Goal: Task Accomplishment & Management: Manage account settings

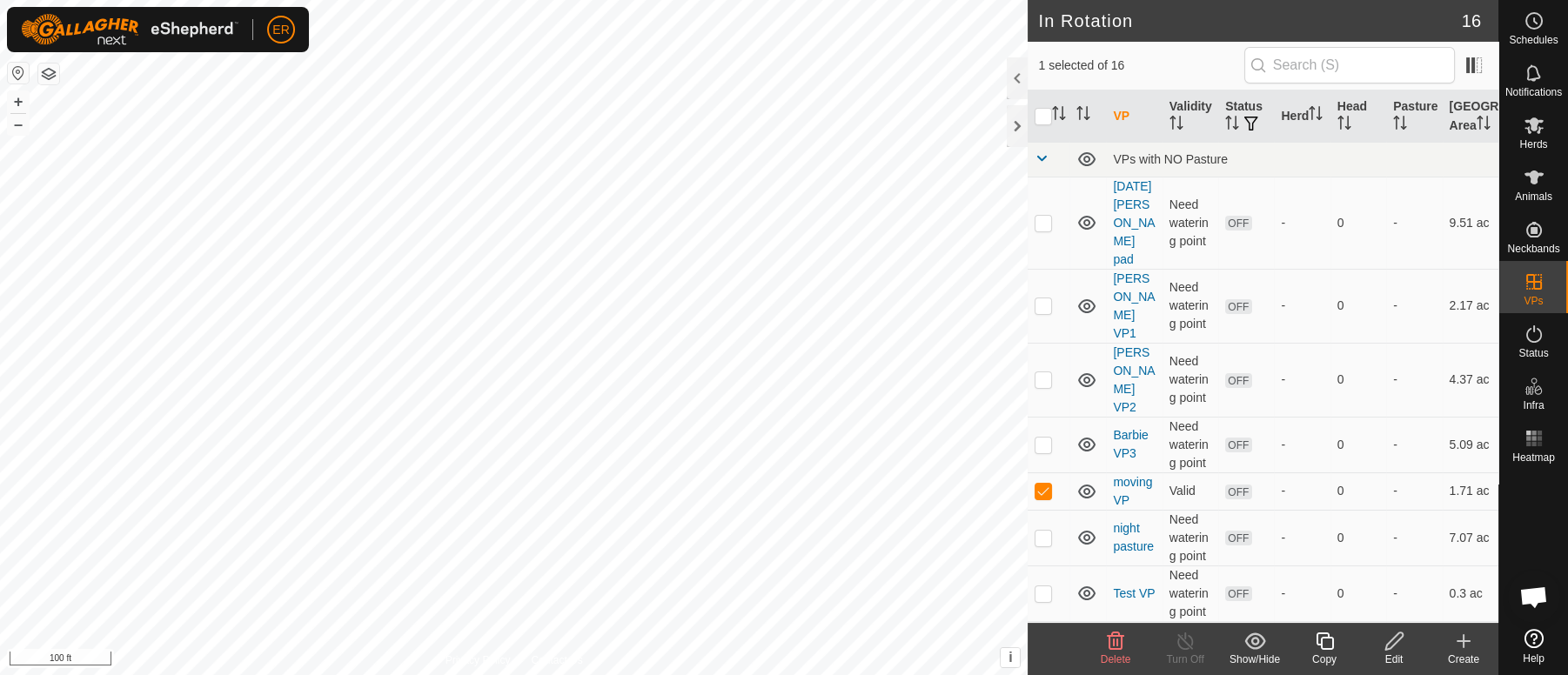
scroll to position [14438, 0]
click at [1112, 644] on icon at bounding box center [1115, 641] width 17 height 18
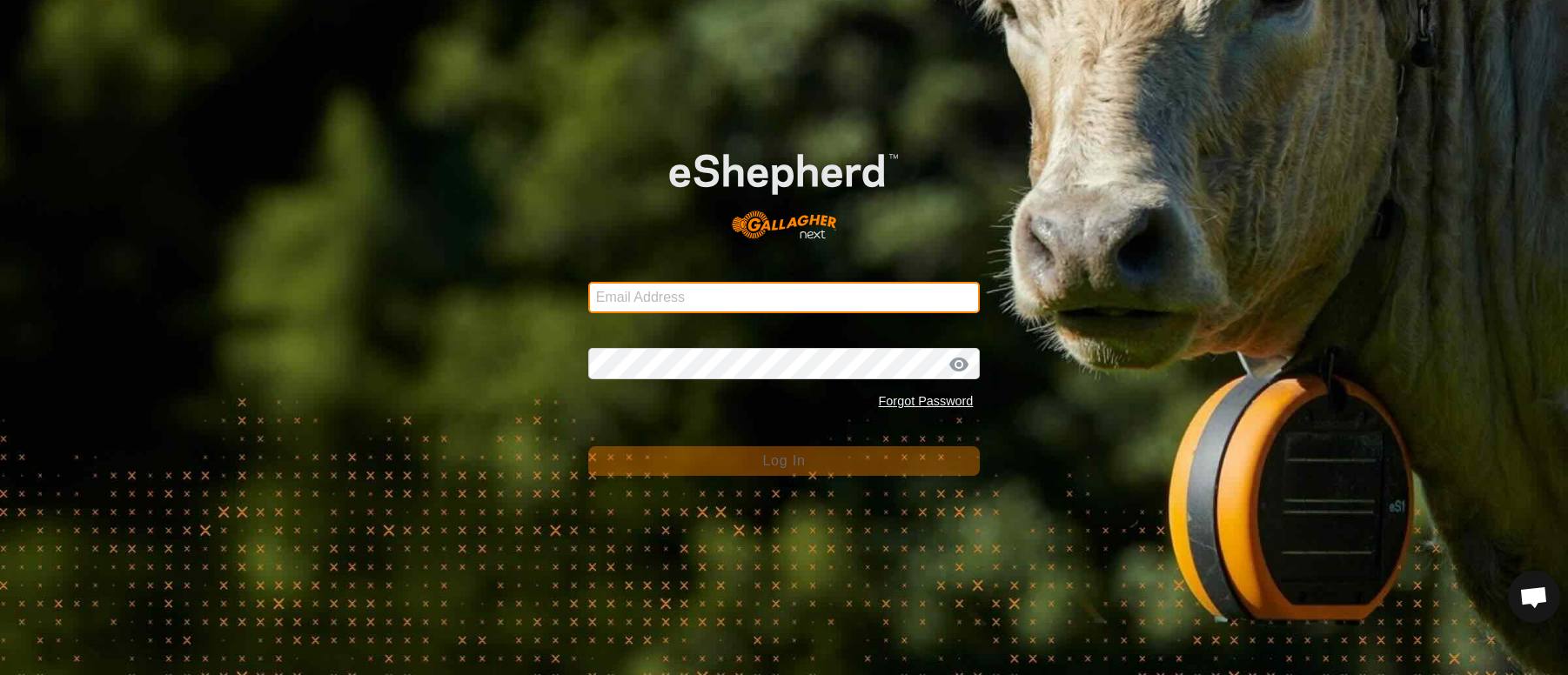
click at [726, 299] on input "Email Address" at bounding box center [784, 298] width 392 height 32
type input "[PERSON_NAME][EMAIL_ADDRESS][PERSON_NAME][DOMAIN_NAME]"
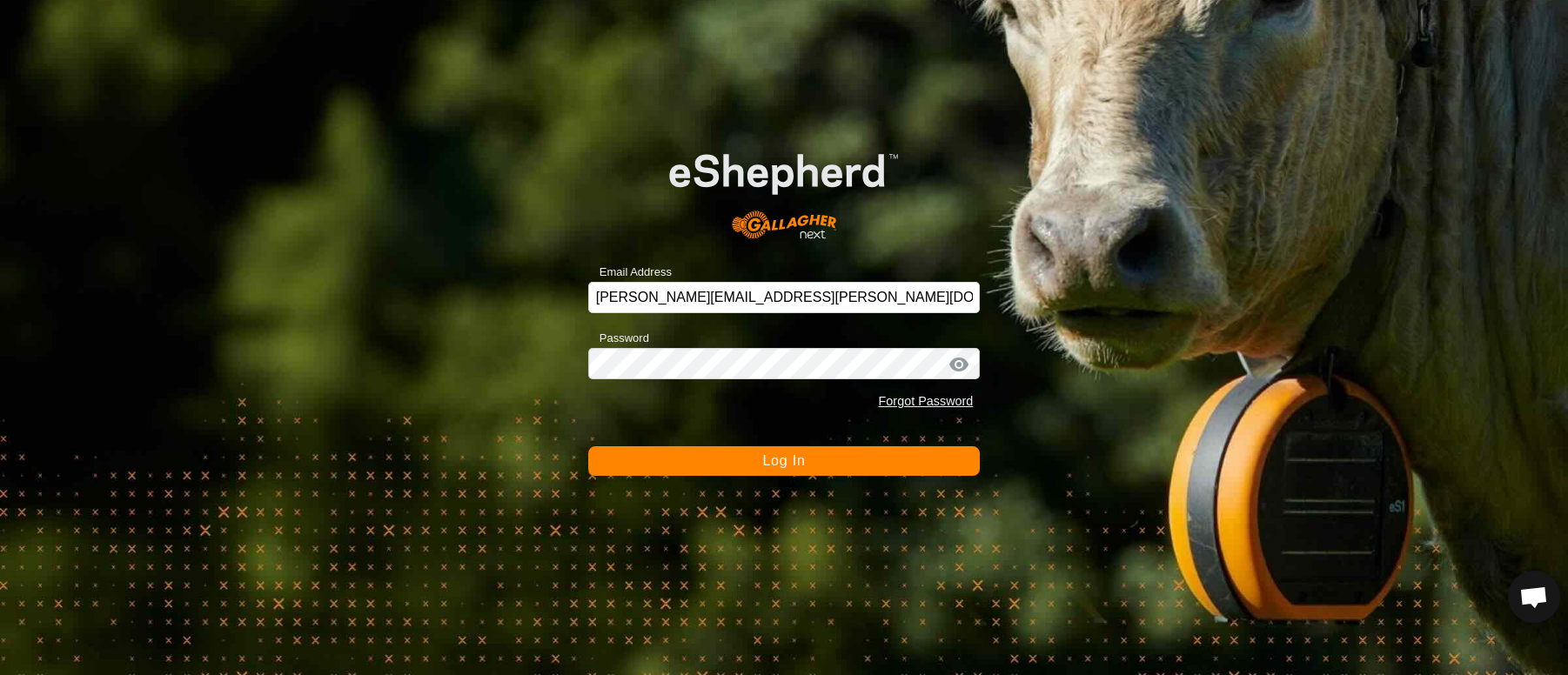
click at [829, 466] on button "Log In" at bounding box center [784, 461] width 392 height 30
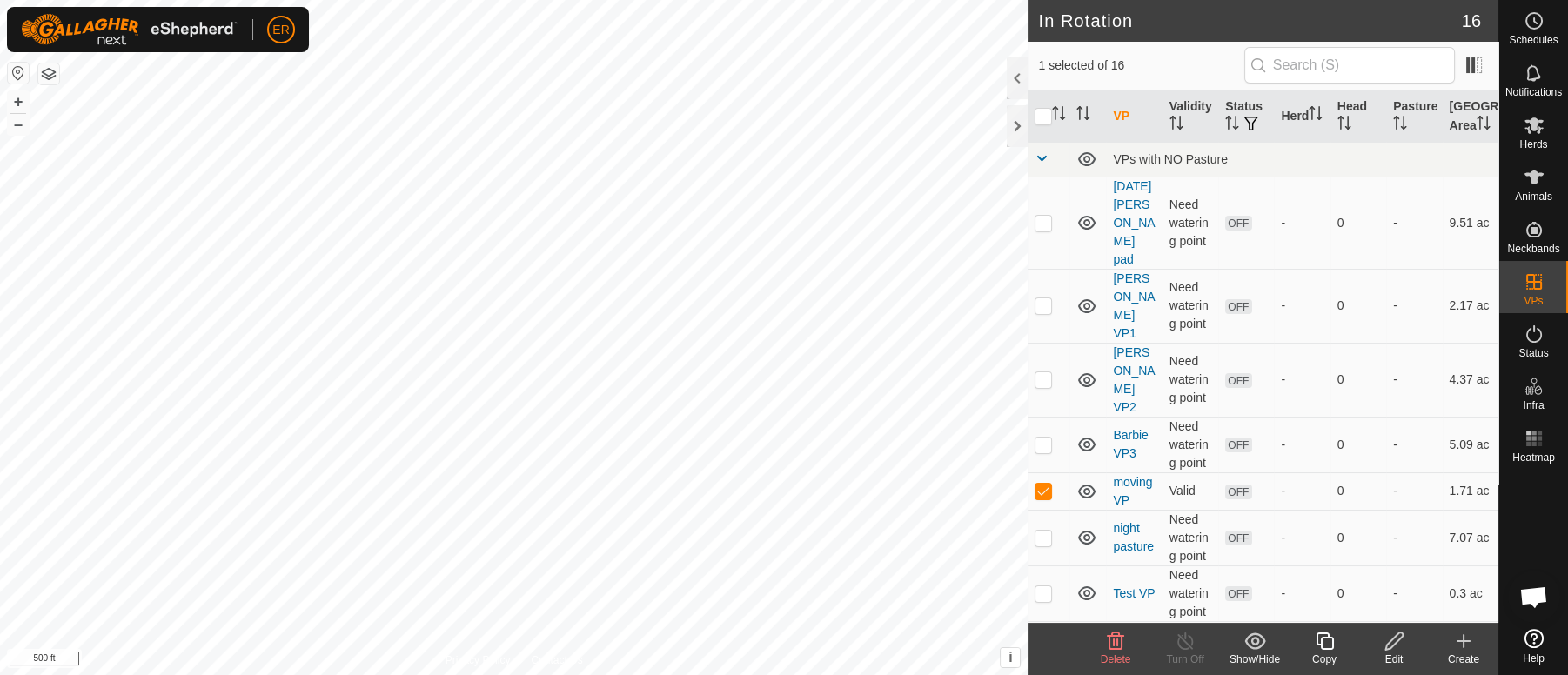
checkbox input "true"
checkbox input "false"
checkbox input "true"
click at [1532, 173] on icon at bounding box center [1534, 178] width 19 height 14
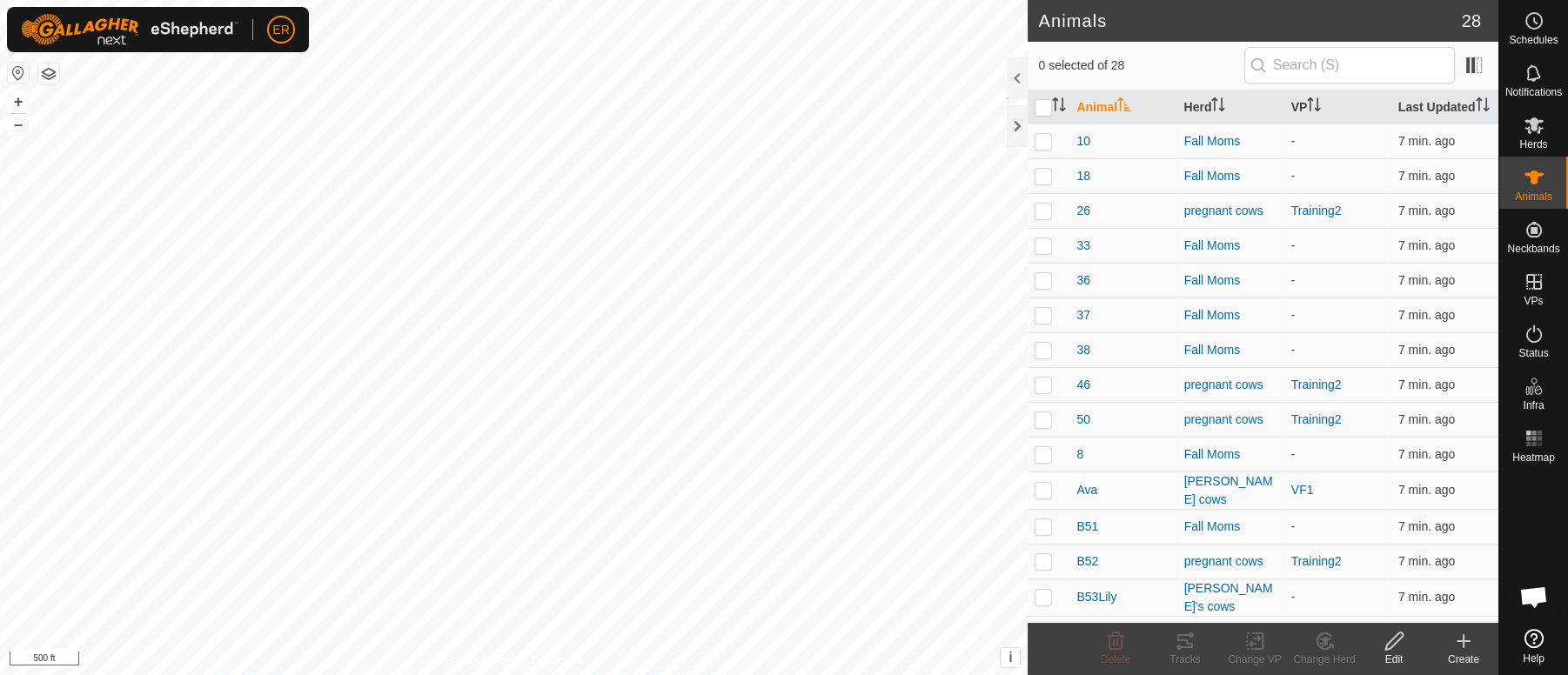
click at [1464, 649] on icon at bounding box center [1463, 641] width 21 height 21
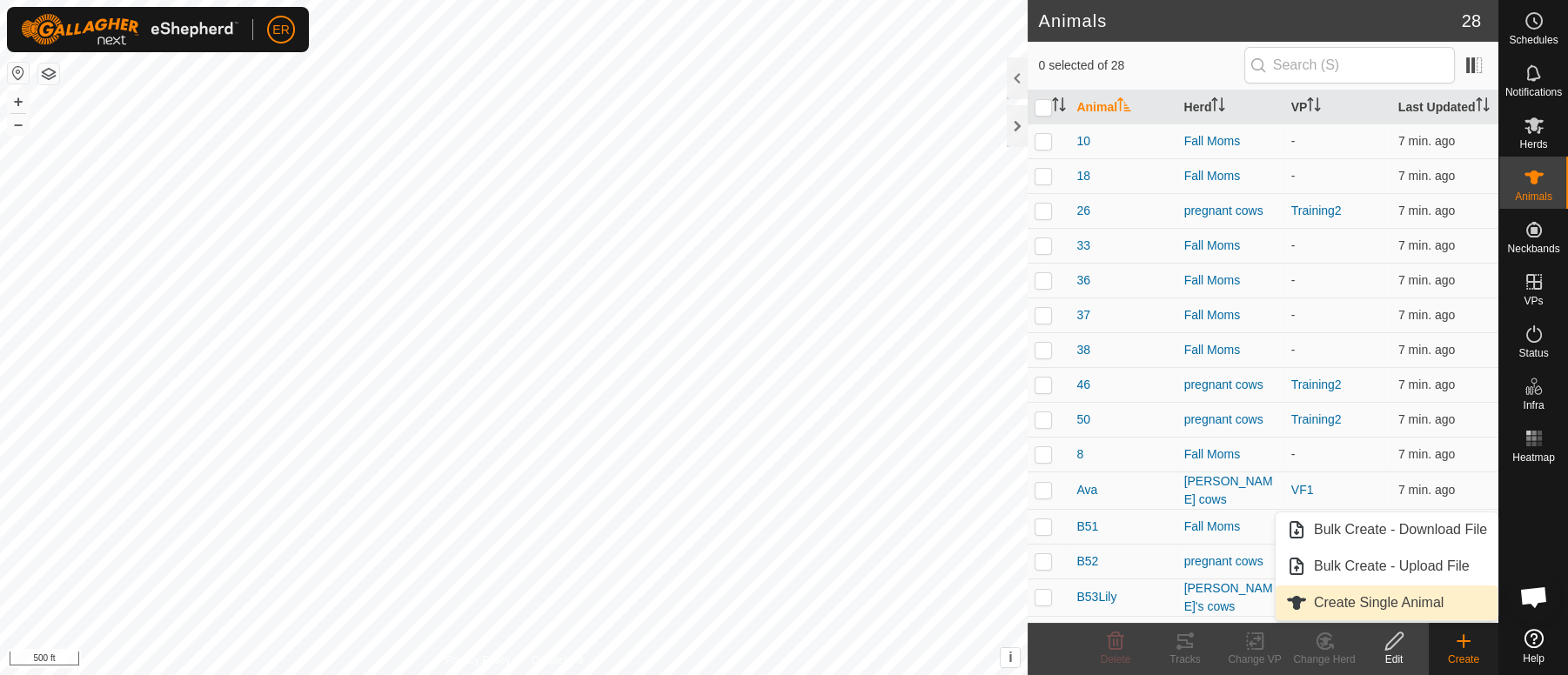
click at [1386, 601] on link "Create Single Animal" at bounding box center [1386, 603] width 222 height 35
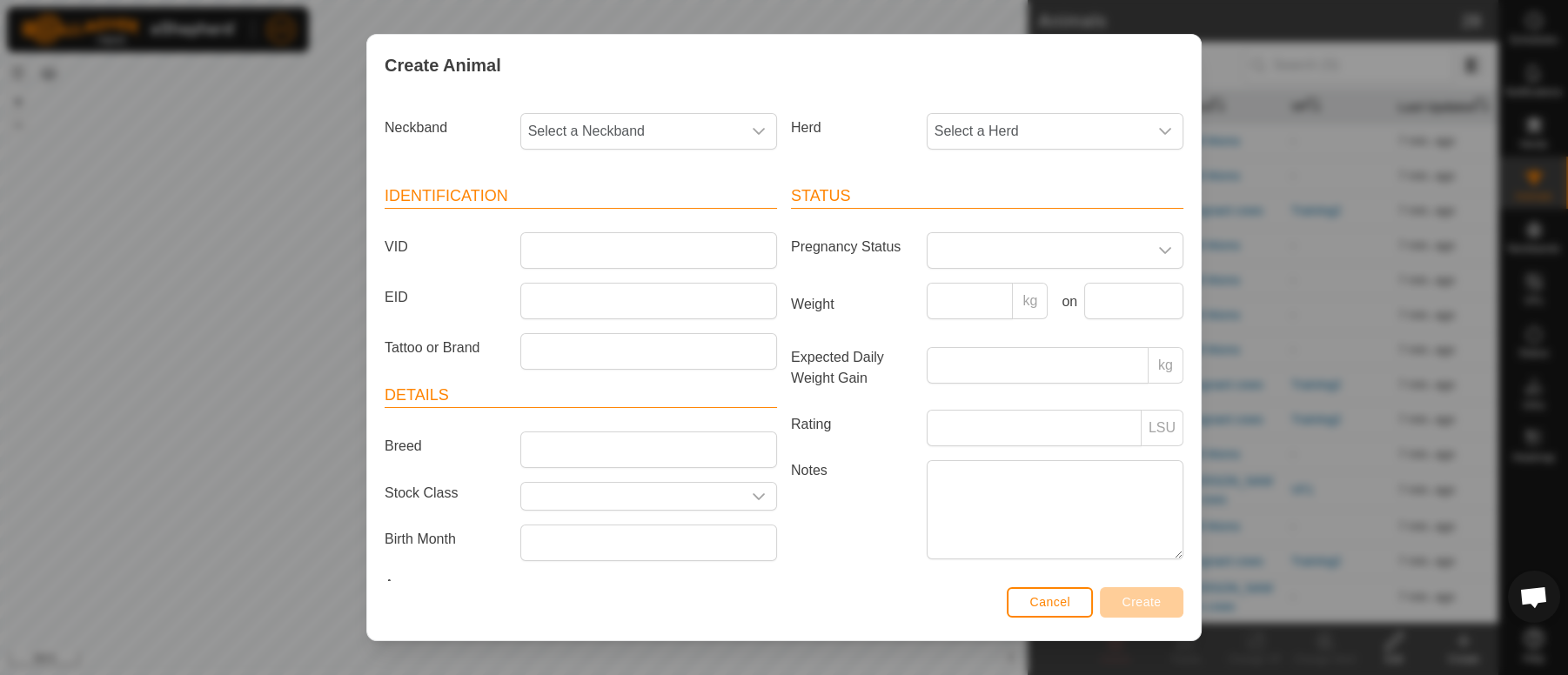
drag, startPoint x: 1386, startPoint y: 603, endPoint x: 1399, endPoint y: 604, distance: 13.0
click at [1399, 604] on div "Create Animal Neckband Select a Neckband Herd Select a Herd Identification VID …" at bounding box center [784, 338] width 1568 height 675
click at [752, 132] on icon "dropdown trigger" at bounding box center [759, 131] width 14 height 14
type input "200"
click at [606, 217] on li "2000084049" at bounding box center [646, 221] width 249 height 35
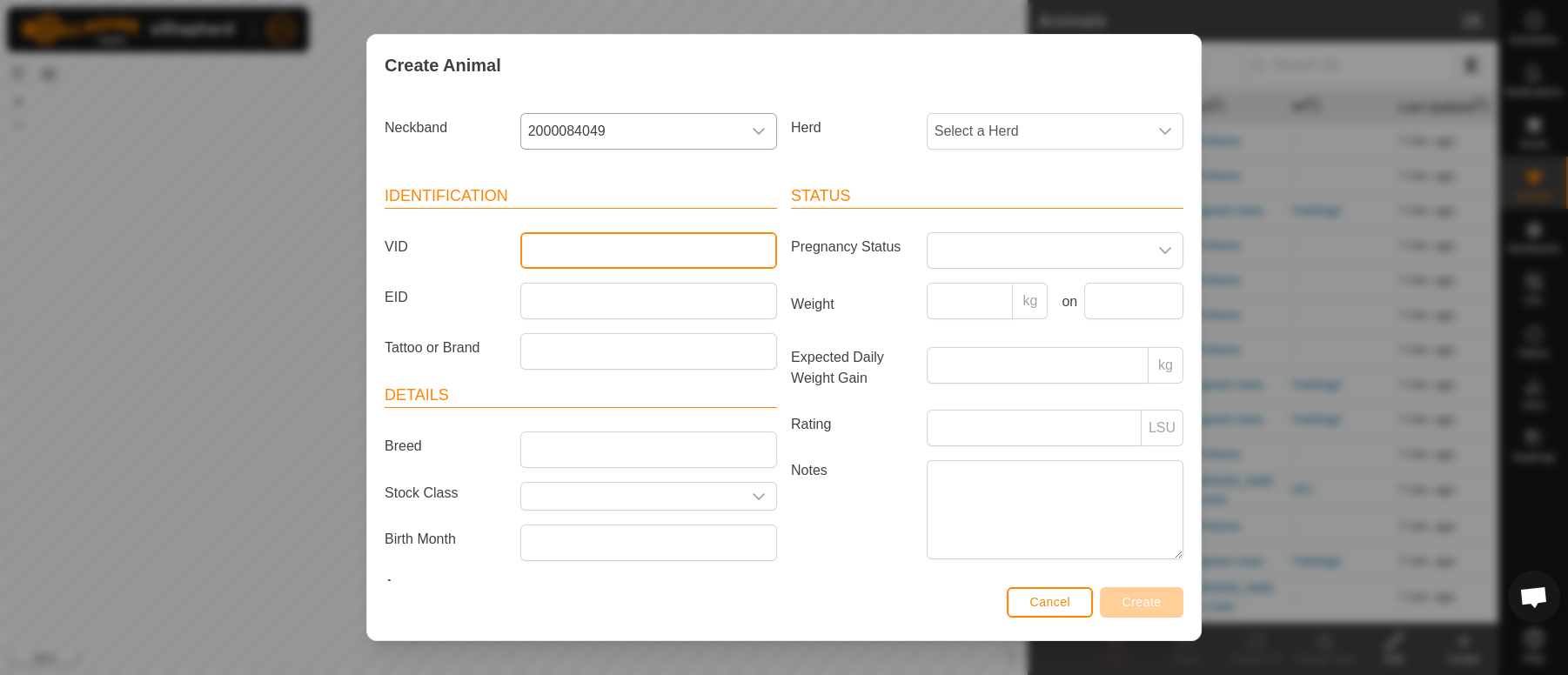
click at [567, 249] on input "VID" at bounding box center [649, 250] width 257 height 37
type input "Y47"
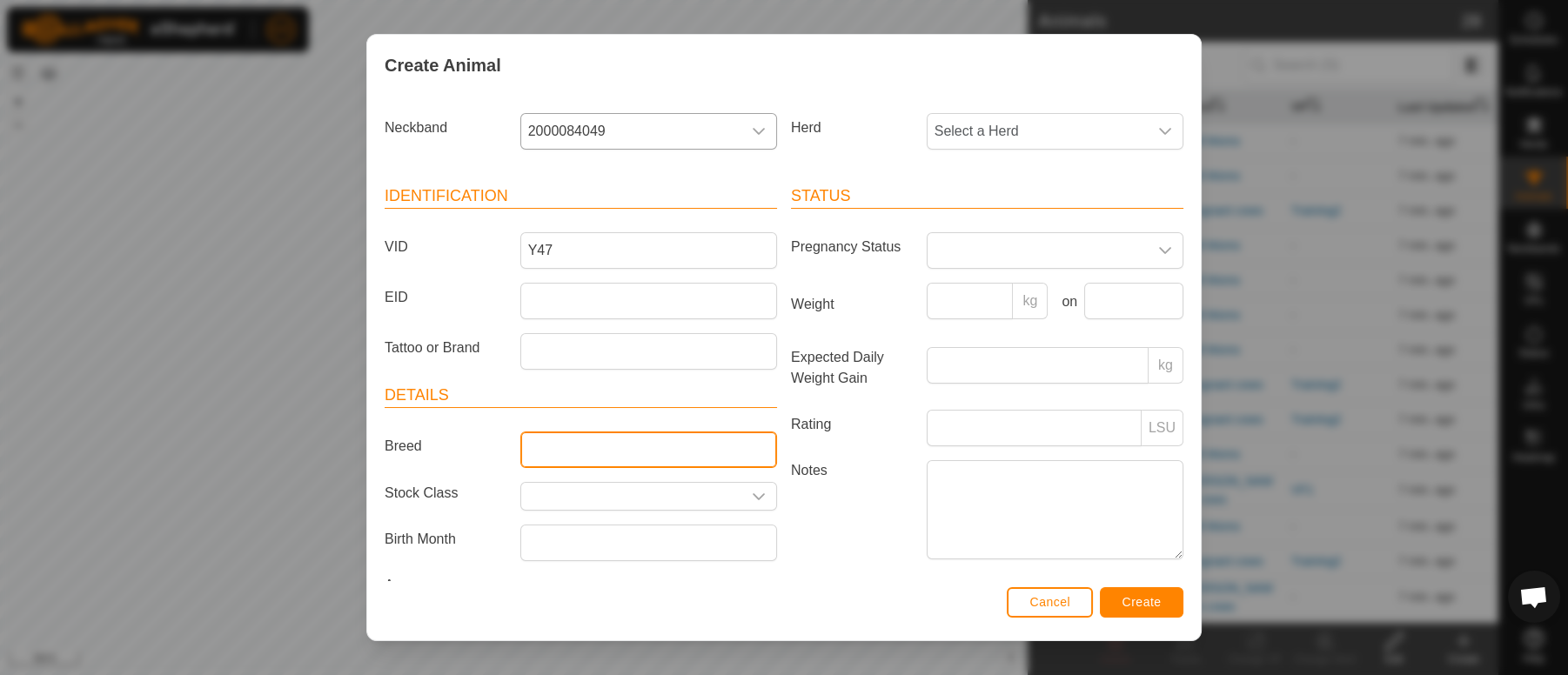
click at [548, 446] on input "Breed" at bounding box center [649, 450] width 257 height 37
type input "Charolais LTan"
click at [1158, 134] on icon "dropdown trigger" at bounding box center [1165, 131] width 14 height 14
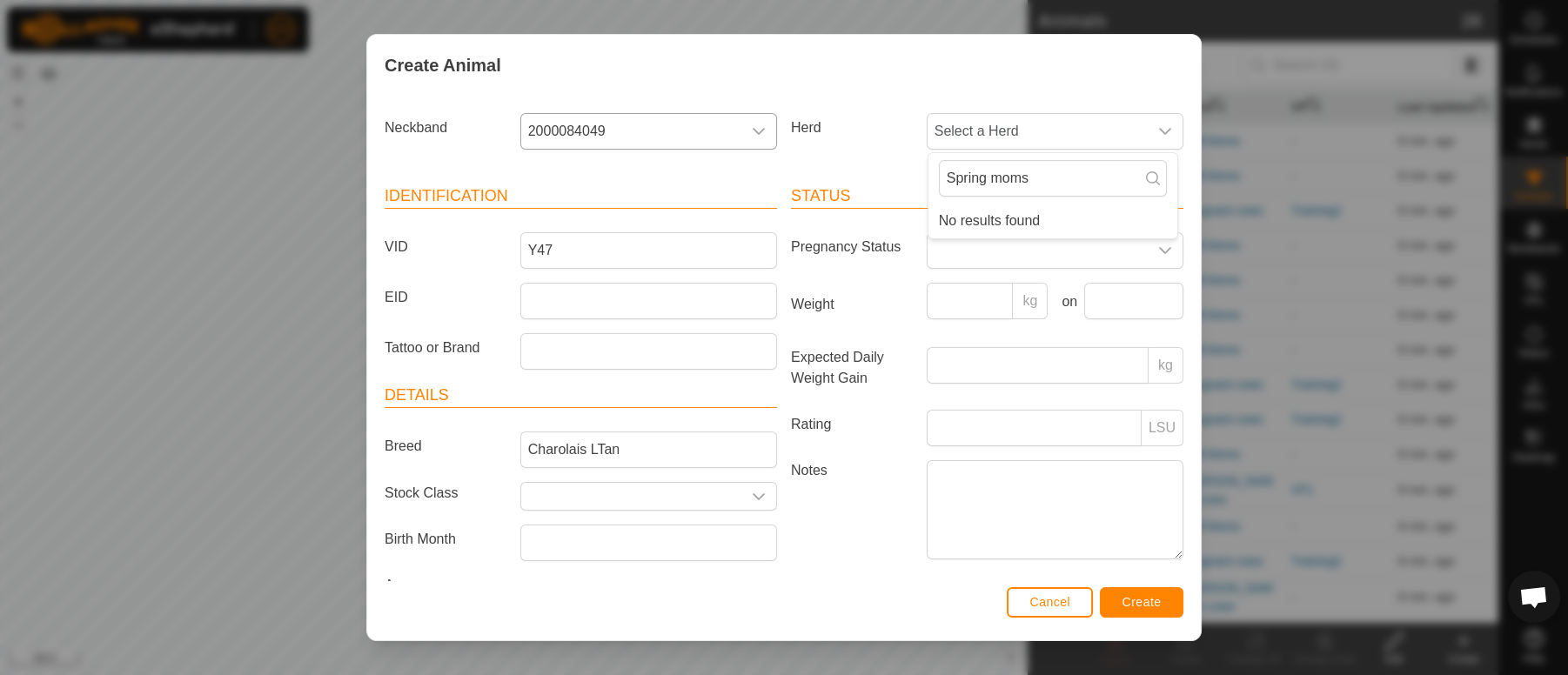
type input "Spring moms"
click at [1130, 606] on span "Create" at bounding box center [1141, 602] width 40 height 14
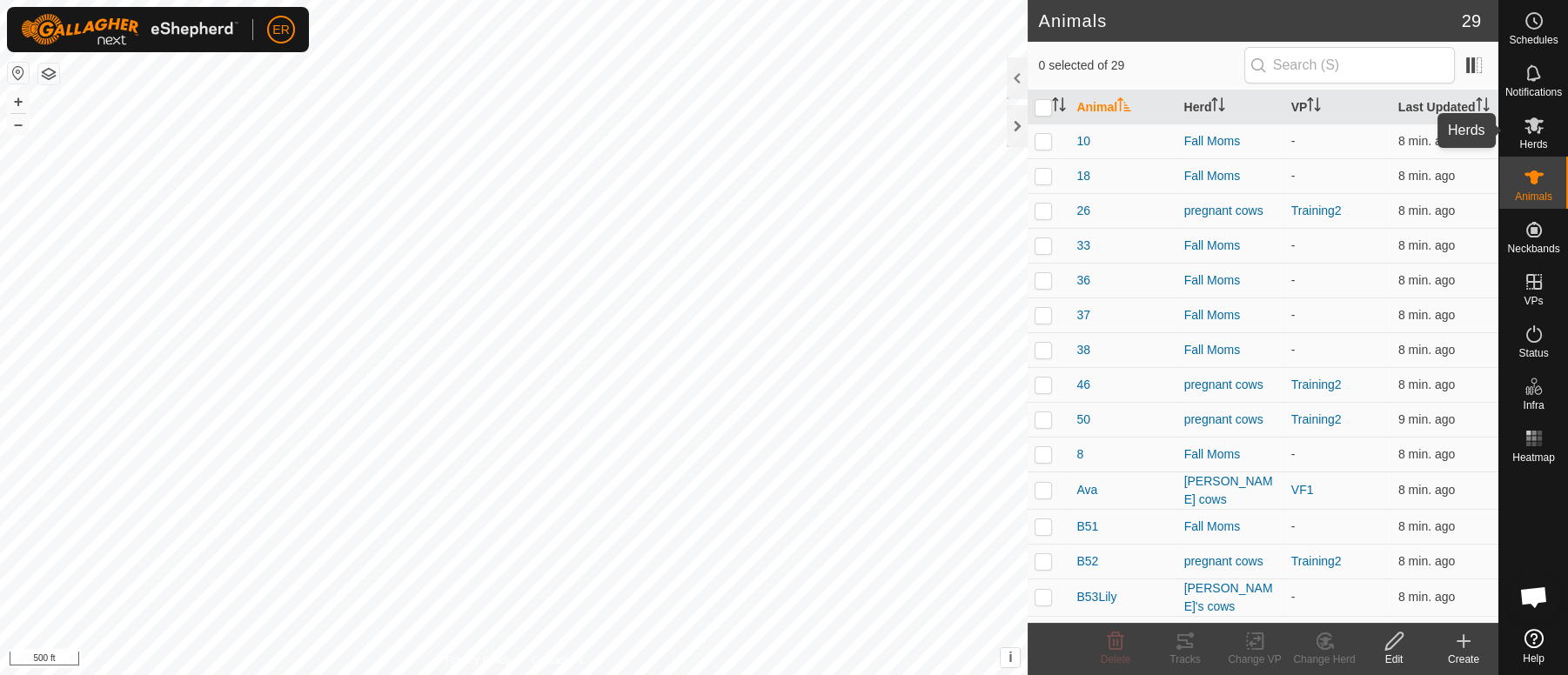
click at [1532, 130] on icon at bounding box center [1534, 126] width 19 height 17
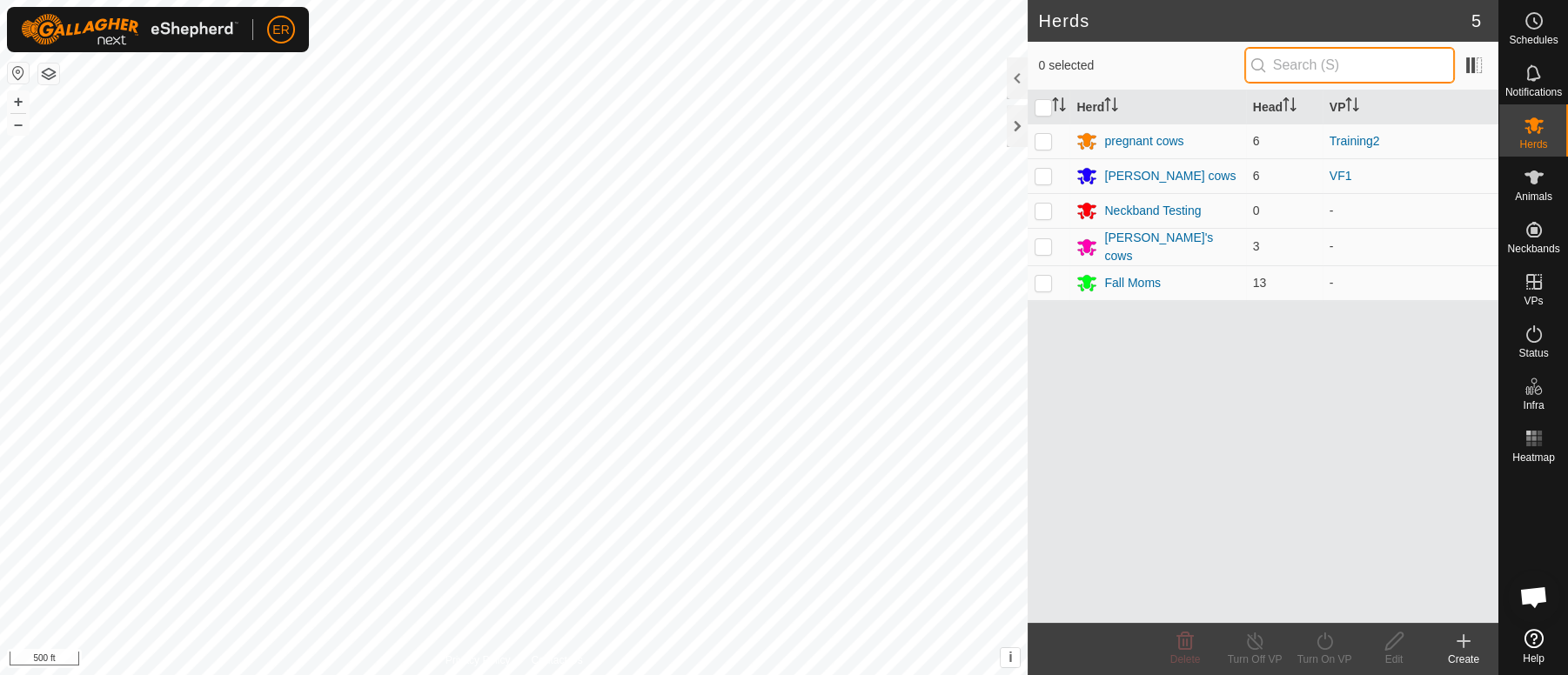
click at [1404, 69] on input "text" at bounding box center [1349, 65] width 210 height 37
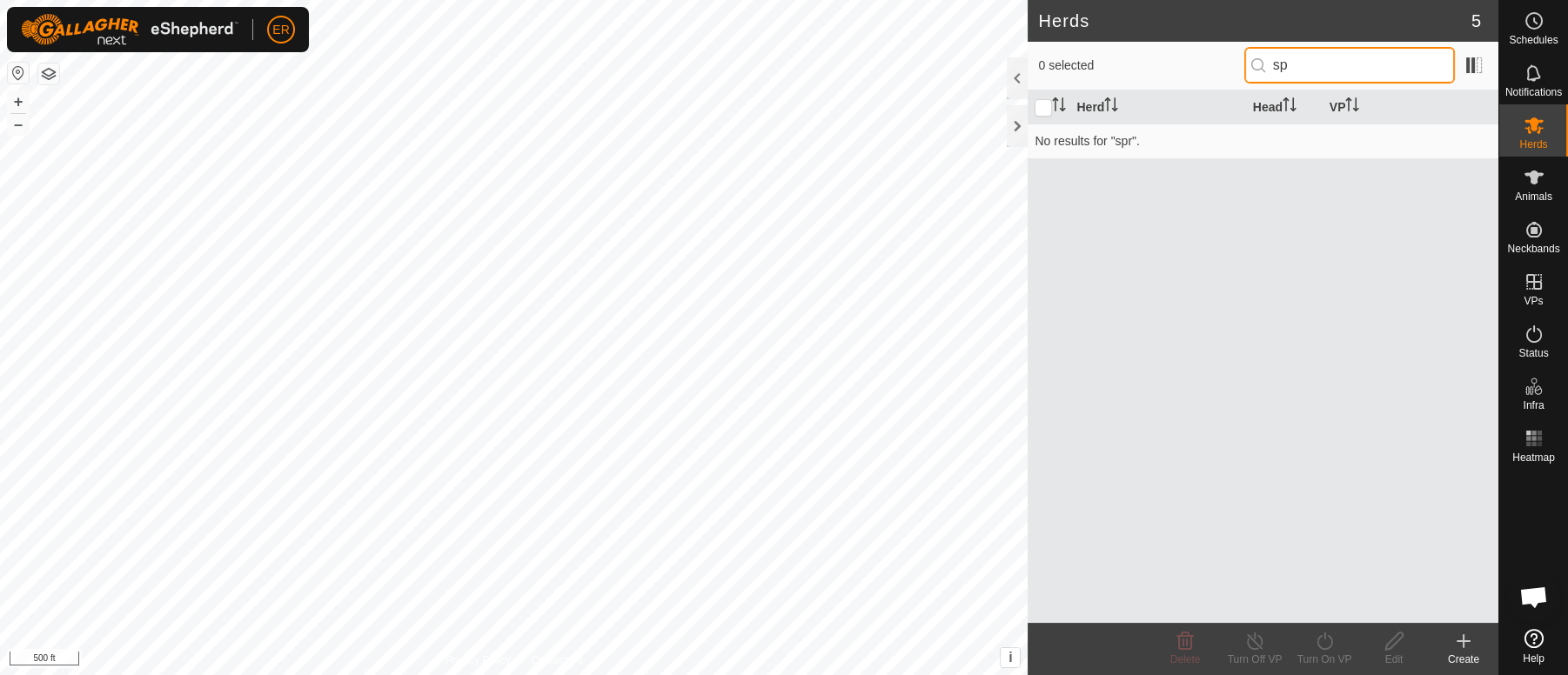
type input "s"
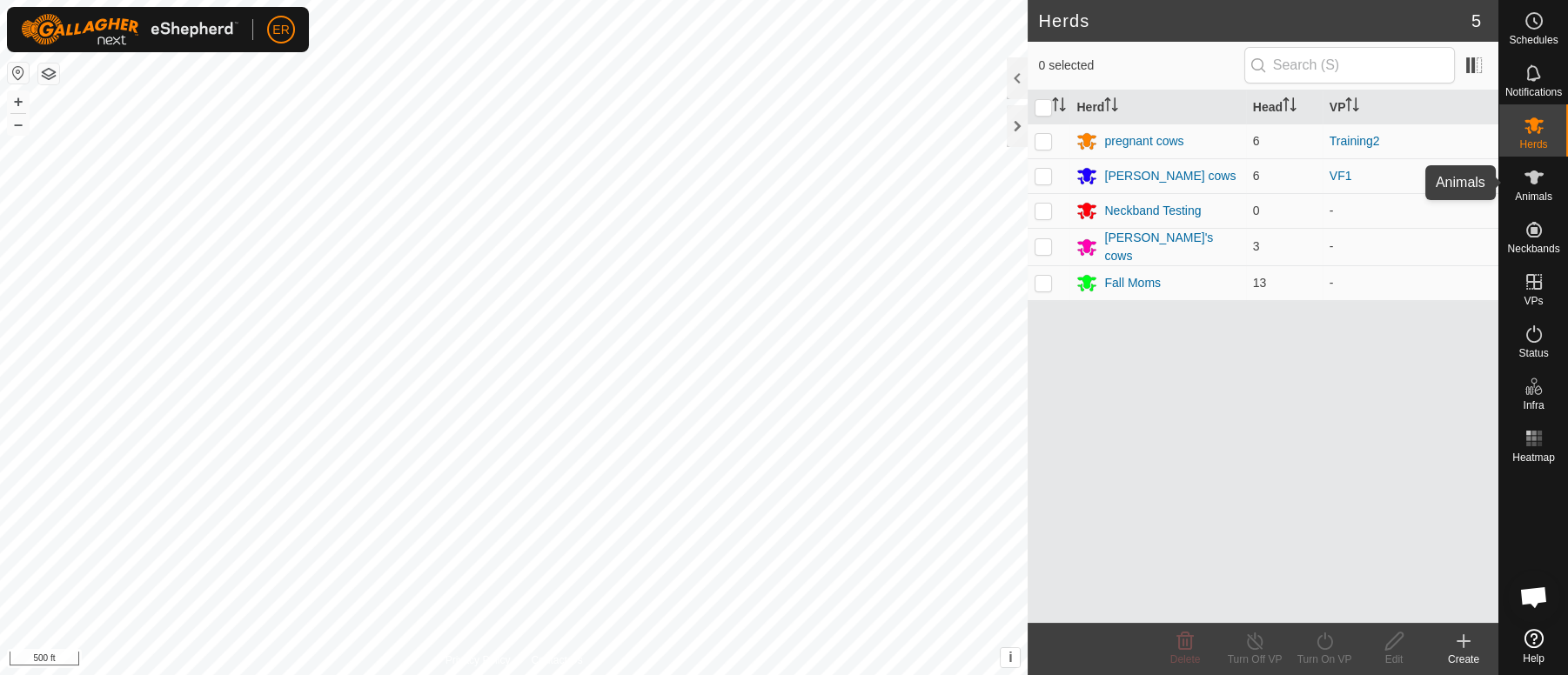
click at [1528, 175] on icon at bounding box center [1534, 178] width 19 height 14
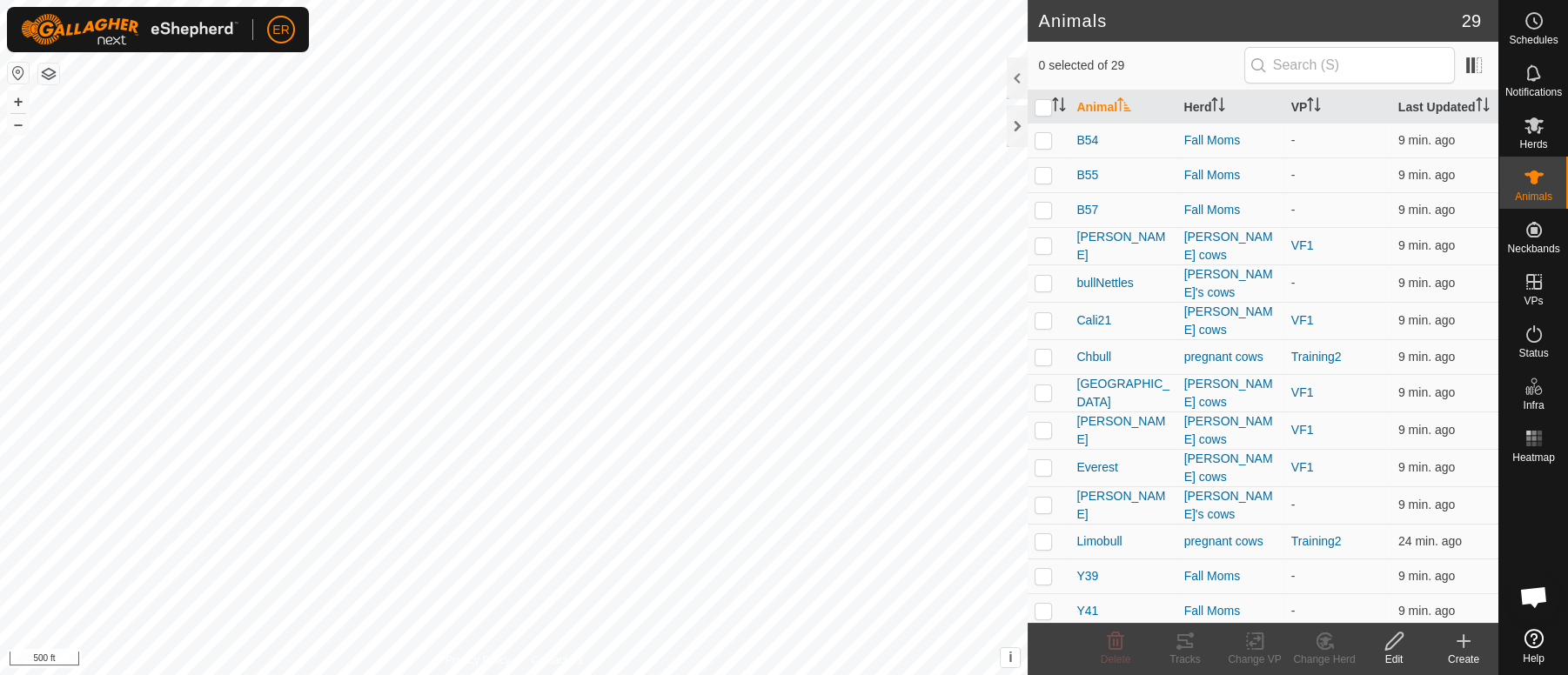
scroll to position [526, 0]
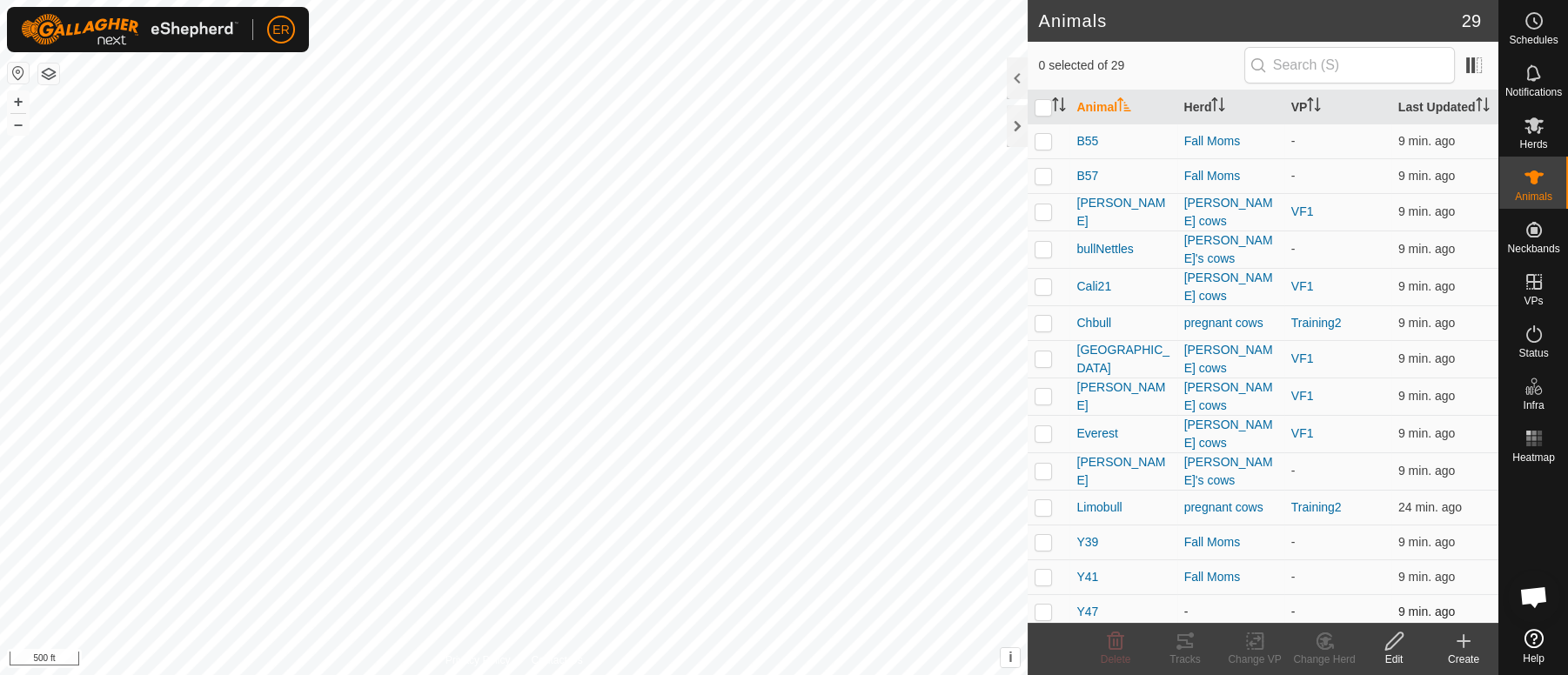
click at [1042, 608] on p-checkbox at bounding box center [1043, 612] width 18 height 14
checkbox input "true"
click at [1388, 645] on icon at bounding box center [1394, 641] width 22 height 21
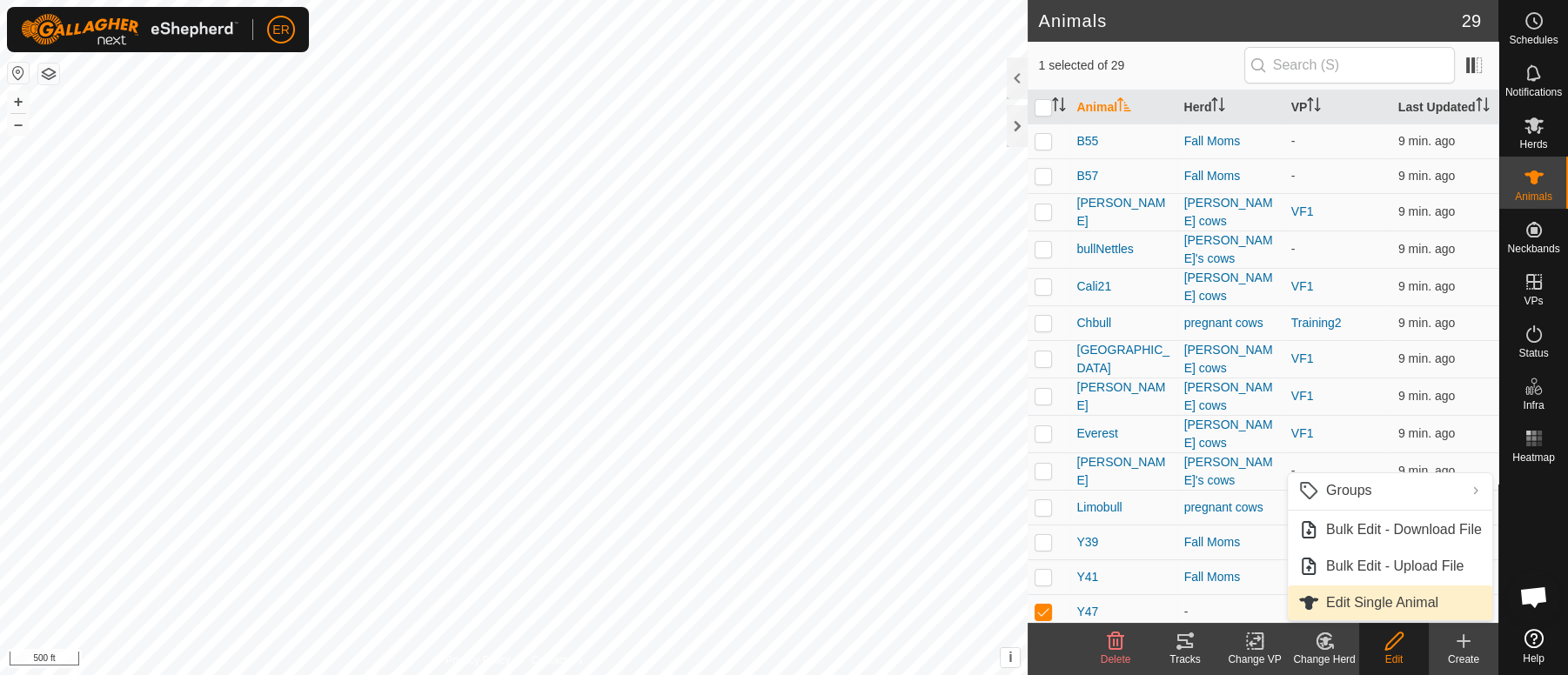
click at [1365, 606] on link "Edit Single Animal" at bounding box center [1389, 603] width 204 height 35
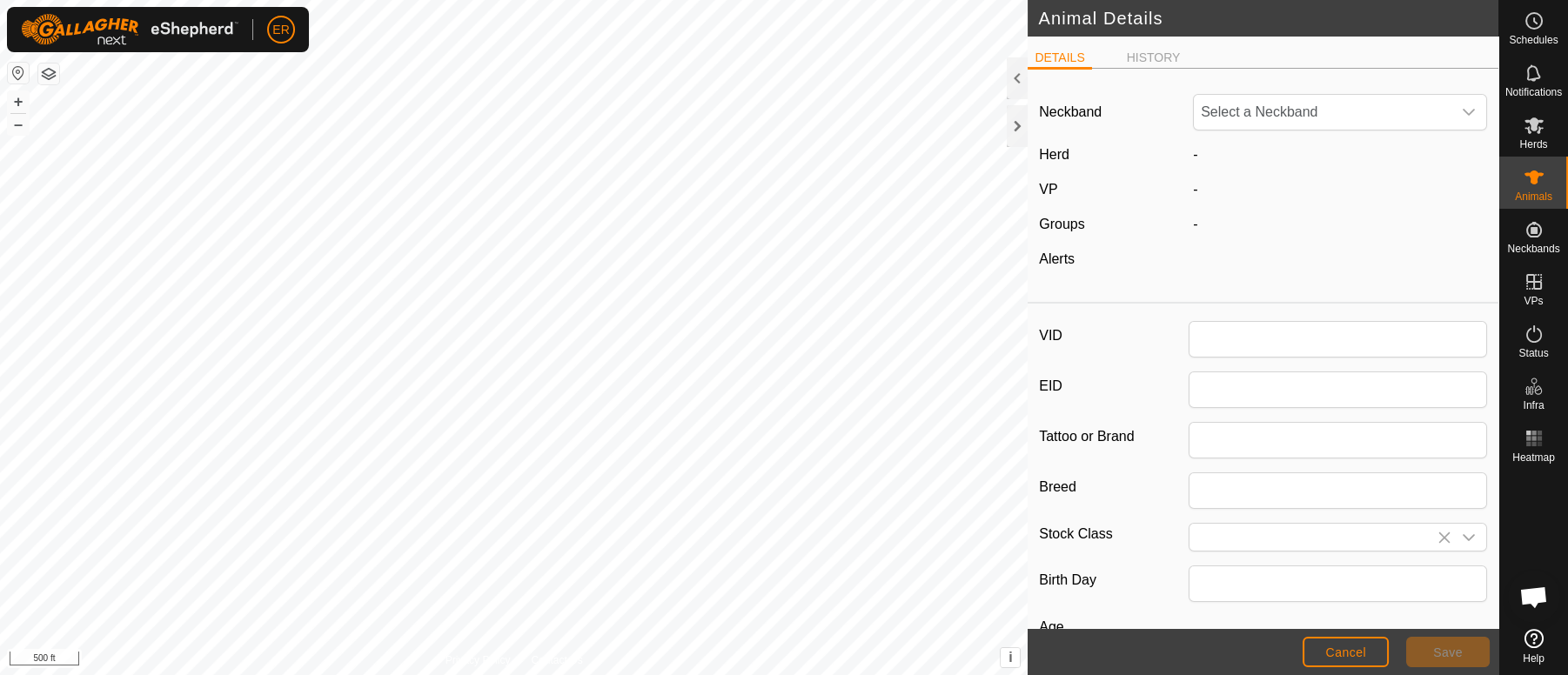
type input "Y47"
type input "Charolais LTan"
type input "0"
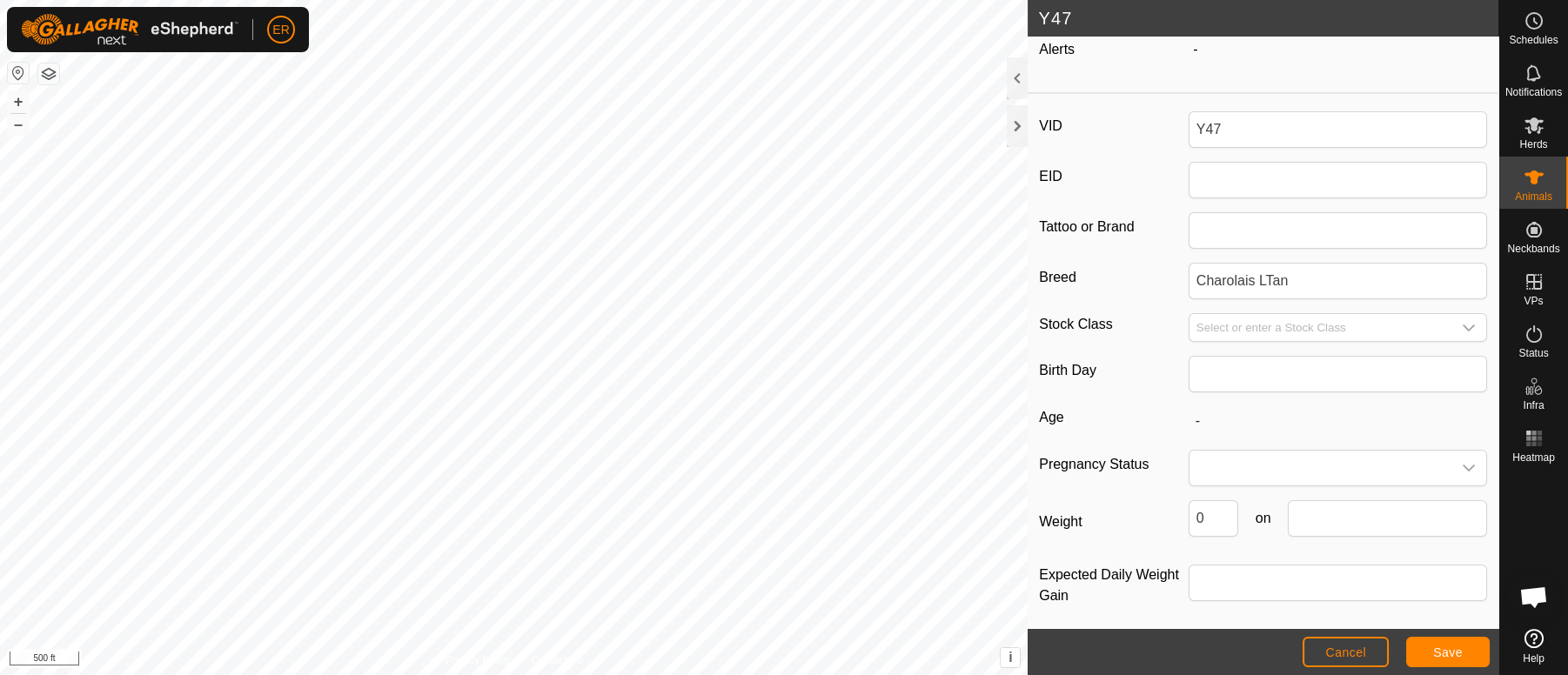
scroll to position [217, 0]
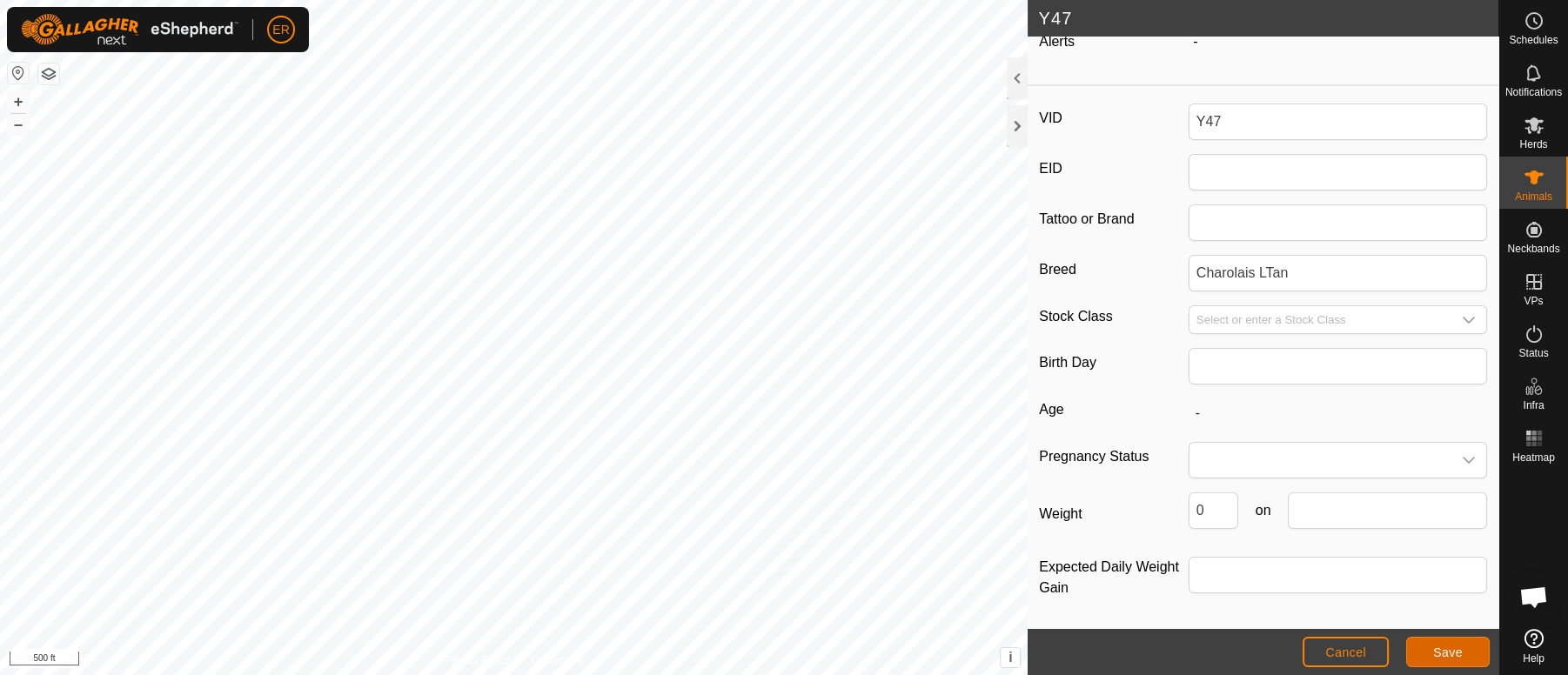
click at [1456, 654] on span "Save" at bounding box center [1448, 652] width 30 height 14
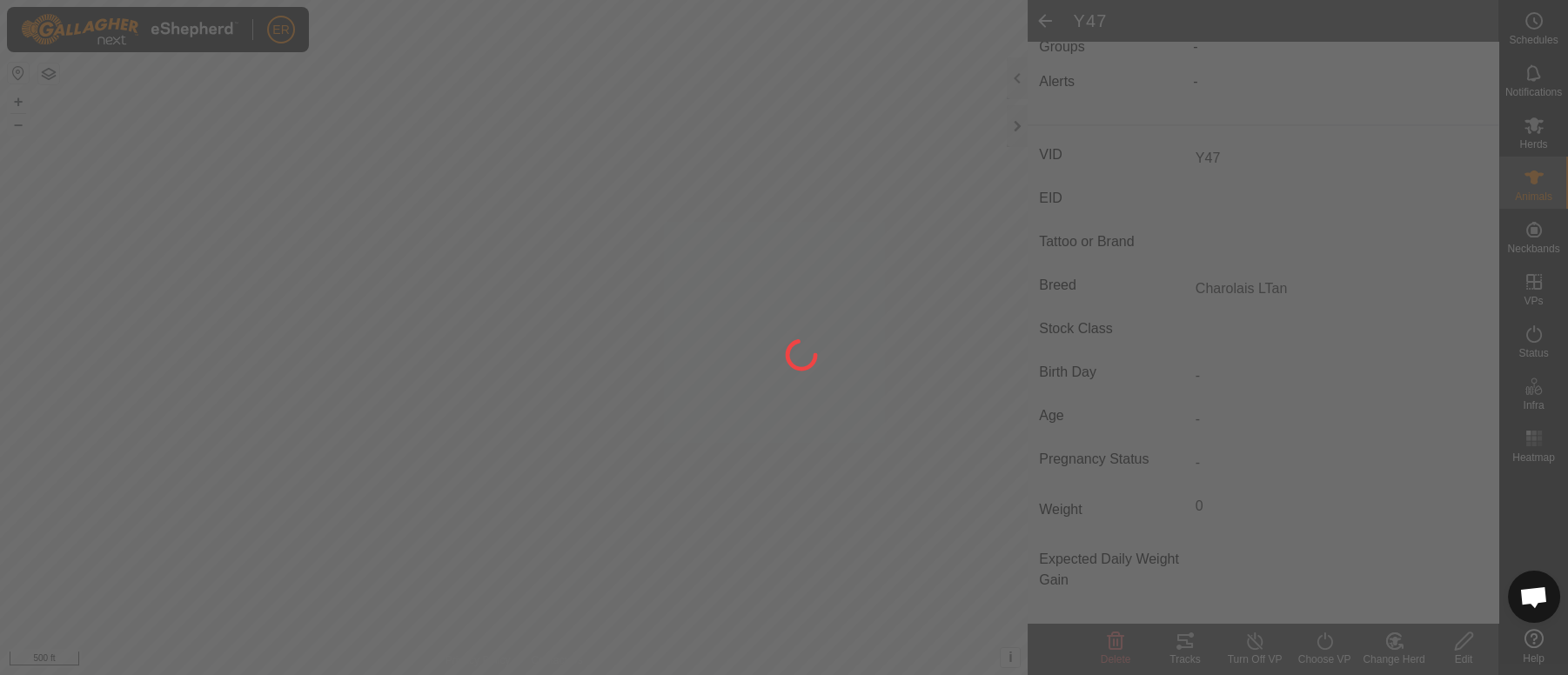
scroll to position [178, 0]
type input "-"
type input "0 kg"
type input "-"
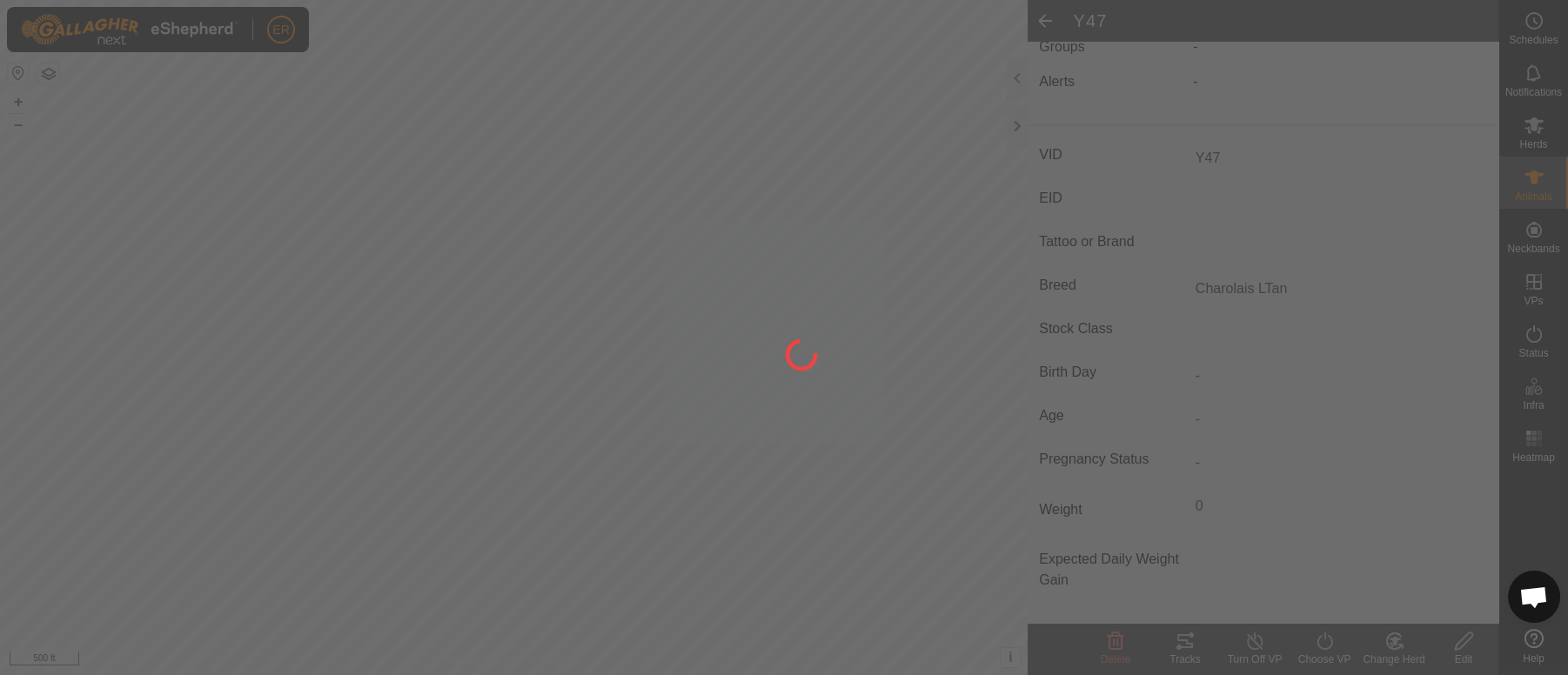
type input "-"
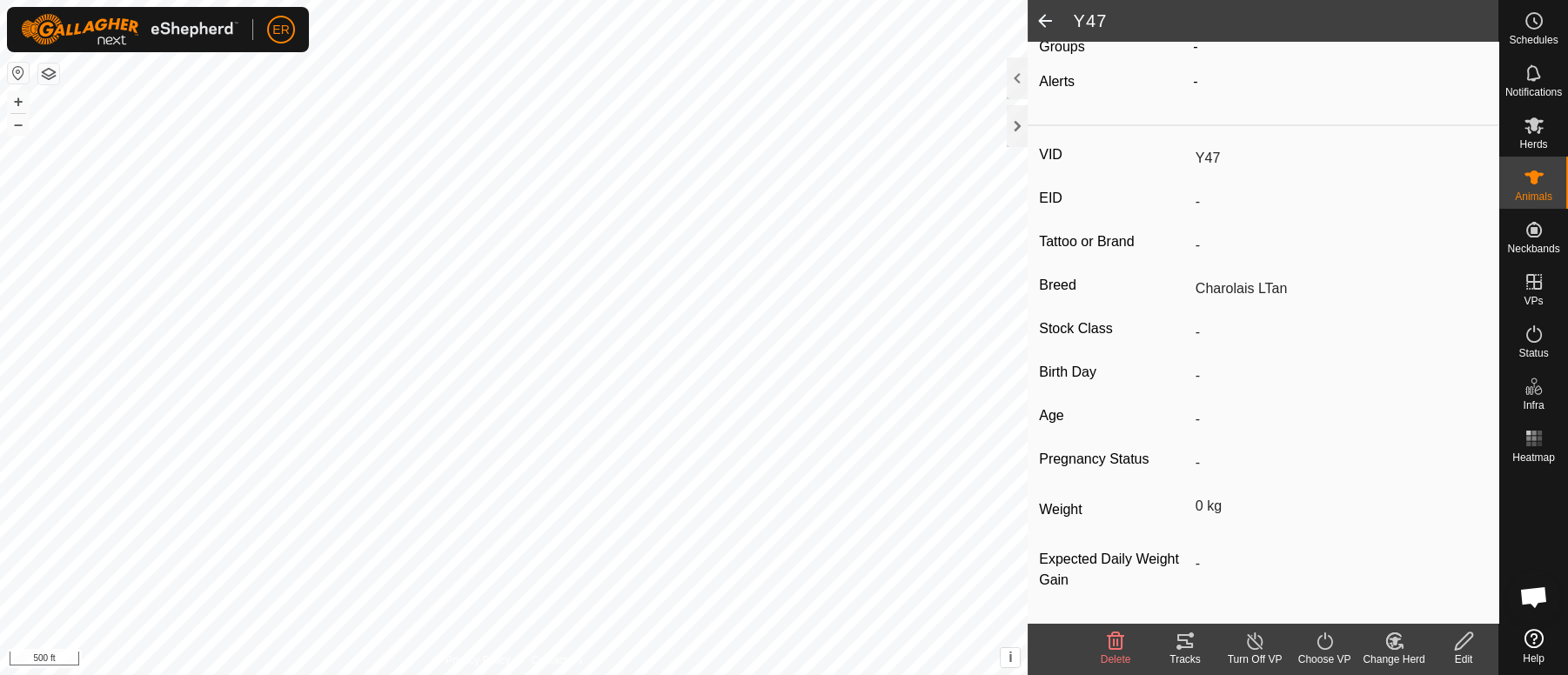
click at [1397, 640] on icon at bounding box center [1395, 641] width 12 height 9
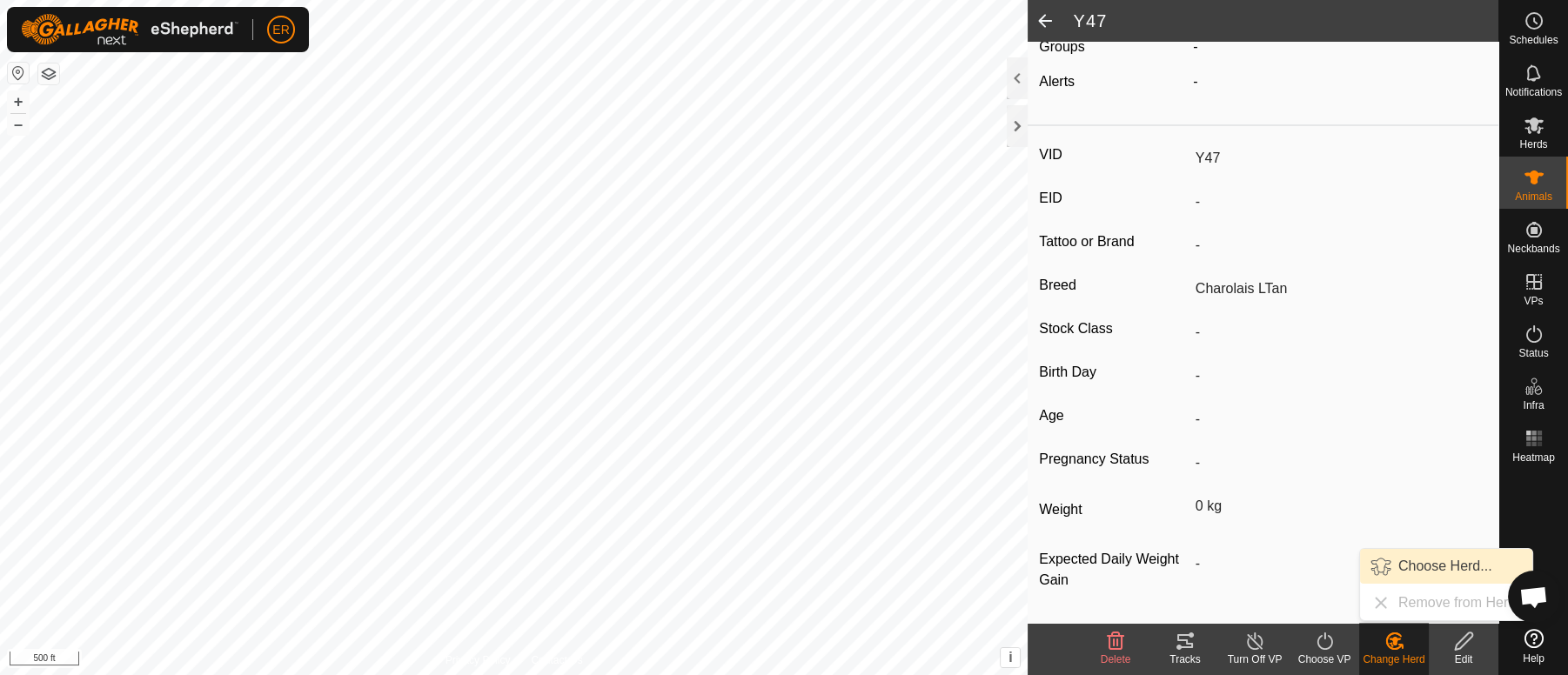
click at [1437, 568] on link "Choose Herd..." at bounding box center [1446, 566] width 172 height 35
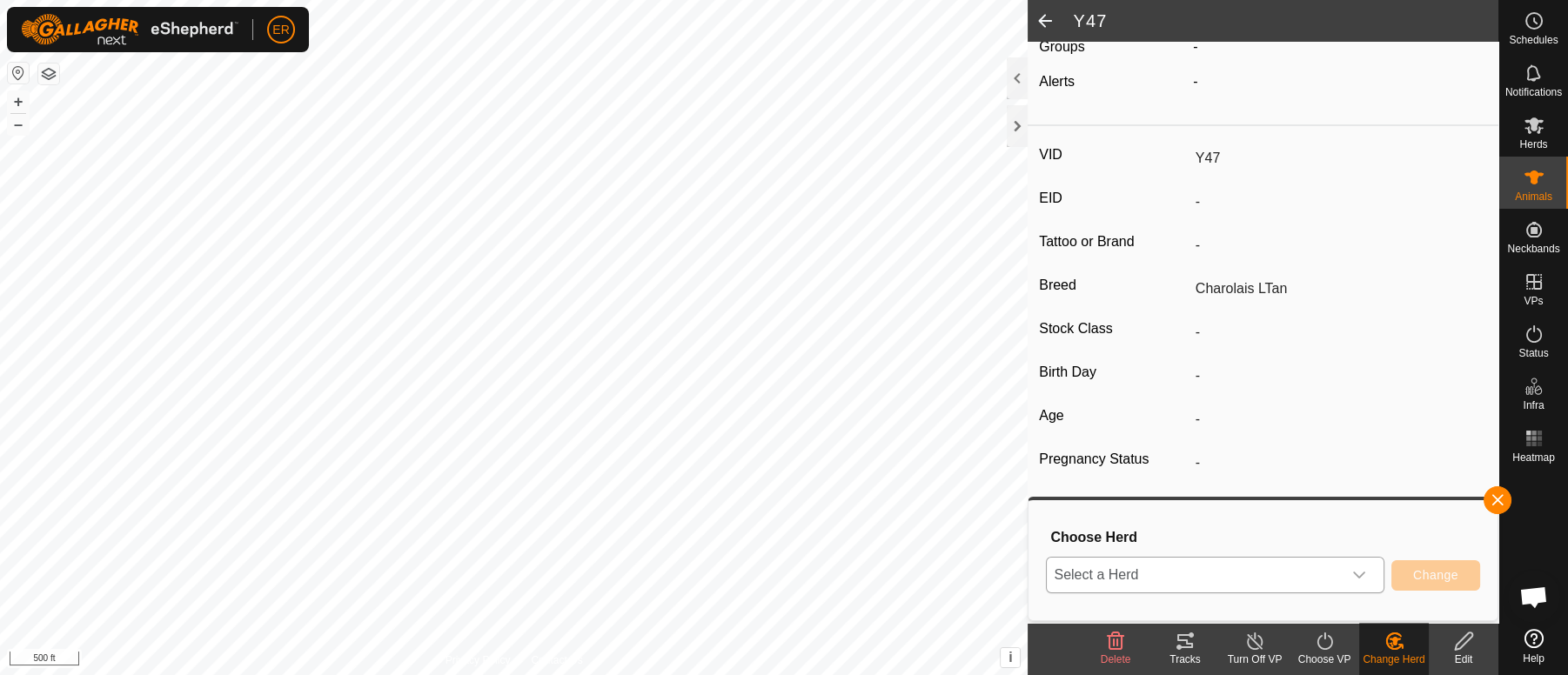
click at [1357, 577] on icon "dropdown trigger" at bounding box center [1359, 575] width 14 height 14
type input "spring moms"
click at [1498, 497] on button "button" at bounding box center [1498, 500] width 28 height 28
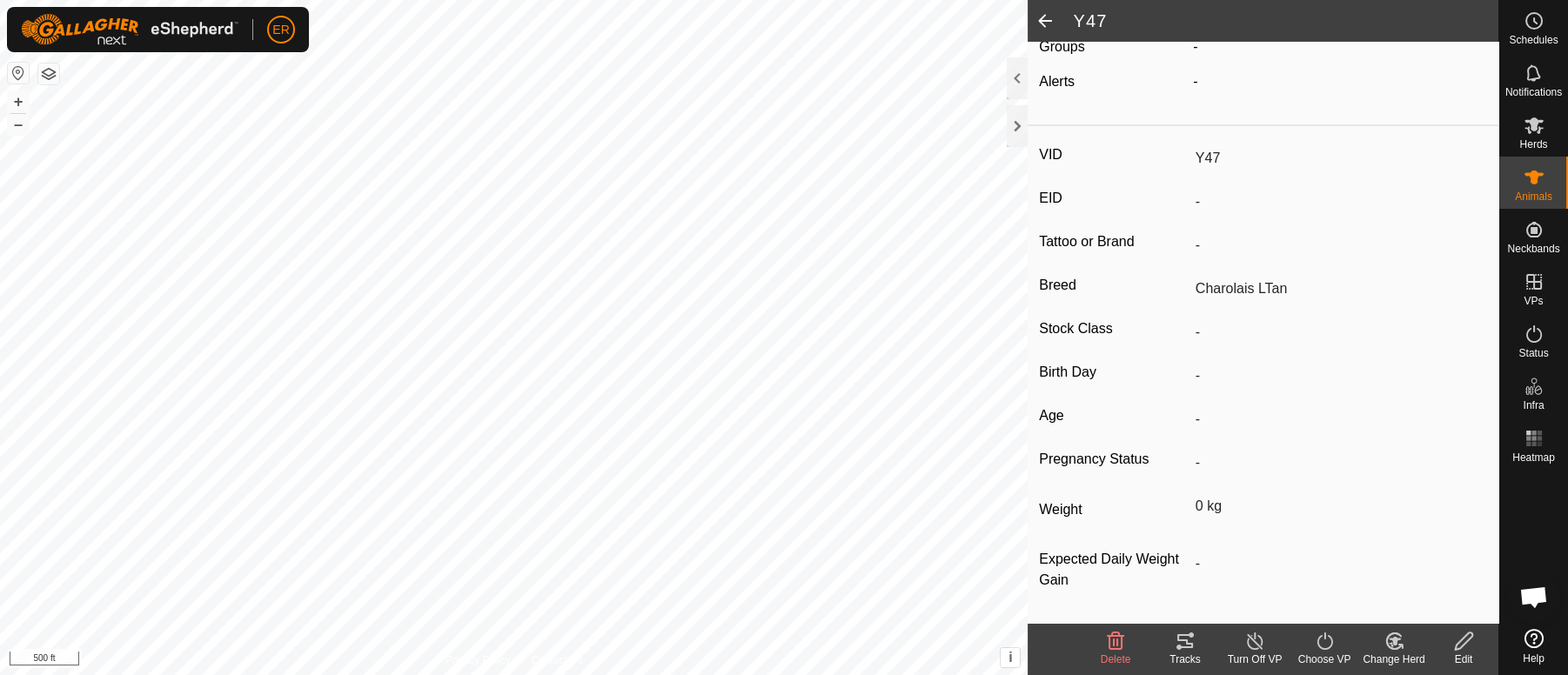
click at [1119, 644] on icon at bounding box center [1115, 641] width 21 height 21
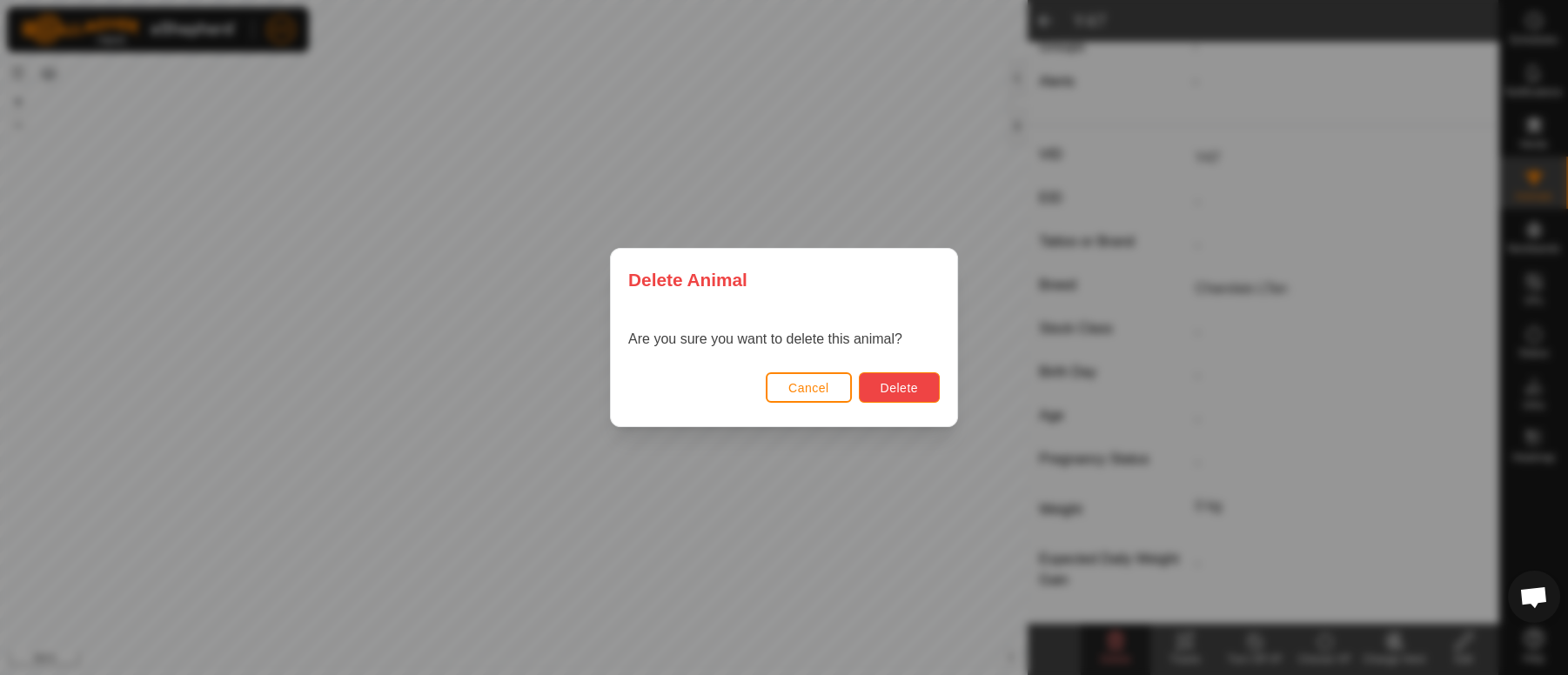
click at [900, 383] on span "Delete" at bounding box center [899, 388] width 38 height 14
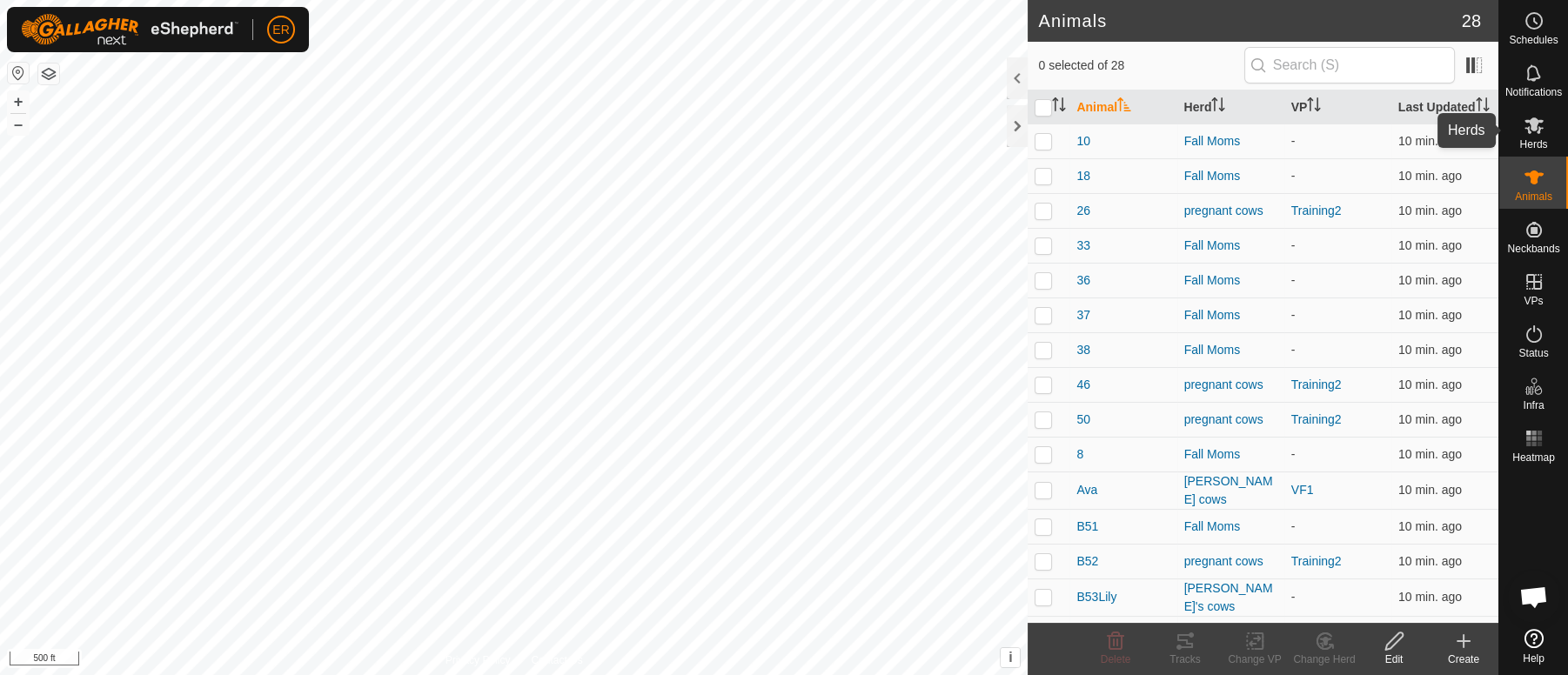
click at [1533, 126] on icon at bounding box center [1534, 126] width 19 height 17
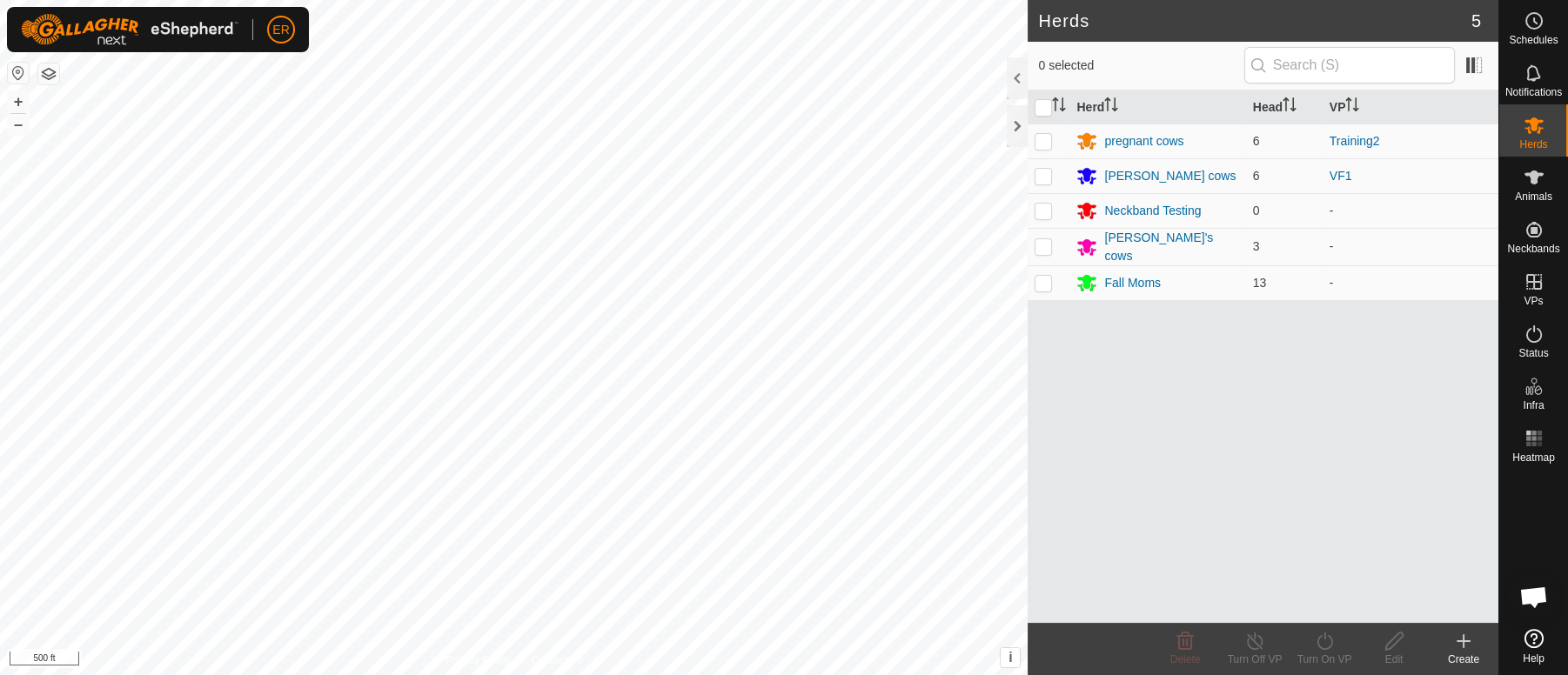
click at [1462, 656] on div "Create" at bounding box center [1462, 659] width 69 height 16
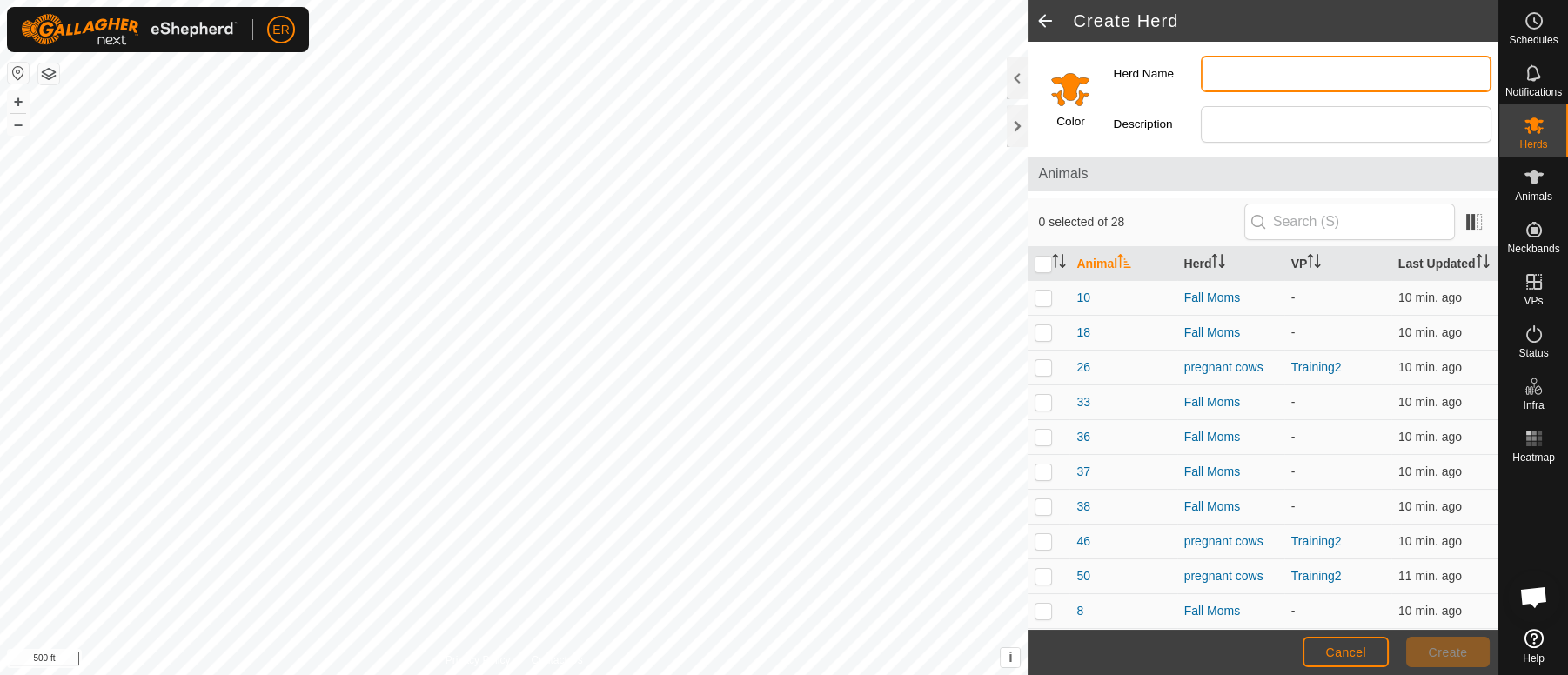
click at [1226, 79] on input "Herd Name" at bounding box center [1346, 74] width 290 height 37
type input "Spring moms"
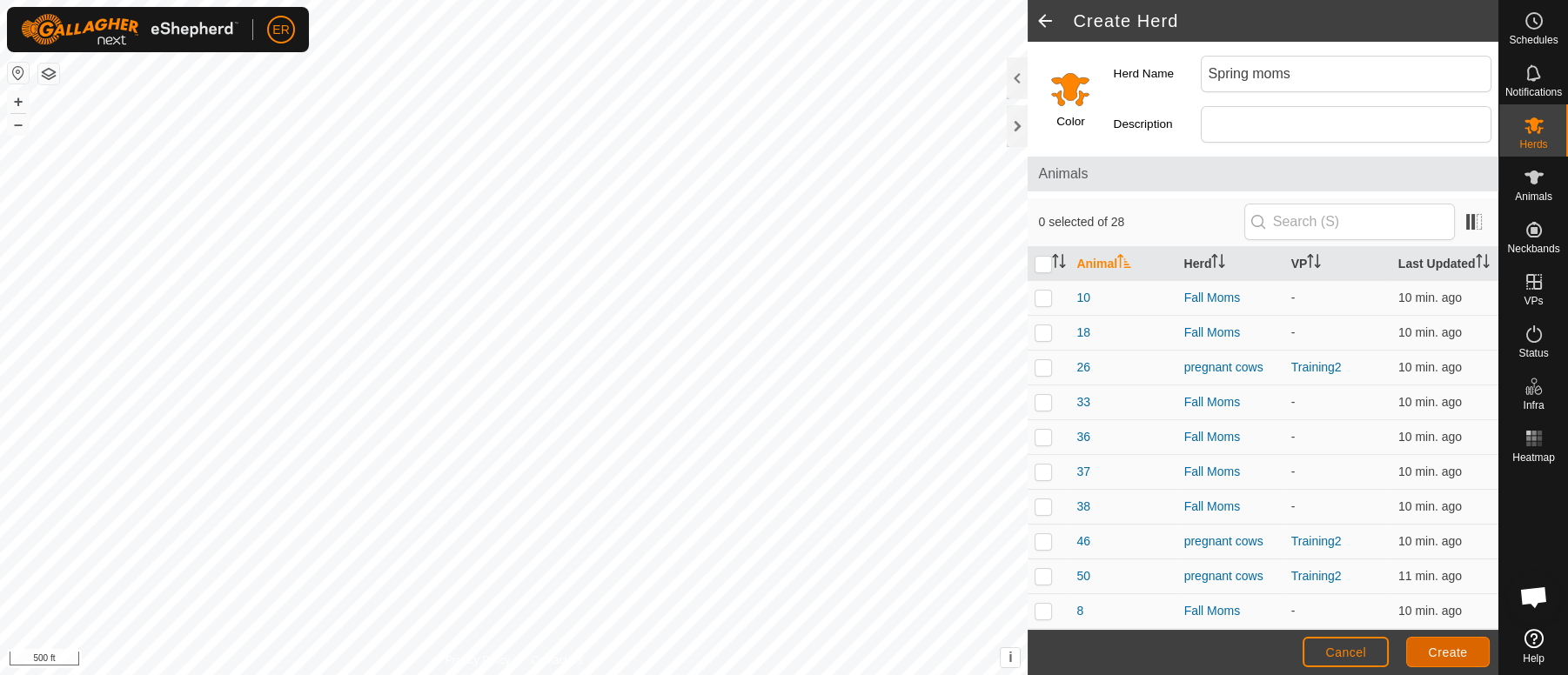
click at [1455, 648] on span "Create" at bounding box center [1448, 652] width 40 height 14
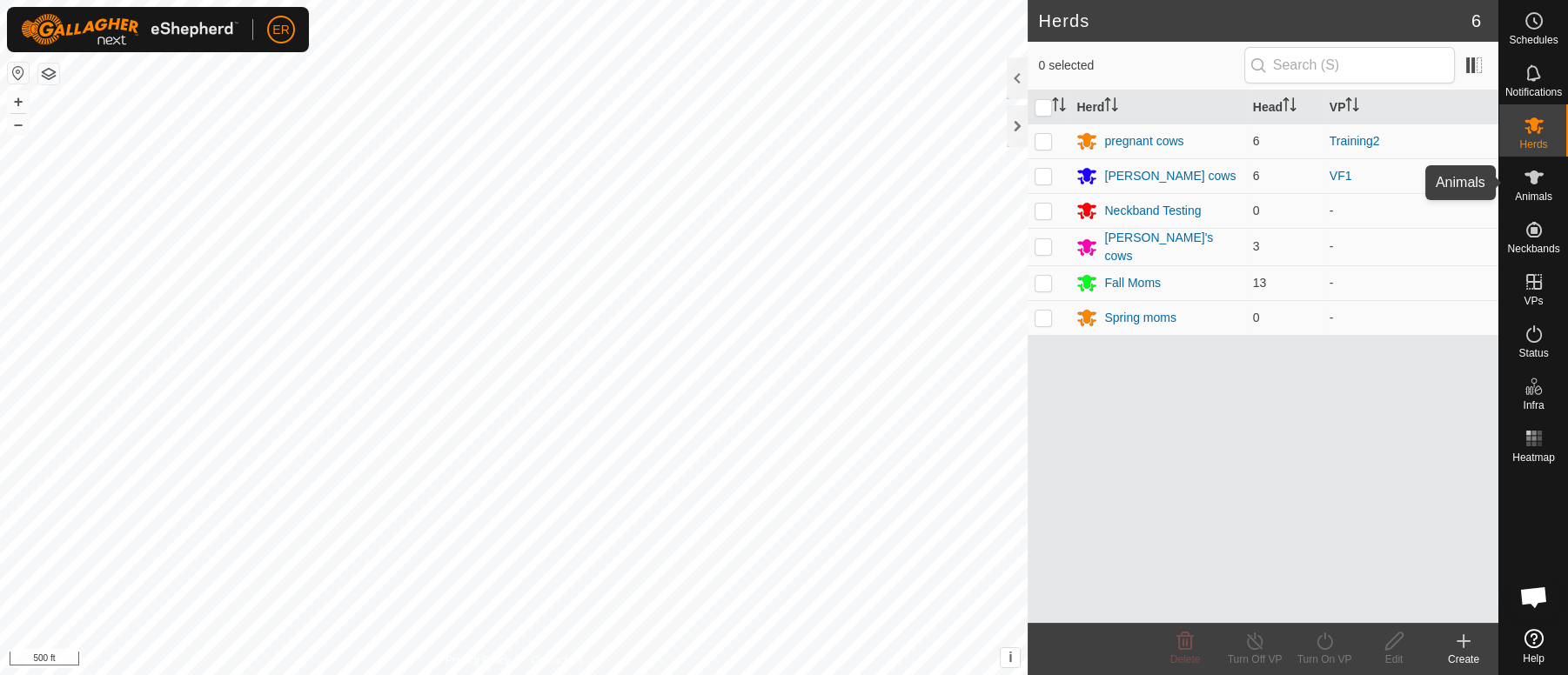
click at [1534, 175] on icon at bounding box center [1534, 178] width 19 height 14
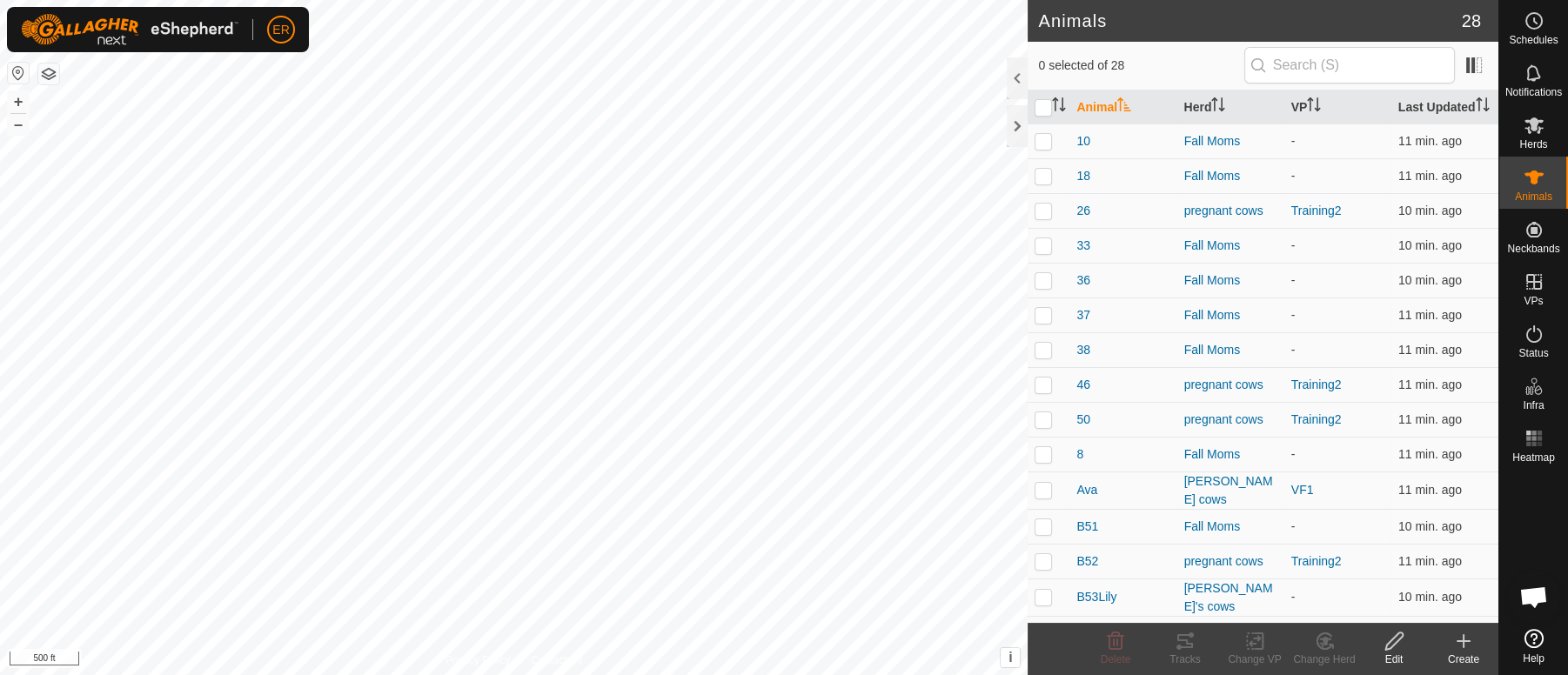
click at [1463, 643] on icon at bounding box center [1463, 641] width 0 height 12
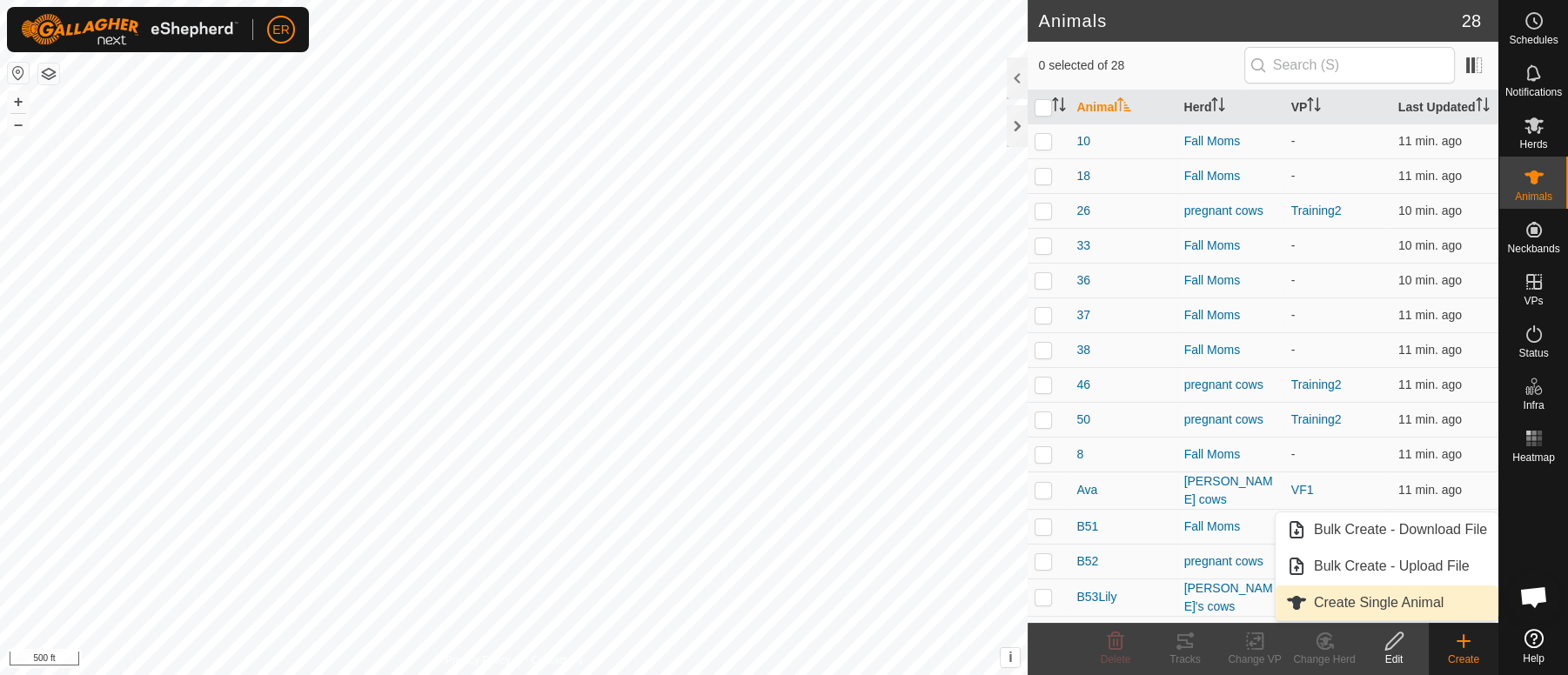
click at [1403, 603] on link "Create Single Animal" at bounding box center [1386, 603] width 222 height 35
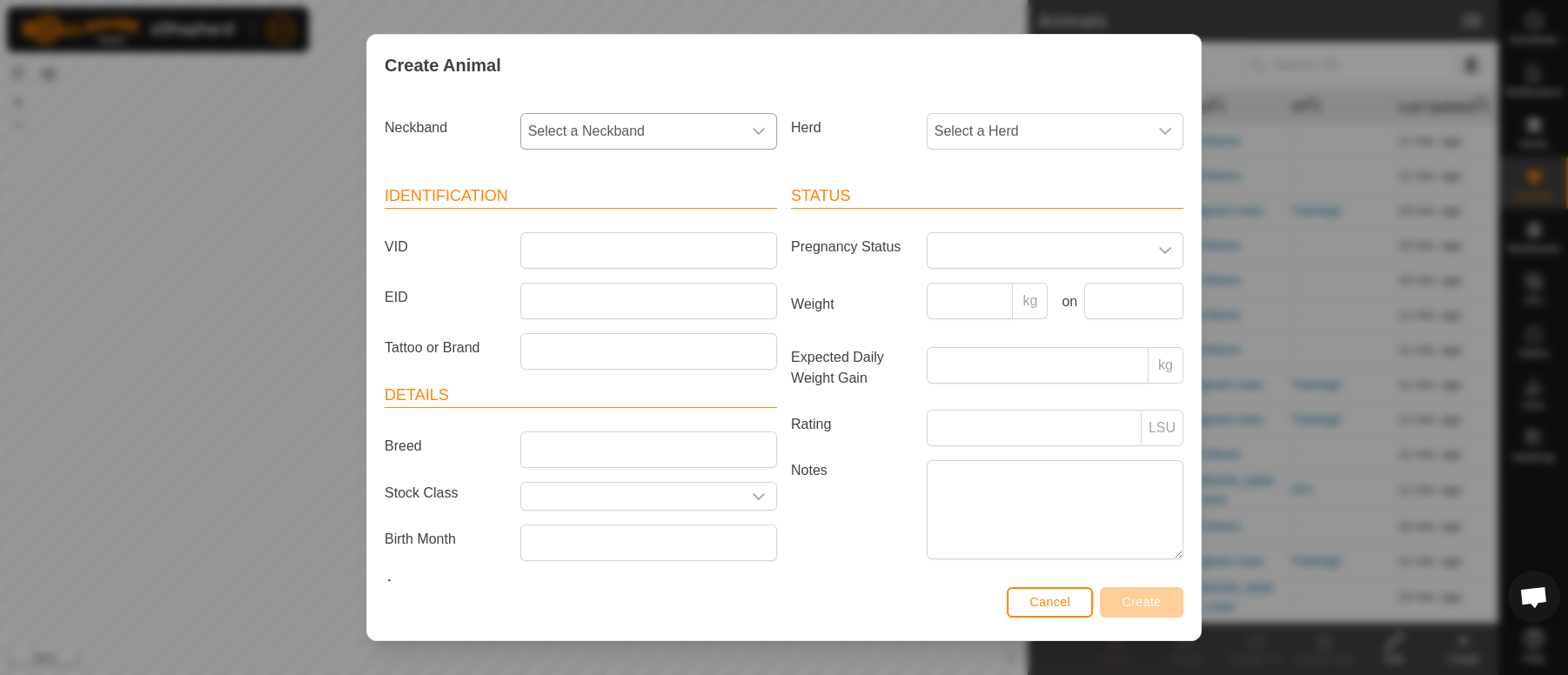
click at [752, 127] on icon "dropdown trigger" at bounding box center [759, 131] width 14 height 14
type input "2000"
click at [584, 224] on li "2000084049" at bounding box center [646, 221] width 249 height 35
click at [543, 253] on input "VID" at bounding box center [649, 250] width 257 height 37
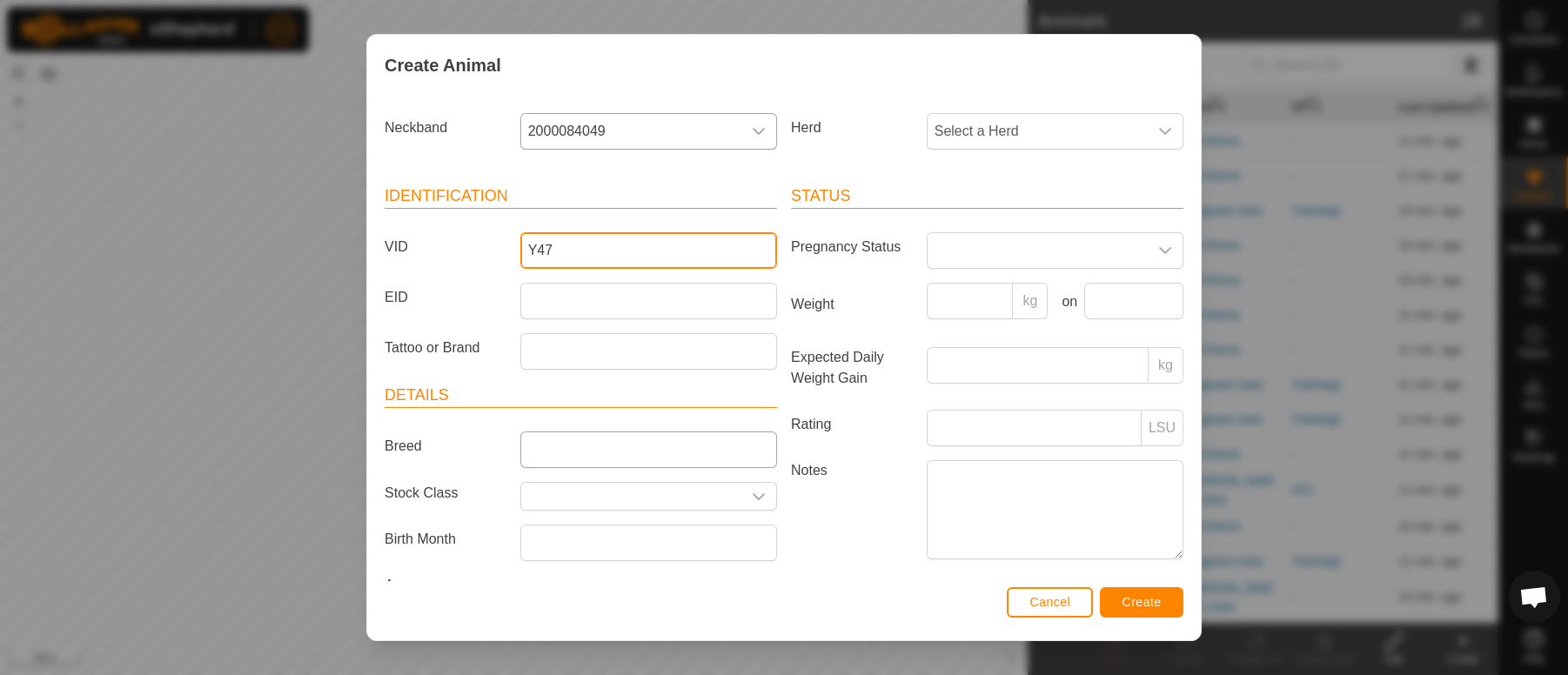
type input "Y47"
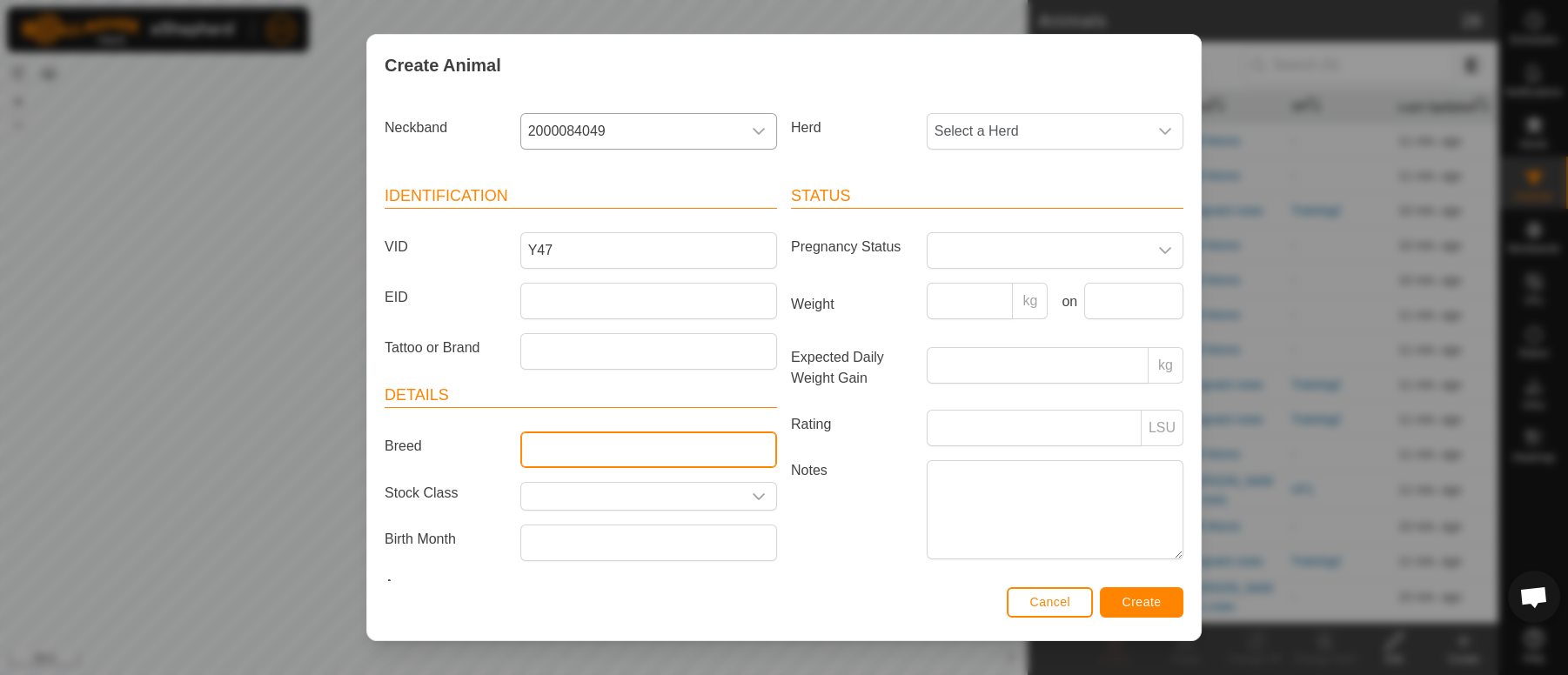
click at [531, 447] on input "Breed" at bounding box center [649, 450] width 257 height 37
click at [653, 389] on article "Details [PERSON_NAME] Stock Class Birth Month Age -" at bounding box center [580, 492] width 392 height 219
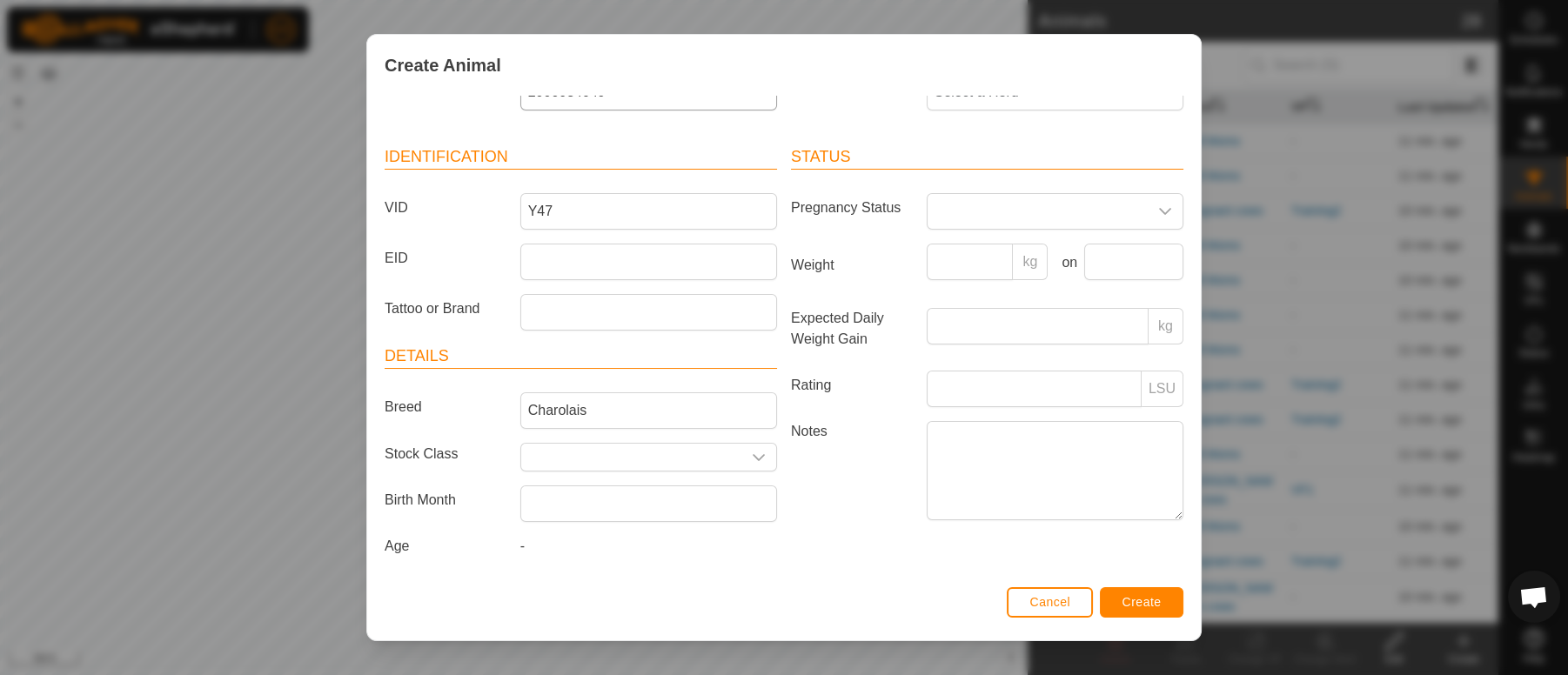
scroll to position [40, 0]
click at [586, 407] on input "Charolais" at bounding box center [649, 409] width 257 height 37
type input "Charolais LTan"
click at [1146, 595] on span "Create" at bounding box center [1141, 602] width 40 height 14
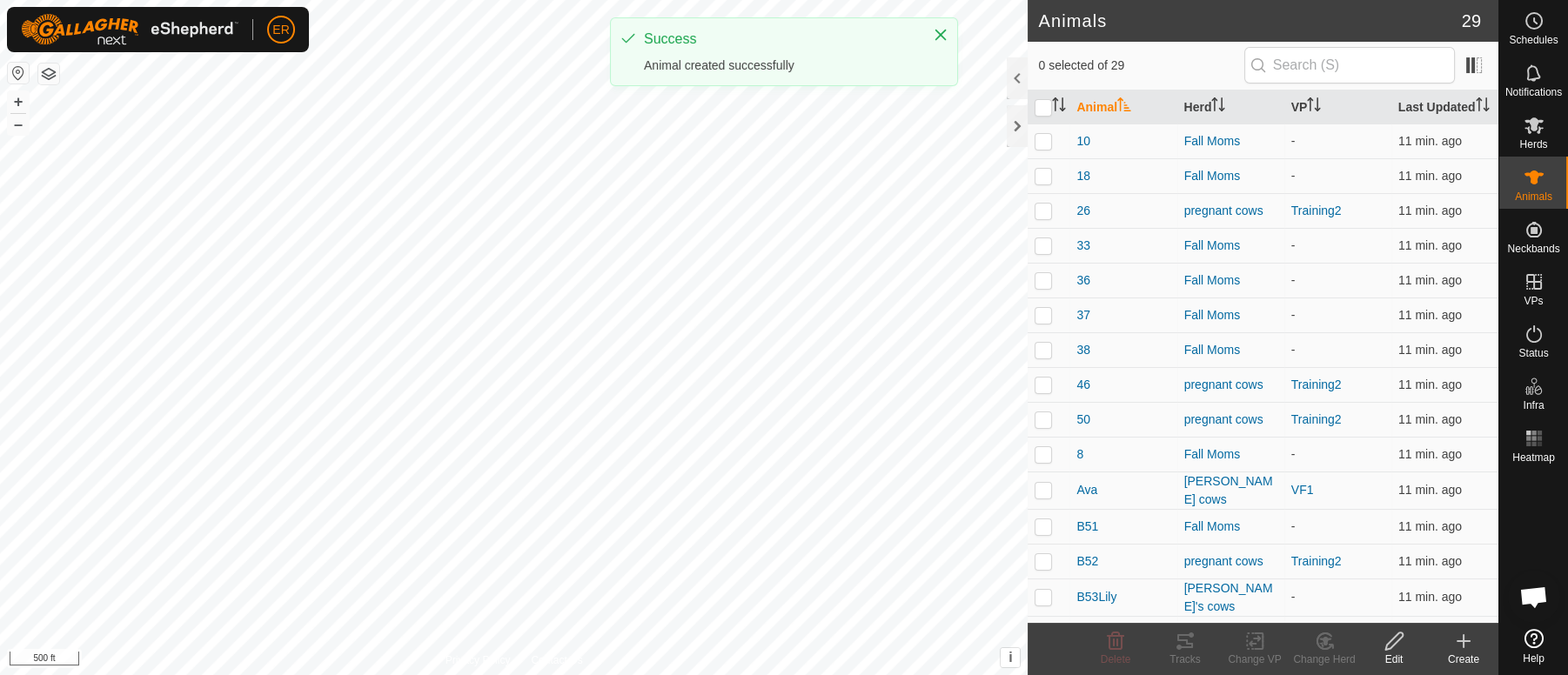
click at [1146, 595] on td "B53Lily" at bounding box center [1123, 597] width 107 height 38
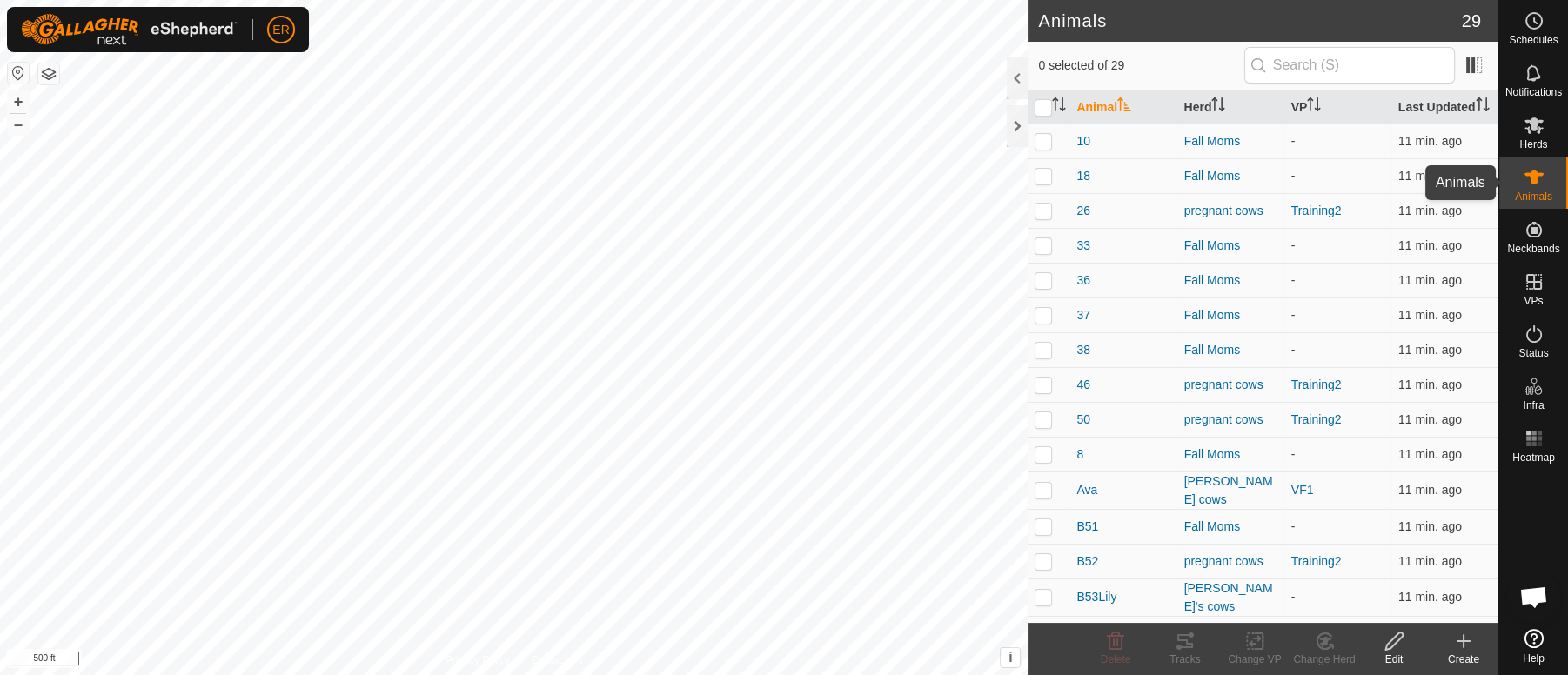
click at [1536, 177] on icon at bounding box center [1534, 178] width 19 height 14
click at [1528, 178] on icon at bounding box center [1534, 178] width 21 height 21
click at [1464, 646] on icon at bounding box center [1463, 641] width 21 height 21
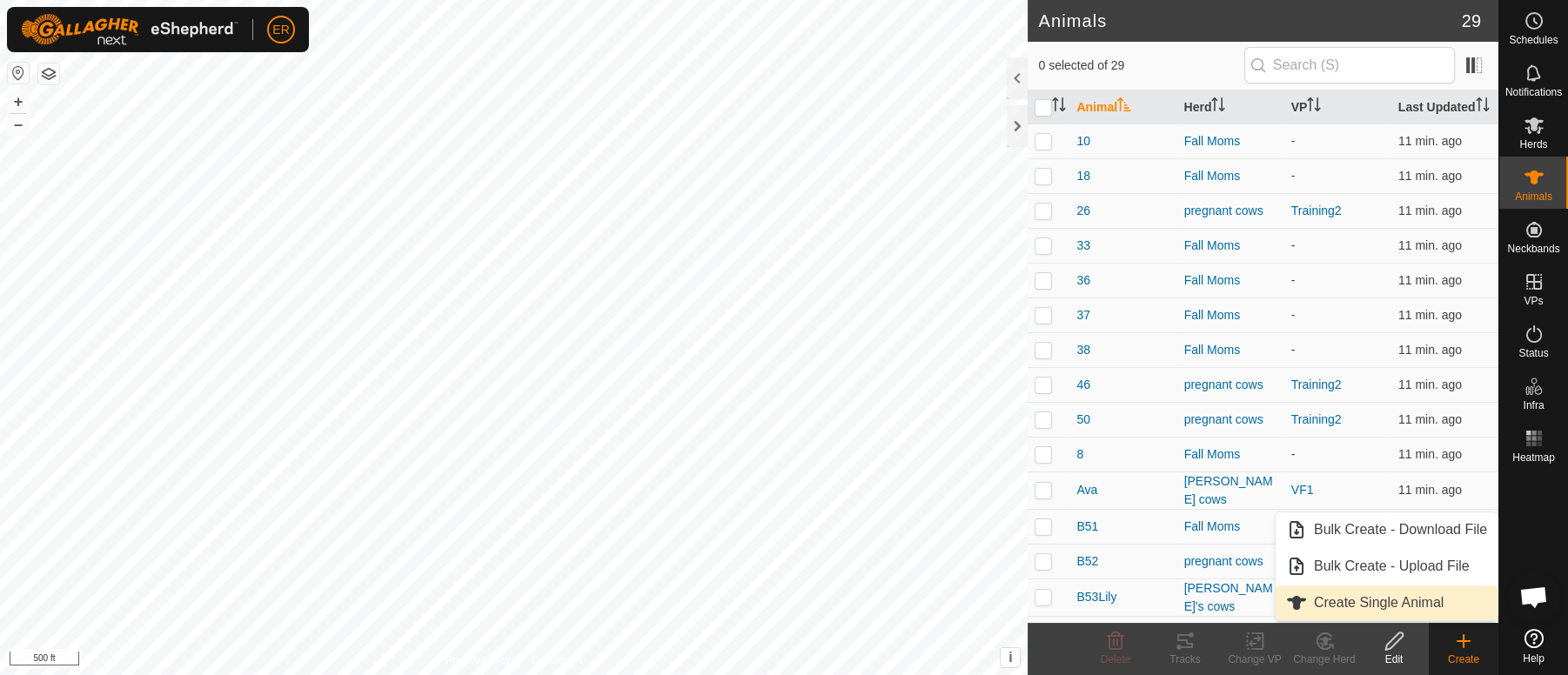
click at [1382, 606] on link "Create Single Animal" at bounding box center [1386, 603] width 222 height 35
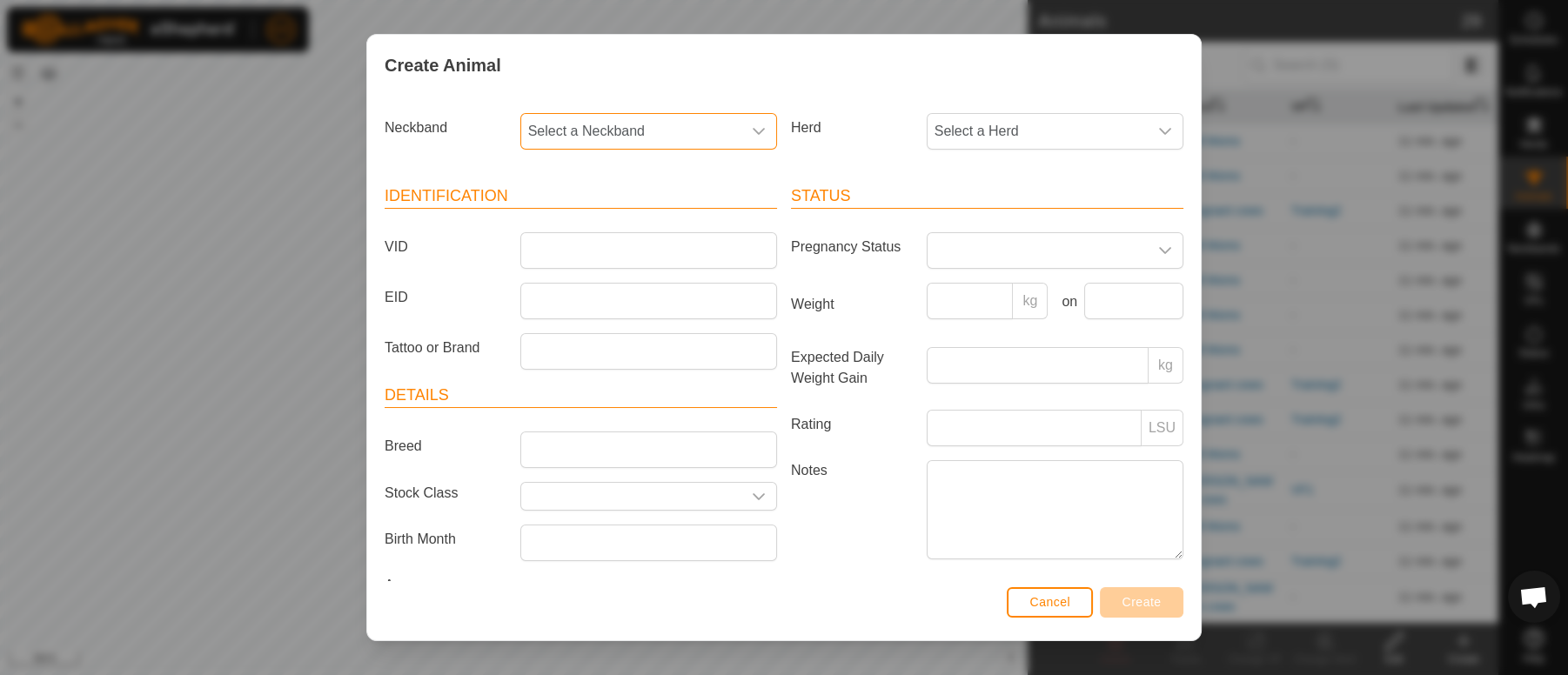
click at [565, 121] on span "Select a Neckband" at bounding box center [631, 132] width 220 height 35
type input "078"
click at [564, 224] on li "0786795842" at bounding box center [646, 221] width 249 height 35
drag, startPoint x: 564, startPoint y: 224, endPoint x: 551, endPoint y: 403, distance: 179.5
click at [551, 403] on div "Identification VID EID Tattoo or Brand Details Breed Stock Class Birth Month Ag…" at bounding box center [580, 393] width 406 height 460
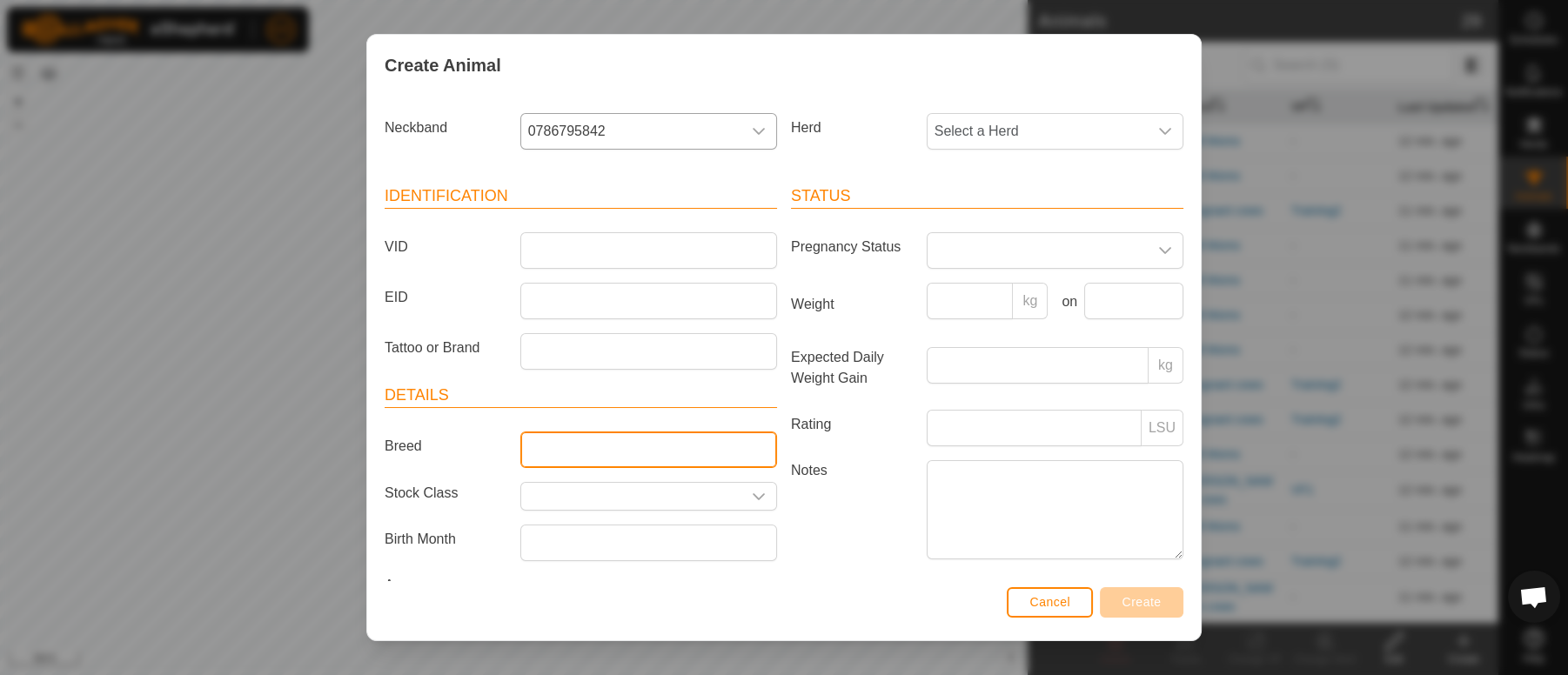
click at [548, 447] on input "Breed" at bounding box center [649, 450] width 257 height 37
click at [625, 439] on input "Charolais" at bounding box center [649, 450] width 257 height 37
type input "Charolais Wh."
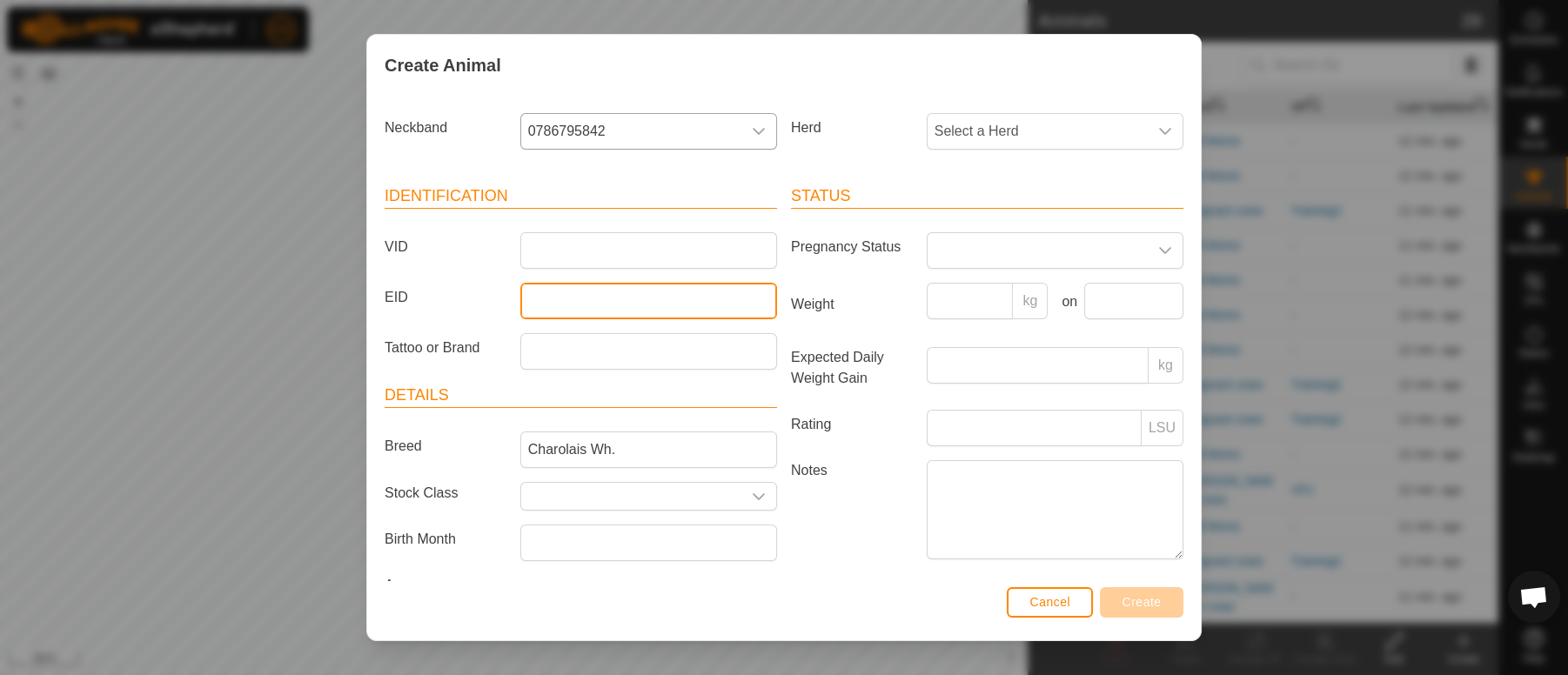
click at [538, 284] on input "EID" at bounding box center [649, 301] width 257 height 37
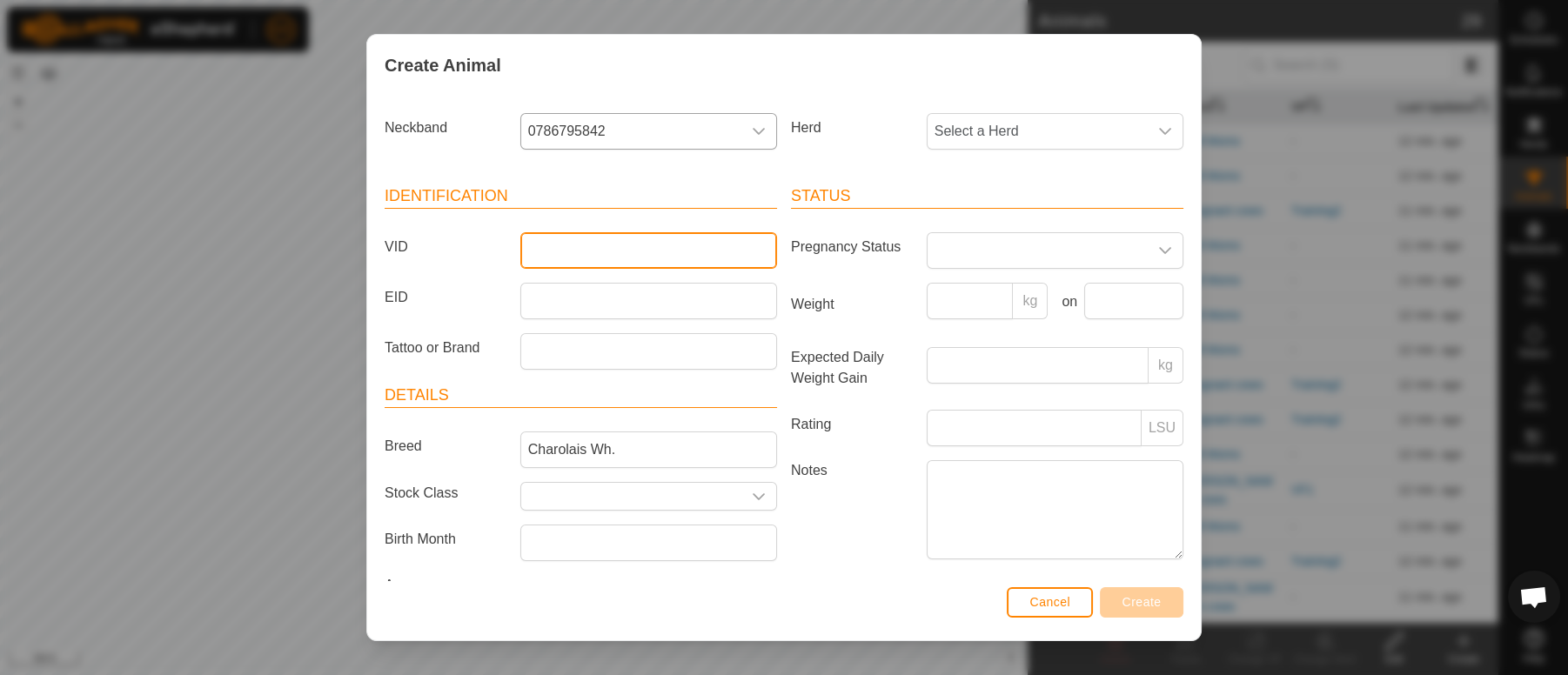
click at [540, 249] on input "VID" at bounding box center [649, 250] width 257 height 37
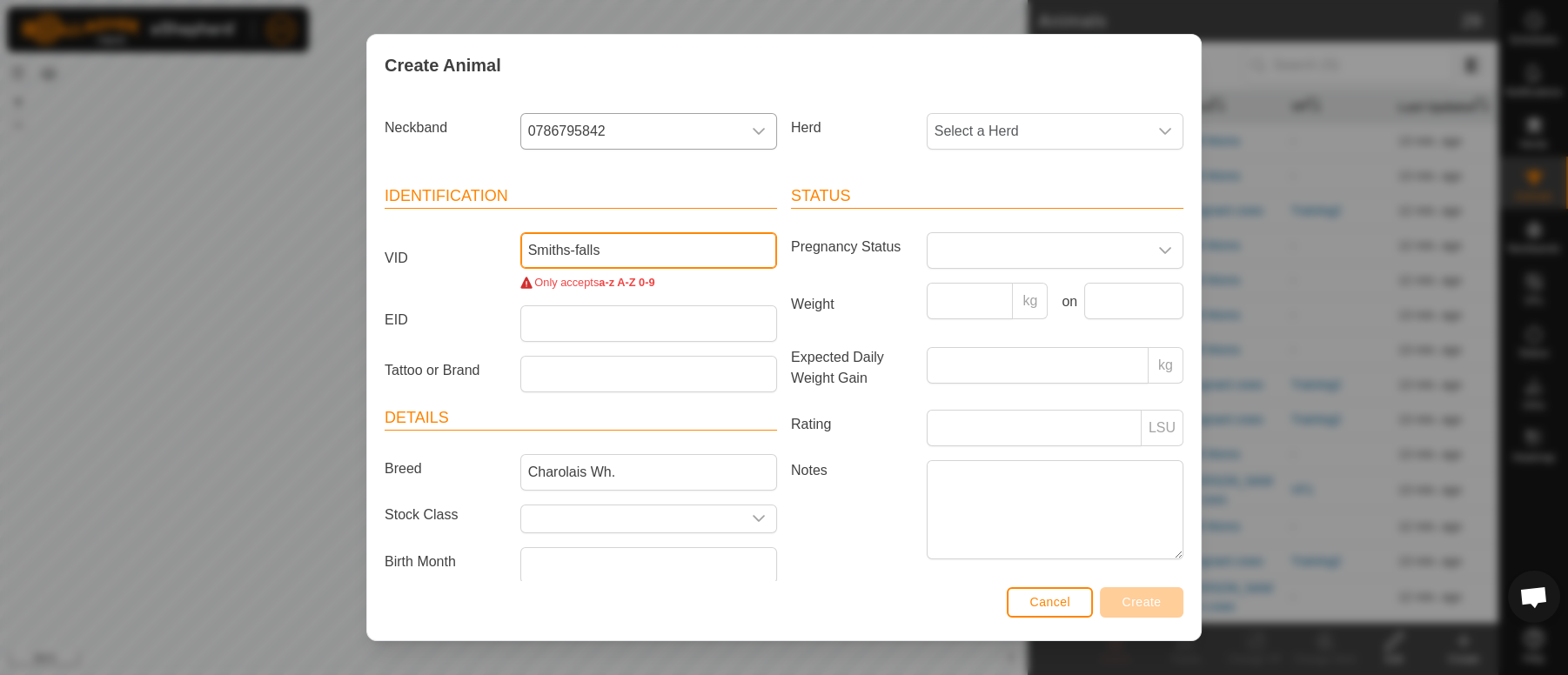
click at [616, 253] on input "Smiths-falls" at bounding box center [649, 250] width 257 height 37
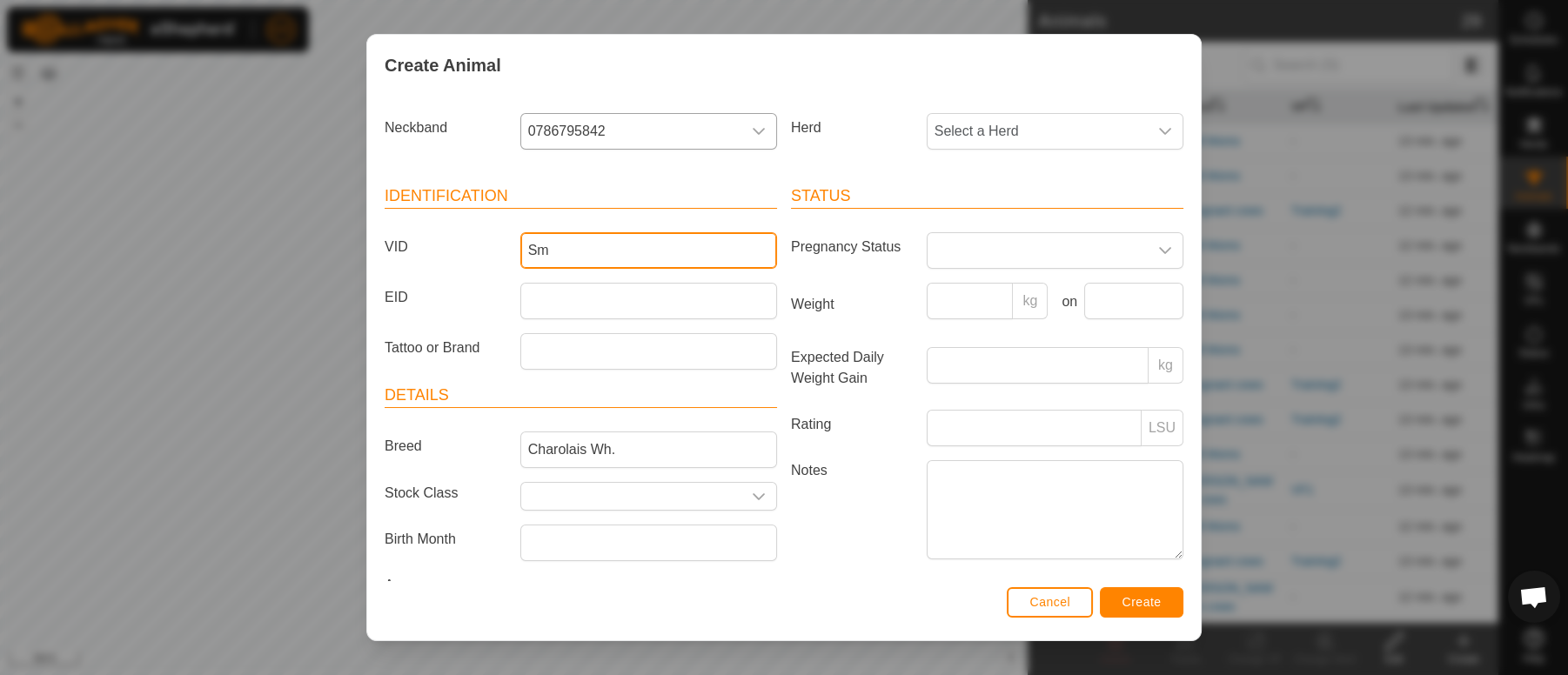
type input "S"
type input "t"
type input "f"
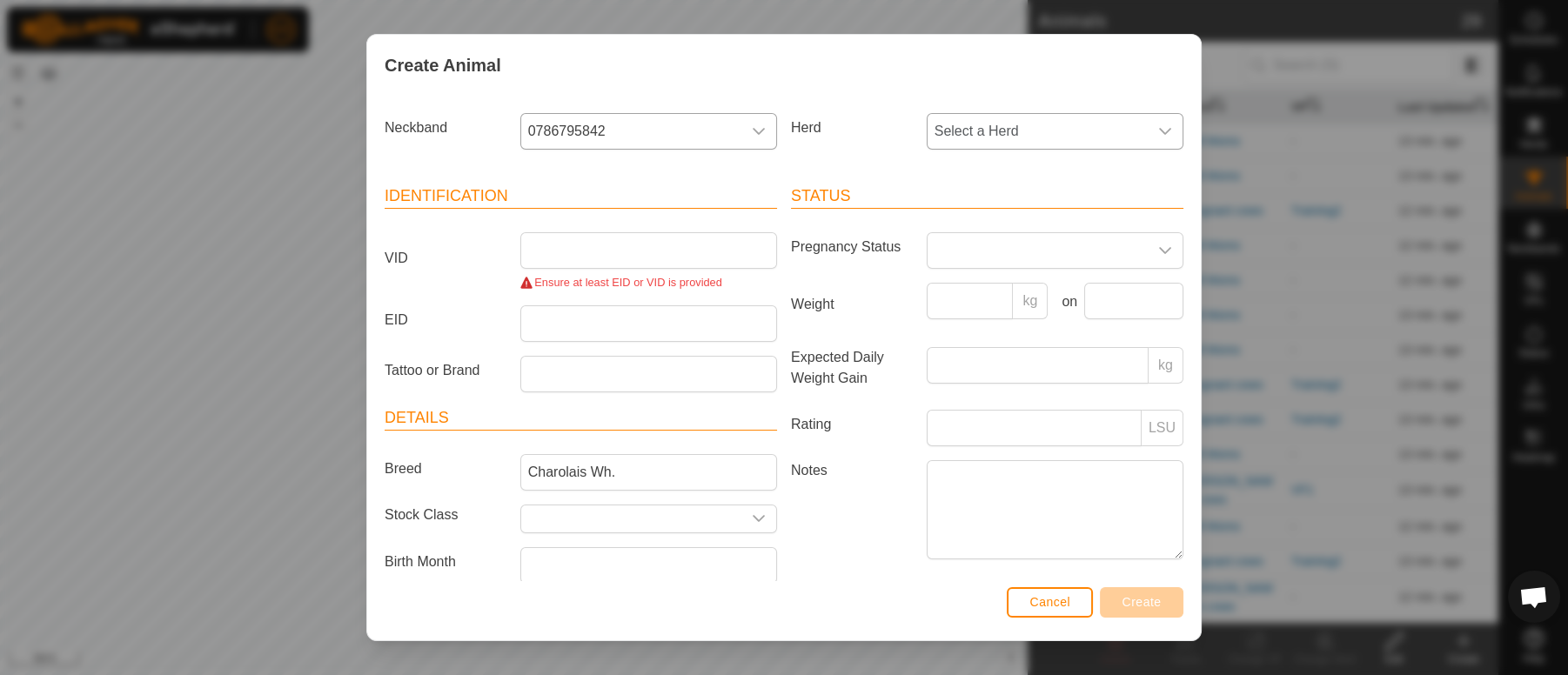
click at [1158, 132] on icon "dropdown trigger" at bounding box center [1165, 131] width 14 height 14
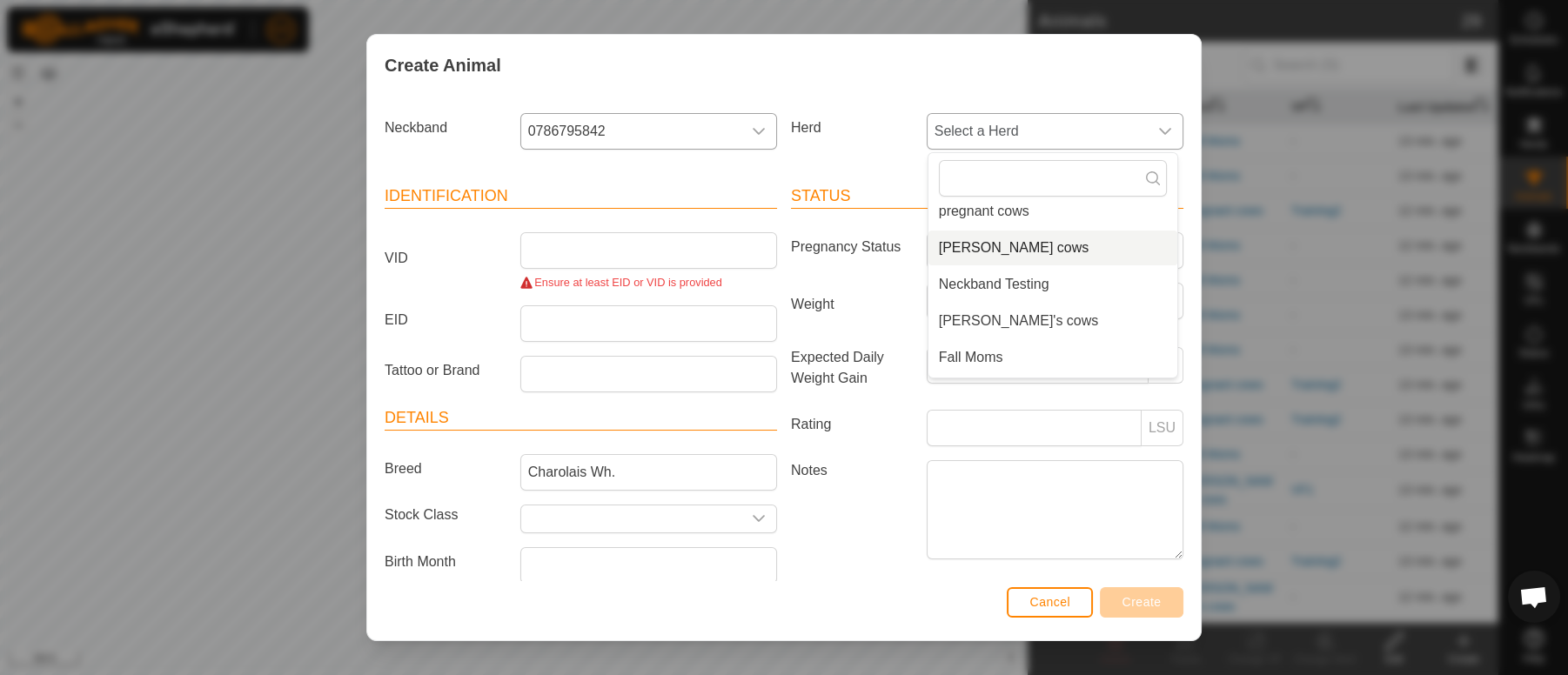
scroll to position [79, 0]
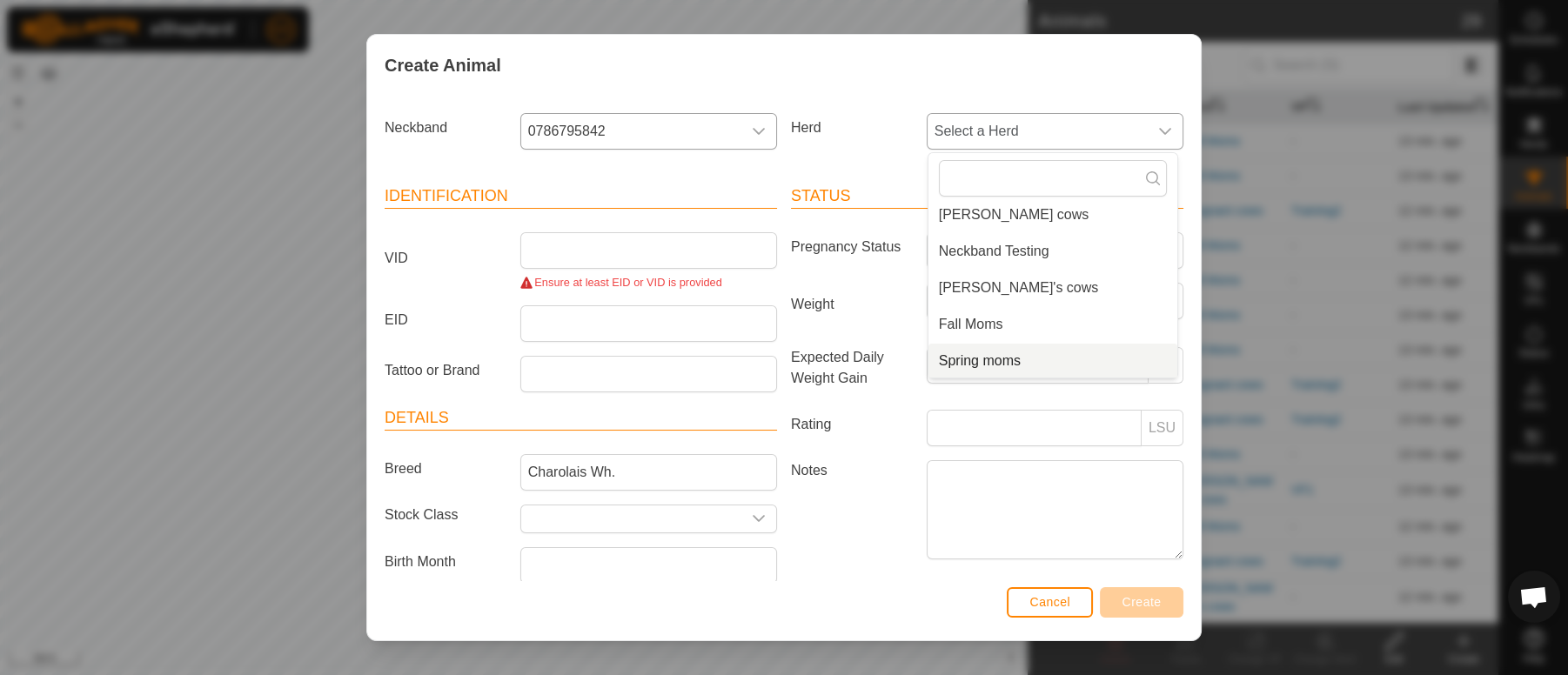
click at [980, 361] on li "Spring moms" at bounding box center [1053, 361] width 249 height 35
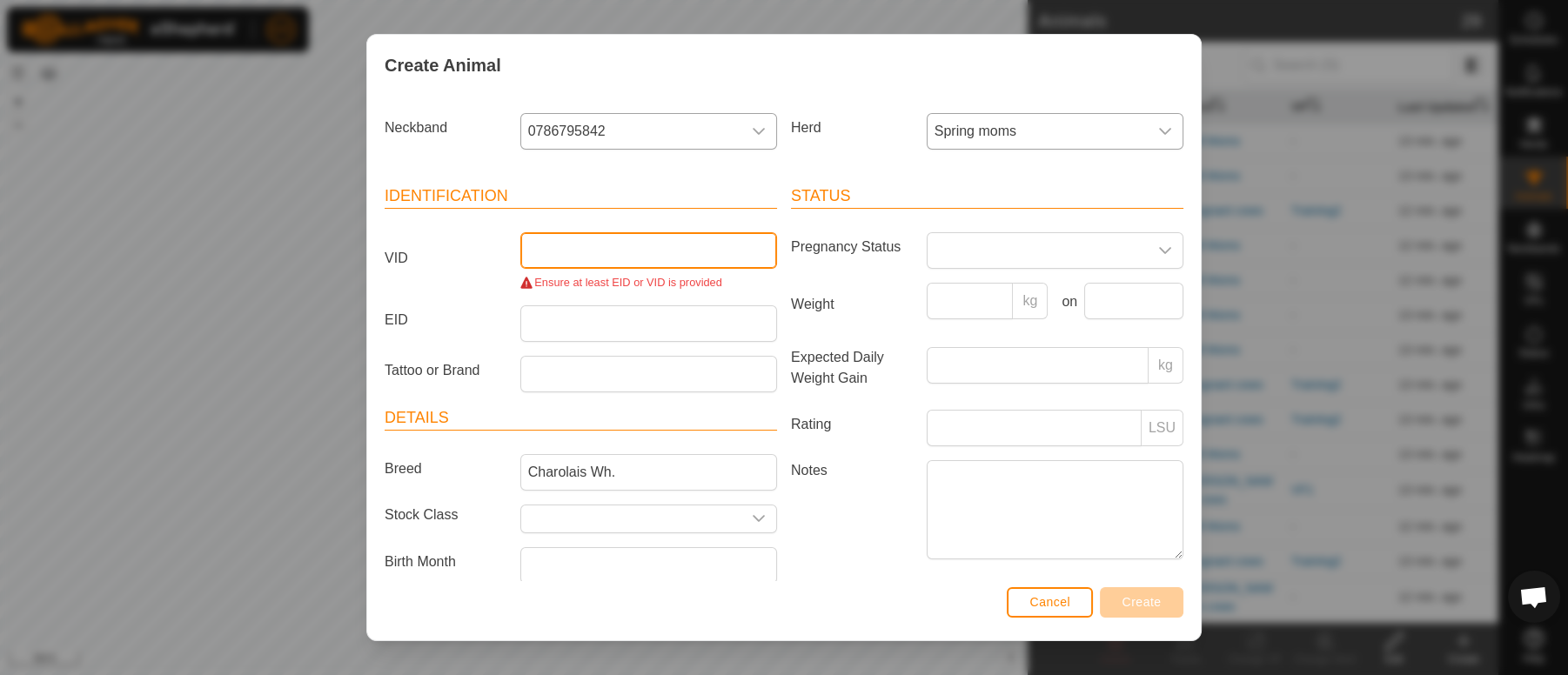
click at [609, 253] on input "VID" at bounding box center [649, 250] width 257 height 37
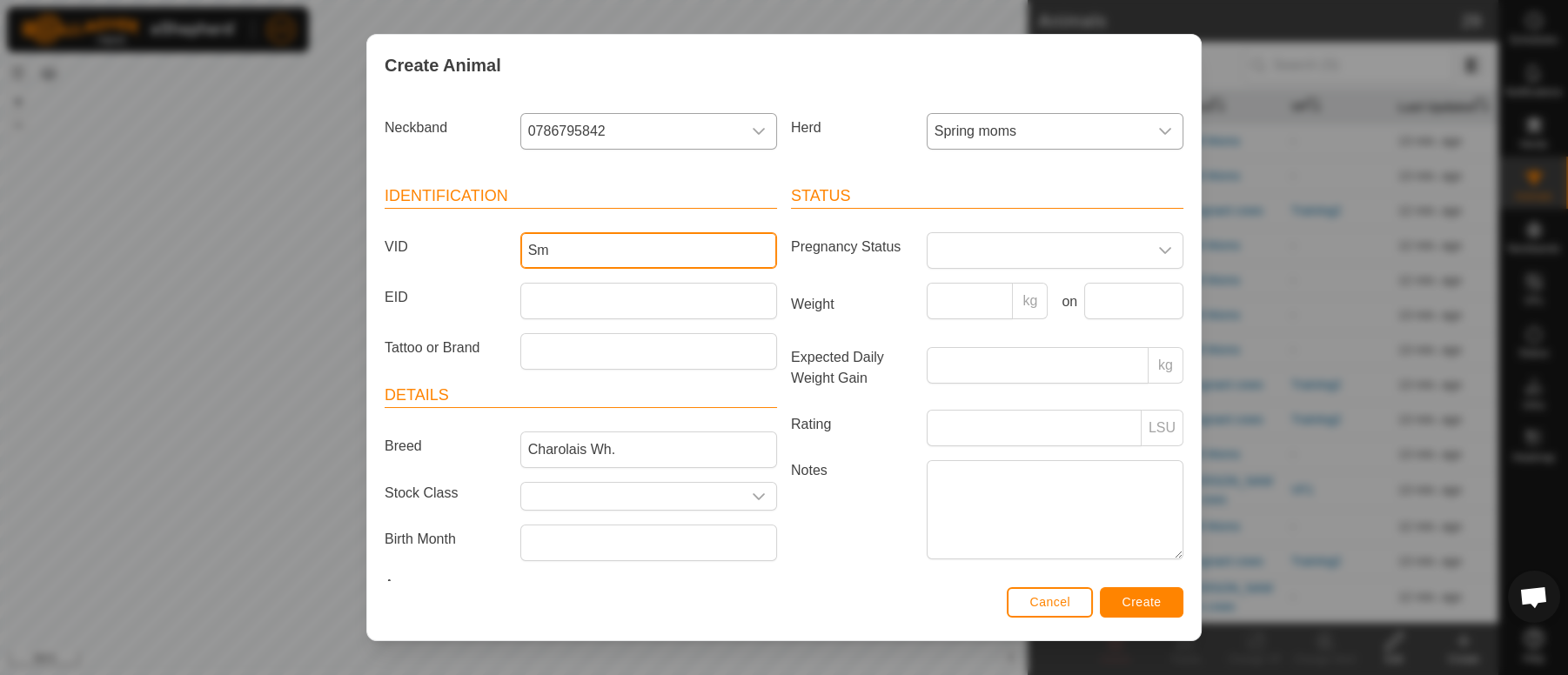
type input "S"
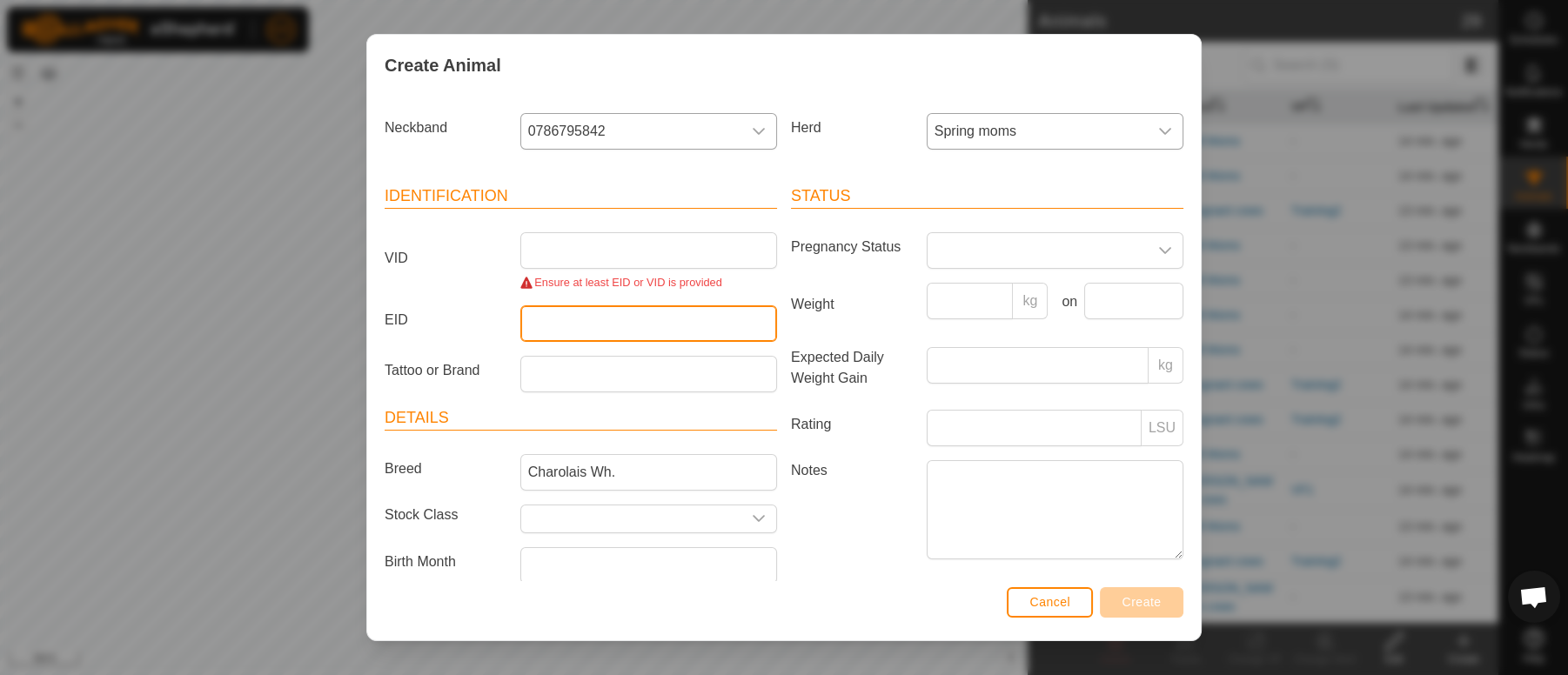
click at [552, 331] on input "EID" at bounding box center [649, 323] width 257 height 37
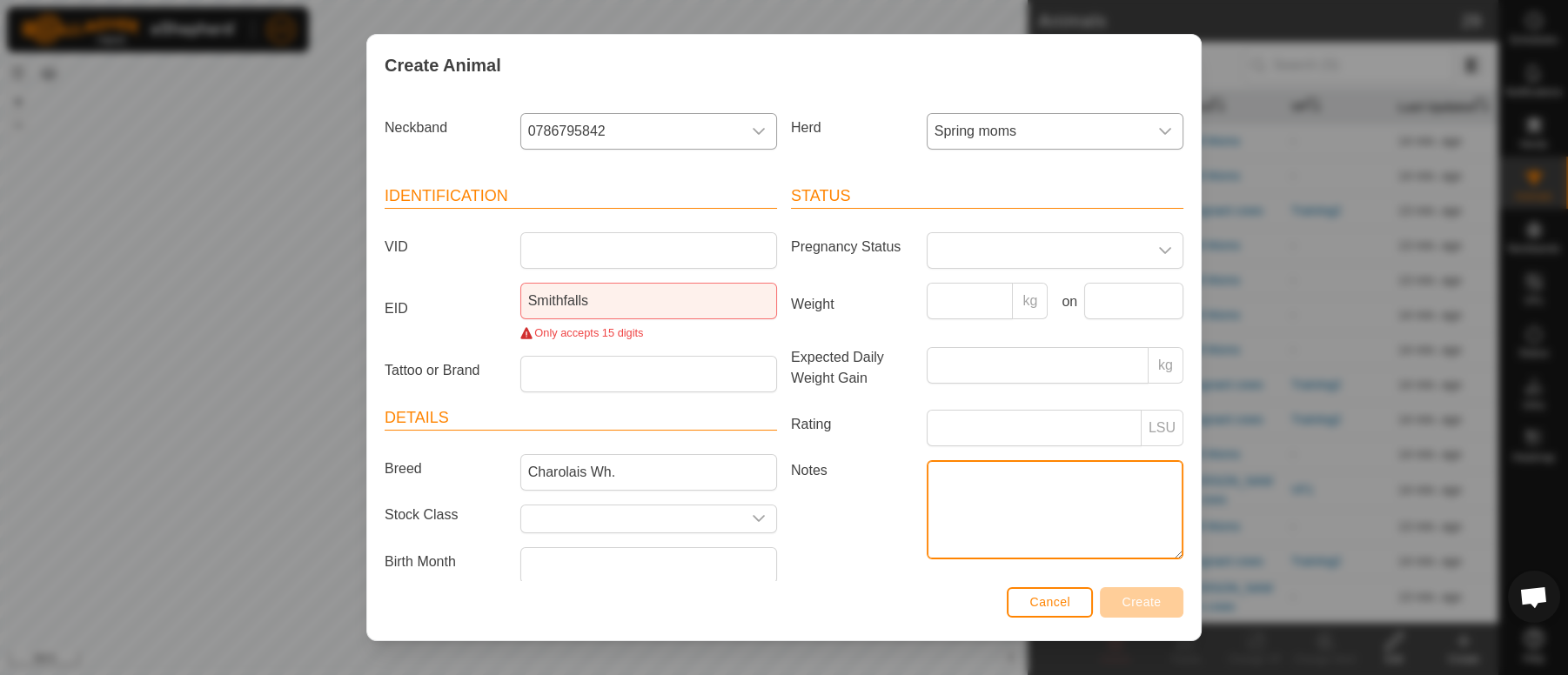
click at [952, 481] on textarea "Notes" at bounding box center [1055, 509] width 257 height 99
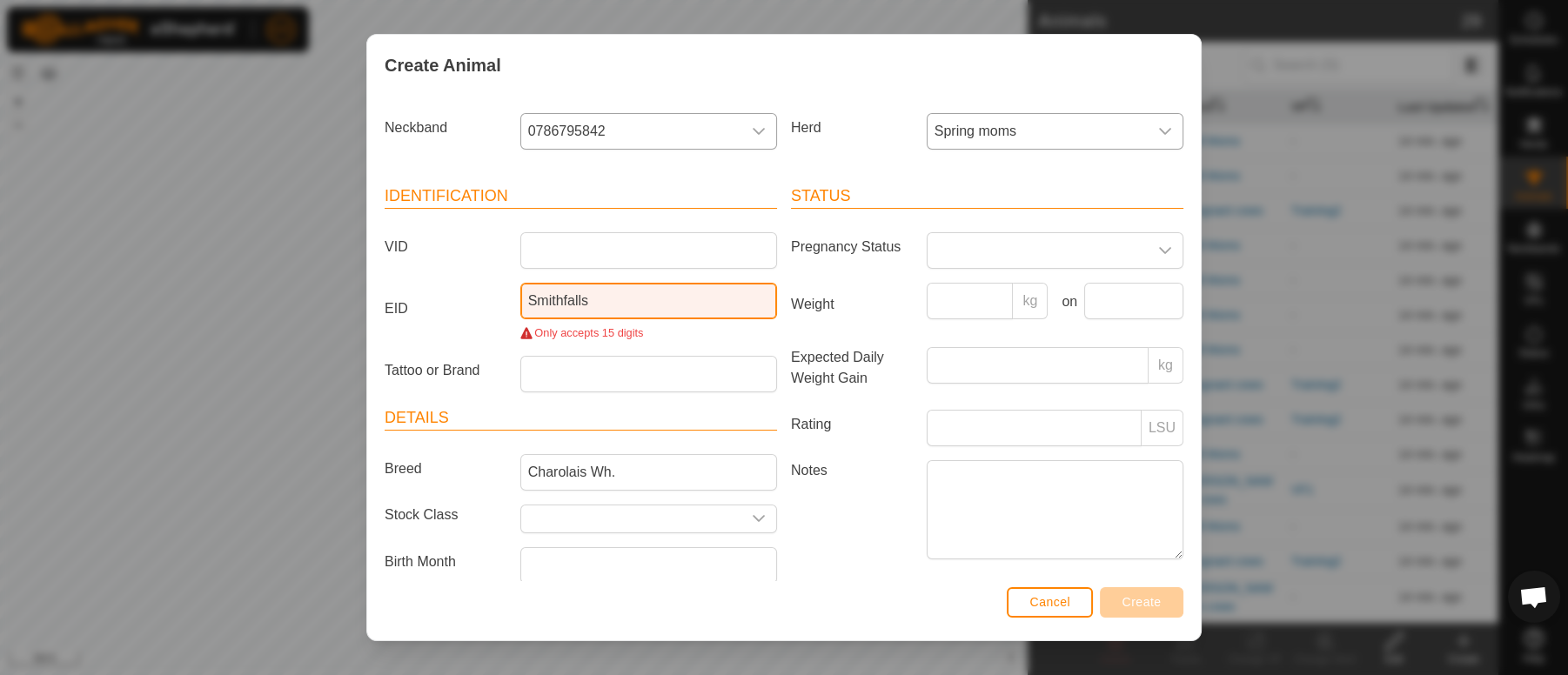
click at [589, 299] on input "Smithfalls" at bounding box center [649, 301] width 257 height 37
type input "S"
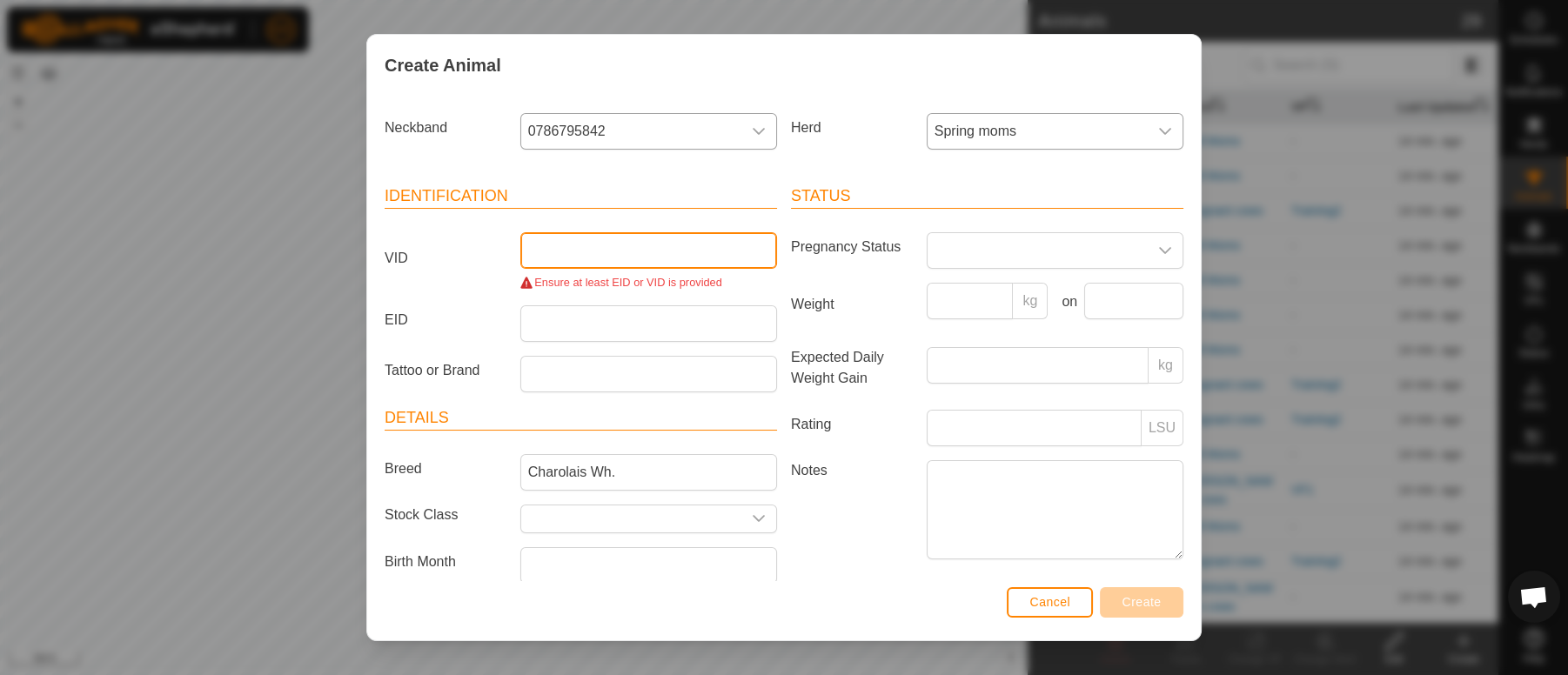
click at [537, 250] on input "VID" at bounding box center [649, 250] width 257 height 37
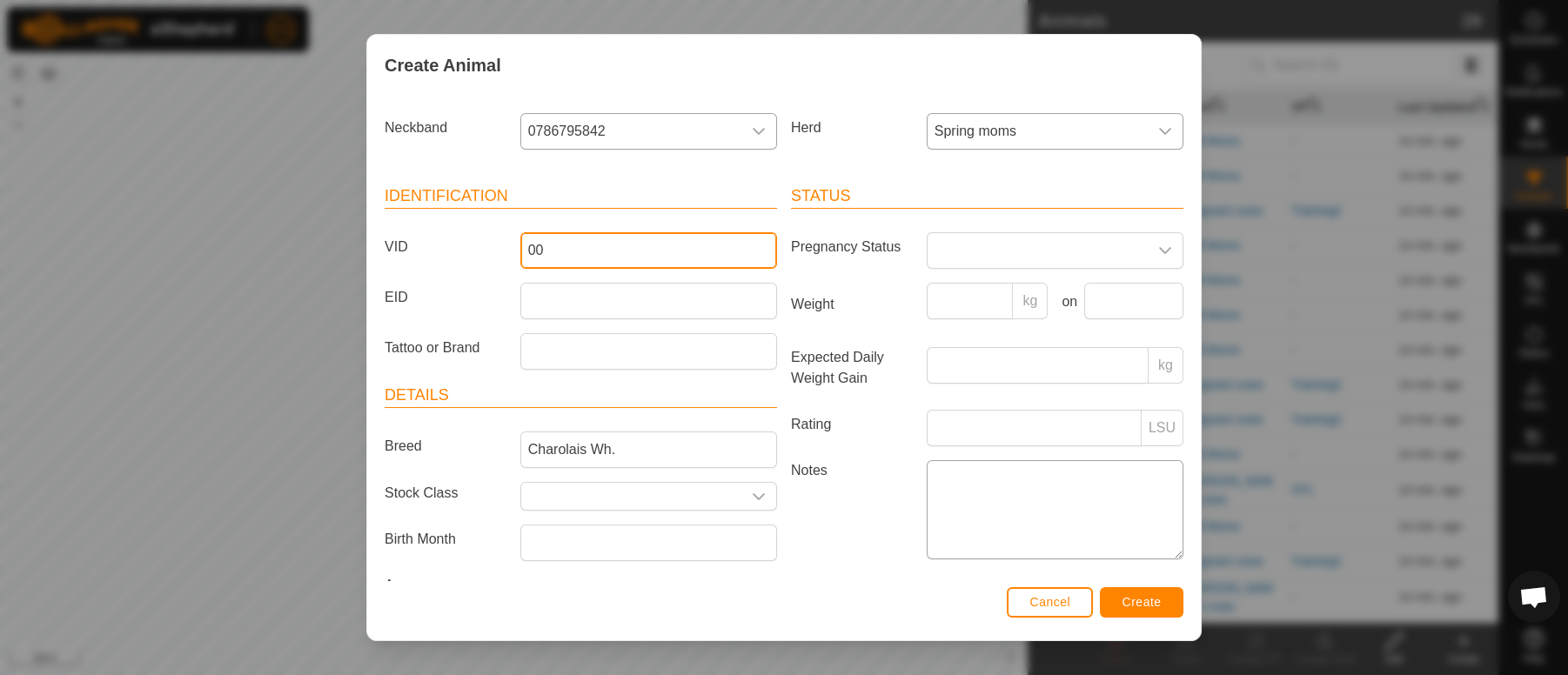
type input "00"
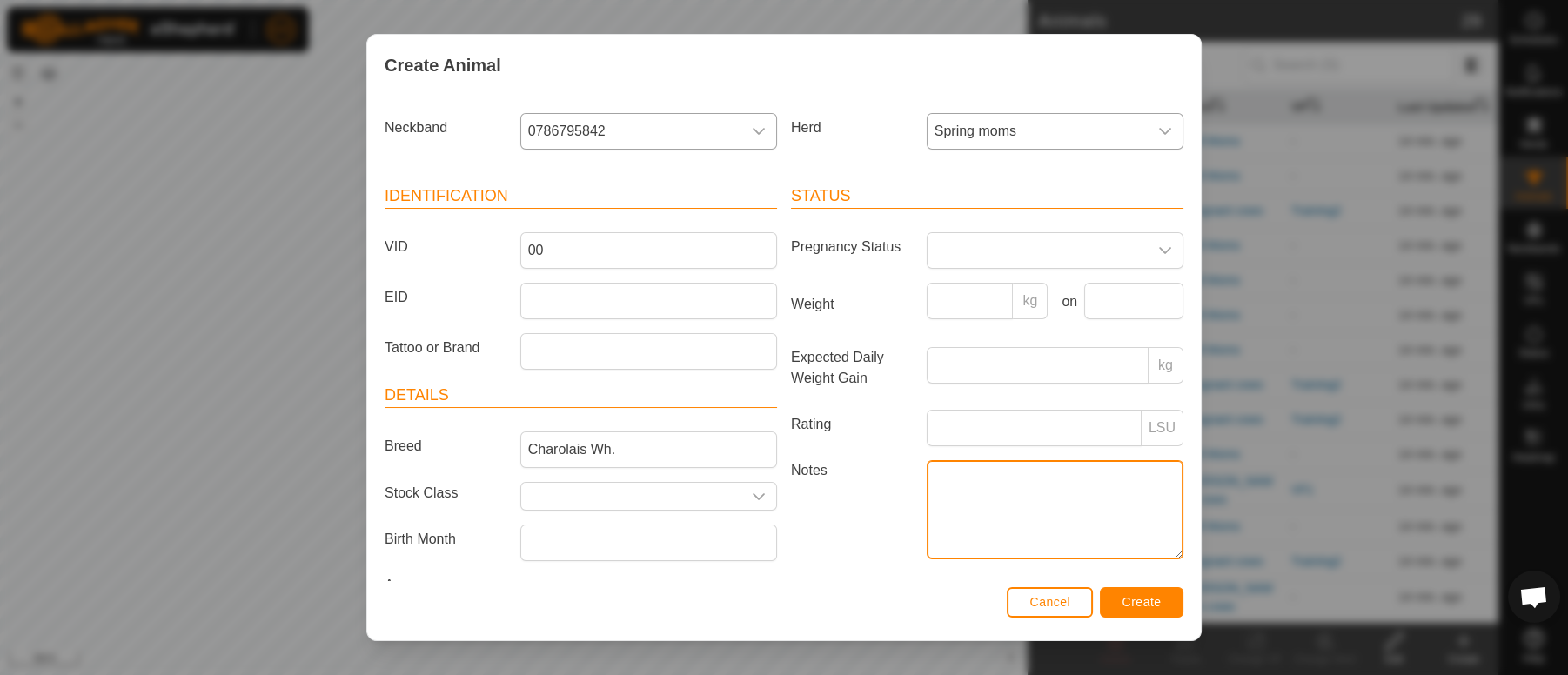
click at [939, 483] on textarea "Notes" at bounding box center [1055, 509] width 257 height 99
type textarea "[GEOGRAPHIC_DATA]"
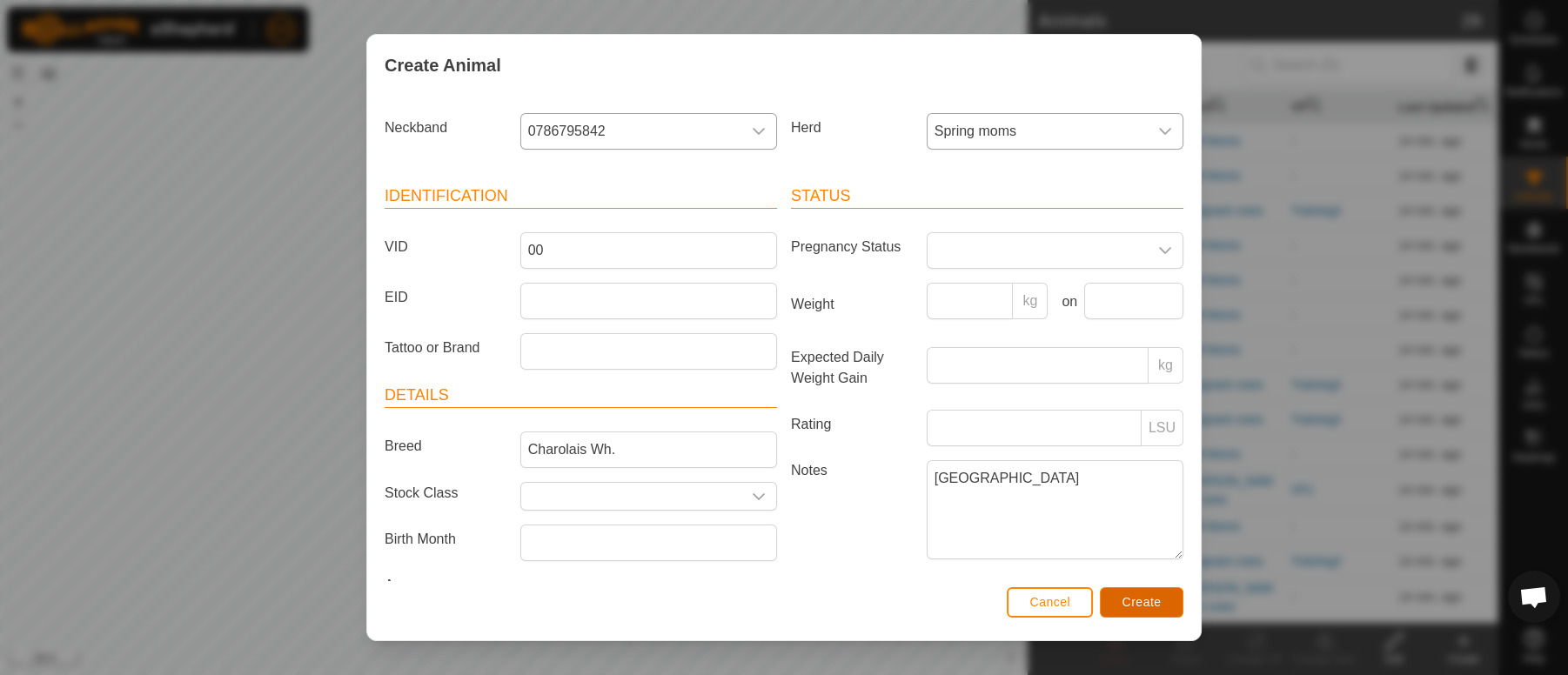
click at [1147, 603] on span "Create" at bounding box center [1141, 602] width 40 height 14
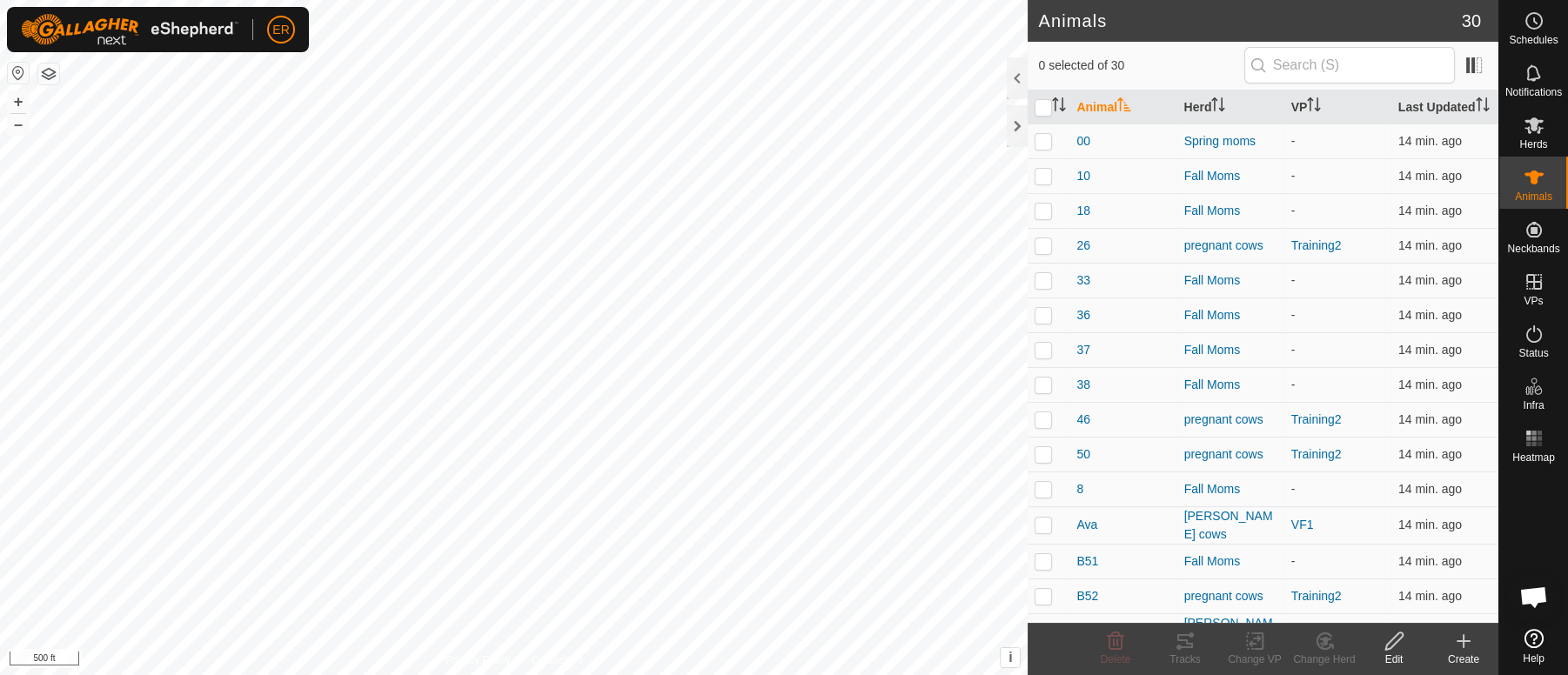
click at [1463, 642] on icon at bounding box center [1463, 641] width 0 height 12
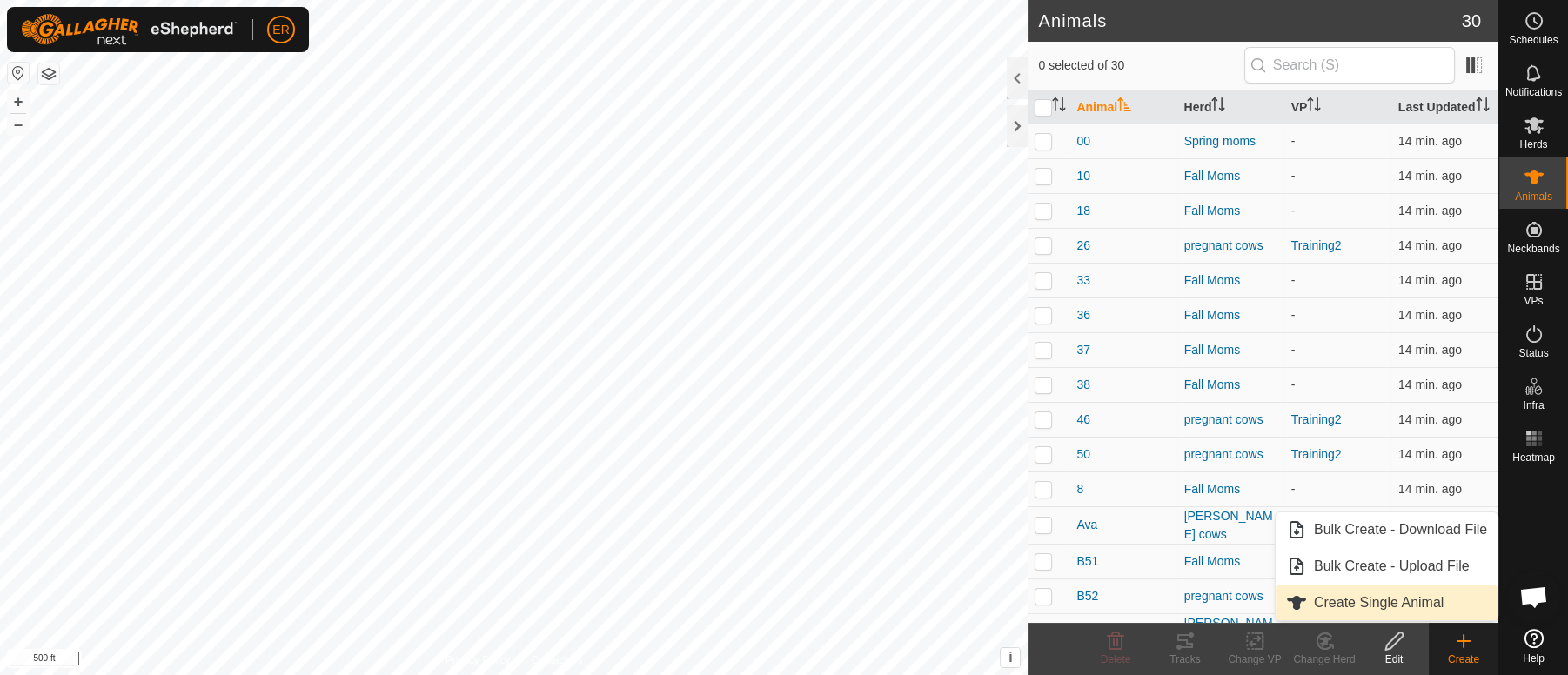
click at [1377, 603] on link "Create Single Animal" at bounding box center [1386, 603] width 222 height 35
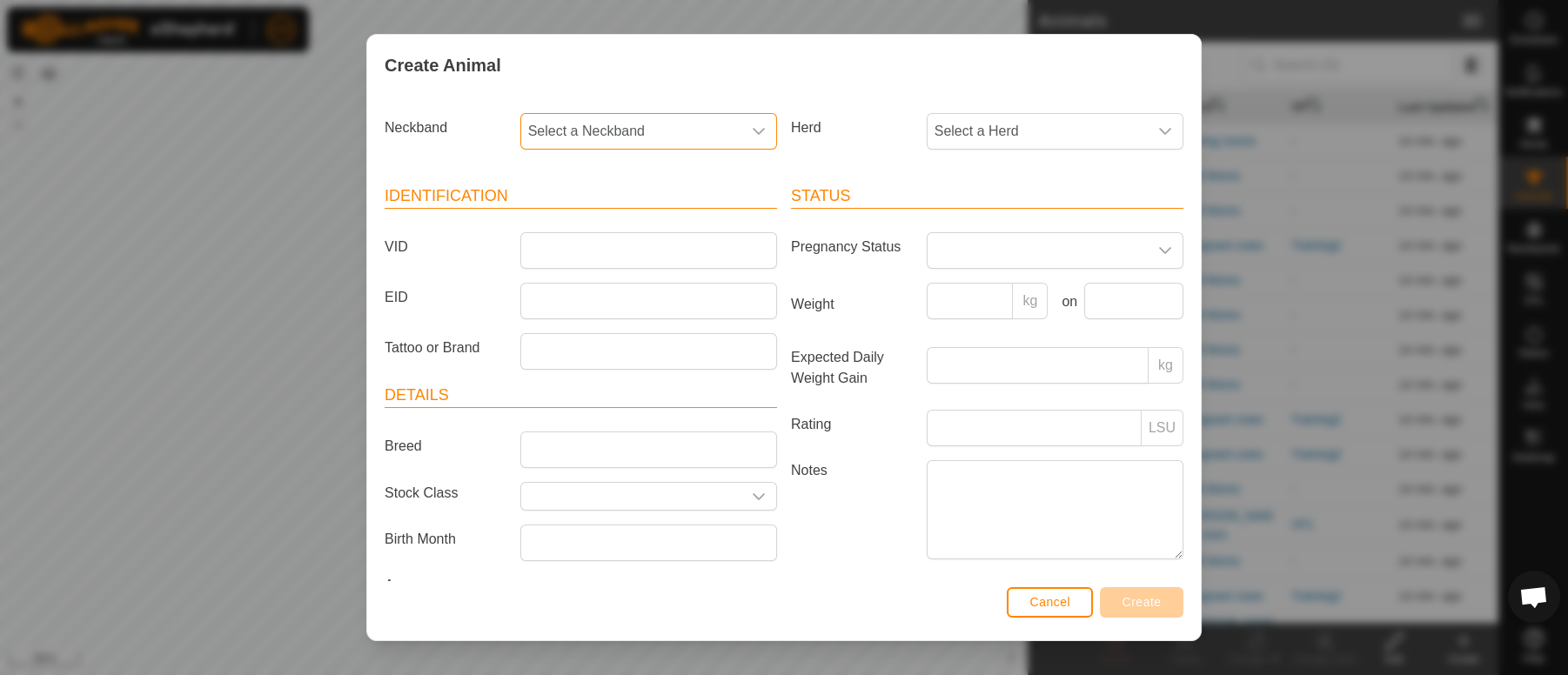
click at [637, 129] on span "Select a Neckband" at bounding box center [631, 132] width 220 height 35
type input "270"
click at [589, 227] on li "2701147505" at bounding box center [646, 221] width 249 height 35
click at [564, 258] on input "VID" at bounding box center [649, 250] width 257 height 37
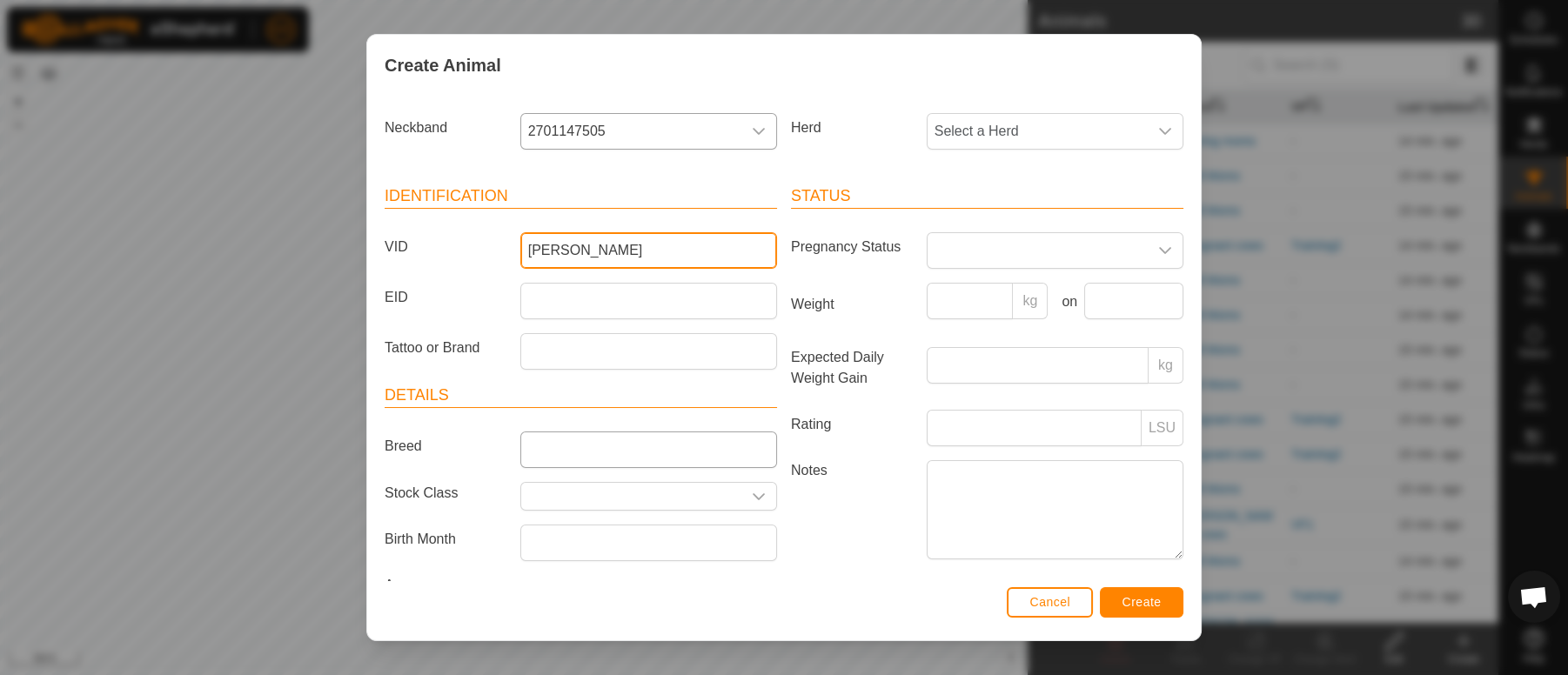
type input "[PERSON_NAME]"
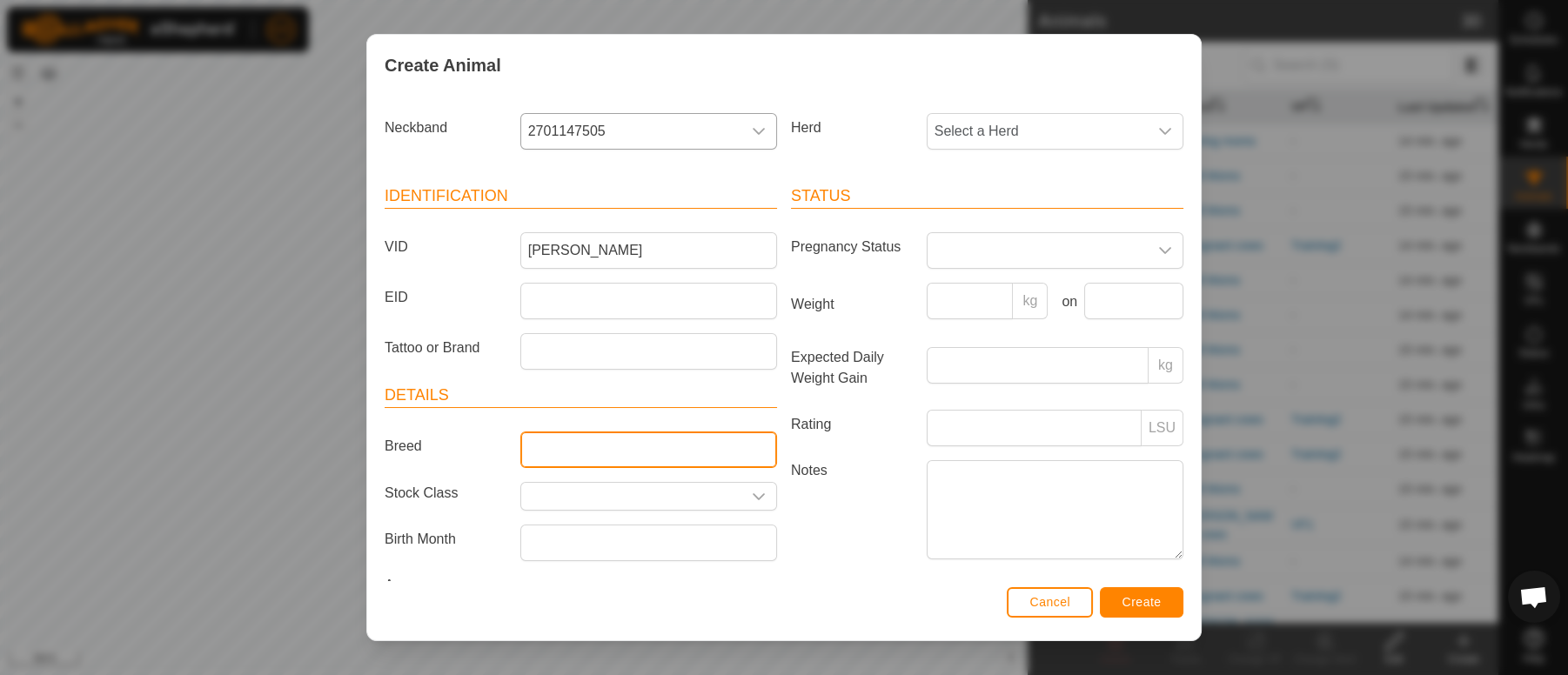
click at [556, 450] on input "Breed" at bounding box center [649, 450] width 257 height 37
type input "purebred herford"
click at [614, 447] on input "purebred herford" at bounding box center [649, 450] width 257 height 37
click at [1148, 590] on button "Create" at bounding box center [1141, 602] width 84 height 31
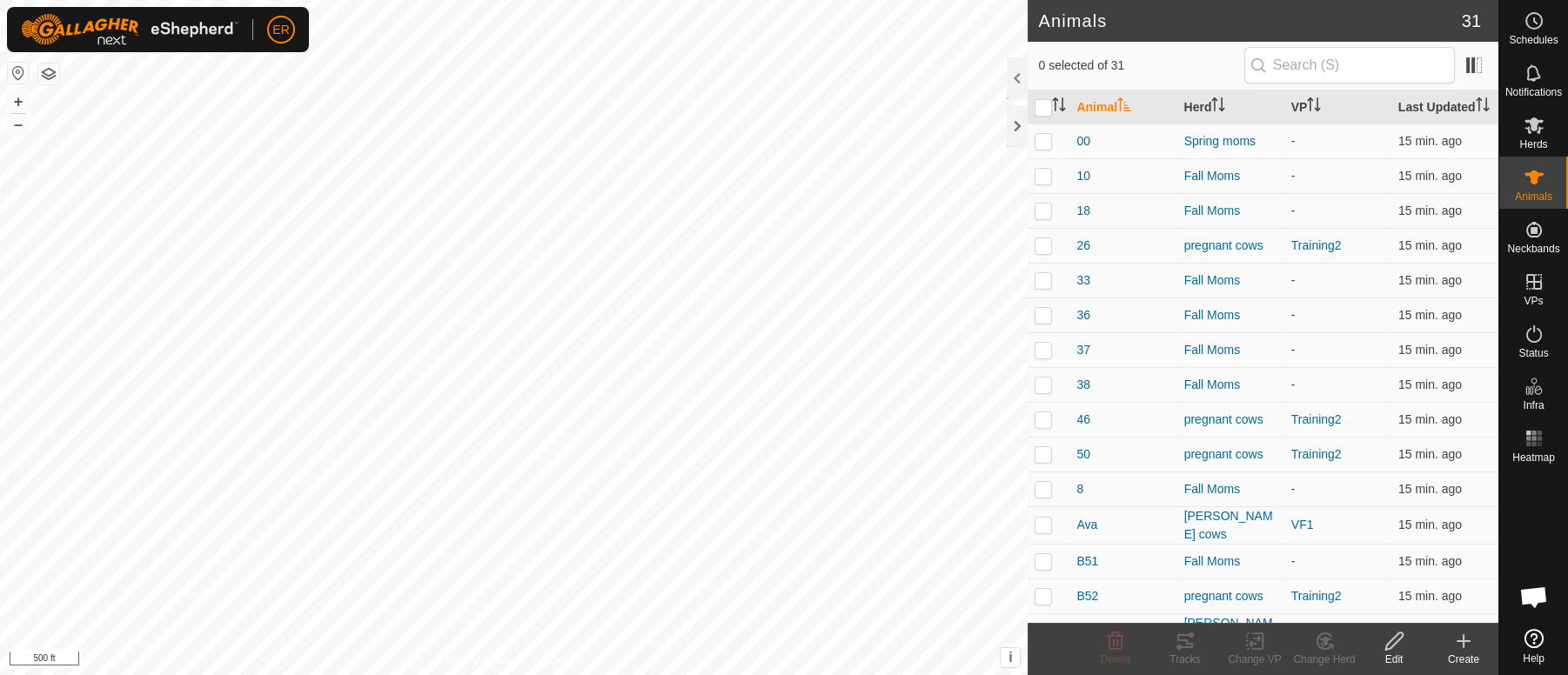
click at [1468, 657] on div "Create" at bounding box center [1462, 659] width 69 height 16
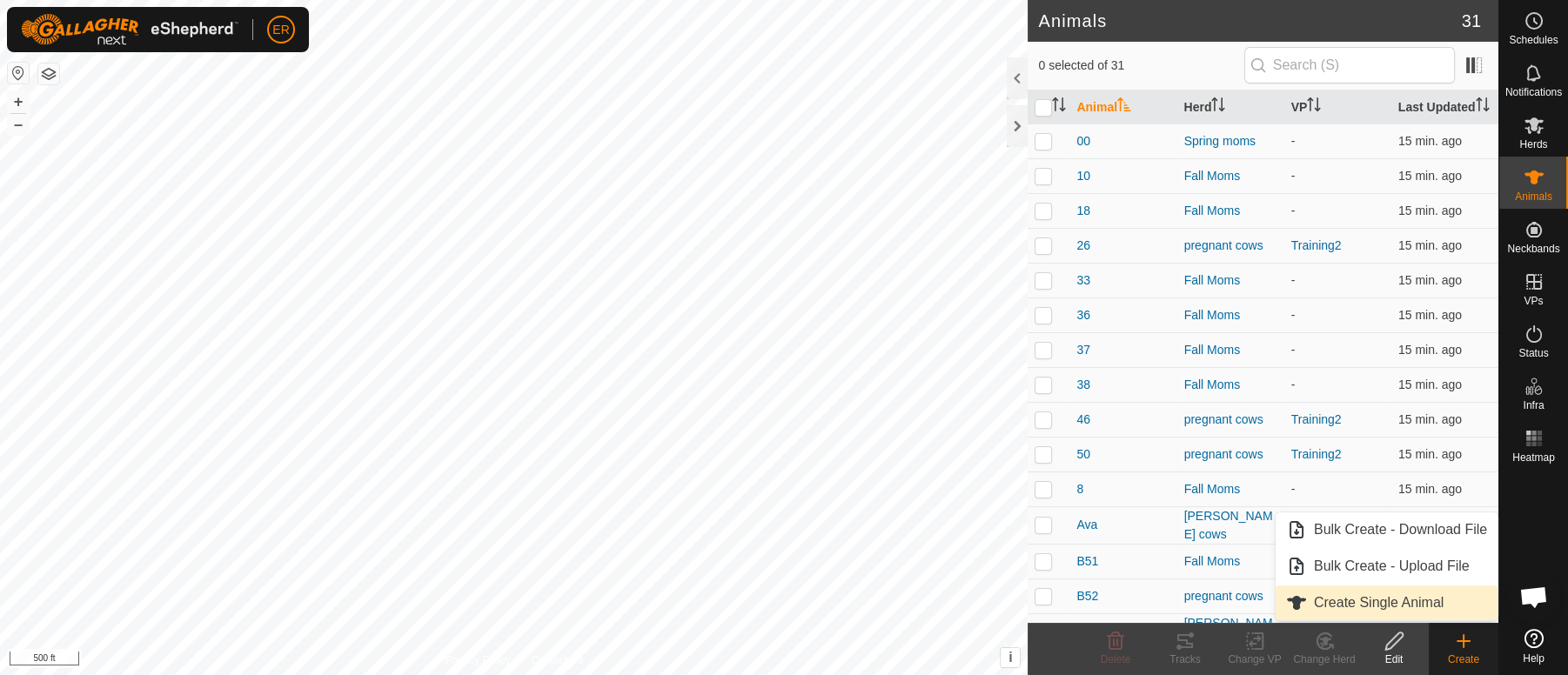
click at [1385, 605] on link "Create Single Animal" at bounding box center [1386, 603] width 222 height 35
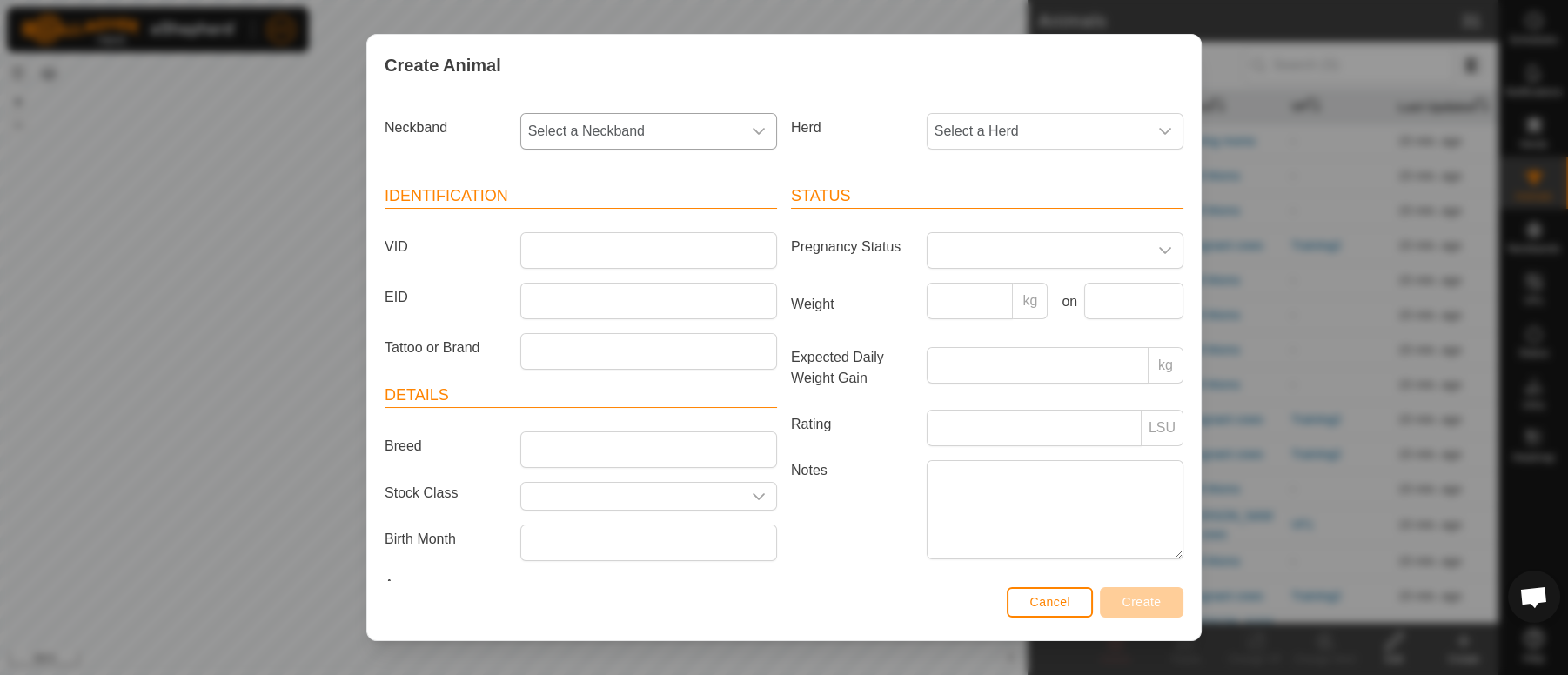
click at [592, 132] on span "Select a Neckband" at bounding box center [631, 132] width 220 height 35
type input "4014"
click at [594, 220] on li "4014131065" at bounding box center [646, 221] width 249 height 35
click at [584, 249] on input "VID" at bounding box center [649, 250] width 257 height 37
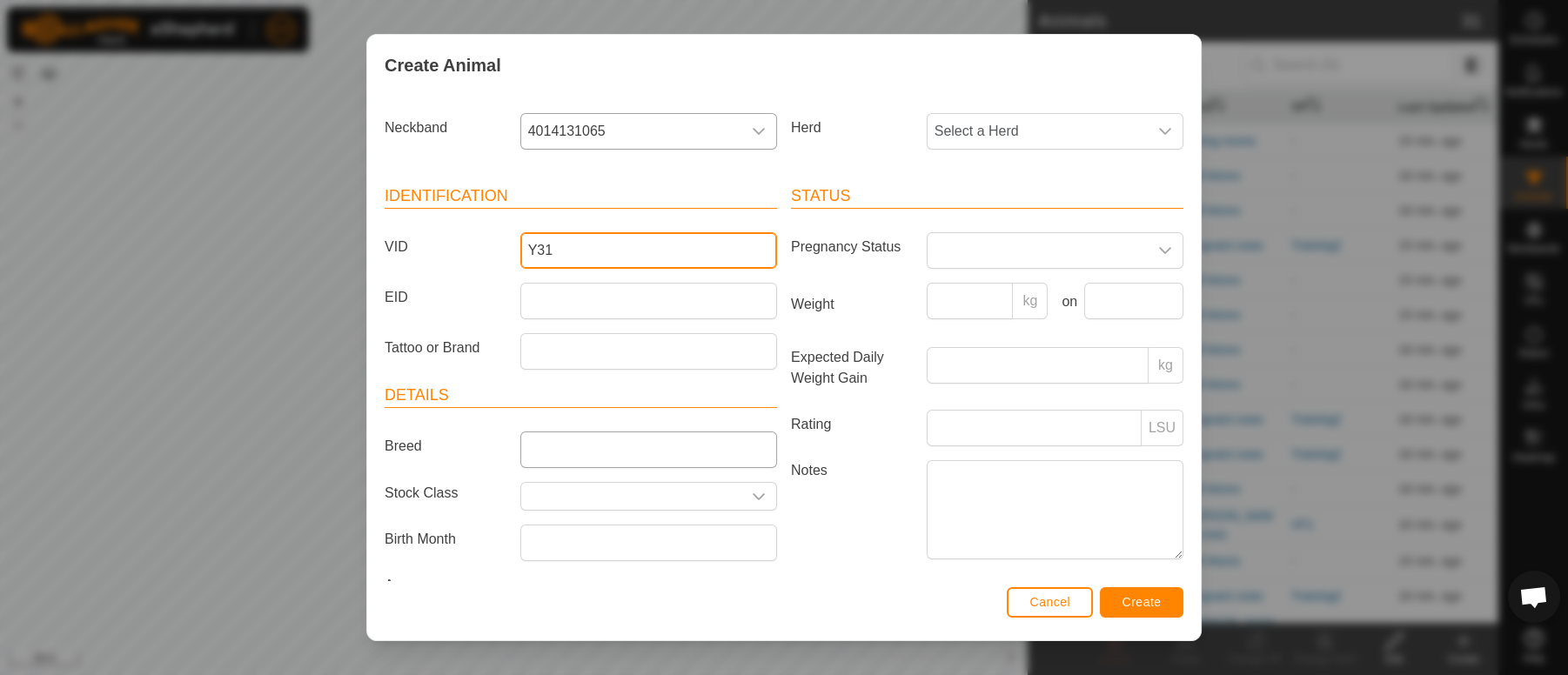
type input "Y31"
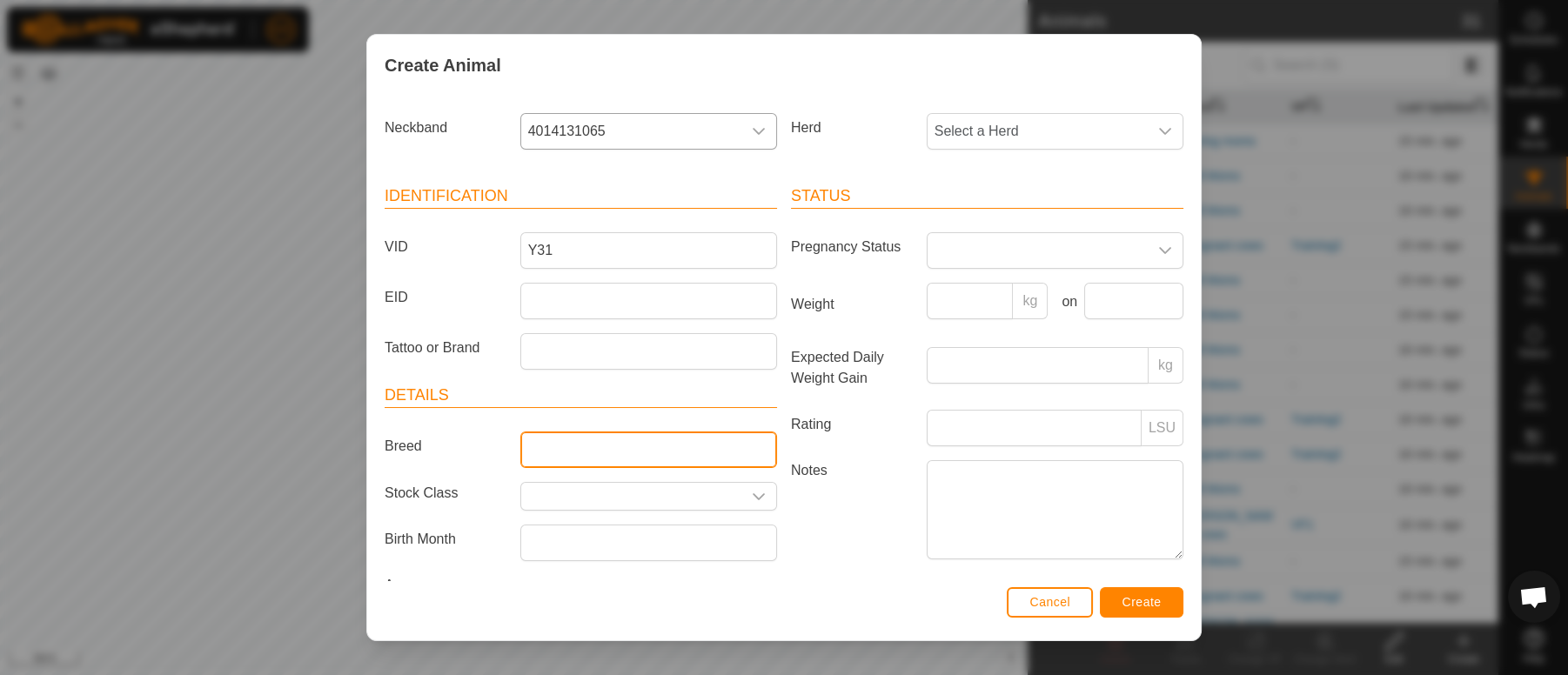
click at [543, 449] on input "Breed" at bounding box center [649, 450] width 257 height 37
type input "Charolais L tan"
click at [1159, 130] on icon "dropdown trigger" at bounding box center [1165, 131] width 12 height 7
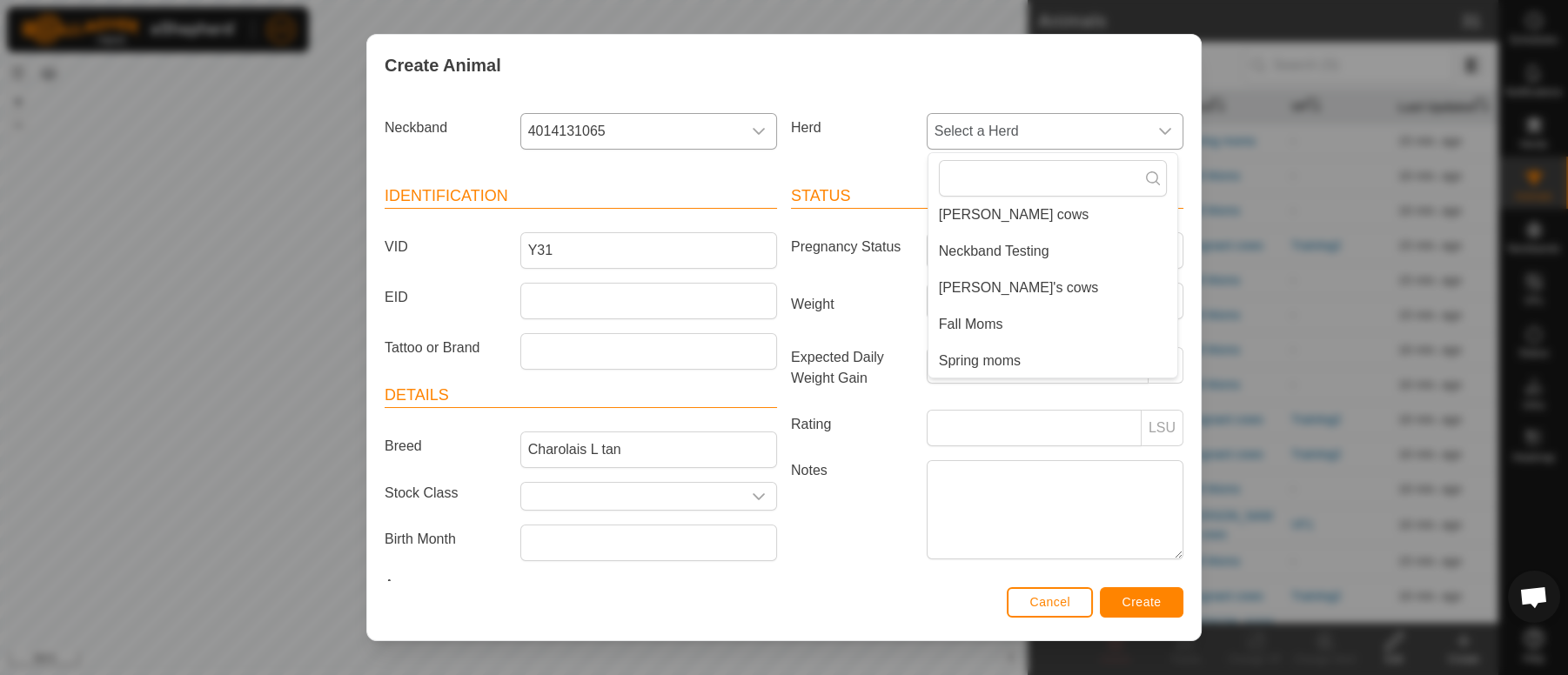
click at [983, 360] on li "Spring moms" at bounding box center [1053, 361] width 249 height 35
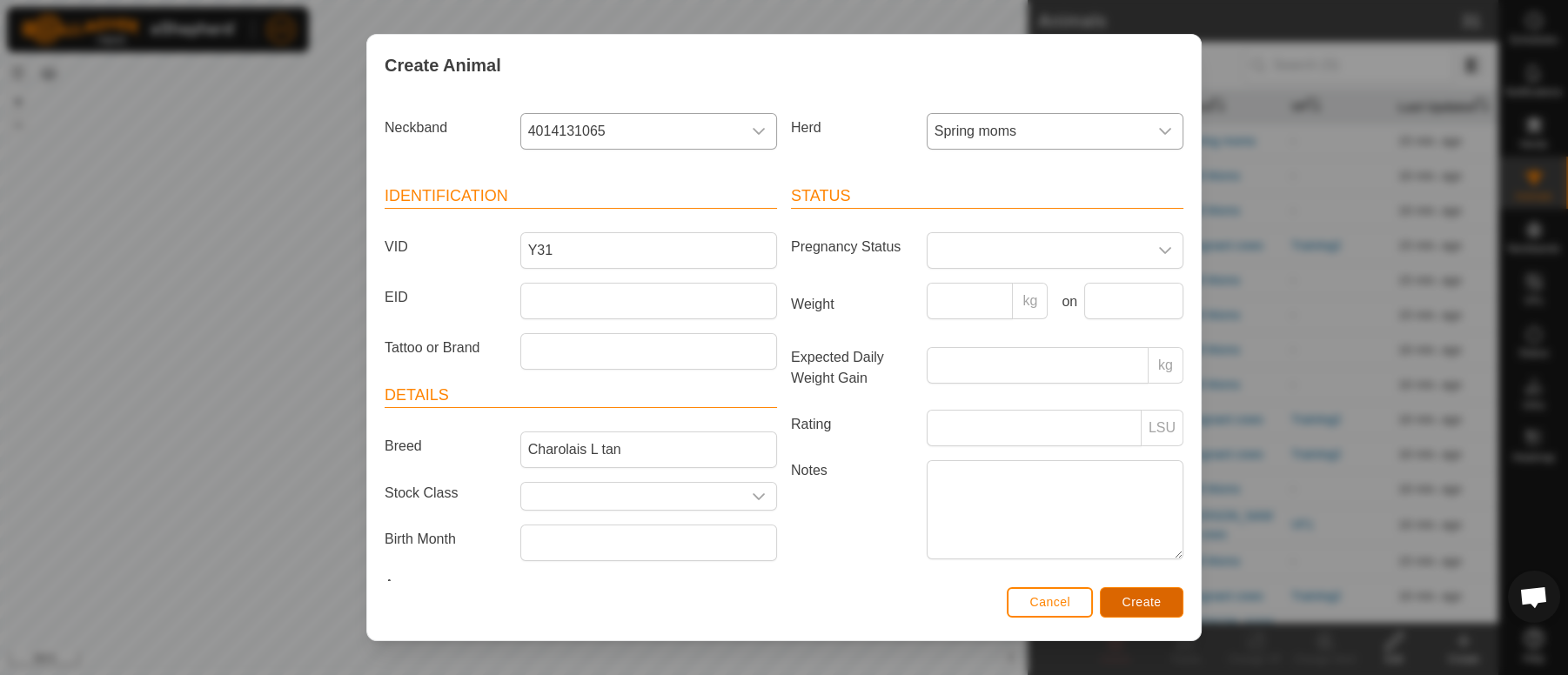
click at [1140, 606] on span "Create" at bounding box center [1141, 602] width 40 height 14
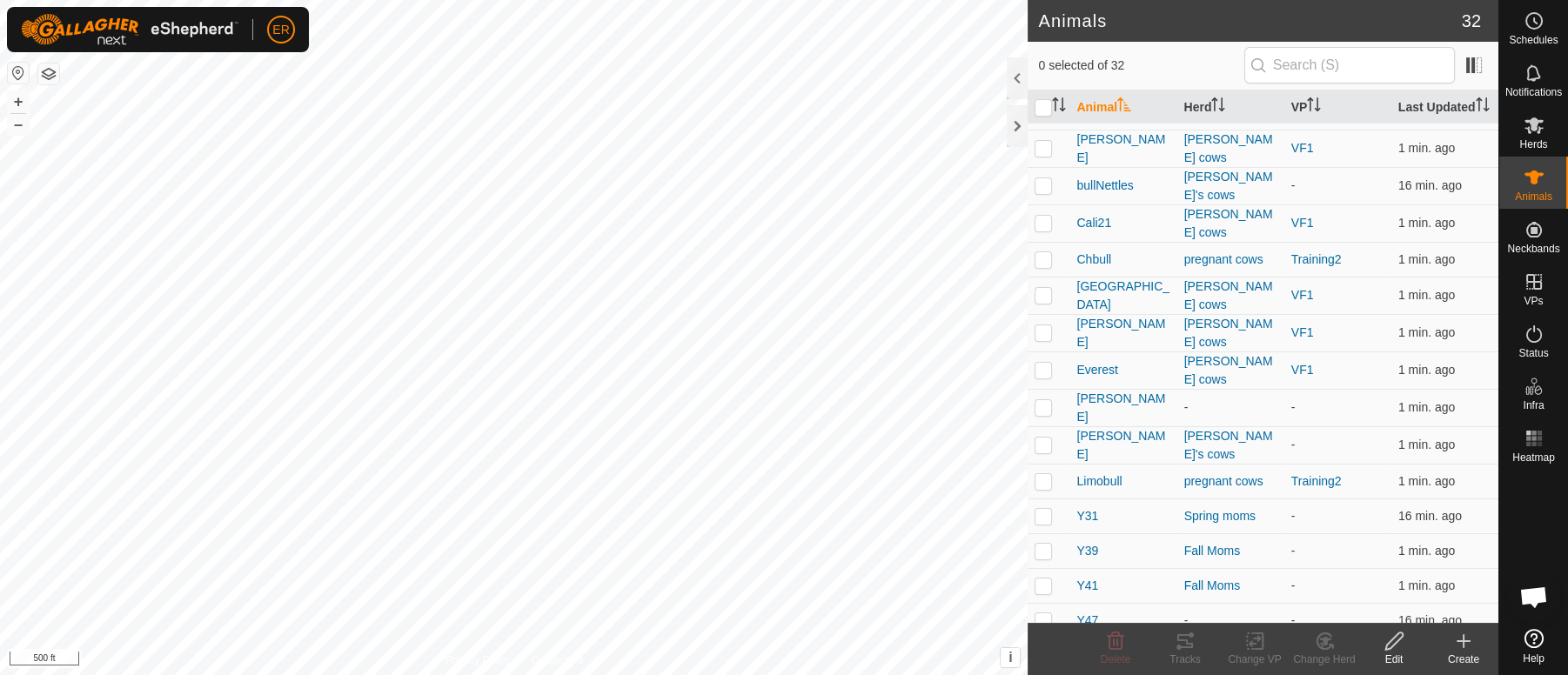
scroll to position [631, 0]
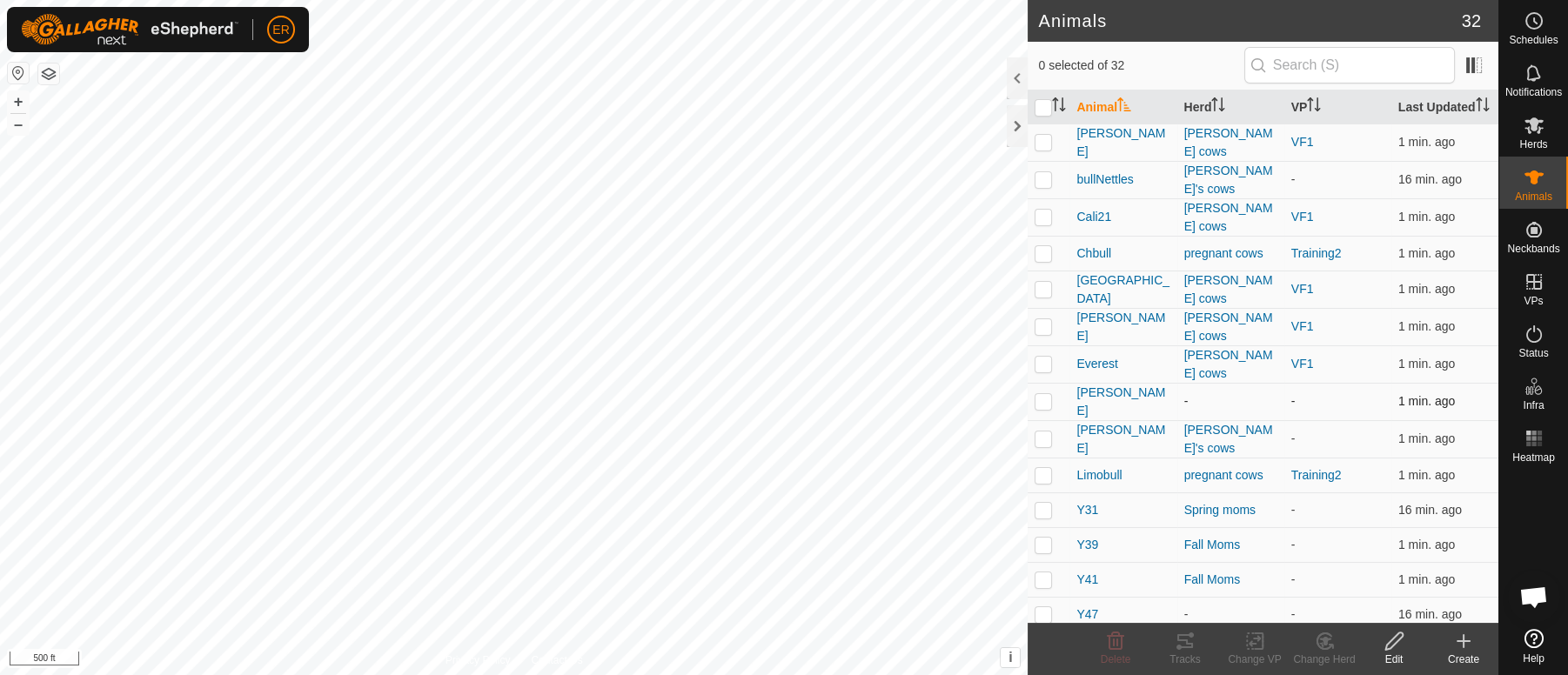
click at [1210, 399] on div "-" at bounding box center [1230, 401] width 93 height 18
click at [1045, 396] on p-checkbox at bounding box center [1043, 401] width 18 height 14
checkbox input "true"
click at [1381, 644] on edit-svg-icon at bounding box center [1393, 641] width 69 height 21
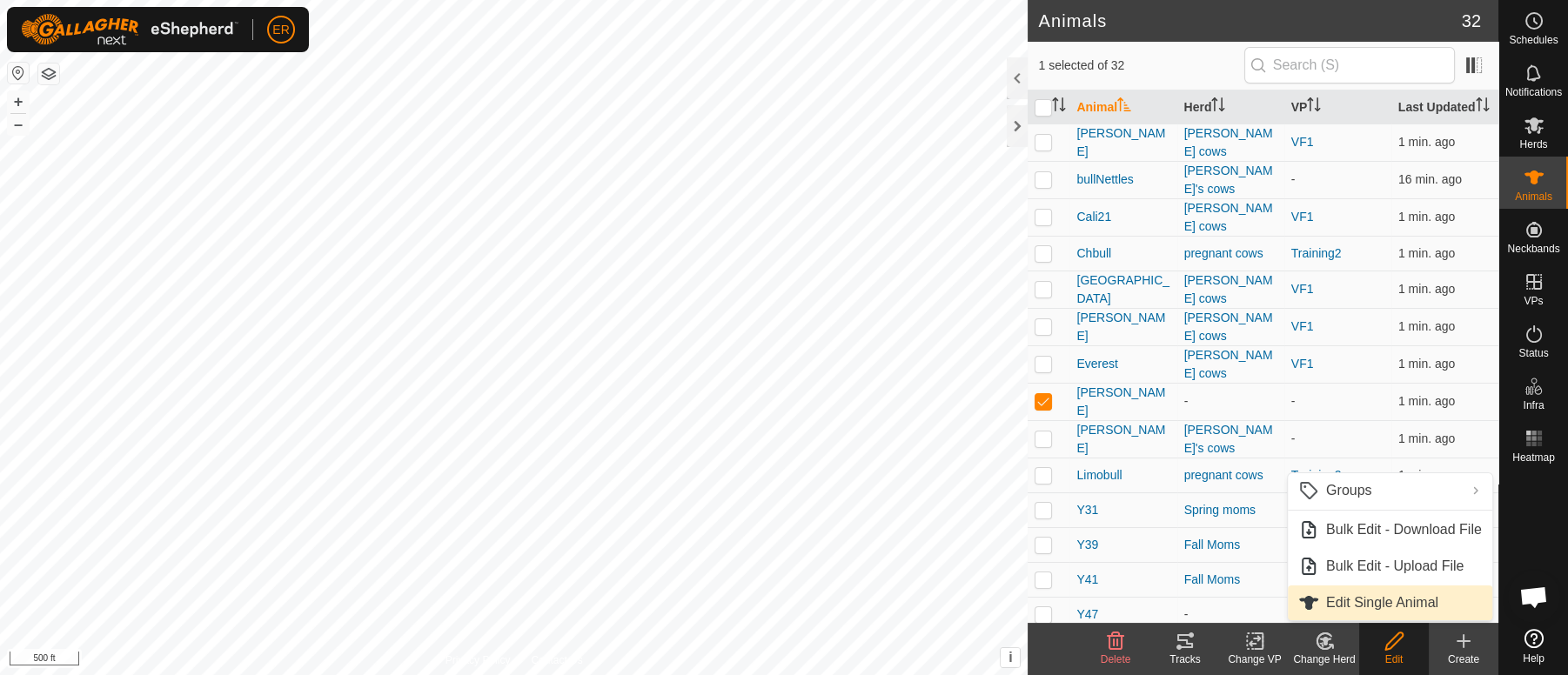
click at [1344, 605] on link "Edit Single Animal" at bounding box center [1389, 603] width 204 height 35
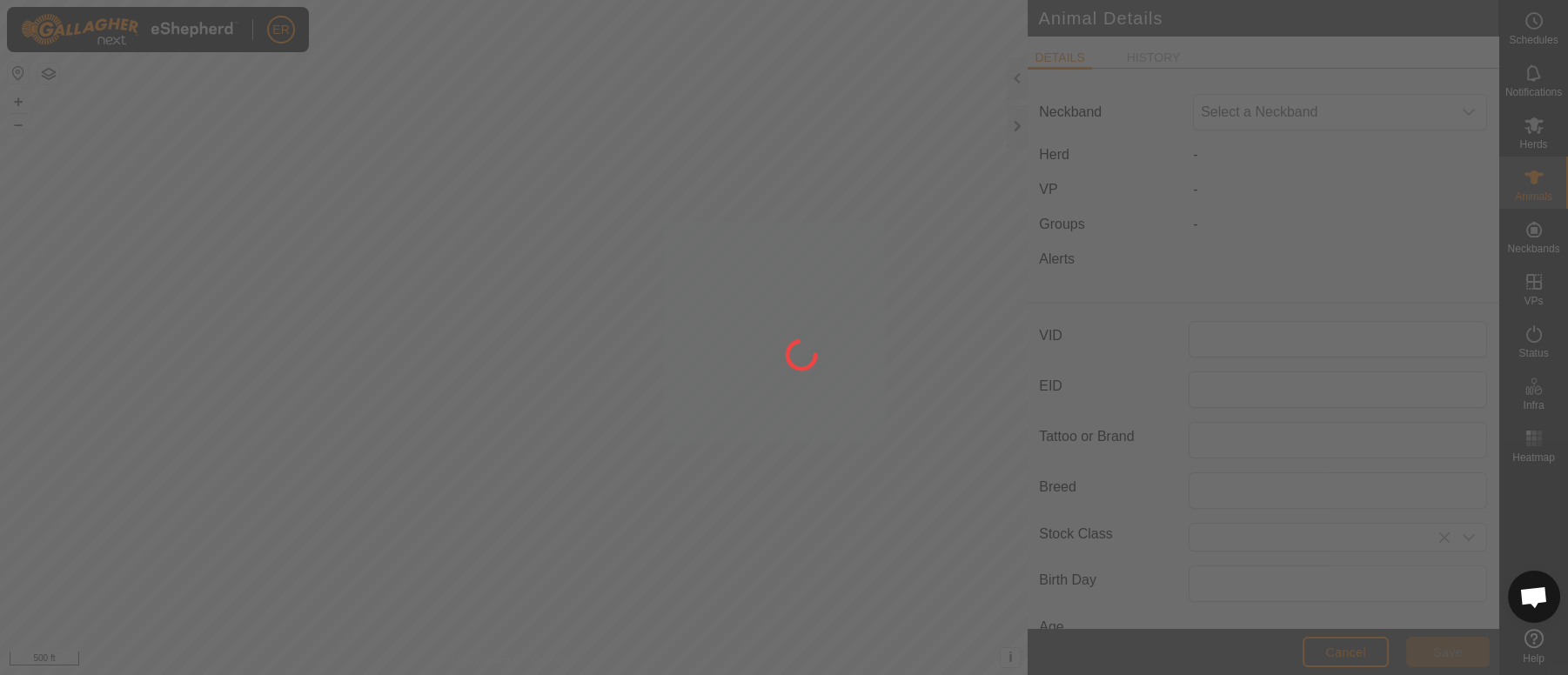
type input "[PERSON_NAME]"
type input "purebred herford"
type input "0"
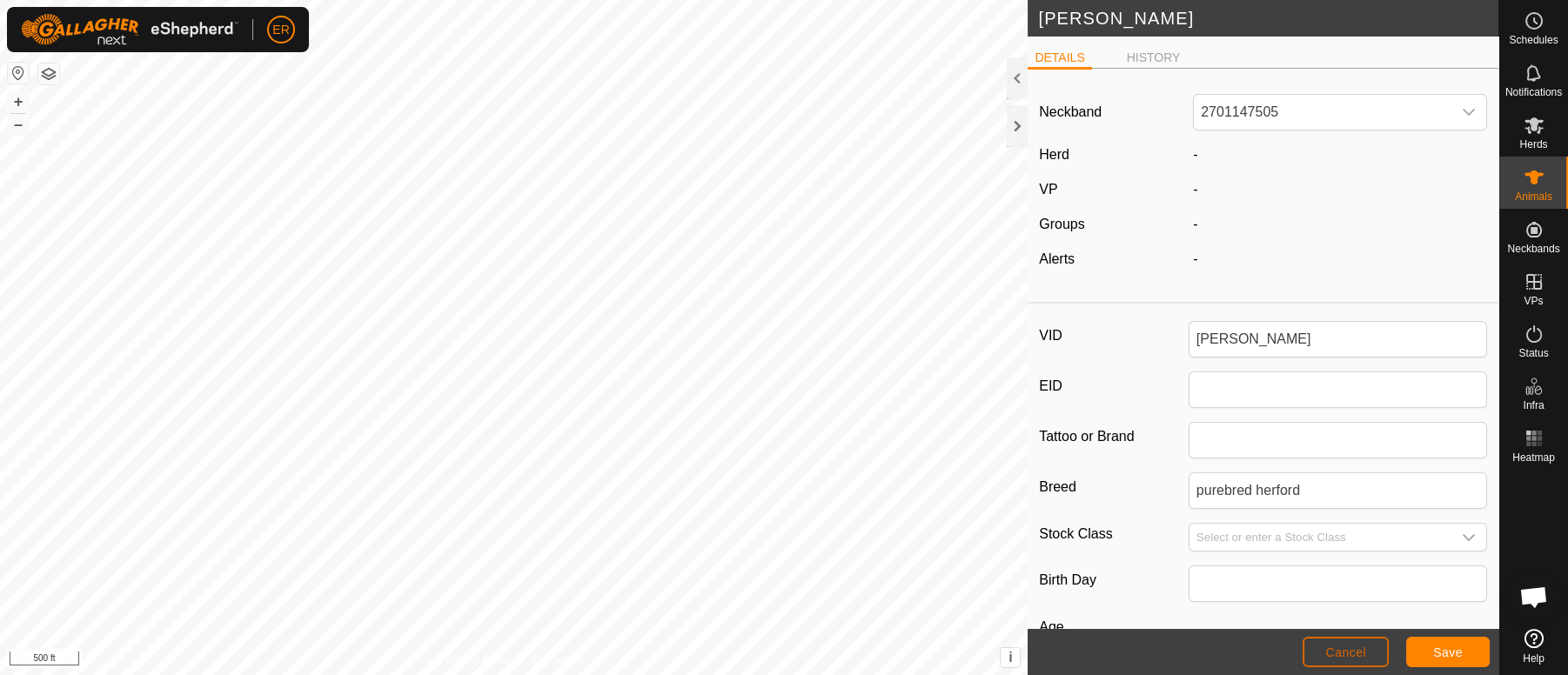
click at [1360, 646] on span "Cancel" at bounding box center [1346, 652] width 40 height 14
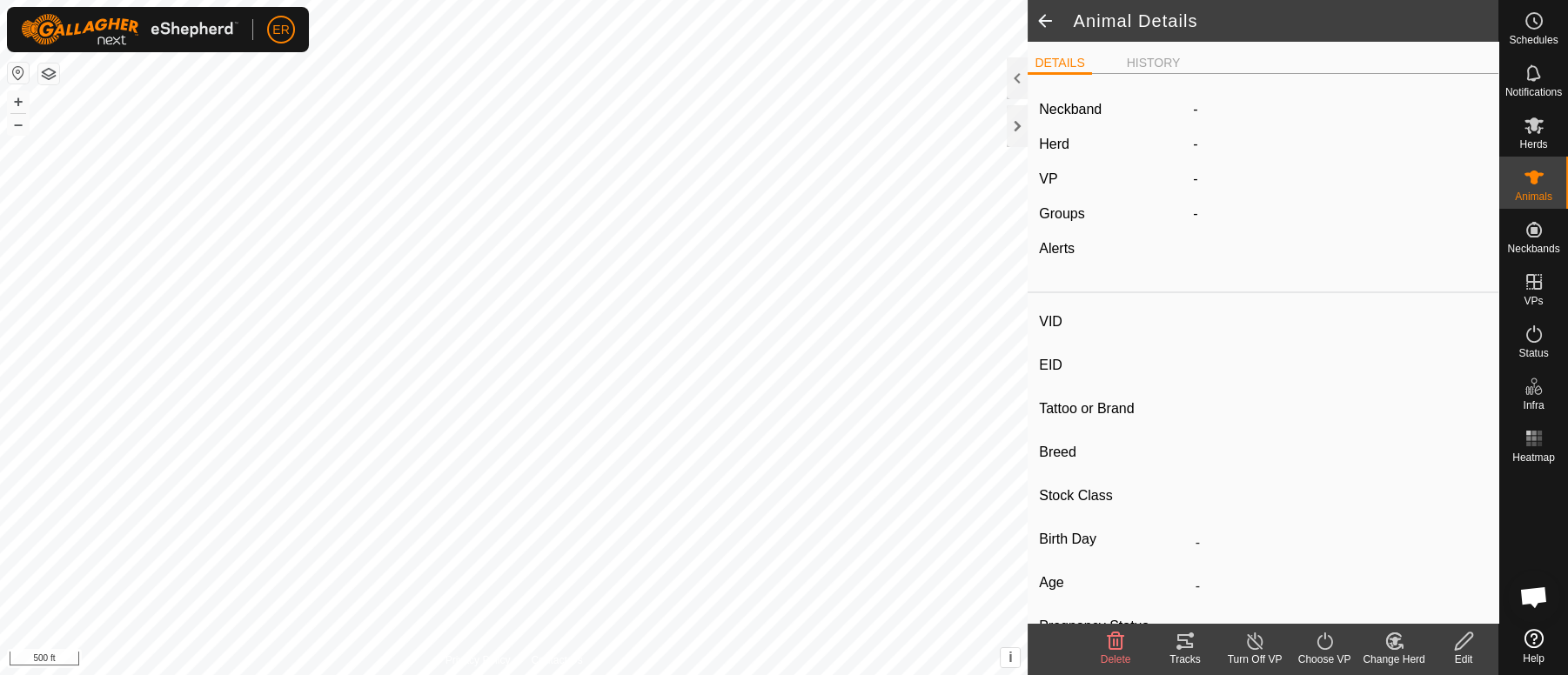
type input "[PERSON_NAME]"
type input "-"
type input "purebred herford"
type input "-"
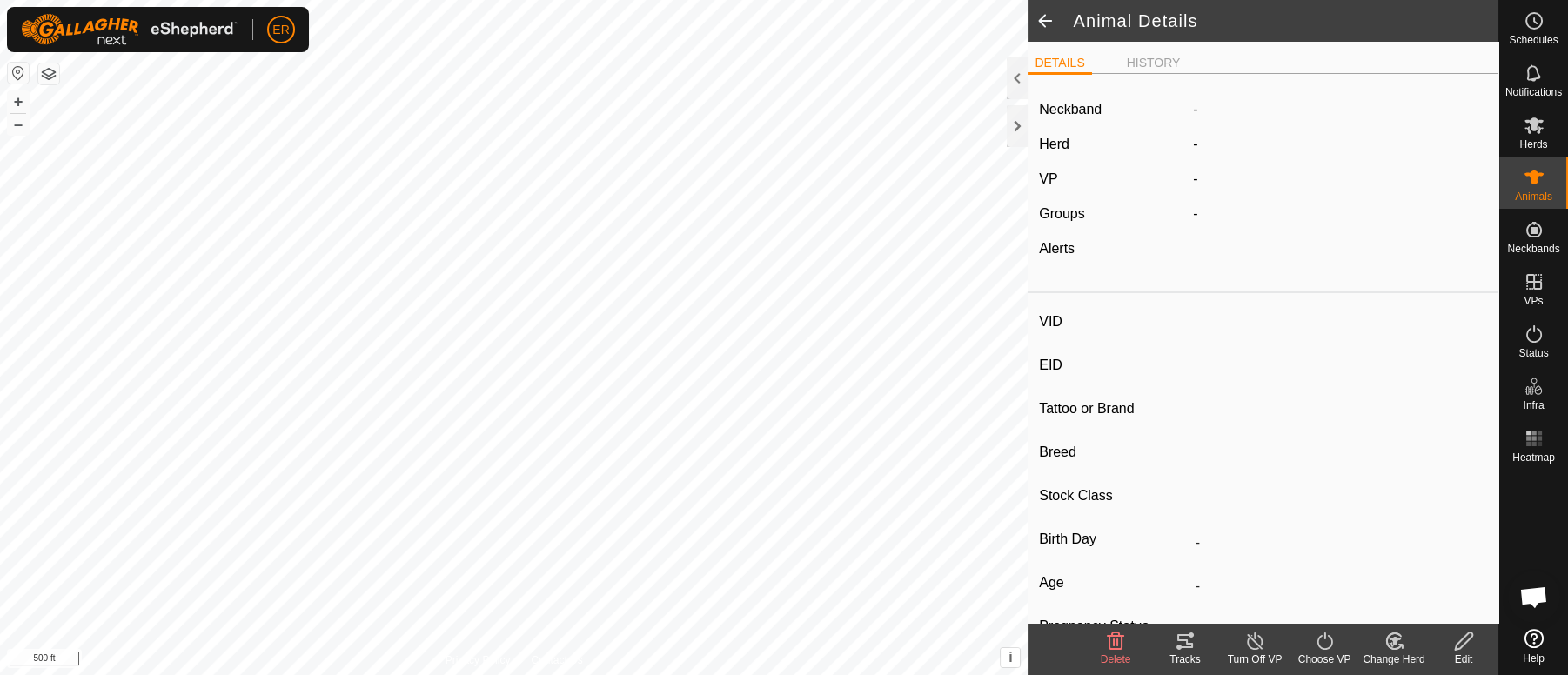
type input "0 kg"
type input "-"
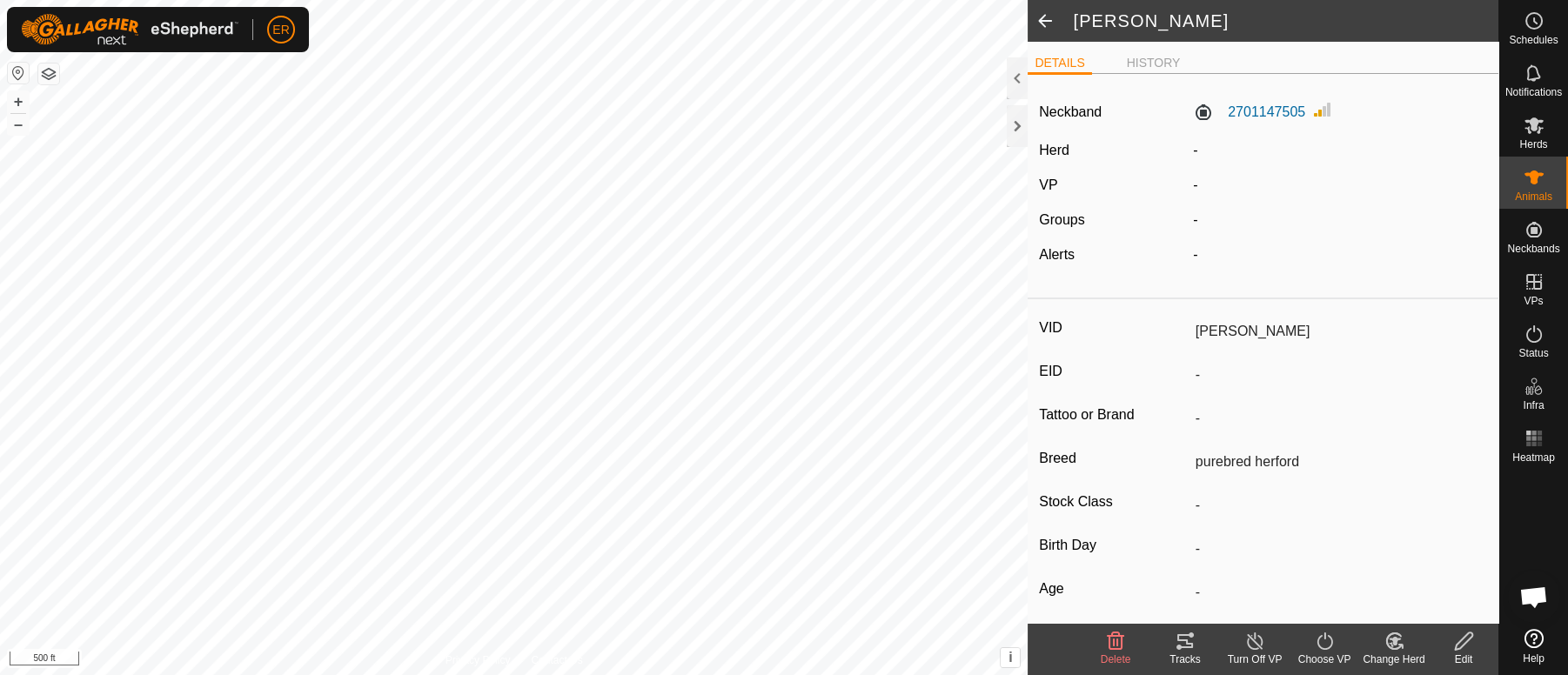
click at [1393, 642] on icon at bounding box center [1395, 641] width 12 height 9
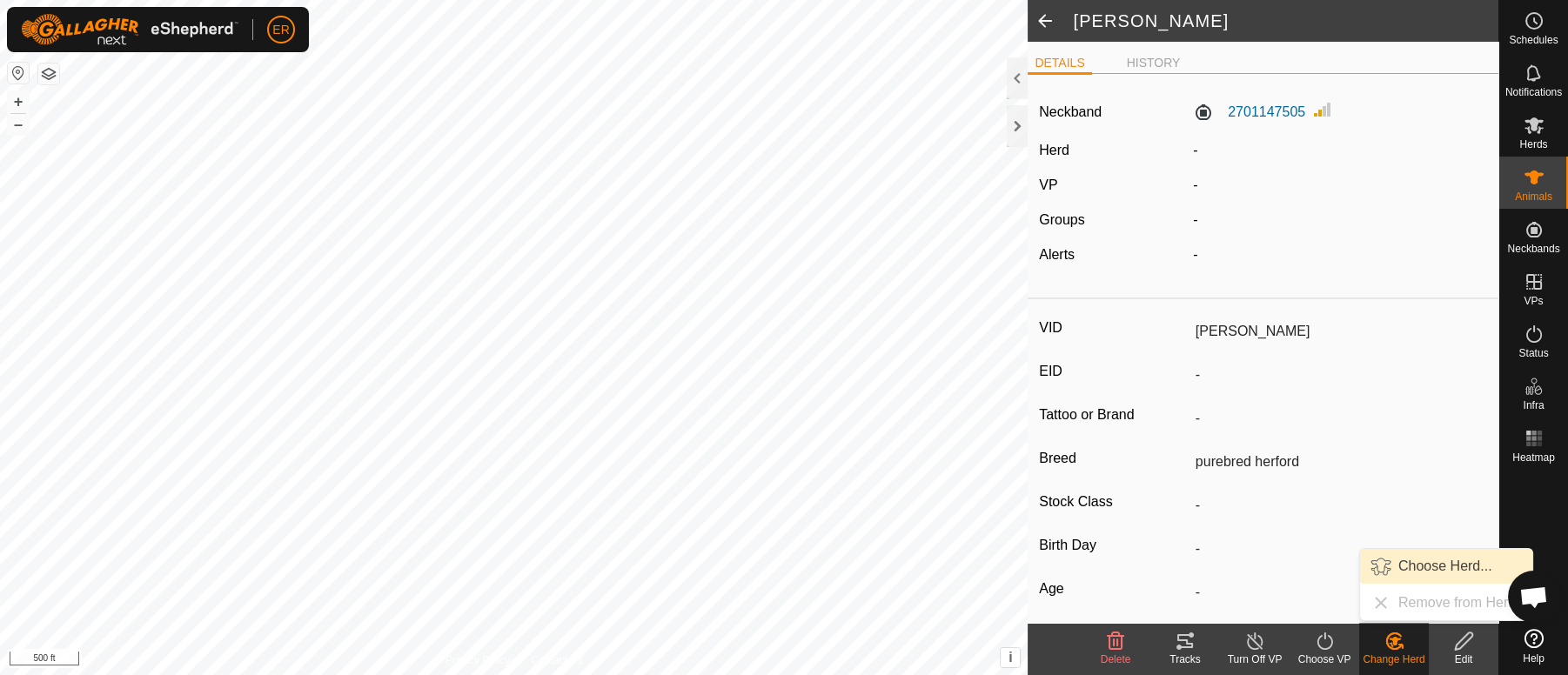
click at [1417, 567] on link "Choose Herd..." at bounding box center [1446, 566] width 172 height 35
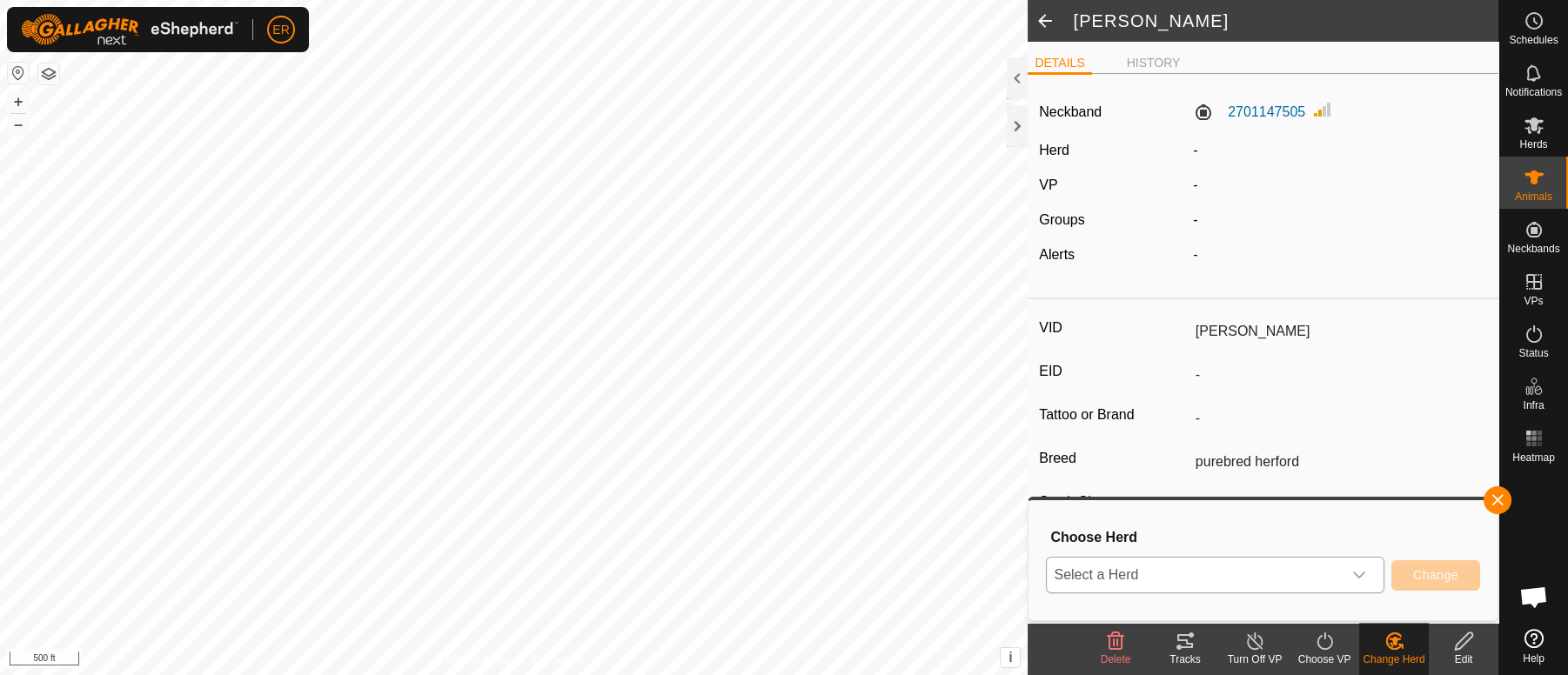
click at [1360, 576] on icon "dropdown trigger" at bounding box center [1359, 576] width 12 height 7
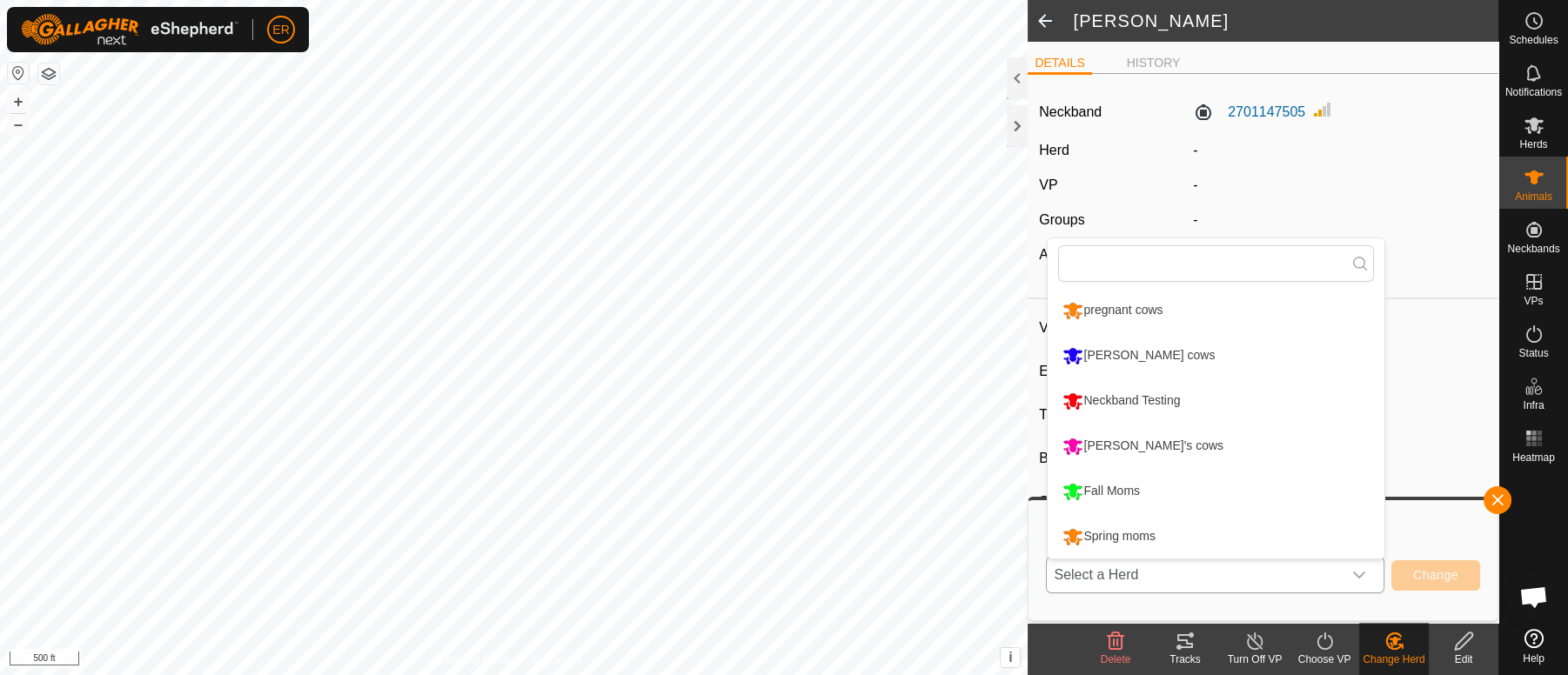
click at [1143, 537] on li "Spring moms" at bounding box center [1215, 536] width 337 height 43
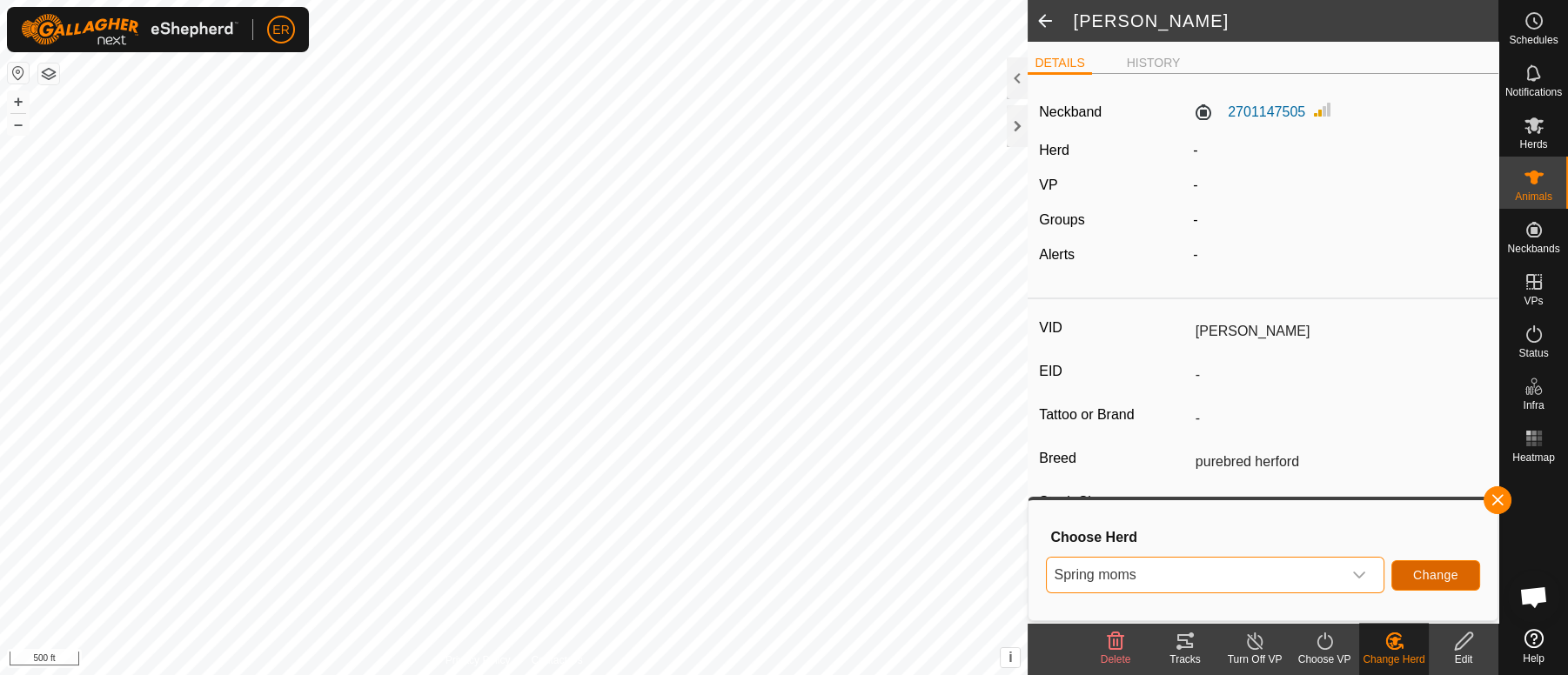
click at [1417, 574] on span "Change" at bounding box center [1435, 575] width 45 height 14
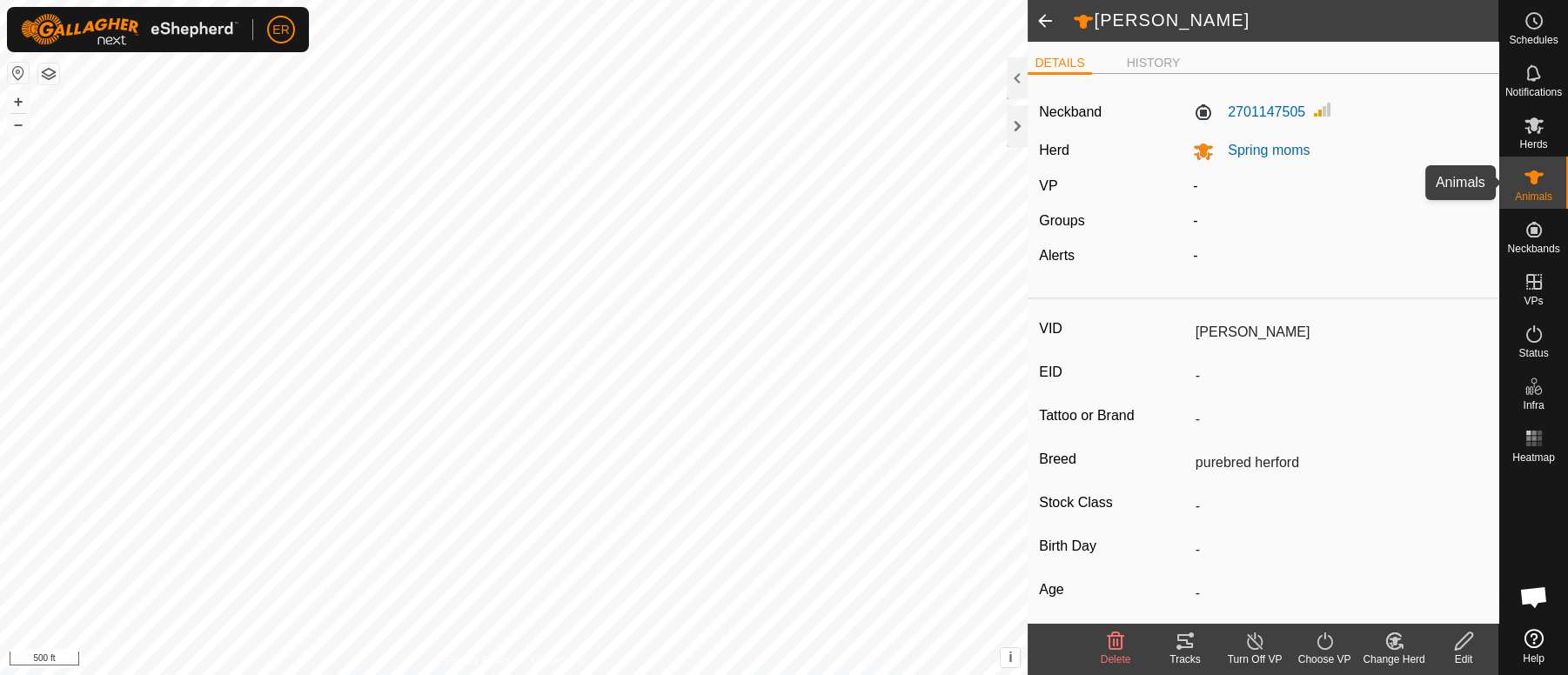
click at [1530, 182] on icon at bounding box center [1534, 178] width 19 height 14
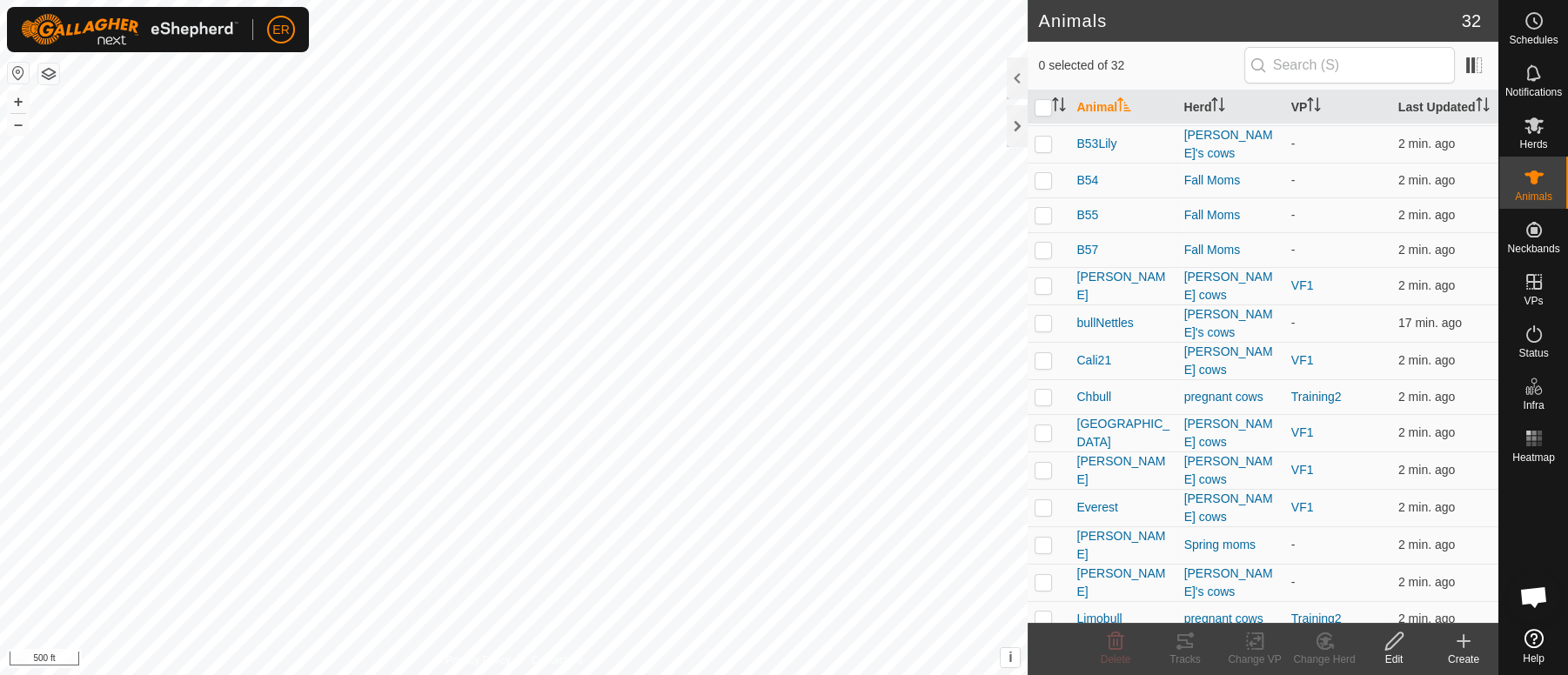
scroll to position [631, 0]
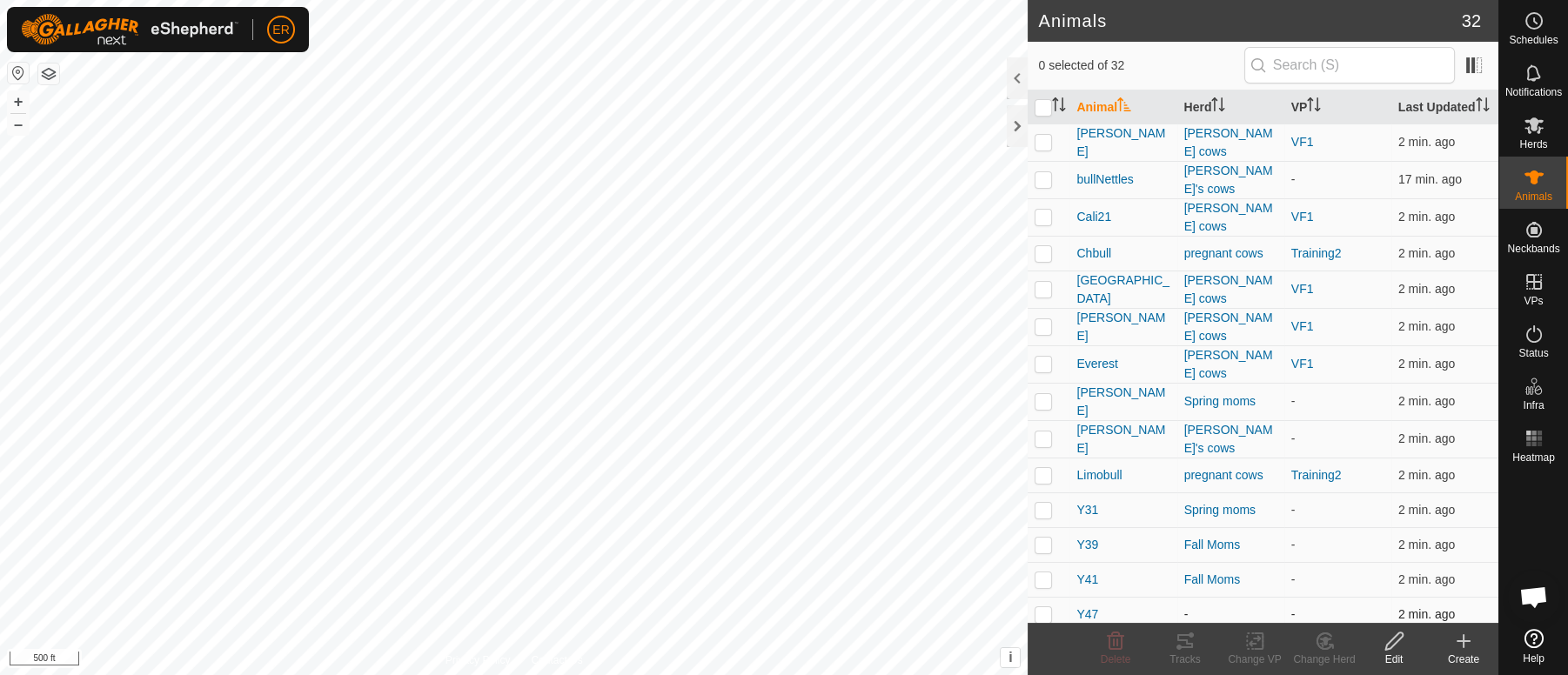
click at [1035, 607] on p-checkbox at bounding box center [1043, 613] width 18 height 14
click at [1323, 638] on icon at bounding box center [1325, 641] width 12 height 9
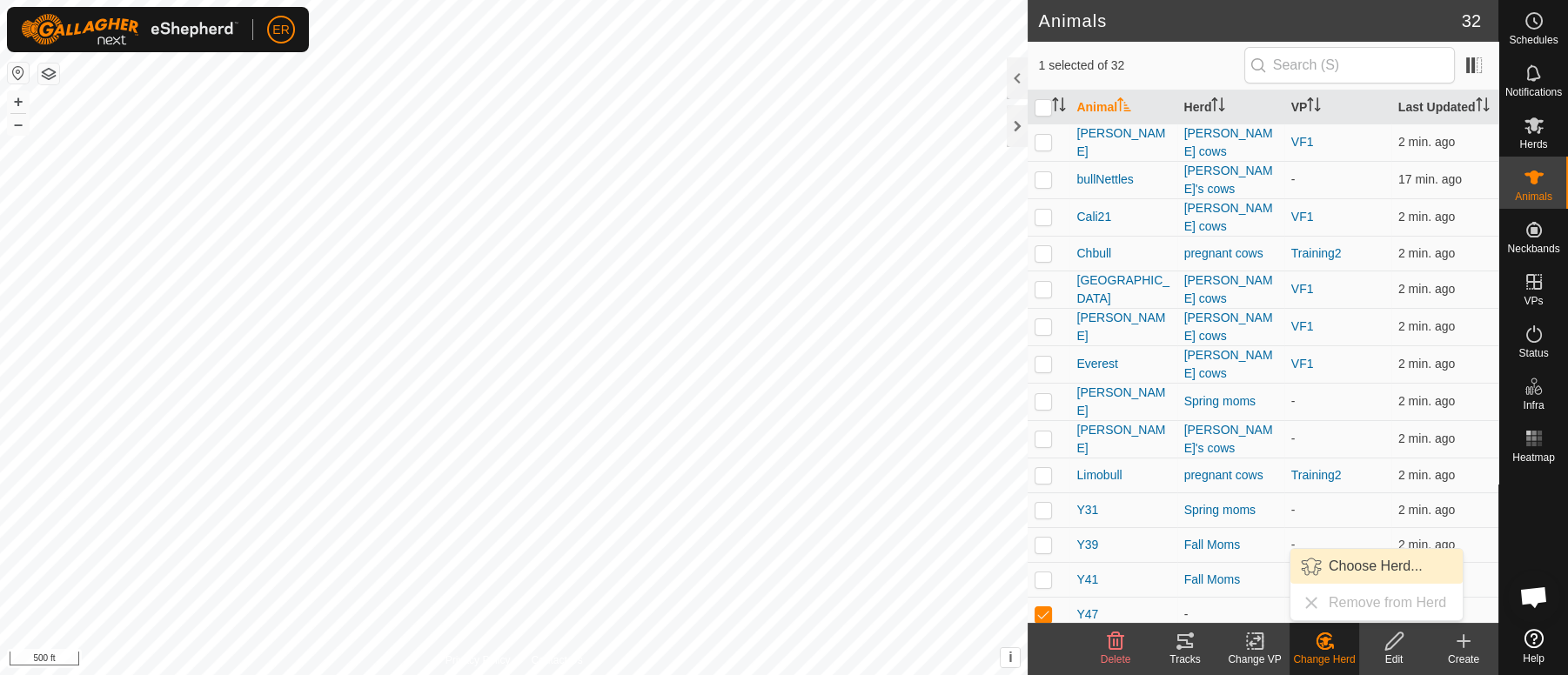
click at [1346, 566] on link "Choose Herd..." at bounding box center [1376, 566] width 172 height 35
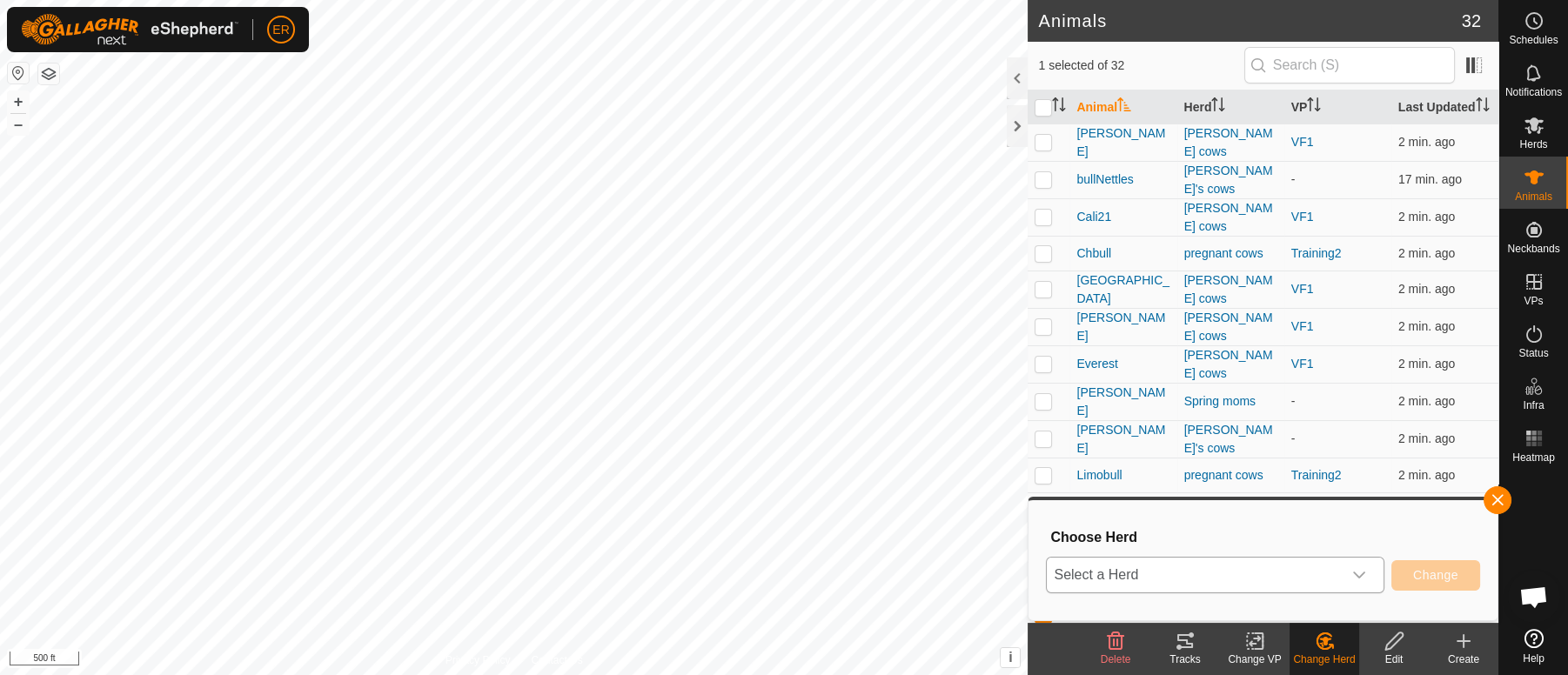
click at [1353, 574] on icon "dropdown trigger" at bounding box center [1359, 575] width 14 height 14
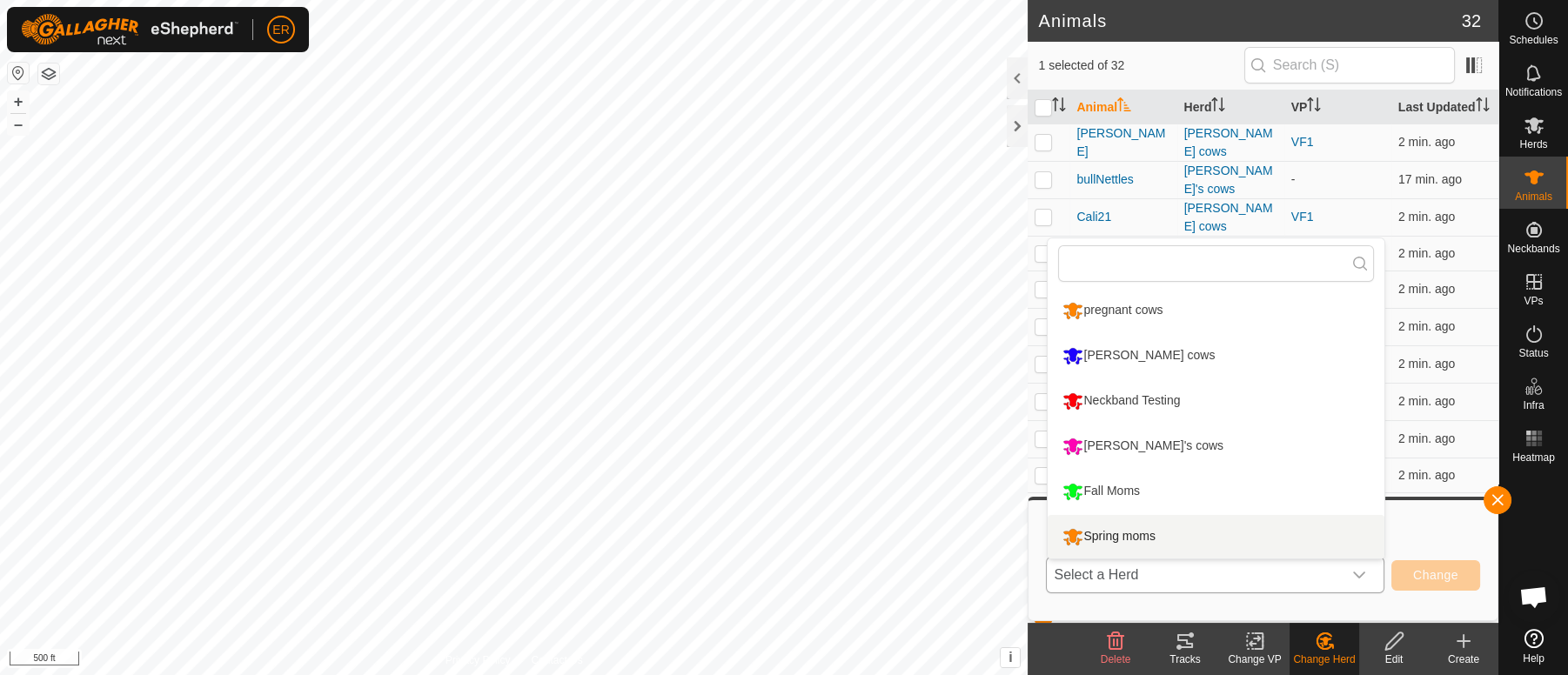
click at [1097, 535] on li "Spring moms" at bounding box center [1215, 536] width 337 height 43
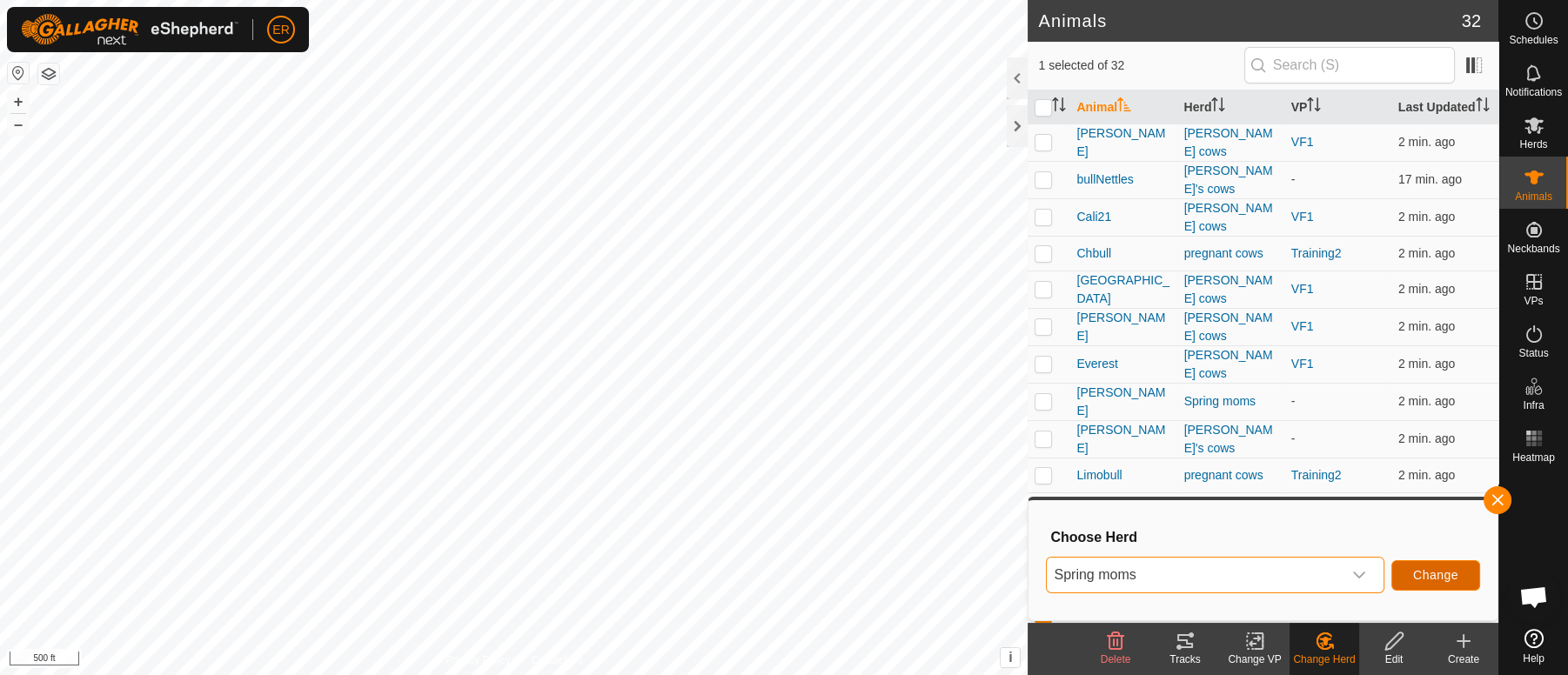
click at [1421, 574] on span "Change" at bounding box center [1435, 575] width 45 height 14
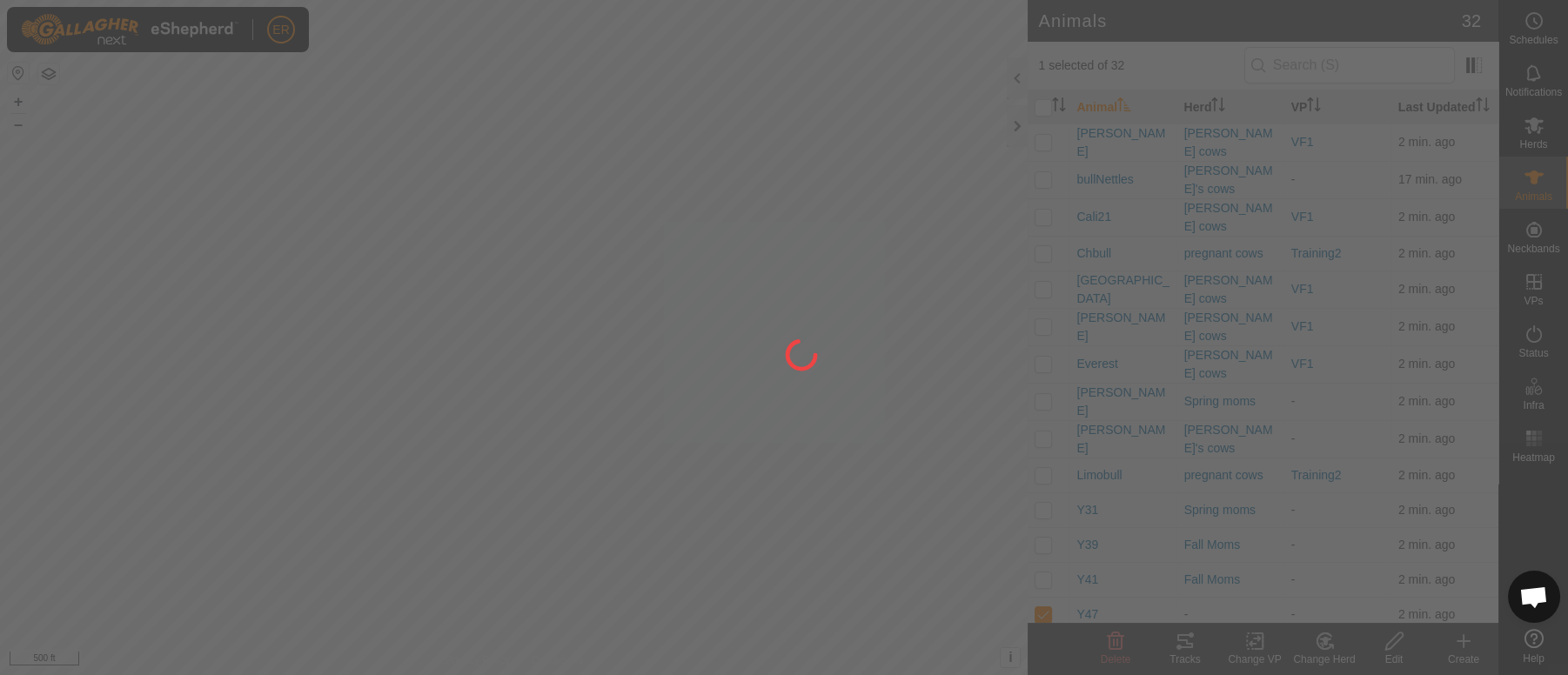
checkbox input "false"
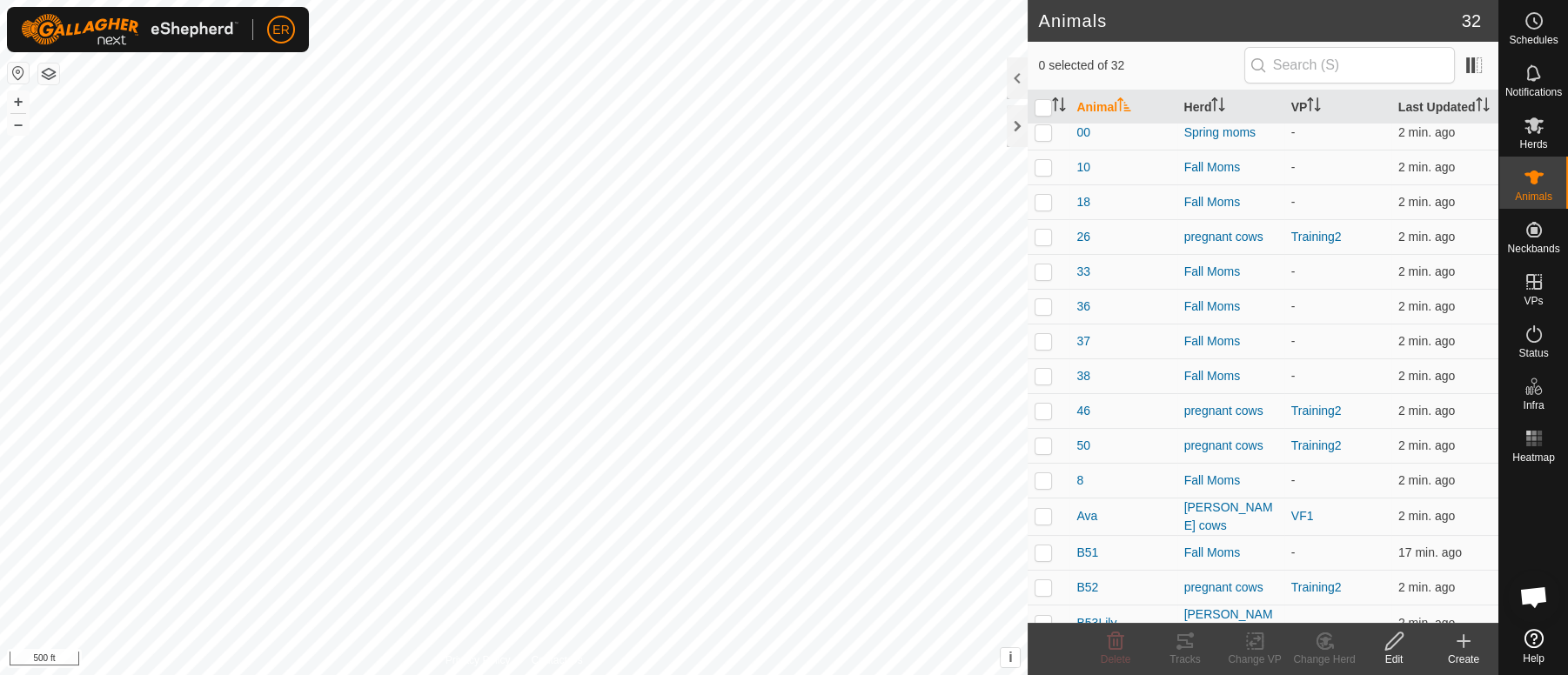
scroll to position [0, 0]
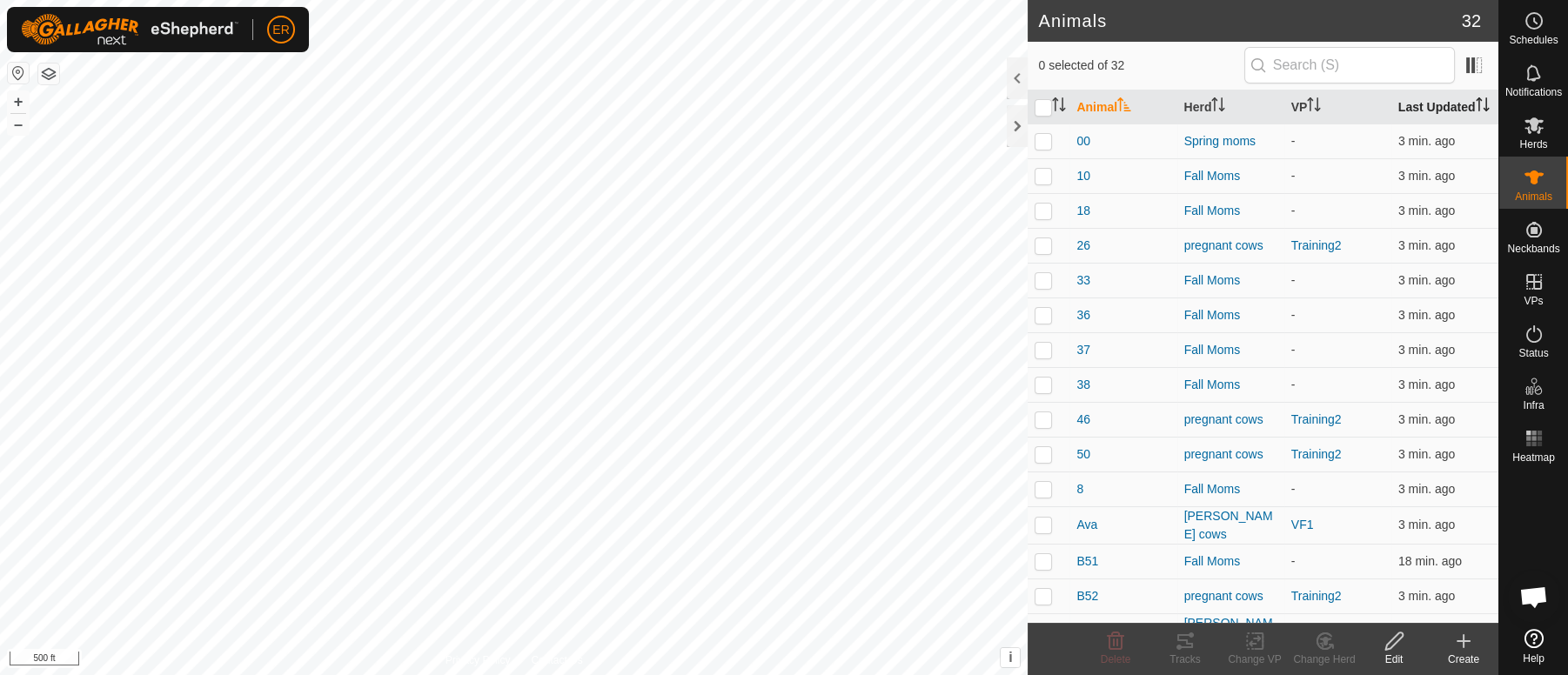
click at [1491, 91] on span at bounding box center [1495, 107] width 7 height 34
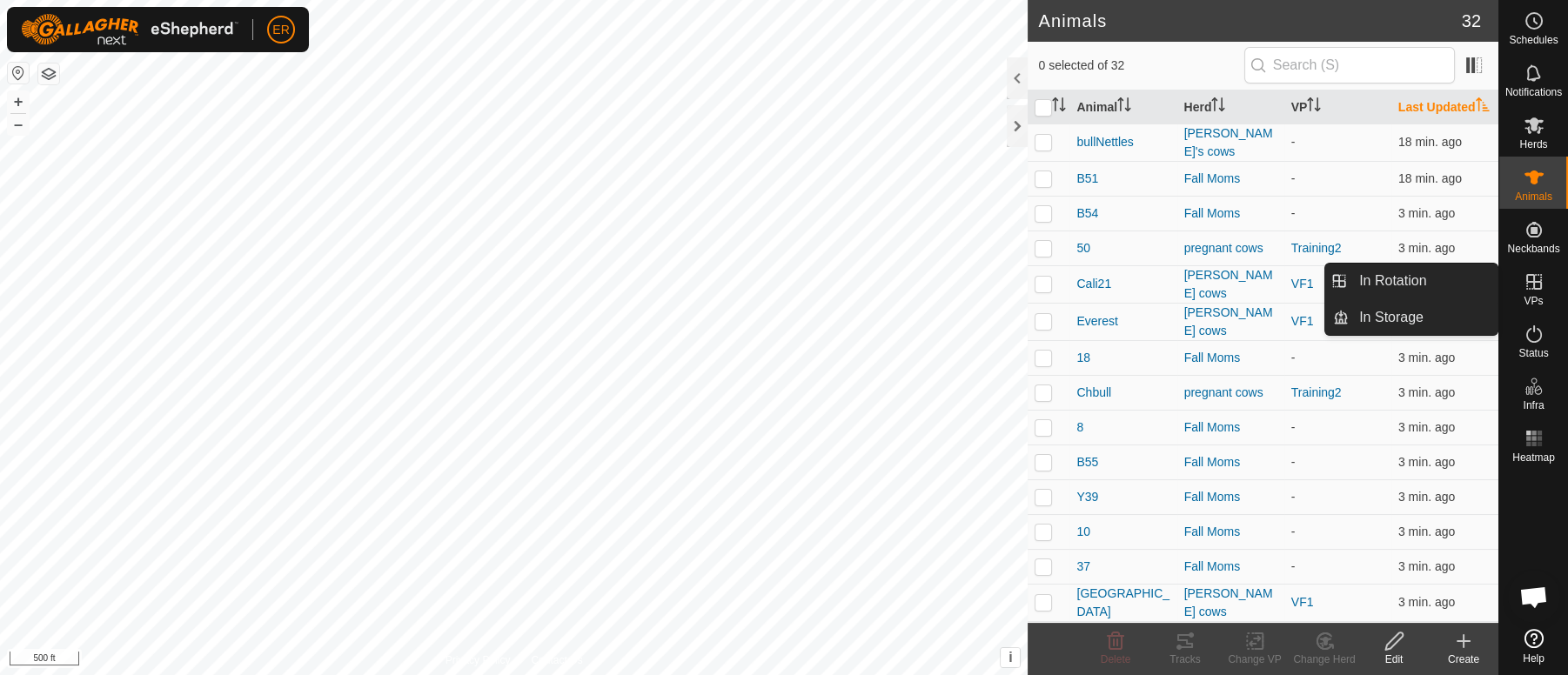
click at [1467, 642] on icon at bounding box center [1463, 641] width 21 height 21
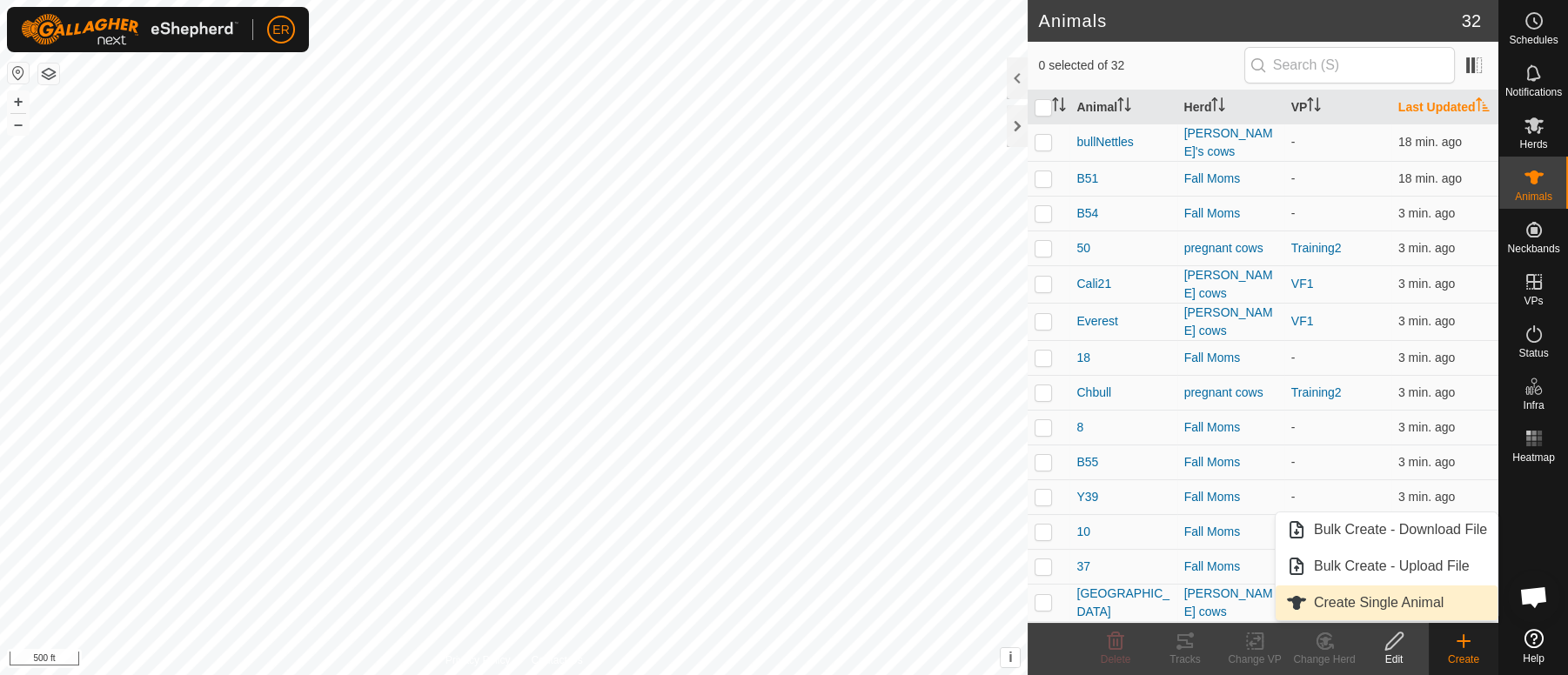
click at [1353, 606] on link "Create Single Animal" at bounding box center [1386, 603] width 222 height 35
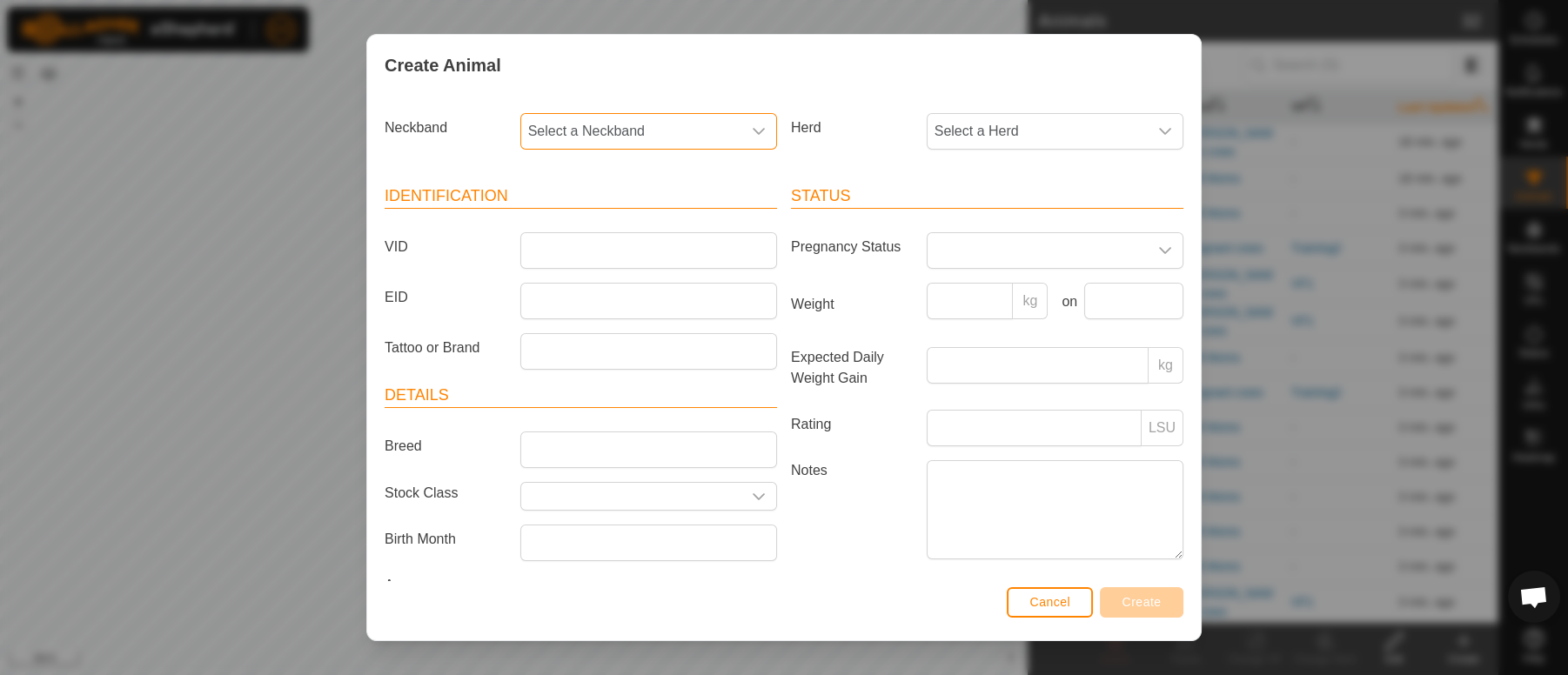
click at [667, 131] on span "Select a Neckband" at bounding box center [631, 132] width 220 height 35
type input "3269"
click at [603, 225] on li "3269387847" at bounding box center [646, 221] width 249 height 35
click at [548, 243] on input "VID" at bounding box center [649, 250] width 257 height 37
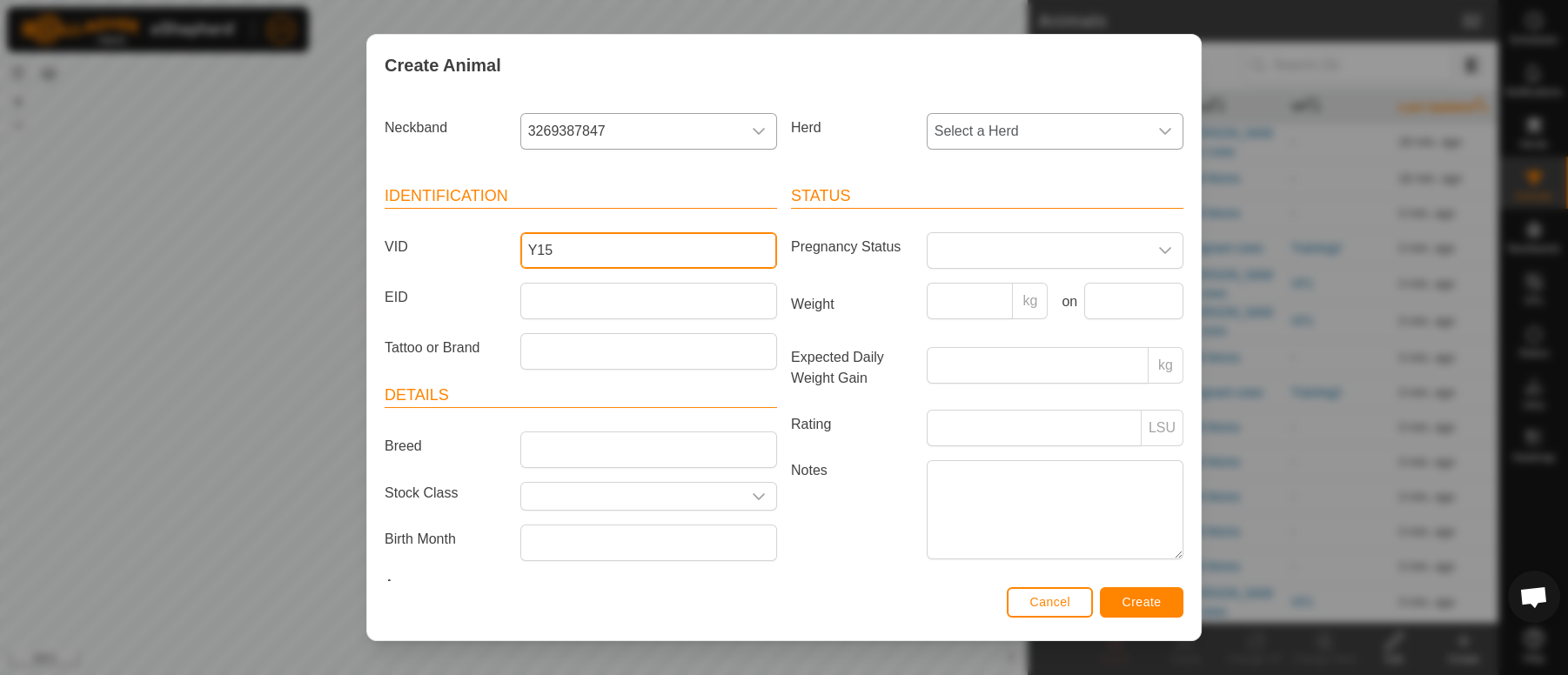
type input "Y15"
click at [1158, 127] on icon "dropdown trigger" at bounding box center [1165, 131] width 14 height 14
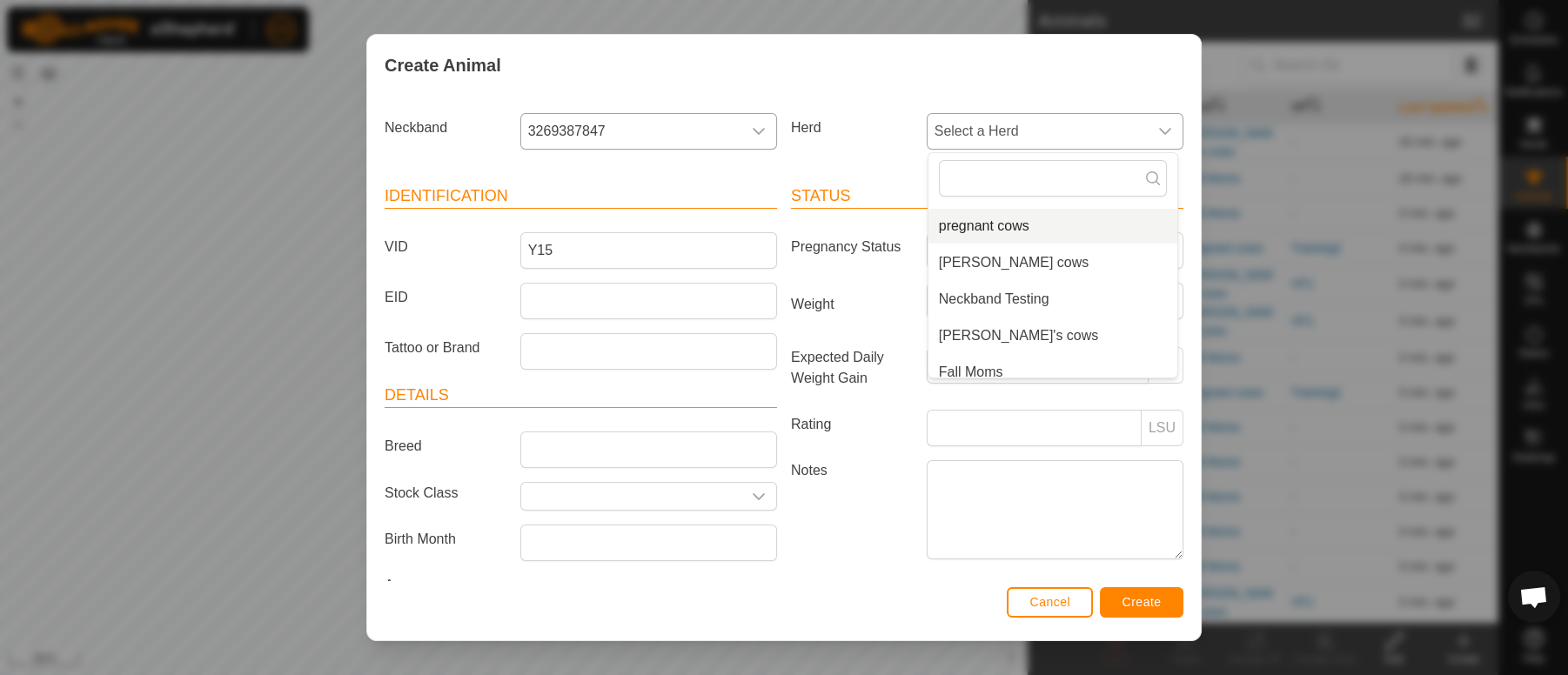
scroll to position [79, 0]
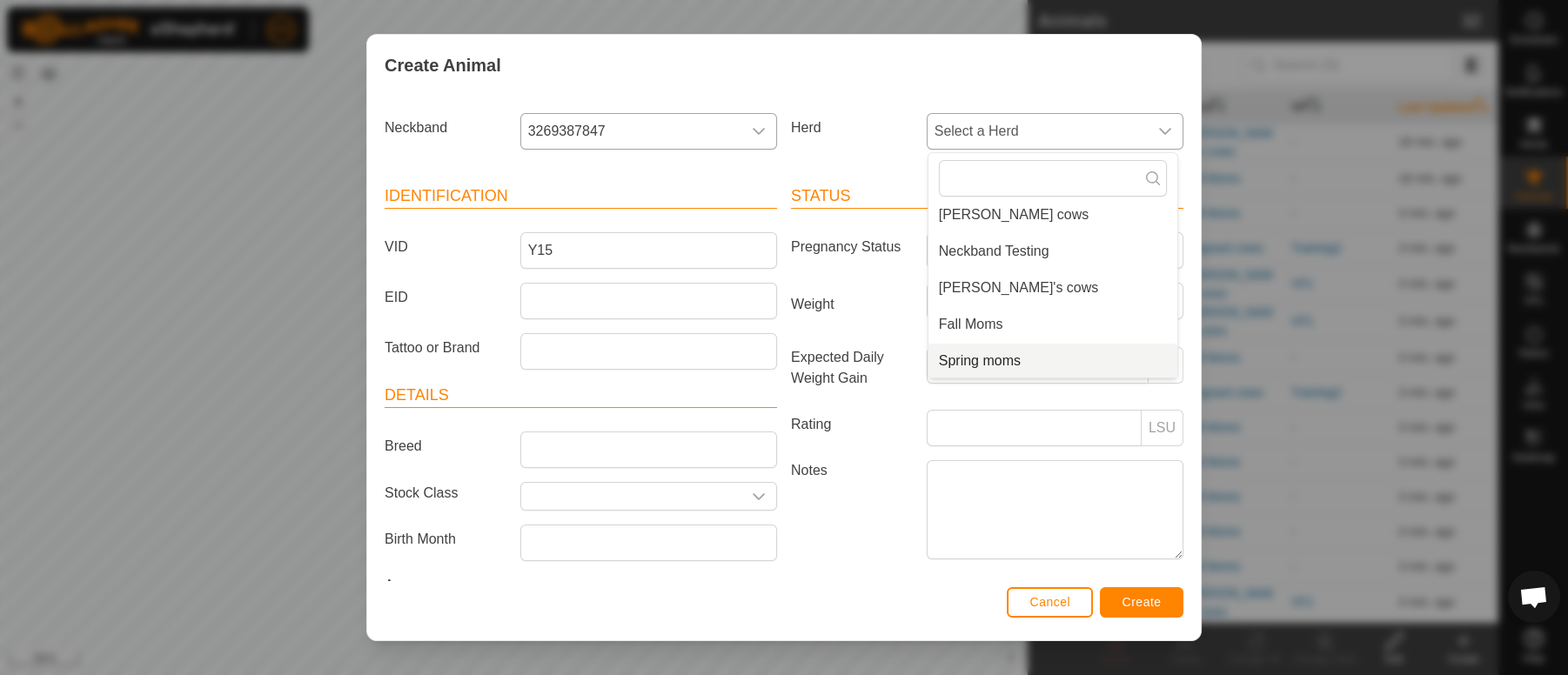
click at [991, 355] on li "Spring moms" at bounding box center [1053, 361] width 249 height 35
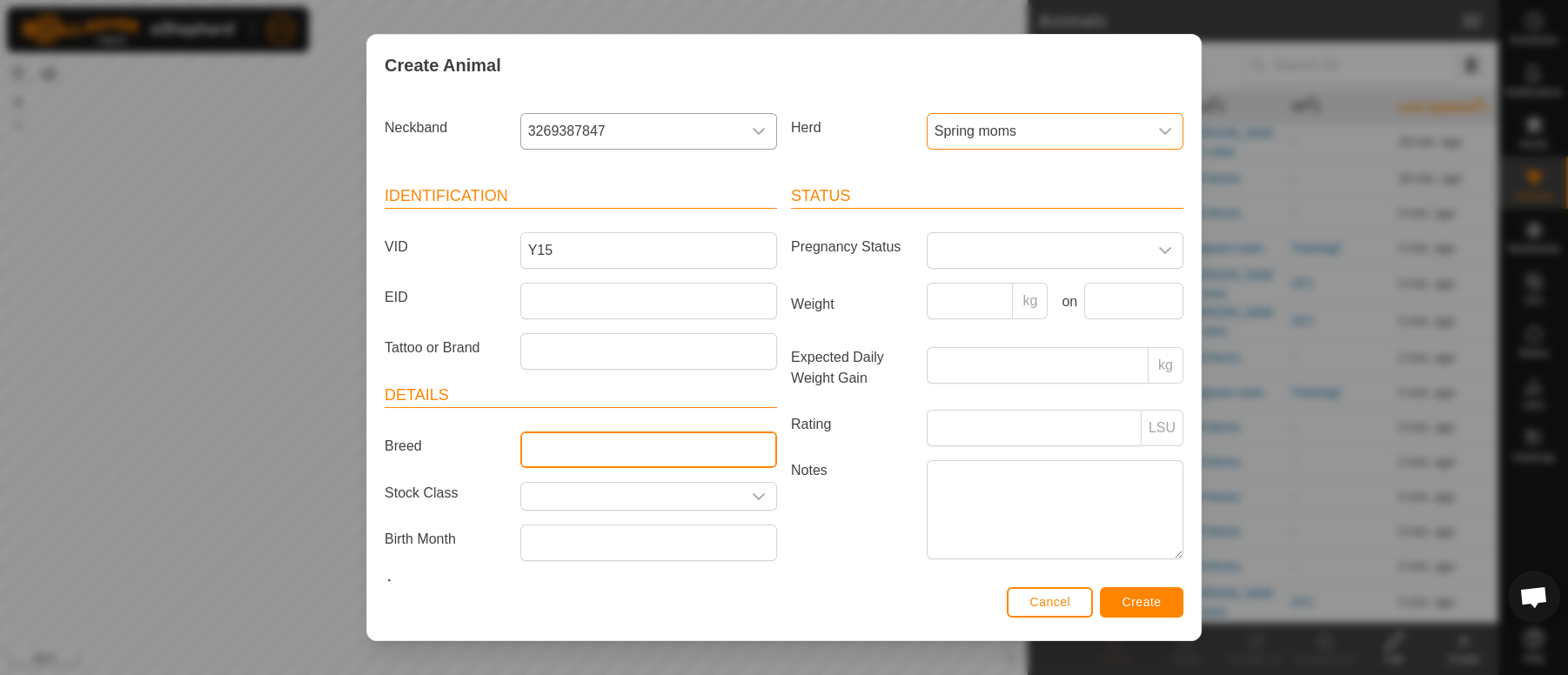
click at [718, 461] on input "Breed" at bounding box center [649, 450] width 257 height 37
type input "Charolais LTan"
click at [1123, 597] on span "Create" at bounding box center [1141, 602] width 40 height 14
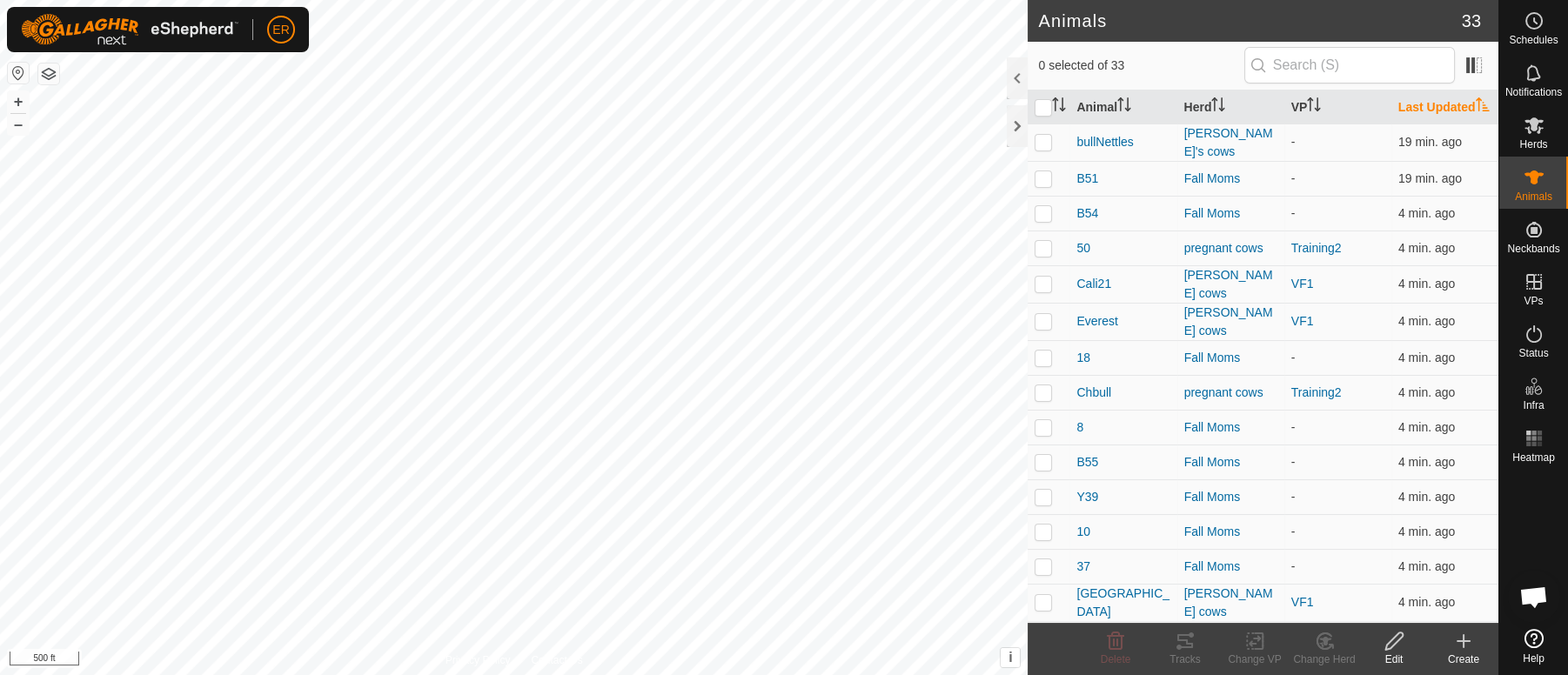
click at [1466, 641] on icon at bounding box center [1463, 641] width 12 height 0
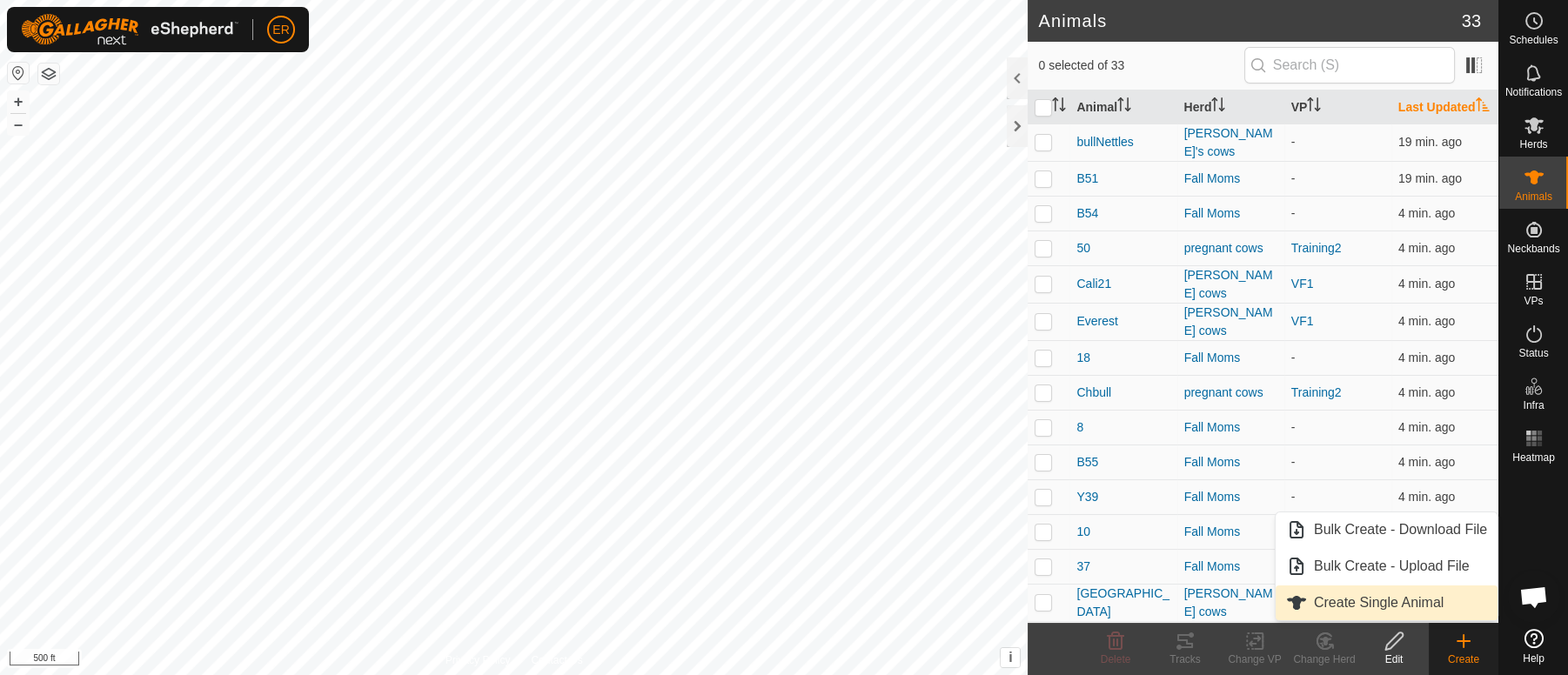
click at [1416, 601] on link "Create Single Animal" at bounding box center [1386, 603] width 222 height 35
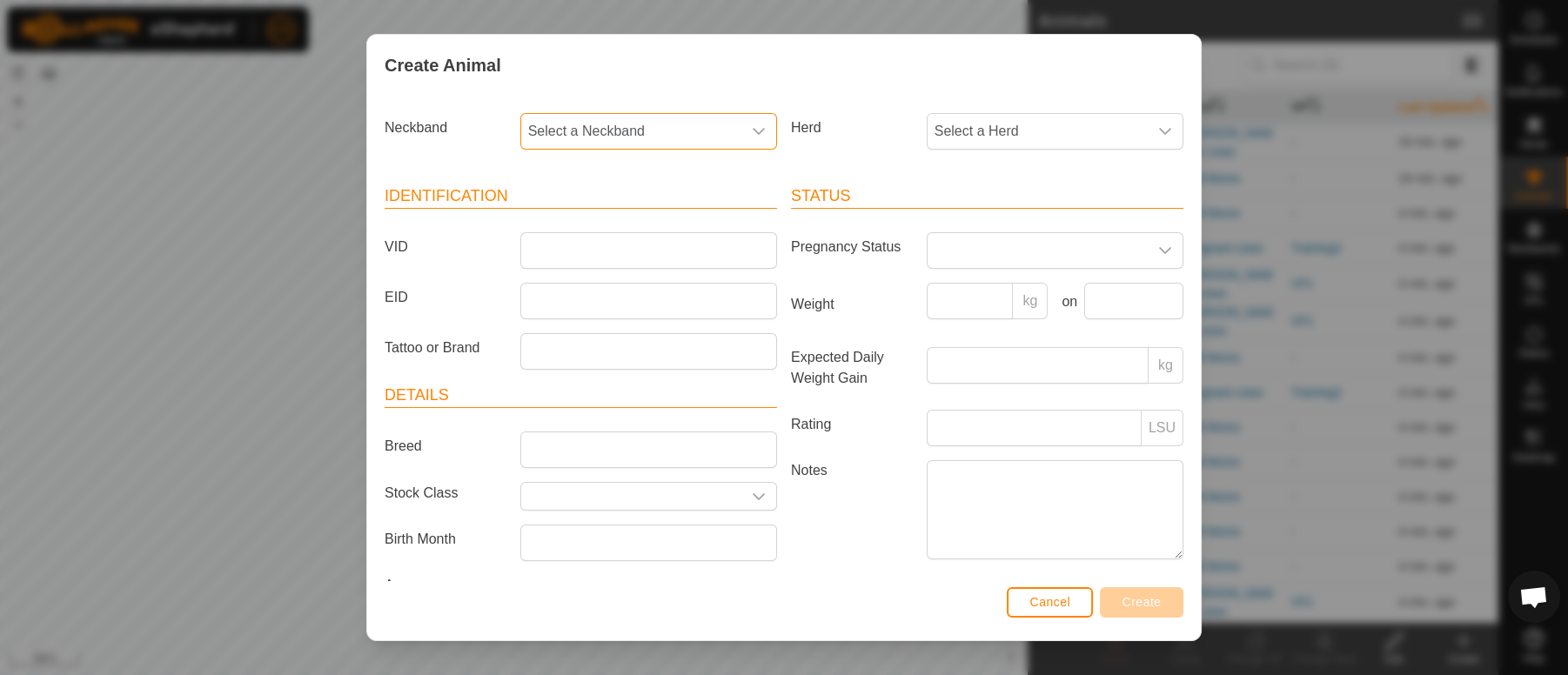
click at [643, 127] on span "Select a Neckband" at bounding box center [631, 132] width 220 height 35
type input "4079"
click at [594, 230] on li "4079846951" at bounding box center [646, 221] width 249 height 35
click at [553, 255] on input "VID" at bounding box center [649, 250] width 257 height 37
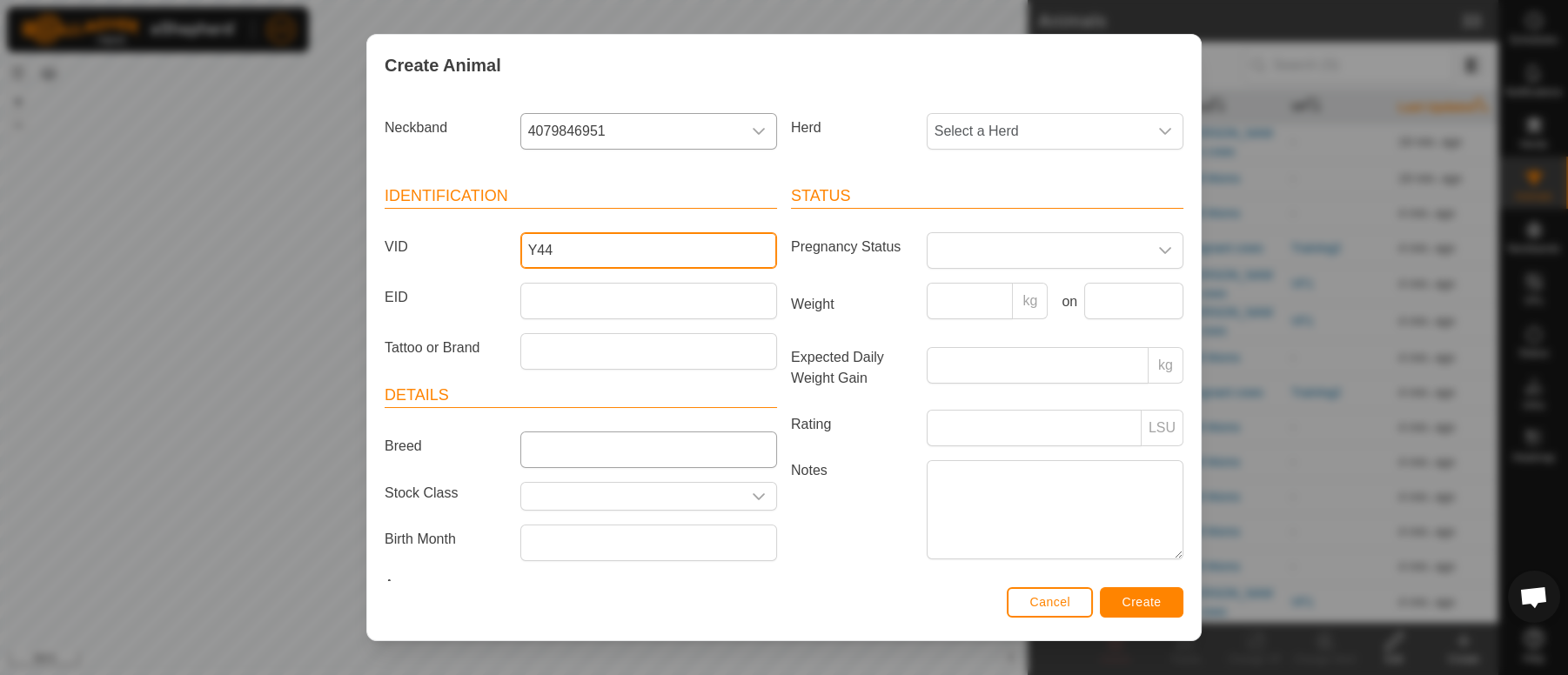
type input "Y44"
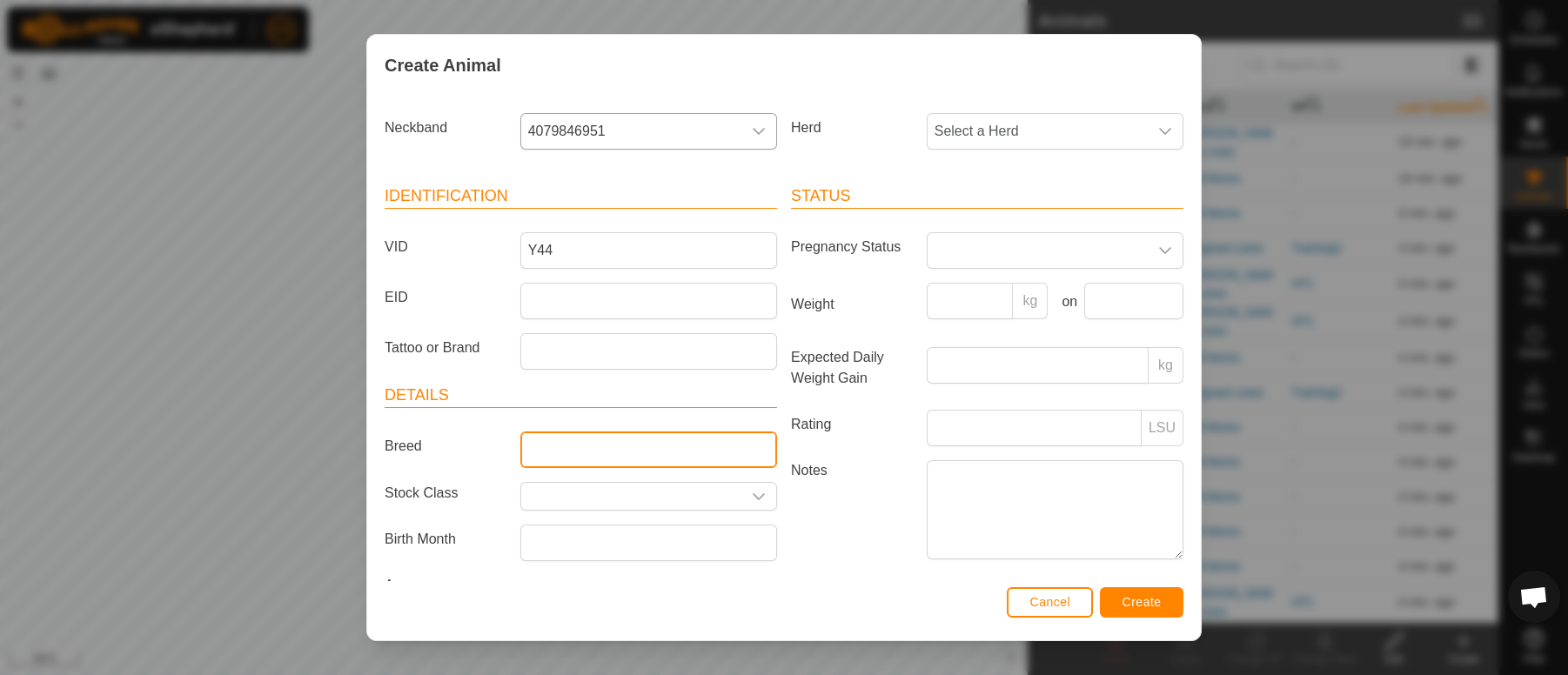
click at [552, 448] on input "Breed" at bounding box center [649, 450] width 257 height 37
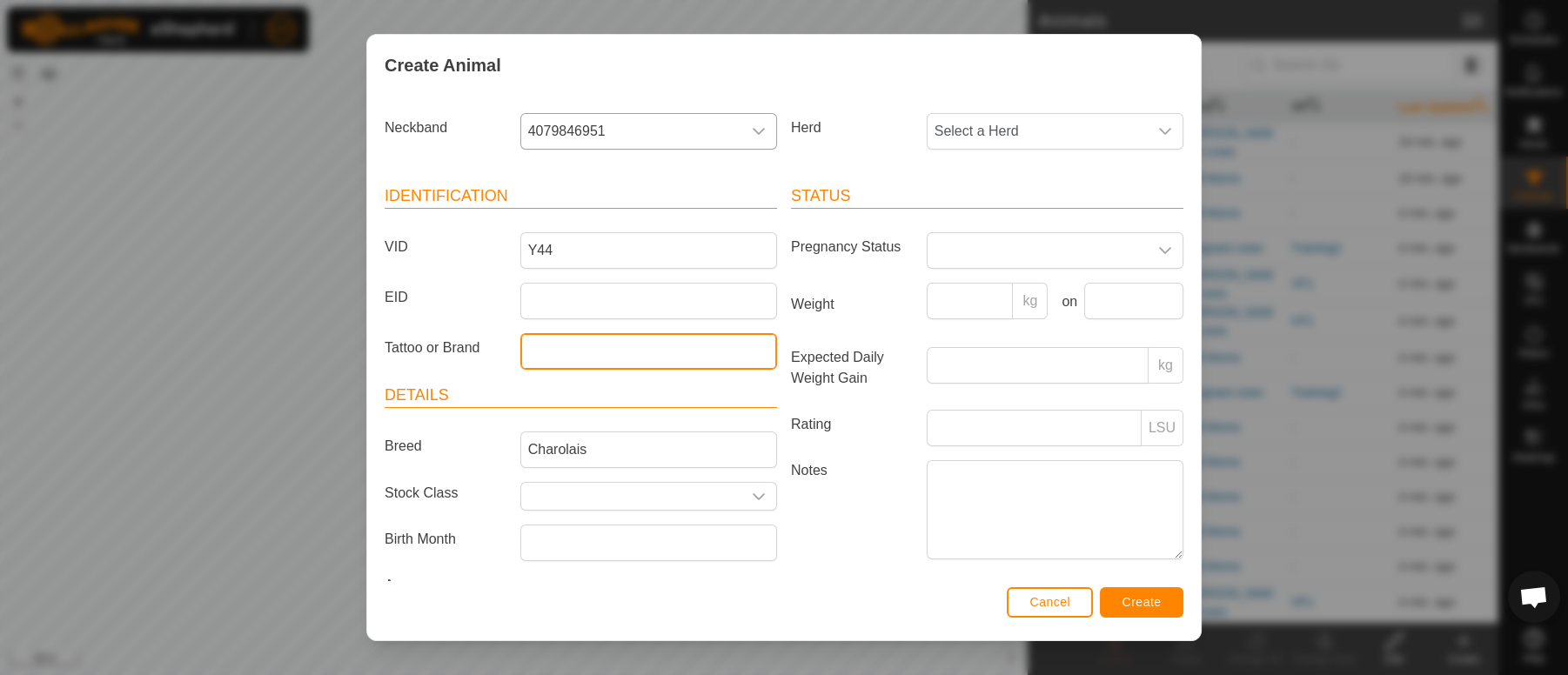
drag, startPoint x: 607, startPoint y: 416, endPoint x: 660, endPoint y: 345, distance: 88.6
click at [660, 345] on input "Tattoo or Brand" at bounding box center [649, 352] width 257 height 37
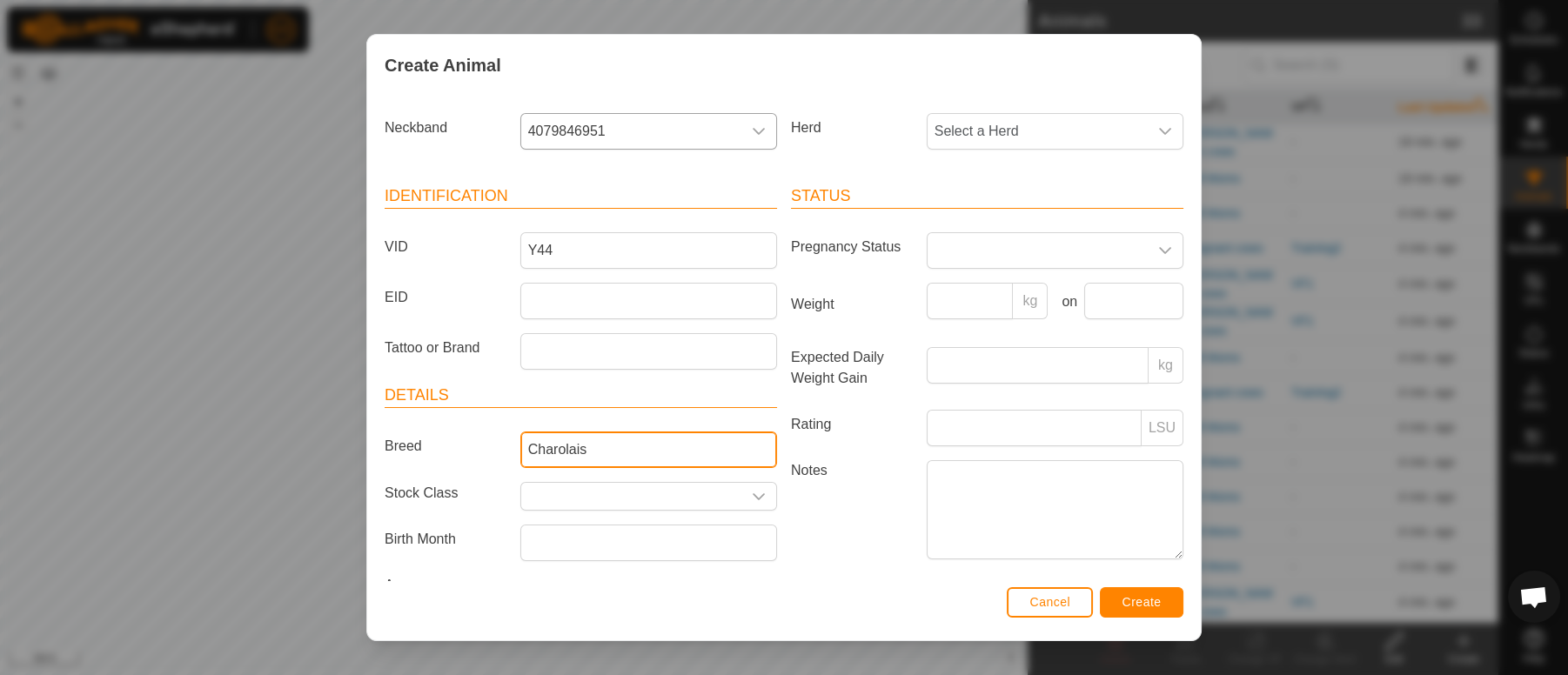
click at [588, 446] on input "Charolais" at bounding box center [649, 450] width 257 height 37
type input "t"
click at [602, 459] on input "Breed" at bounding box center [649, 450] width 257 height 37
click at [587, 446] on input "Breed" at bounding box center [649, 450] width 257 height 37
click at [530, 452] on input "Breed" at bounding box center [649, 450] width 257 height 37
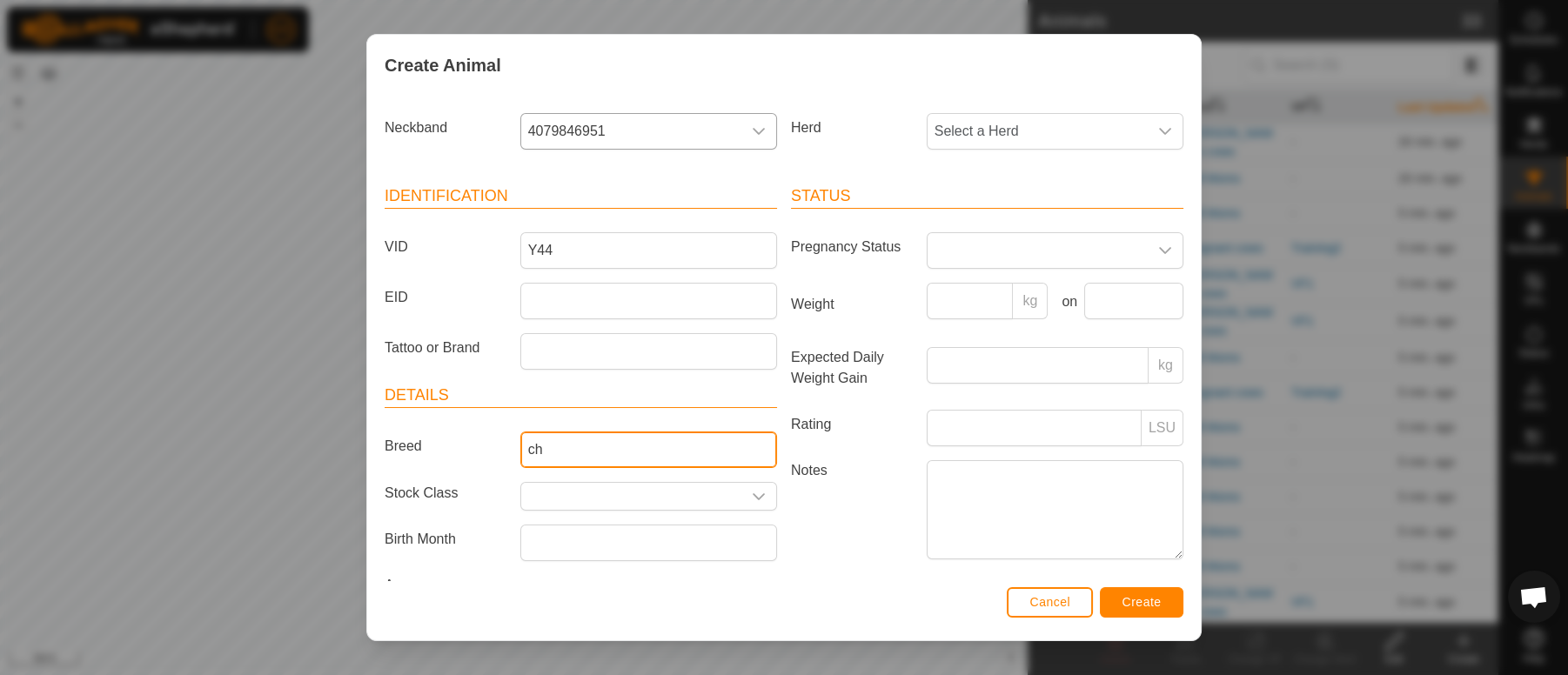
type input "c"
click at [1158, 127] on icon "dropdown trigger" at bounding box center [1165, 131] width 14 height 14
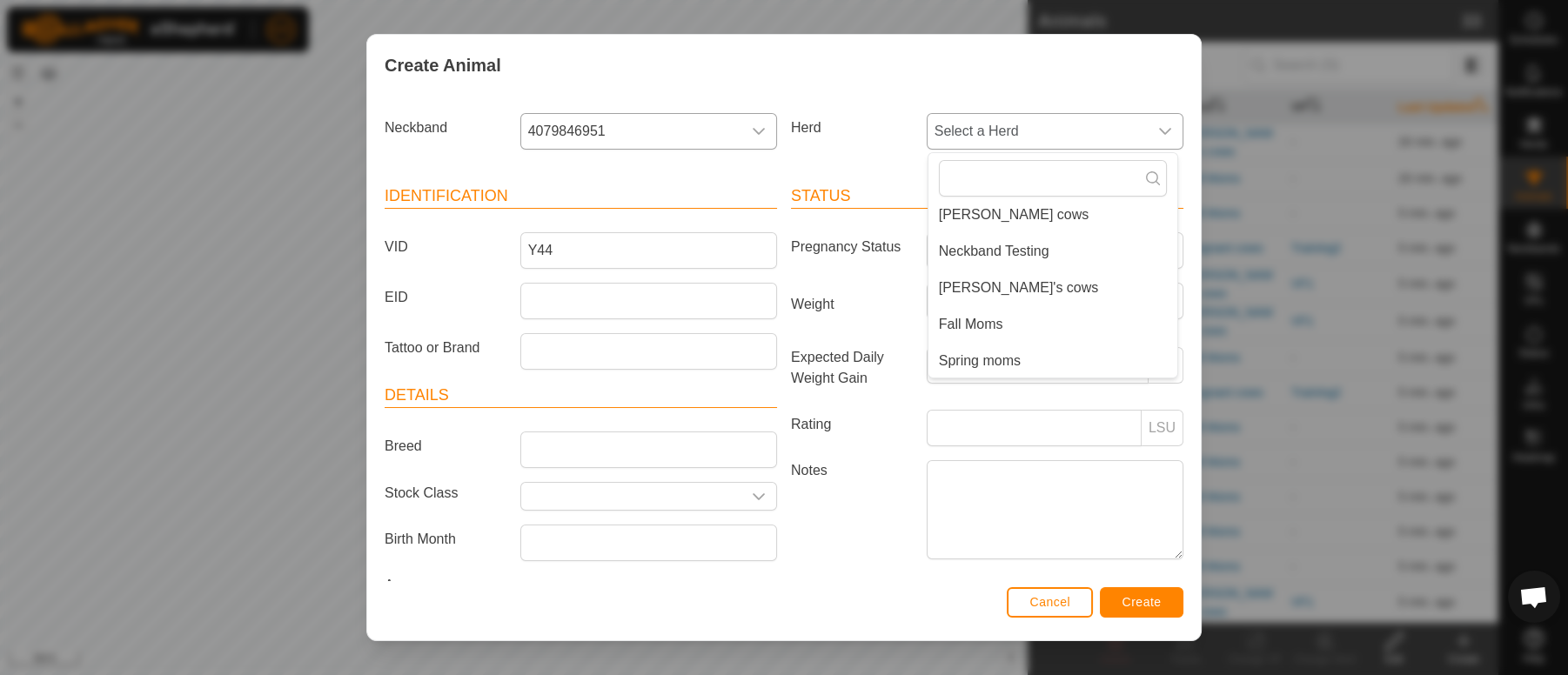
click at [994, 355] on li "Spring moms" at bounding box center [1053, 361] width 249 height 35
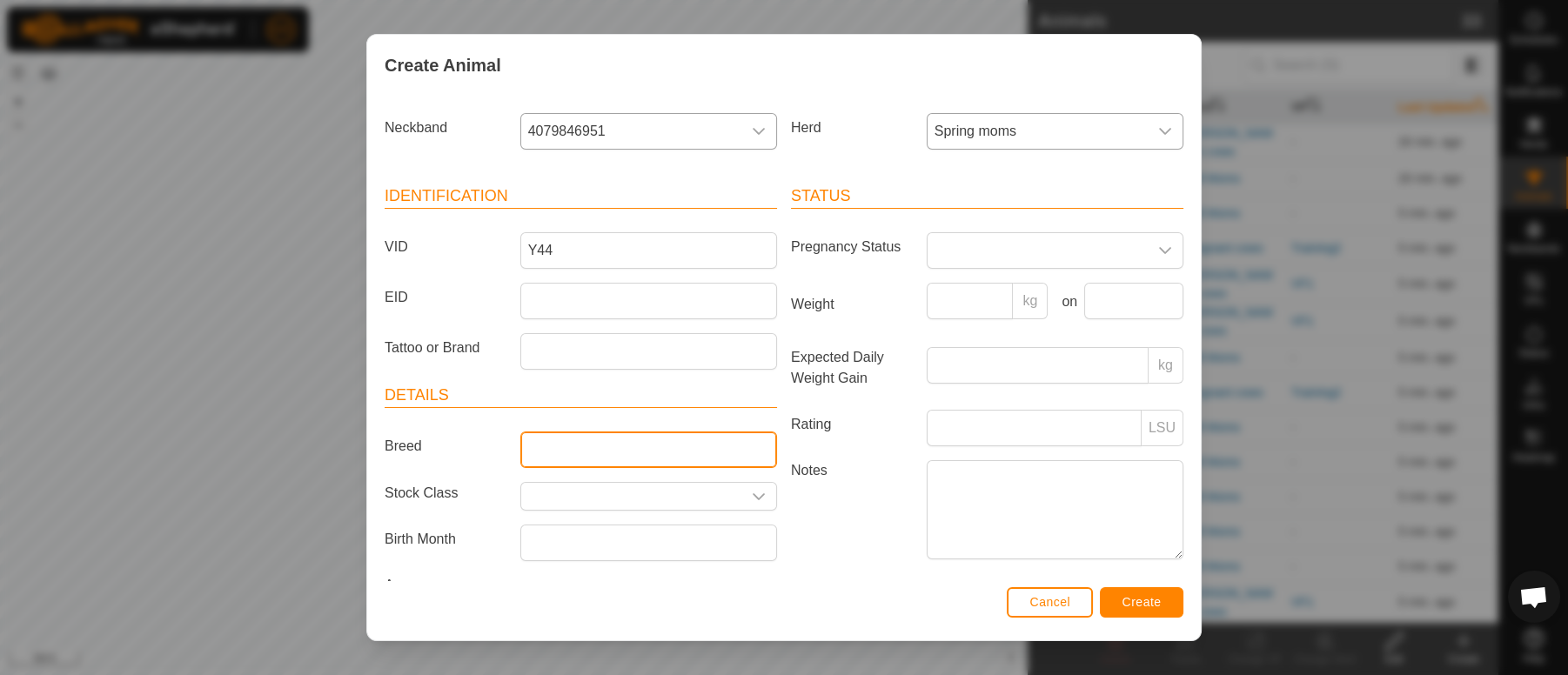
click at [565, 461] on input "Breed" at bounding box center [649, 450] width 257 height 37
type input "c"
click at [1133, 605] on span "Create" at bounding box center [1141, 602] width 40 height 14
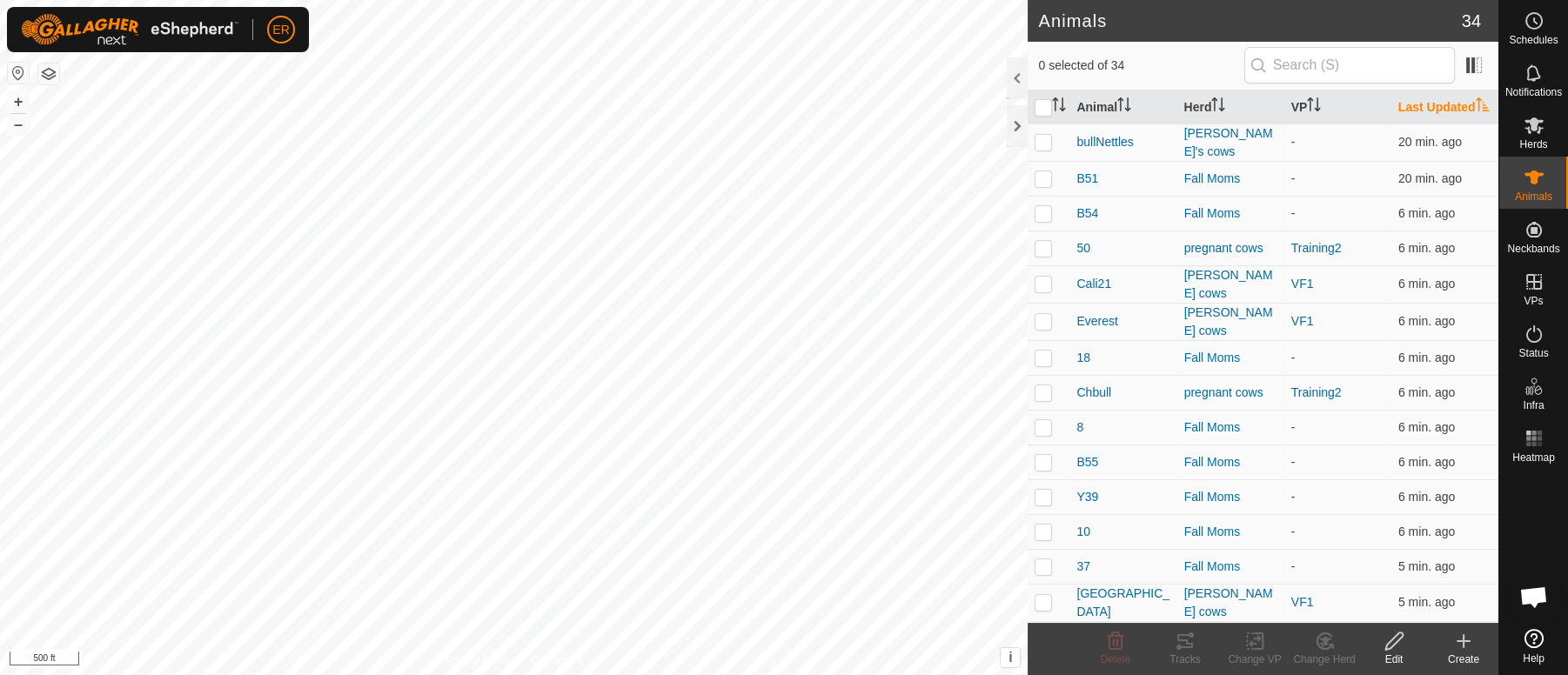
click at [1455, 639] on icon at bounding box center [1463, 641] width 21 height 21
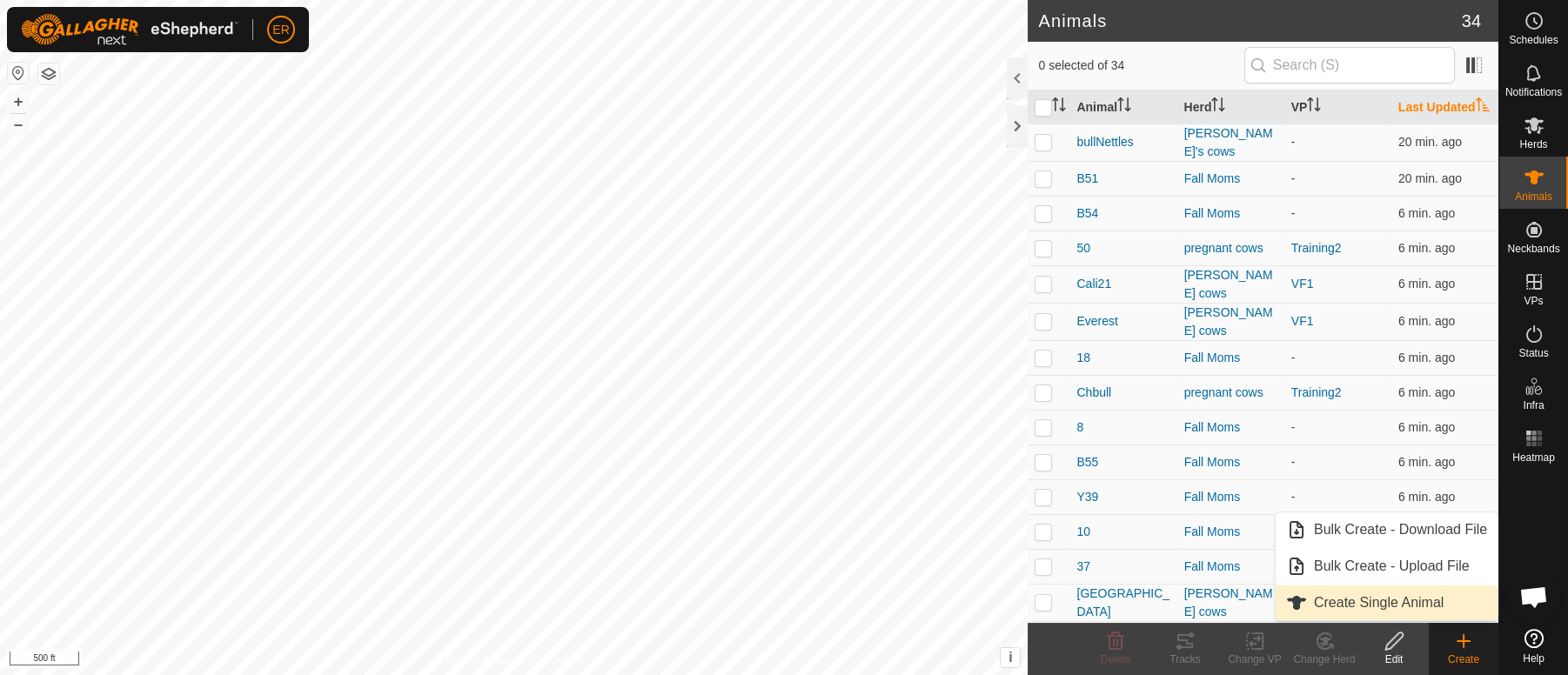
click at [1334, 604] on link "Create Single Animal" at bounding box center [1386, 603] width 222 height 35
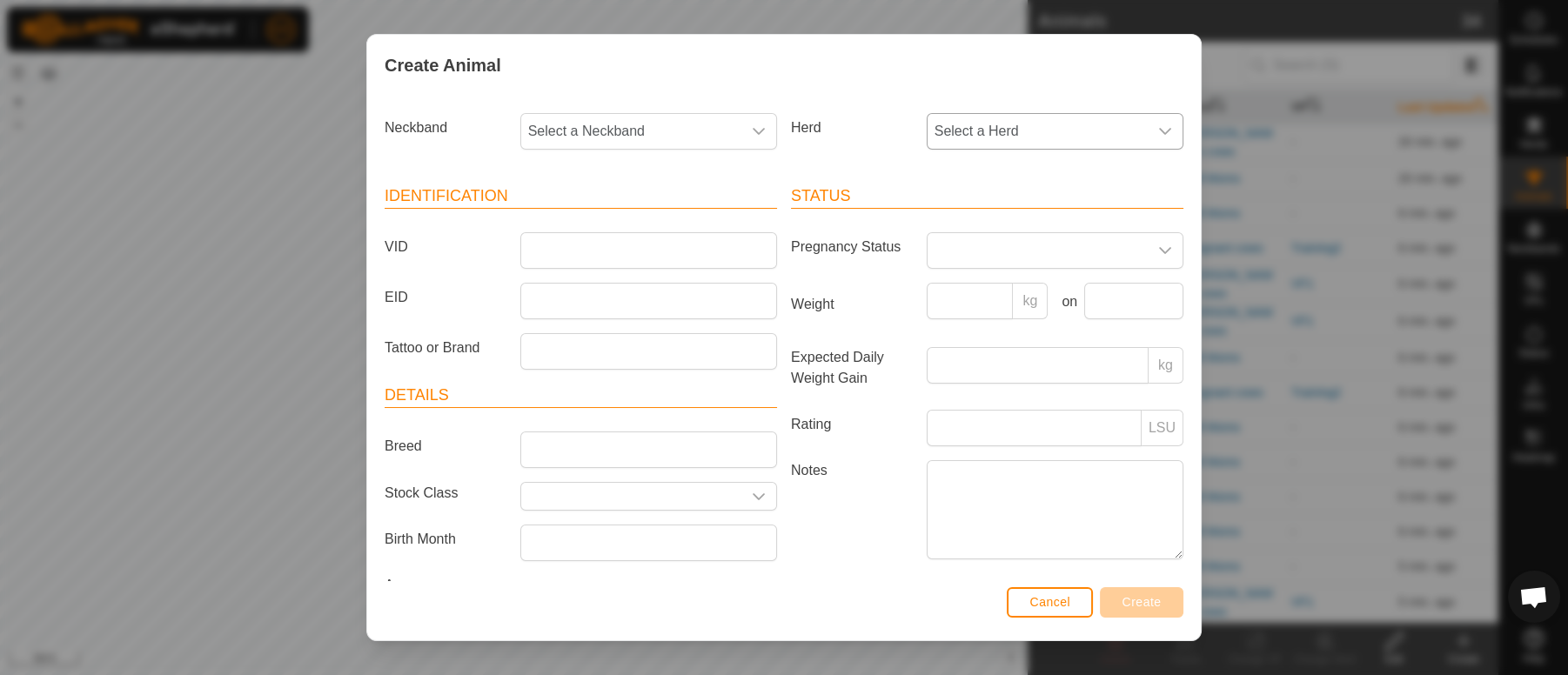
click at [1148, 121] on div "dropdown trigger" at bounding box center [1165, 132] width 35 height 35
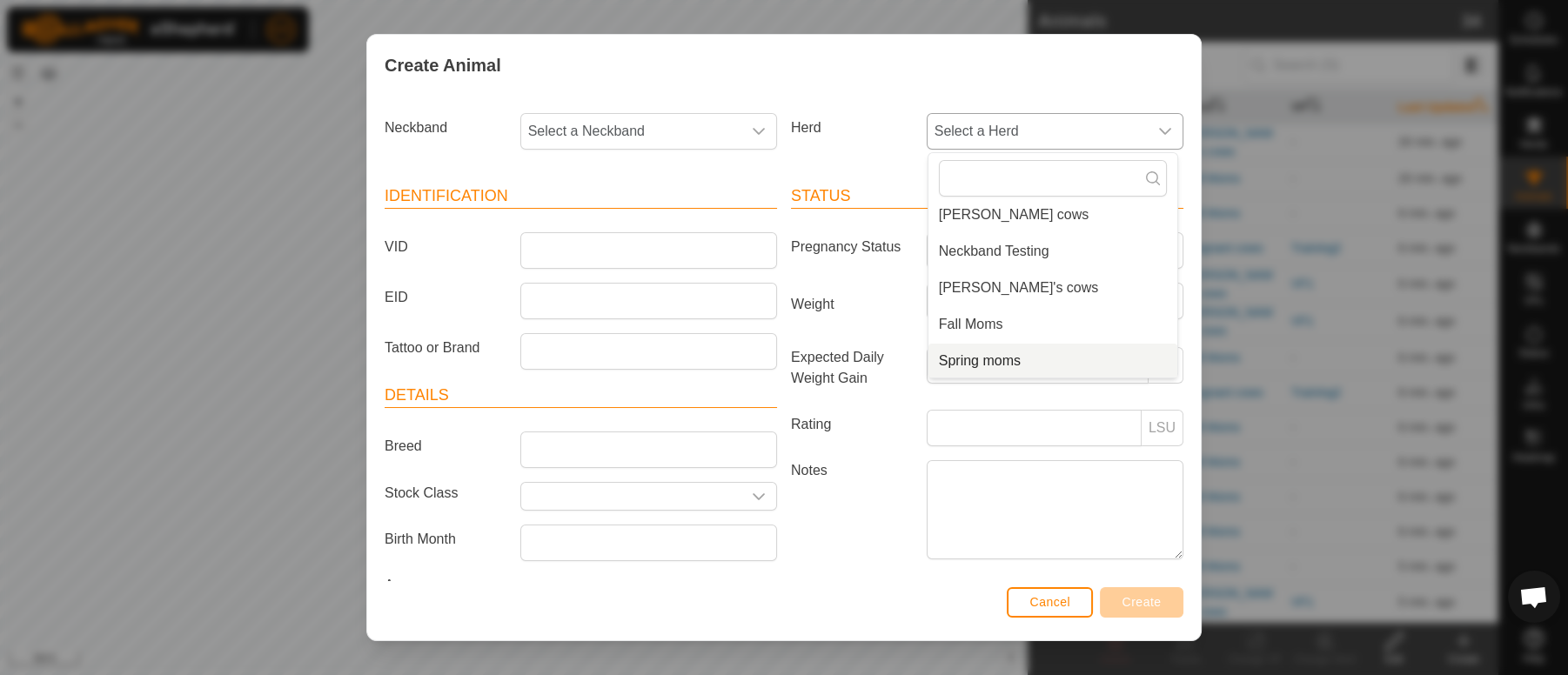
click at [988, 361] on li "Spring moms" at bounding box center [1053, 361] width 249 height 35
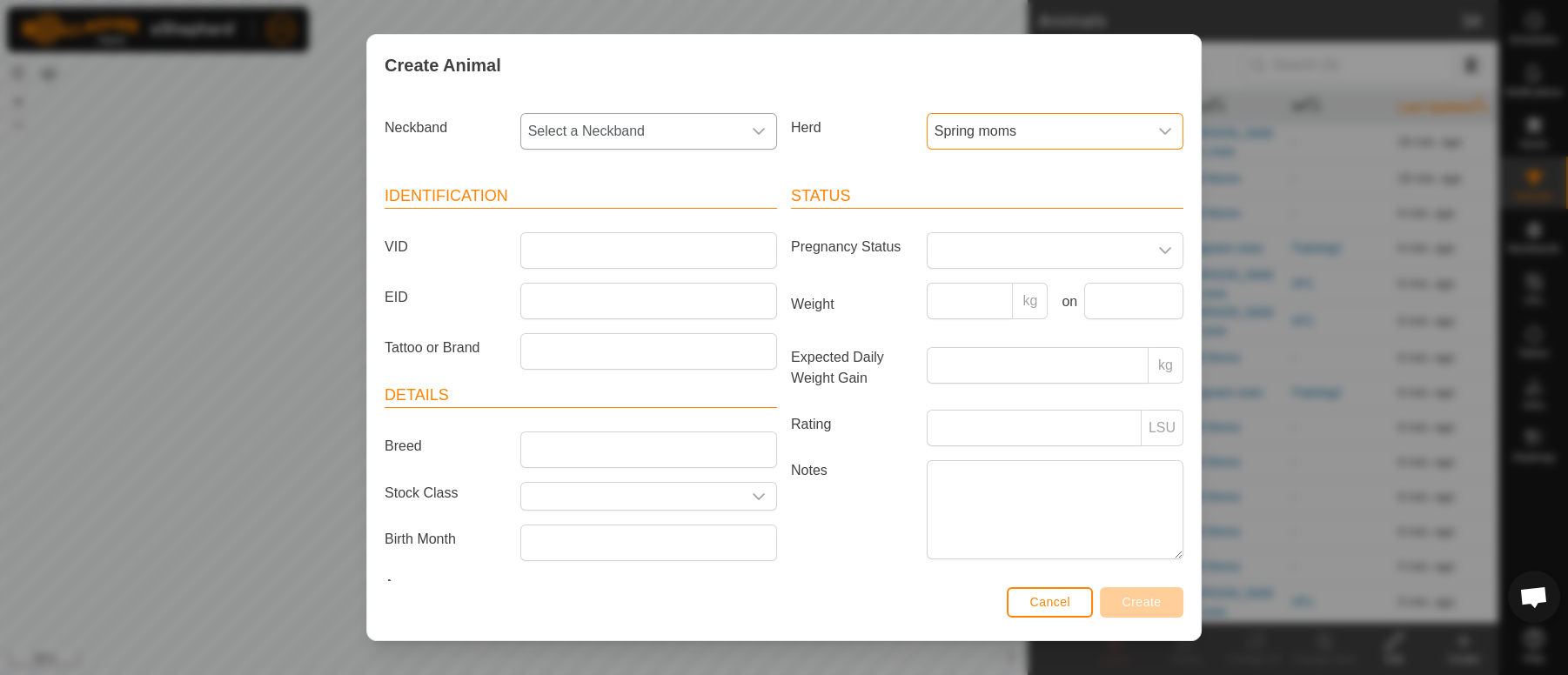
click at [646, 133] on span "Select a Neckband" at bounding box center [631, 132] width 220 height 35
type input "174"
click at [570, 264] on li "1745693037" at bounding box center [646, 258] width 249 height 35
click at [562, 448] on input "Breed" at bounding box center [649, 450] width 257 height 37
type input "red spots"
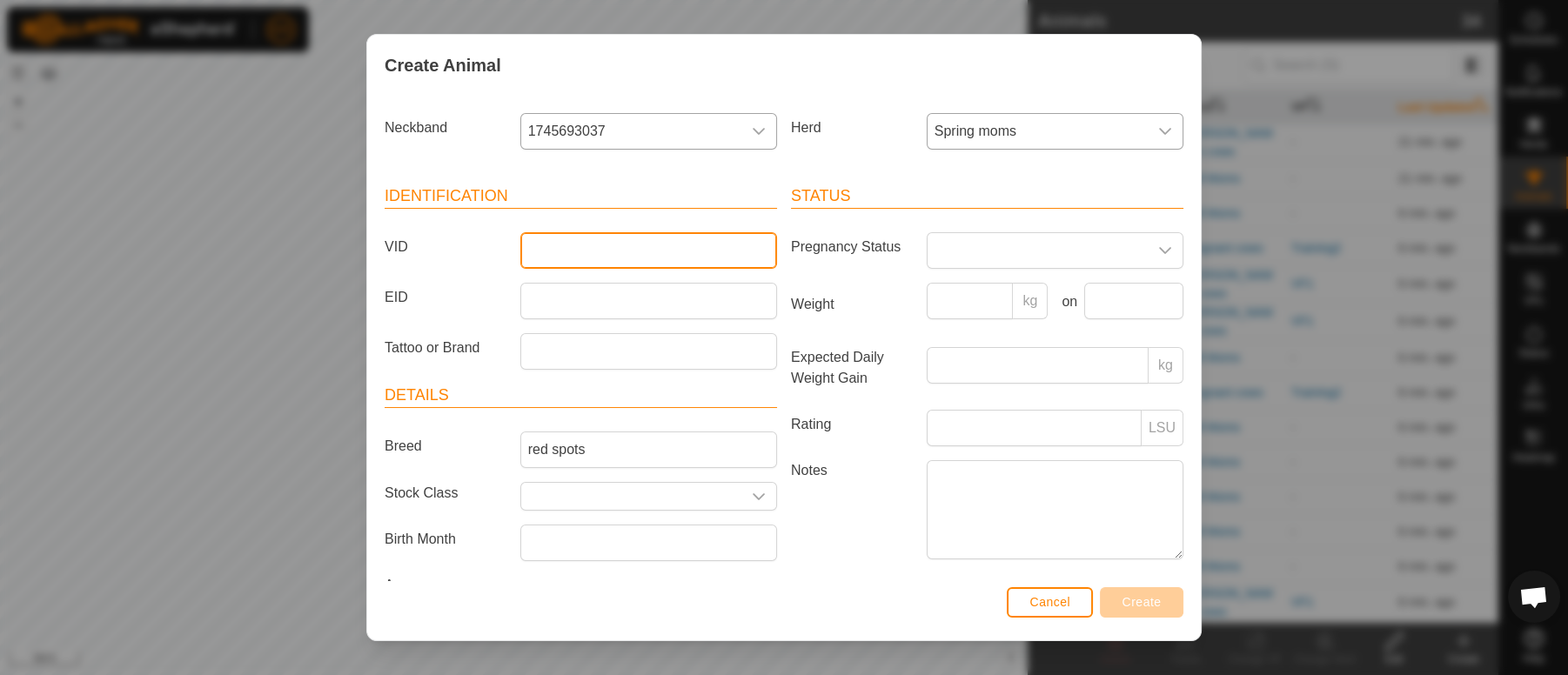
click at [554, 258] on input "VID" at bounding box center [649, 250] width 257 height 37
click at [554, 253] on input "2" at bounding box center [649, 250] width 257 height 37
type input "2"
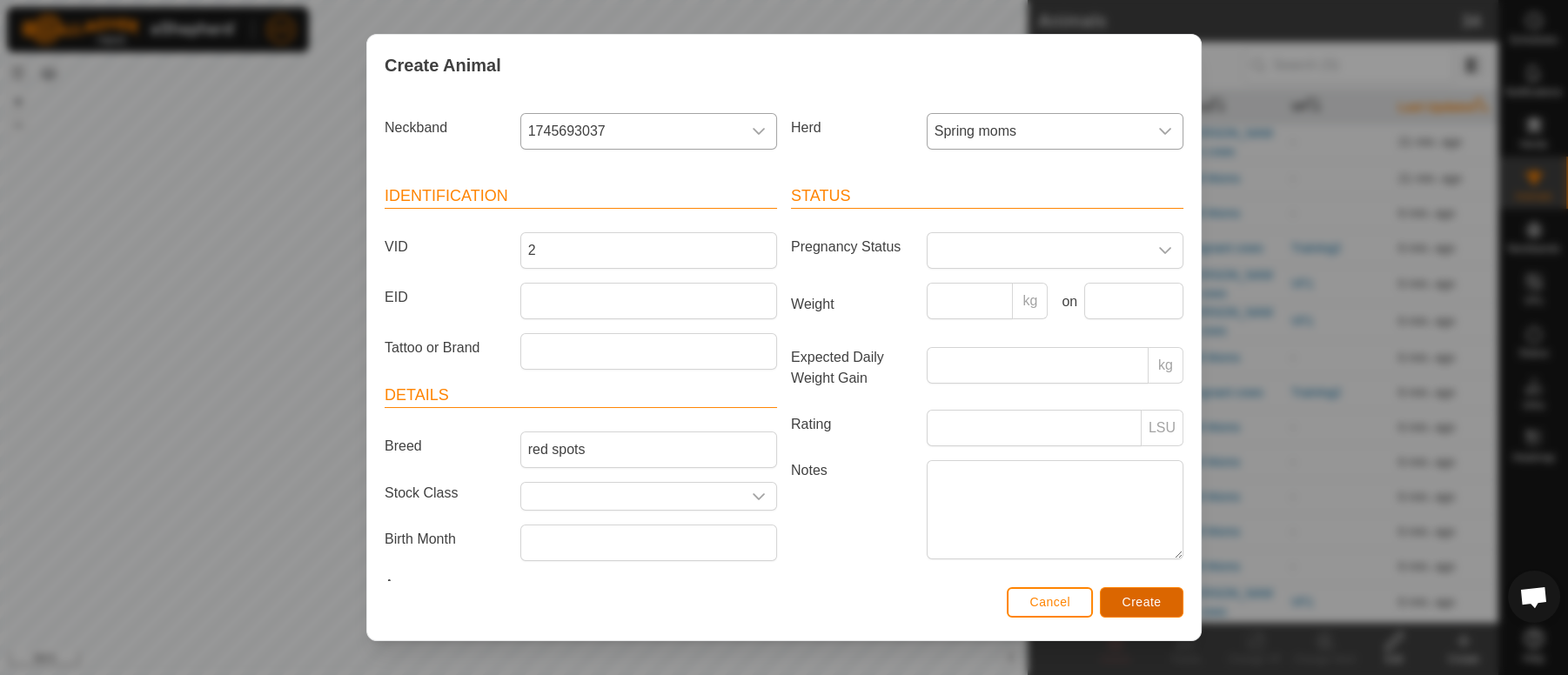
click at [1128, 605] on span "Create" at bounding box center [1141, 602] width 40 height 14
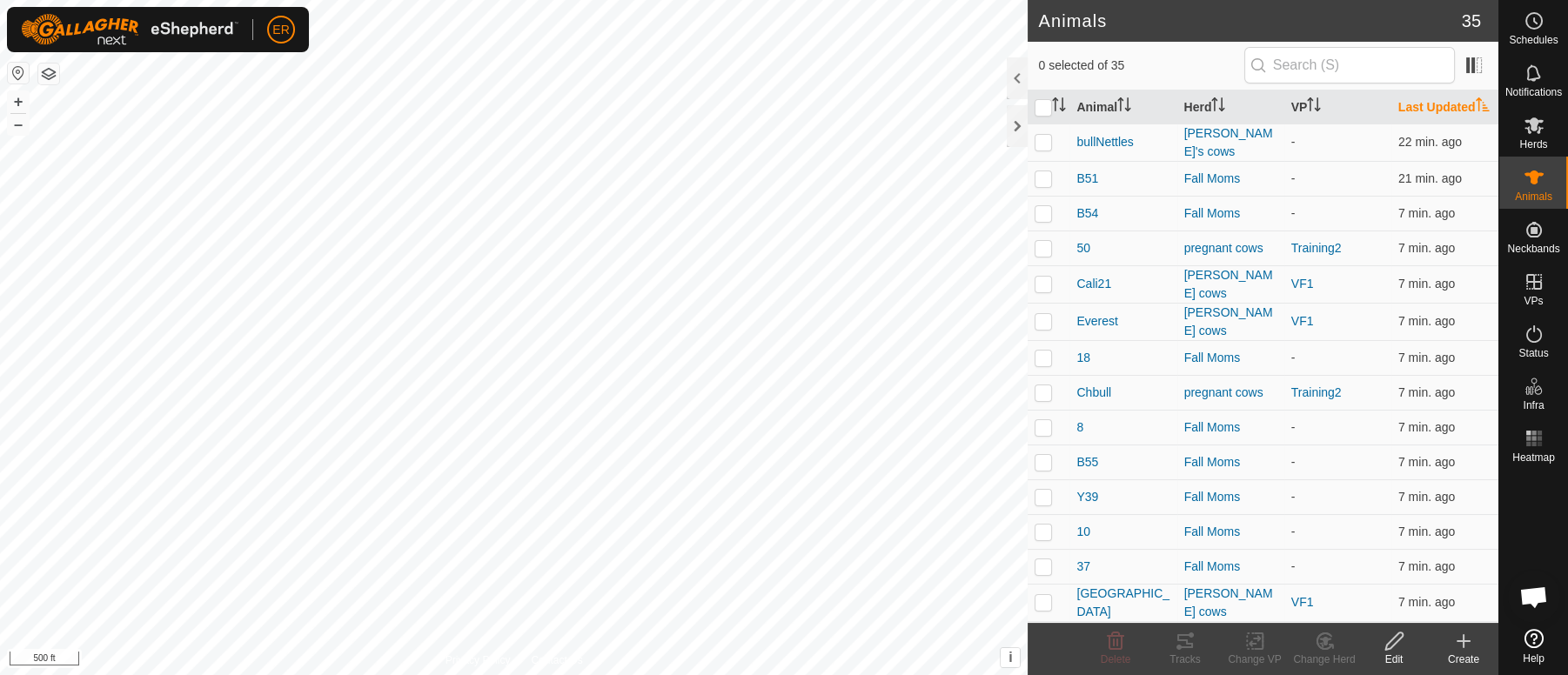
click at [1466, 641] on icon at bounding box center [1463, 641] width 12 height 0
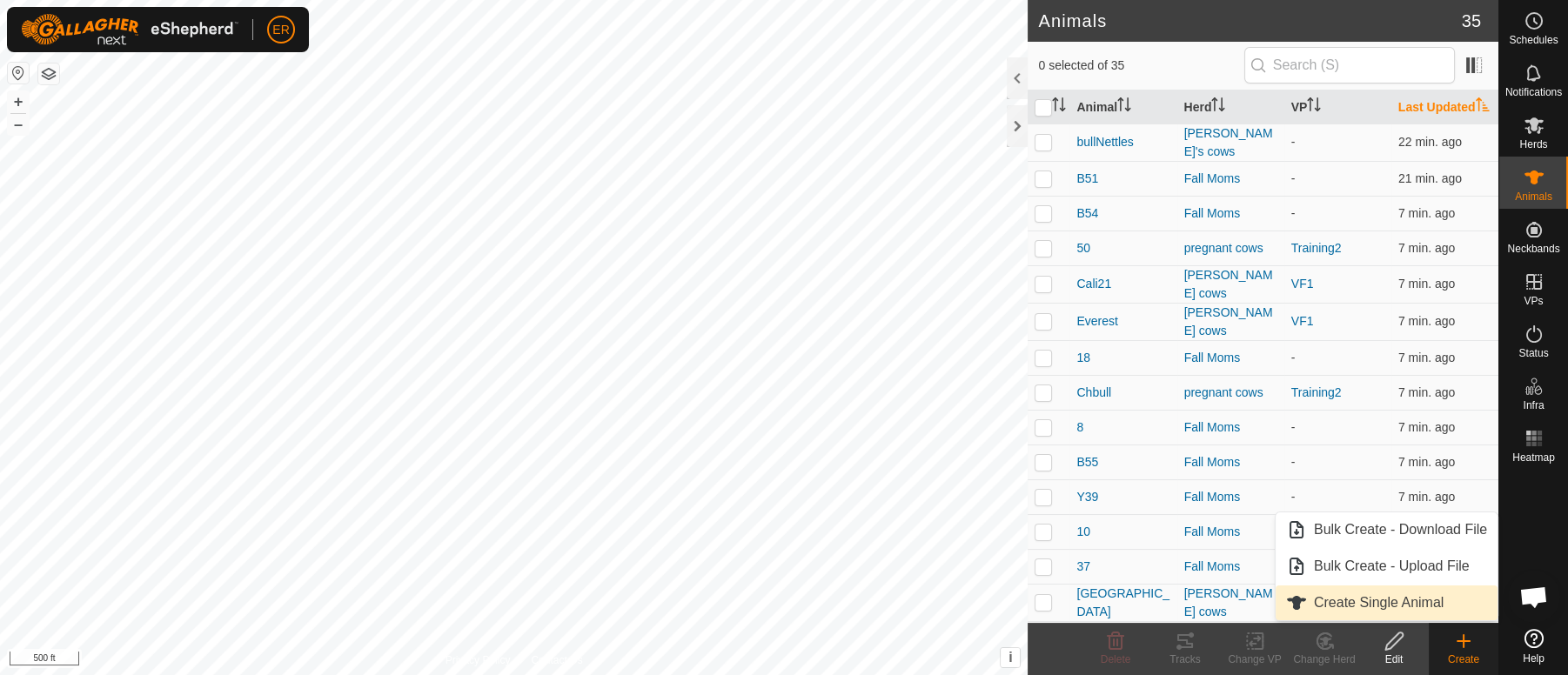
click at [1404, 602] on link "Create Single Animal" at bounding box center [1386, 603] width 222 height 35
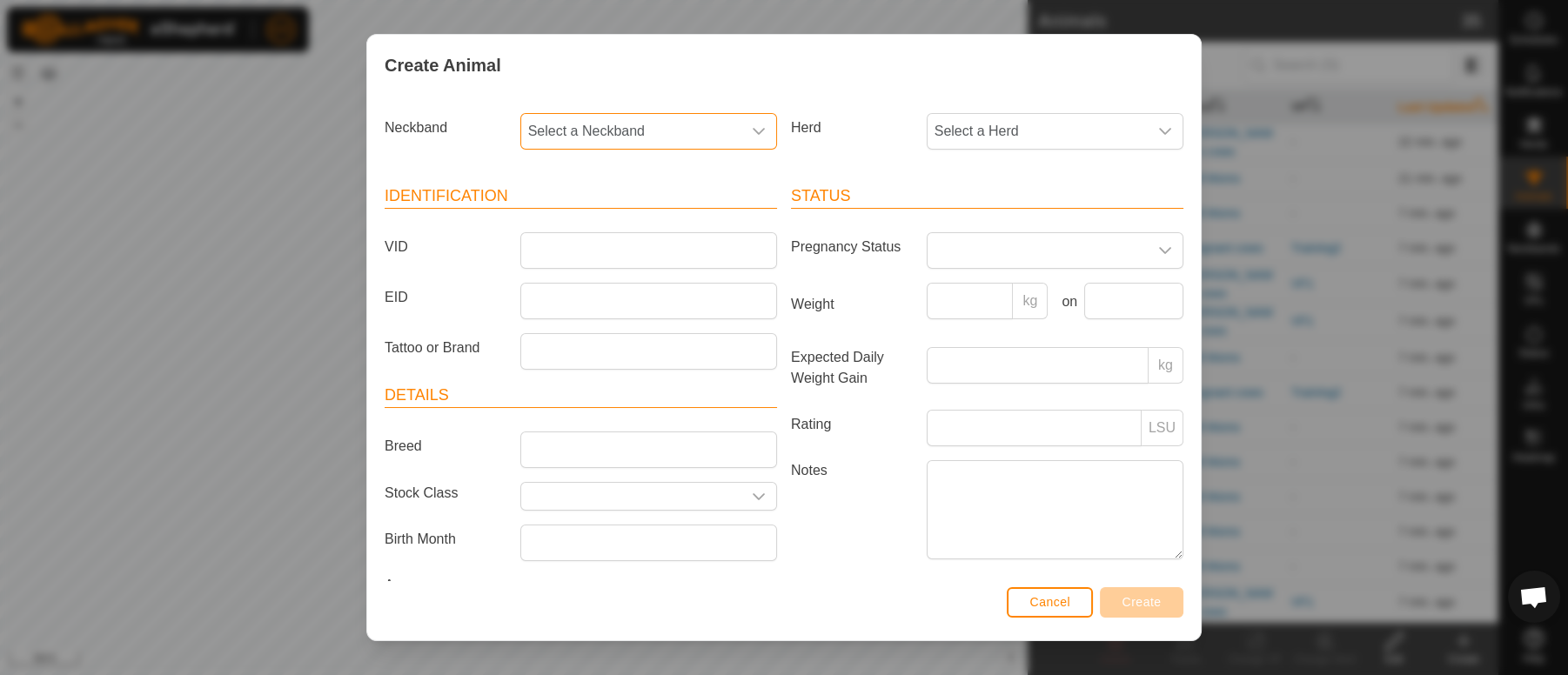
drag, startPoint x: 590, startPoint y: 126, endPoint x: 595, endPoint y: 138, distance: 13.0
click at [595, 138] on span "Select a Neckband" at bounding box center [631, 132] width 220 height 35
type input "o"
type input "0578"
drag, startPoint x: 582, startPoint y: 216, endPoint x: 558, endPoint y: 217, distance: 24.0
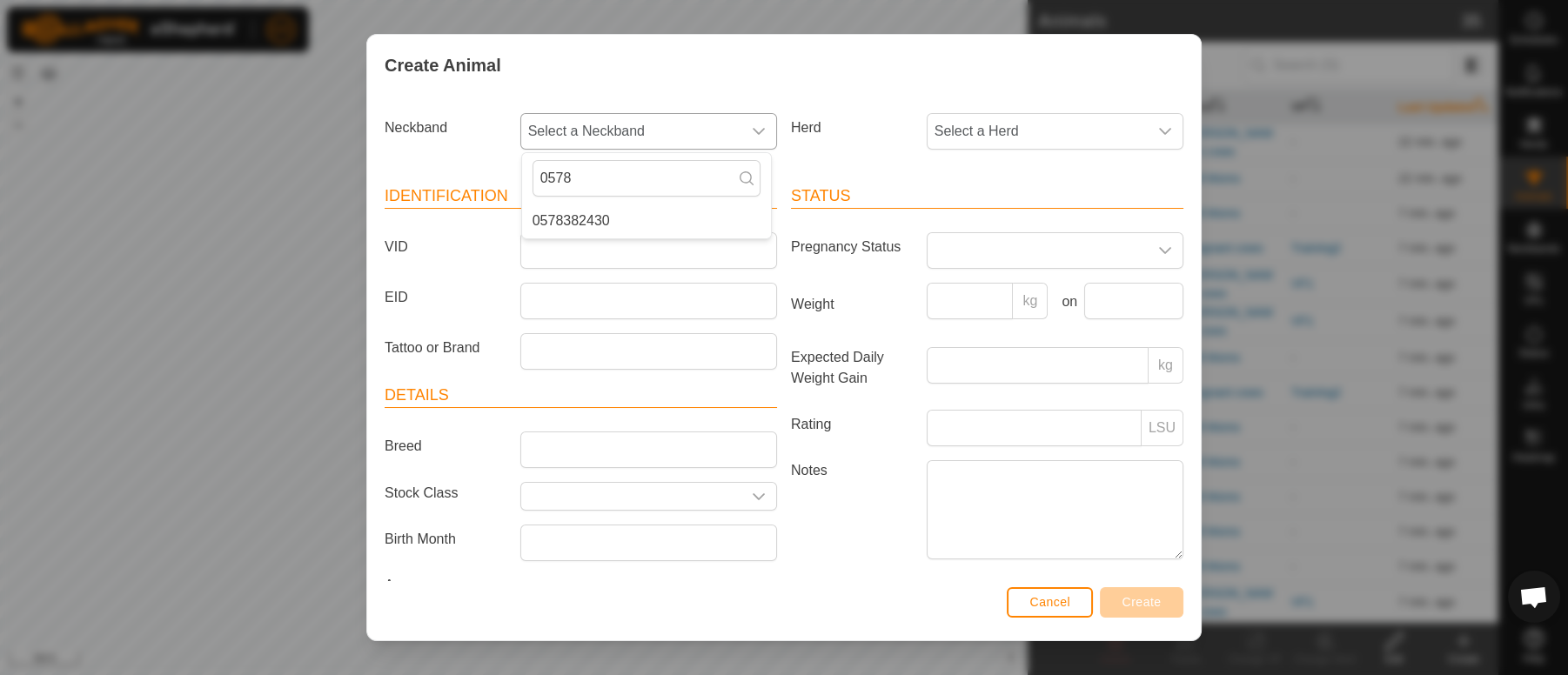
click at [558, 217] on li "0578382430" at bounding box center [646, 221] width 249 height 35
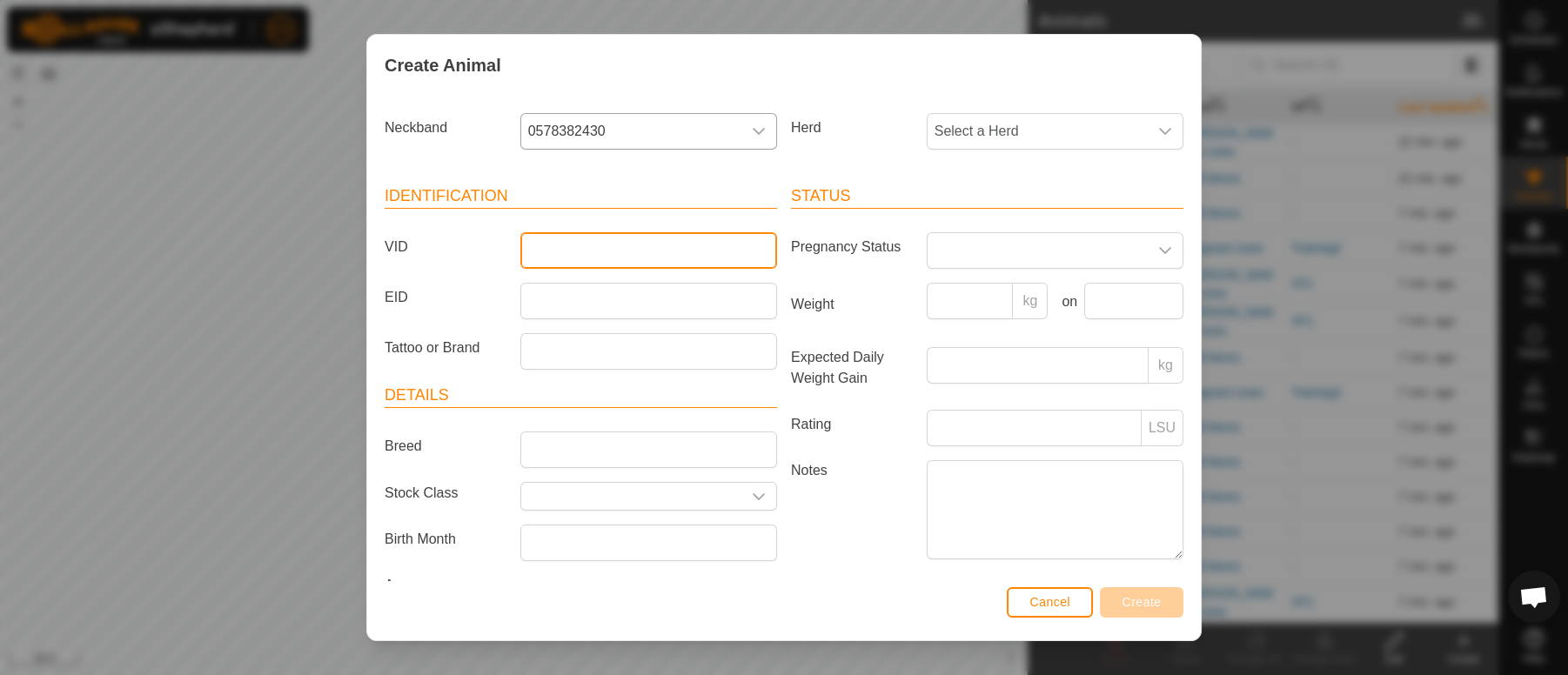
click at [535, 251] on input "VID" at bounding box center [649, 250] width 257 height 37
type input "43"
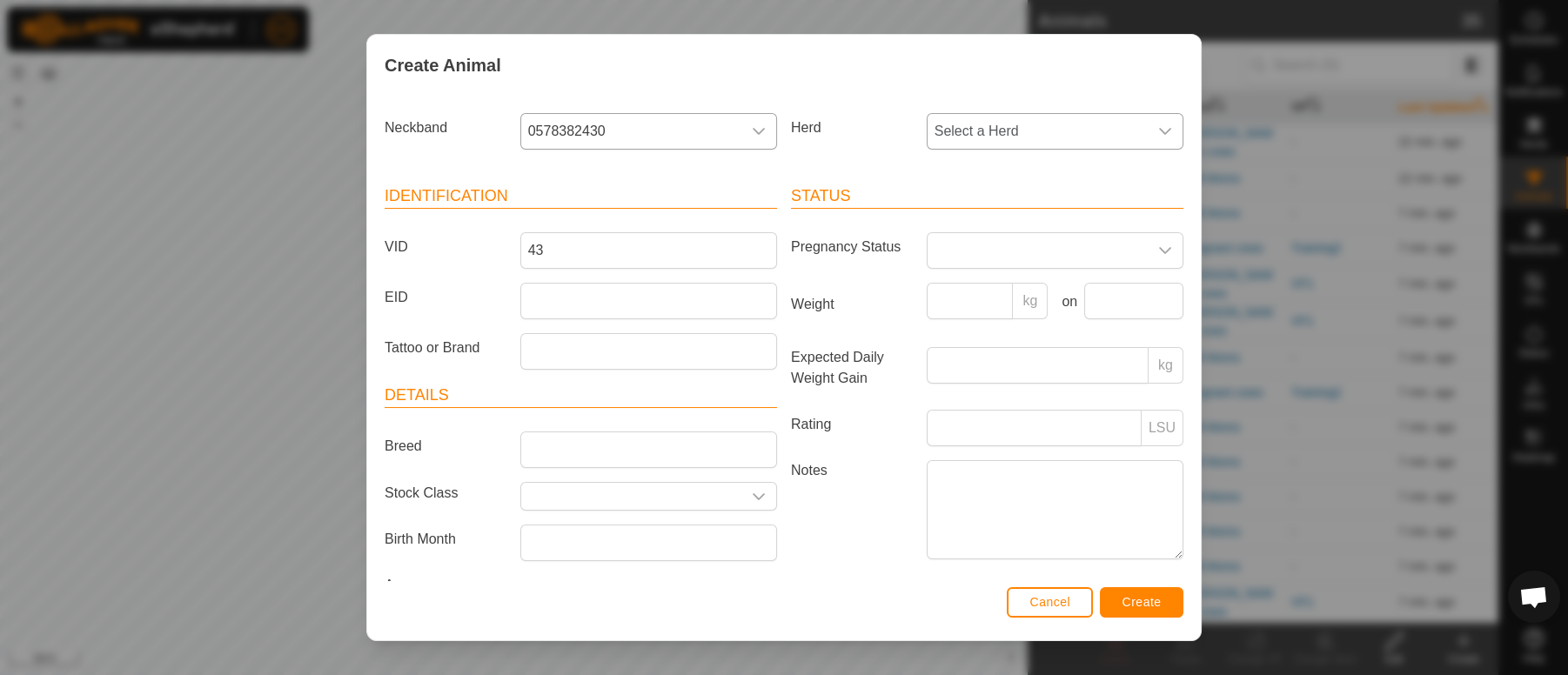
click at [1158, 132] on icon "dropdown trigger" at bounding box center [1165, 131] width 14 height 14
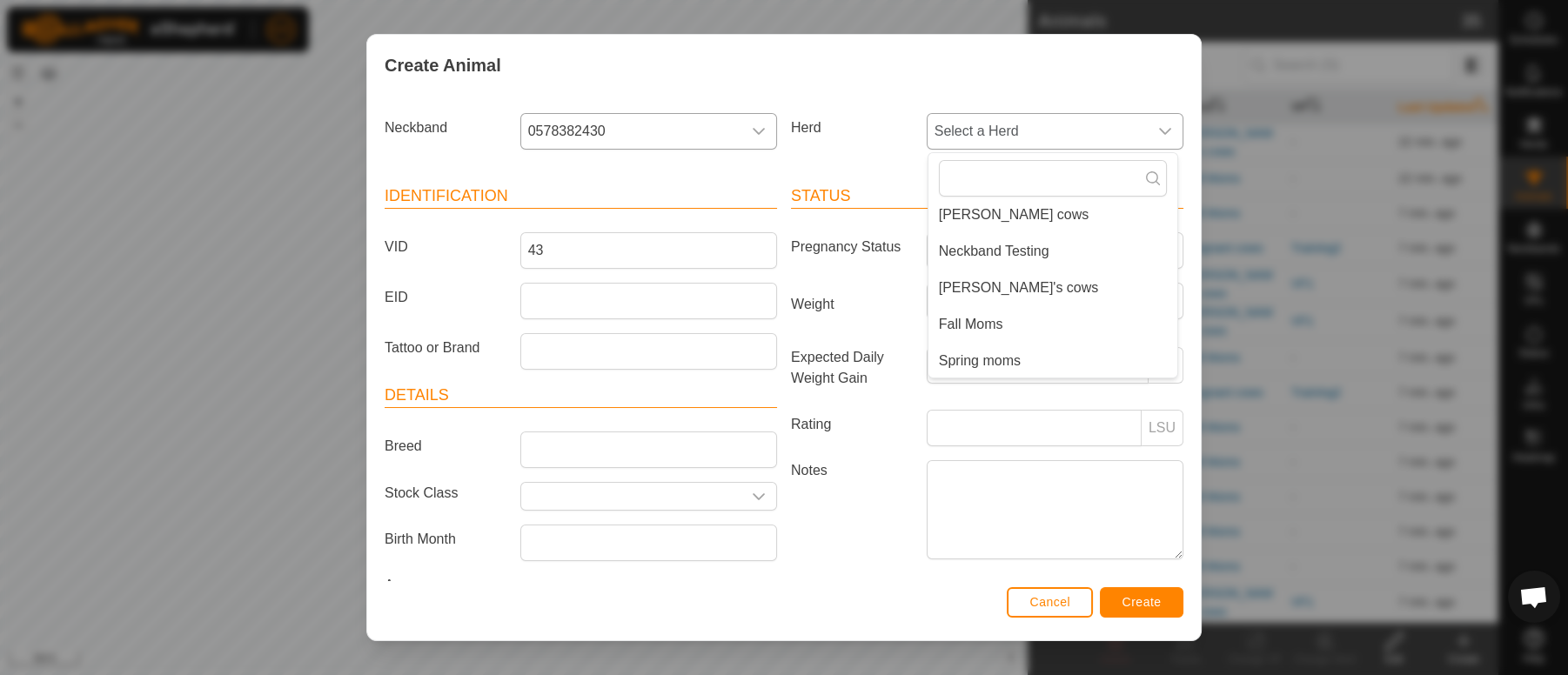
click at [980, 358] on li "Spring moms" at bounding box center [1053, 361] width 249 height 35
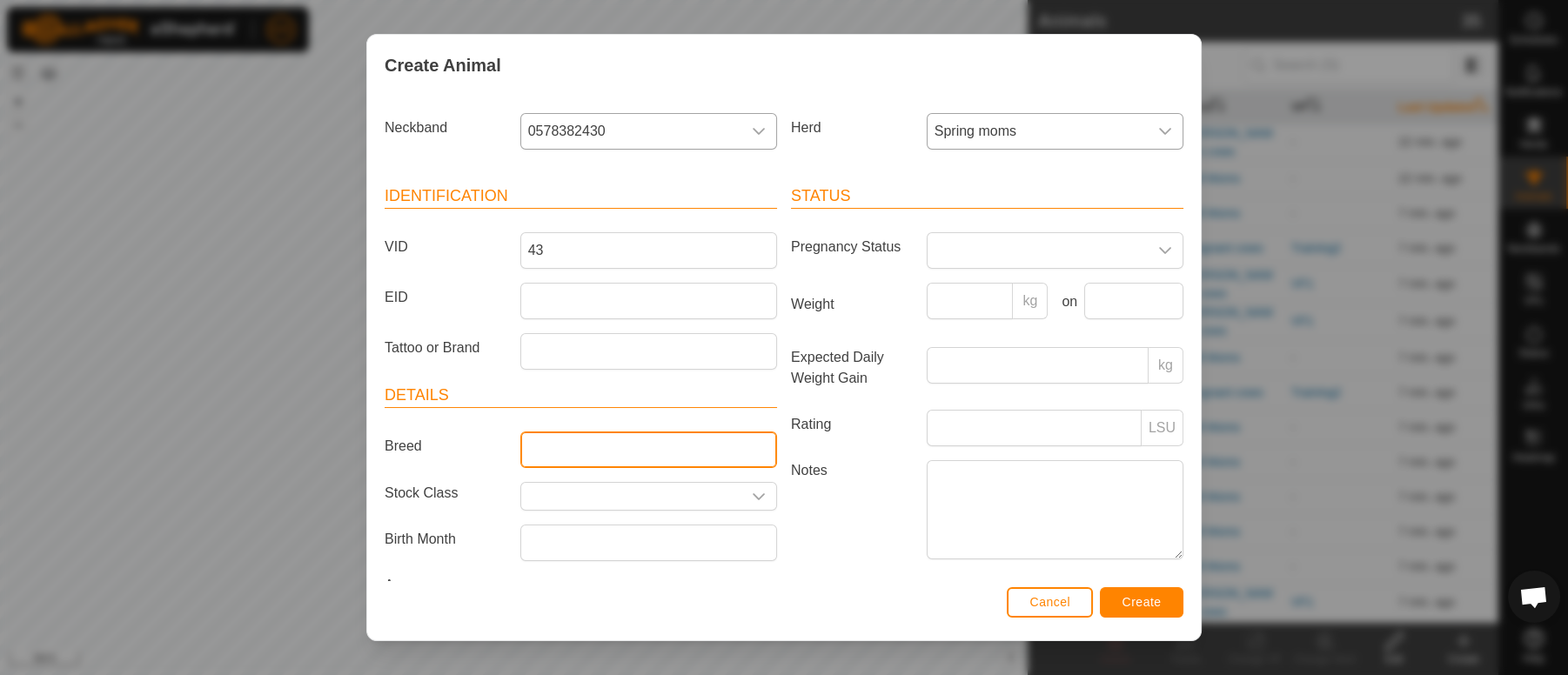
click at [551, 461] on input "Breed" at bounding box center [649, 450] width 257 height 37
type input "herferd"
click at [1141, 599] on span "Create" at bounding box center [1141, 602] width 40 height 14
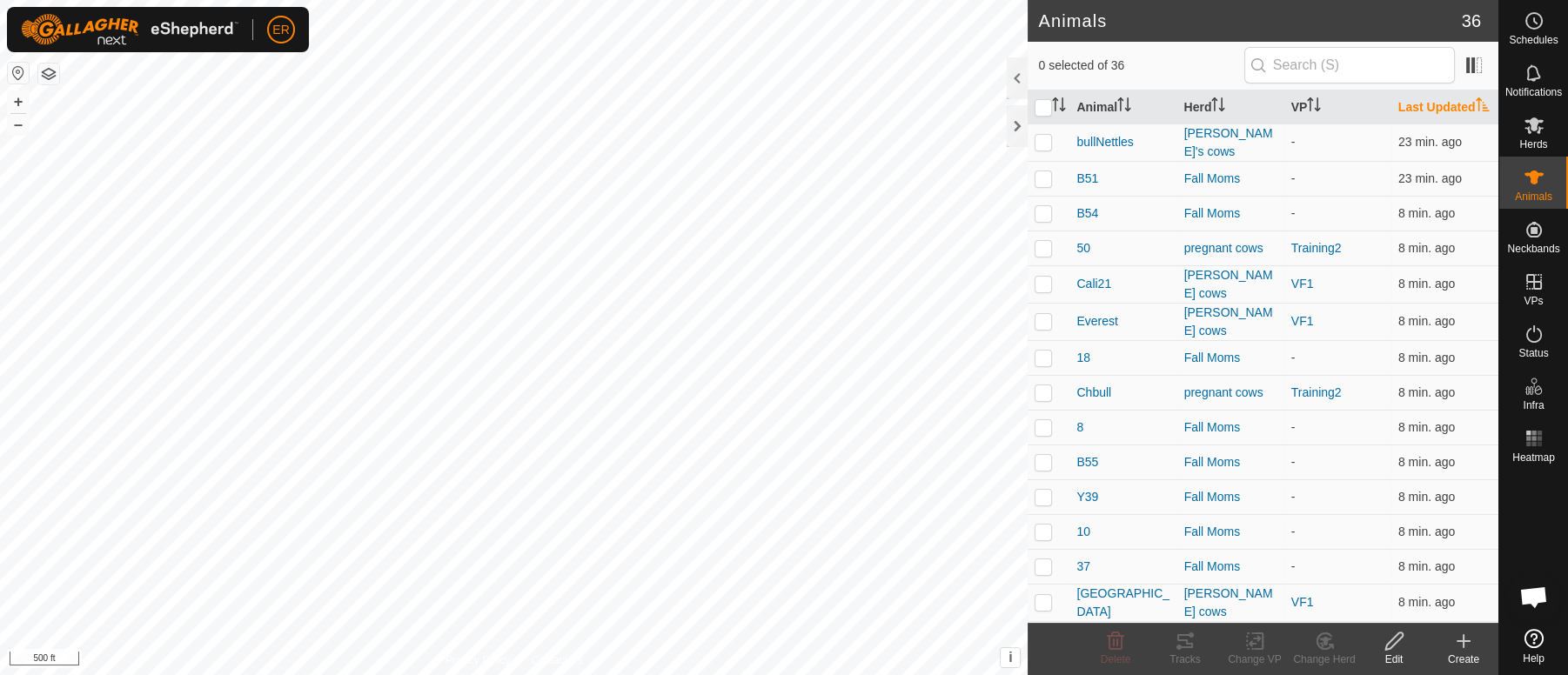
click at [1463, 645] on icon at bounding box center [1463, 641] width 0 height 12
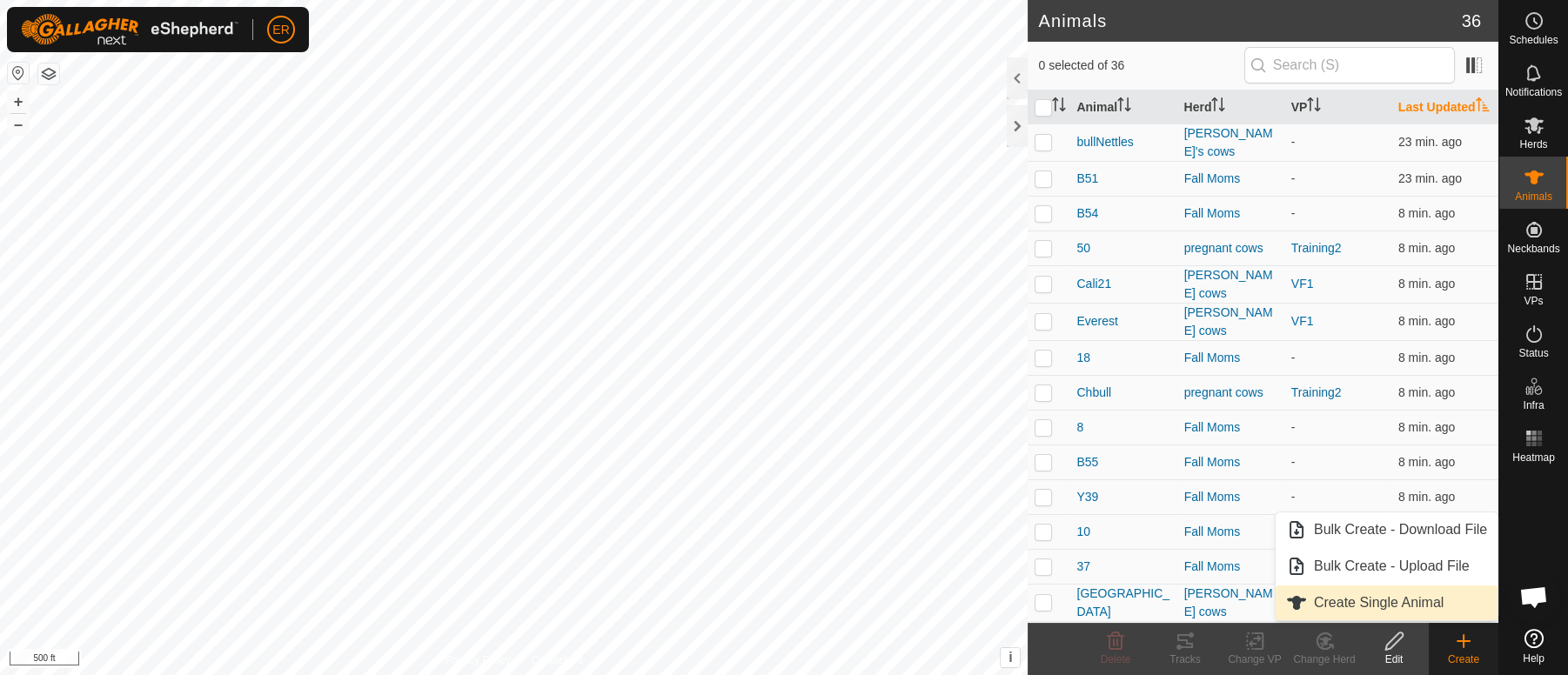
click at [1331, 604] on link "Create Single Animal" at bounding box center [1386, 603] width 222 height 35
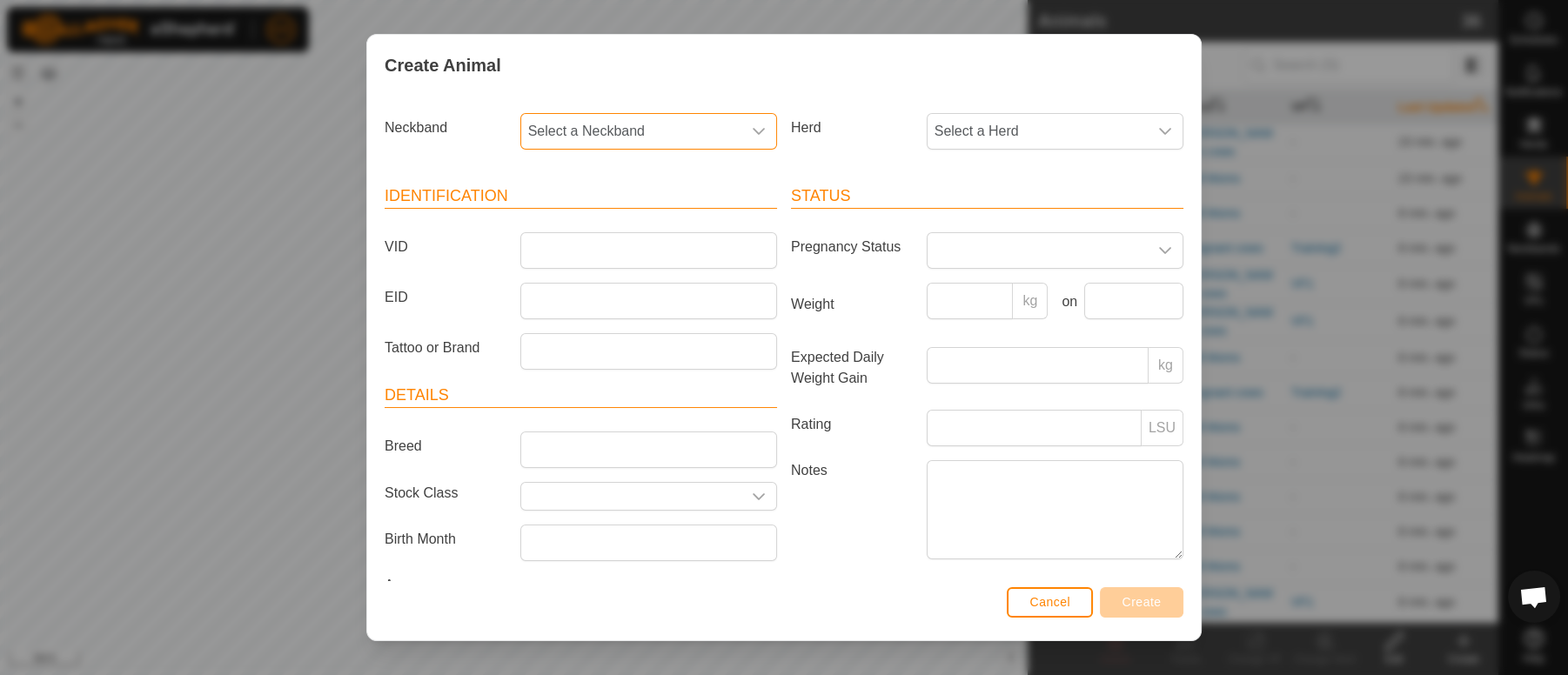
click at [577, 129] on span "Select a Neckband" at bounding box center [631, 132] width 220 height 35
type input "304"
click at [573, 226] on li "3042859530" at bounding box center [646, 221] width 249 height 35
click at [573, 238] on input "VID" at bounding box center [649, 250] width 257 height 37
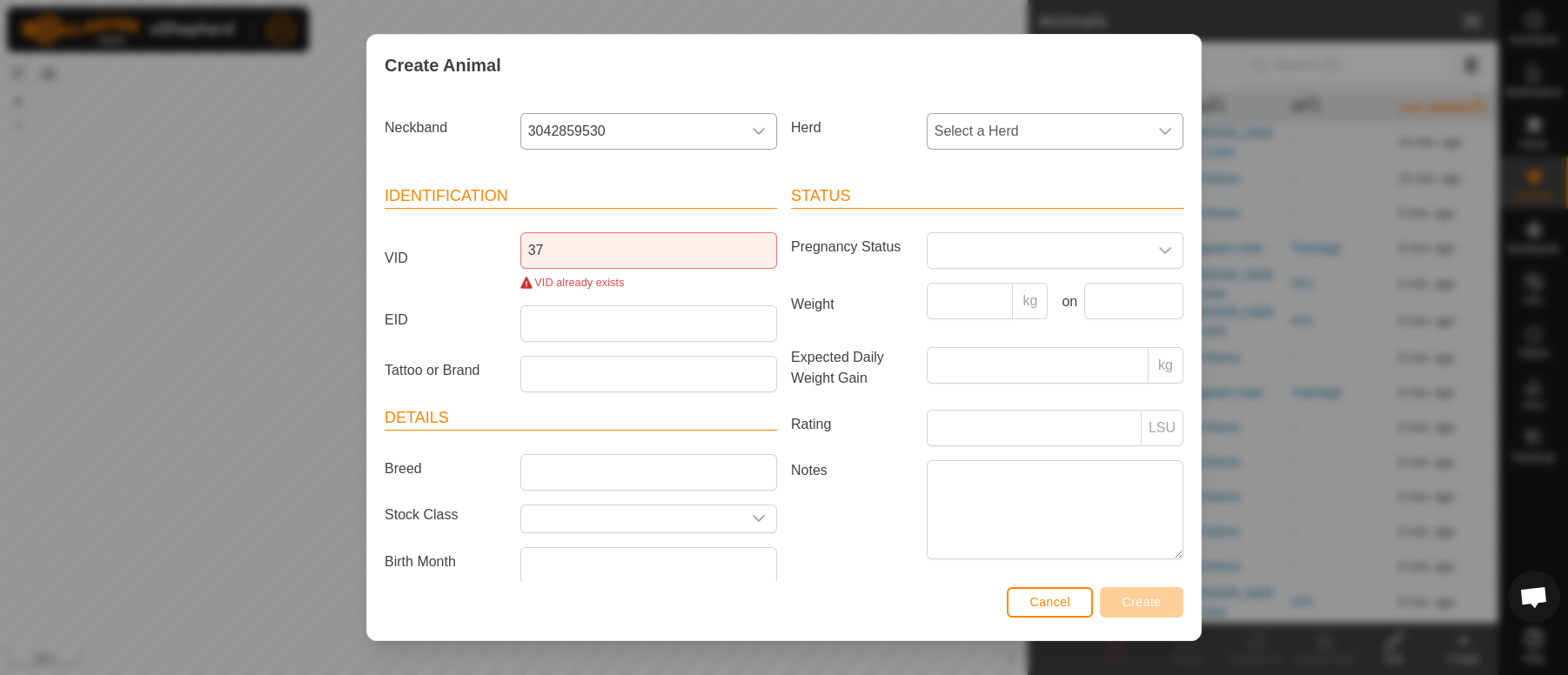
click at [1158, 134] on icon "dropdown trigger" at bounding box center [1165, 131] width 14 height 14
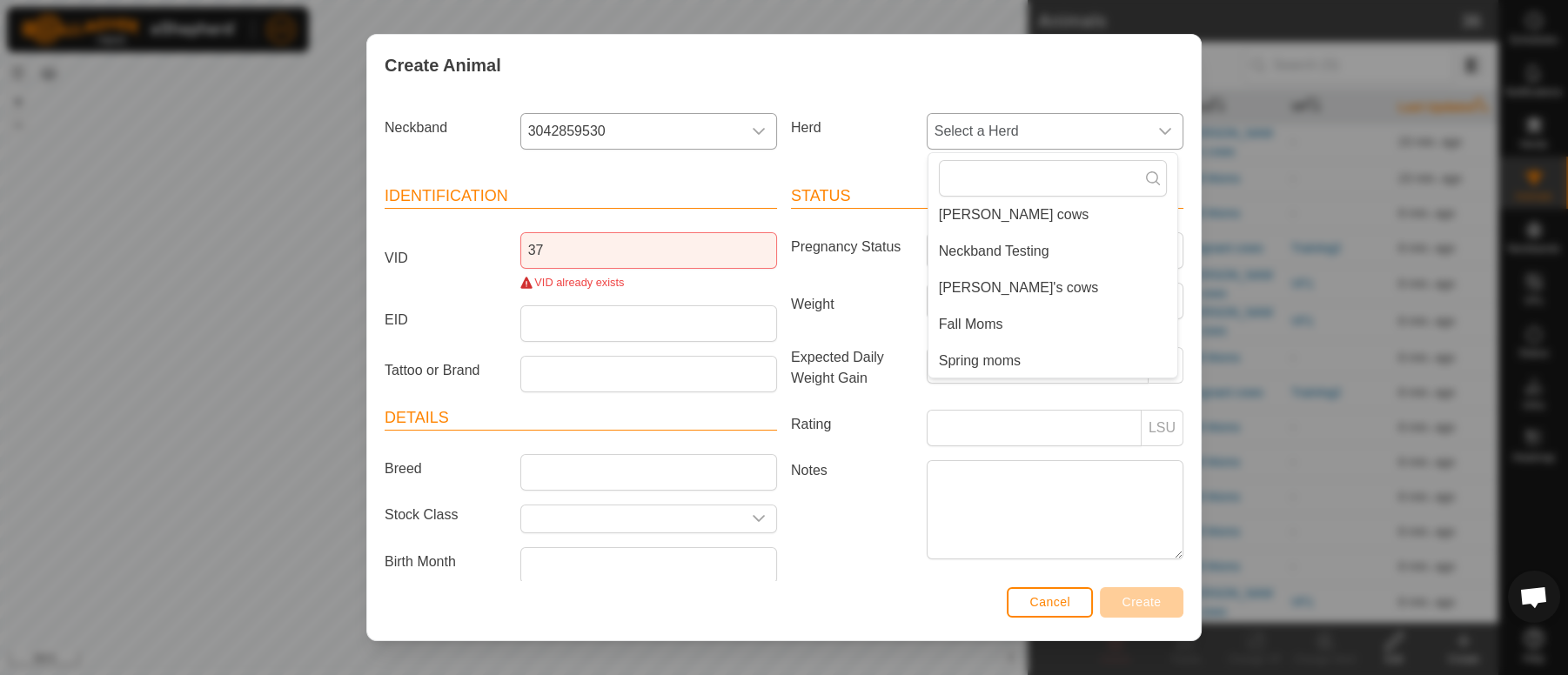
click at [962, 356] on li "Spring moms" at bounding box center [1053, 361] width 249 height 35
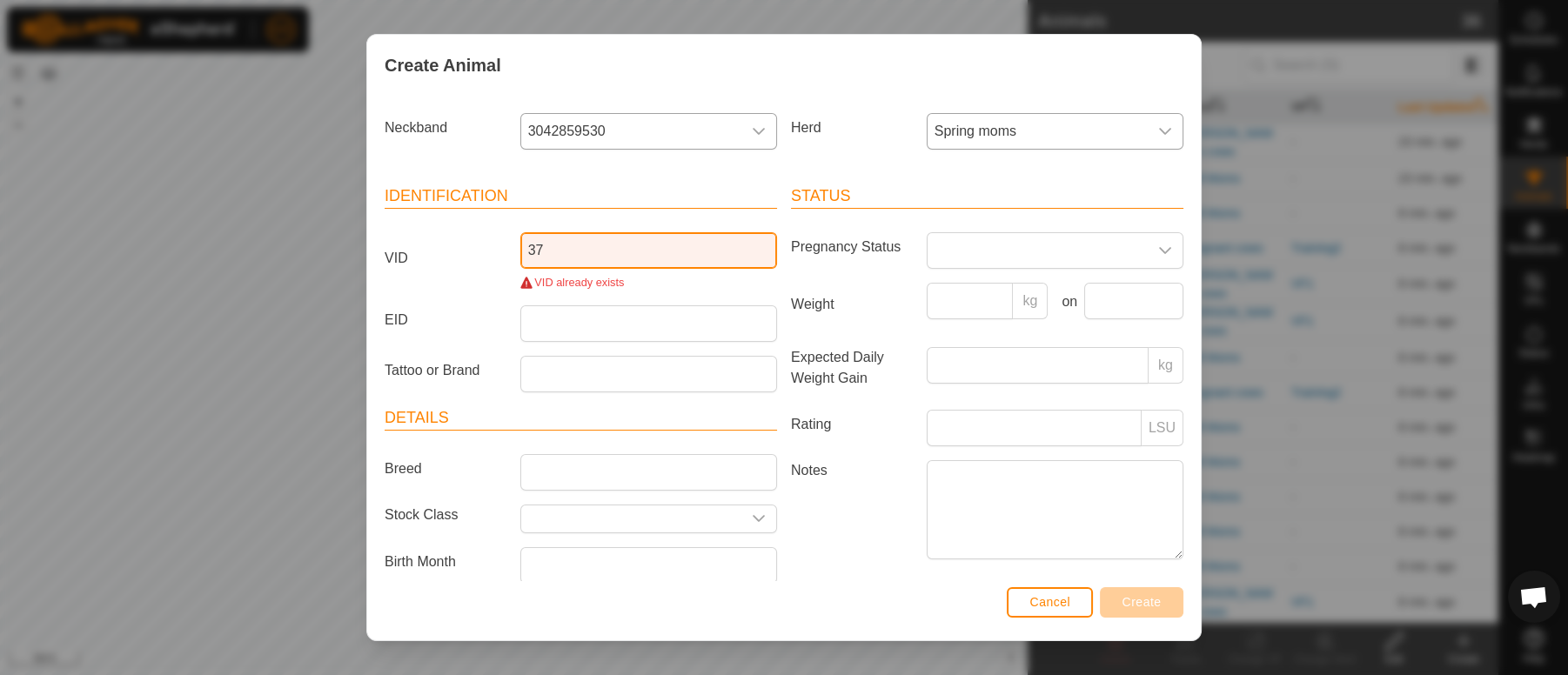
click at [529, 253] on input "37" at bounding box center [649, 250] width 257 height 37
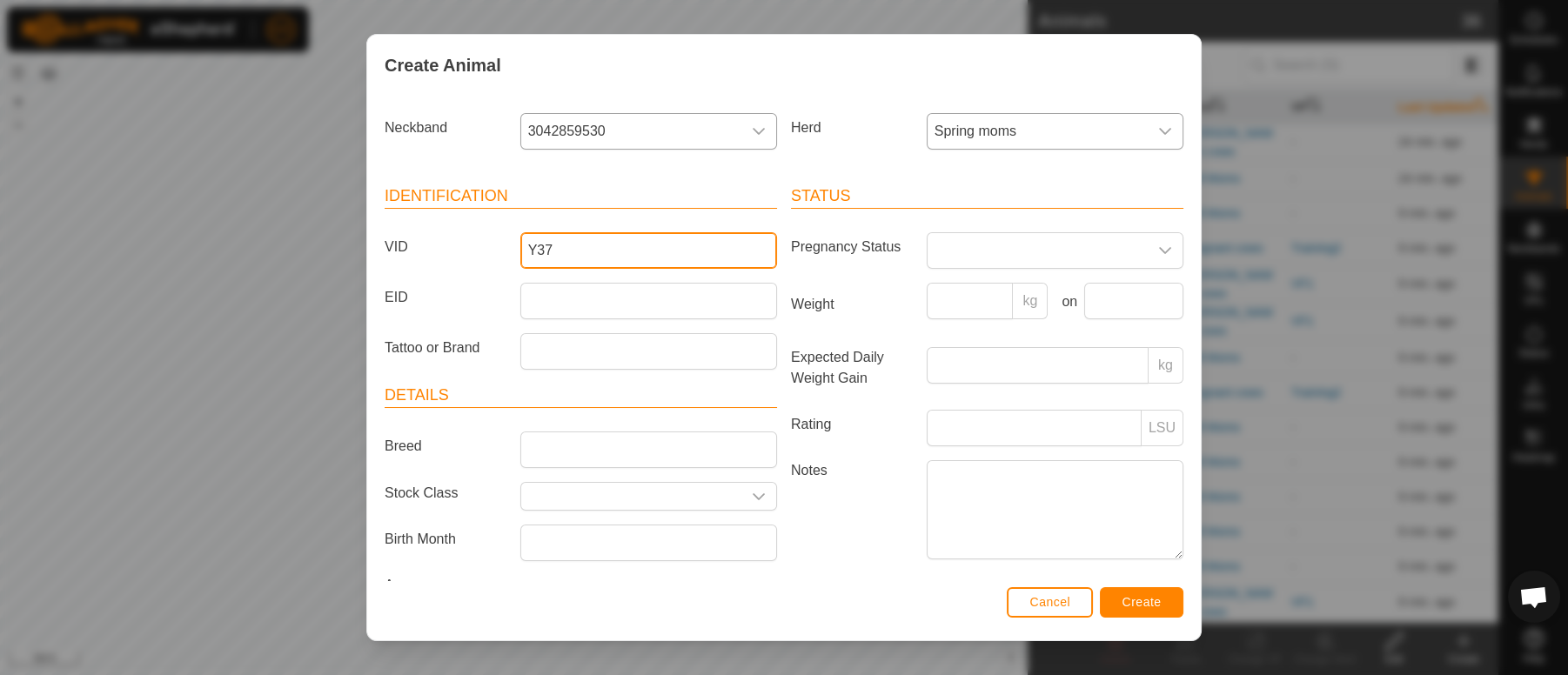
type input "Y37"
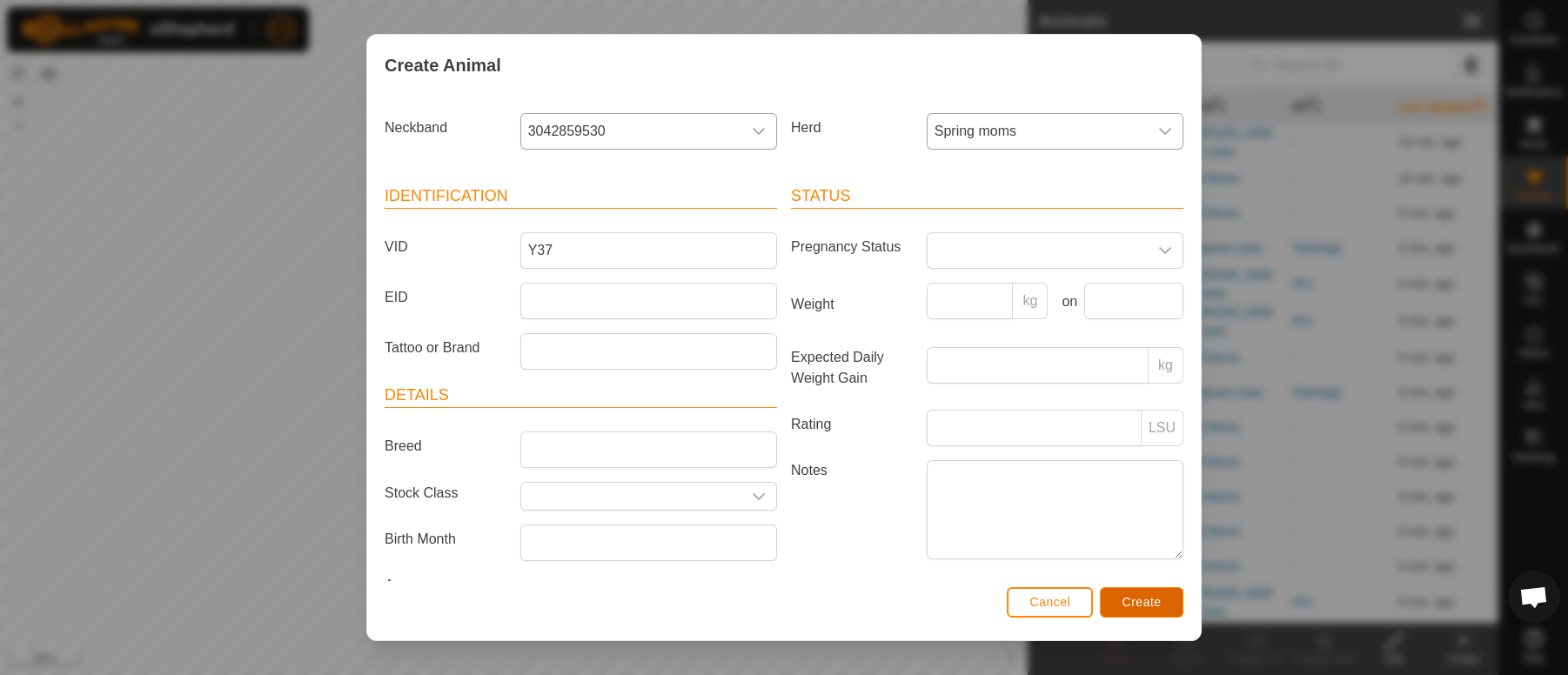
click at [1112, 596] on button "Create" at bounding box center [1141, 602] width 84 height 31
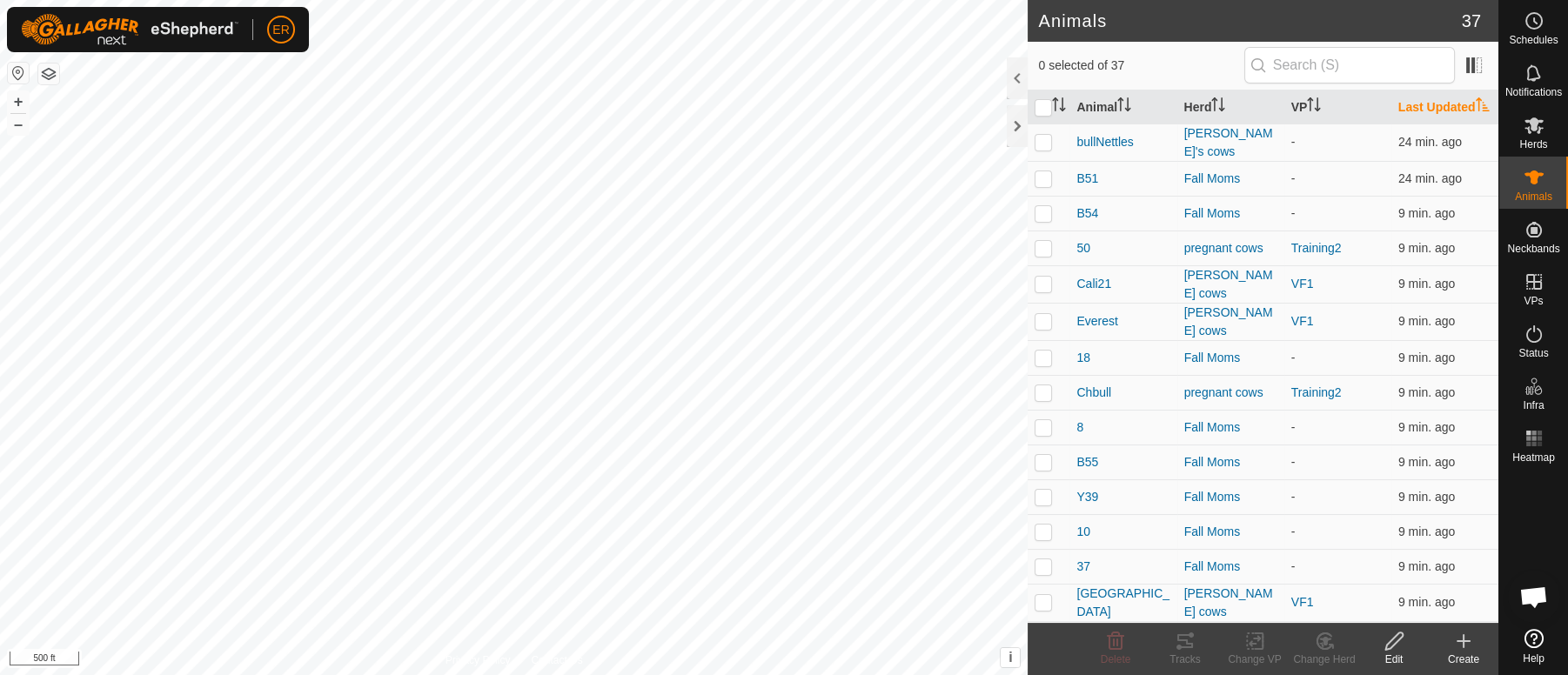
click at [1463, 641] on icon at bounding box center [1463, 641] width 12 height 0
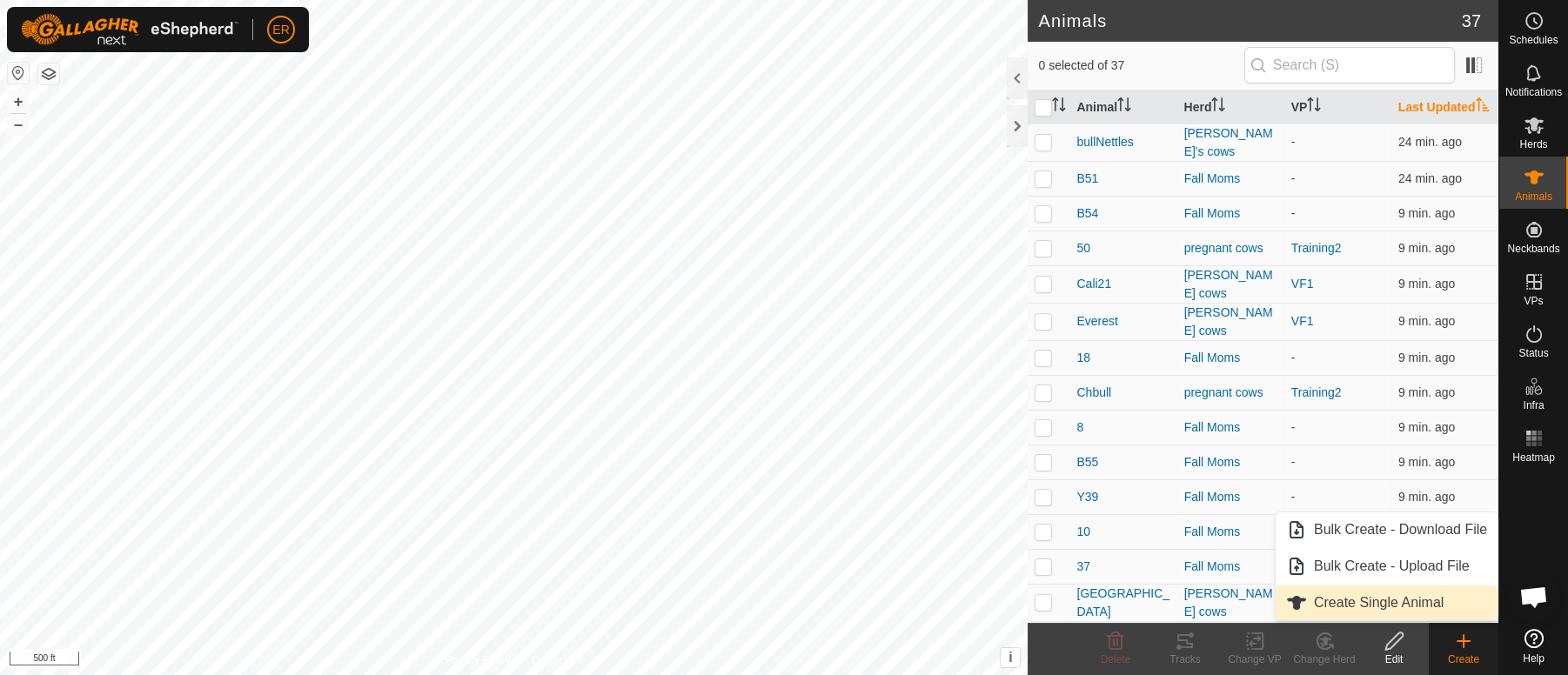
click at [1401, 604] on link "Create Single Animal" at bounding box center [1386, 603] width 222 height 35
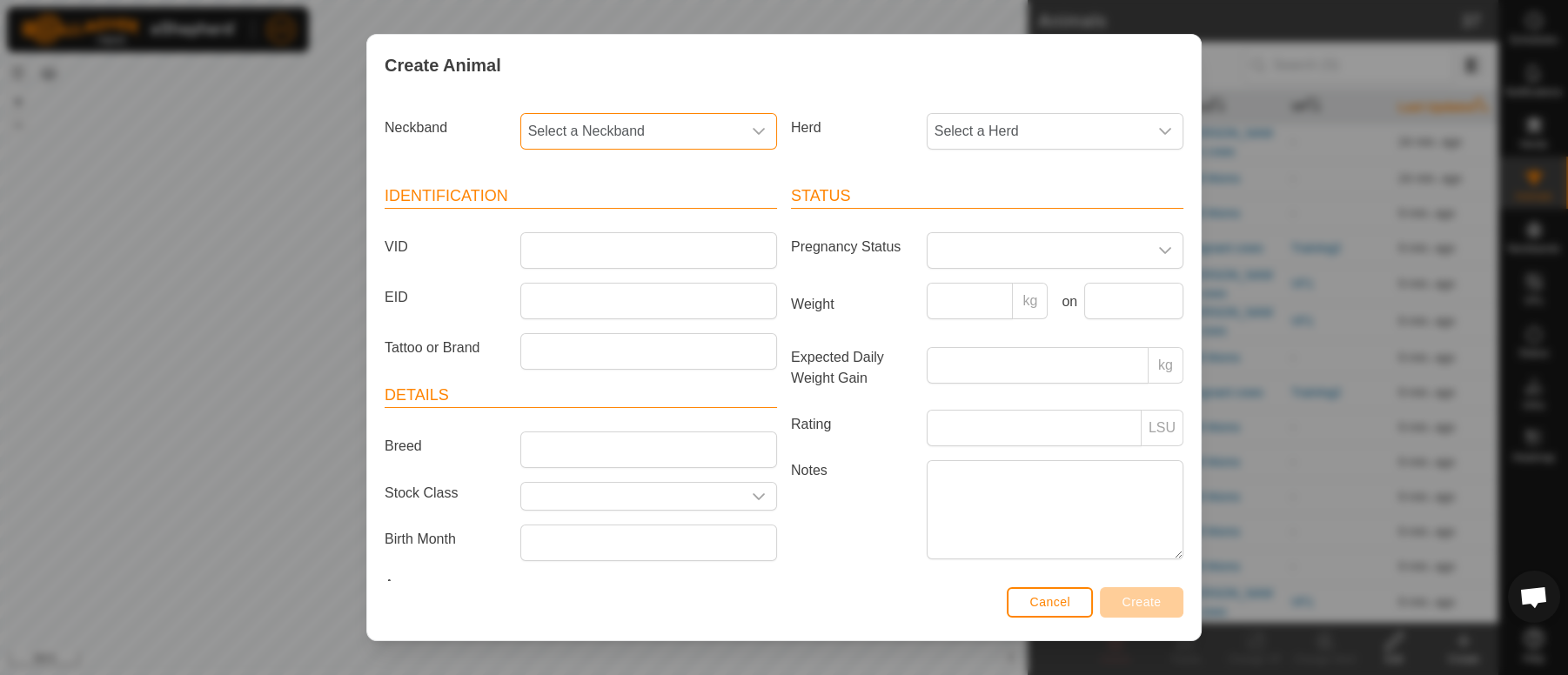
click at [720, 131] on span "Select a Neckband" at bounding box center [631, 132] width 220 height 35
type input "132"
click at [600, 227] on li "1321736481" at bounding box center [646, 221] width 249 height 35
click at [569, 249] on input "VID" at bounding box center [649, 250] width 257 height 37
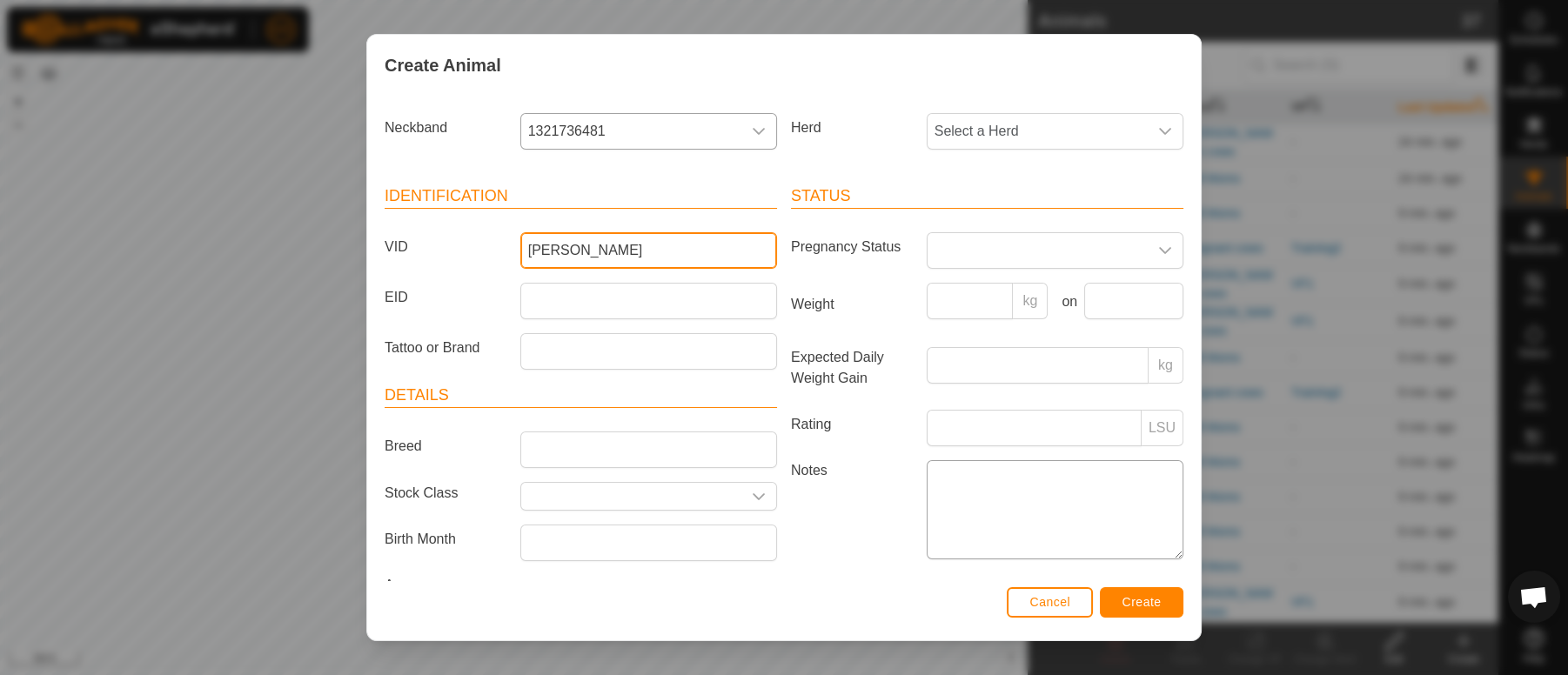
type input "[PERSON_NAME]"
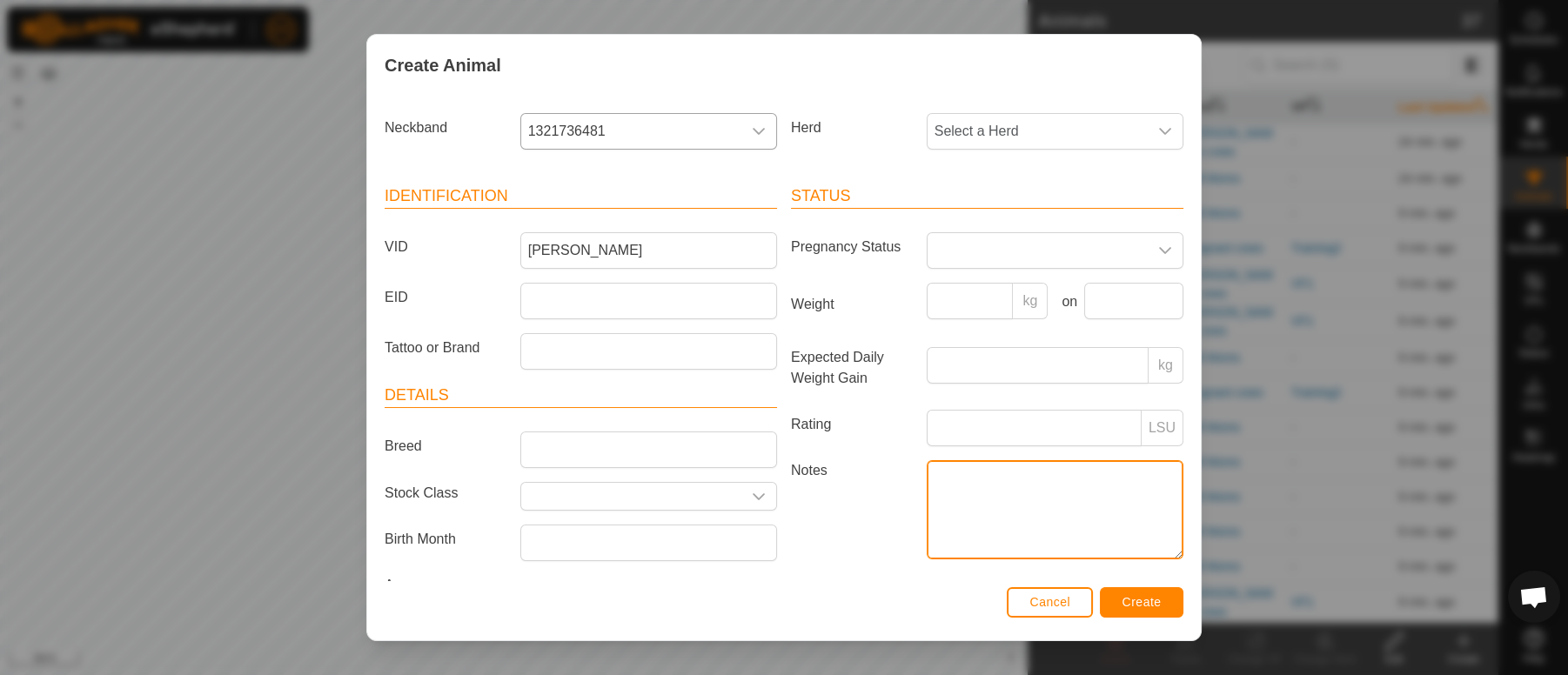
click at [939, 481] on textarea "Notes" at bounding box center [1055, 509] width 257 height 99
type textarea "[PERSON_NAME] cow grey spots"
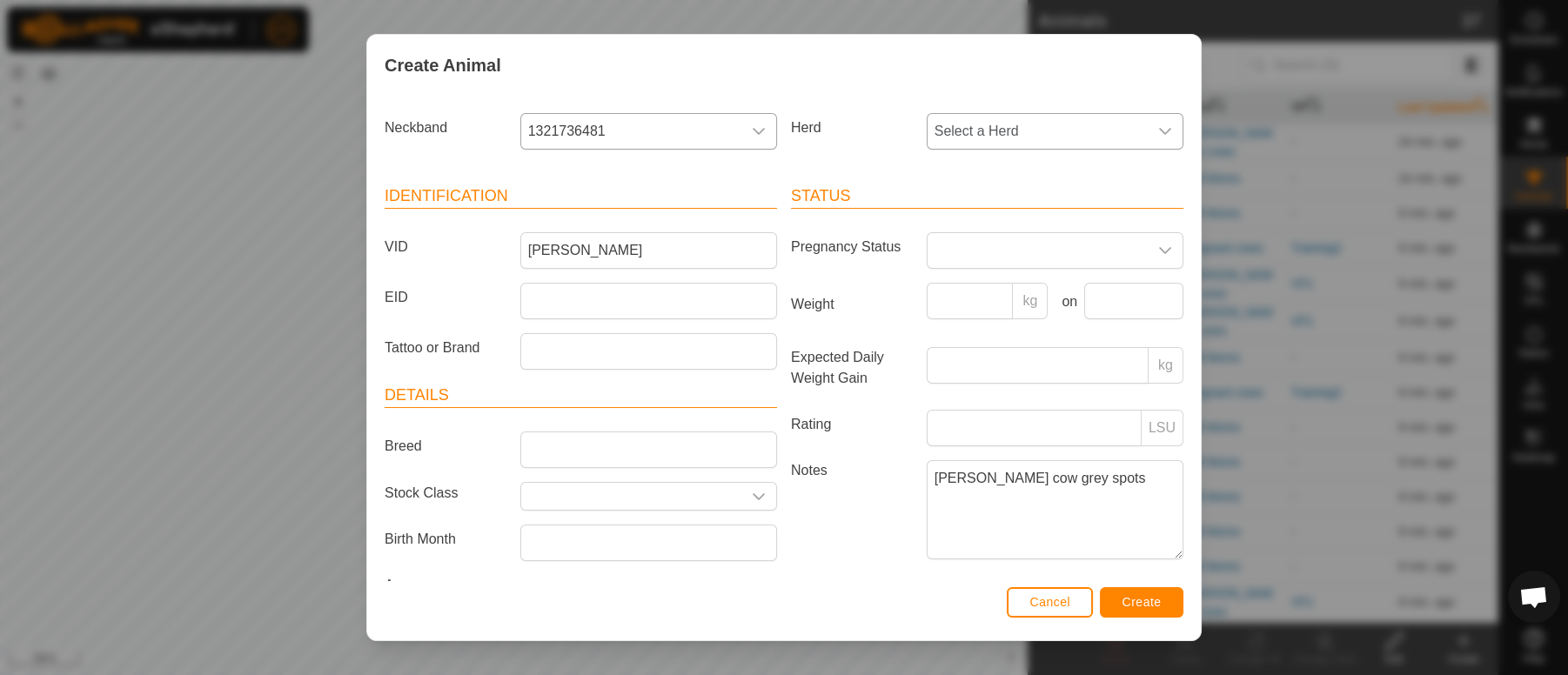
click at [1158, 133] on icon "dropdown trigger" at bounding box center [1165, 131] width 14 height 14
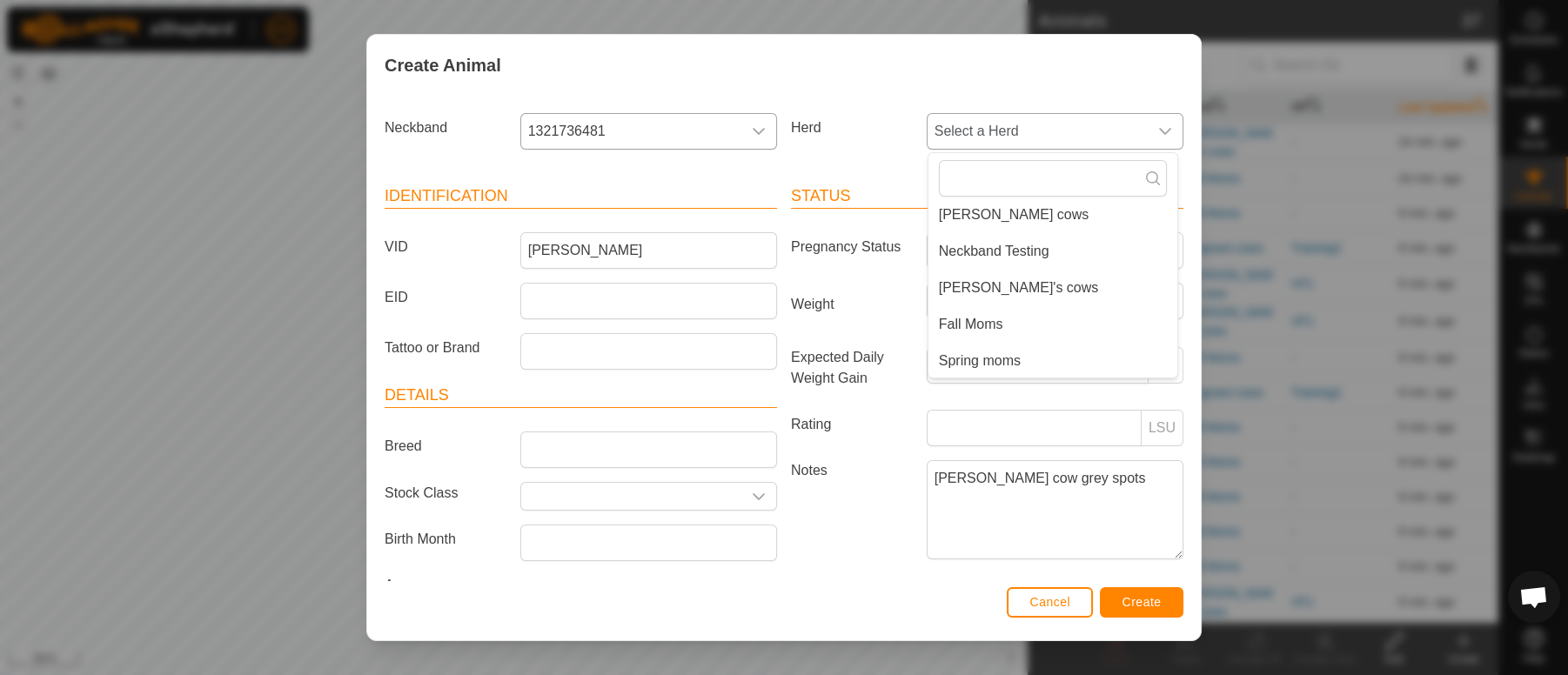
click at [992, 357] on li "Spring moms" at bounding box center [1053, 361] width 249 height 35
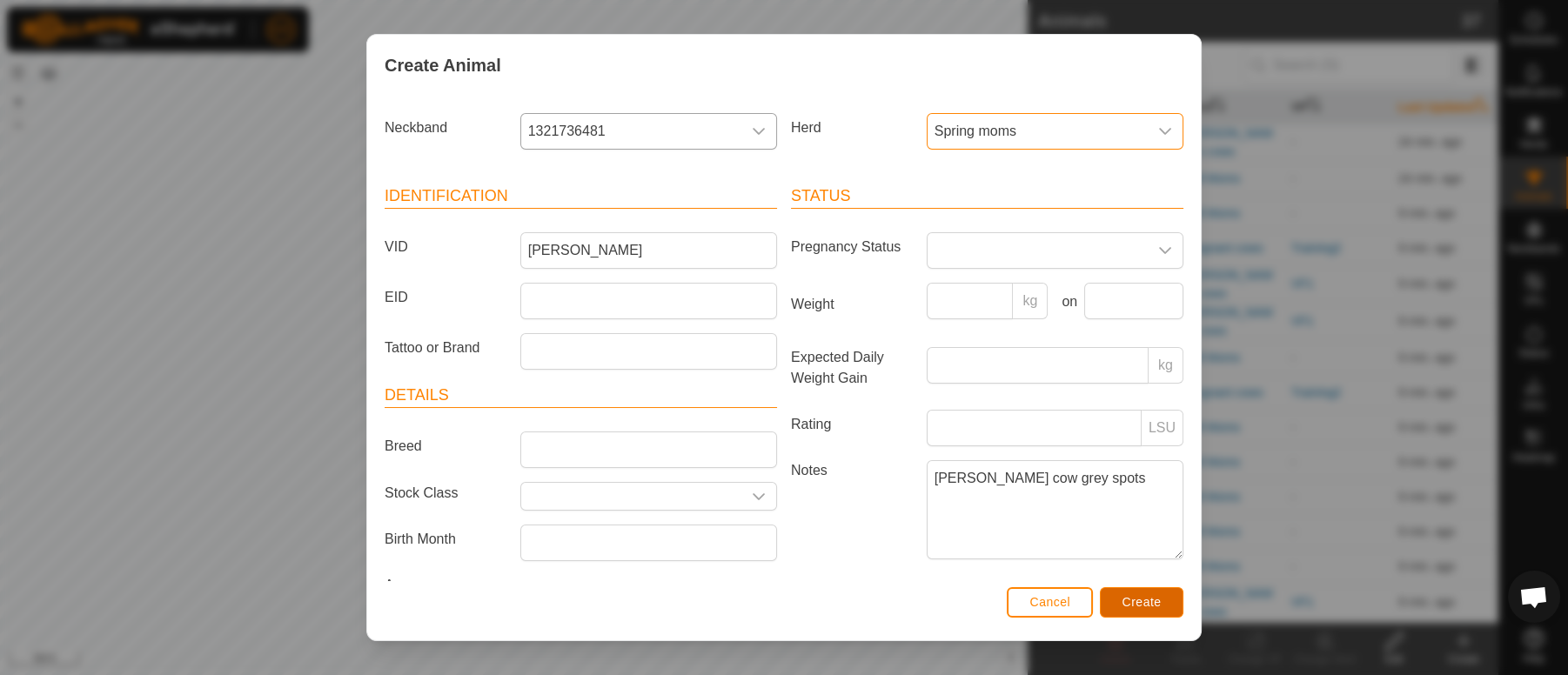
click at [1144, 599] on span "Create" at bounding box center [1141, 602] width 40 height 14
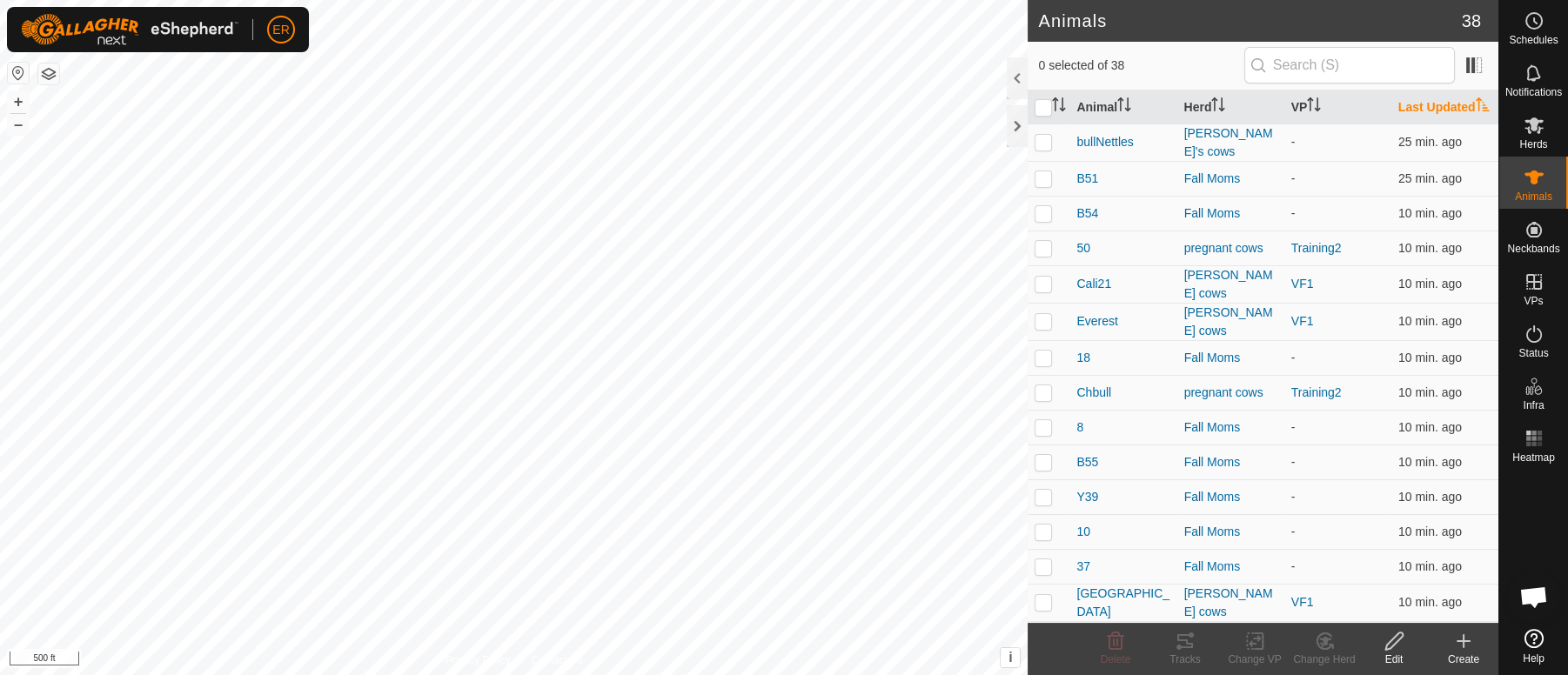
click at [1460, 641] on icon at bounding box center [1463, 641] width 12 height 0
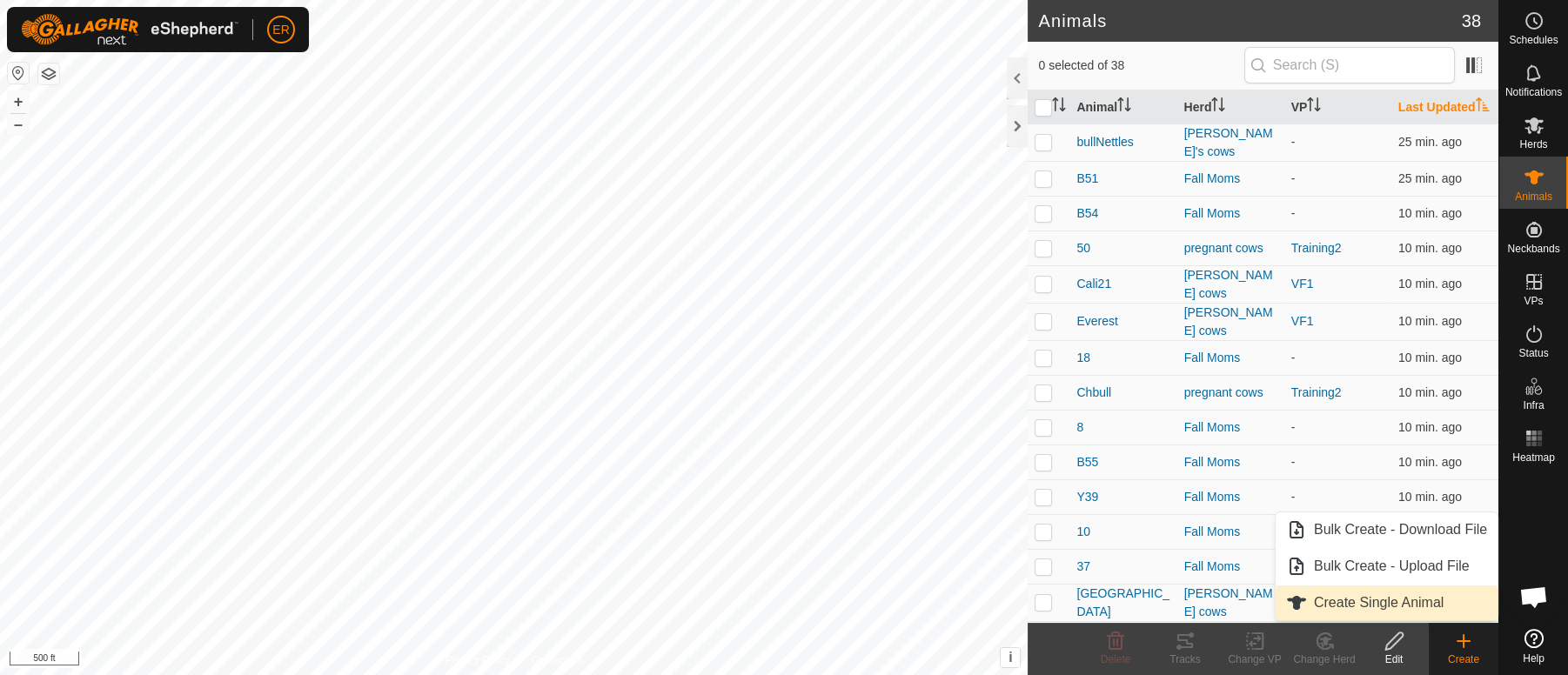
click at [1404, 599] on link "Create Single Animal" at bounding box center [1386, 603] width 222 height 35
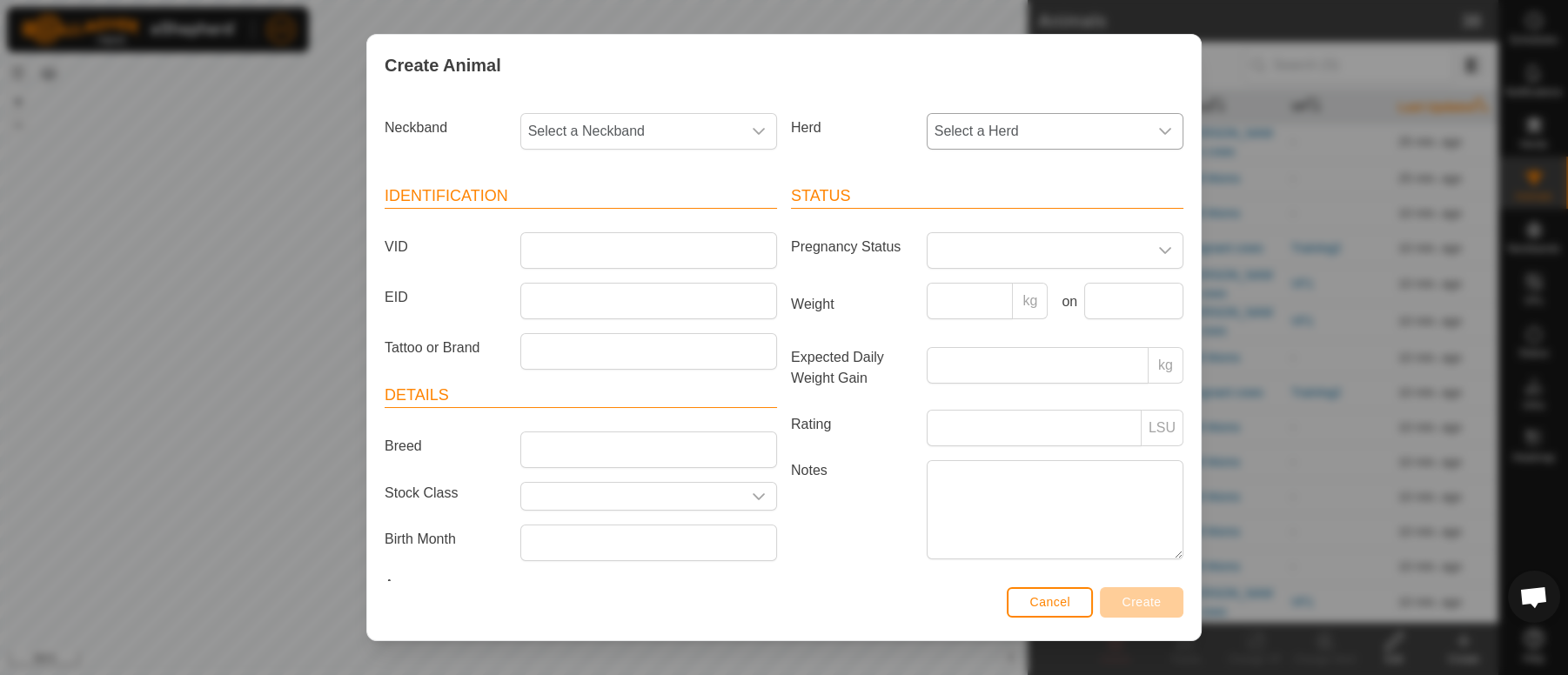
click at [1158, 127] on icon "dropdown trigger" at bounding box center [1165, 131] width 14 height 14
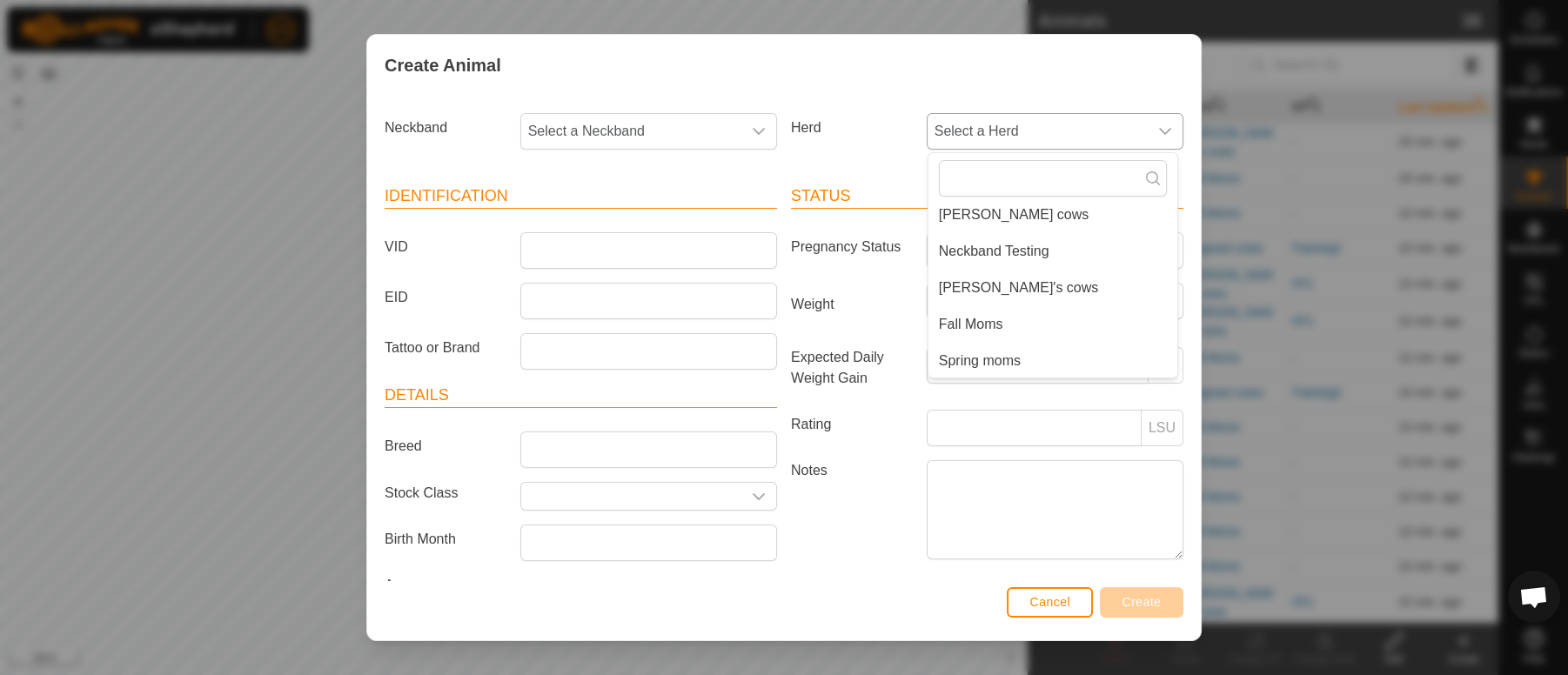
click at [959, 359] on li "Spring moms" at bounding box center [1053, 361] width 249 height 35
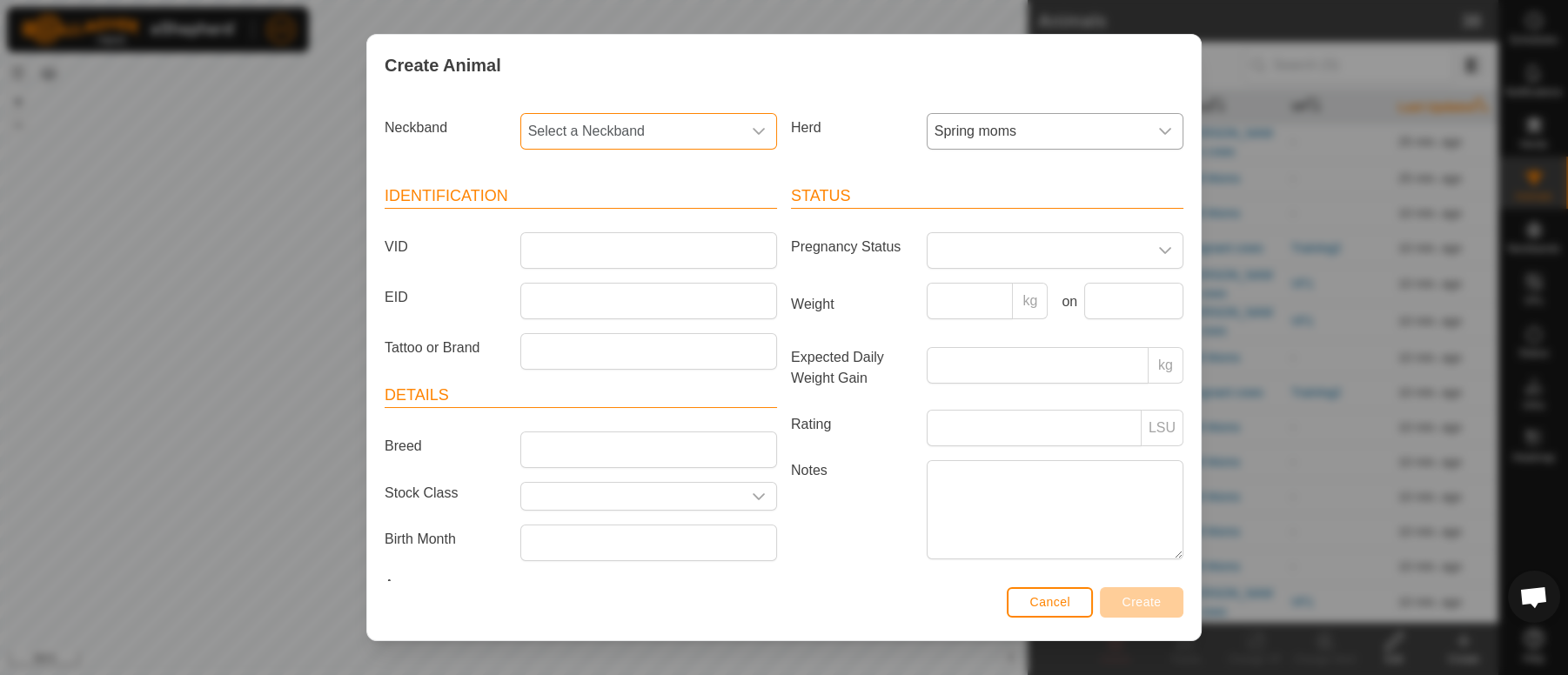
click at [563, 123] on span "Select a Neckband" at bounding box center [631, 132] width 220 height 35
type input "097"
click at [561, 211] on li "0979561980" at bounding box center [646, 221] width 249 height 35
click at [567, 246] on input "VID" at bounding box center [649, 250] width 257 height 37
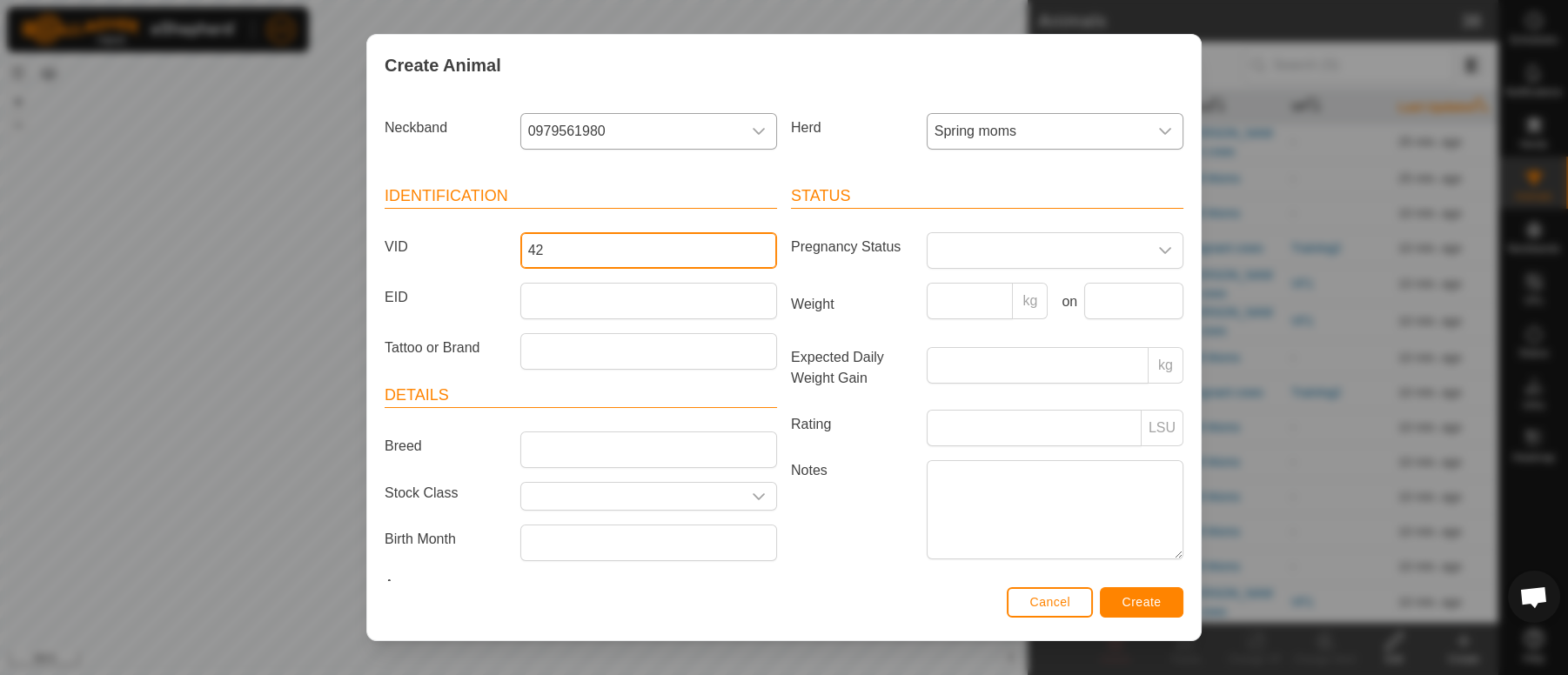
type input "42"
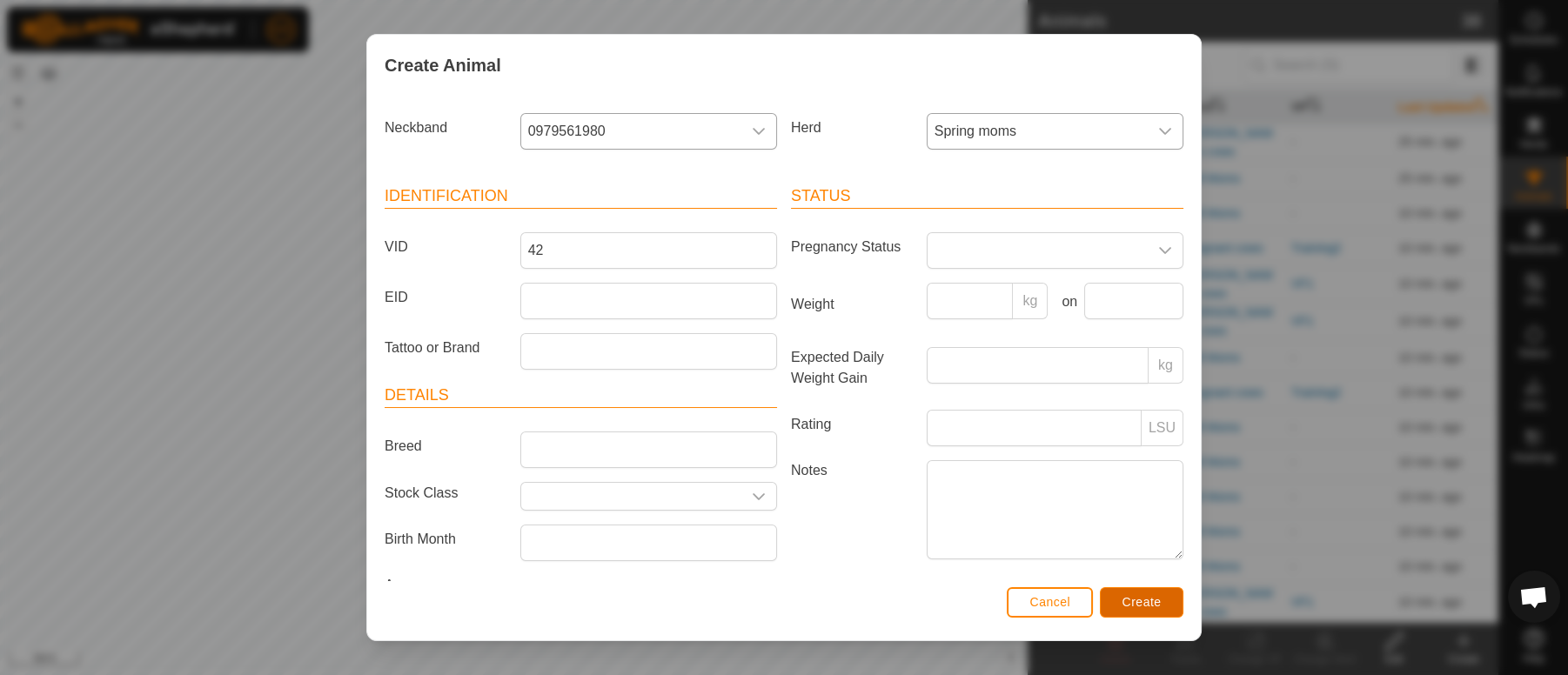
click at [1135, 606] on span "Create" at bounding box center [1141, 602] width 40 height 14
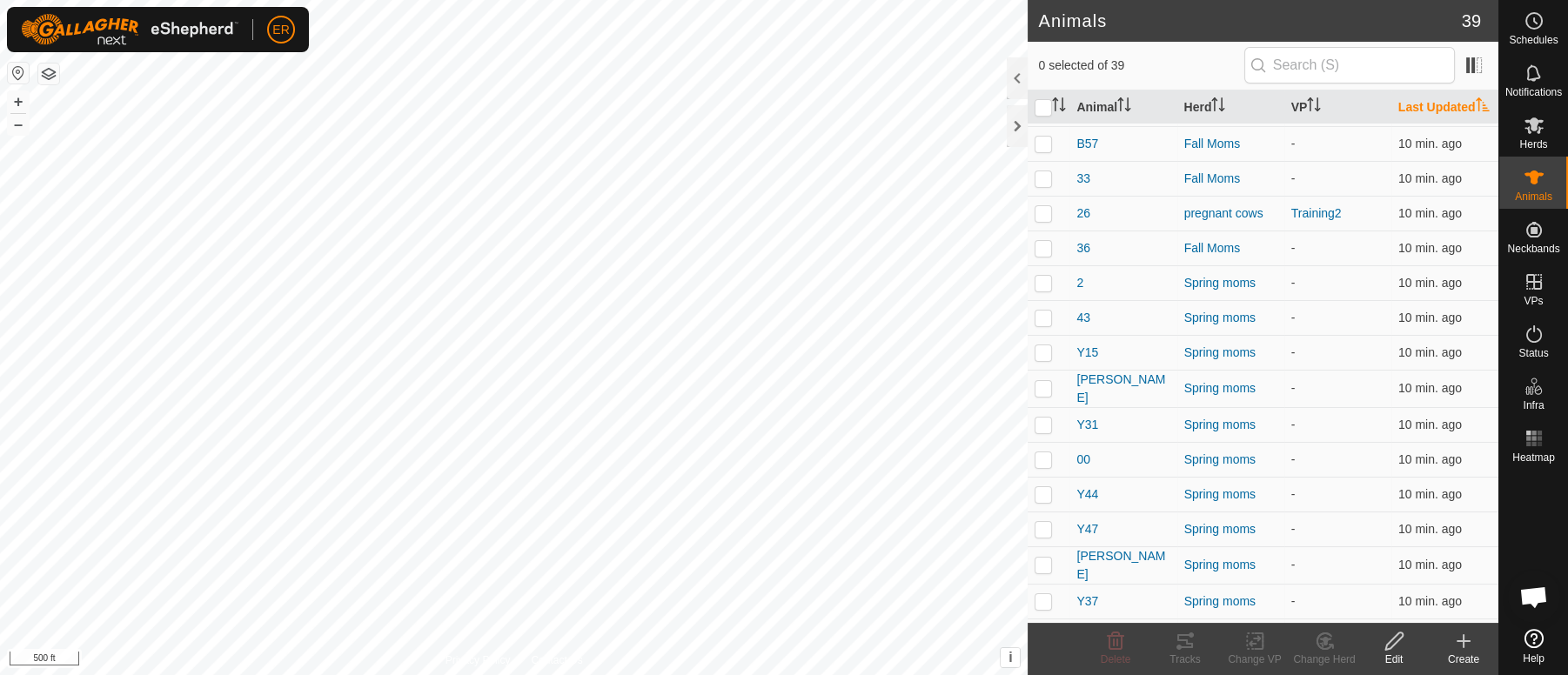
scroll to position [875, 0]
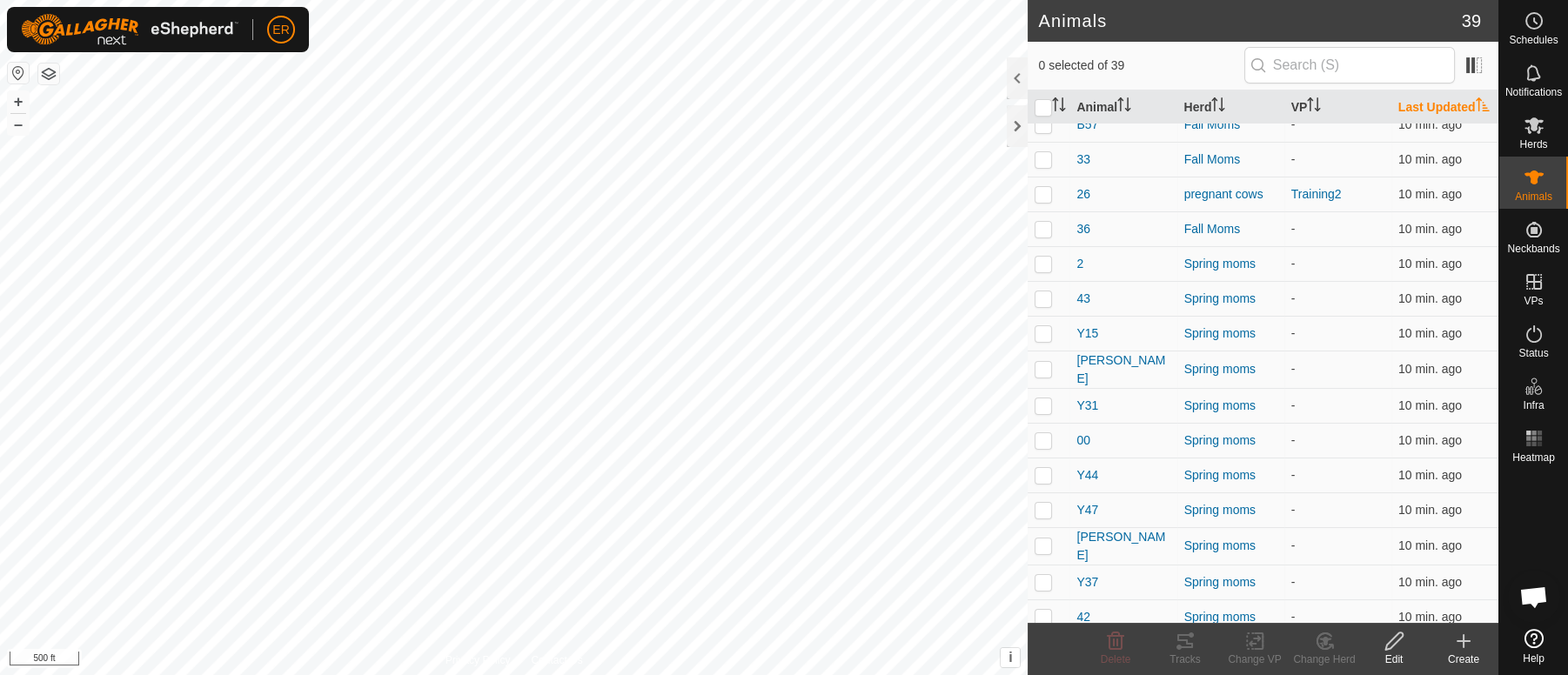
click at [1463, 642] on icon at bounding box center [1463, 641] width 0 height 12
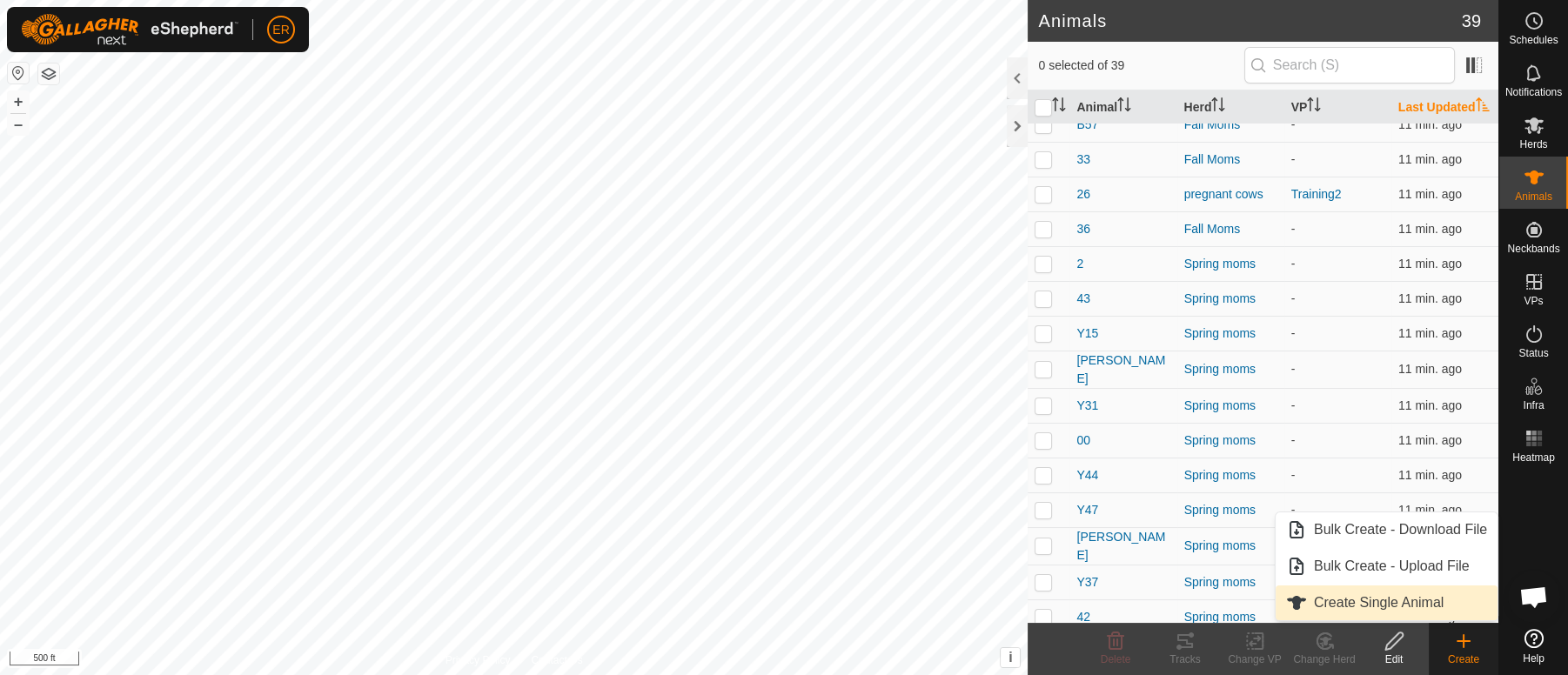
click at [1409, 593] on link "Create Single Animal" at bounding box center [1386, 603] width 222 height 35
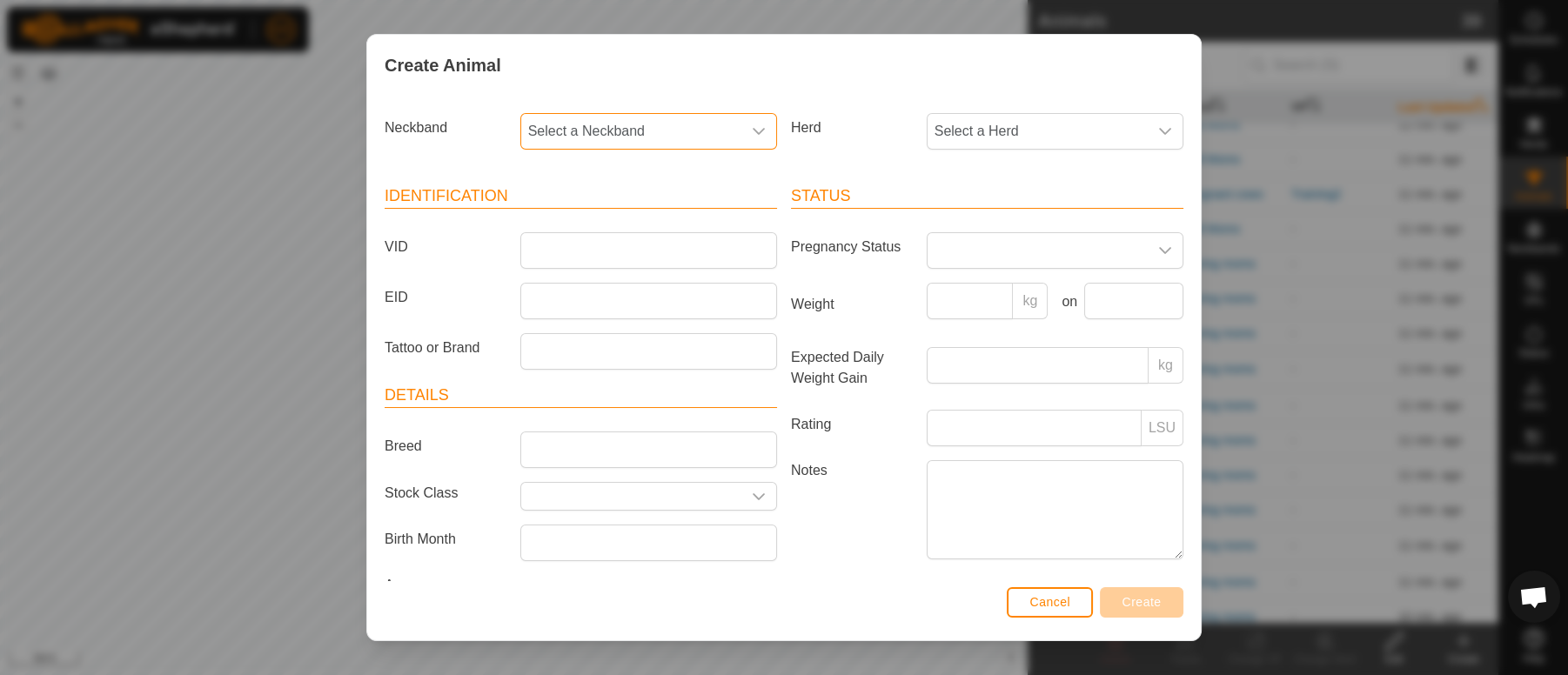
click at [546, 131] on span "Select a Neckband" at bounding box center [631, 132] width 220 height 35
type input "3708"
click at [561, 223] on li "3708906803" at bounding box center [646, 221] width 249 height 35
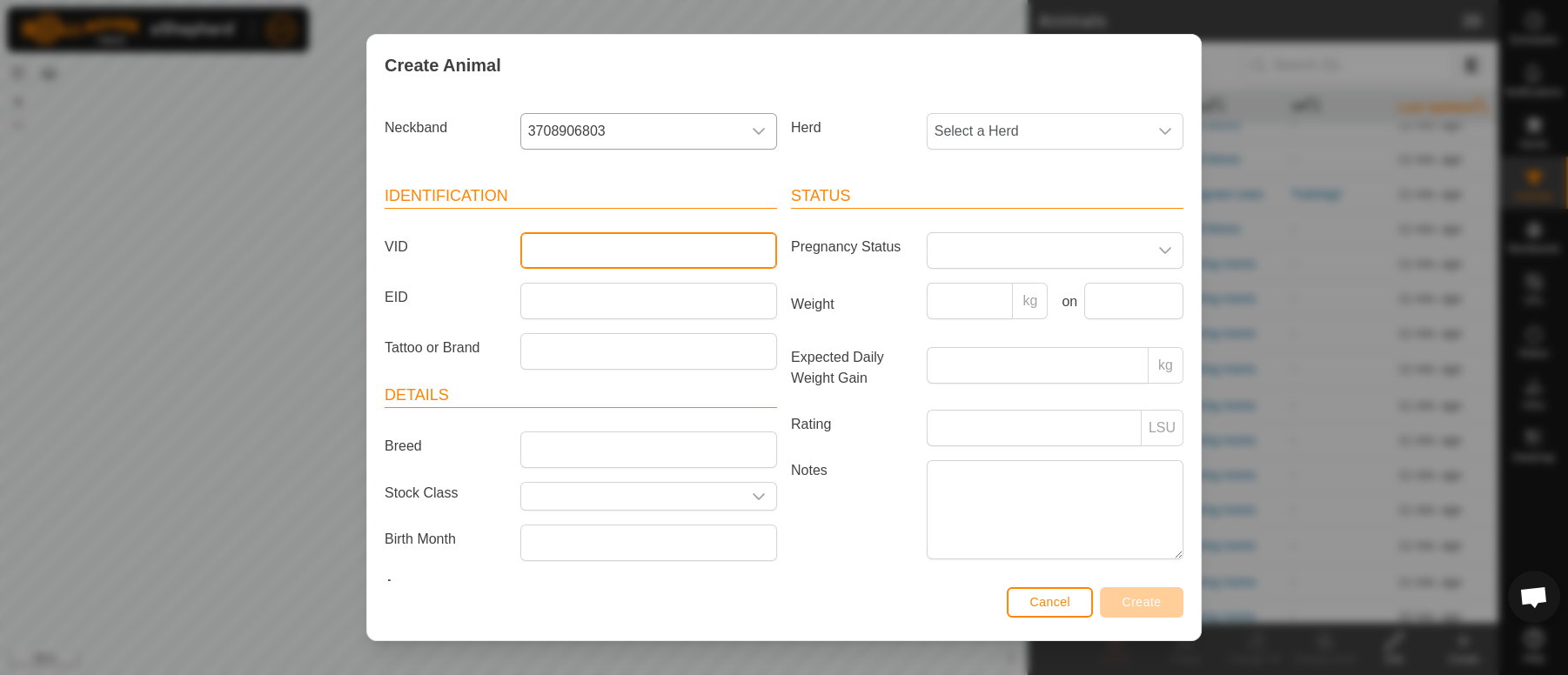
click at [552, 253] on input "VID" at bounding box center [649, 250] width 257 height 37
type input "Y35"
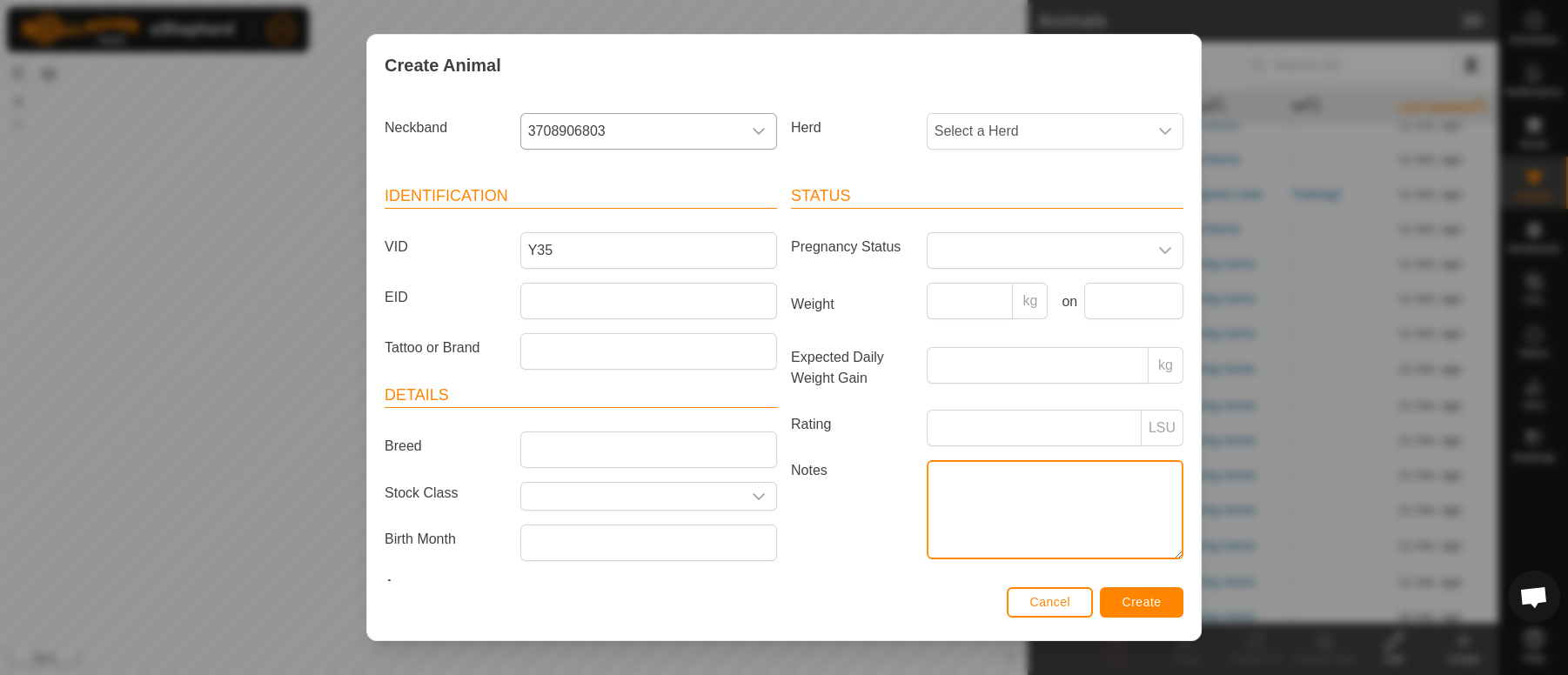
click at [939, 478] on textarea "Notes" at bounding box center [1055, 509] width 257 height 99
type textarea "red"
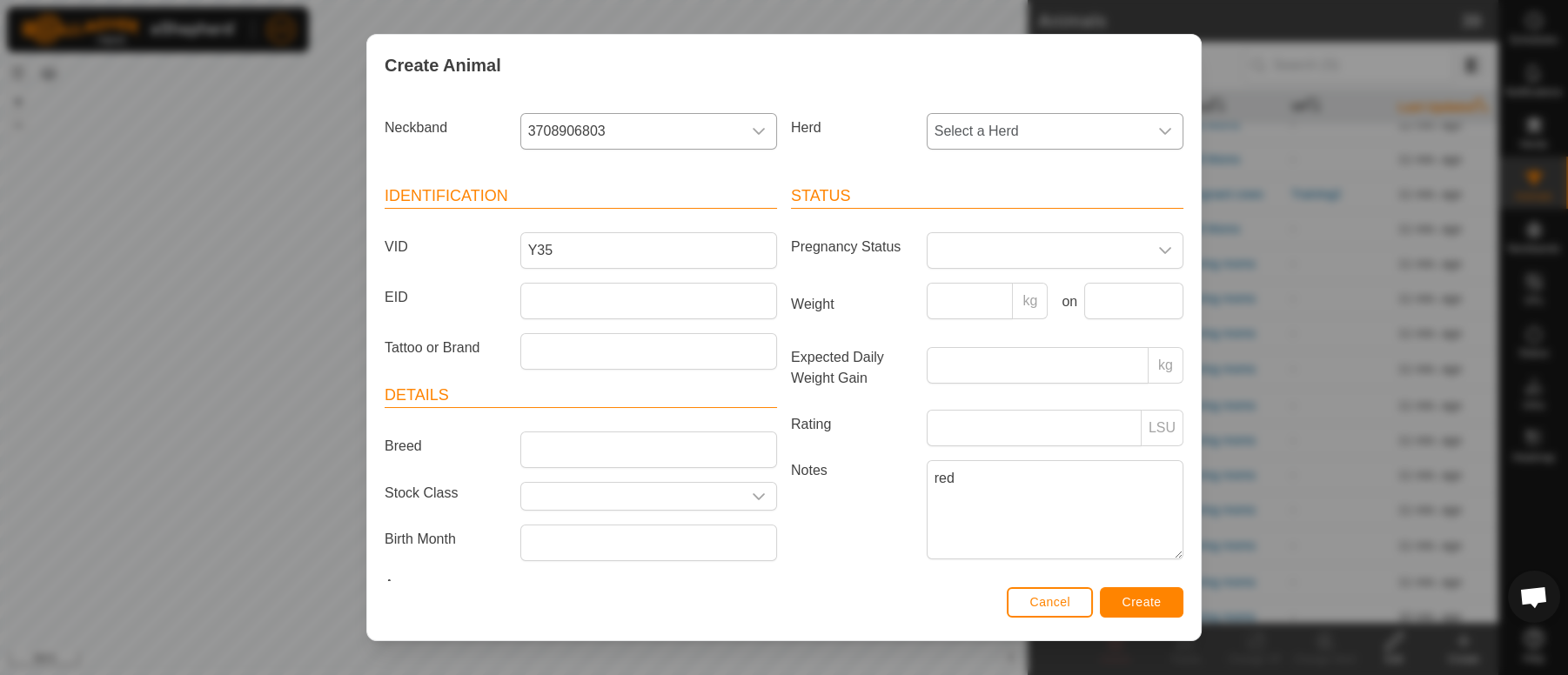
click at [1158, 133] on icon "dropdown trigger" at bounding box center [1165, 131] width 14 height 14
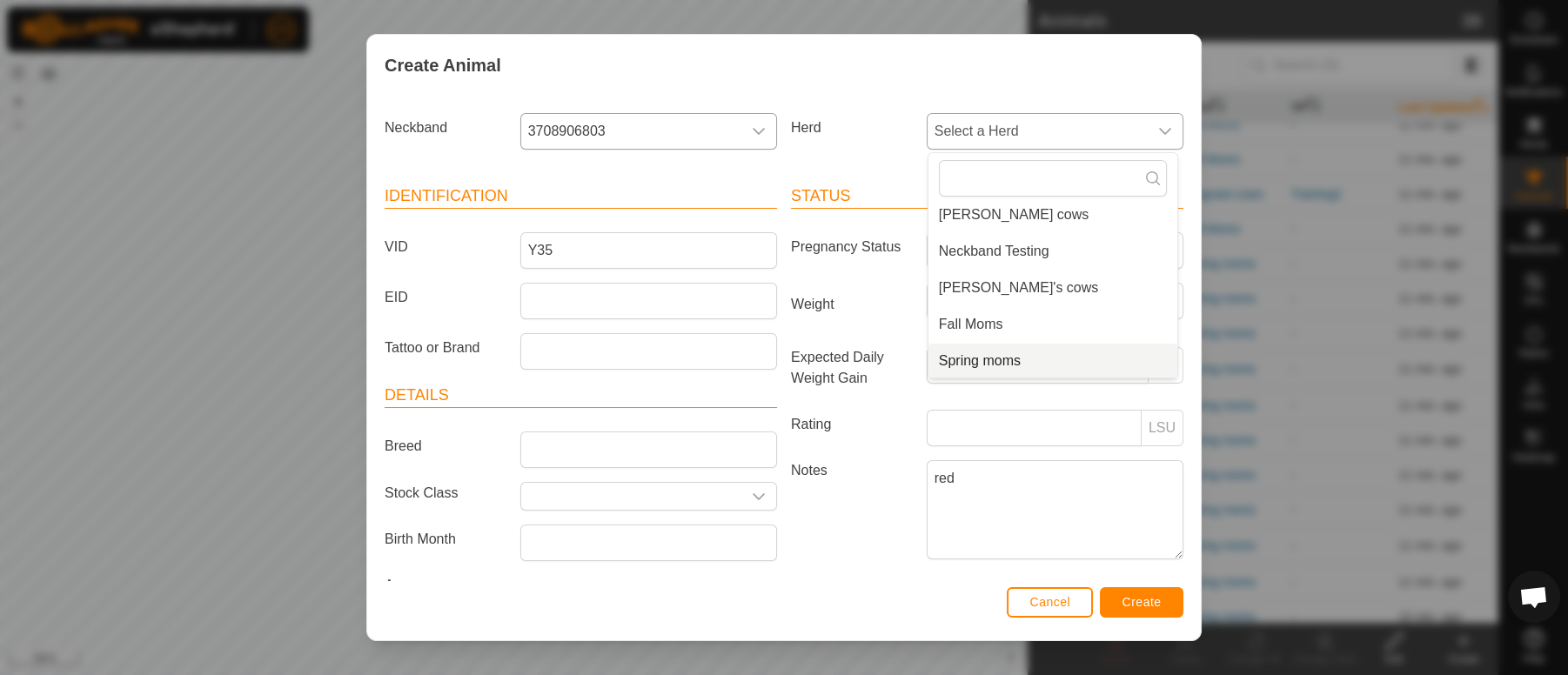
click at [966, 363] on li "Spring moms" at bounding box center [1053, 361] width 249 height 35
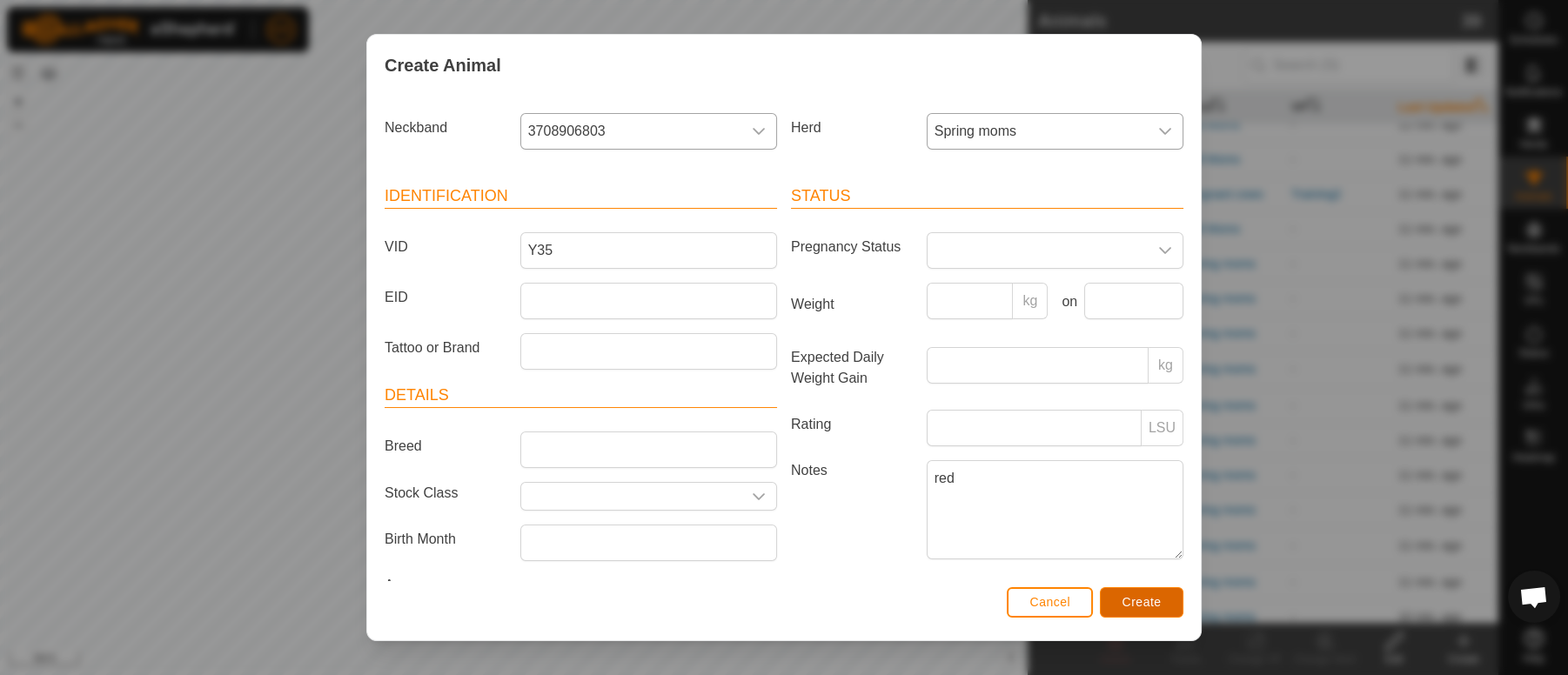
click at [1140, 603] on span "Create" at bounding box center [1141, 602] width 40 height 14
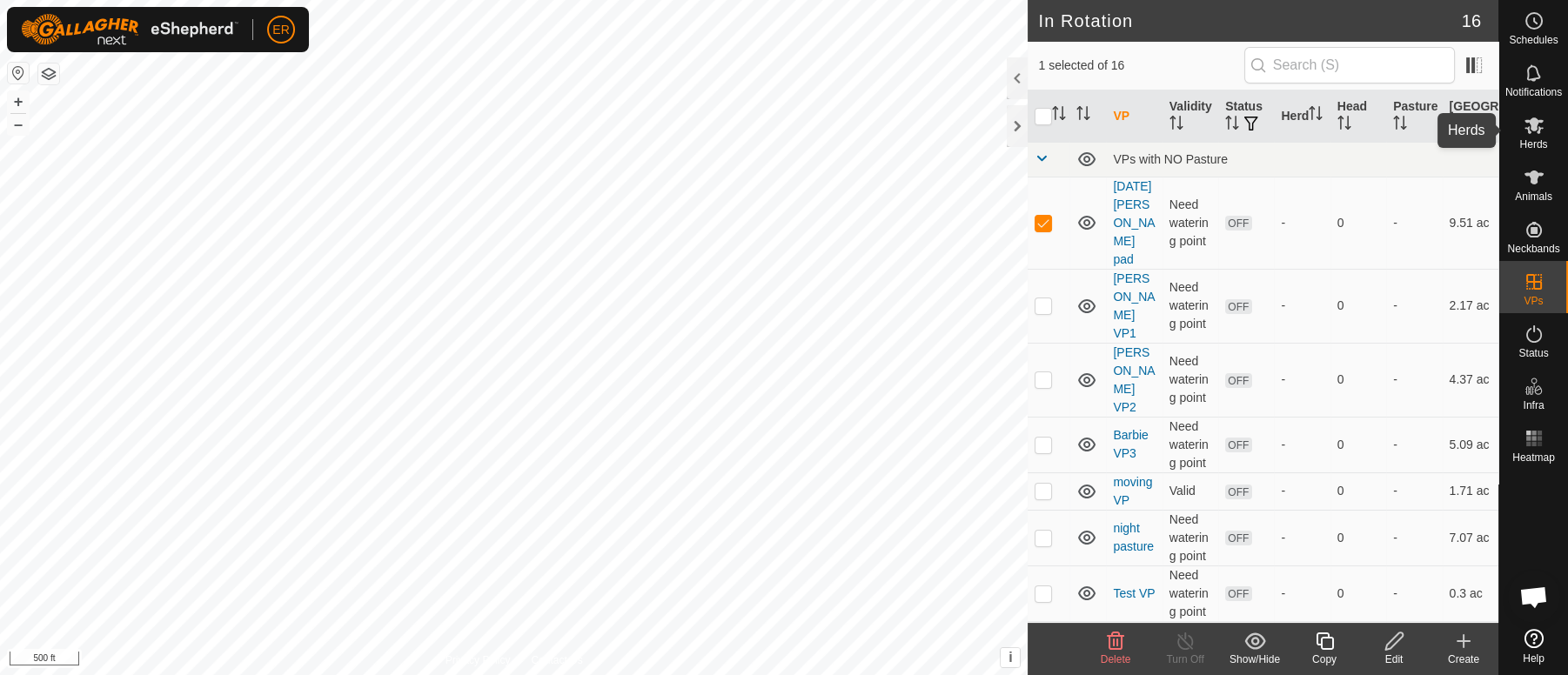
click at [1530, 129] on icon at bounding box center [1534, 126] width 19 height 17
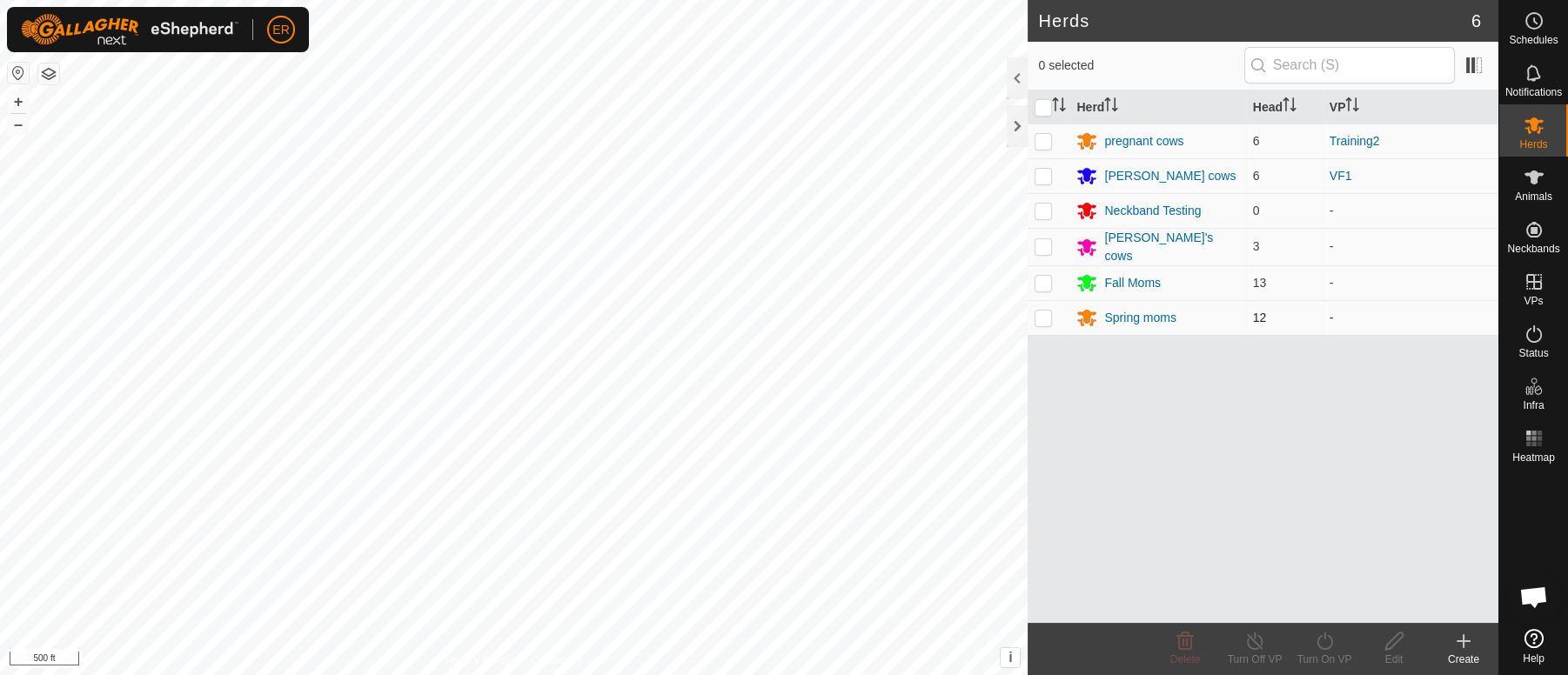
click at [1045, 316] on p-checkbox at bounding box center [1043, 317] width 18 height 14
checkbox input "true"
click at [1324, 641] on icon at bounding box center [1324, 641] width 22 height 21
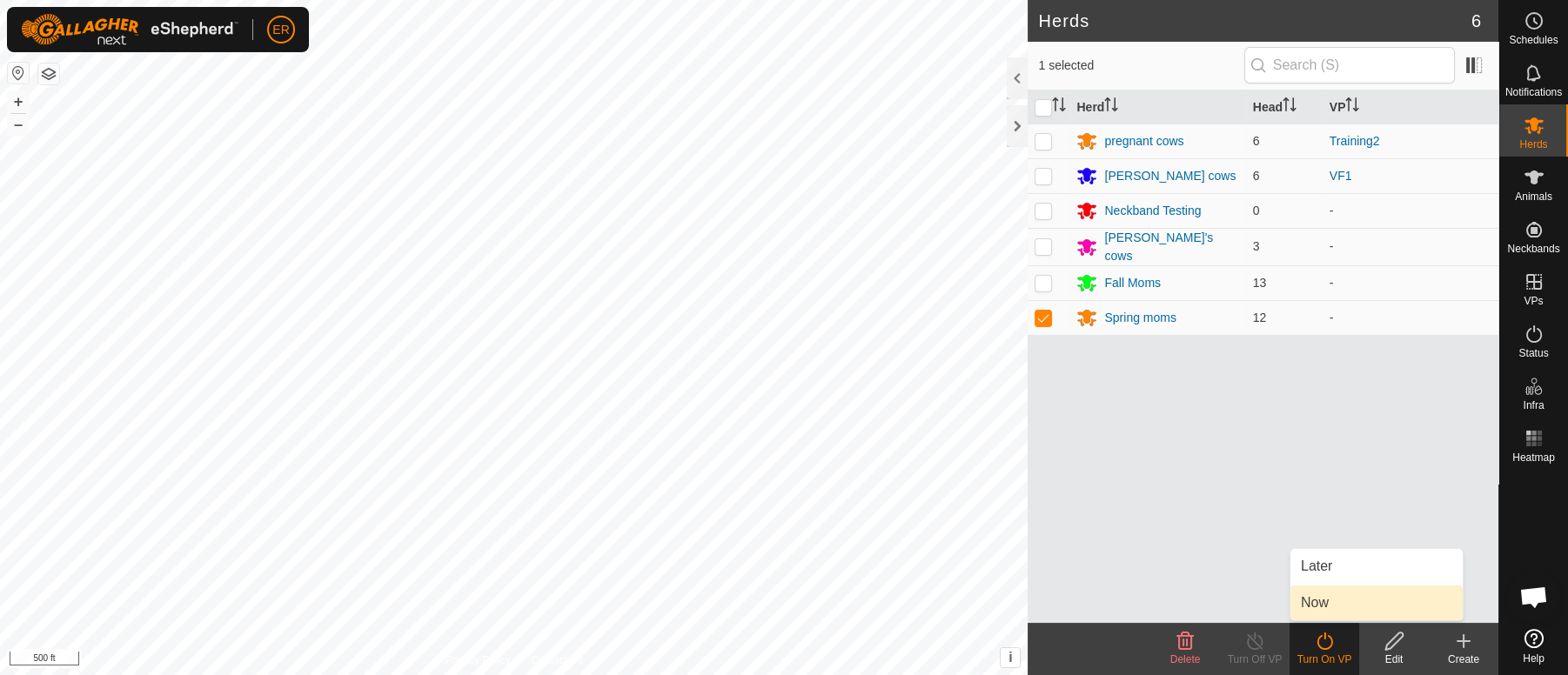
click at [1307, 603] on link "Now" at bounding box center [1376, 603] width 172 height 35
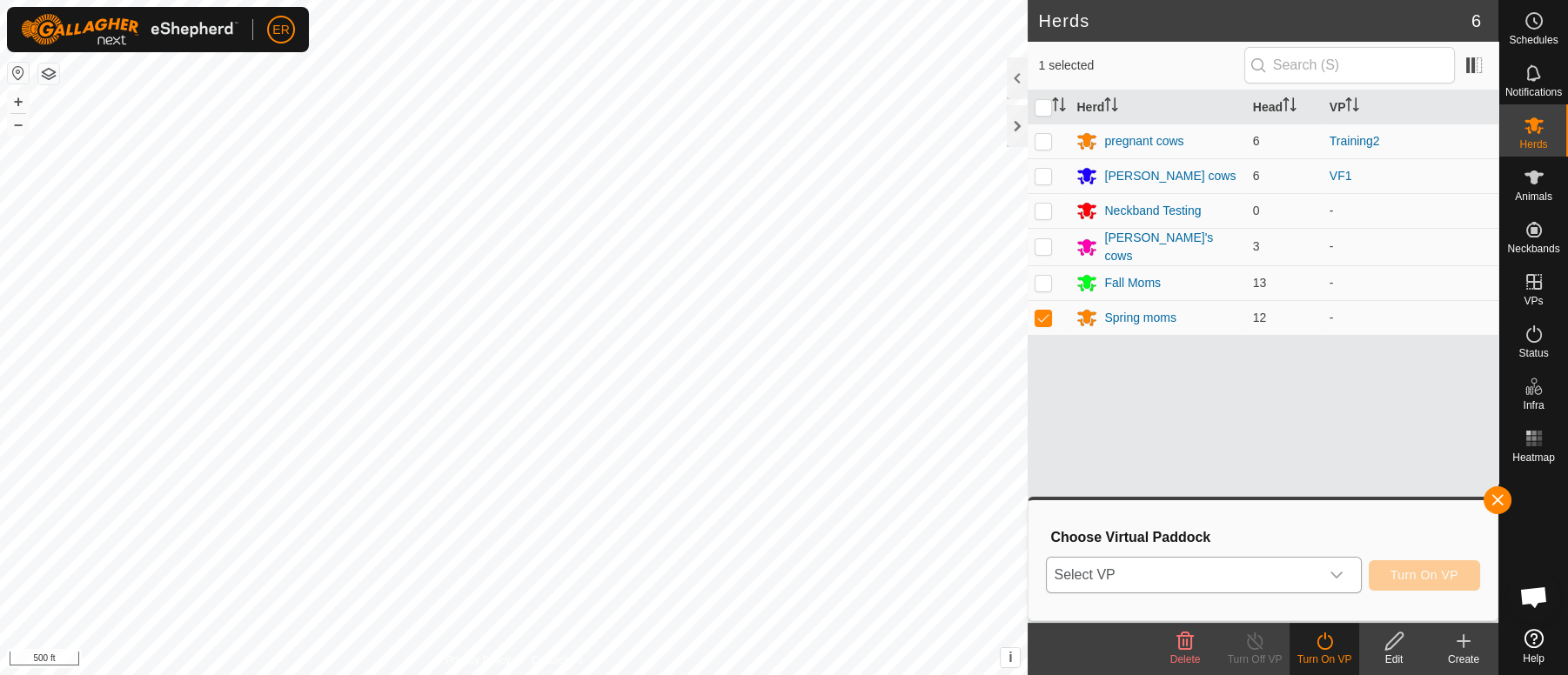
click at [1334, 574] on icon "dropdown trigger" at bounding box center [1337, 575] width 14 height 14
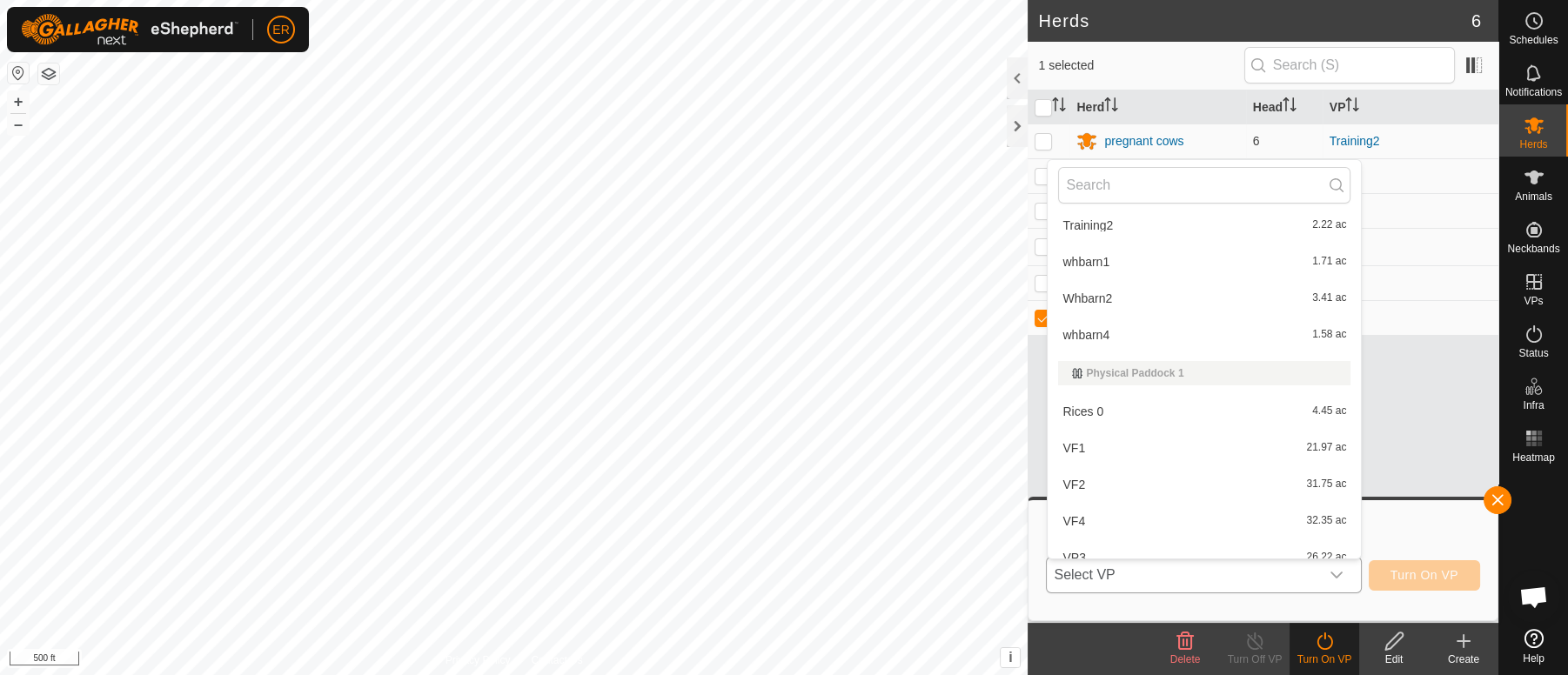
scroll to position [313, 0]
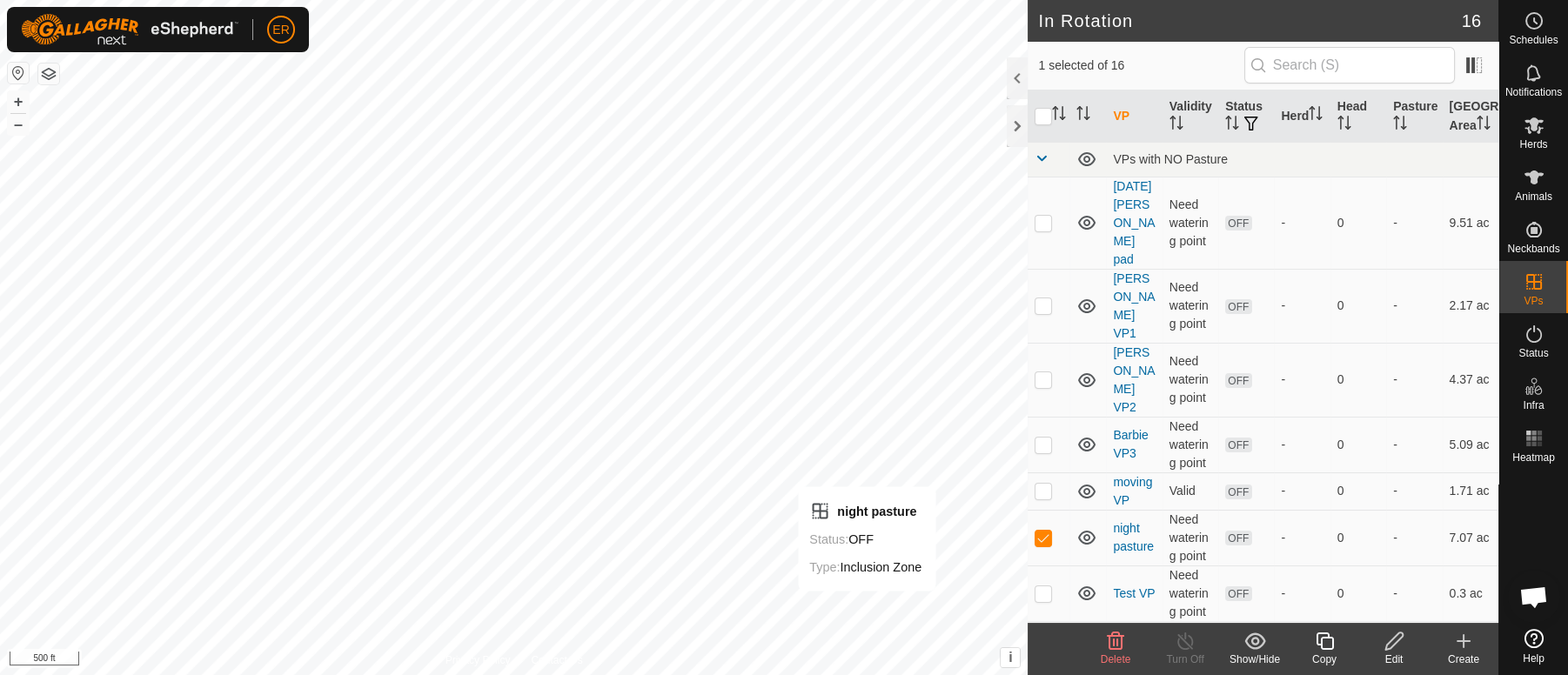
checkbox input "false"
click at [1047, 530] on p-checkbox at bounding box center [1043, 537] width 18 height 14
checkbox input "false"
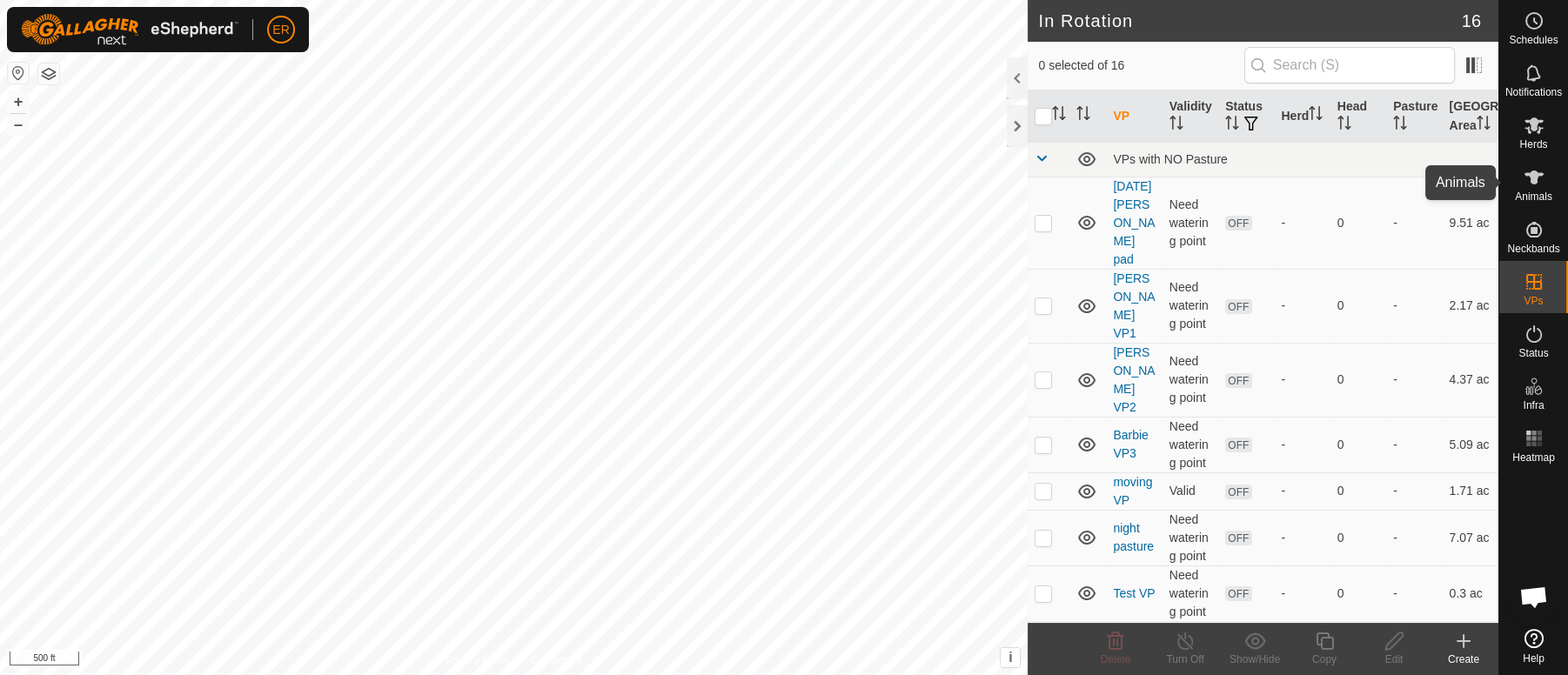
click at [1534, 176] on icon at bounding box center [1534, 178] width 19 height 14
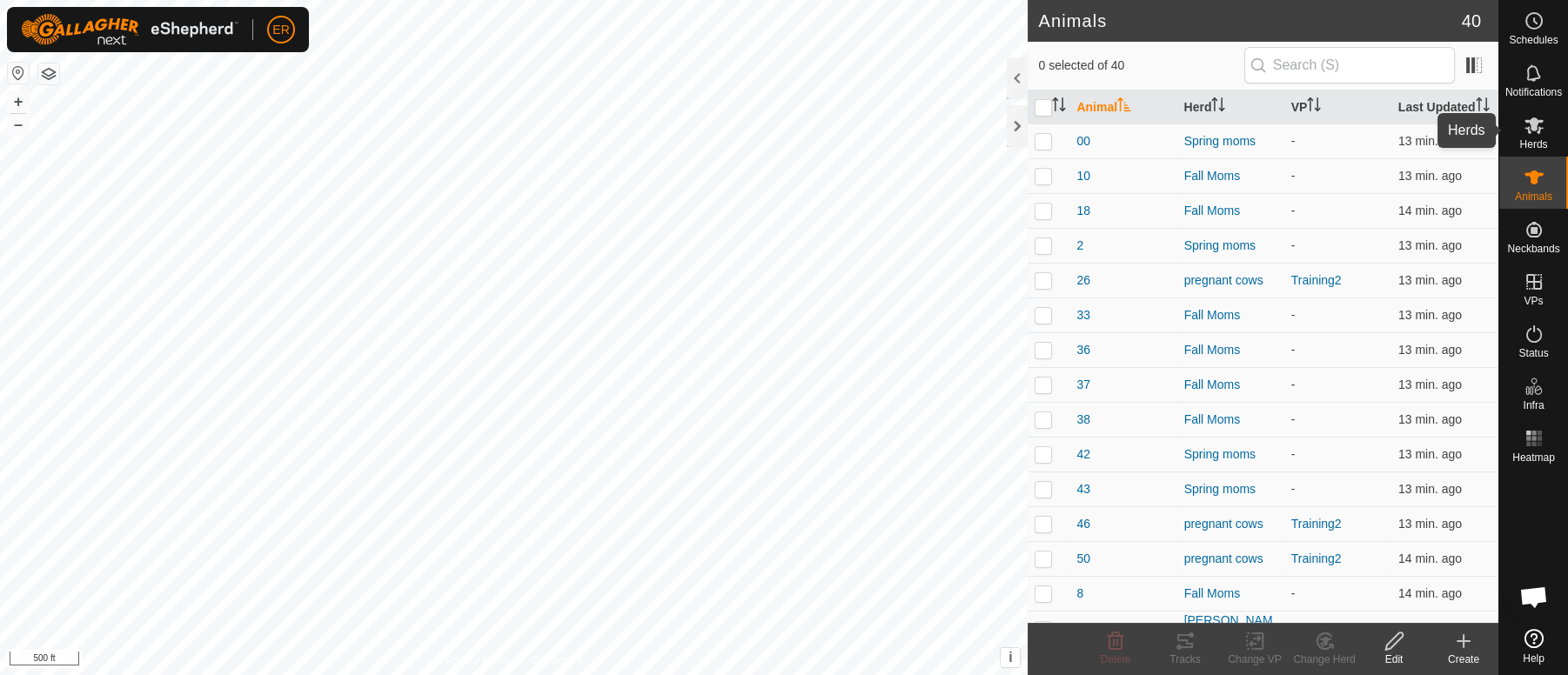
click at [1530, 127] on icon at bounding box center [1534, 126] width 19 height 17
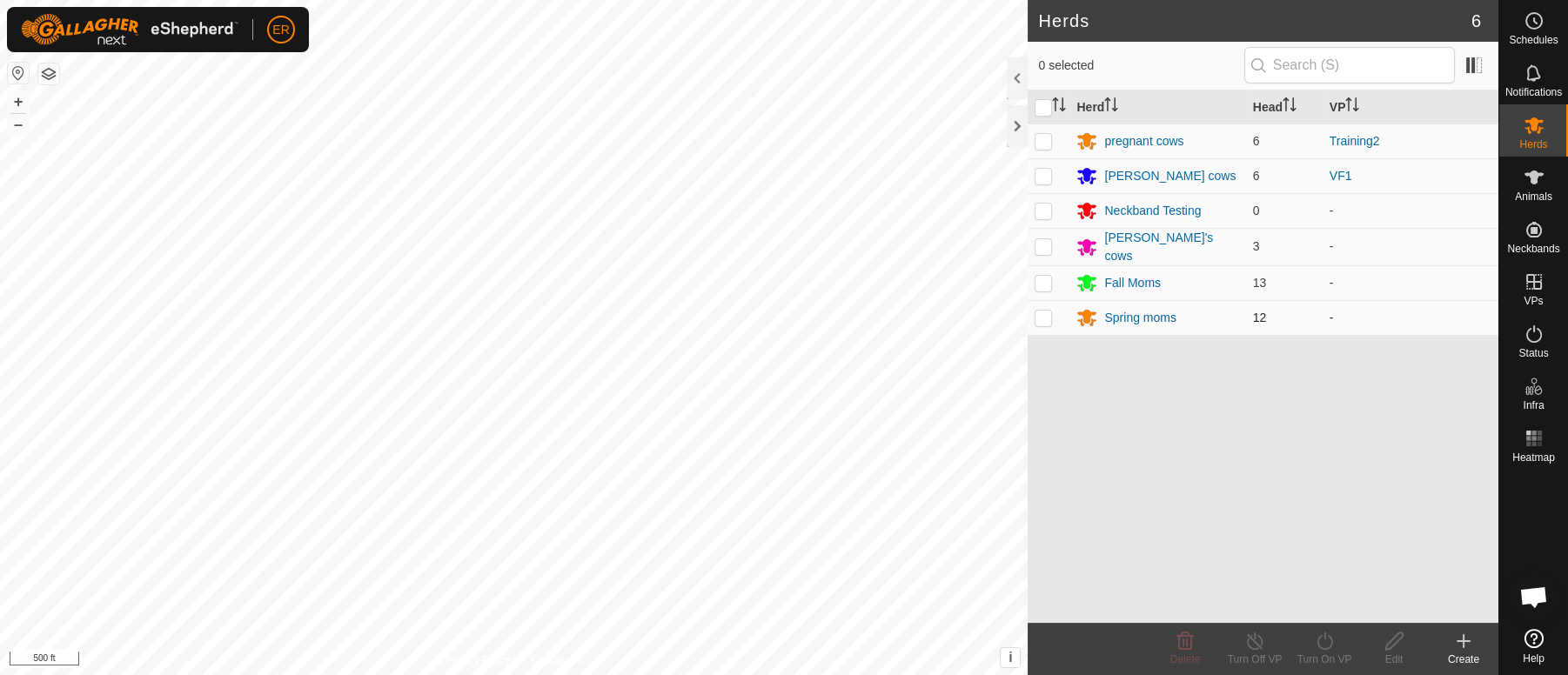
click at [1042, 313] on p-checkbox at bounding box center [1043, 317] width 18 height 14
checkbox input "true"
click at [1327, 639] on icon at bounding box center [1324, 641] width 22 height 21
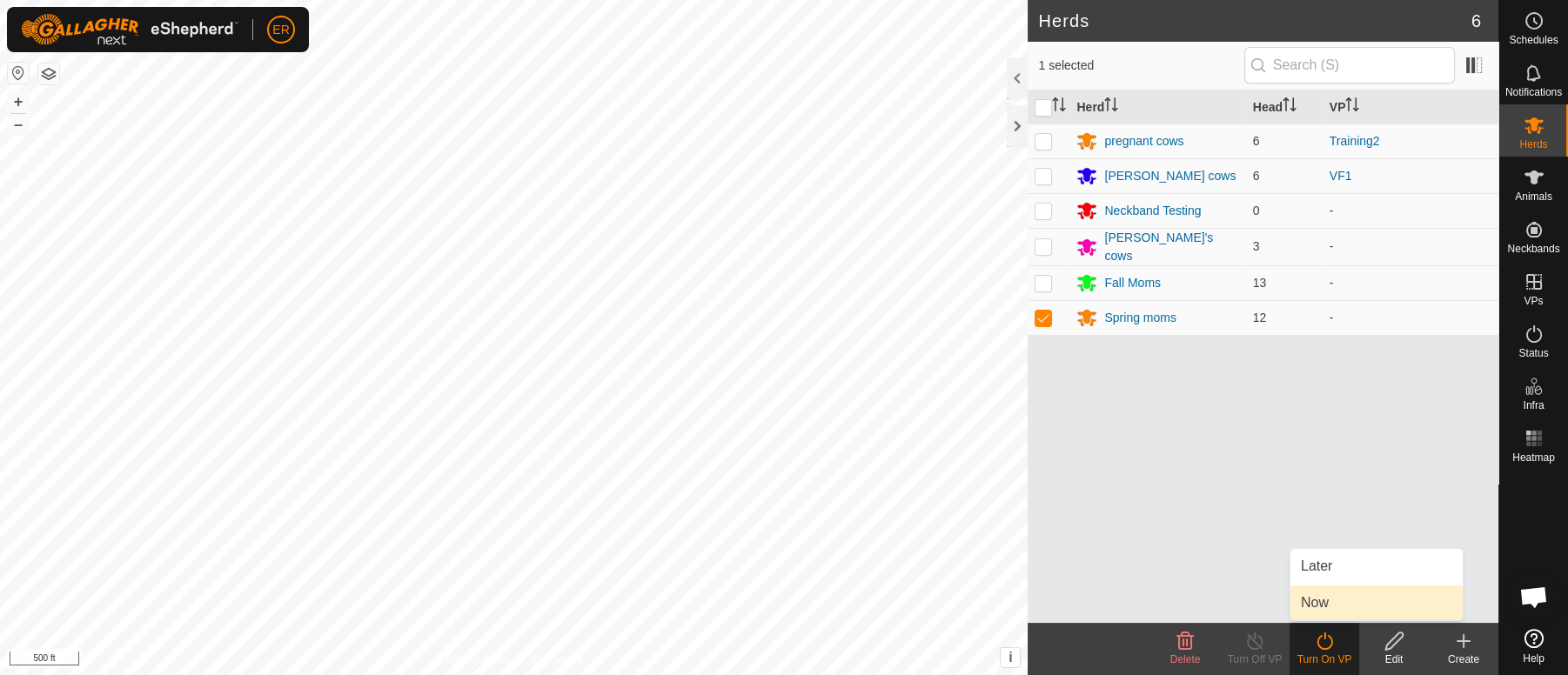
click at [1312, 606] on link "Now" at bounding box center [1376, 603] width 172 height 35
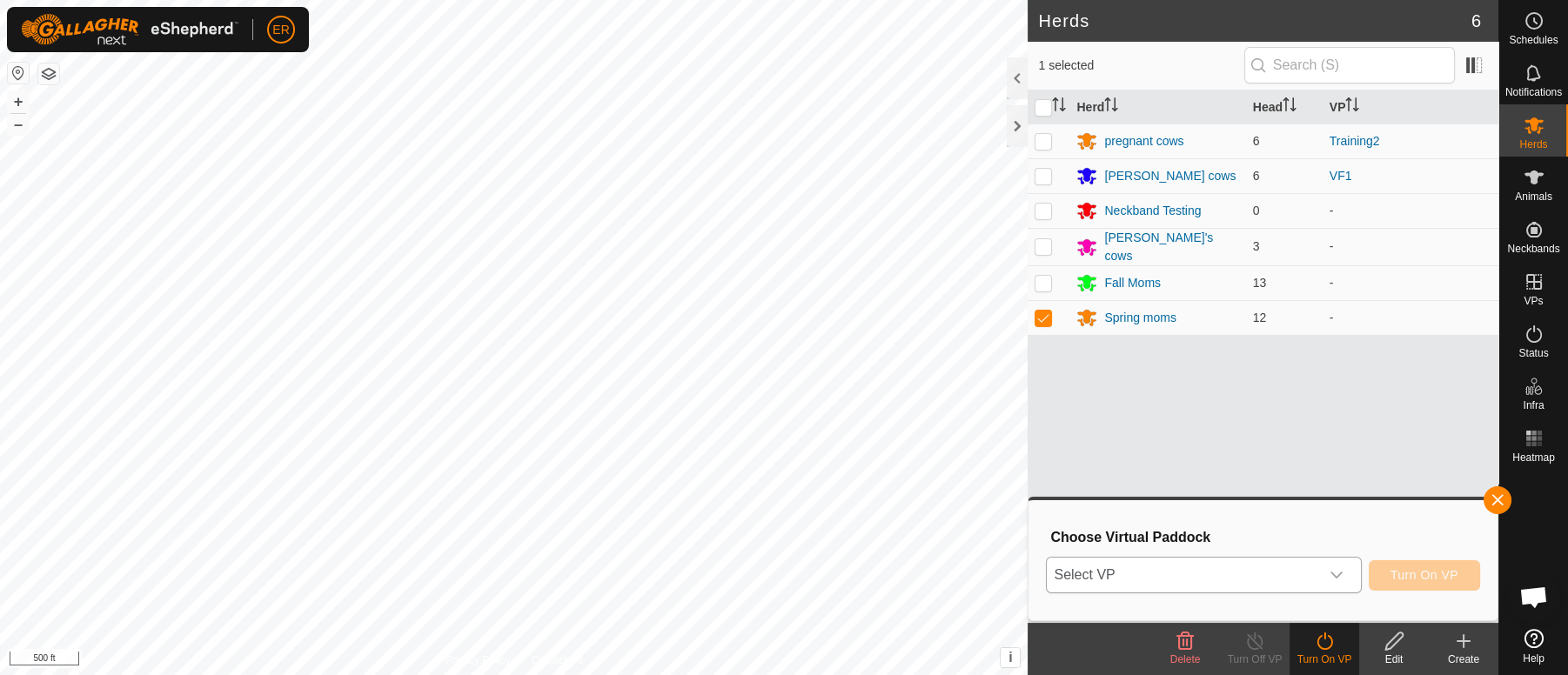
click at [1334, 577] on icon "dropdown trigger" at bounding box center [1337, 575] width 14 height 14
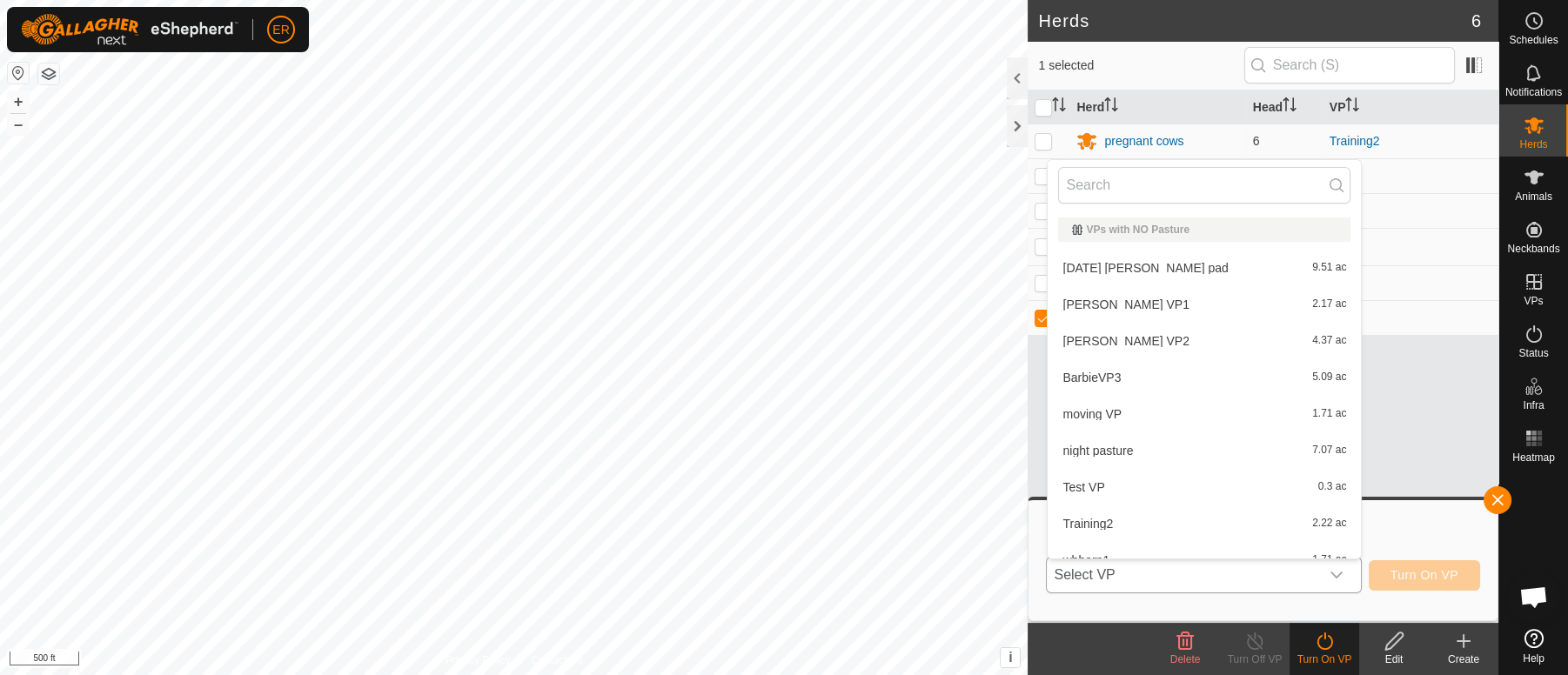
scroll to position [18, 0]
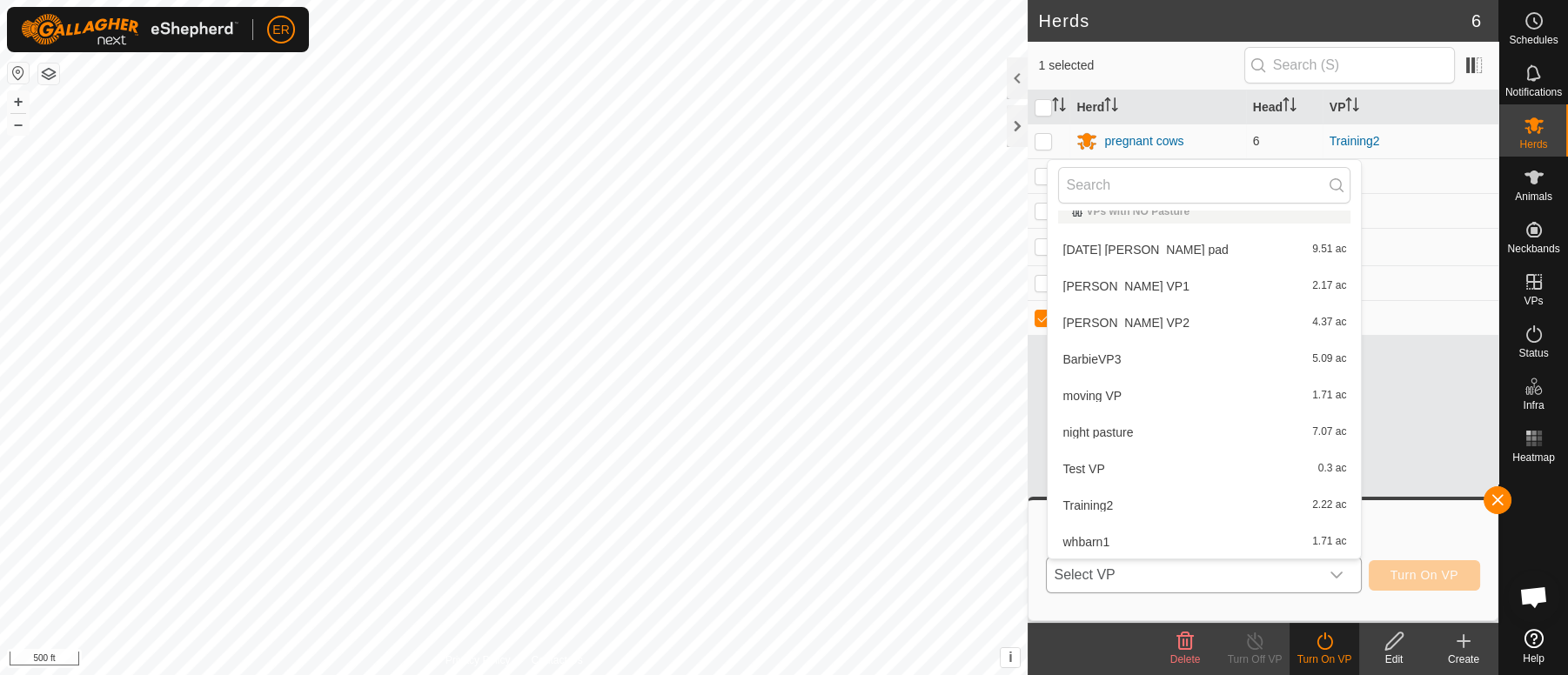
click at [1141, 246] on li "[DATE] [PERSON_NAME] pad 9.51 ac" at bounding box center [1204, 250] width 313 height 35
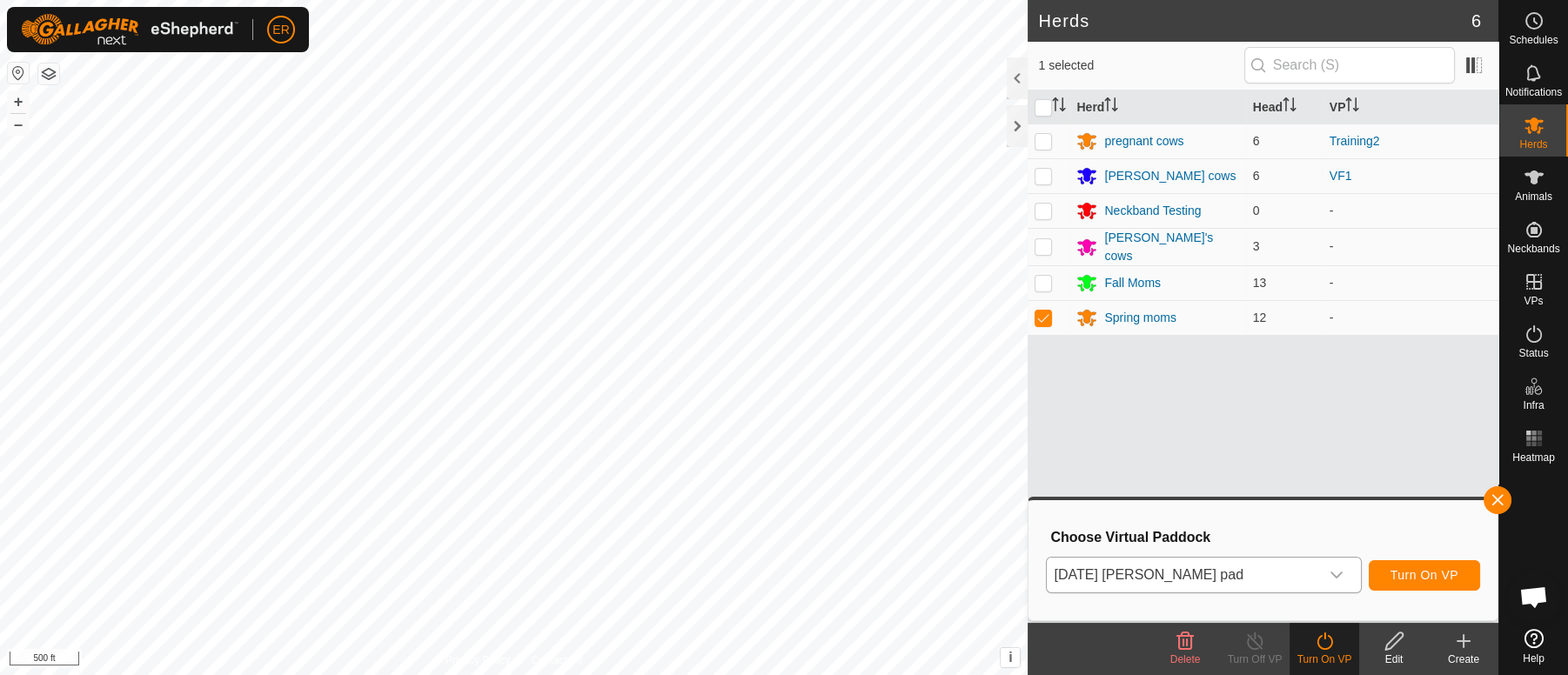
click at [1141, 246] on div "[PERSON_NAME]'s cows" at bounding box center [1171, 247] width 134 height 37
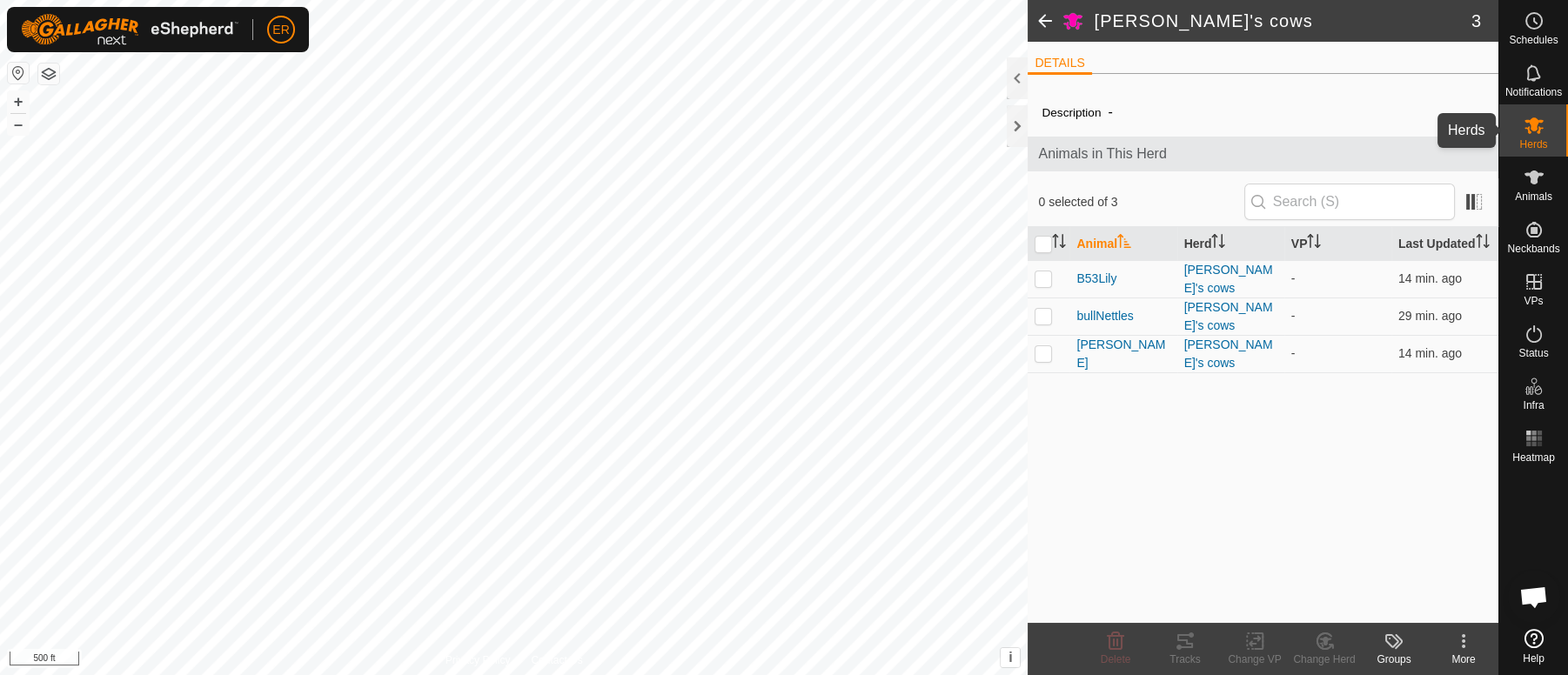
click at [1533, 123] on icon at bounding box center [1534, 126] width 19 height 17
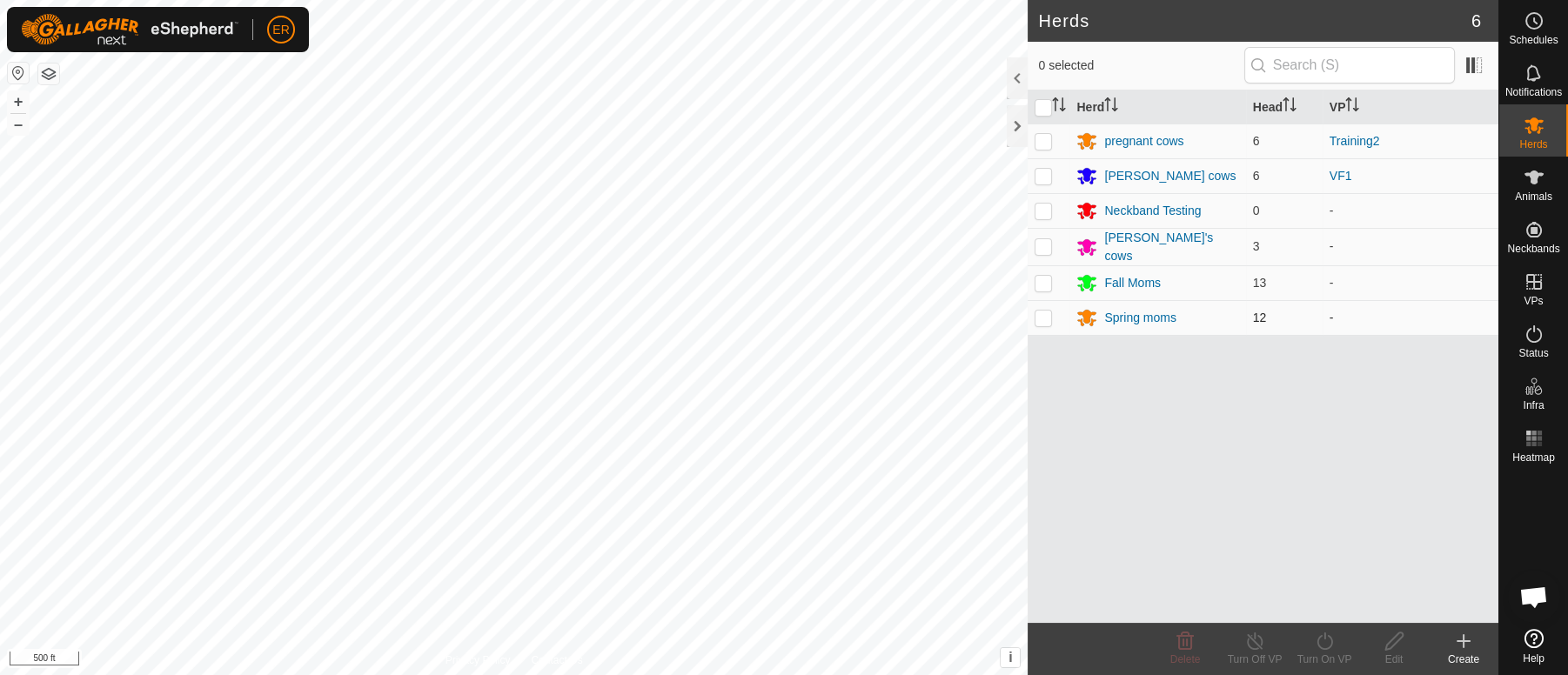
click at [1039, 316] on p-checkbox at bounding box center [1043, 317] width 18 height 14
checkbox input "true"
click at [1317, 645] on icon at bounding box center [1324, 641] width 22 height 21
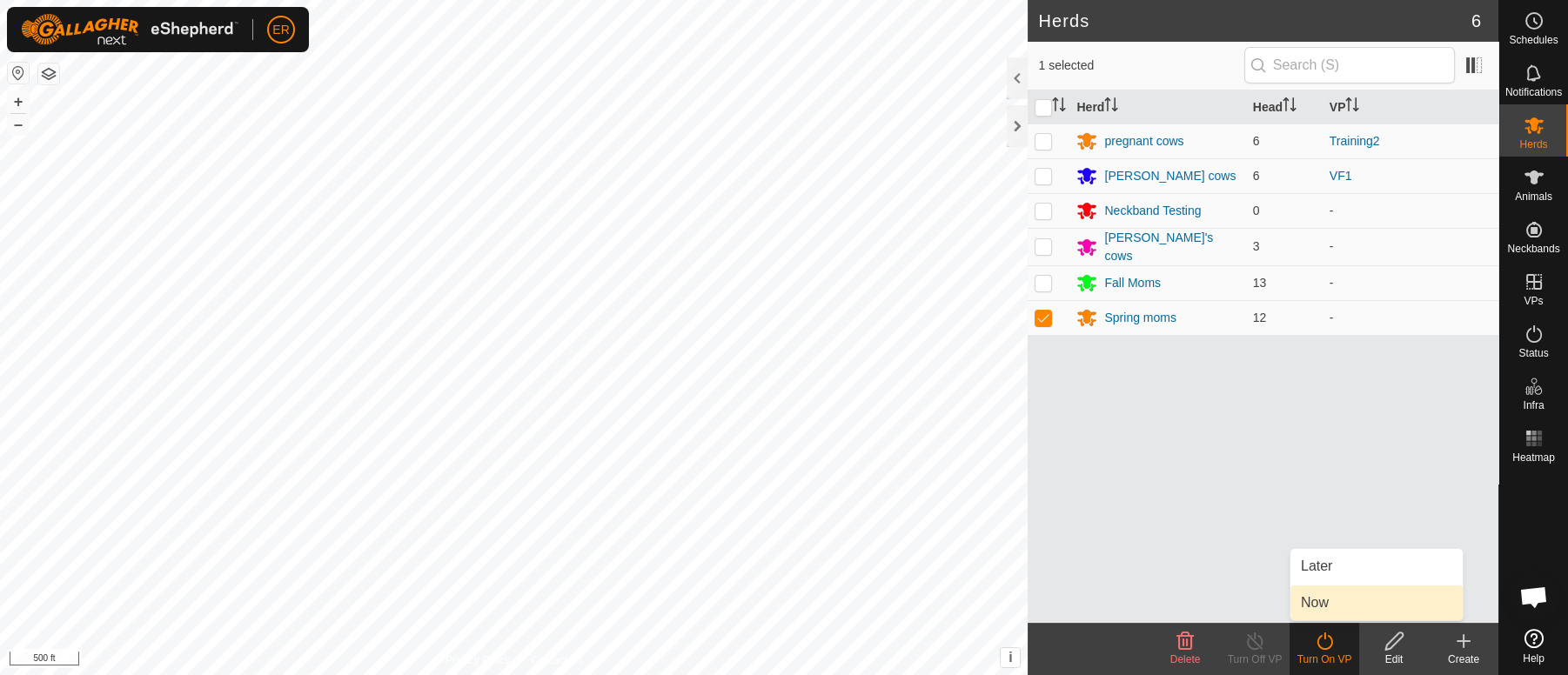
click at [1315, 606] on link "Now" at bounding box center [1376, 603] width 172 height 35
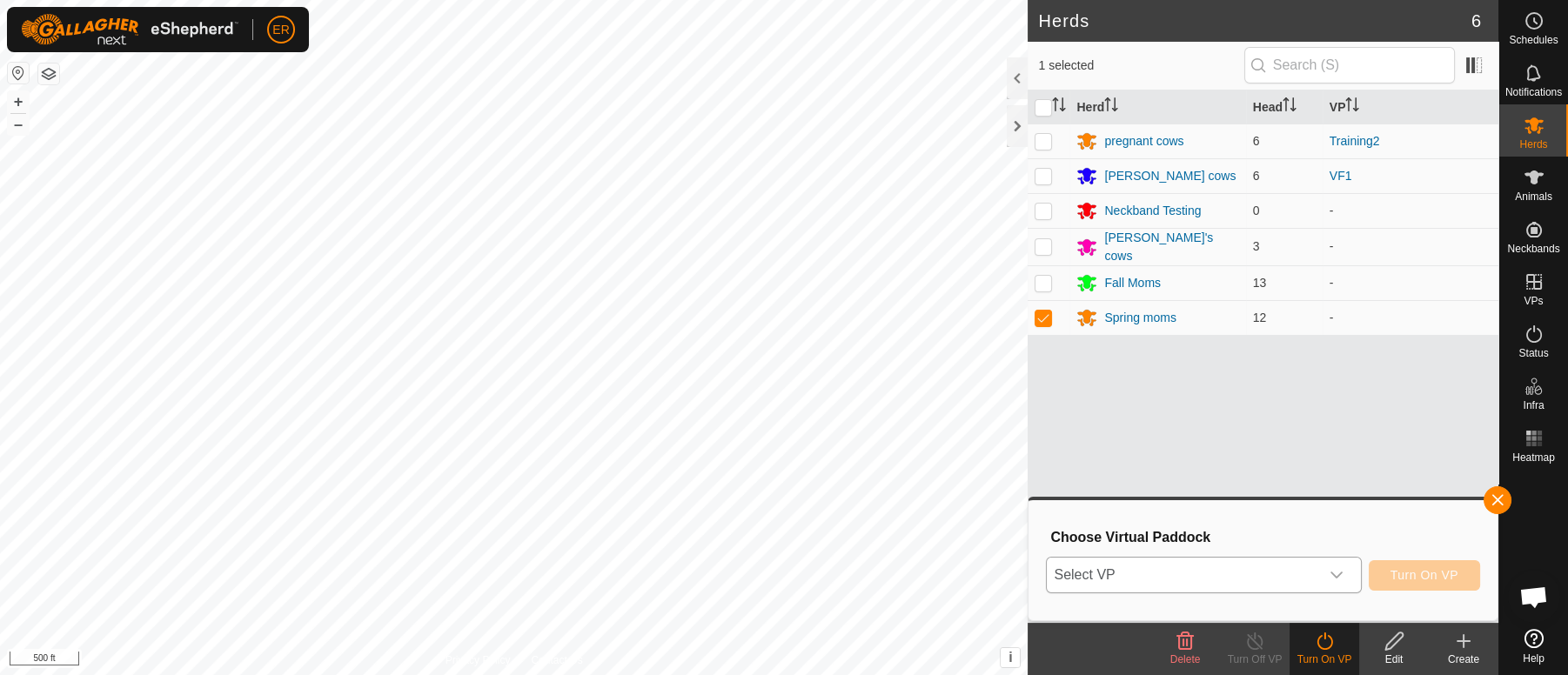
click at [1331, 572] on icon "dropdown trigger" at bounding box center [1337, 576] width 12 height 7
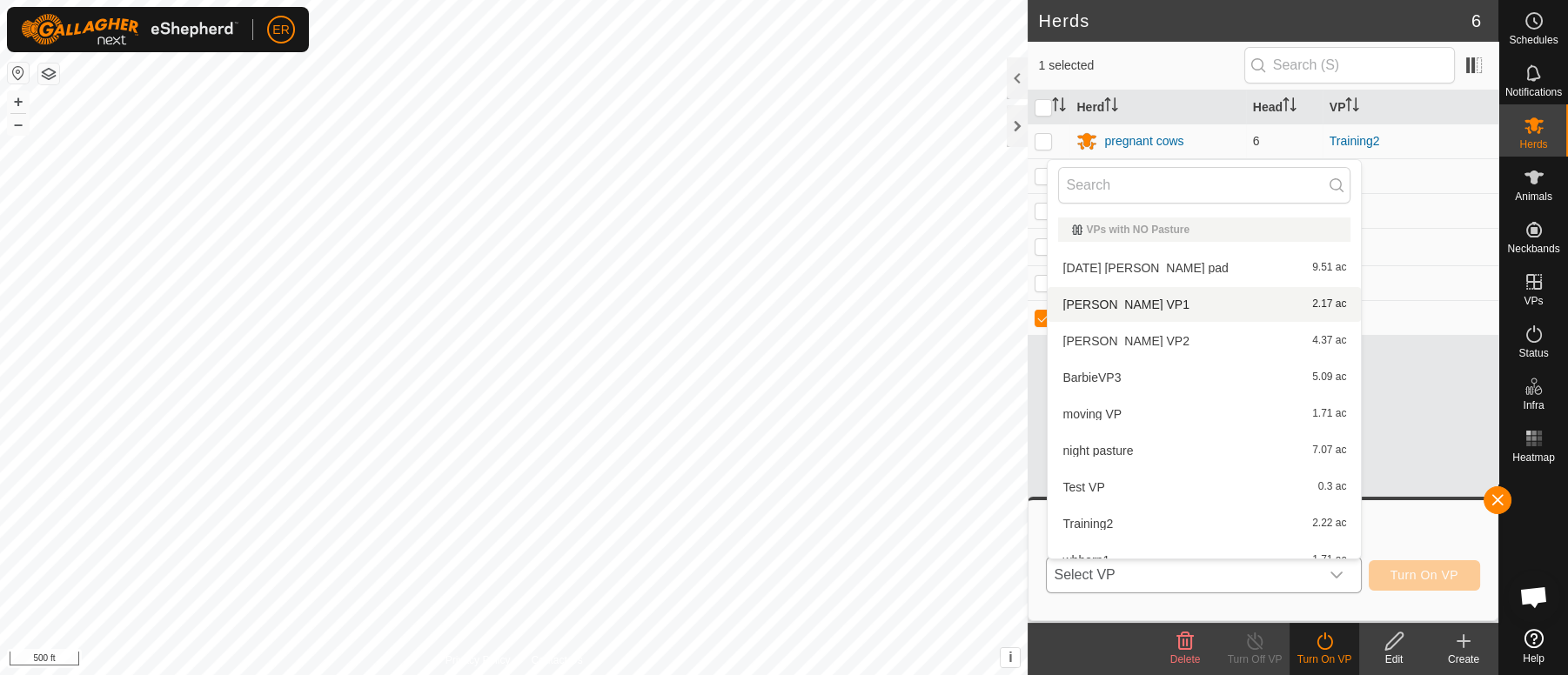
scroll to position [18, 0]
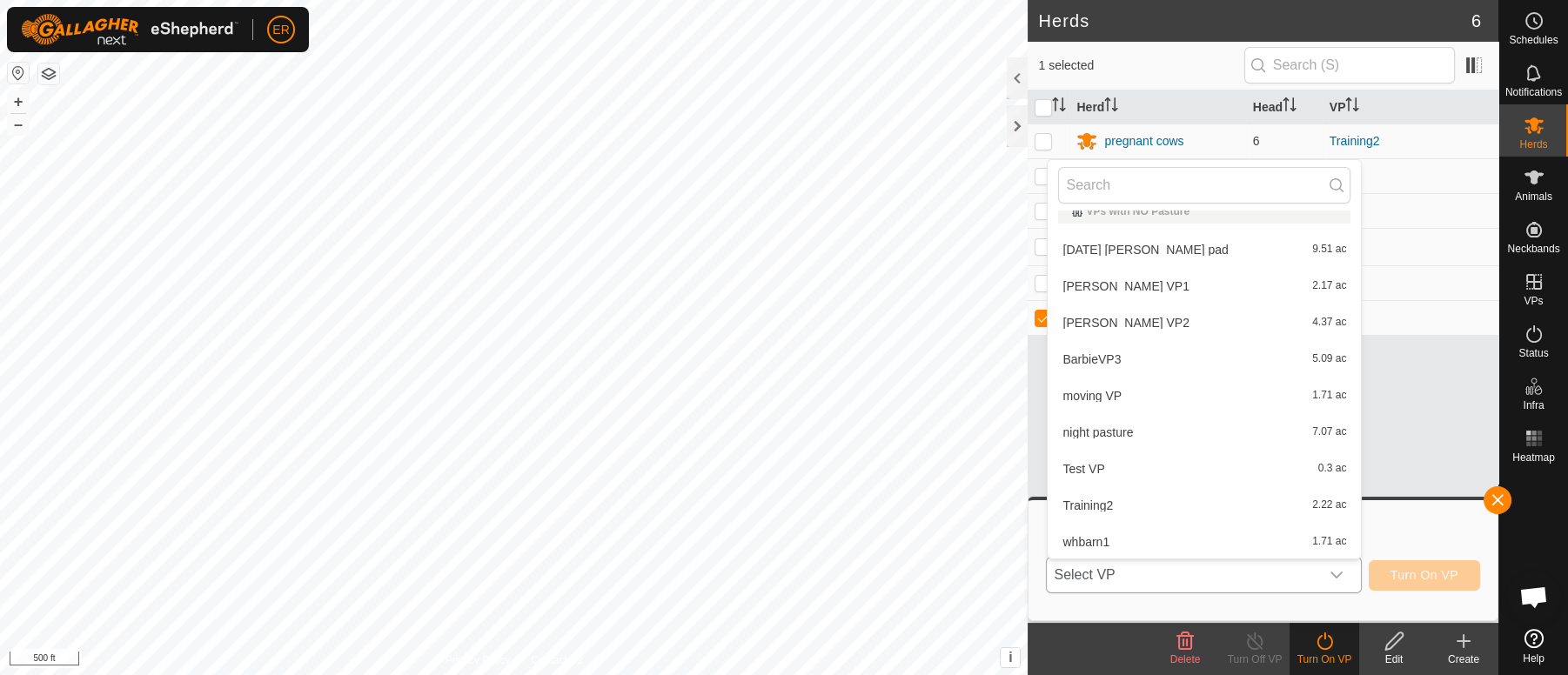
click at [1145, 250] on li "[DATE] [PERSON_NAME] pad 9.51 ac" at bounding box center [1204, 250] width 313 height 35
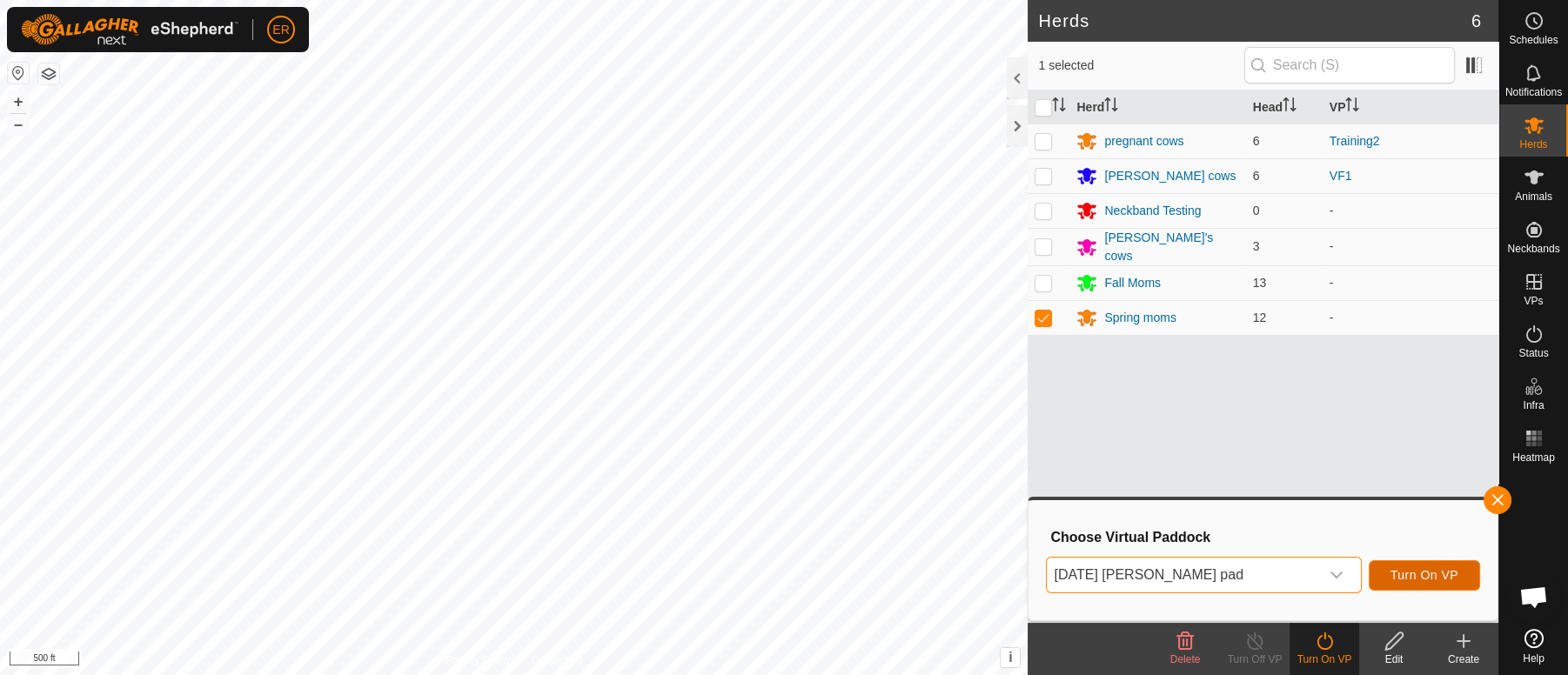
click at [1418, 569] on span "Turn On VP" at bounding box center [1424, 575] width 68 height 14
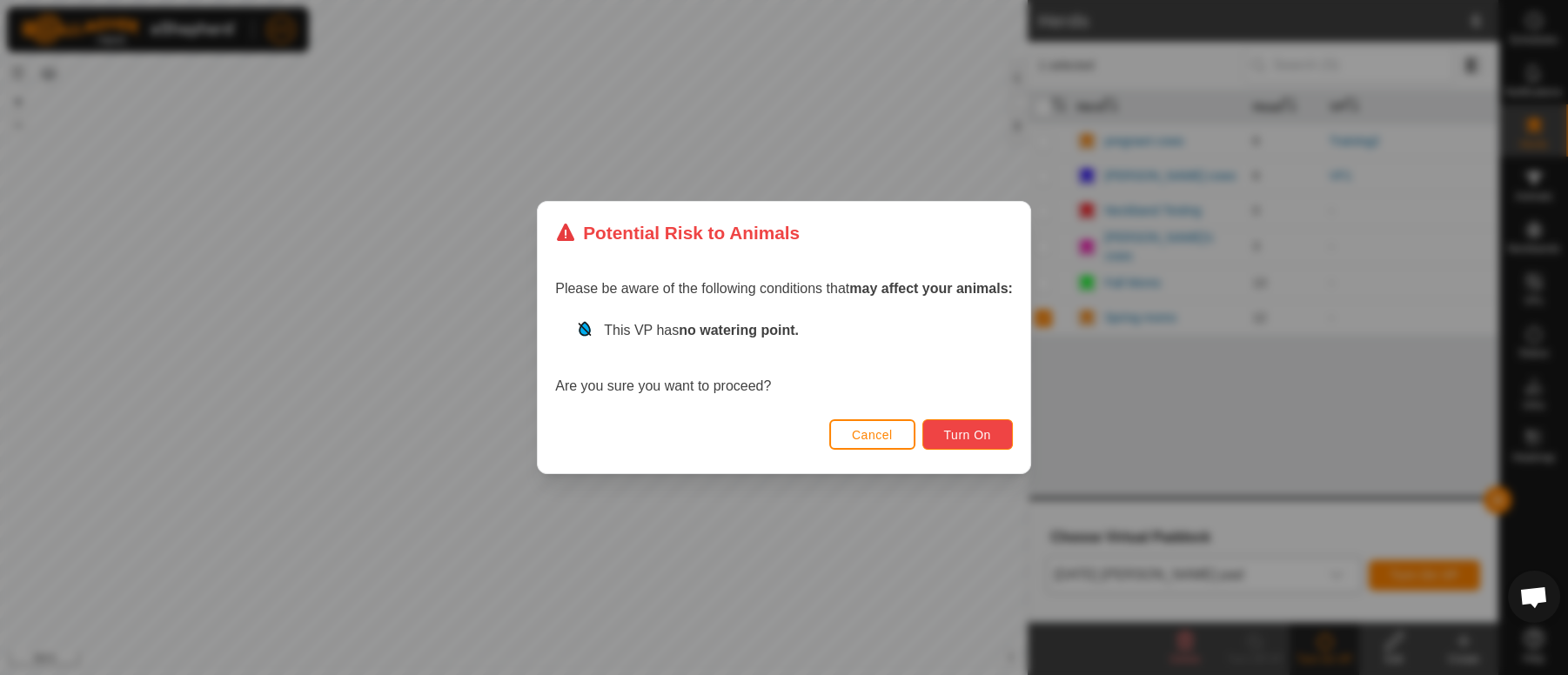
click at [970, 432] on span "Turn On" at bounding box center [966, 435] width 47 height 14
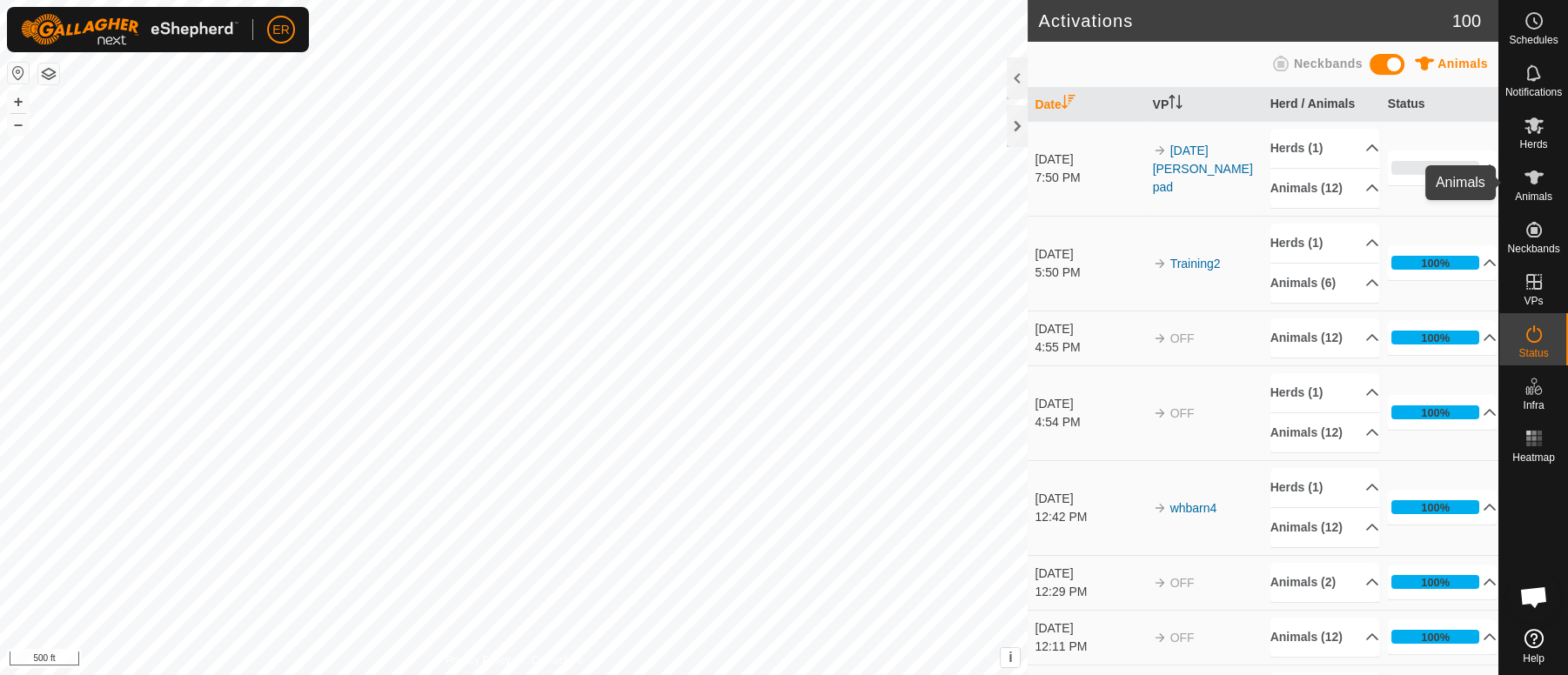
click at [1535, 169] on icon at bounding box center [1534, 178] width 21 height 21
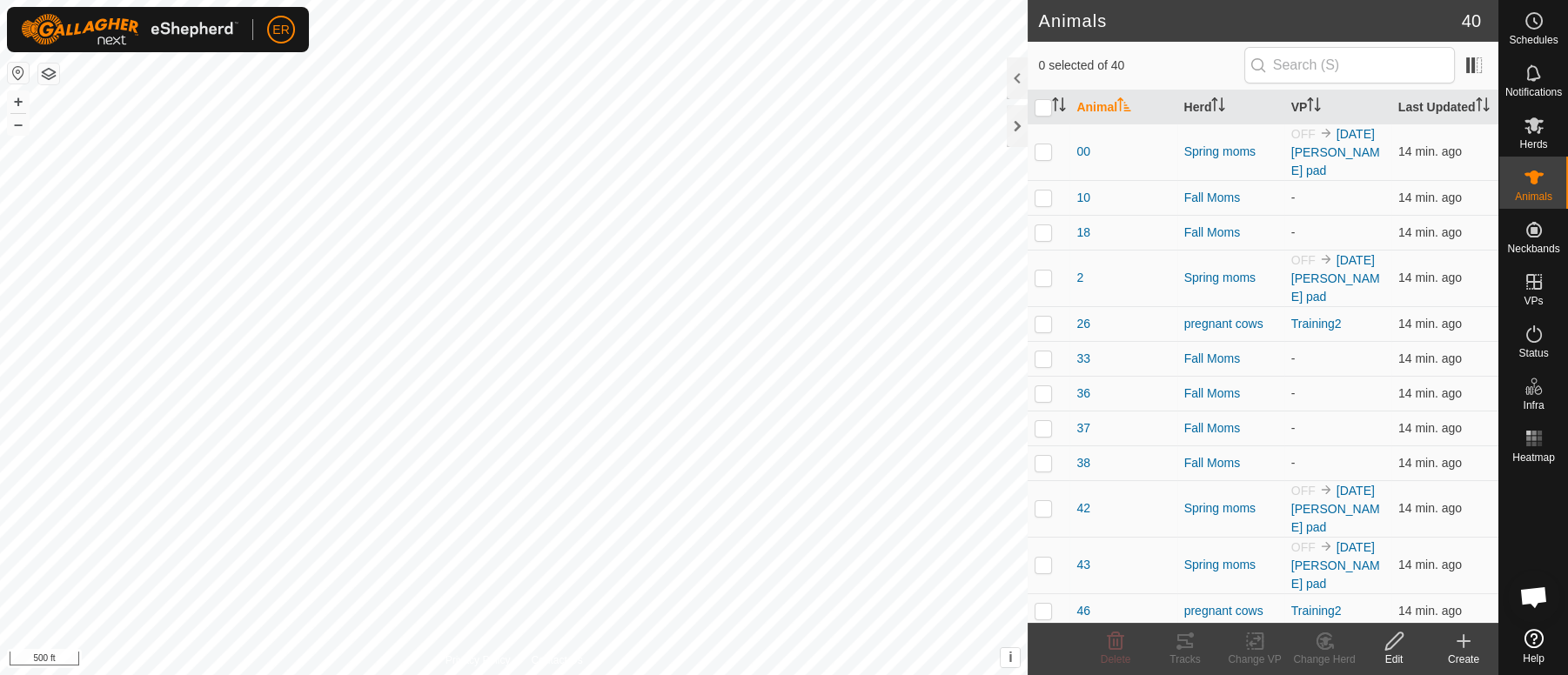
click at [1462, 638] on icon at bounding box center [1463, 641] width 21 height 21
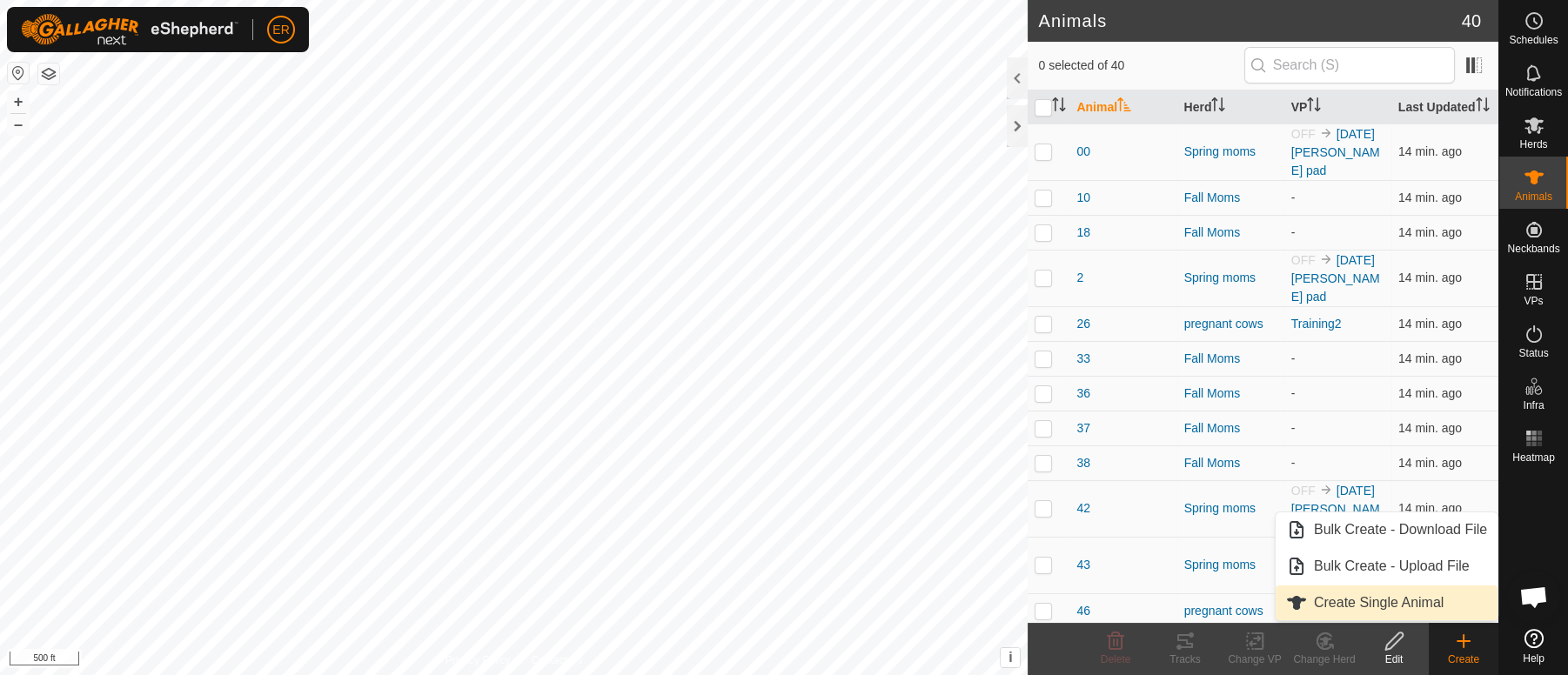
click at [1392, 606] on link "Create Single Animal" at bounding box center [1386, 603] width 222 height 35
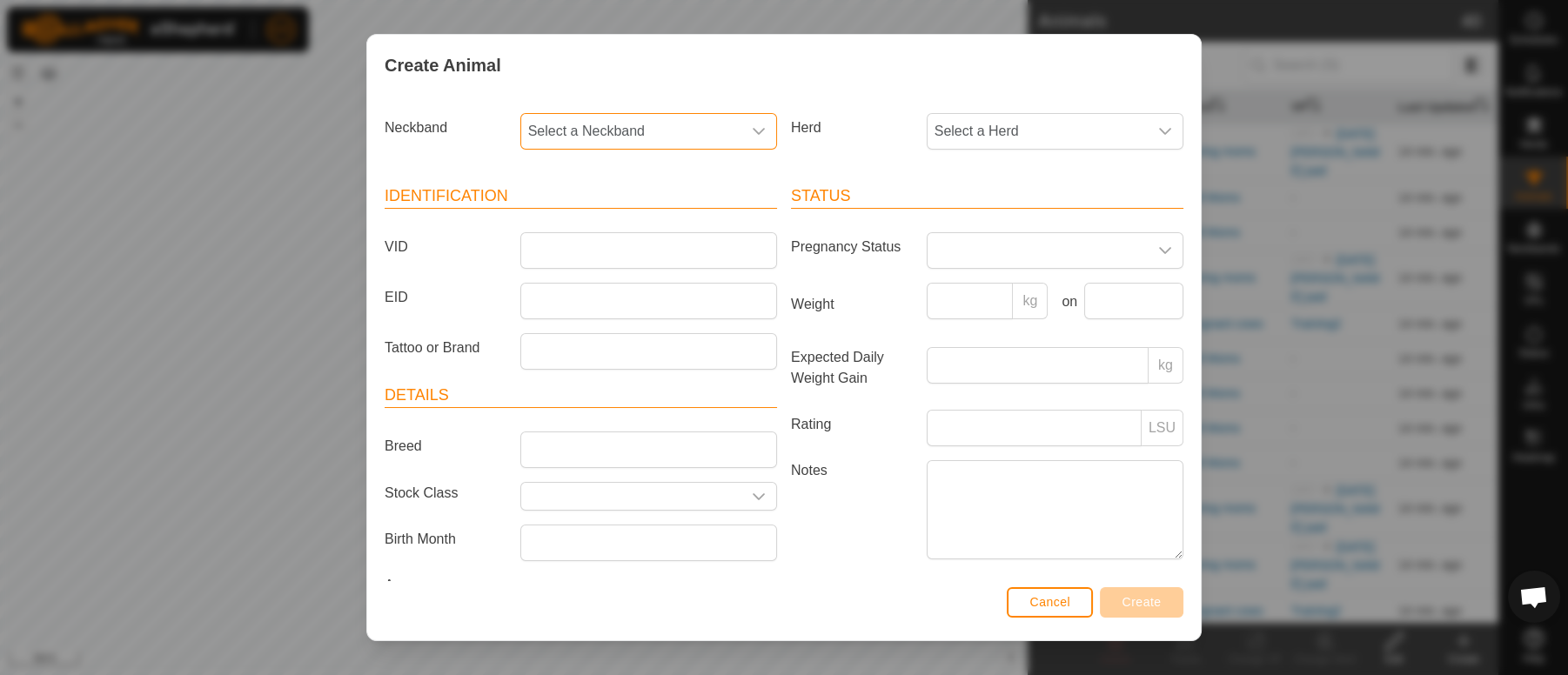
click at [574, 125] on span "Select a Neckband" at bounding box center [631, 132] width 220 height 35
click at [586, 185] on input "0979" at bounding box center [645, 178] width 228 height 37
type input "0"
type input "3"
type input "4"
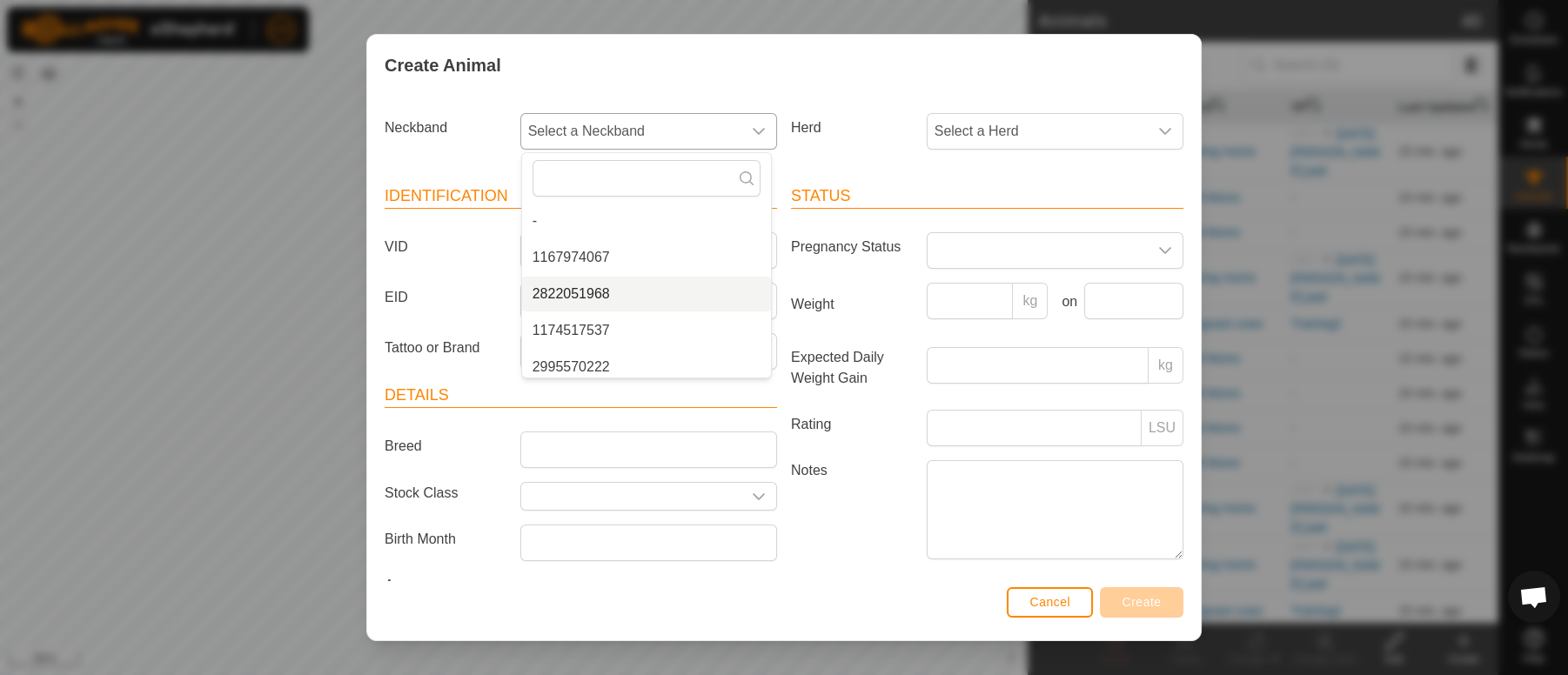
scroll to position [6, 0]
click at [1033, 595] on span "Cancel" at bounding box center [1049, 602] width 40 height 14
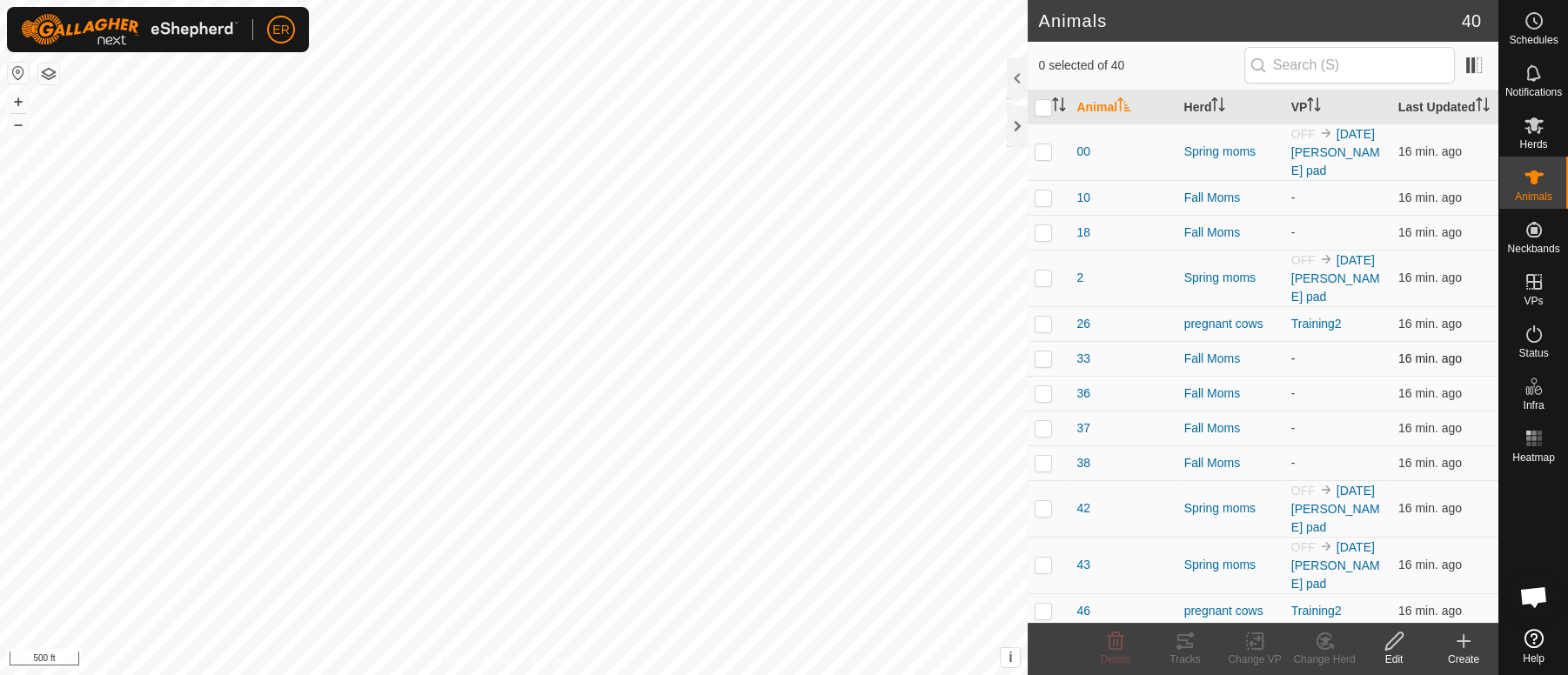
click at [1044, 365] on p-checkbox at bounding box center [1043, 359] width 18 height 14
checkbox input "true"
click at [1385, 645] on icon at bounding box center [1394, 641] width 18 height 18
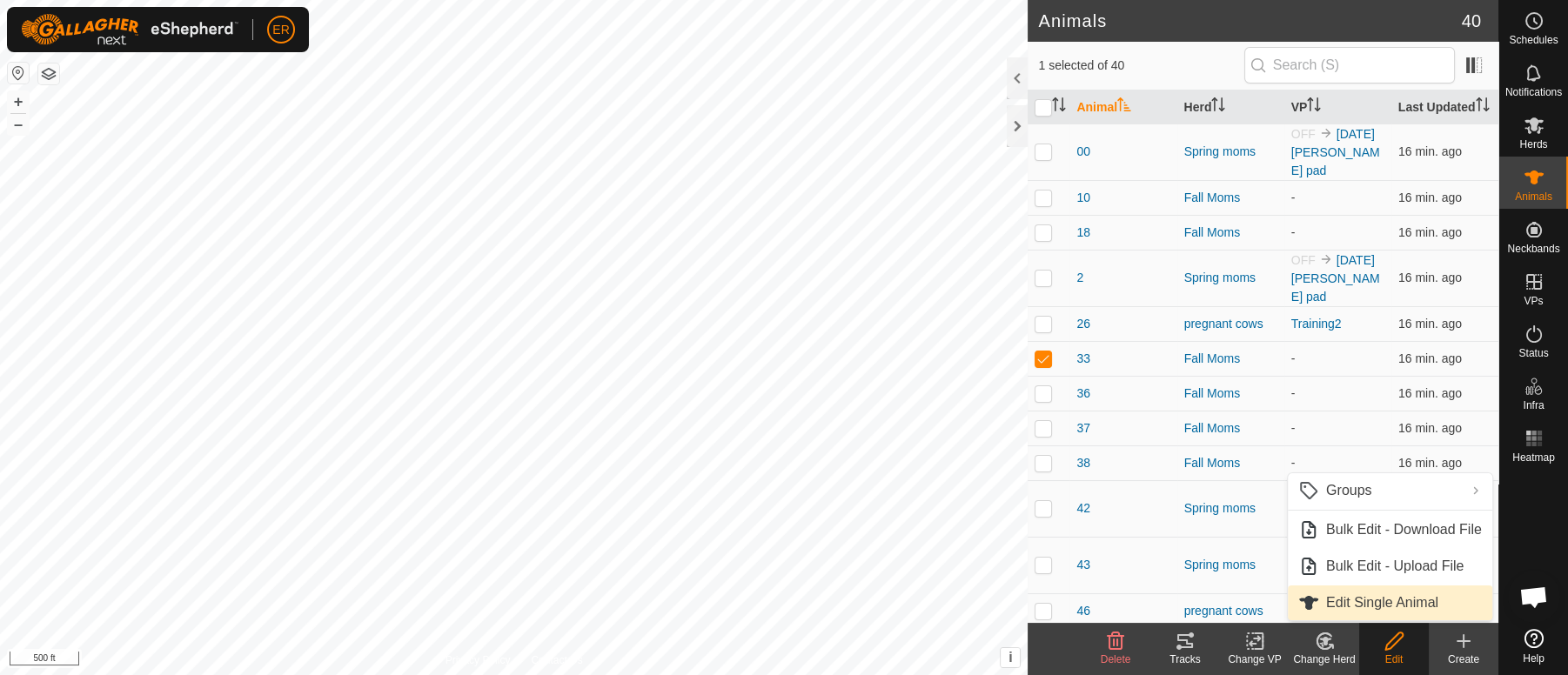
click at [1357, 603] on link "Edit Single Animal" at bounding box center [1389, 603] width 204 height 35
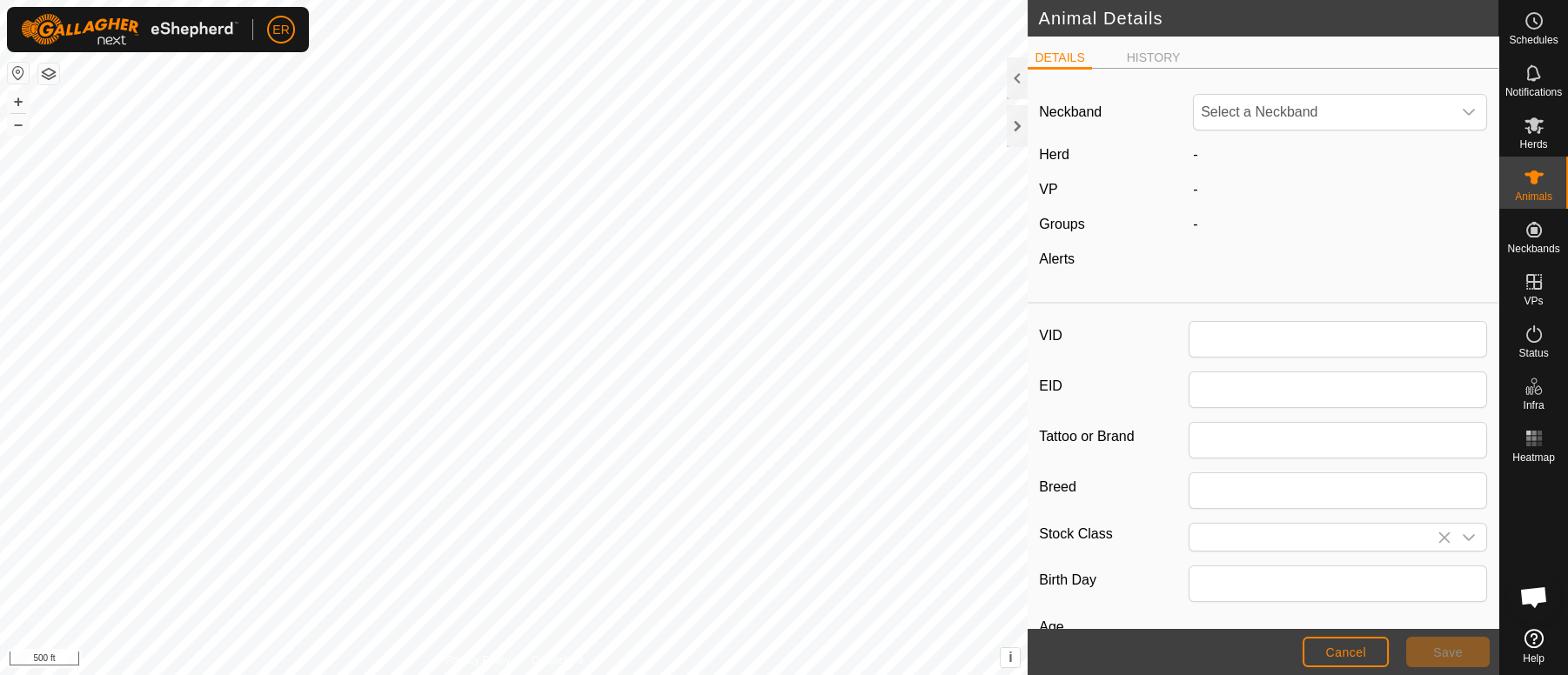
type input "33"
type input "0"
click at [1233, 156] on span "Fall Moms" at bounding box center [1252, 154] width 78 height 15
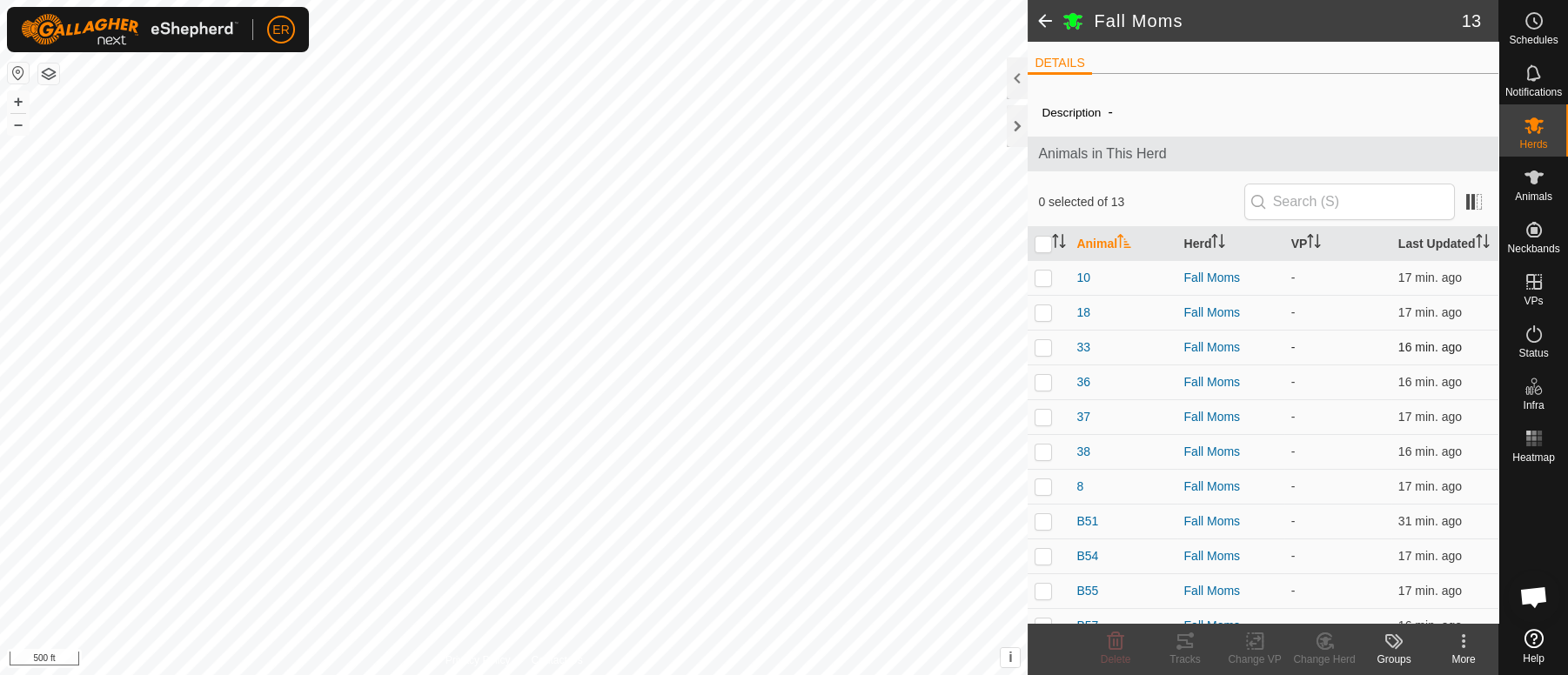
click at [1044, 354] on p-checkbox at bounding box center [1043, 347] width 18 height 14
click at [1323, 640] on icon at bounding box center [1325, 641] width 12 height 9
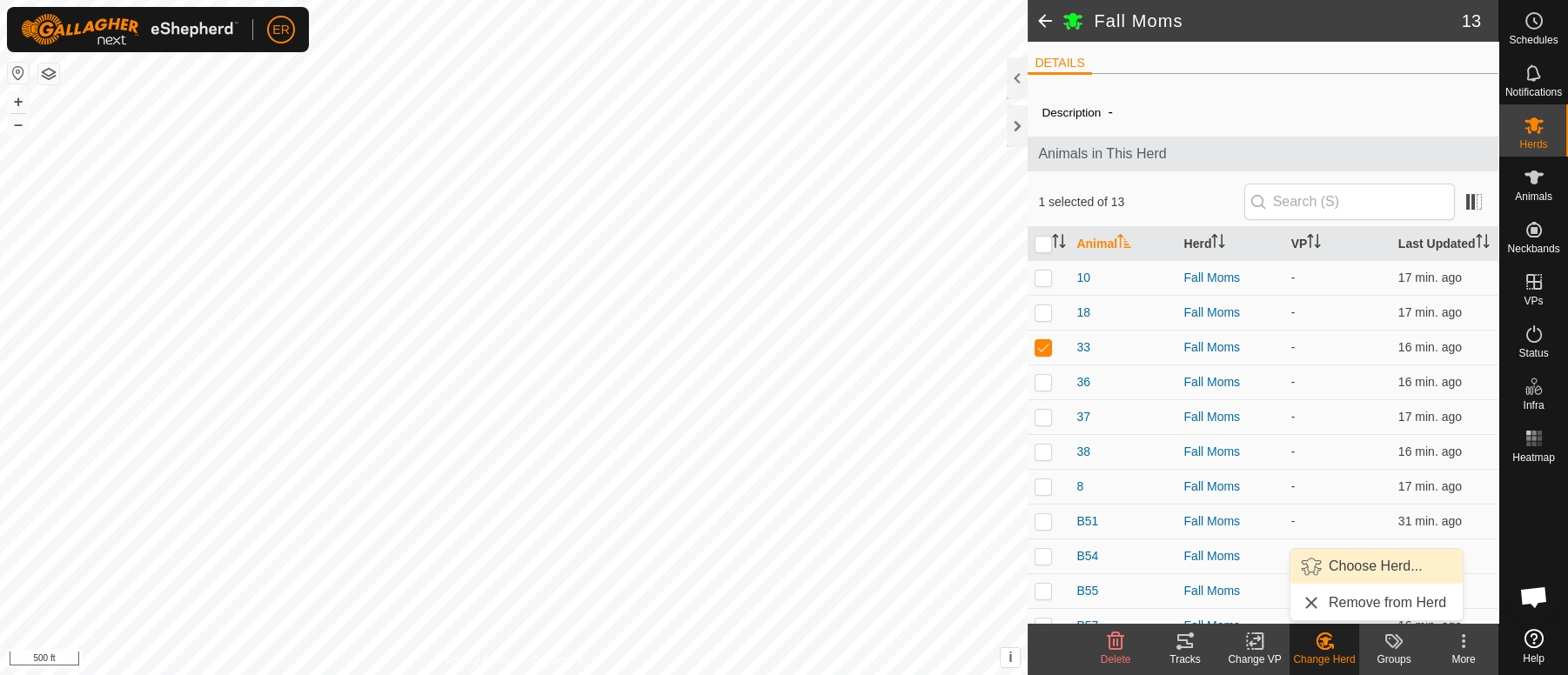
click at [1360, 565] on link "Choose Herd..." at bounding box center [1376, 566] width 172 height 35
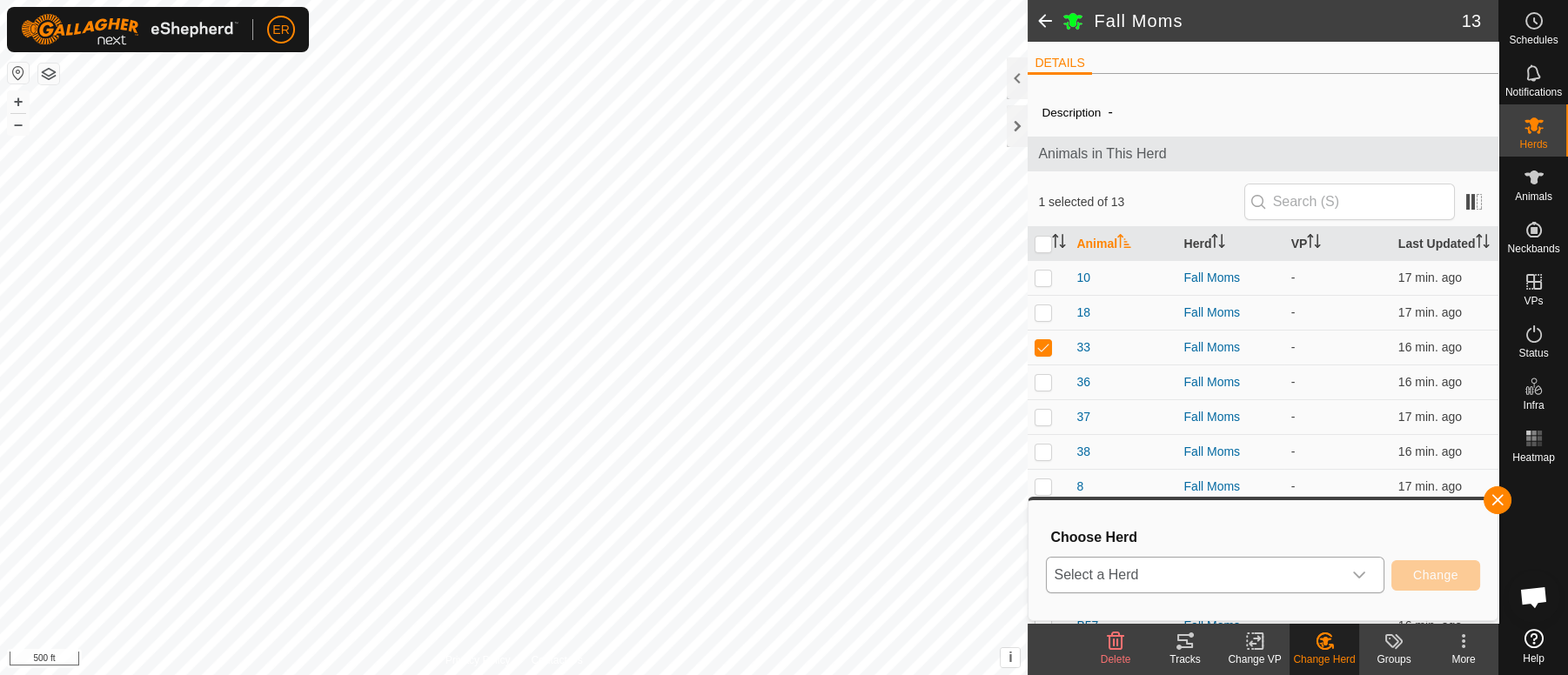
click at [1357, 576] on icon "dropdown trigger" at bounding box center [1359, 576] width 12 height 7
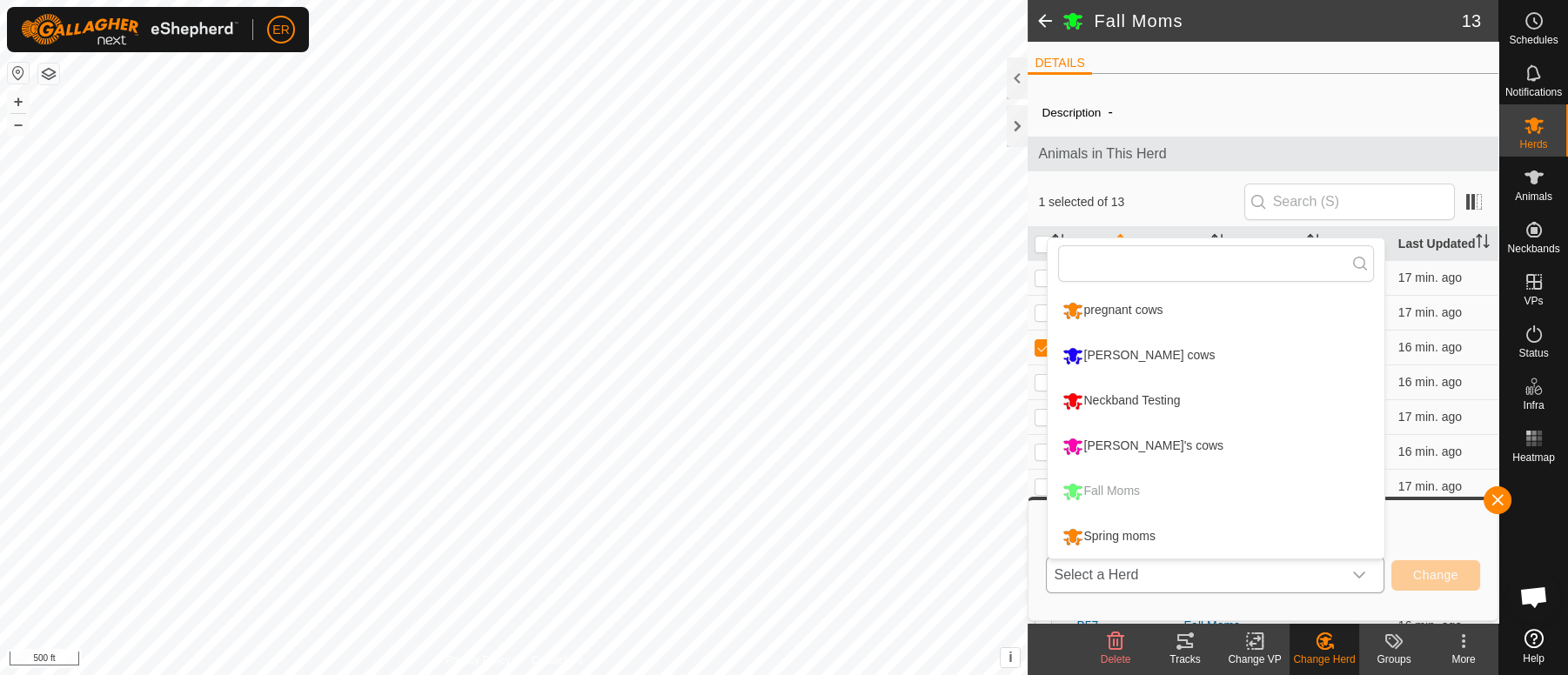
click at [1132, 536] on li "Spring moms" at bounding box center [1215, 536] width 337 height 43
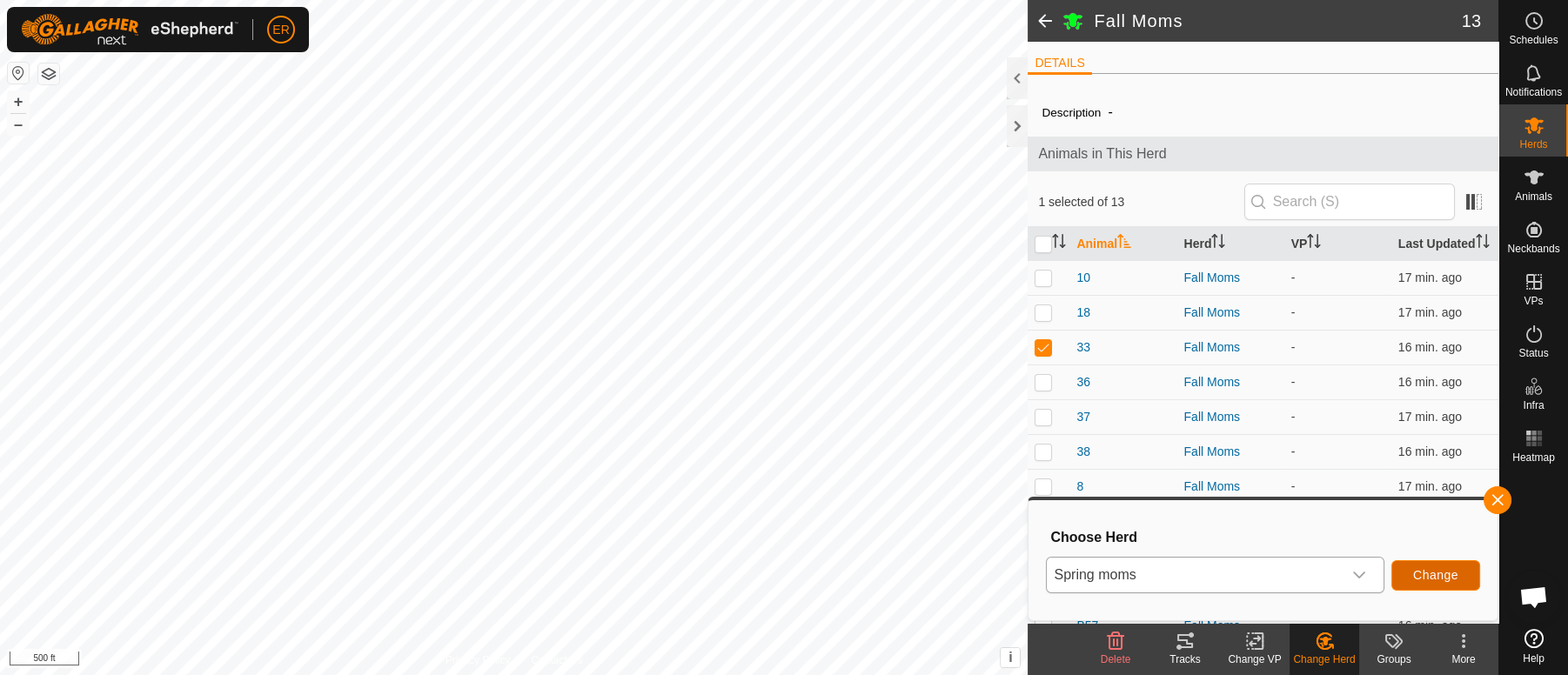
click at [1424, 580] on span "Change" at bounding box center [1435, 575] width 45 height 14
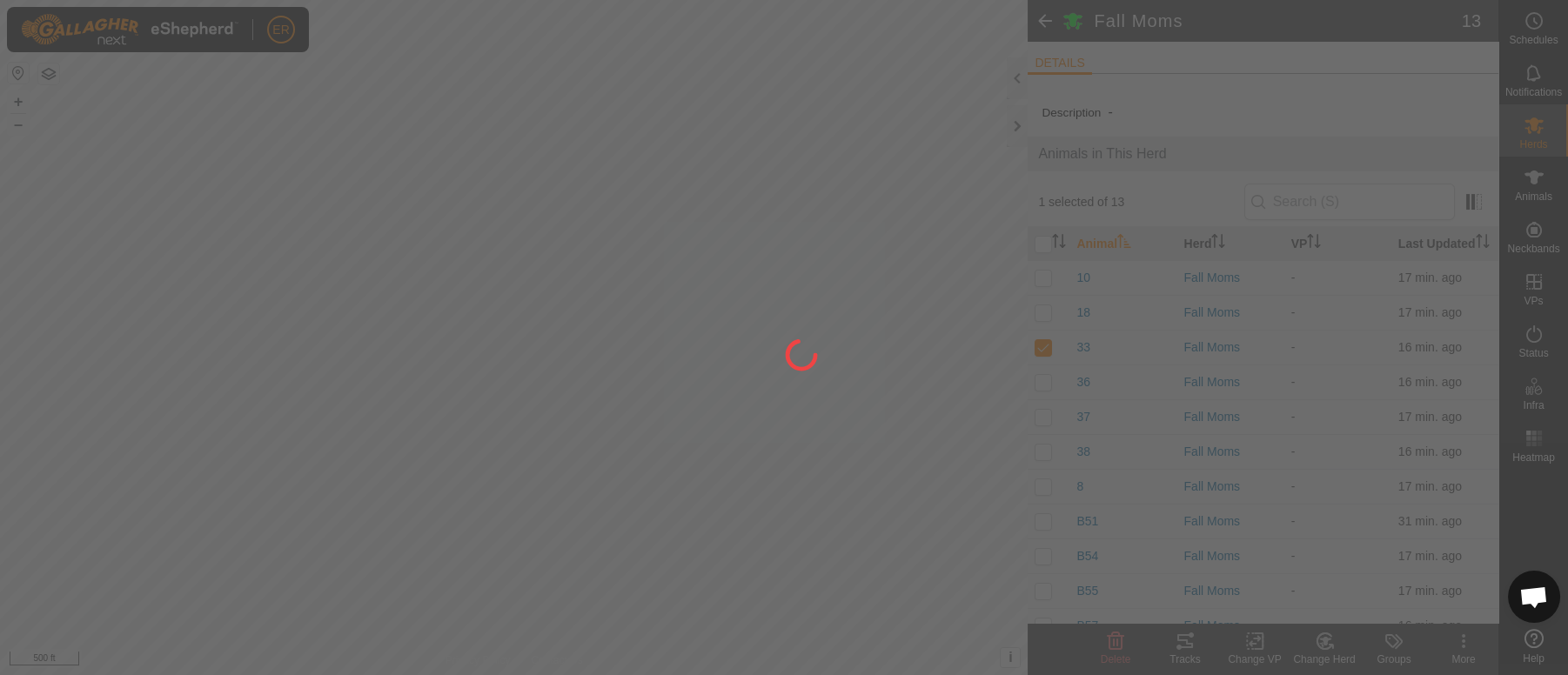
checkbox input "false"
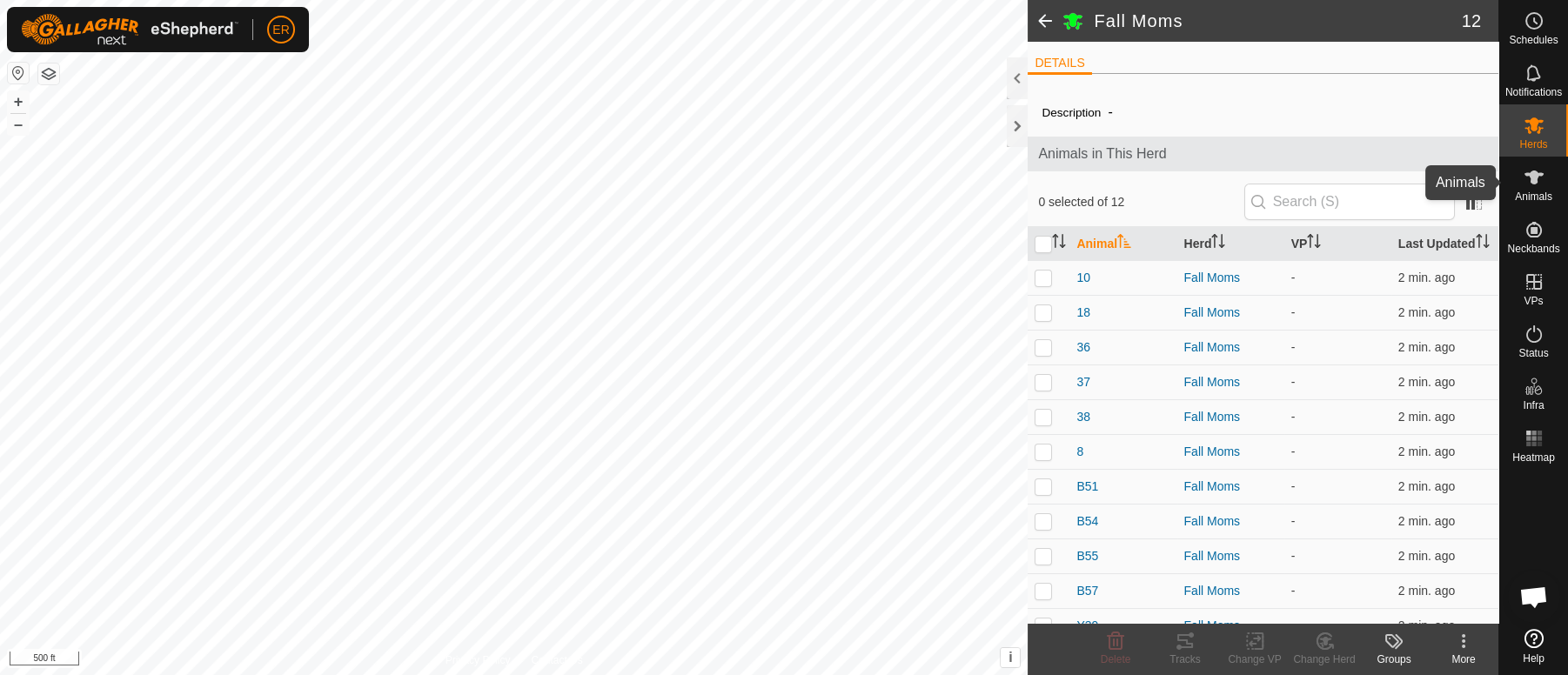
click at [1530, 181] on icon at bounding box center [1534, 178] width 19 height 14
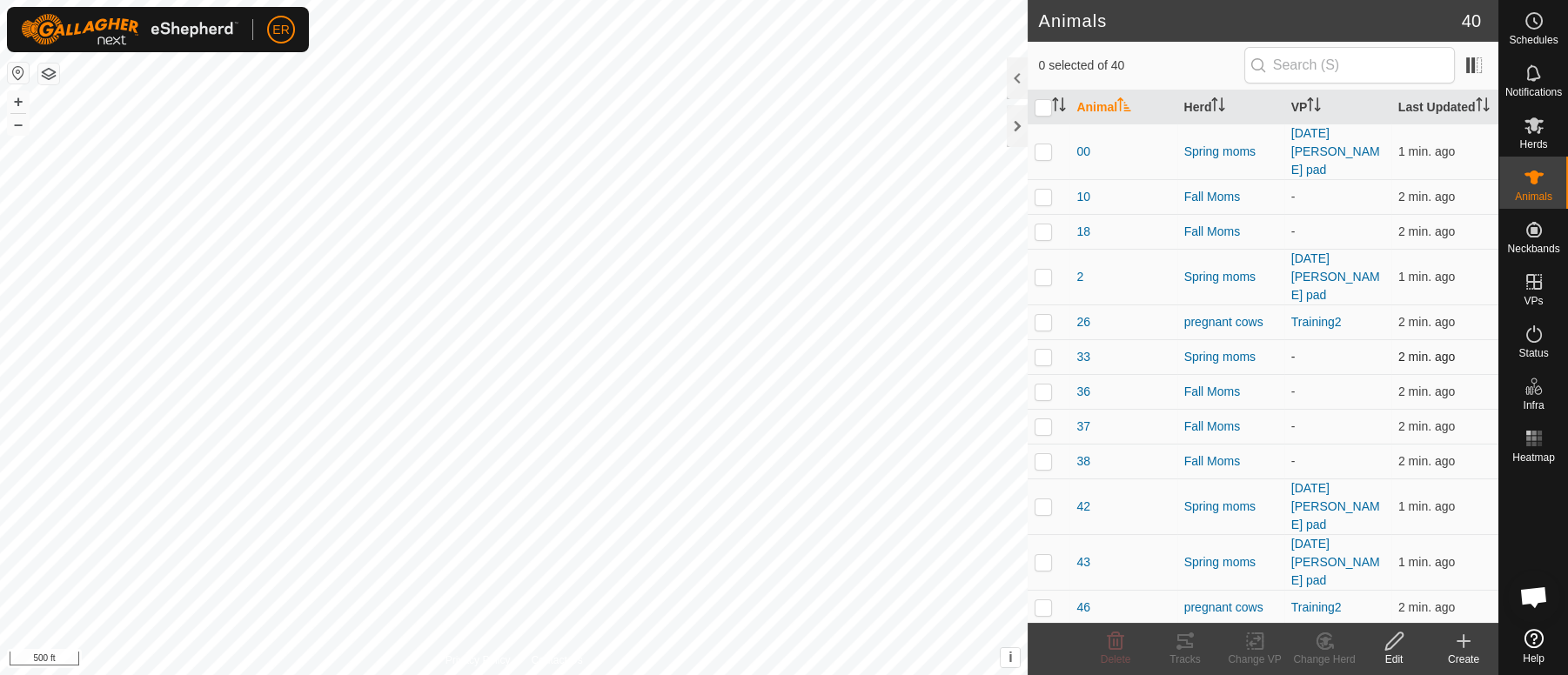
click at [1046, 350] on p-checkbox at bounding box center [1043, 357] width 18 height 14
checkbox input "true"
click at [1387, 645] on icon at bounding box center [1394, 641] width 22 height 21
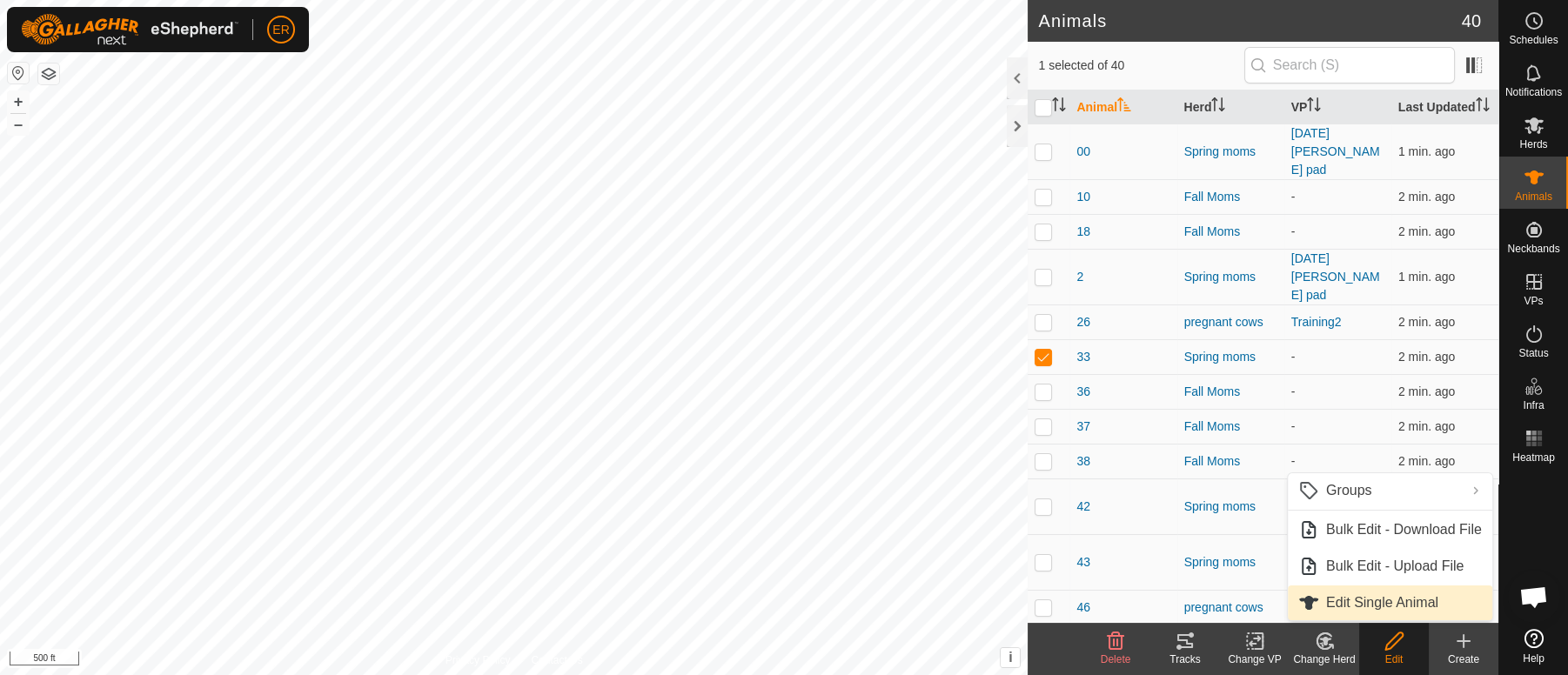
click at [1343, 602] on link "Edit Single Animal" at bounding box center [1389, 603] width 204 height 35
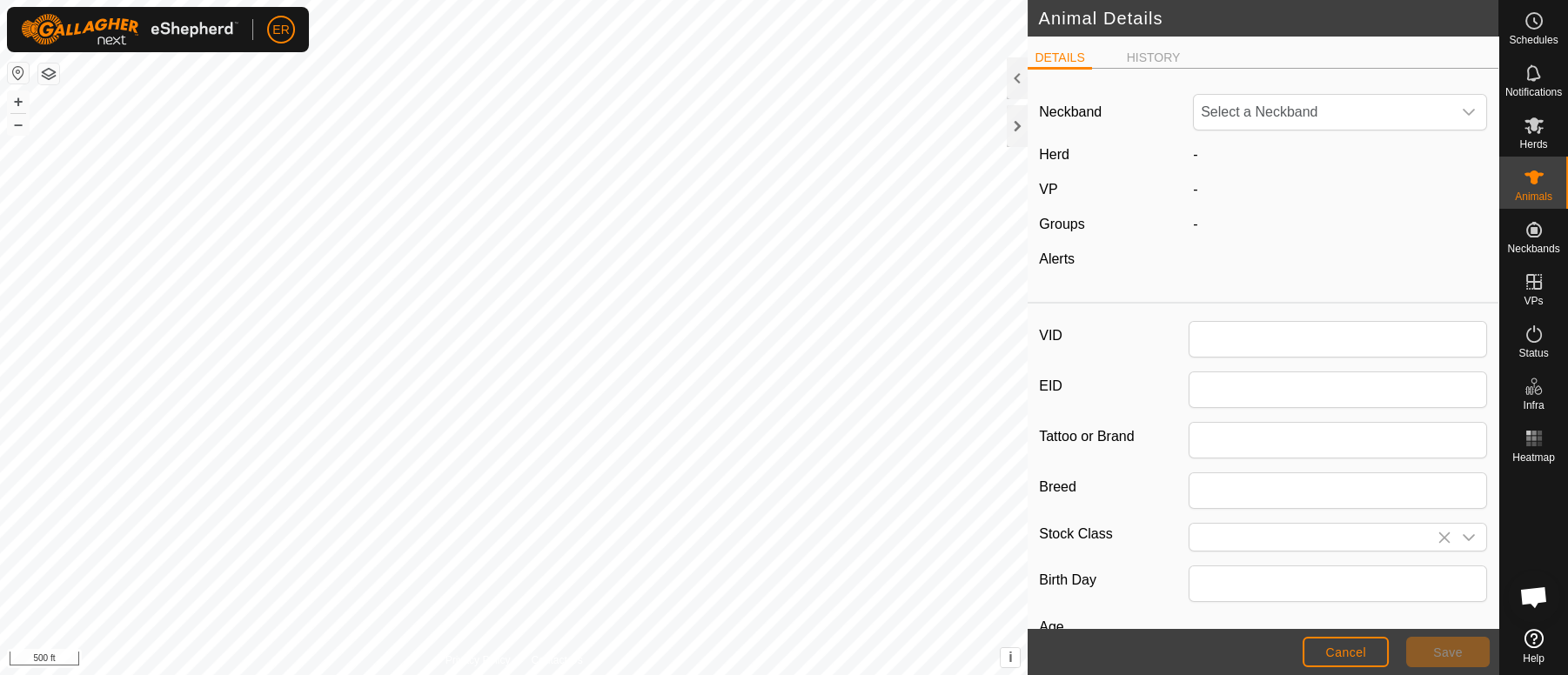
type input "33"
type input "0"
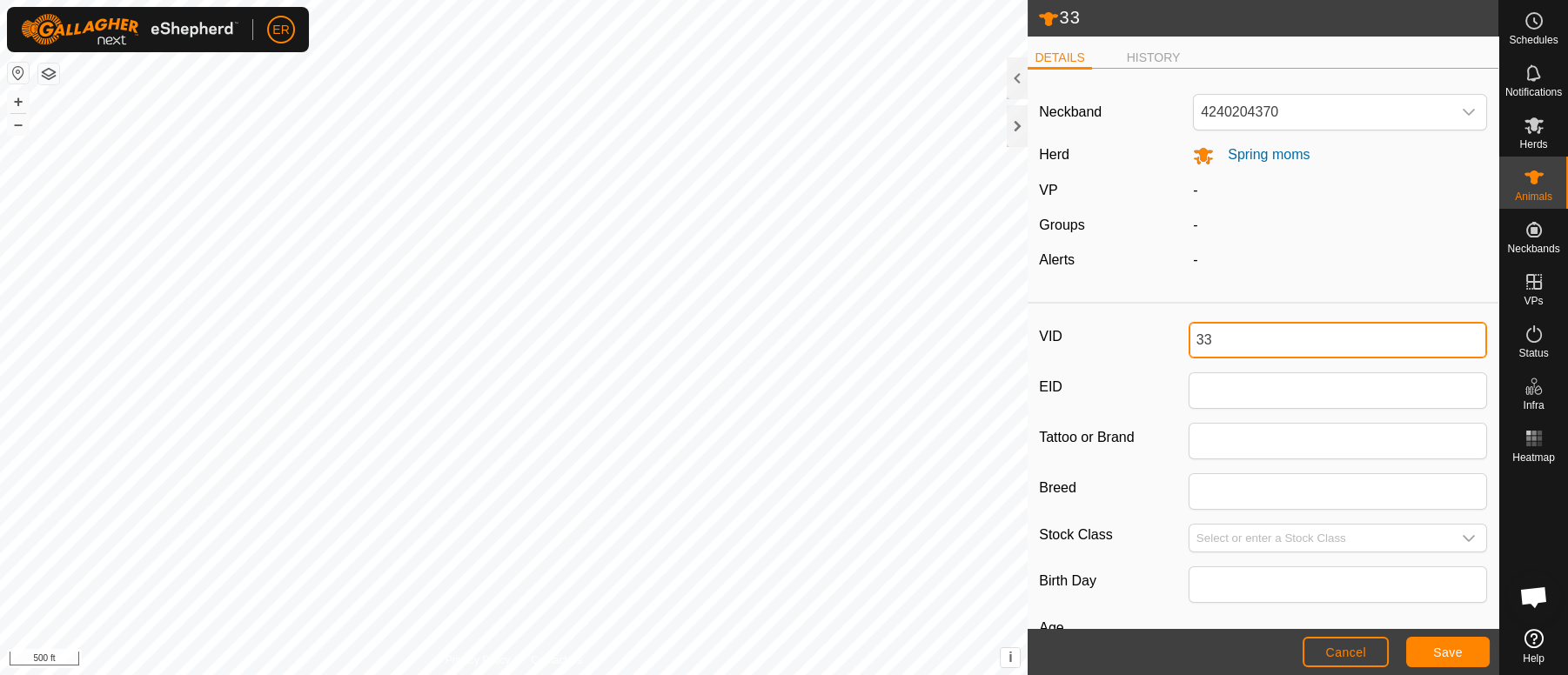
click at [1208, 344] on input "33" at bounding box center [1337, 340] width 298 height 37
type input "3"
click at [1427, 652] on button "Save" at bounding box center [1448, 651] width 84 height 31
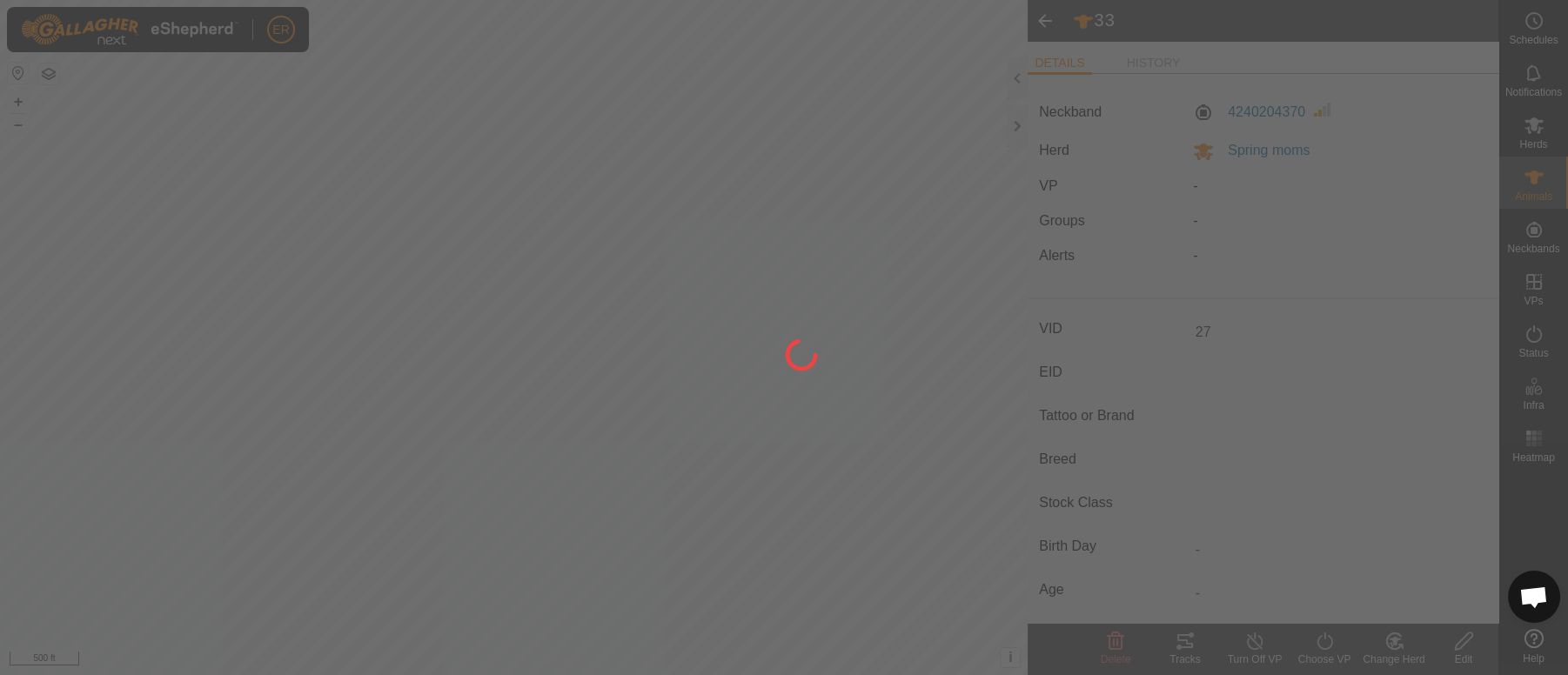
type input "33"
type input "-"
type input "0 kg"
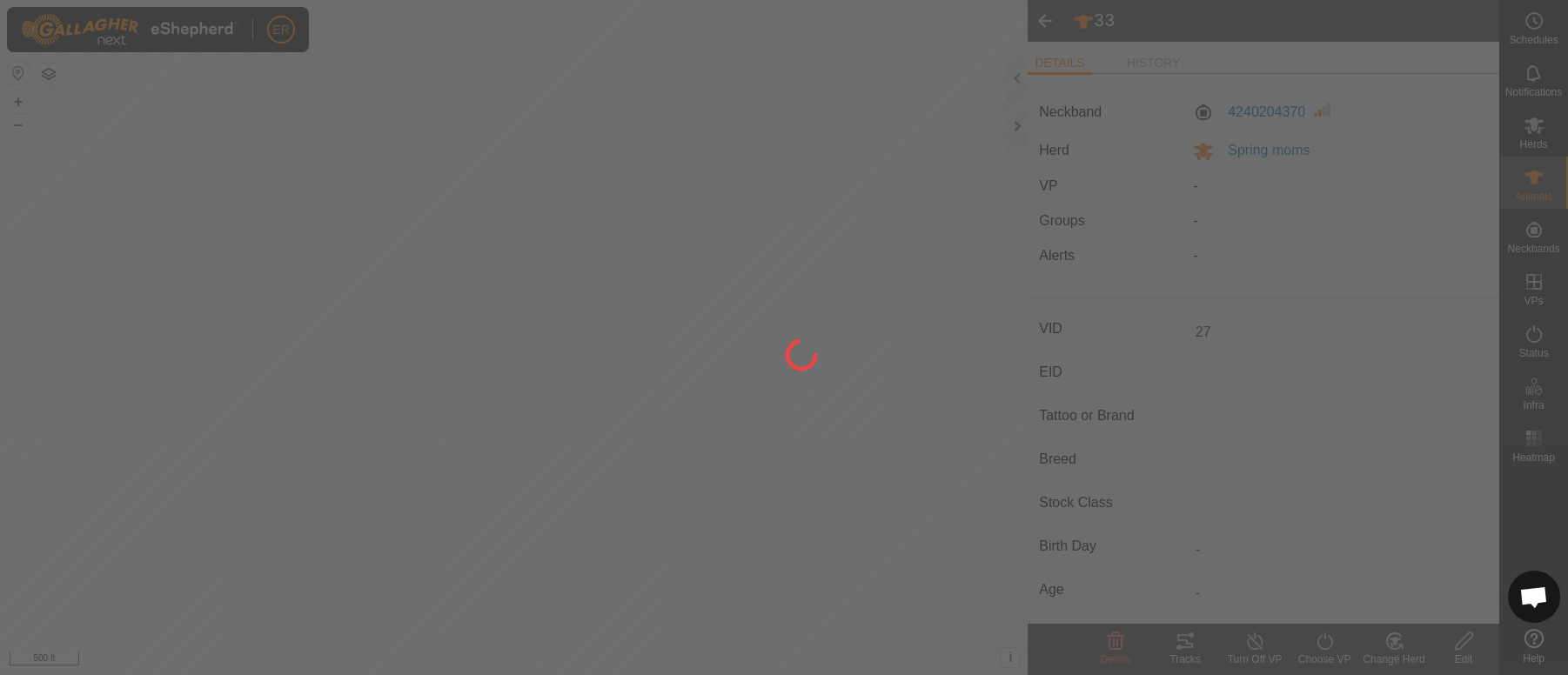
type input "-"
type input "27"
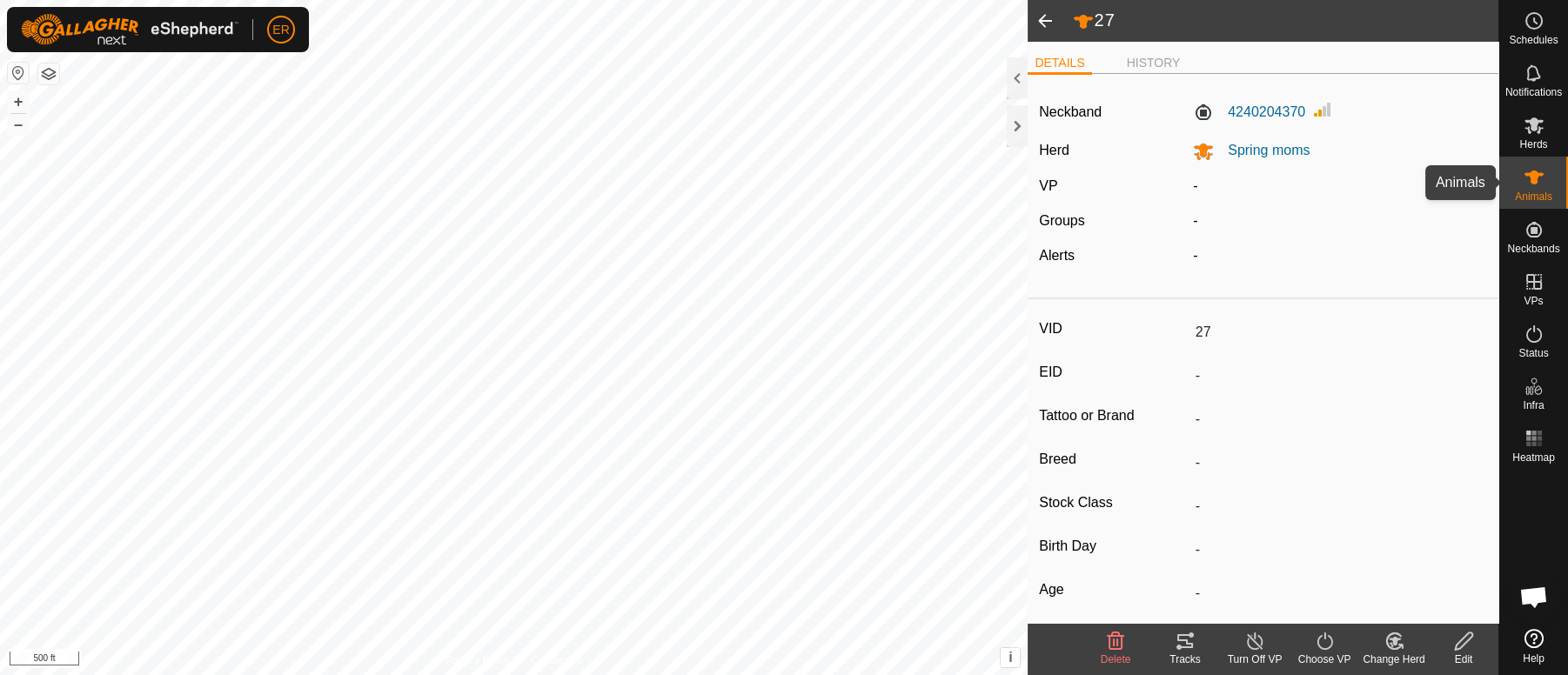
click at [1532, 176] on icon at bounding box center [1534, 178] width 19 height 14
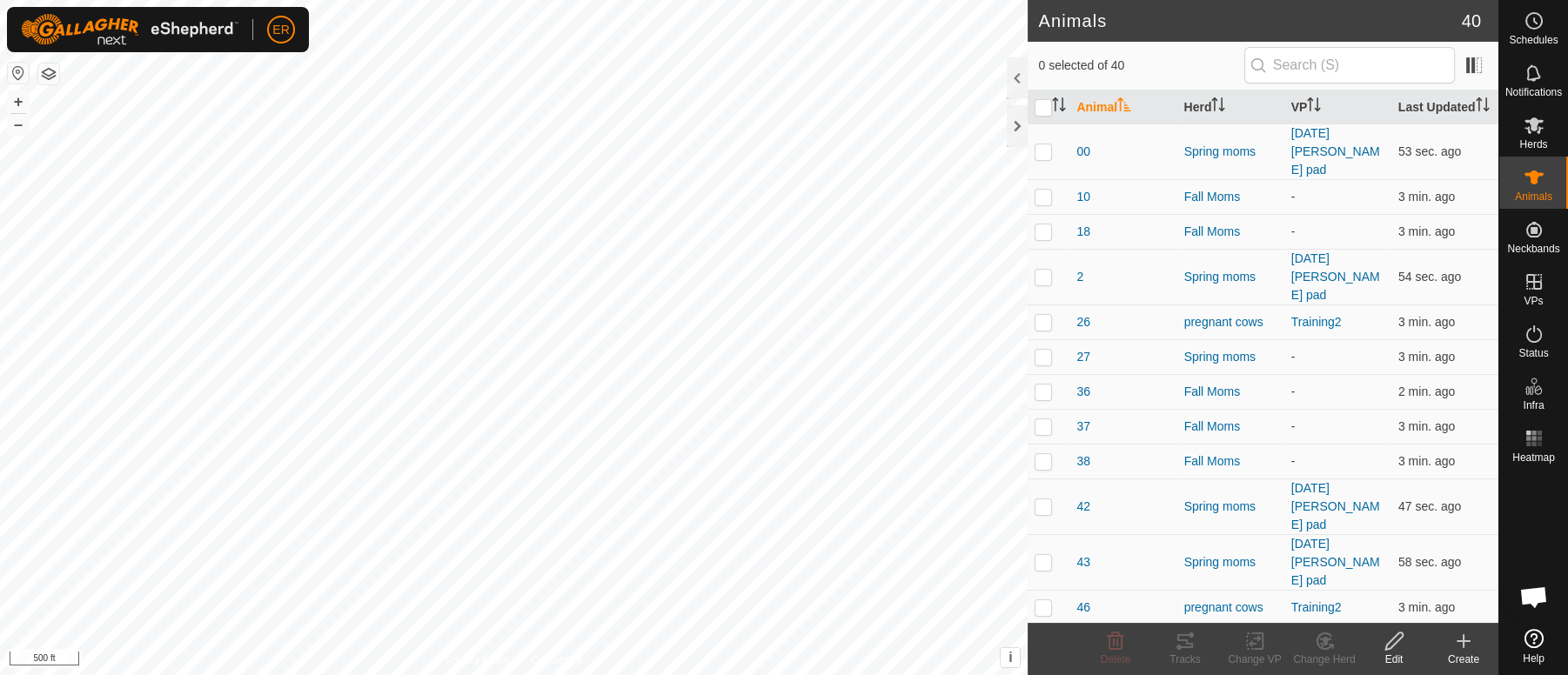
click at [1464, 633] on icon at bounding box center [1463, 641] width 21 height 21
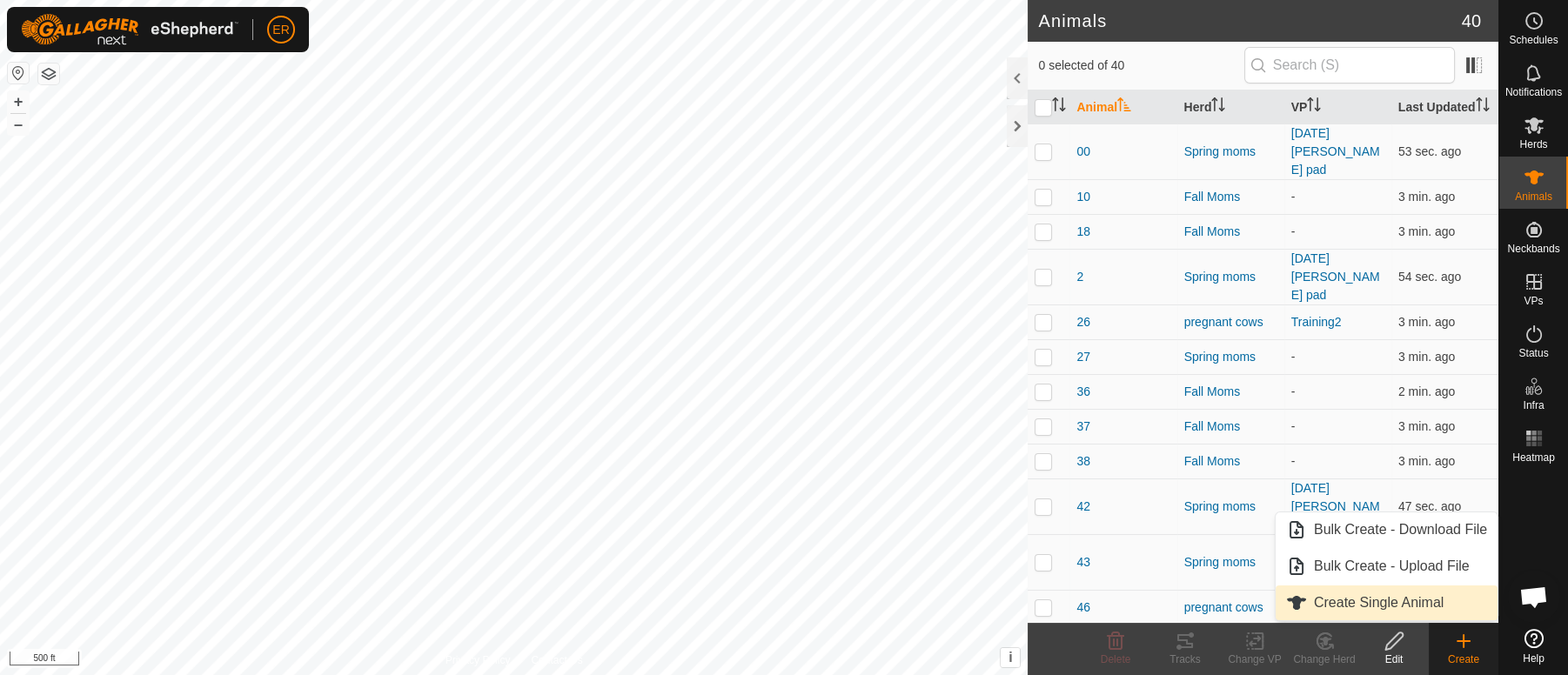
click at [1363, 602] on link "Create Single Animal" at bounding box center [1386, 603] width 222 height 35
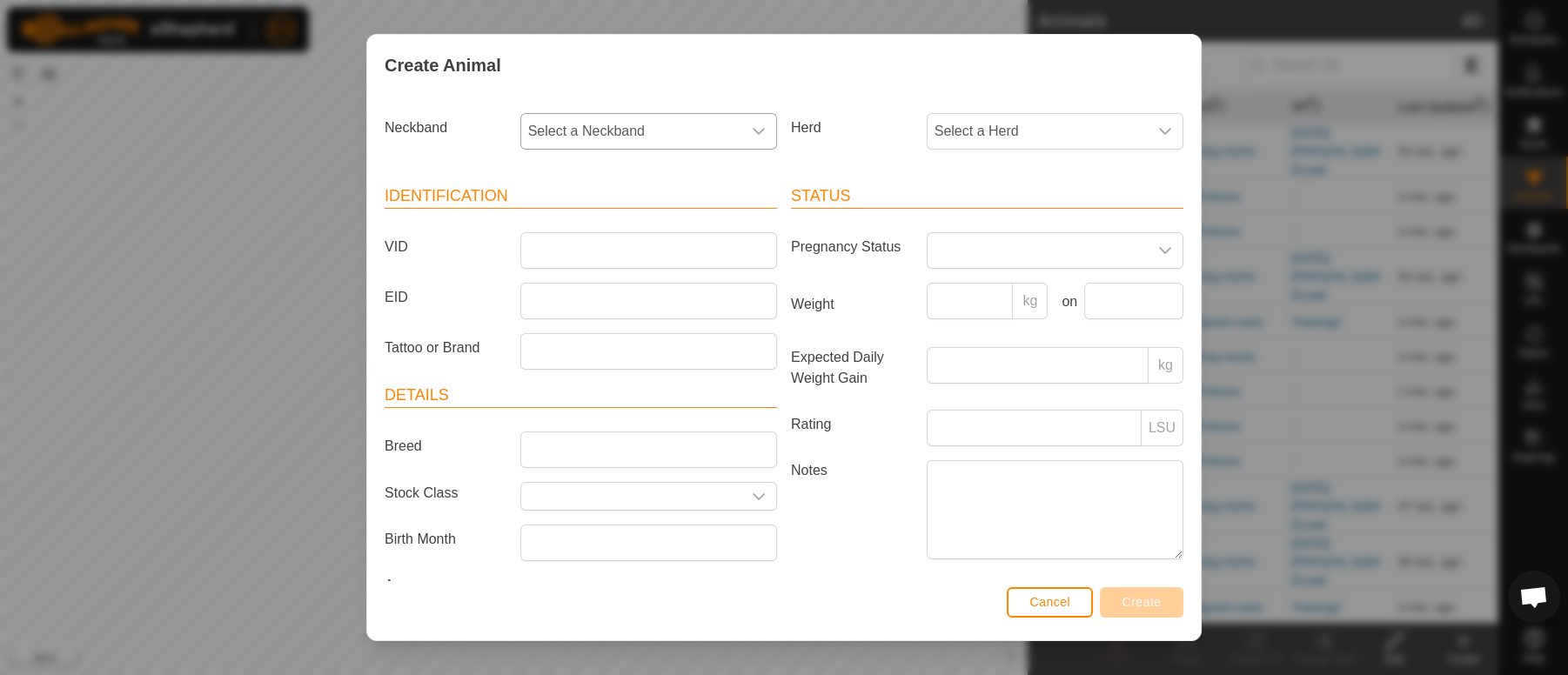
click at [647, 130] on span "Select a Neckband" at bounding box center [631, 132] width 220 height 35
type input "282"
click at [598, 216] on li "2822051968" at bounding box center [646, 221] width 249 height 35
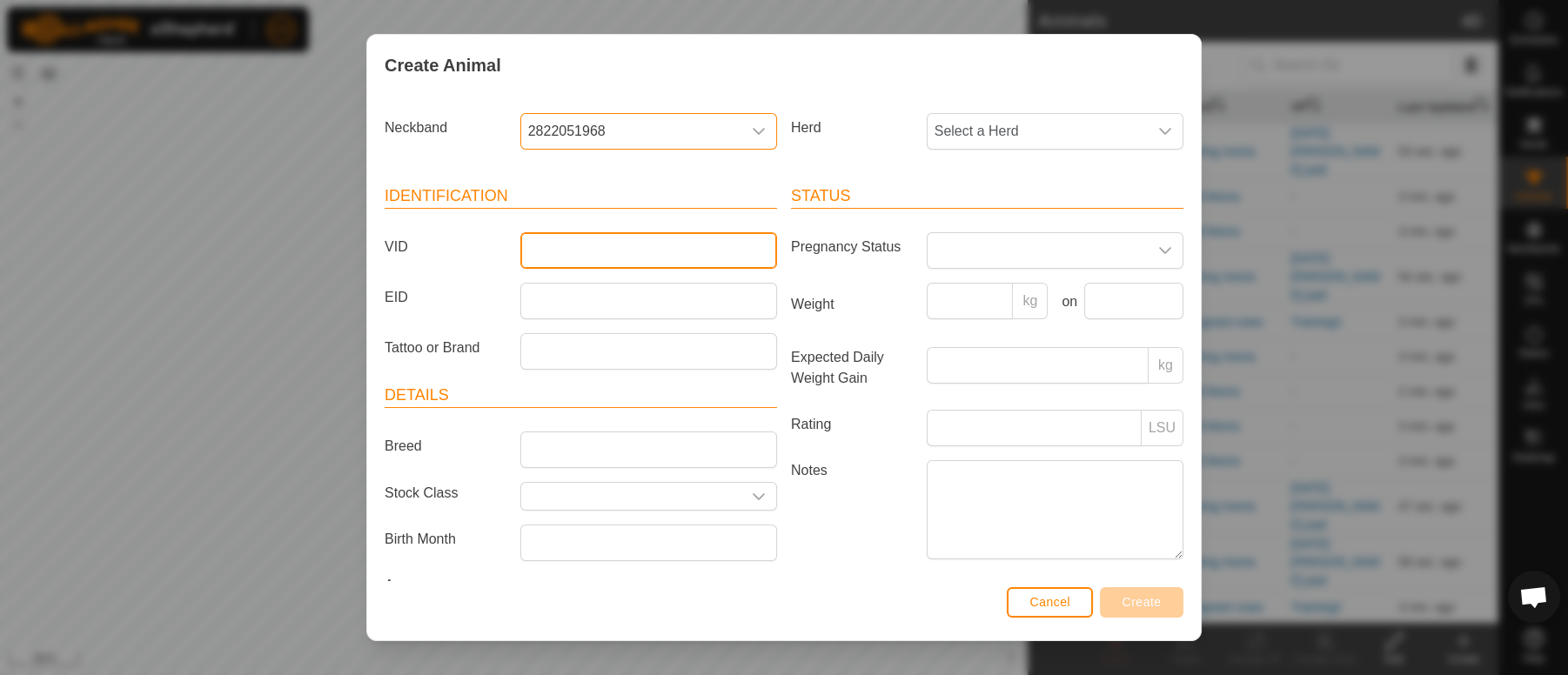
click at [570, 246] on input "VID" at bounding box center [649, 250] width 257 height 37
type input "Y46"
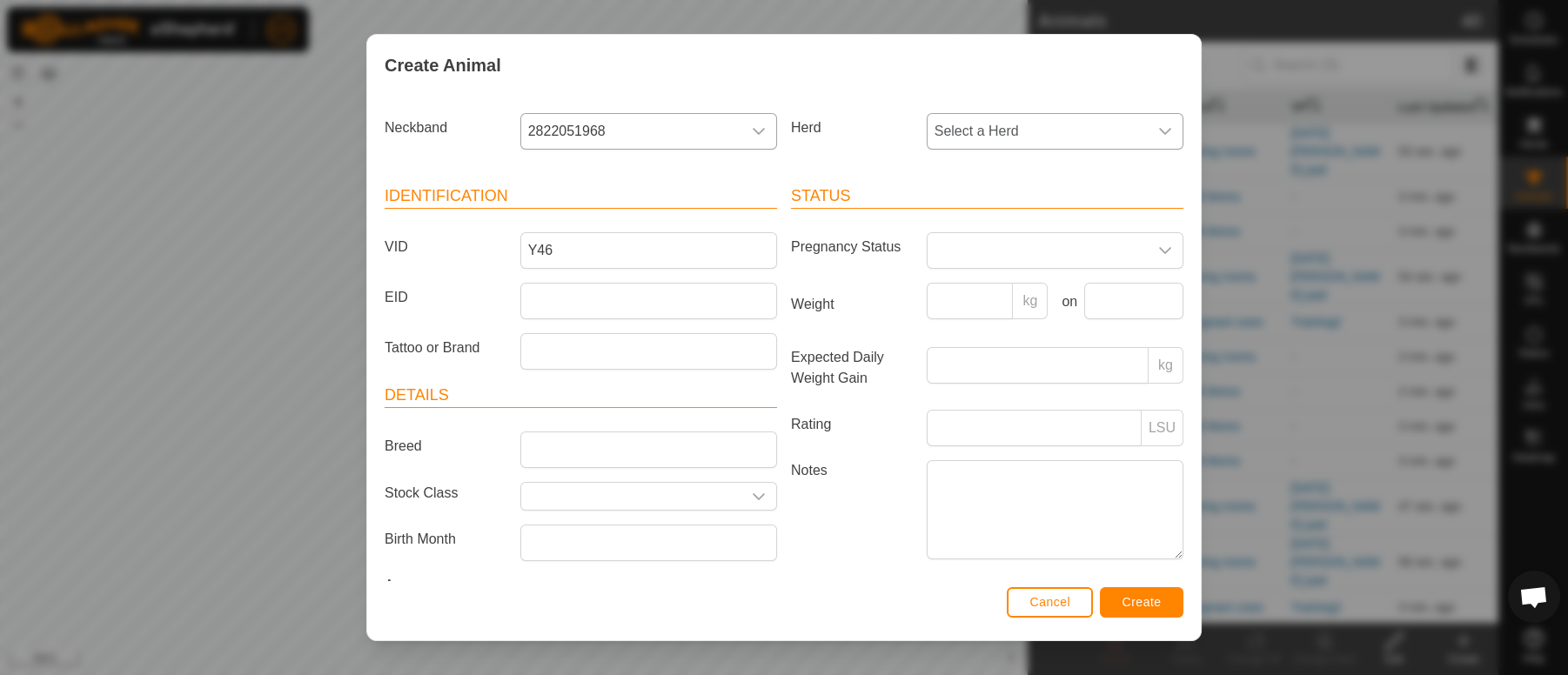
click at [1158, 130] on icon "dropdown trigger" at bounding box center [1165, 131] width 14 height 14
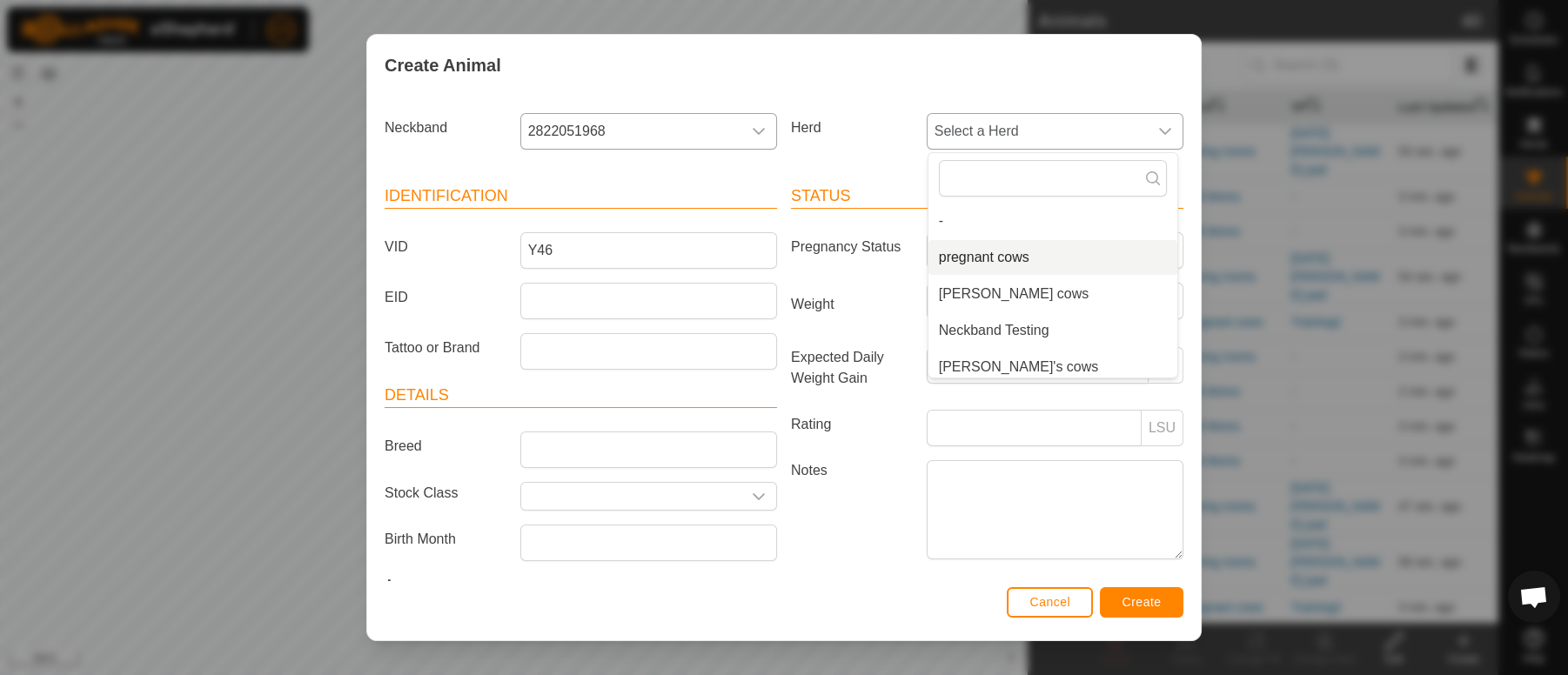
scroll to position [79, 0]
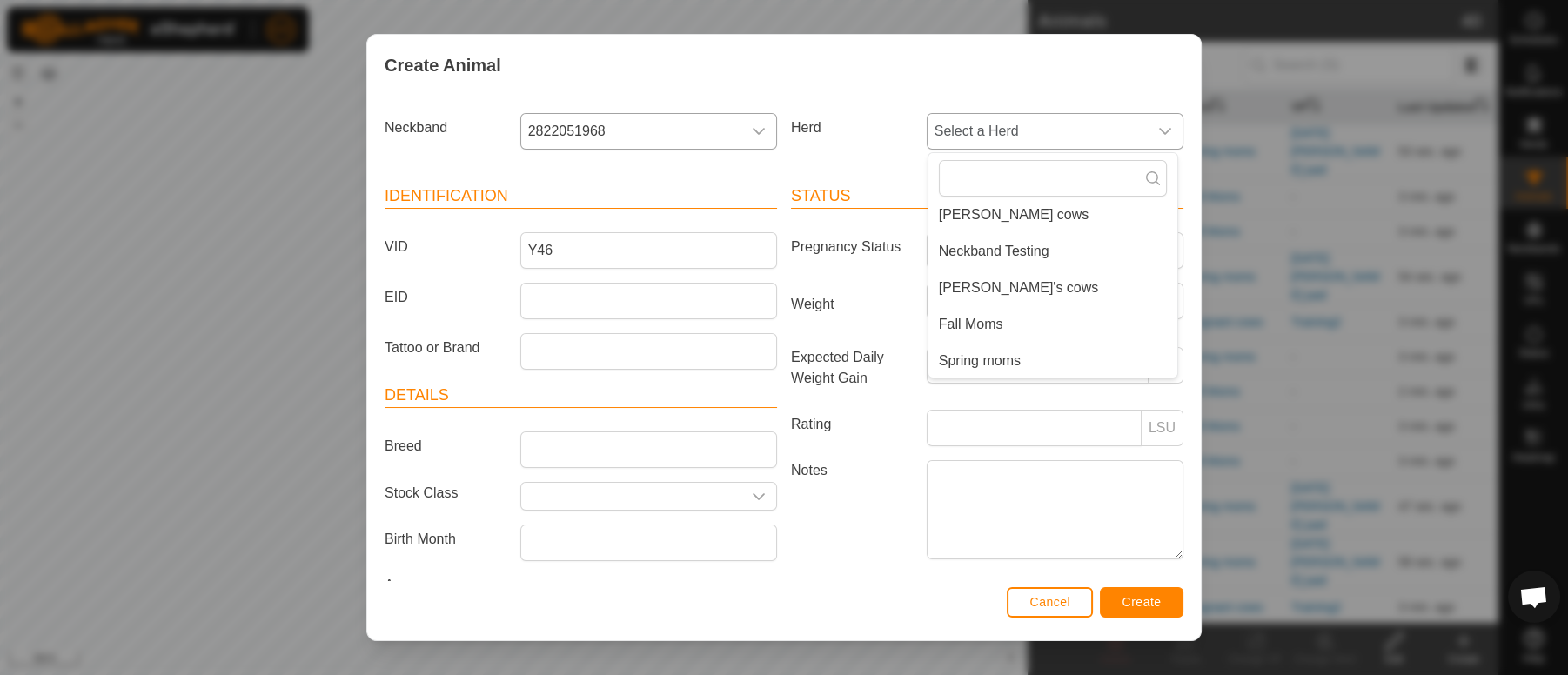
click at [976, 357] on li "Spring moms" at bounding box center [1053, 361] width 249 height 35
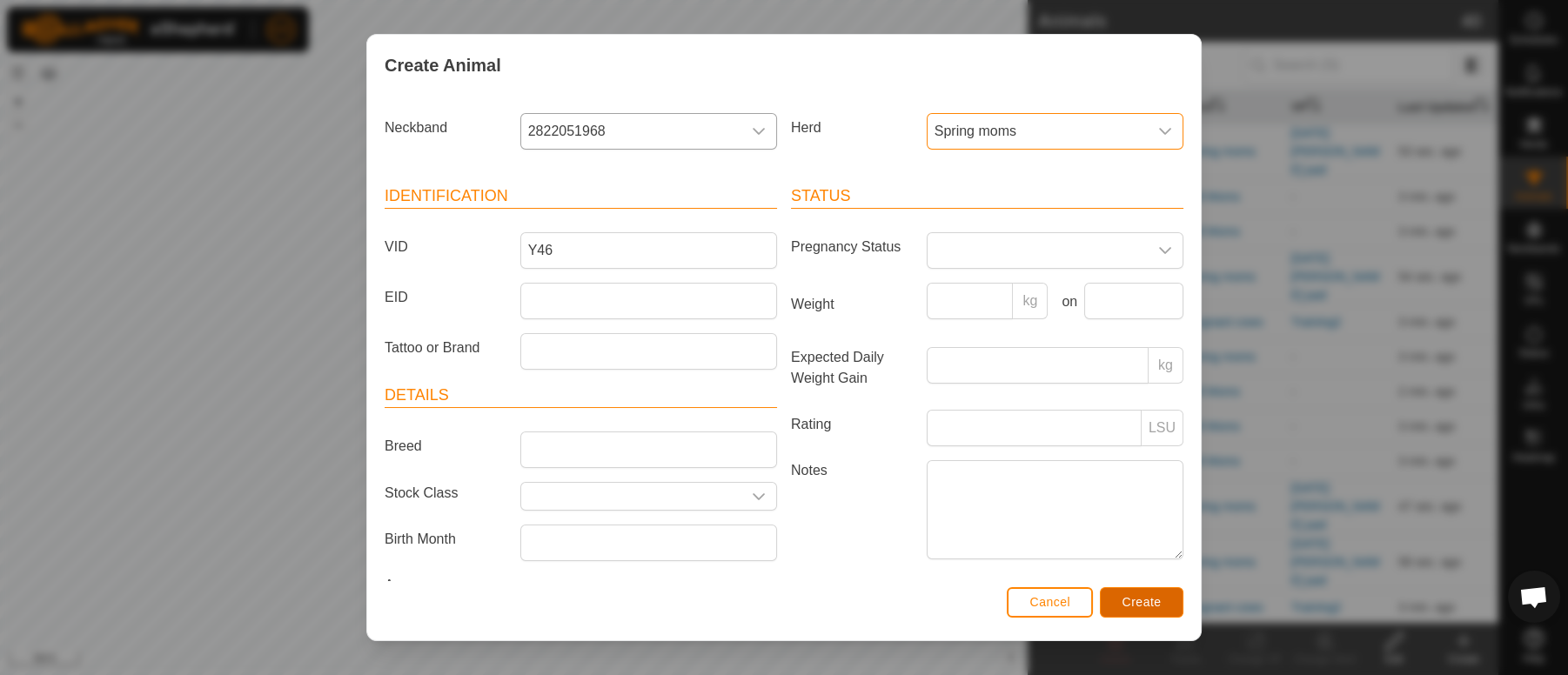
click at [1134, 603] on span "Create" at bounding box center [1141, 602] width 40 height 14
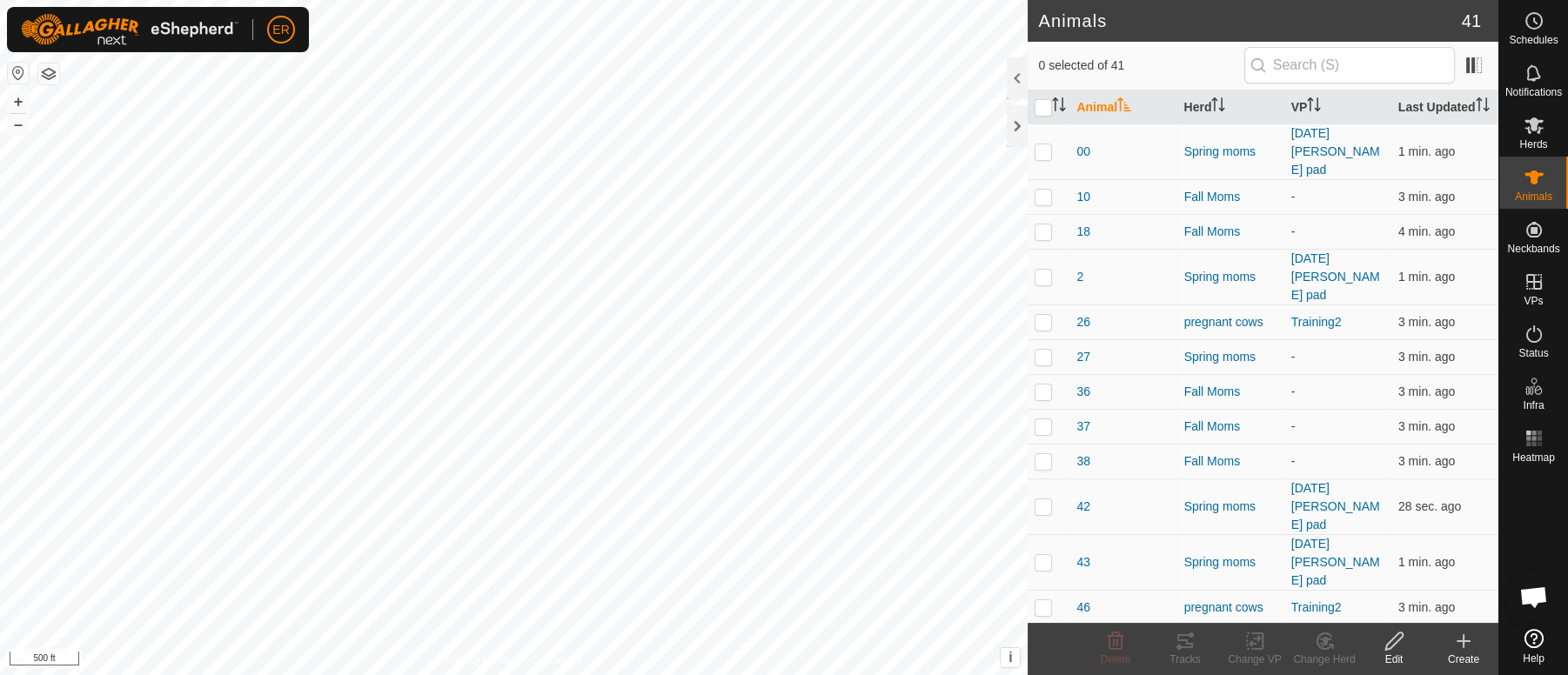
click at [1463, 647] on icon at bounding box center [1463, 641] width 0 height 12
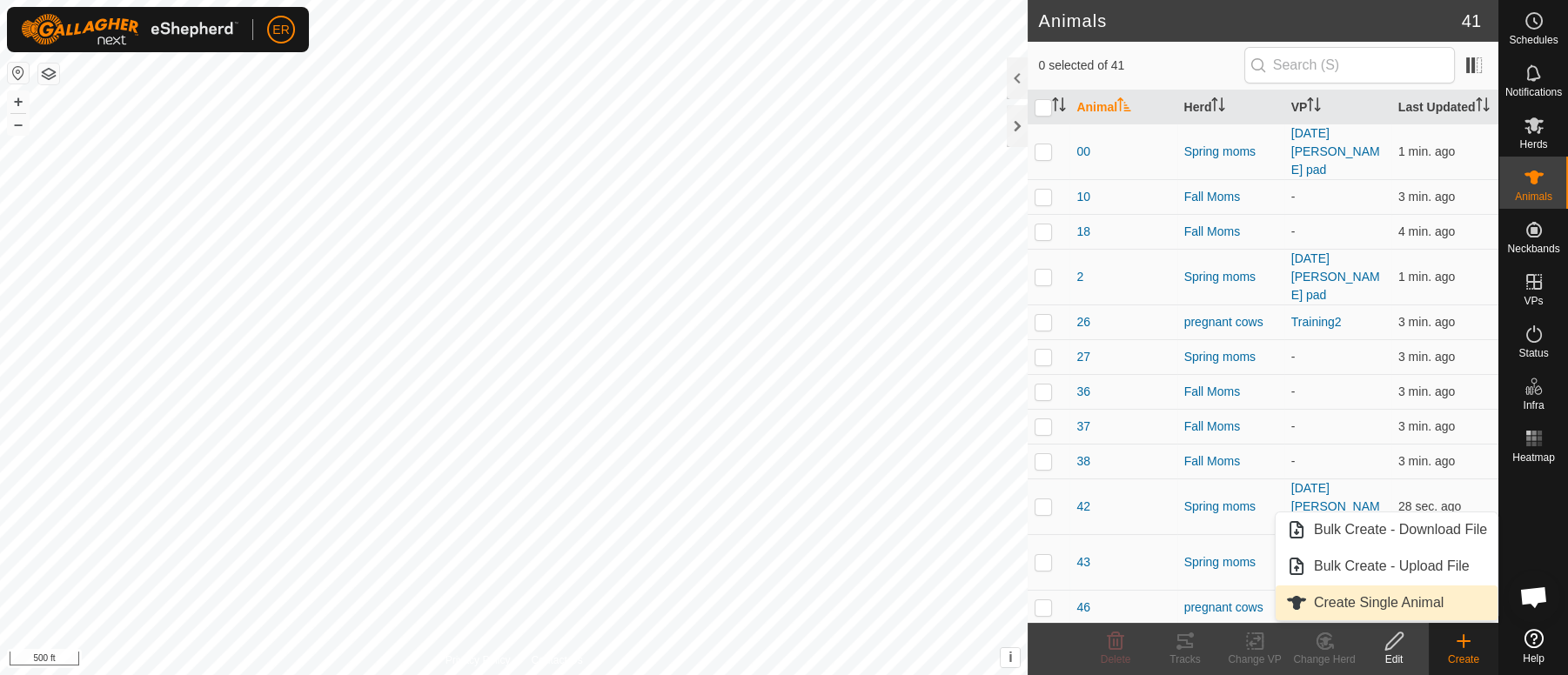
click at [1408, 603] on link "Create Single Animal" at bounding box center [1386, 603] width 222 height 35
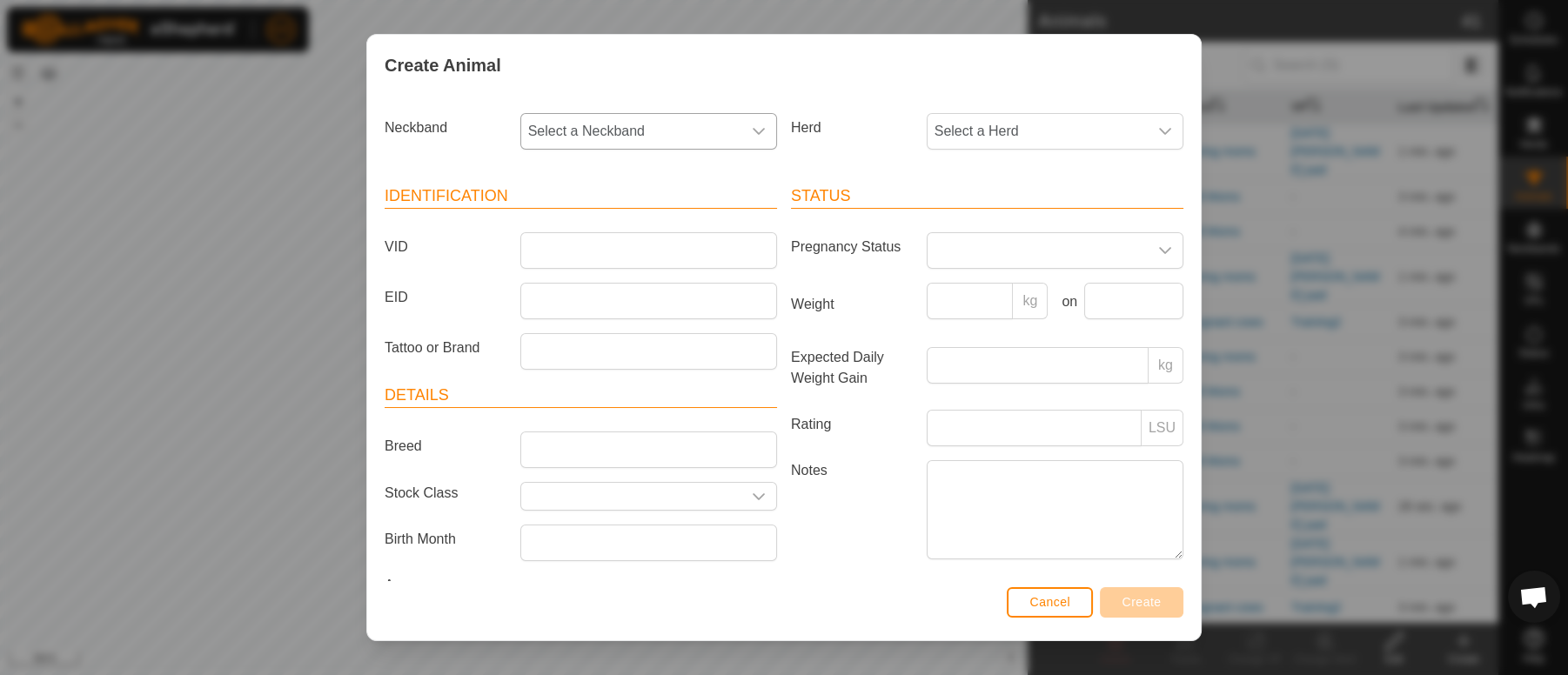
click at [597, 122] on span "Select a Neckband" at bounding box center [631, 132] width 220 height 35
type input "1174"
click at [580, 227] on li "1174517537" at bounding box center [646, 221] width 249 height 35
click at [551, 258] on input "VID" at bounding box center [649, 250] width 257 height 37
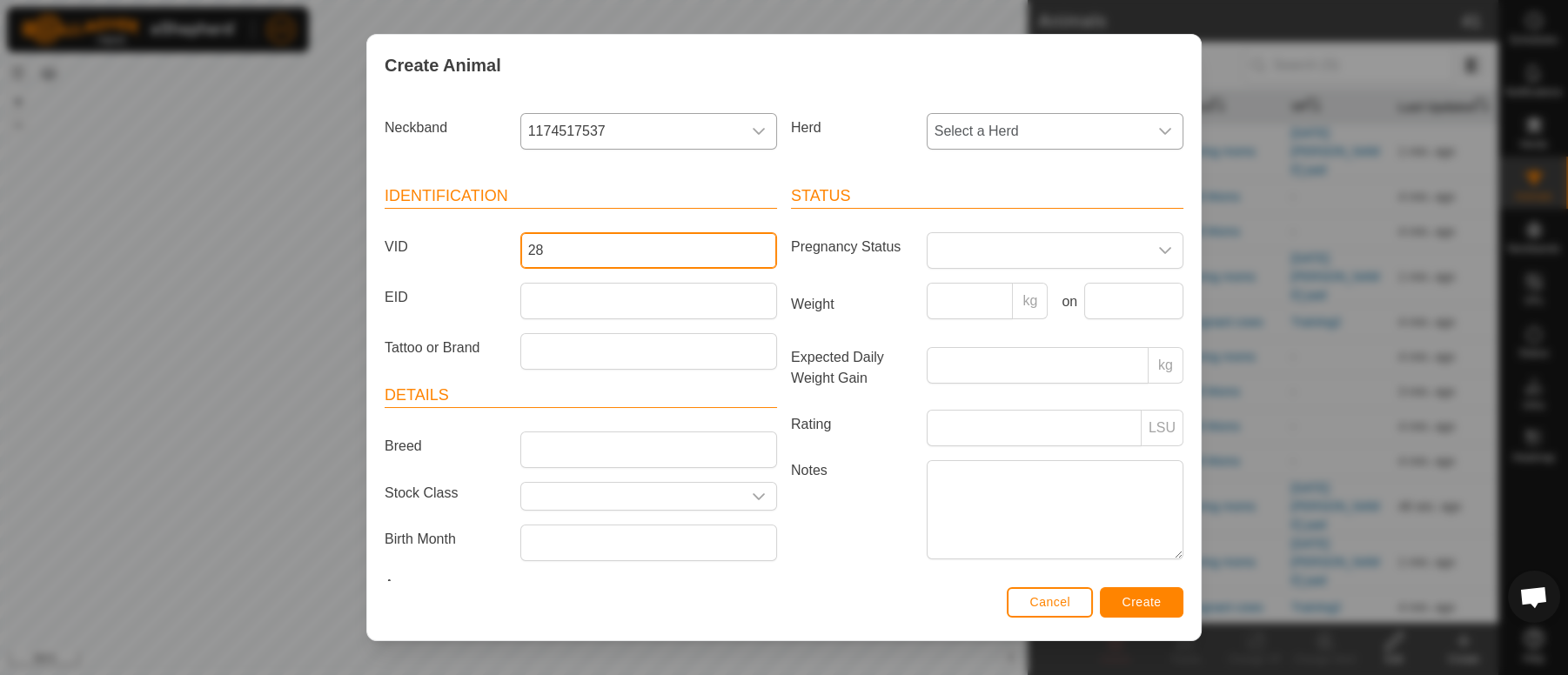
type input "28"
click at [1158, 125] on icon "dropdown trigger" at bounding box center [1165, 131] width 14 height 14
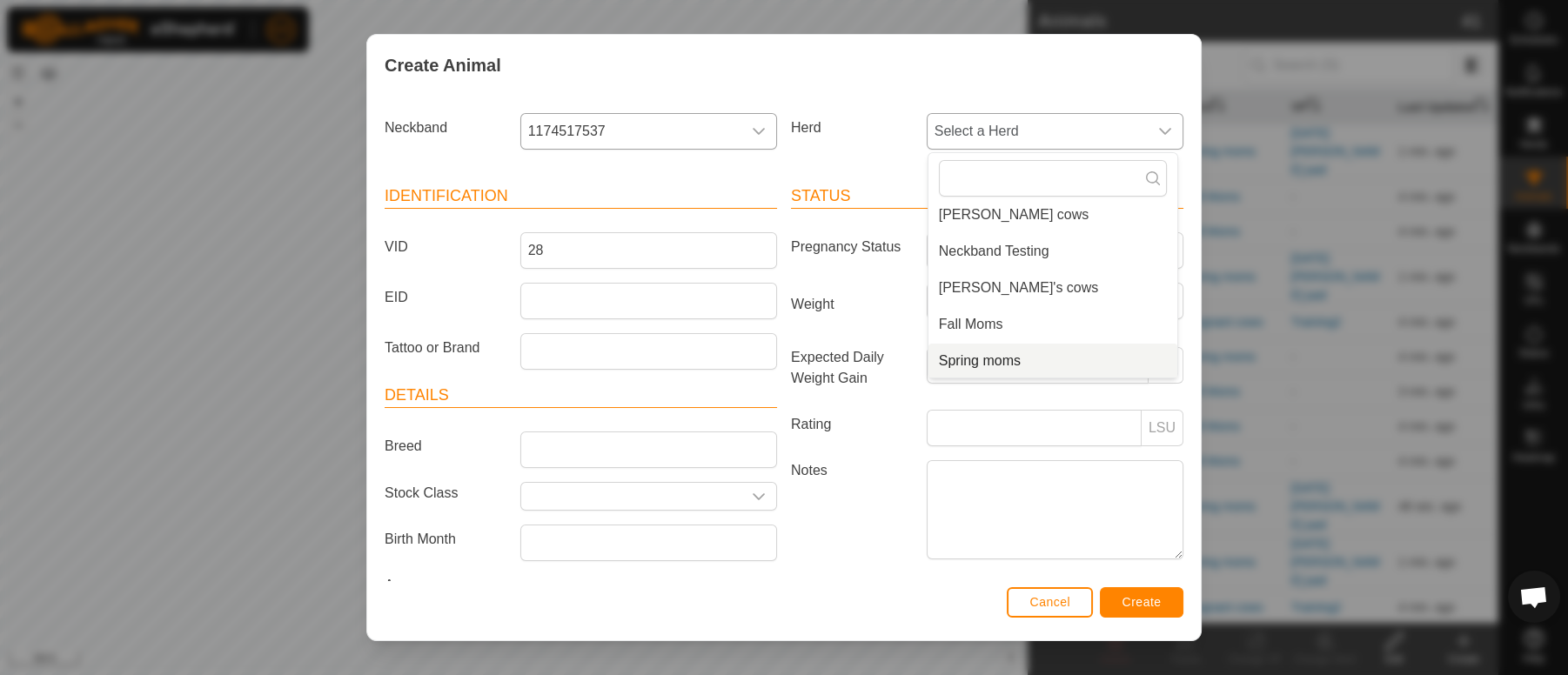
click at [993, 359] on li "Spring moms" at bounding box center [1053, 361] width 249 height 35
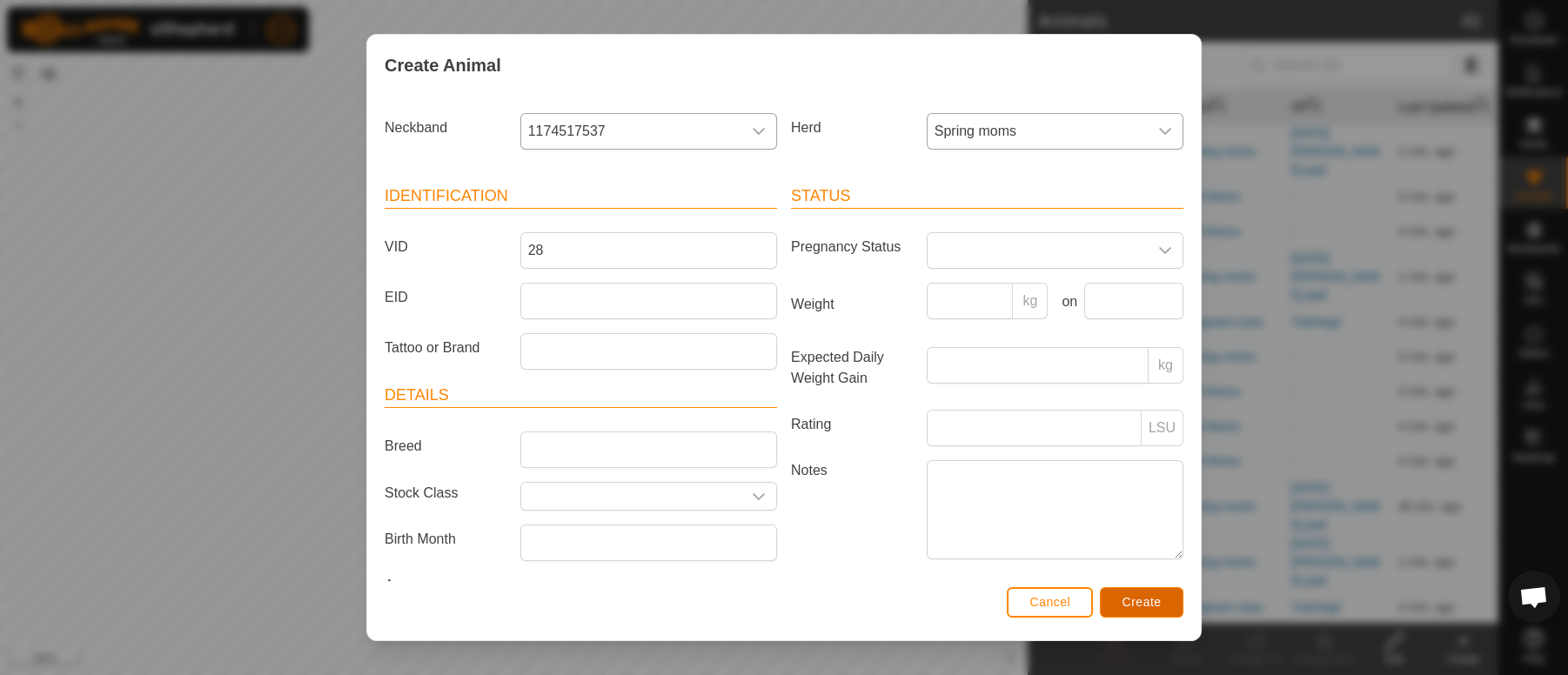
click at [1142, 604] on span "Create" at bounding box center [1141, 602] width 40 height 14
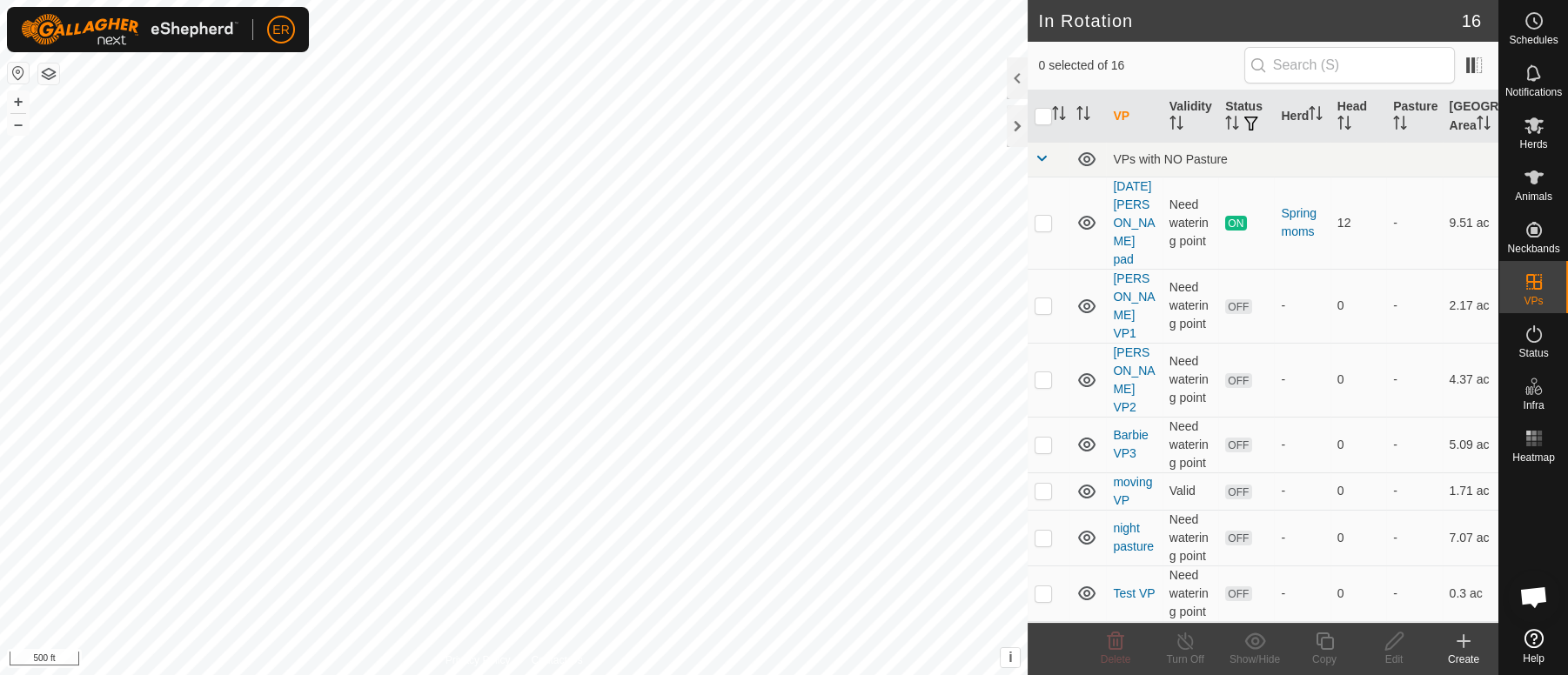
checkbox input "true"
click at [1462, 641] on icon at bounding box center [1463, 641] width 12 height 0
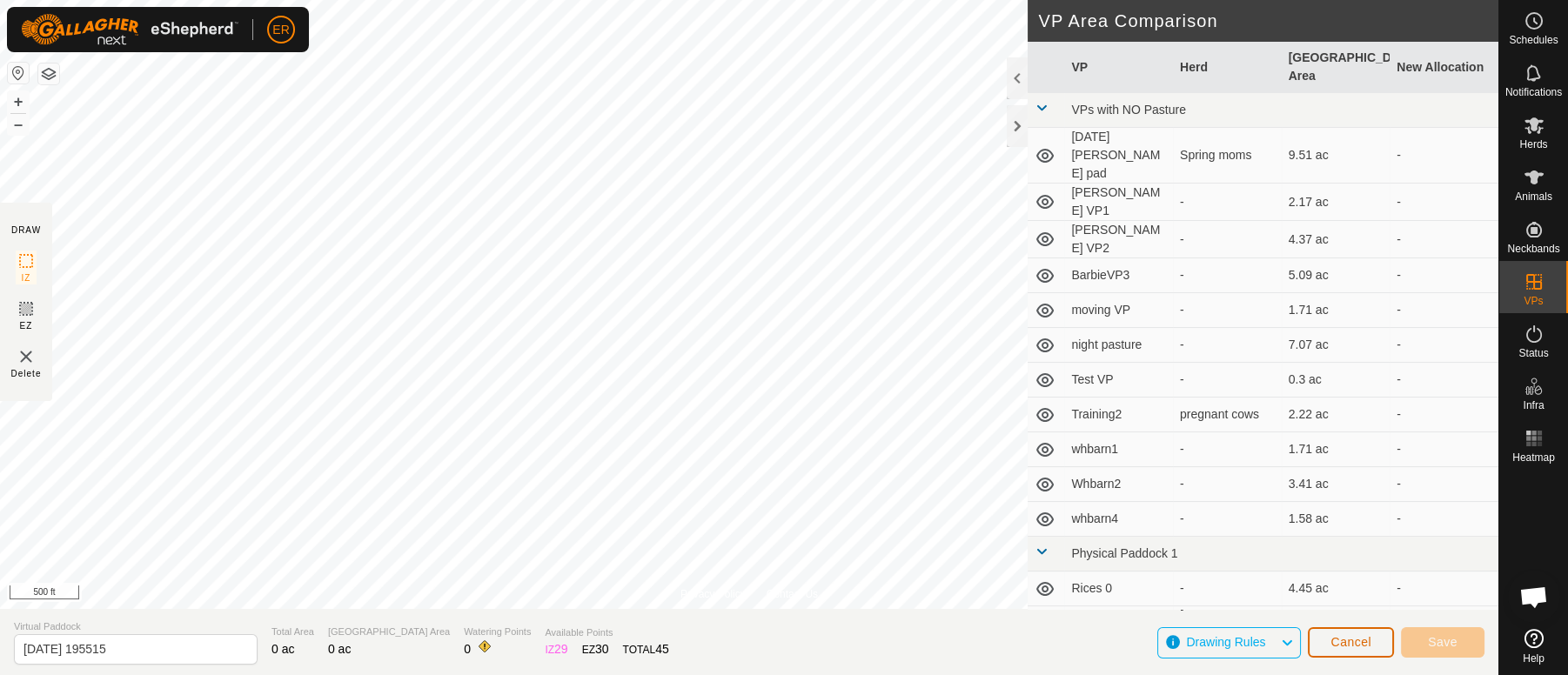
click at [1357, 653] on button "Cancel" at bounding box center [1351, 642] width 86 height 31
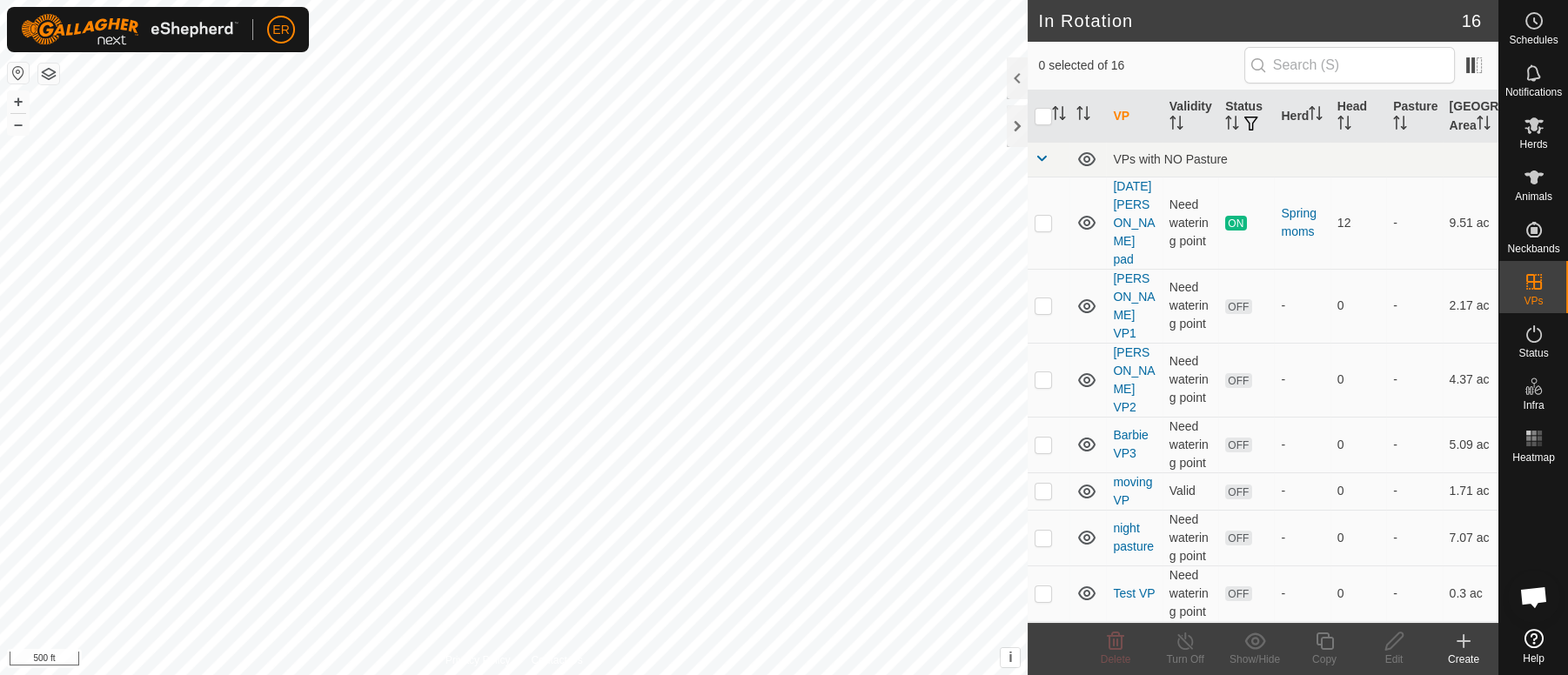
click at [1462, 637] on icon at bounding box center [1463, 641] width 21 height 21
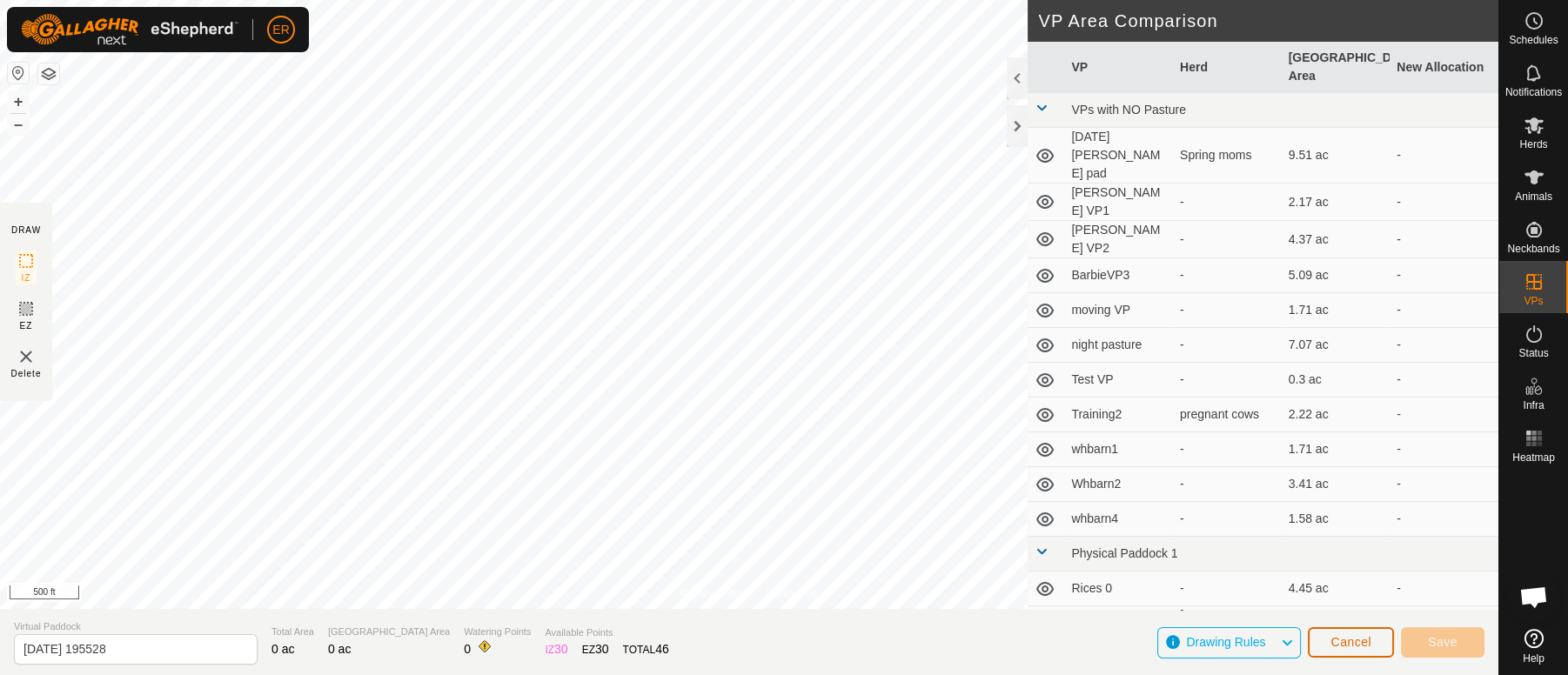
click at [1367, 635] on span "Cancel" at bounding box center [1351, 642] width 40 height 14
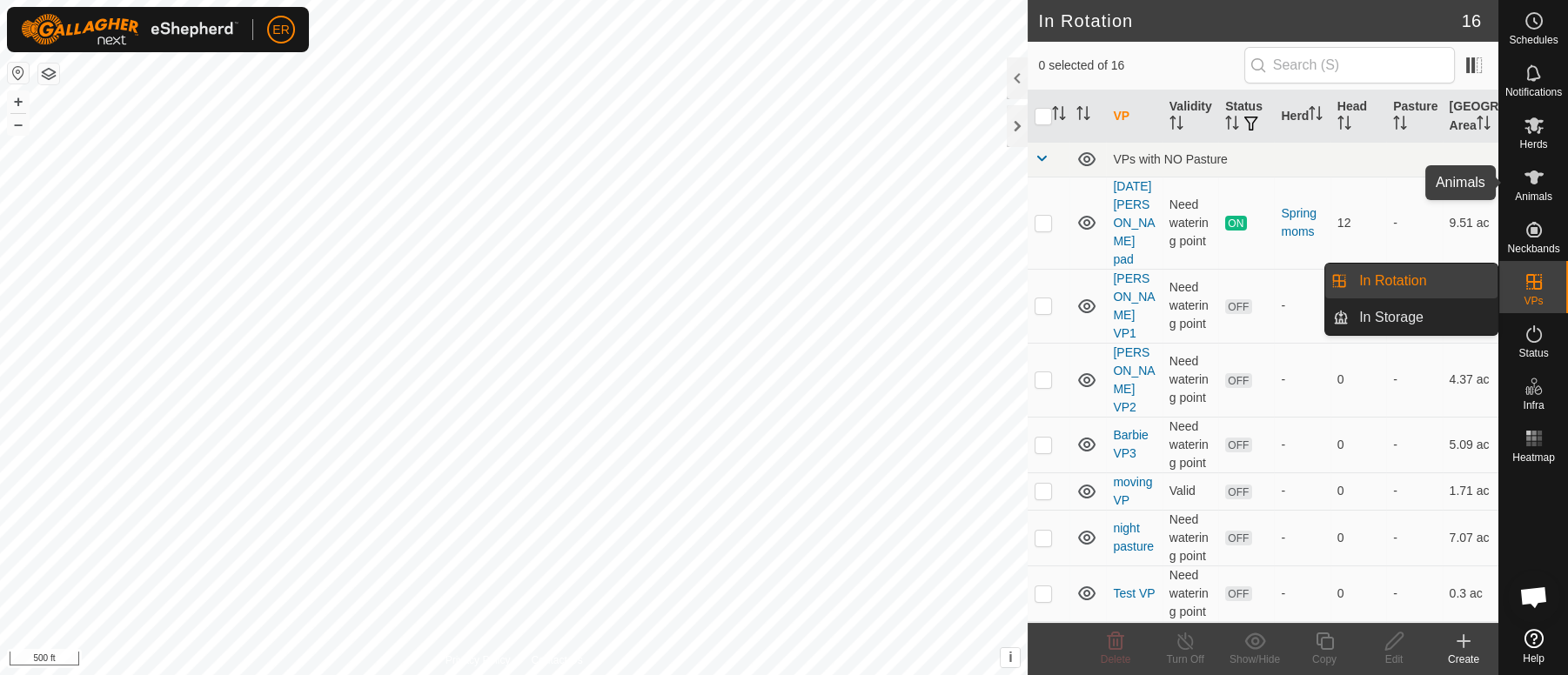
click at [1528, 182] on icon at bounding box center [1534, 178] width 21 height 21
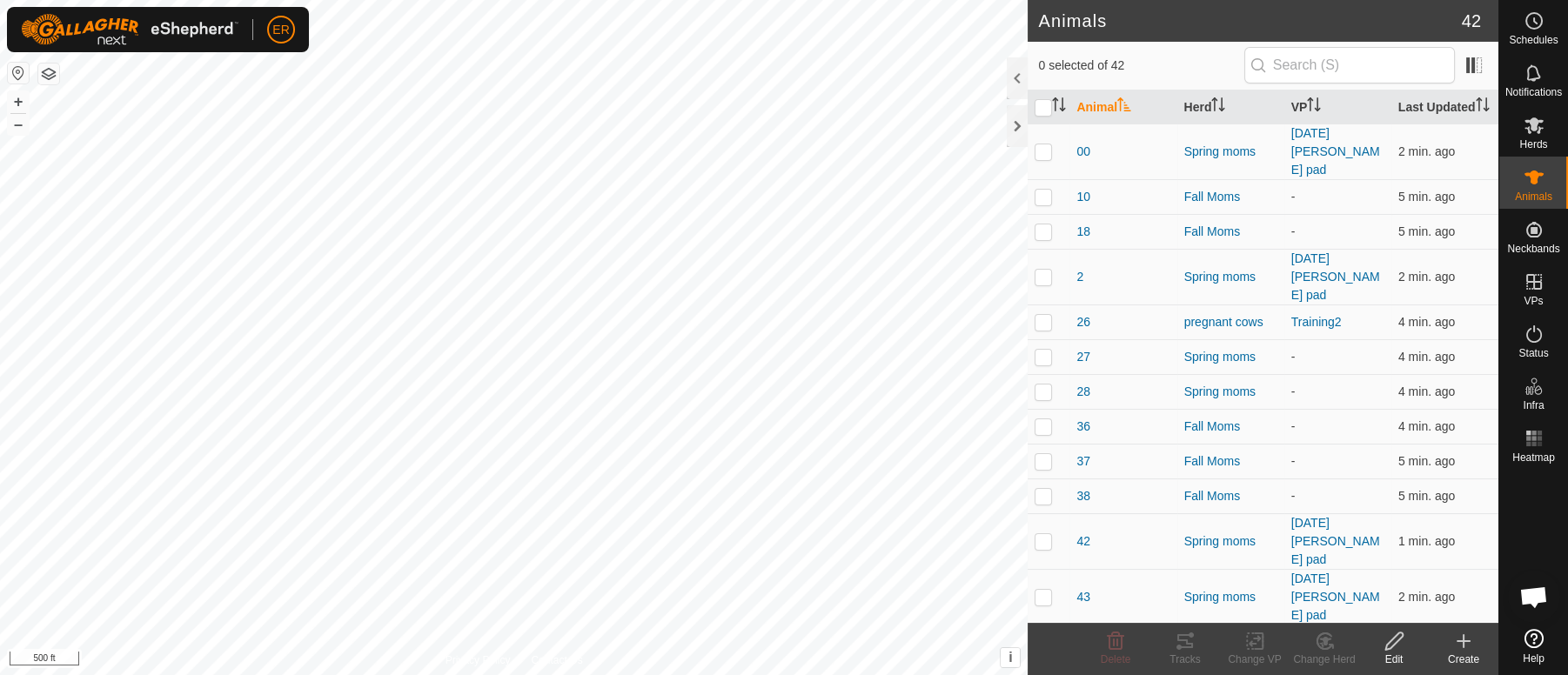
click at [1454, 644] on icon at bounding box center [1463, 641] width 21 height 21
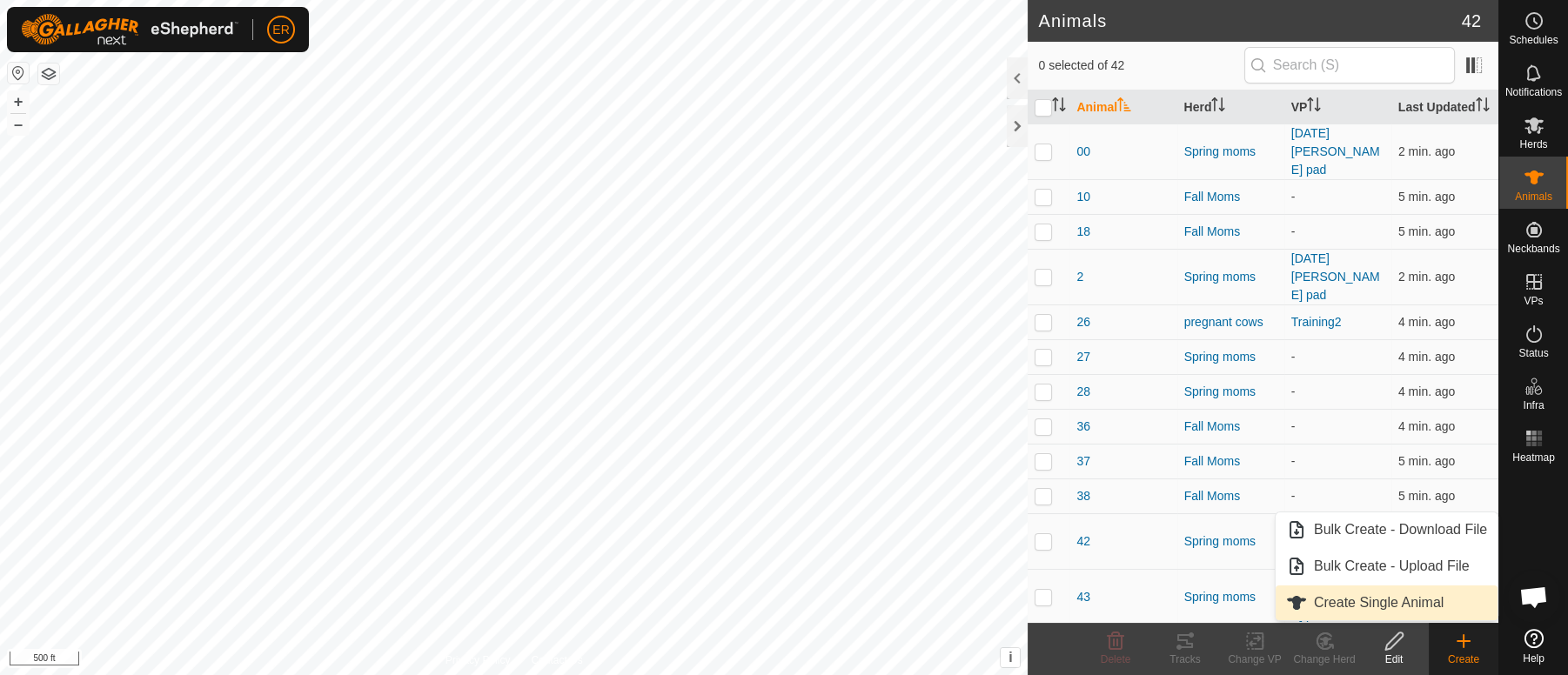
click at [1375, 604] on link "Create Single Animal" at bounding box center [1386, 603] width 222 height 35
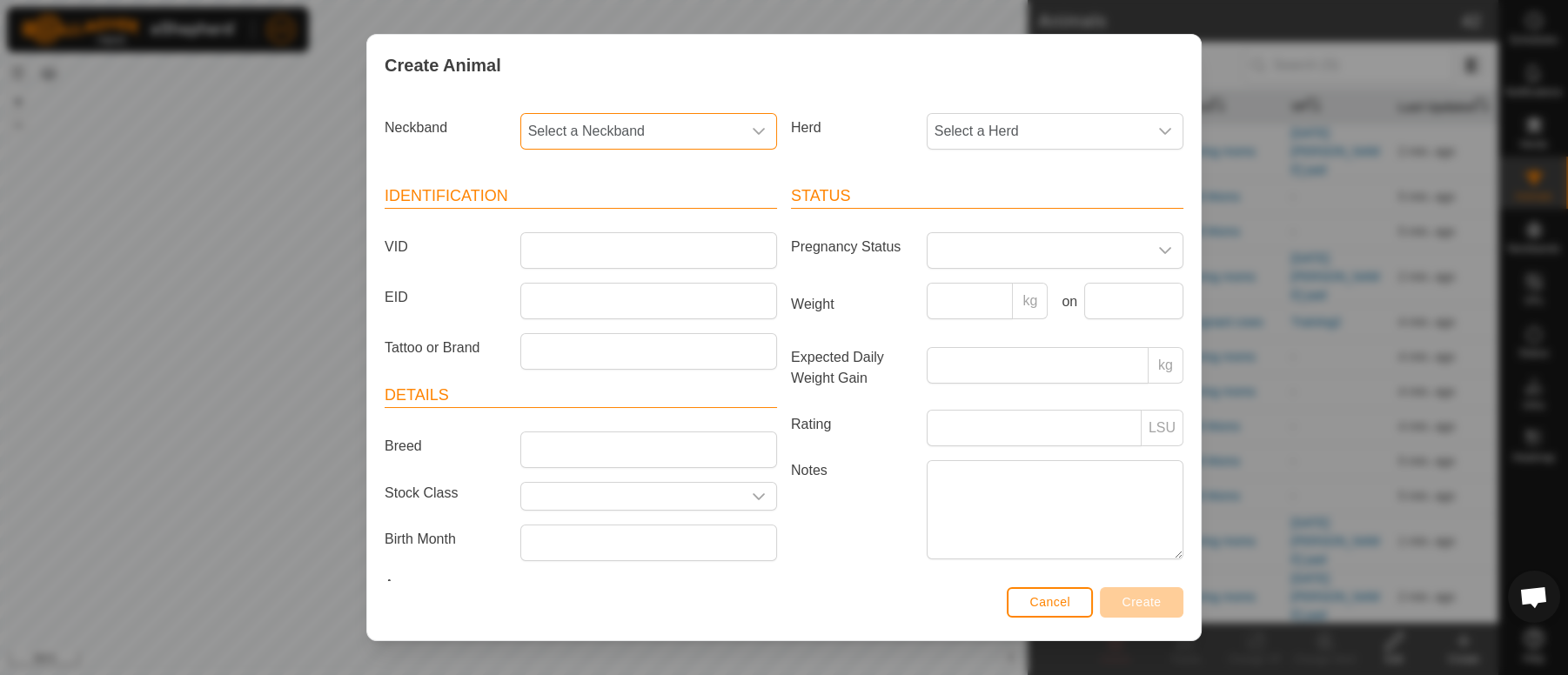
click at [550, 125] on span "Select a Neckband" at bounding box center [631, 132] width 220 height 35
type input "116"
click at [587, 228] on li "1167974067" at bounding box center [646, 221] width 249 height 35
click at [560, 249] on input "VID" at bounding box center [649, 250] width 257 height 37
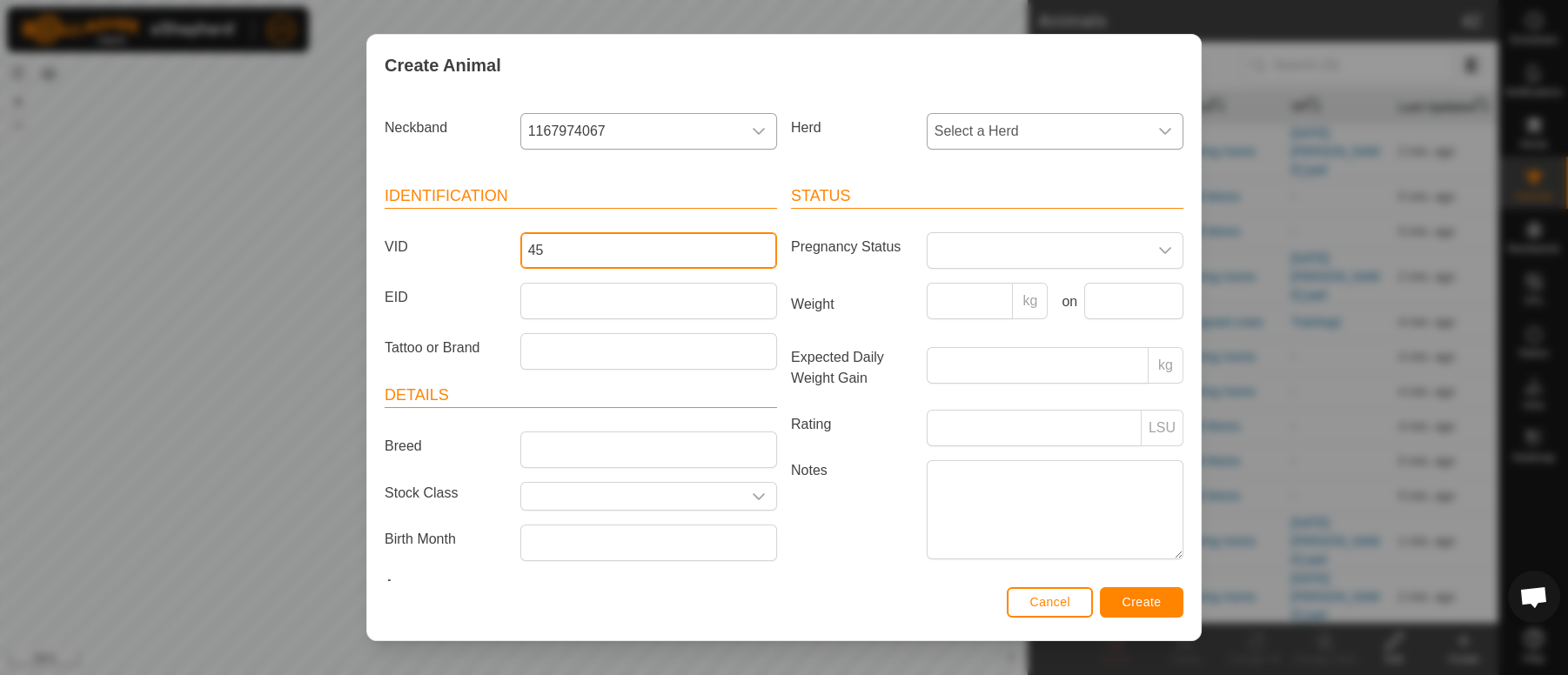
type input "45"
click at [1159, 131] on icon "dropdown trigger" at bounding box center [1165, 131] width 12 height 7
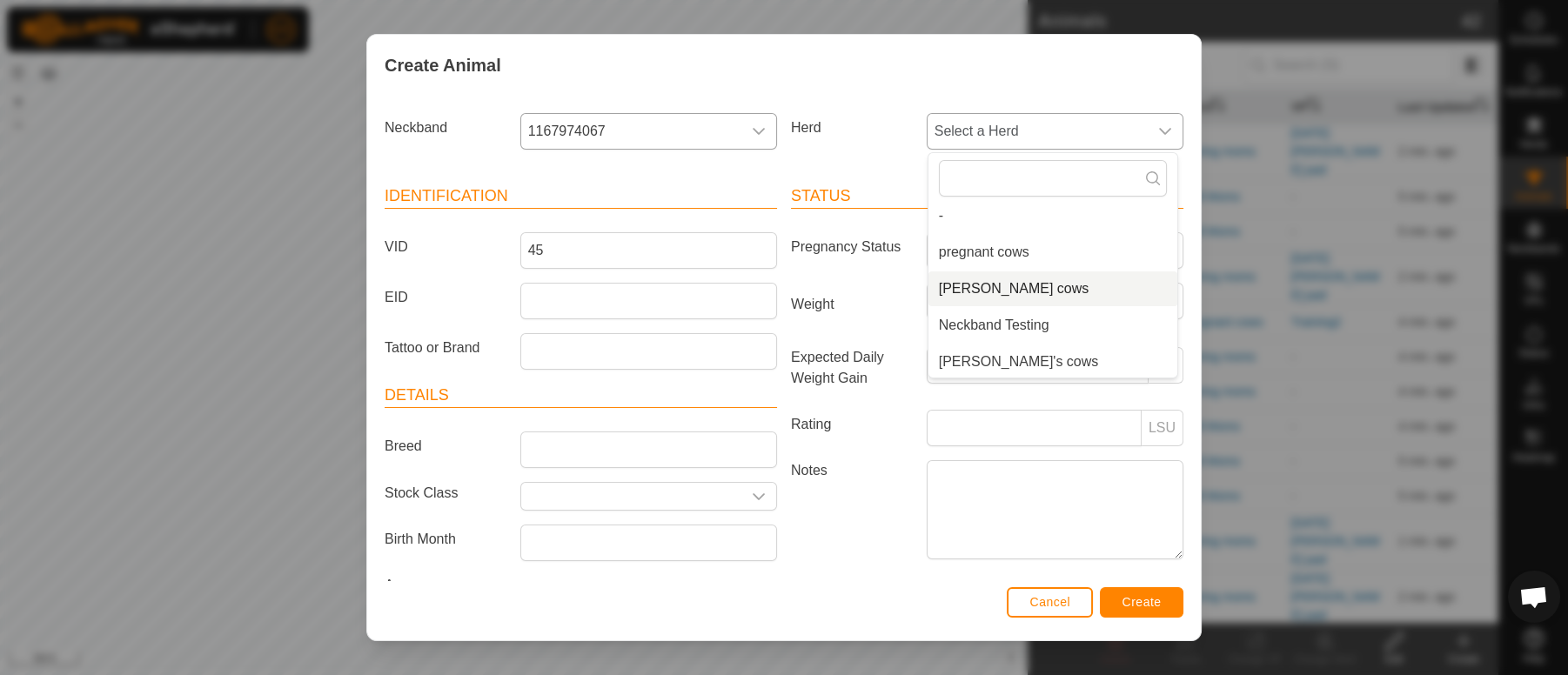
scroll to position [79, 0]
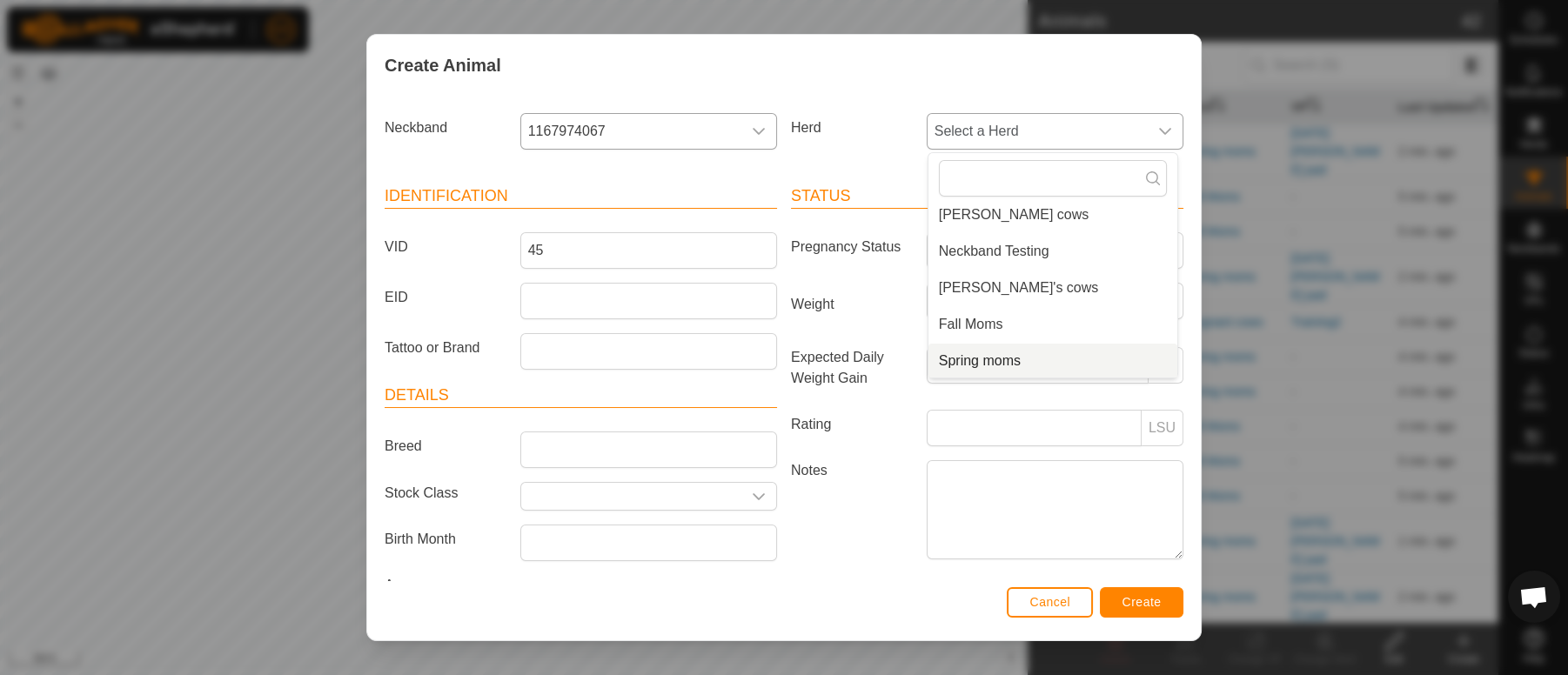
click at [967, 362] on li "Spring moms" at bounding box center [1053, 361] width 249 height 35
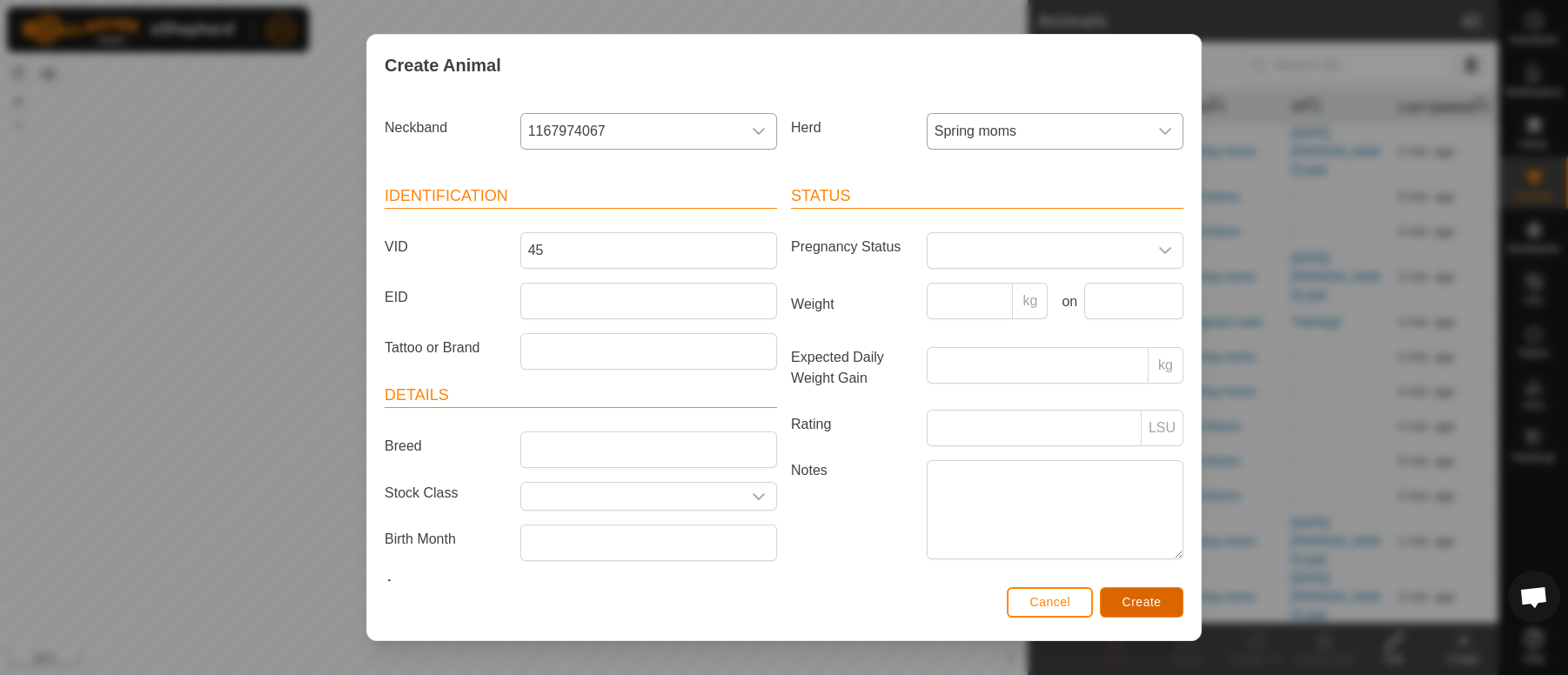
click at [1126, 606] on span "Create" at bounding box center [1141, 602] width 40 height 14
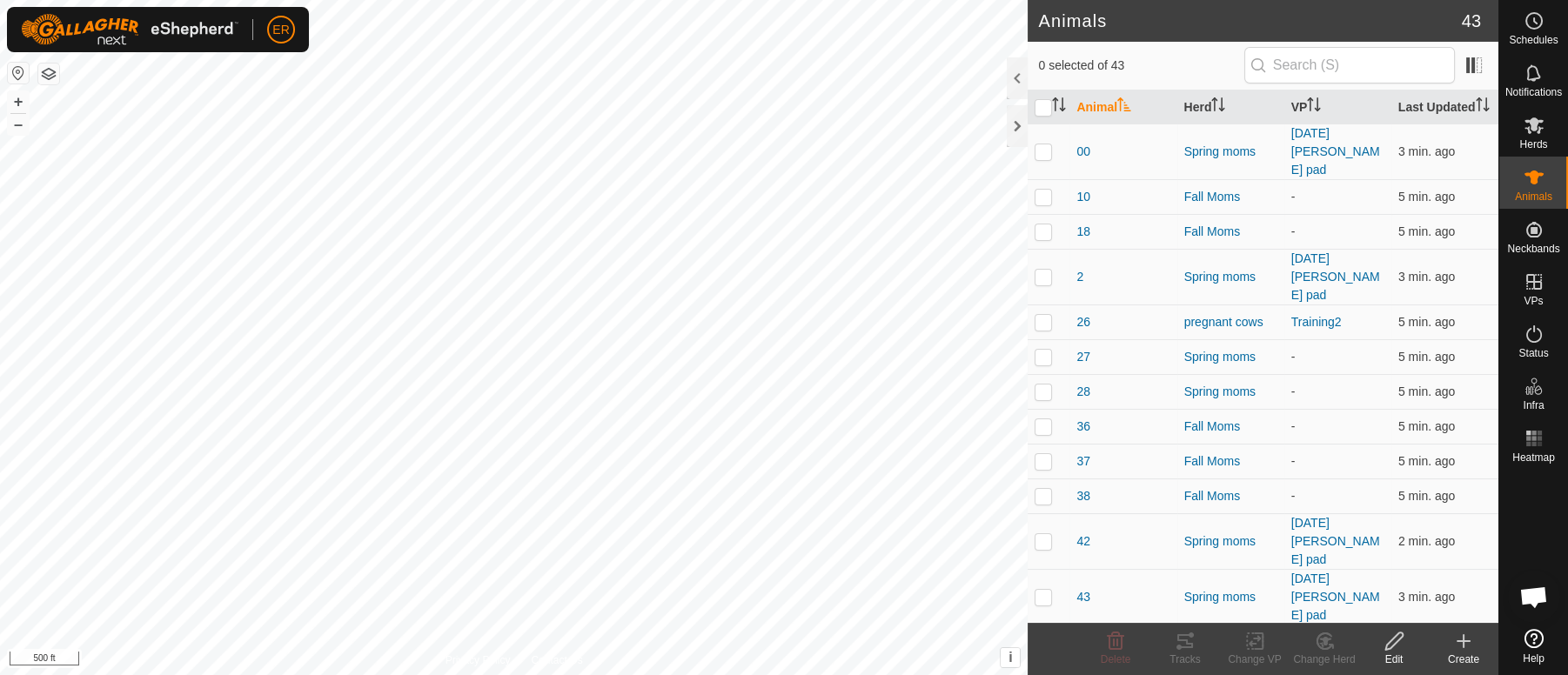
click at [1463, 643] on icon at bounding box center [1463, 641] width 0 height 12
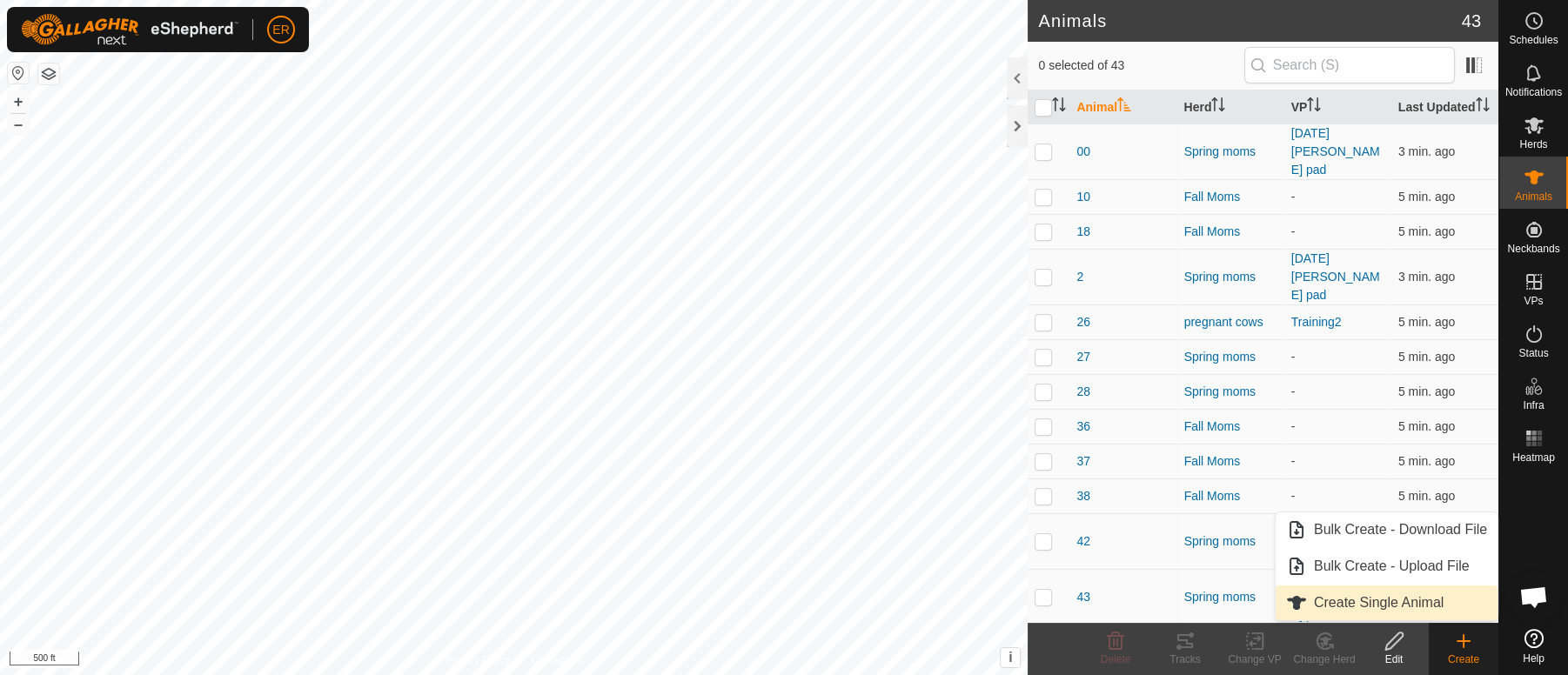
click at [1368, 605] on link "Create Single Animal" at bounding box center [1386, 603] width 222 height 35
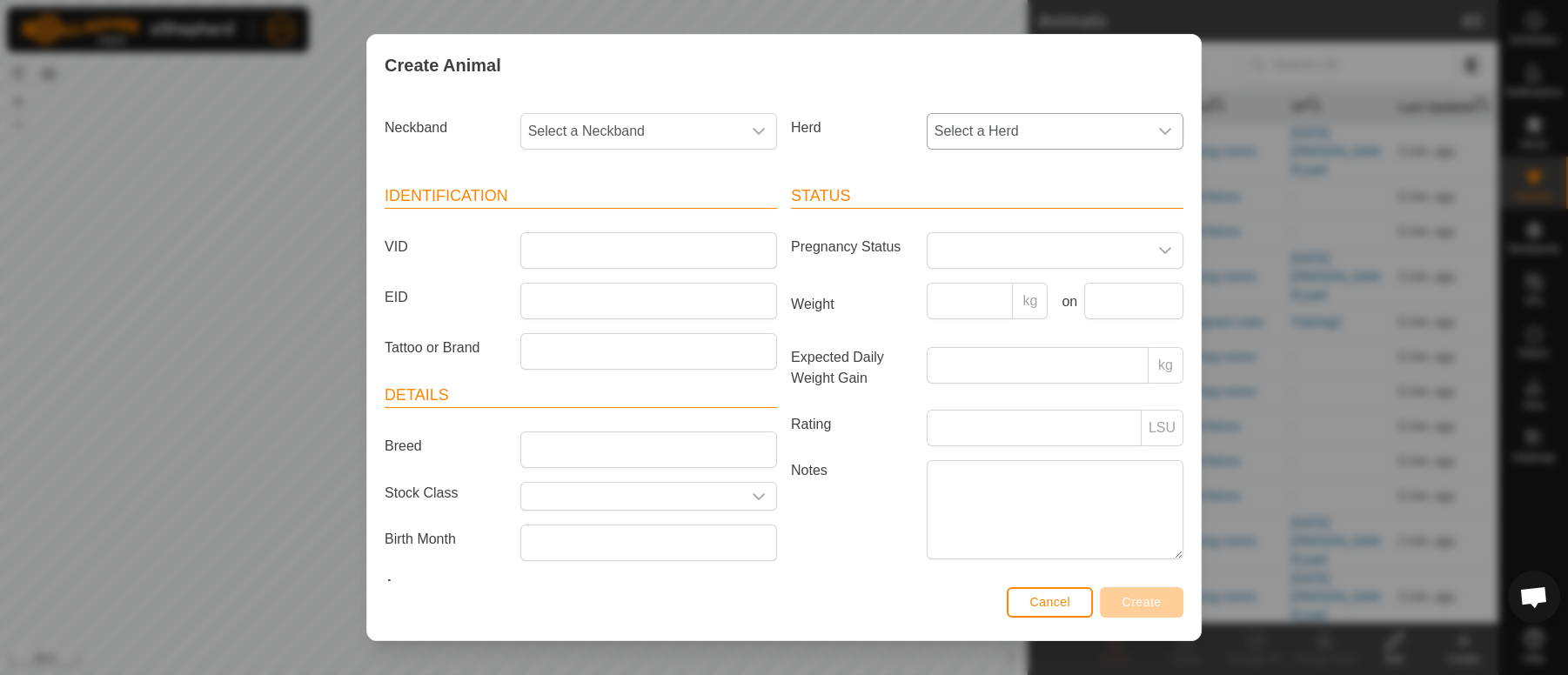
click at [1158, 124] on icon "dropdown trigger" at bounding box center [1165, 131] width 14 height 14
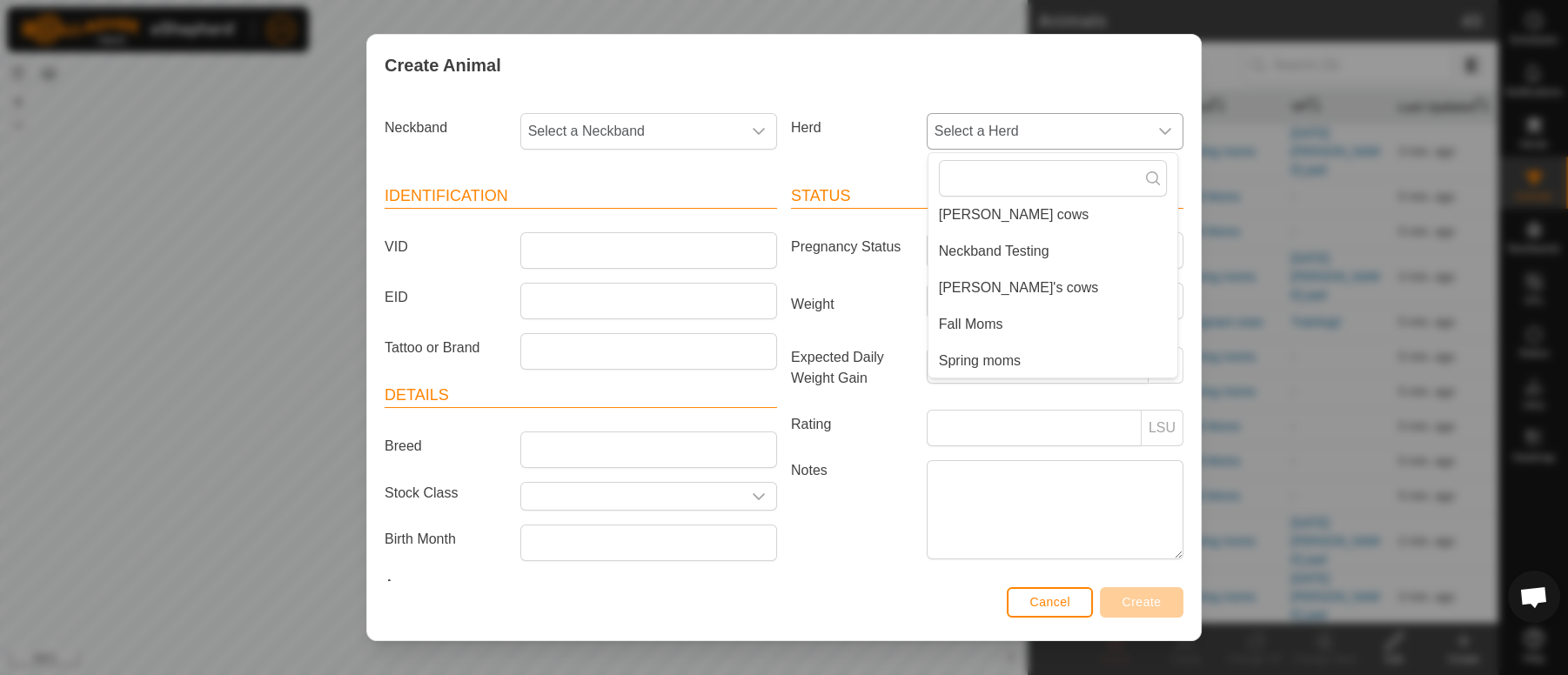
click at [970, 352] on li "Spring moms" at bounding box center [1053, 361] width 249 height 35
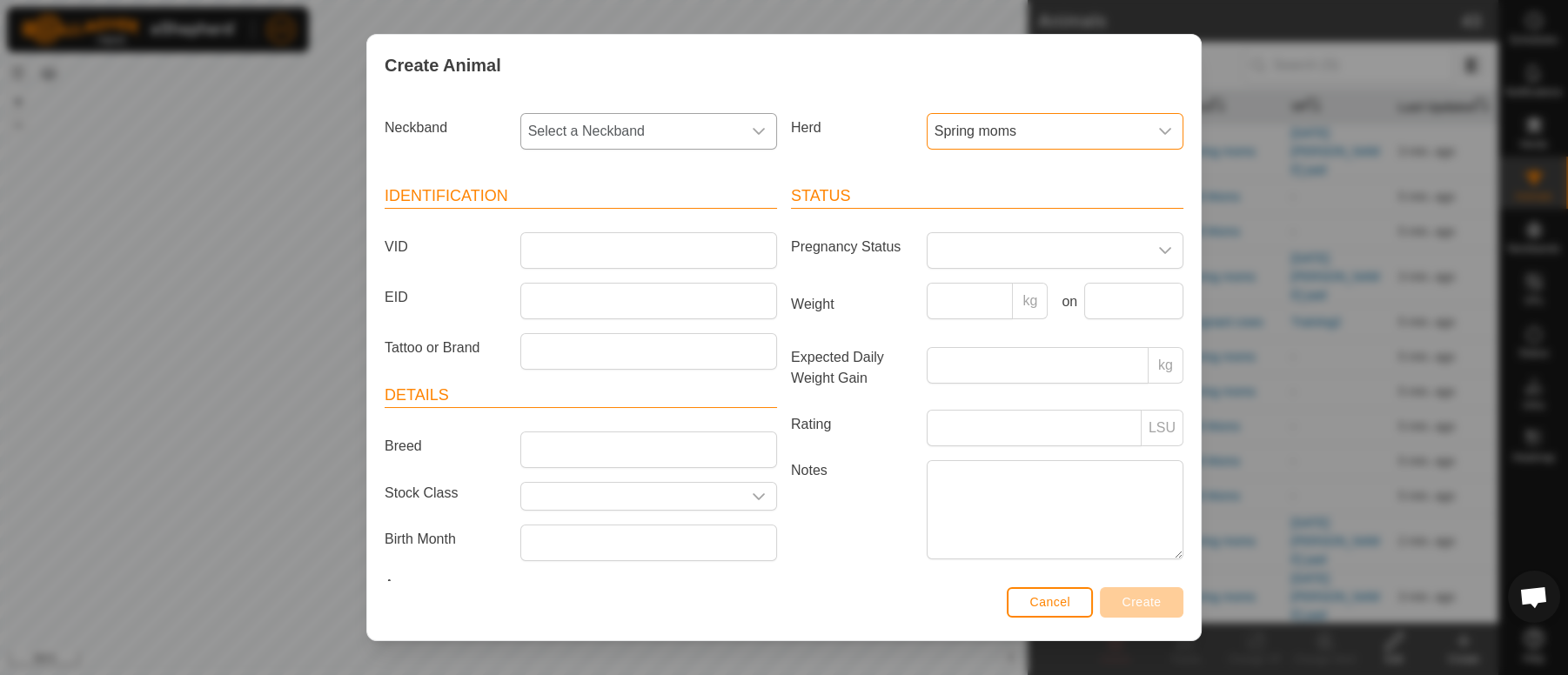
click at [560, 127] on span "Select a Neckband" at bounding box center [631, 132] width 220 height 35
type input "299"
click at [578, 225] on li "2995570222" at bounding box center [646, 221] width 249 height 35
click at [572, 238] on input "VID" at bounding box center [649, 250] width 257 height 37
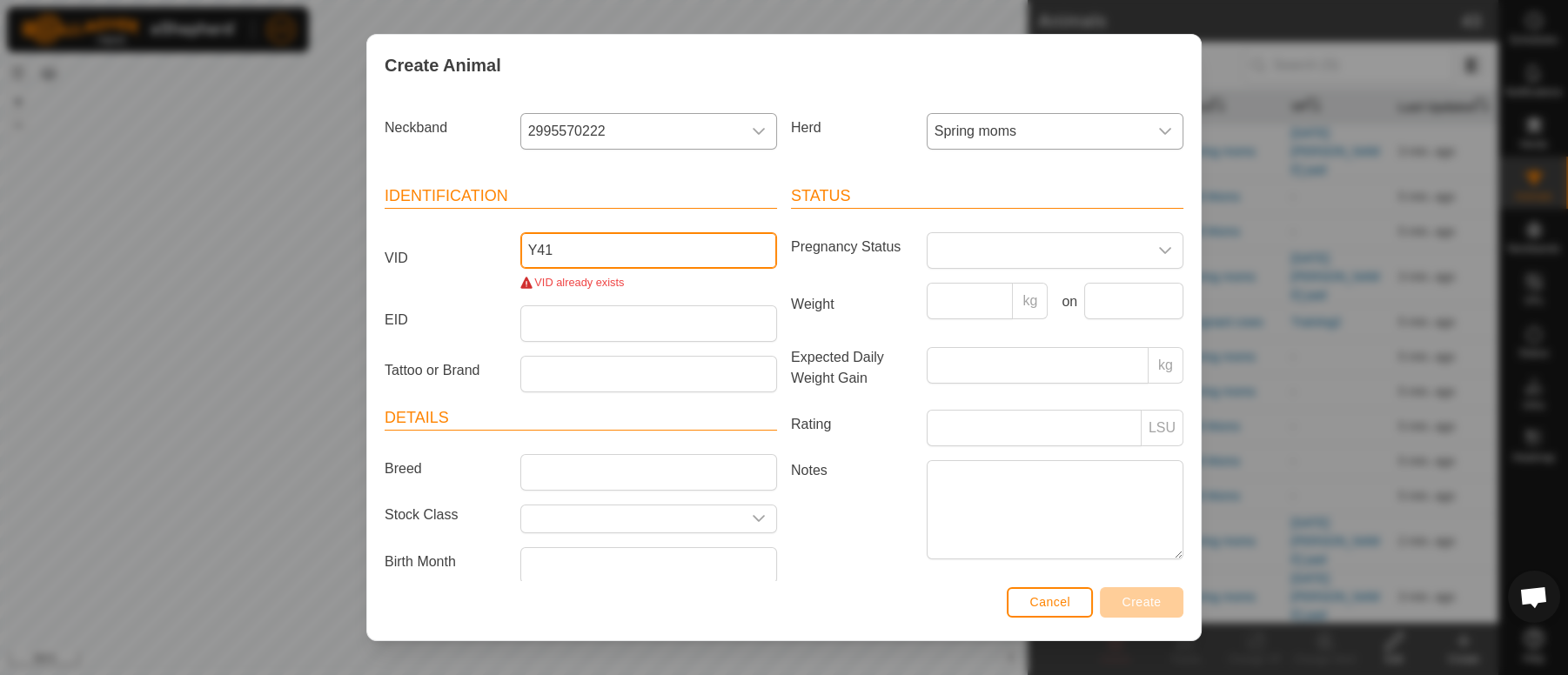
click at [572, 238] on input "Y41" at bounding box center [649, 250] width 257 height 37
click at [532, 253] on input "Y41" at bounding box center [649, 250] width 257 height 37
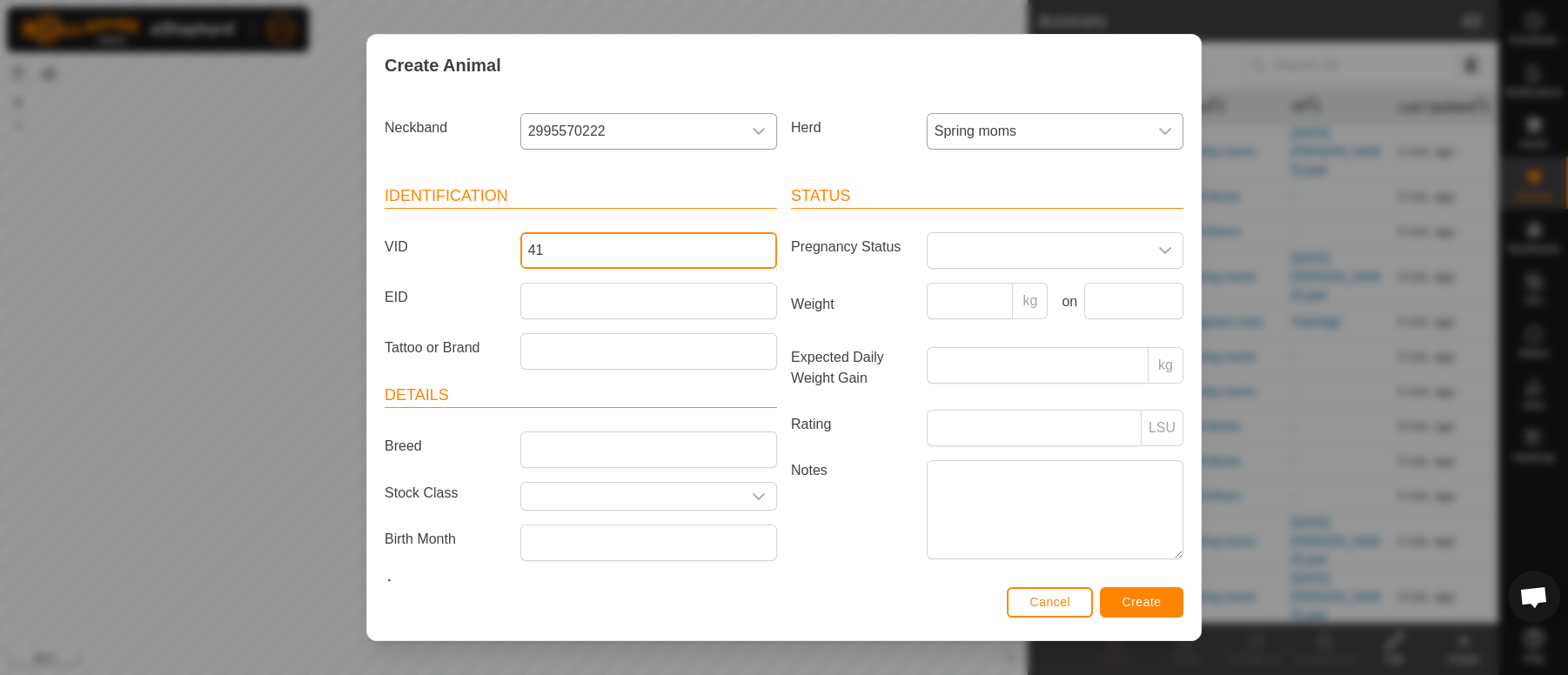
click at [532, 253] on input "41" at bounding box center [649, 250] width 257 height 37
type input "41"
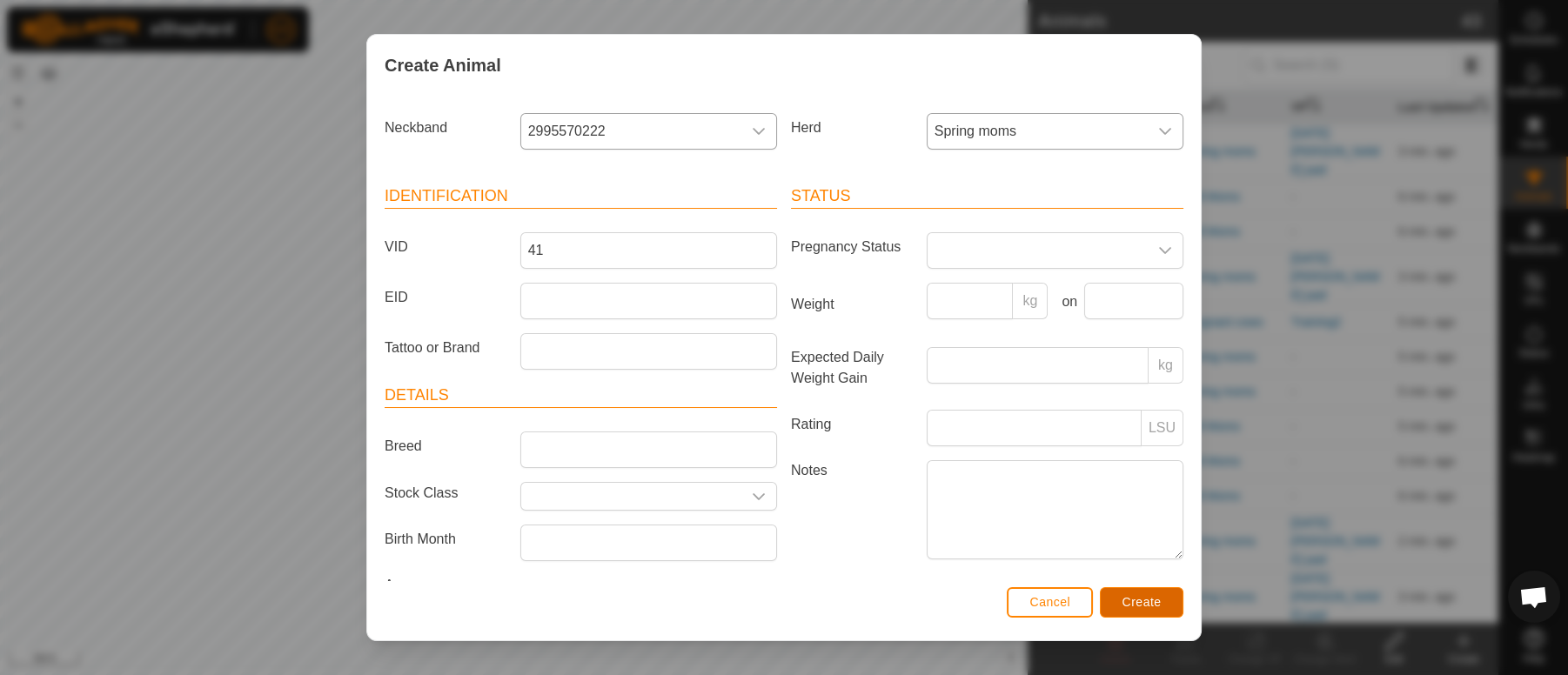
click at [1148, 603] on span "Create" at bounding box center [1141, 602] width 40 height 14
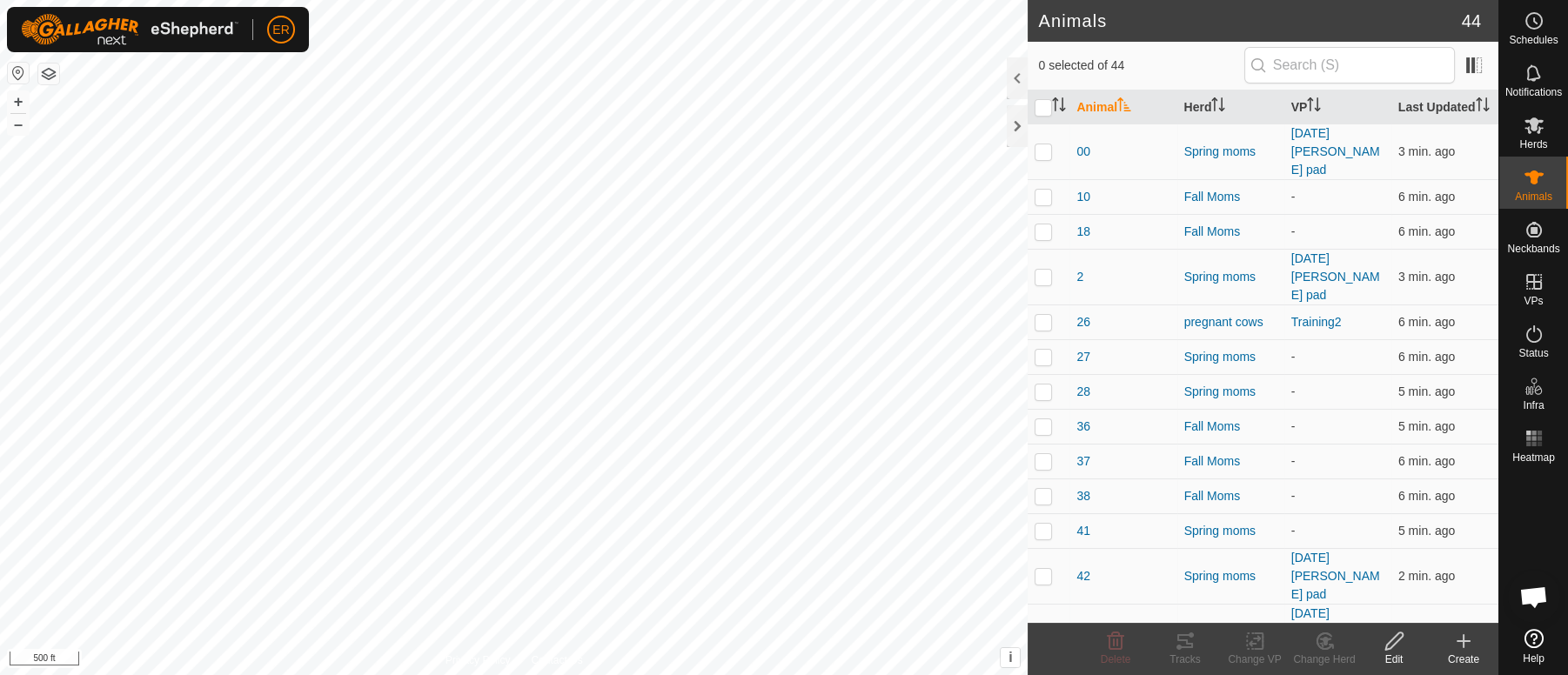
click at [1466, 641] on icon at bounding box center [1463, 641] width 12 height 0
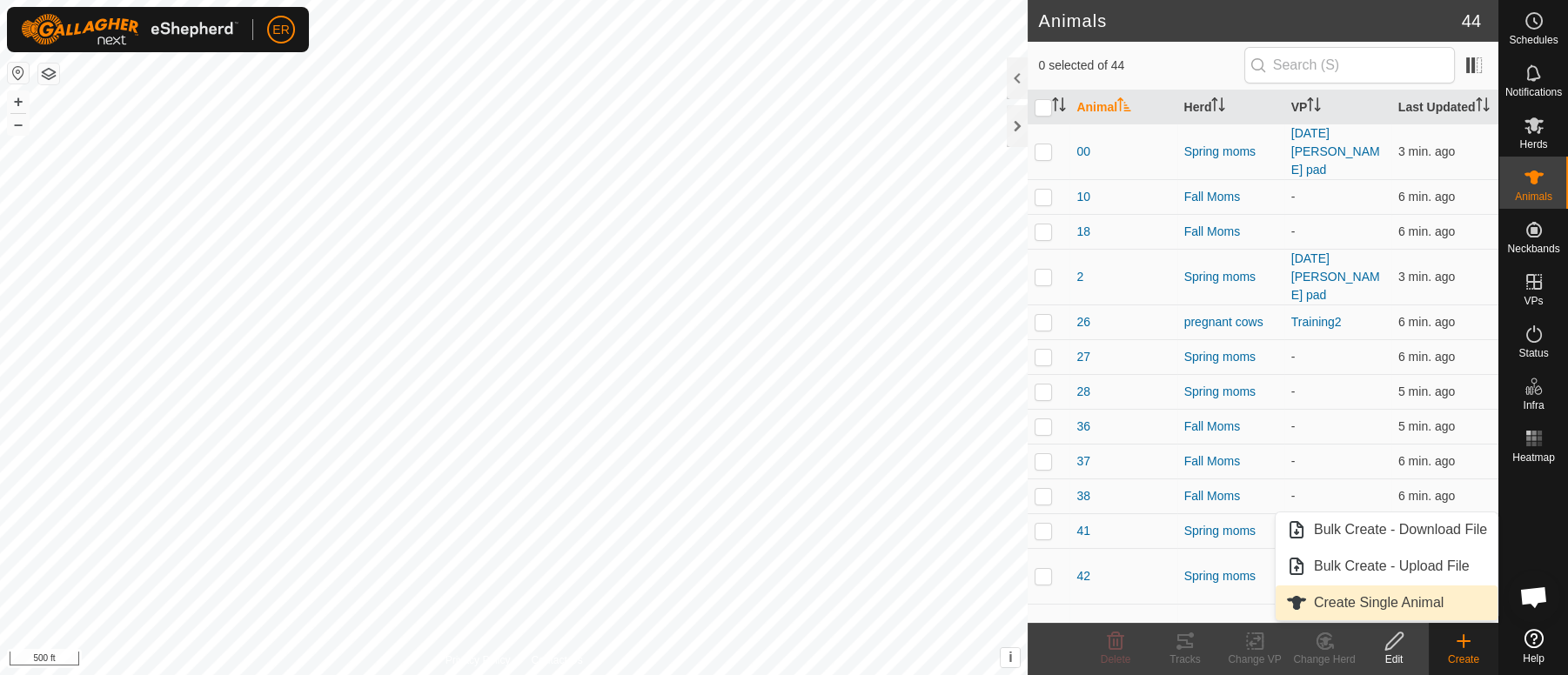
click at [1410, 605] on link "Create Single Animal" at bounding box center [1386, 603] width 222 height 35
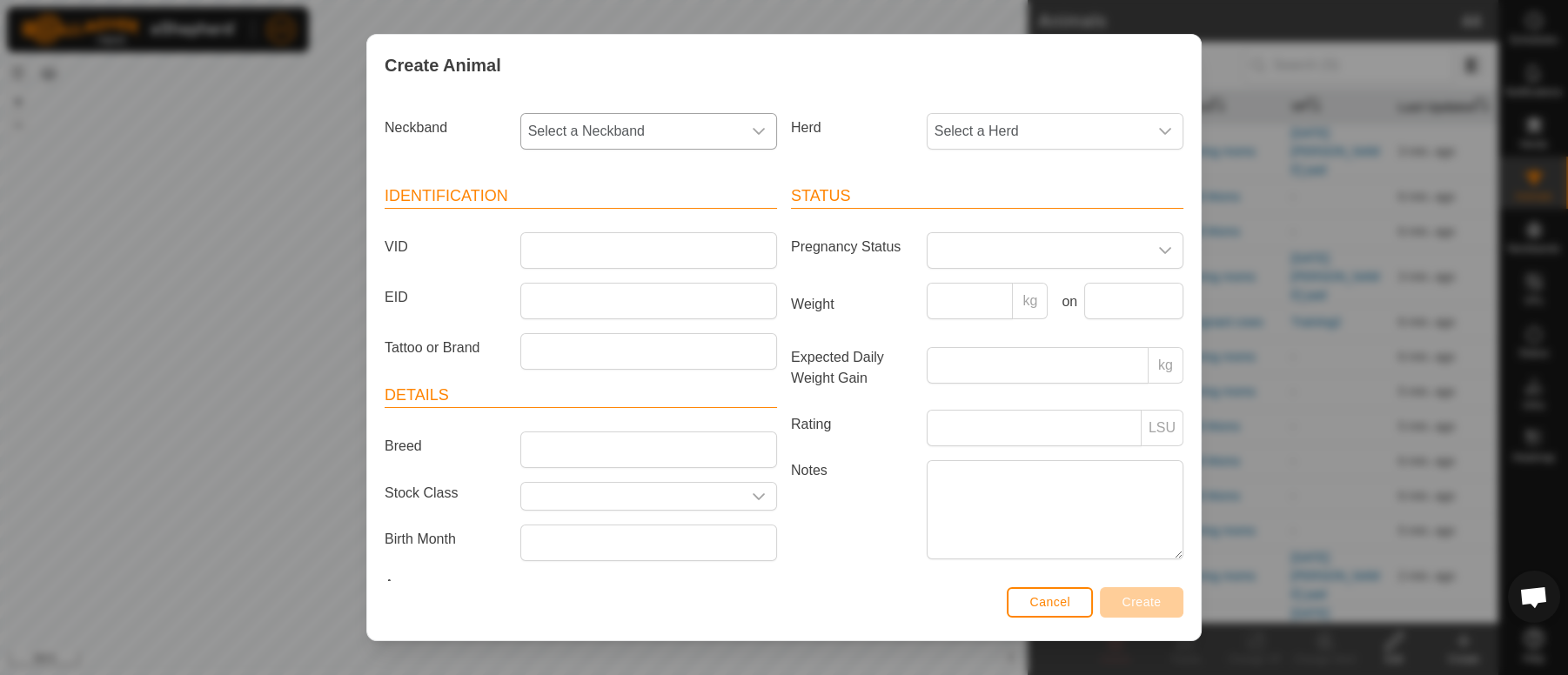
click at [563, 130] on span "Select a Neckband" at bounding box center [631, 132] width 220 height 35
type input "3"
type input "0"
click at [1055, 595] on span "Cancel" at bounding box center [1049, 602] width 40 height 14
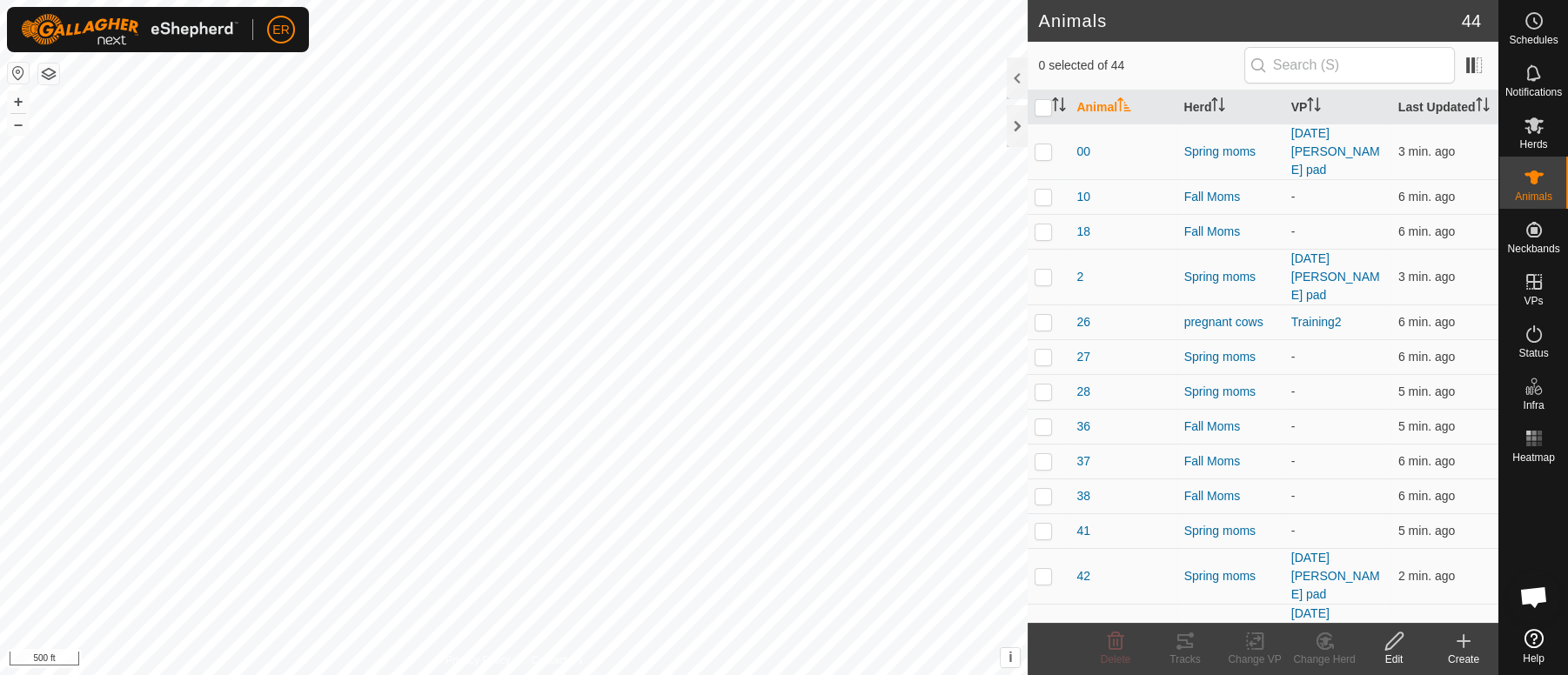
click at [1061, 604] on td at bounding box center [1047, 631] width 41 height 55
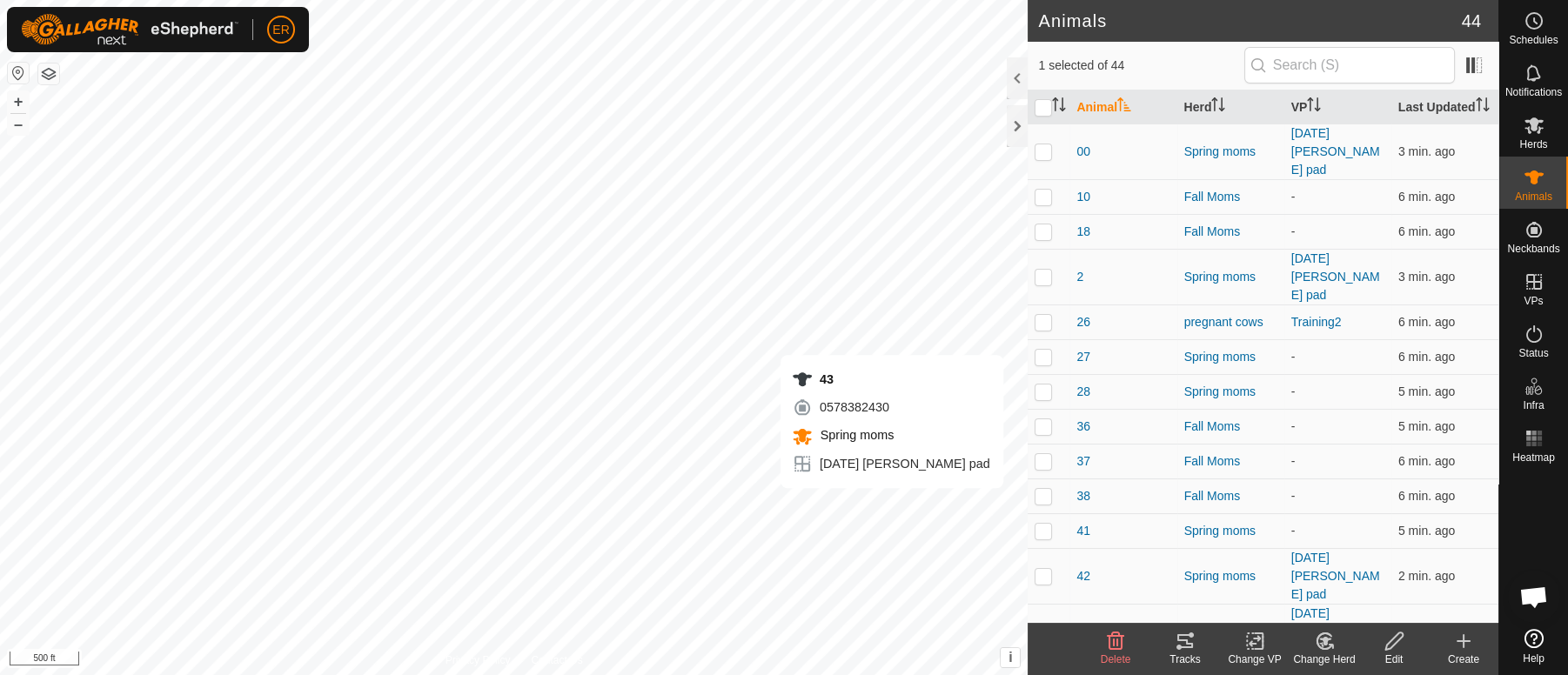
checkbox input "false"
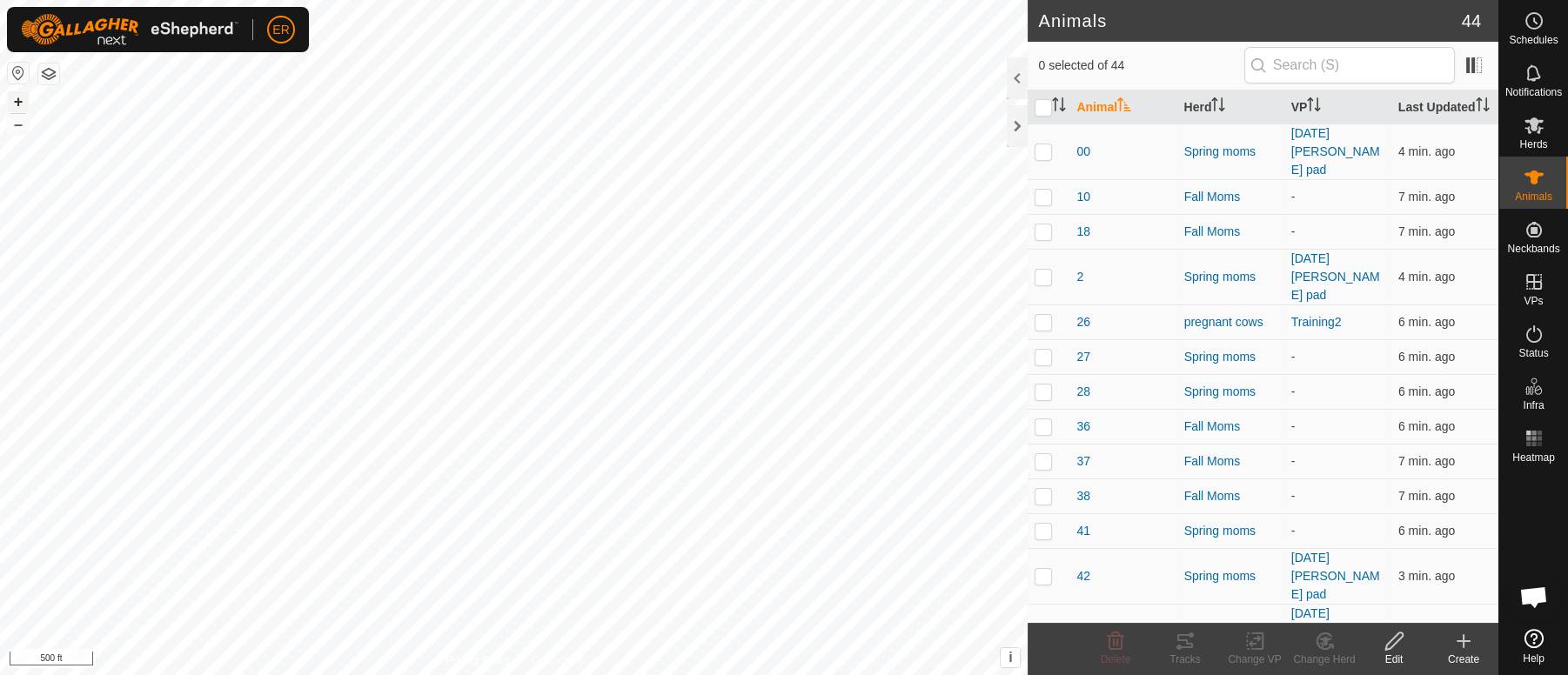
click at [22, 102] on button "+" at bounding box center [18, 102] width 21 height 21
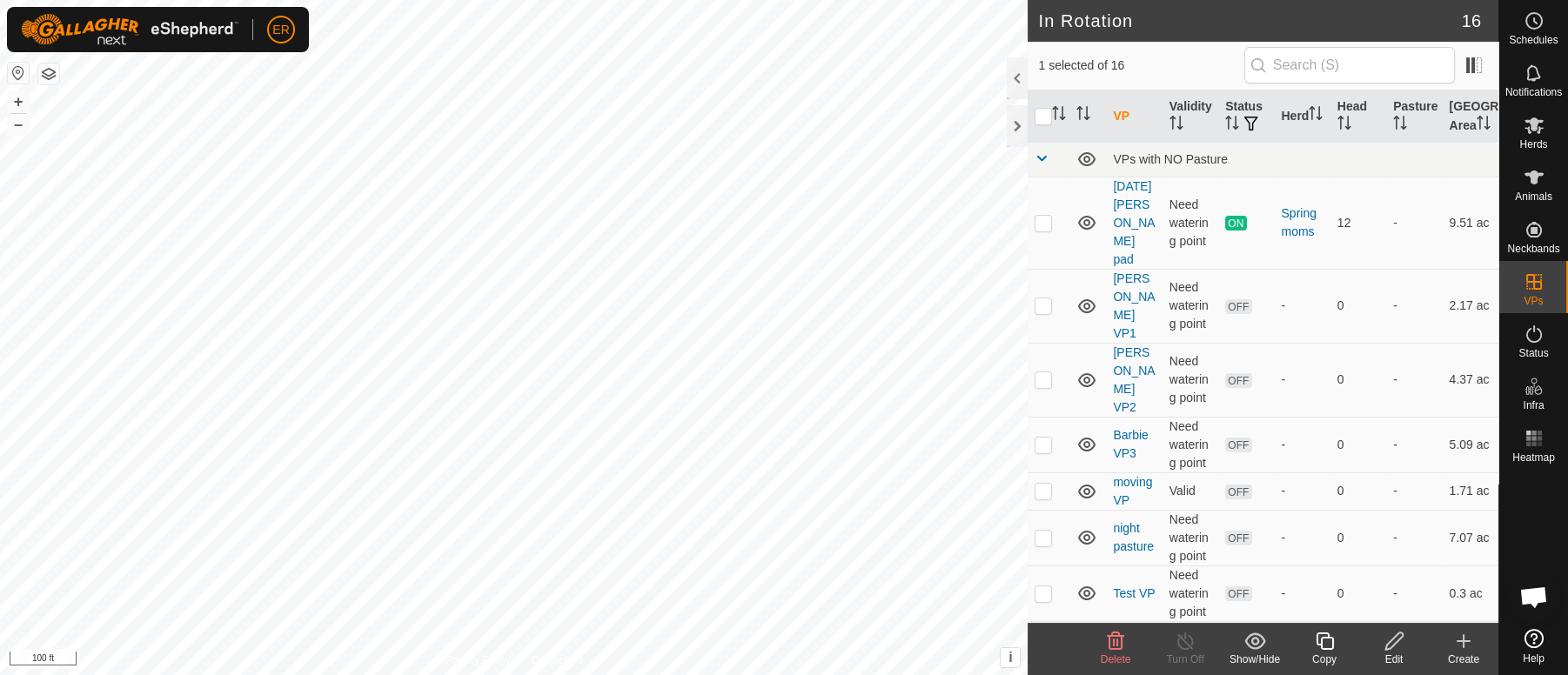
click at [1397, 647] on icon at bounding box center [1394, 641] width 22 height 21
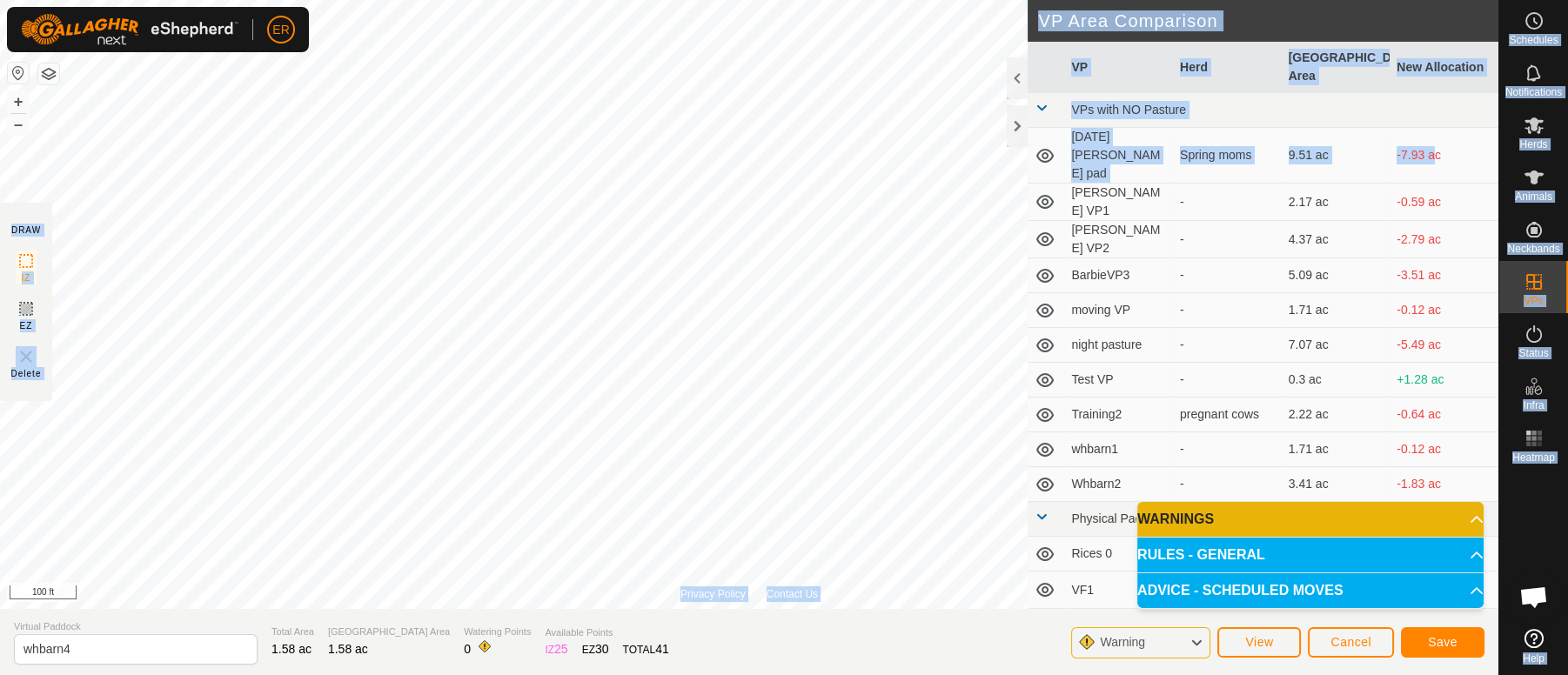
scroll to position [58, 0]
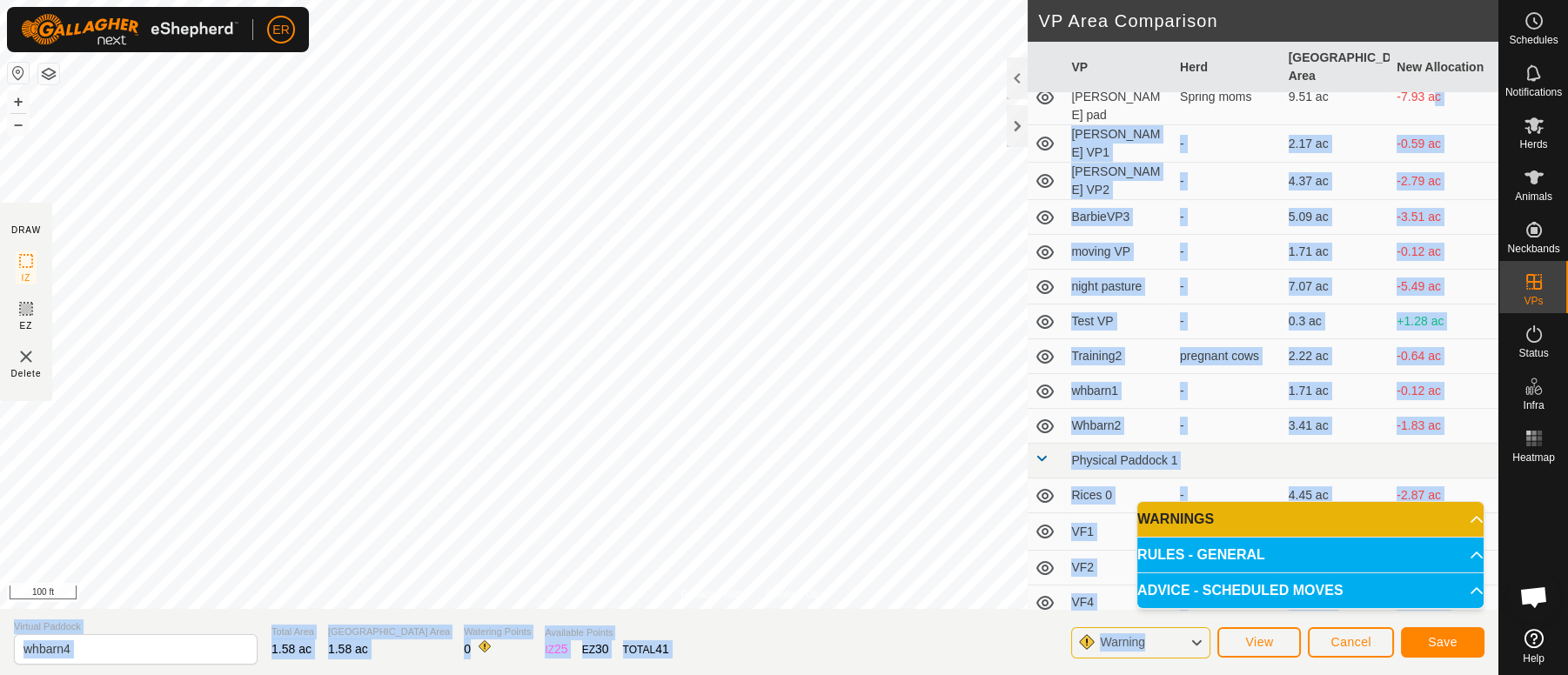
drag, startPoint x: 1418, startPoint y: 139, endPoint x: 1471, endPoint y: 624, distance: 487.9
click at [1471, 624] on div "DRAW IZ EZ Delete VP Area Comparison VP Herd Grazing Area New Allocation VPs wi…" at bounding box center [748, 641] width 1498 height 66
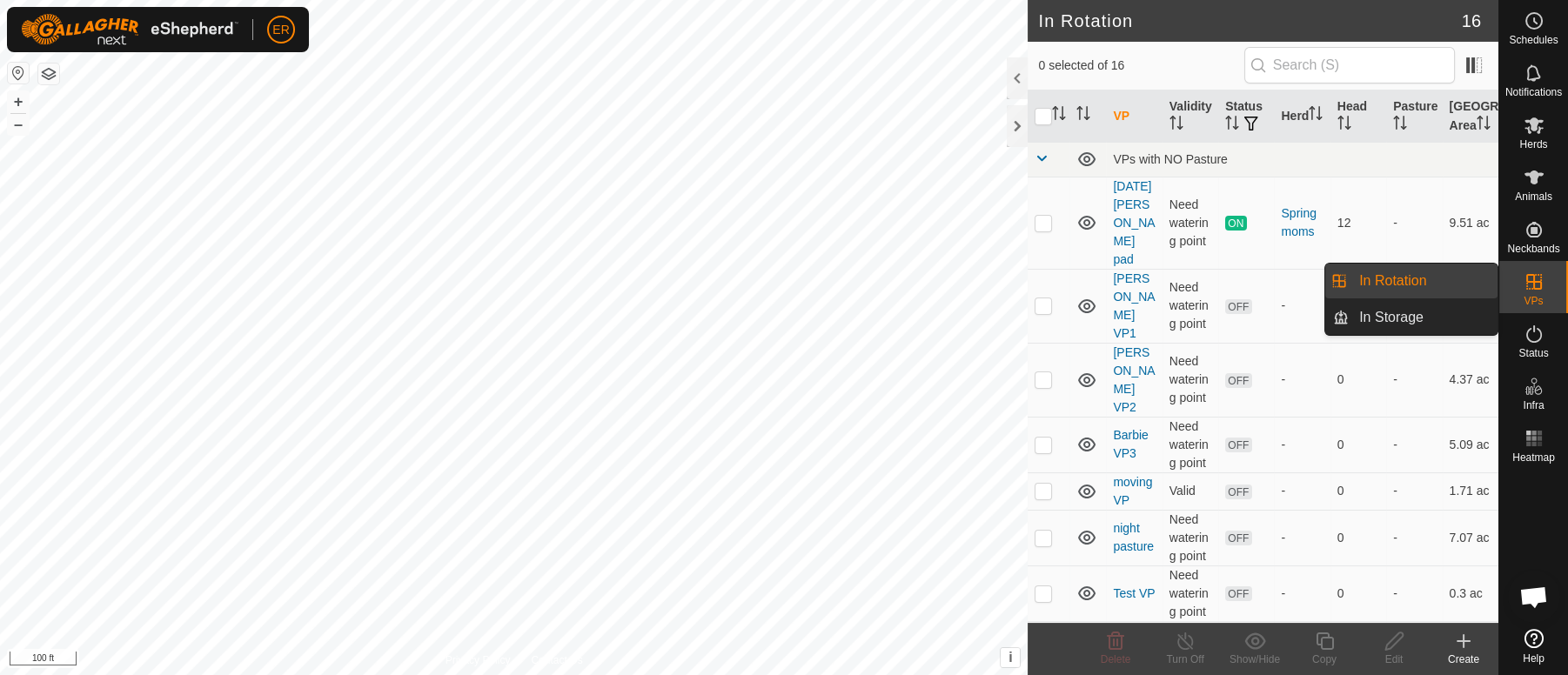
click at [1527, 283] on icon at bounding box center [1534, 282] width 21 height 21
click at [1375, 270] on link "In Rotation" at bounding box center [1422, 281] width 149 height 35
click at [1353, 279] on link "In Rotation" at bounding box center [1422, 281] width 149 height 35
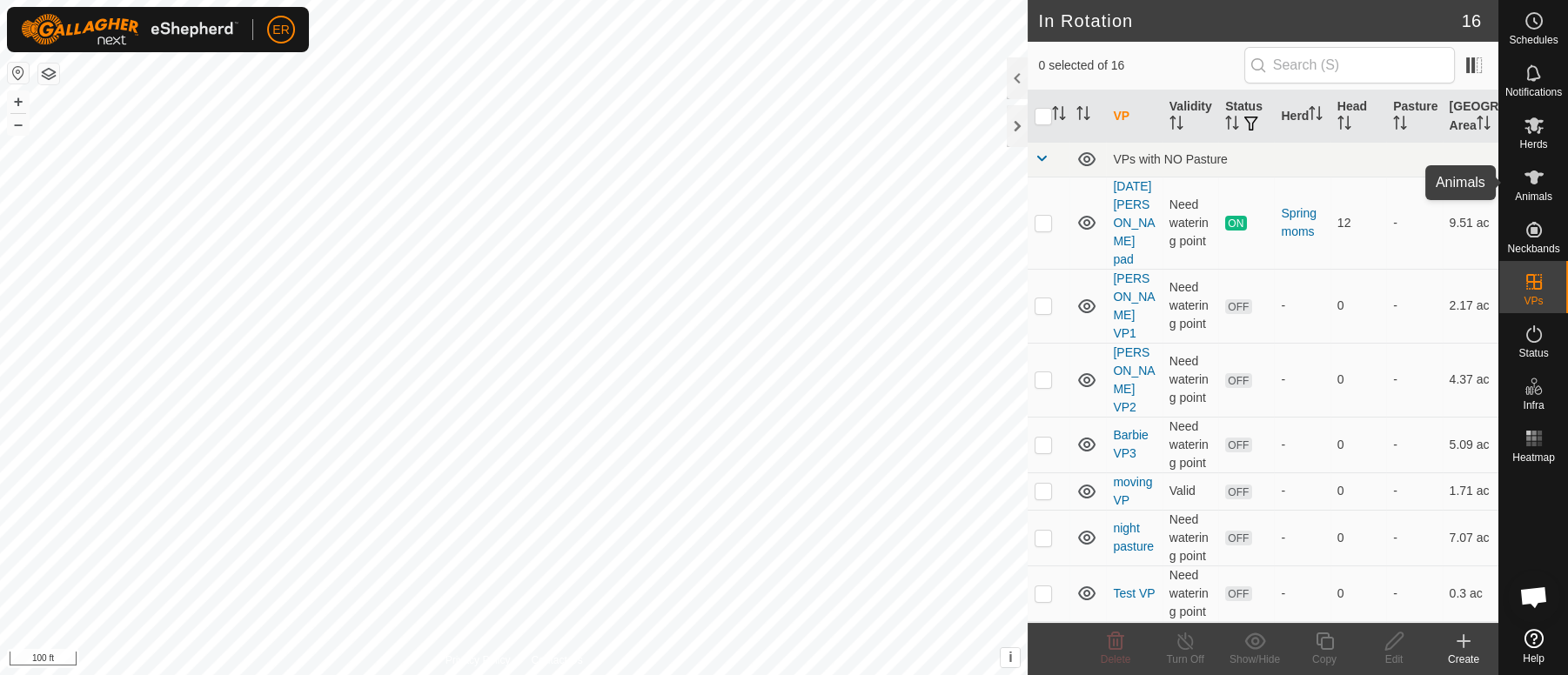
click at [1534, 172] on icon at bounding box center [1534, 178] width 19 height 14
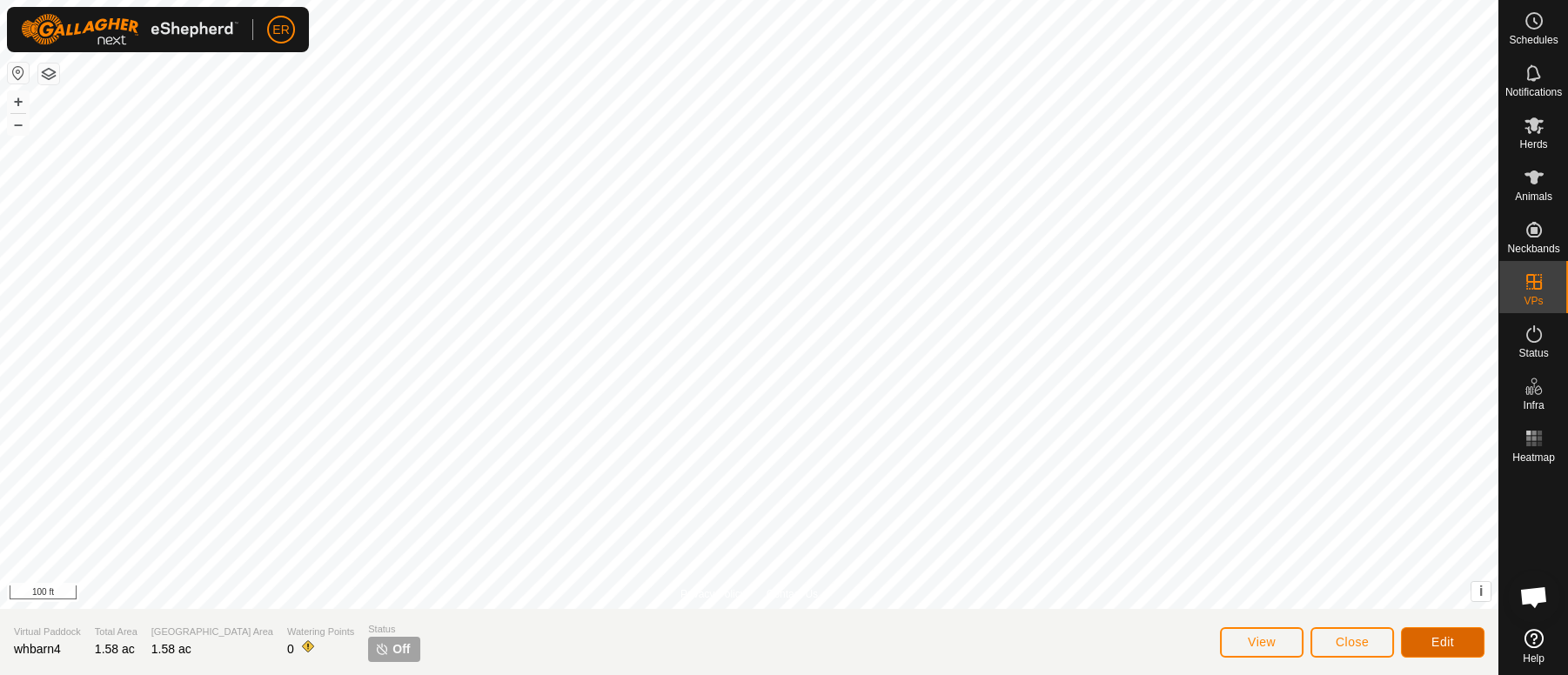
click at [1424, 637] on button "Edit" at bounding box center [1442, 642] width 84 height 31
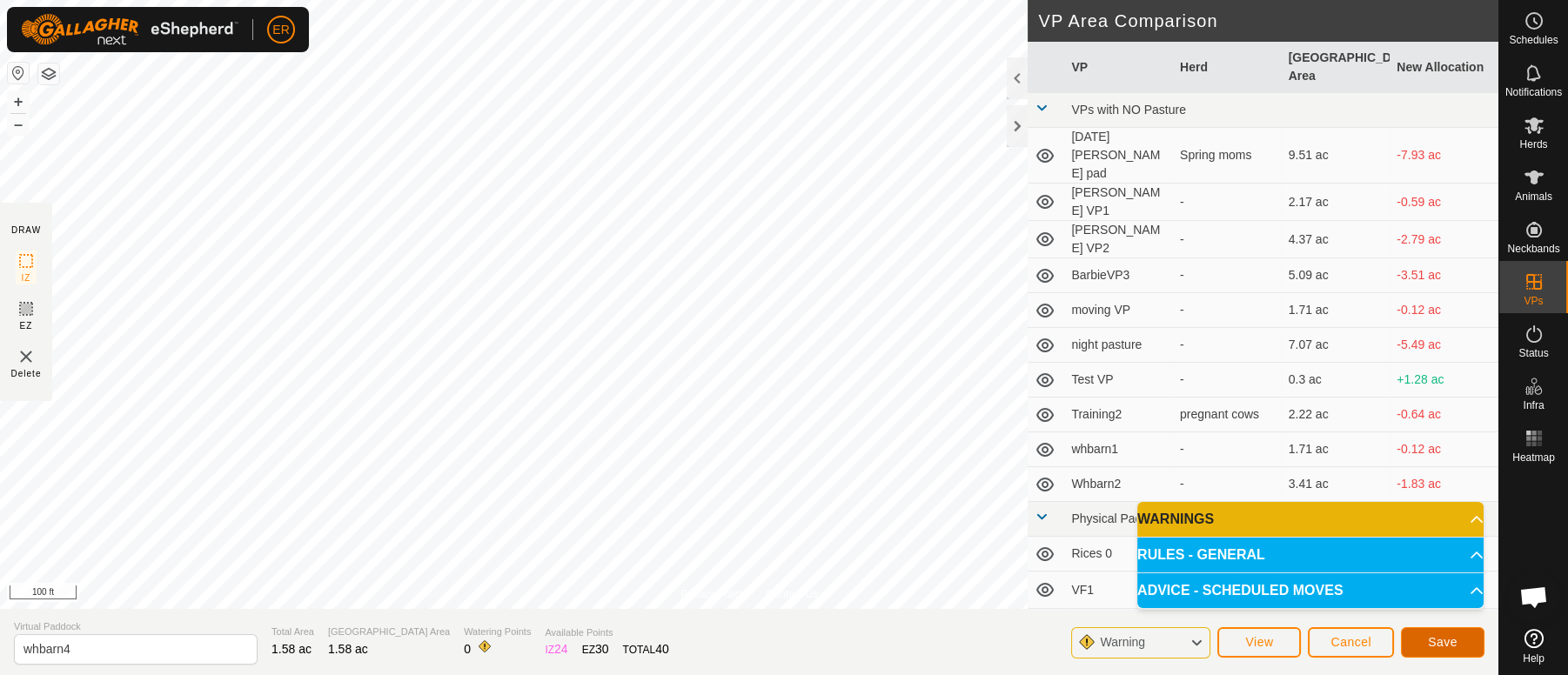
click at [1447, 642] on span "Save" at bounding box center [1442, 642] width 30 height 14
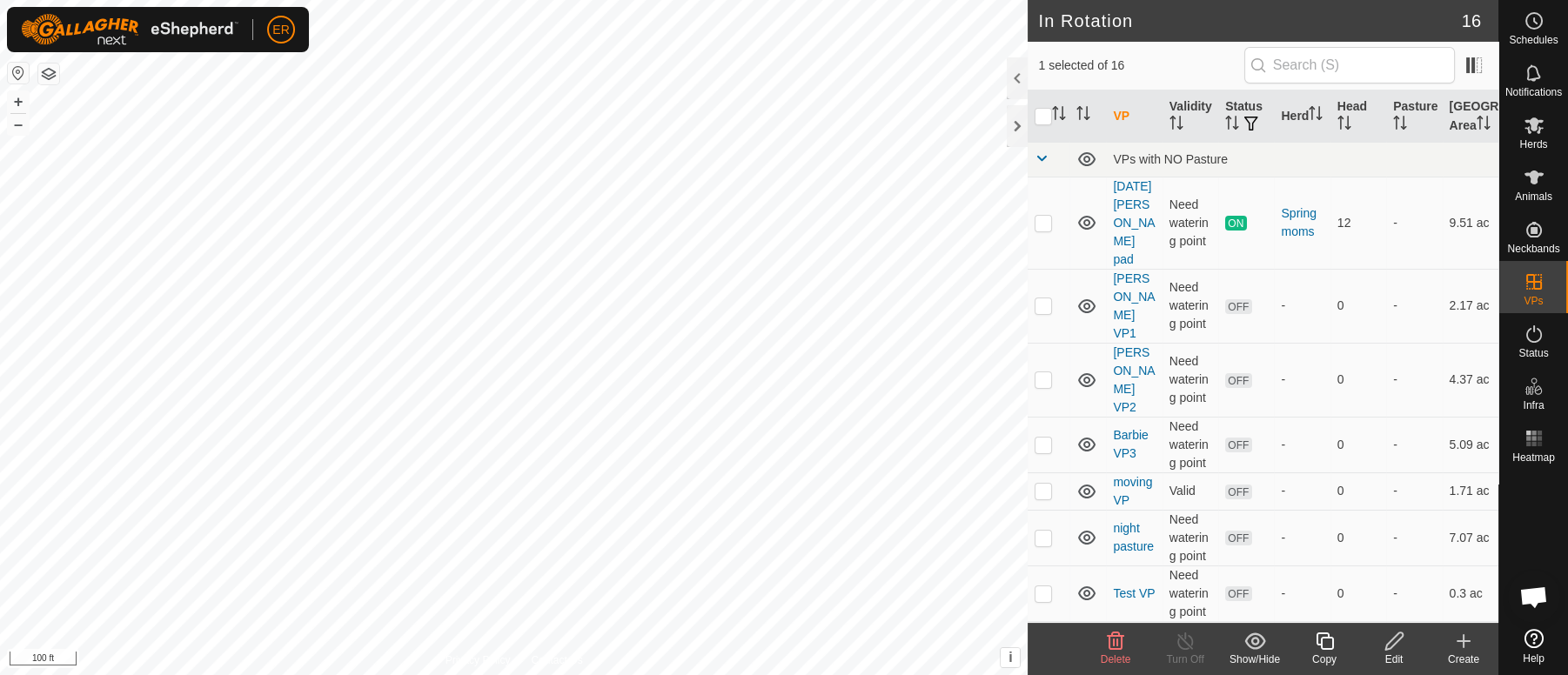
checkbox input "true"
checkbox input "false"
checkbox input "true"
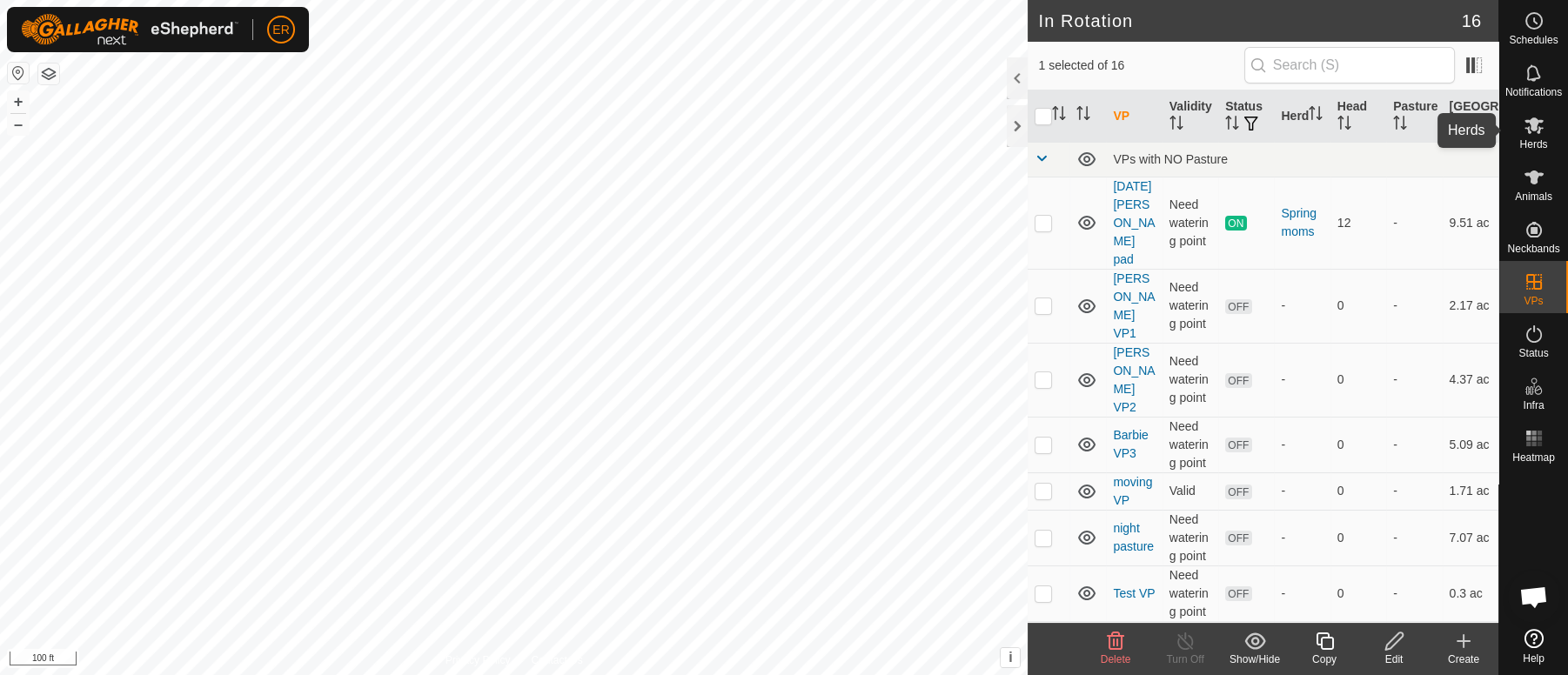
click at [1526, 126] on icon at bounding box center [1534, 126] width 21 height 21
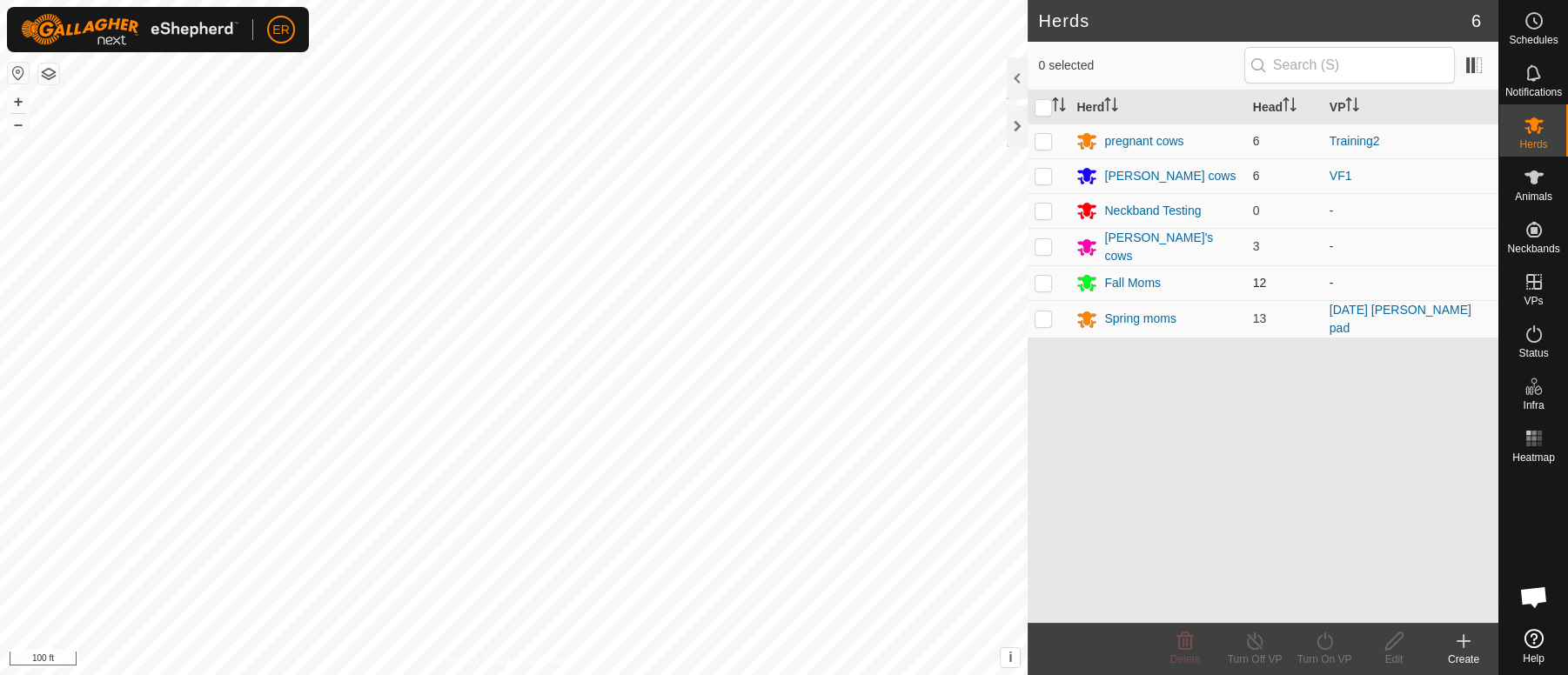
click at [1044, 279] on p-checkbox at bounding box center [1043, 283] width 18 height 14
checkbox input "true"
click at [1330, 642] on icon at bounding box center [1324, 641] width 22 height 21
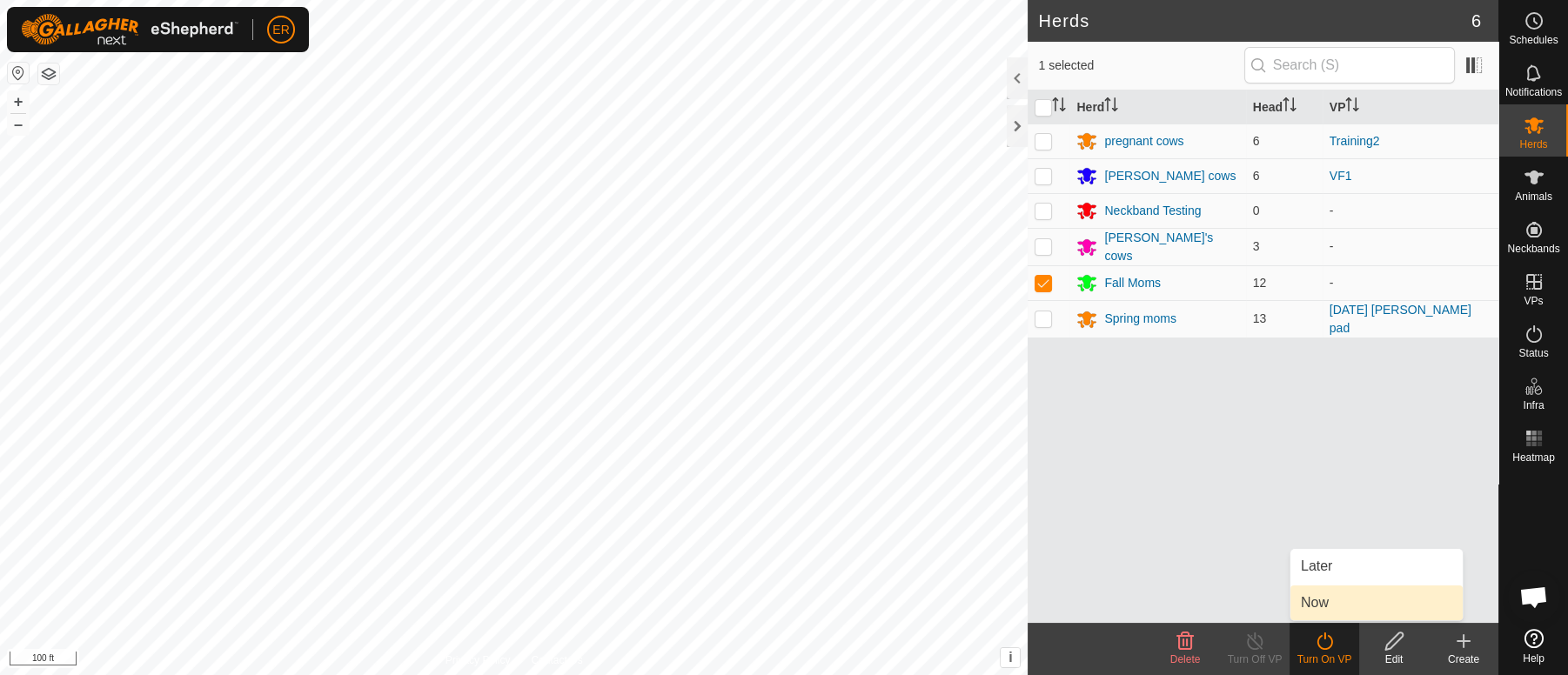
click at [1318, 605] on link "Now" at bounding box center [1376, 603] width 172 height 35
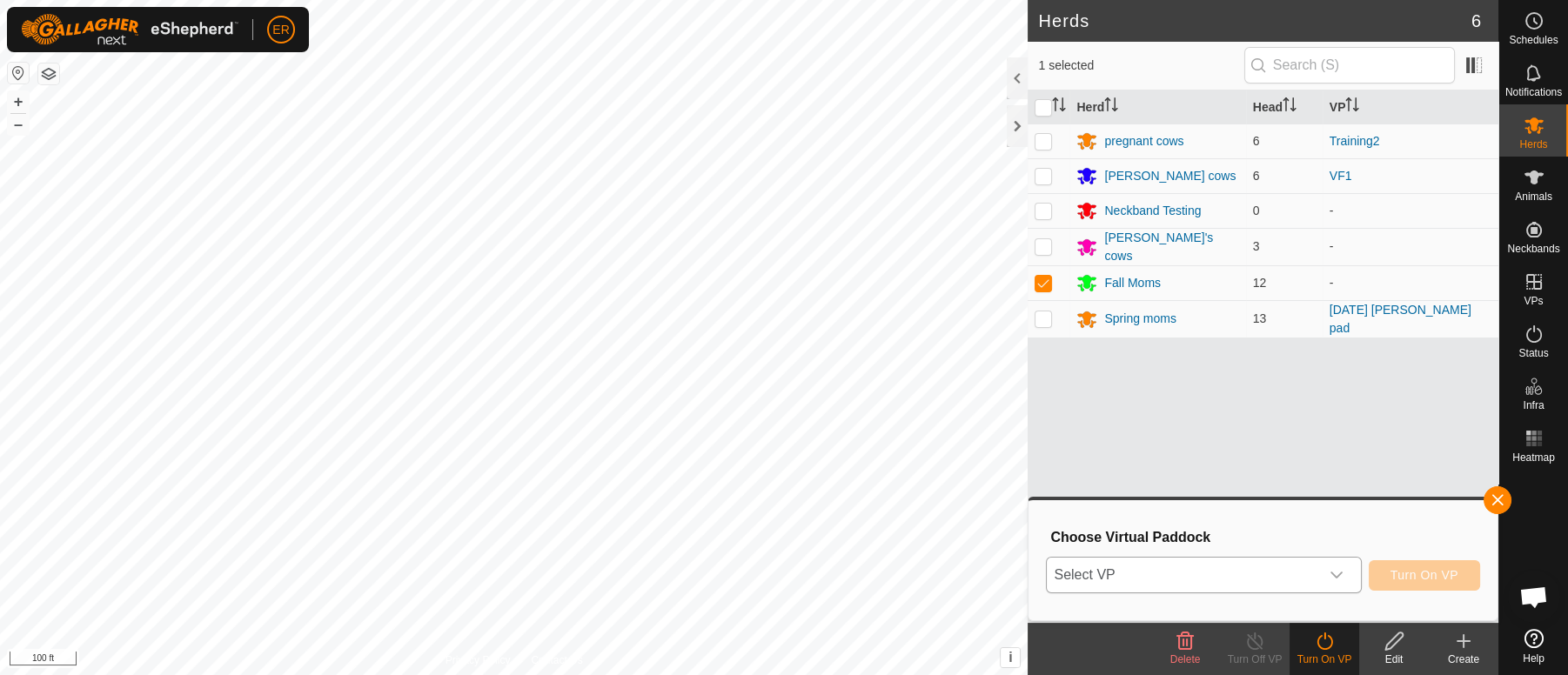
click at [1336, 577] on icon "dropdown trigger" at bounding box center [1337, 576] width 12 height 7
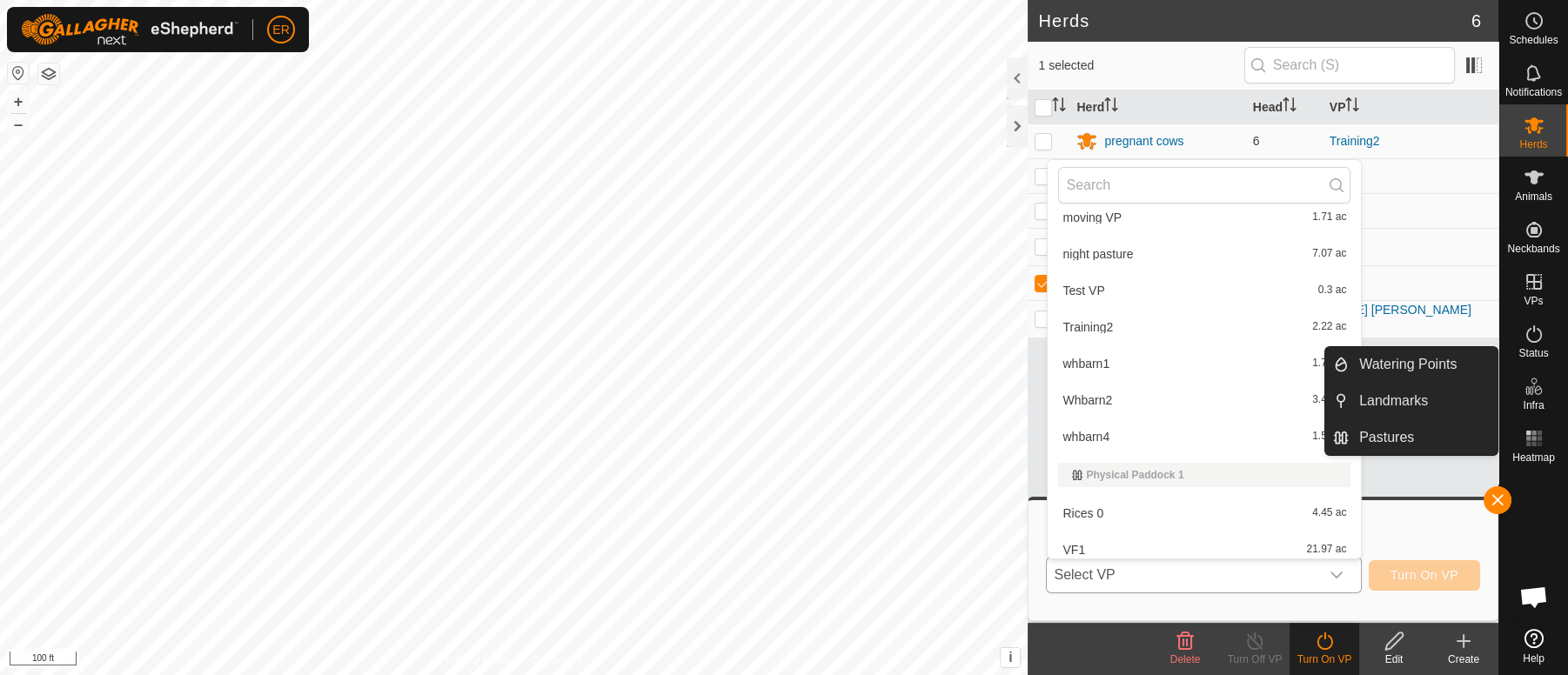
scroll to position [210, 0]
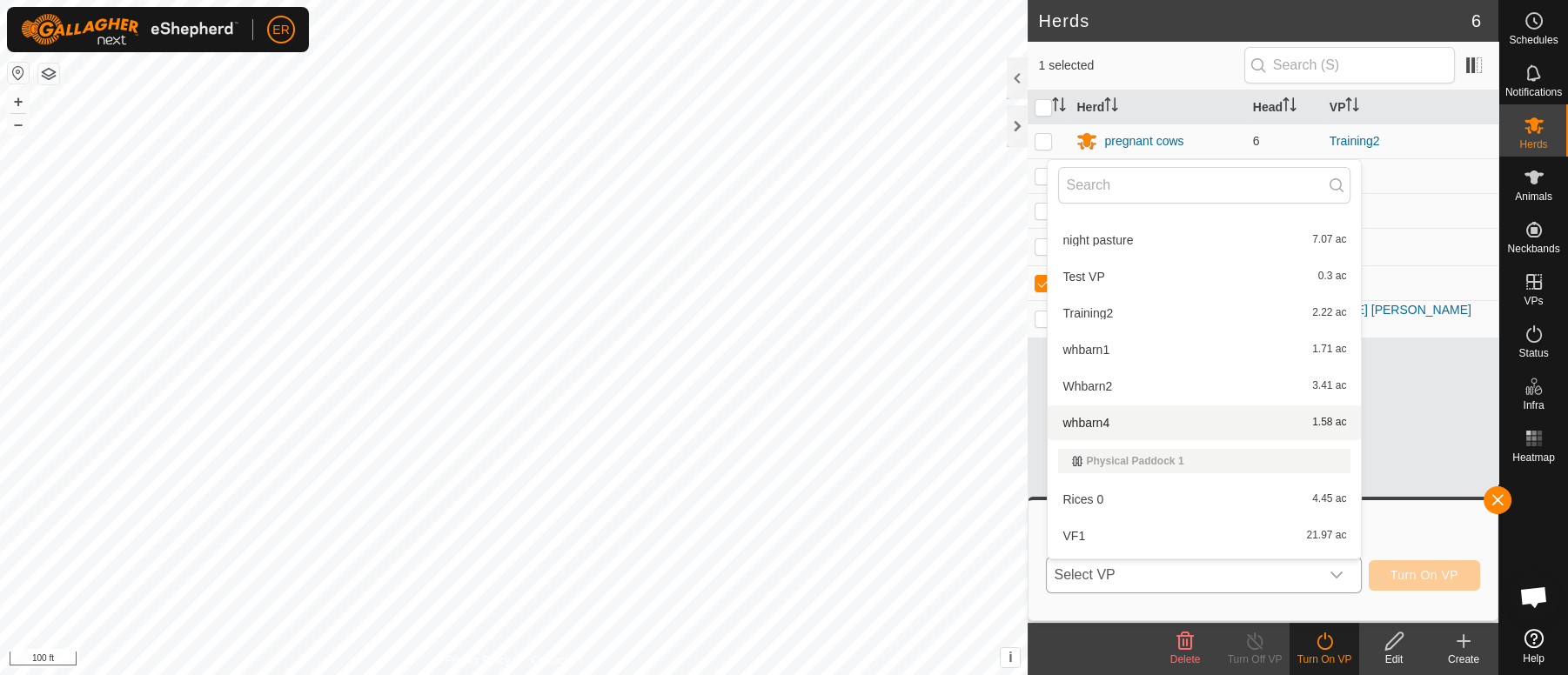
click at [1086, 423] on li "whbarn4 1.58 ac" at bounding box center [1204, 423] width 313 height 35
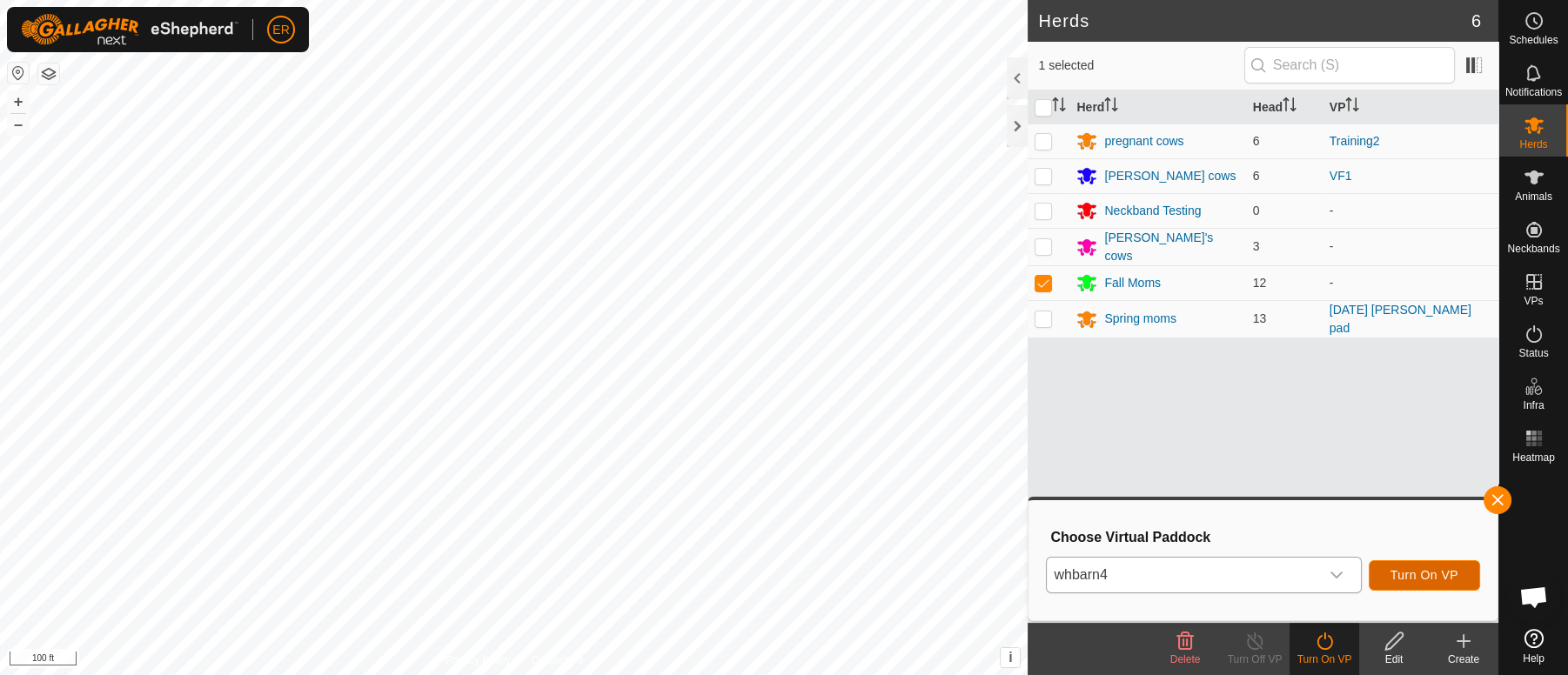
click at [1410, 576] on span "Turn On VP" at bounding box center [1424, 575] width 68 height 14
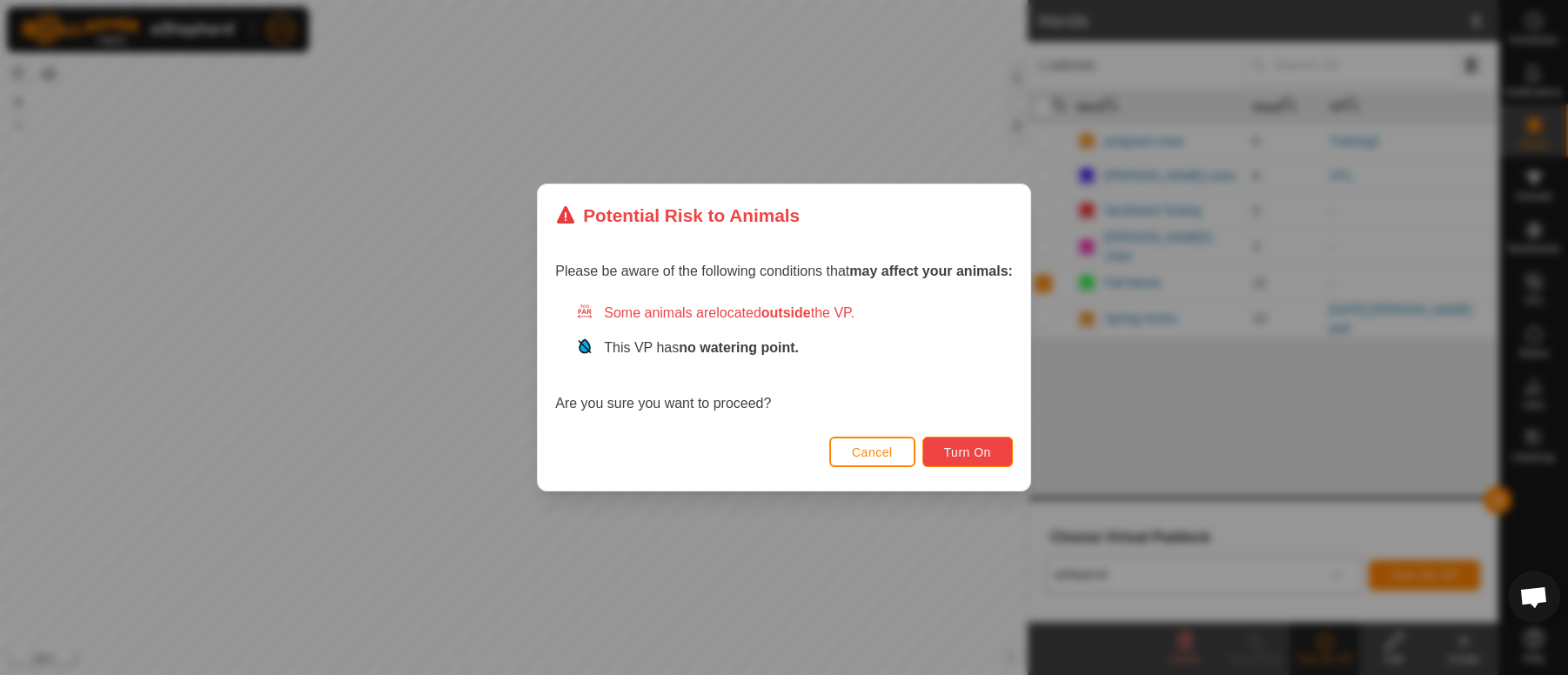
click at [945, 441] on button "Turn On" at bounding box center [967, 452] width 91 height 31
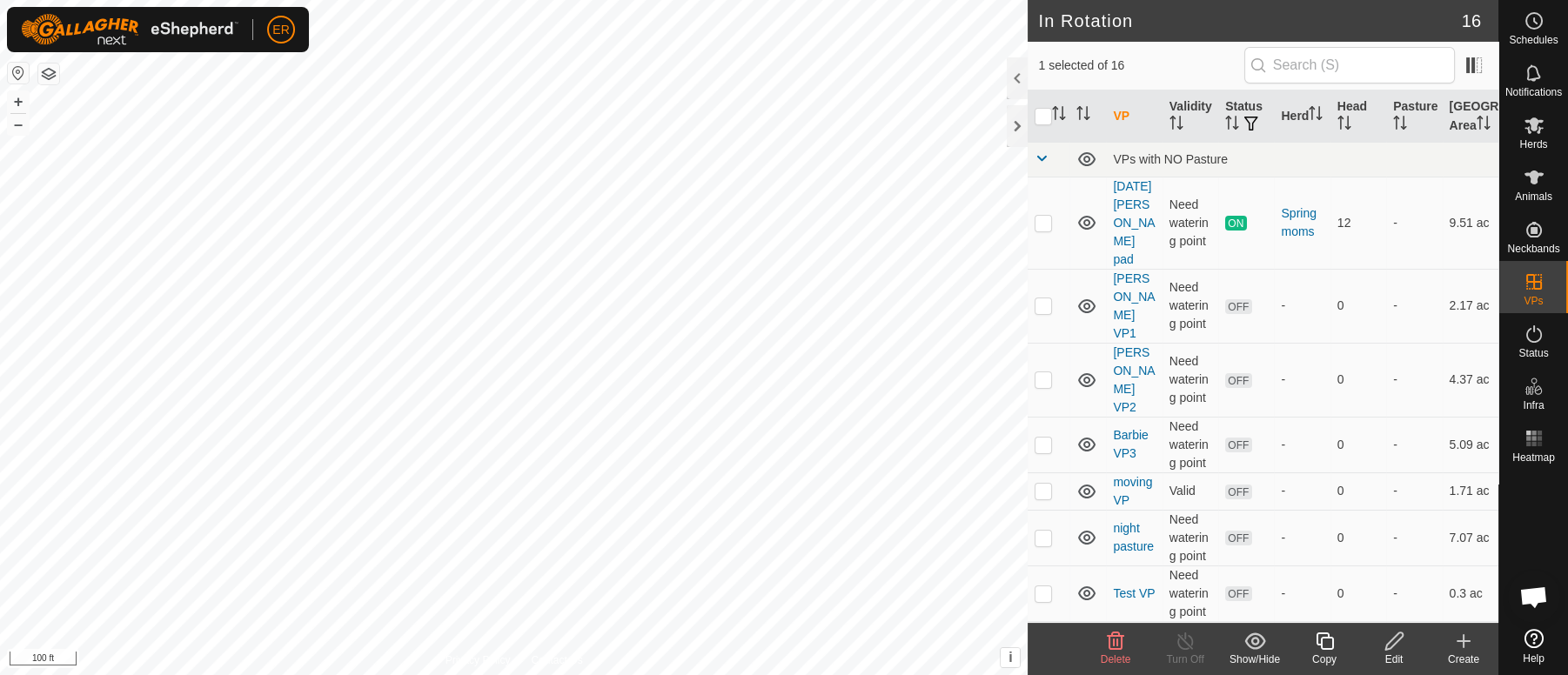
checkbox input "false"
checkbox input "true"
click at [1538, 180] on icon at bounding box center [1534, 178] width 21 height 21
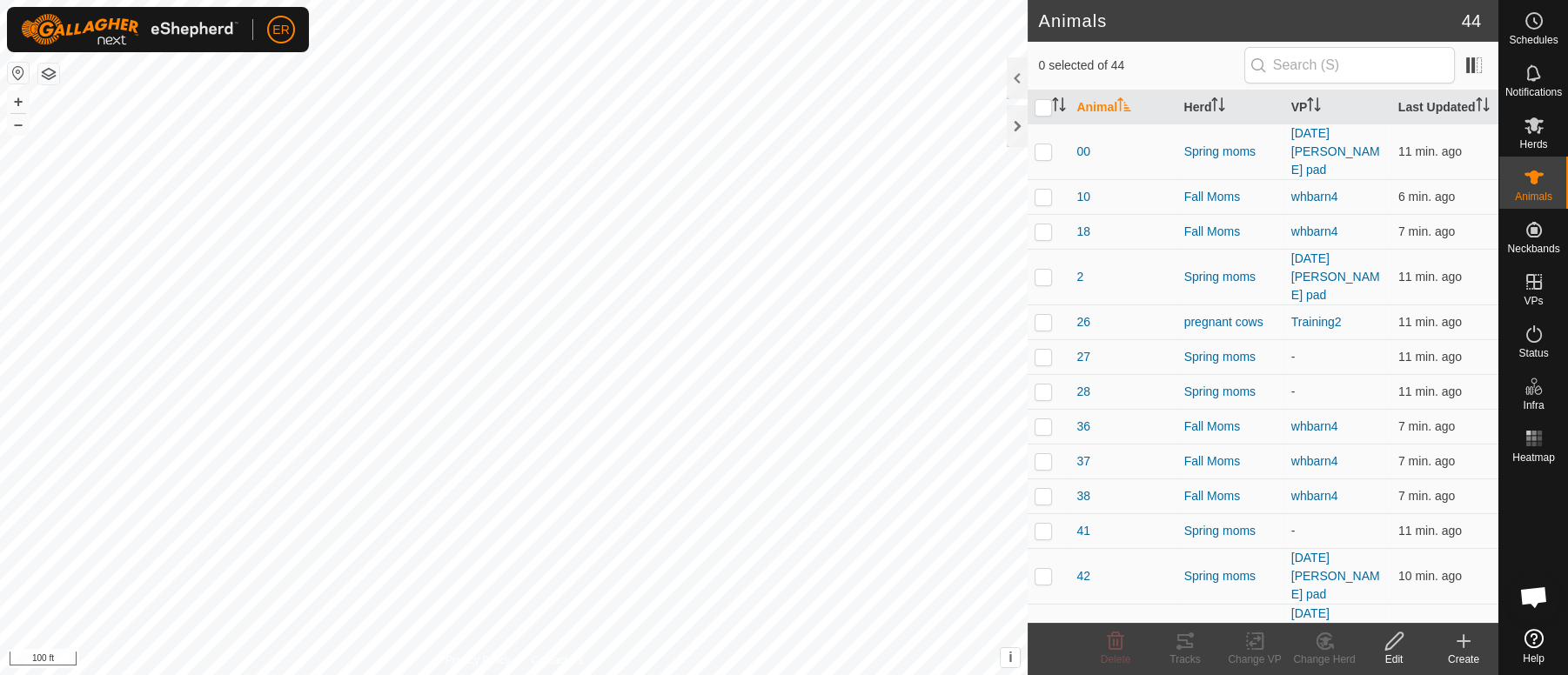
scroll to position [14438, 0]
click at [1535, 181] on icon at bounding box center [1534, 178] width 19 height 14
click at [283, 33] on span "ER" at bounding box center [281, 30] width 17 height 18
click at [319, 134] on link "Logout" at bounding box center [361, 134] width 172 height 28
